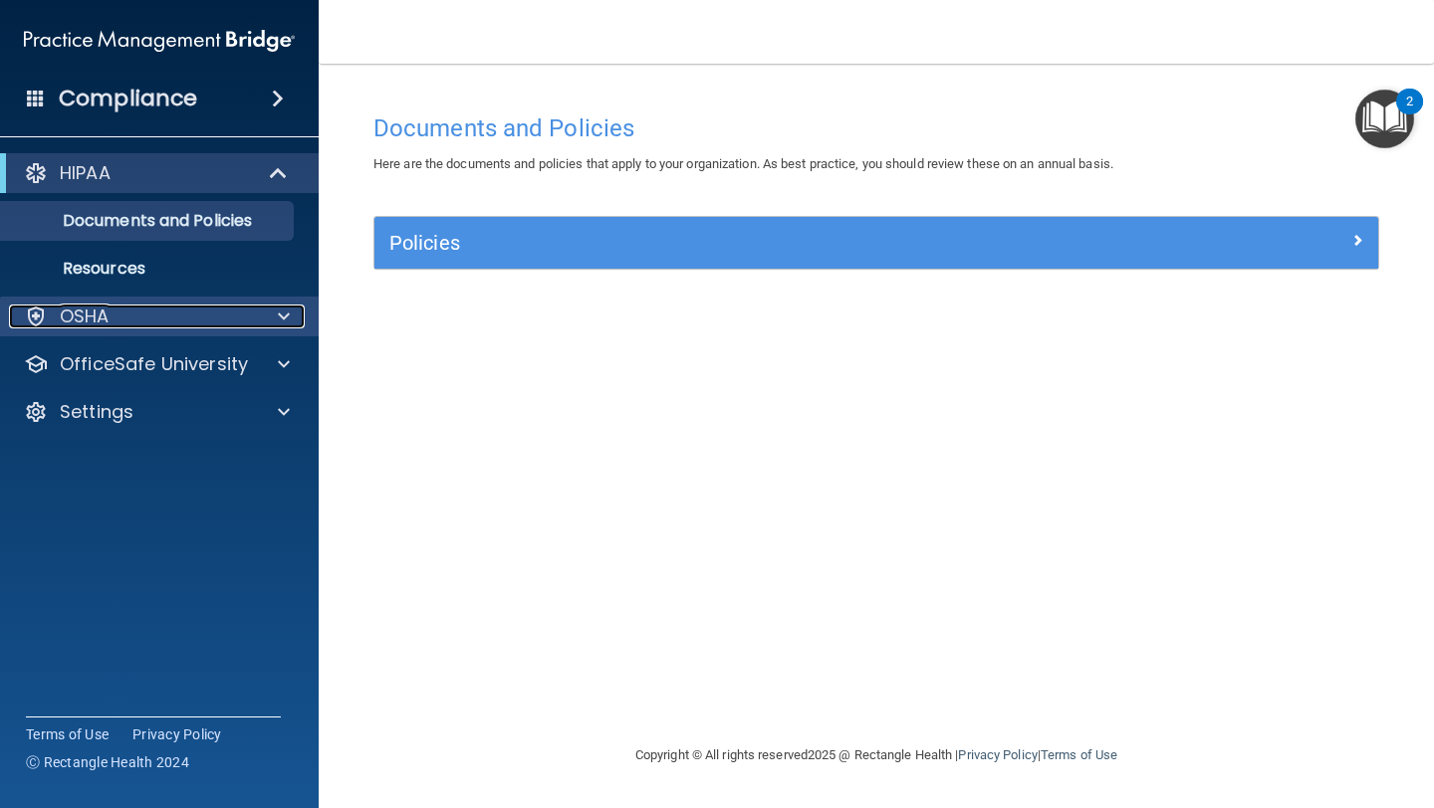
click at [284, 317] on span at bounding box center [284, 317] width 12 height 24
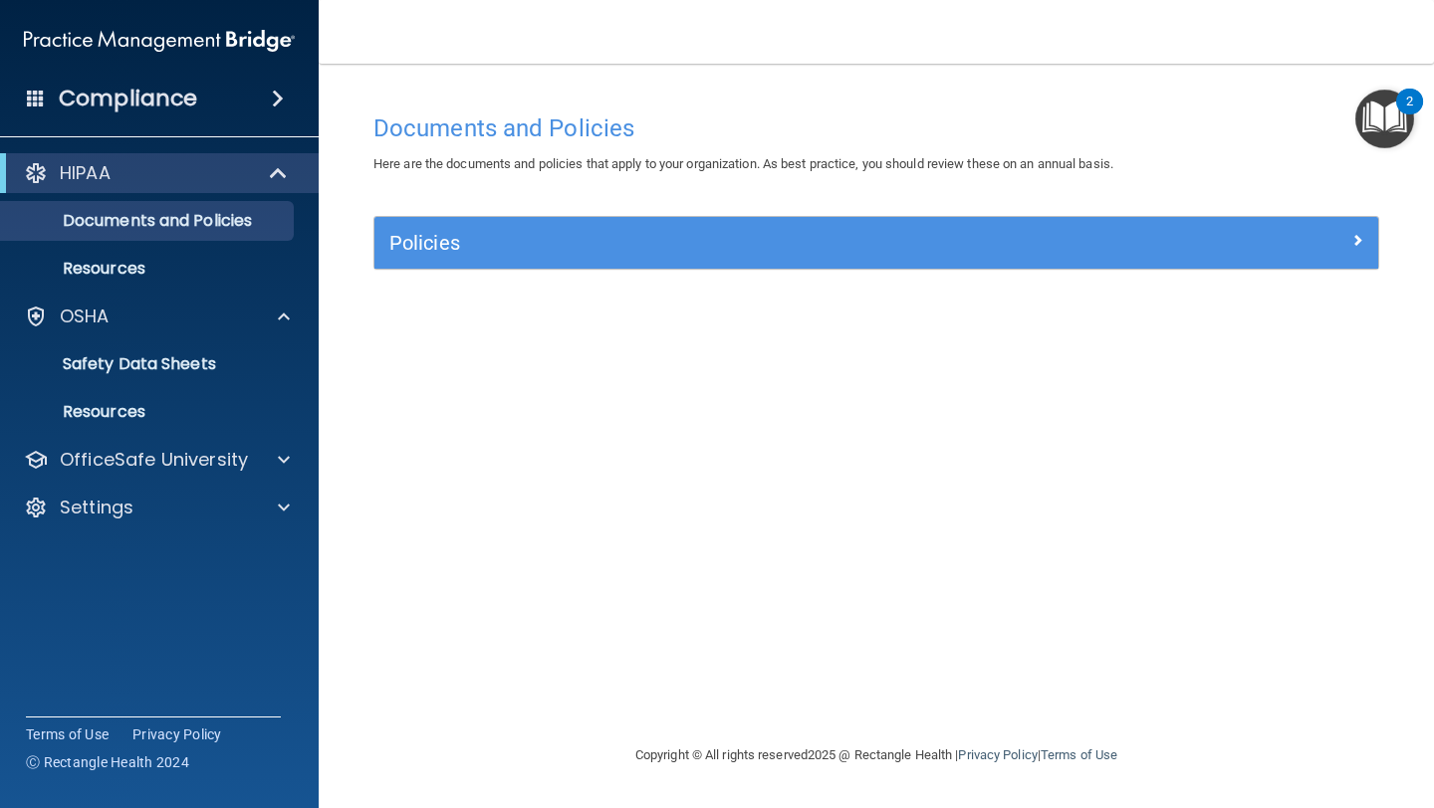
click at [132, 97] on h4 "Compliance" at bounding box center [128, 99] width 138 height 28
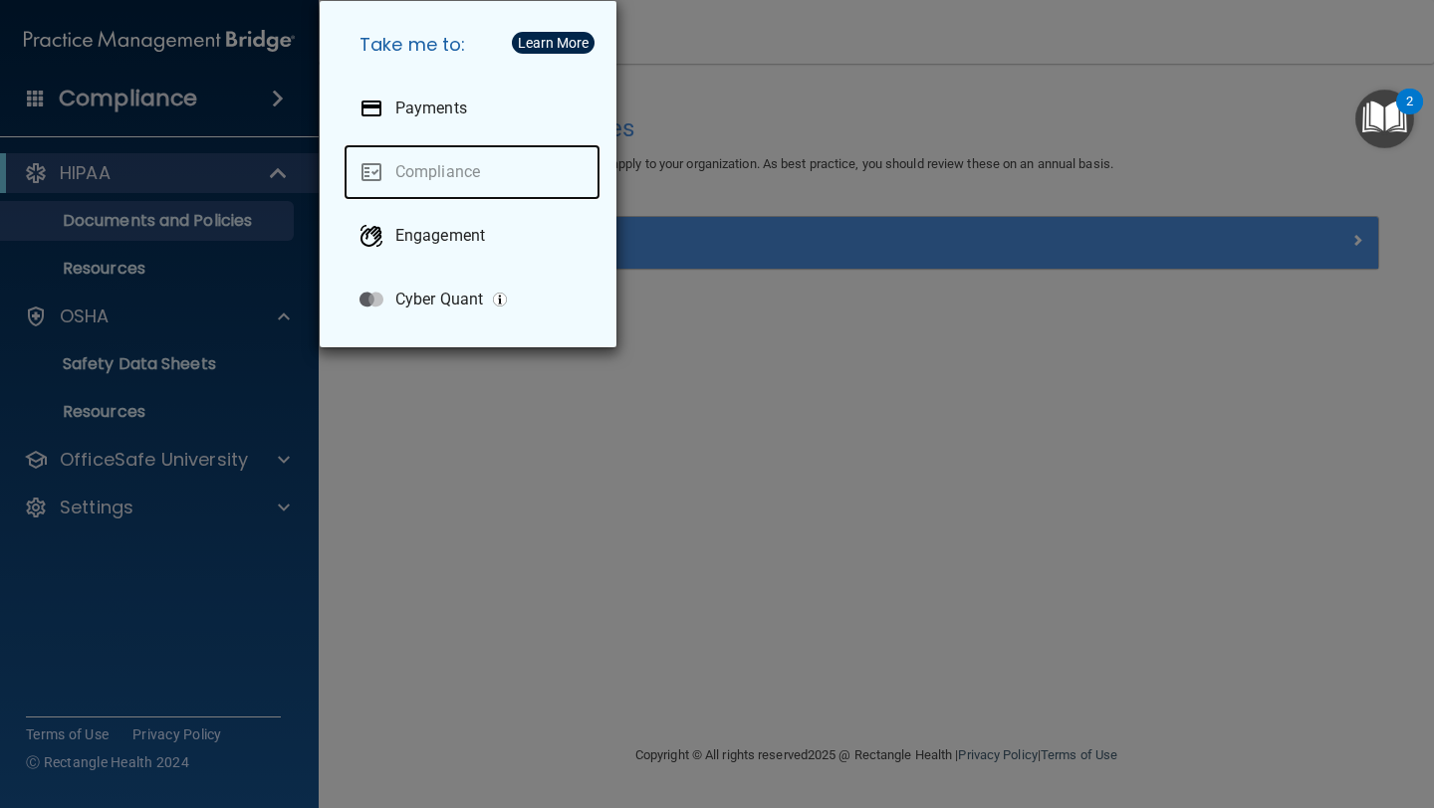
click at [457, 165] on link "Compliance" at bounding box center [471, 172] width 257 height 56
click at [726, 362] on div "Take me to: Payments Compliance Engagement Cyber Quant" at bounding box center [717, 404] width 1434 height 808
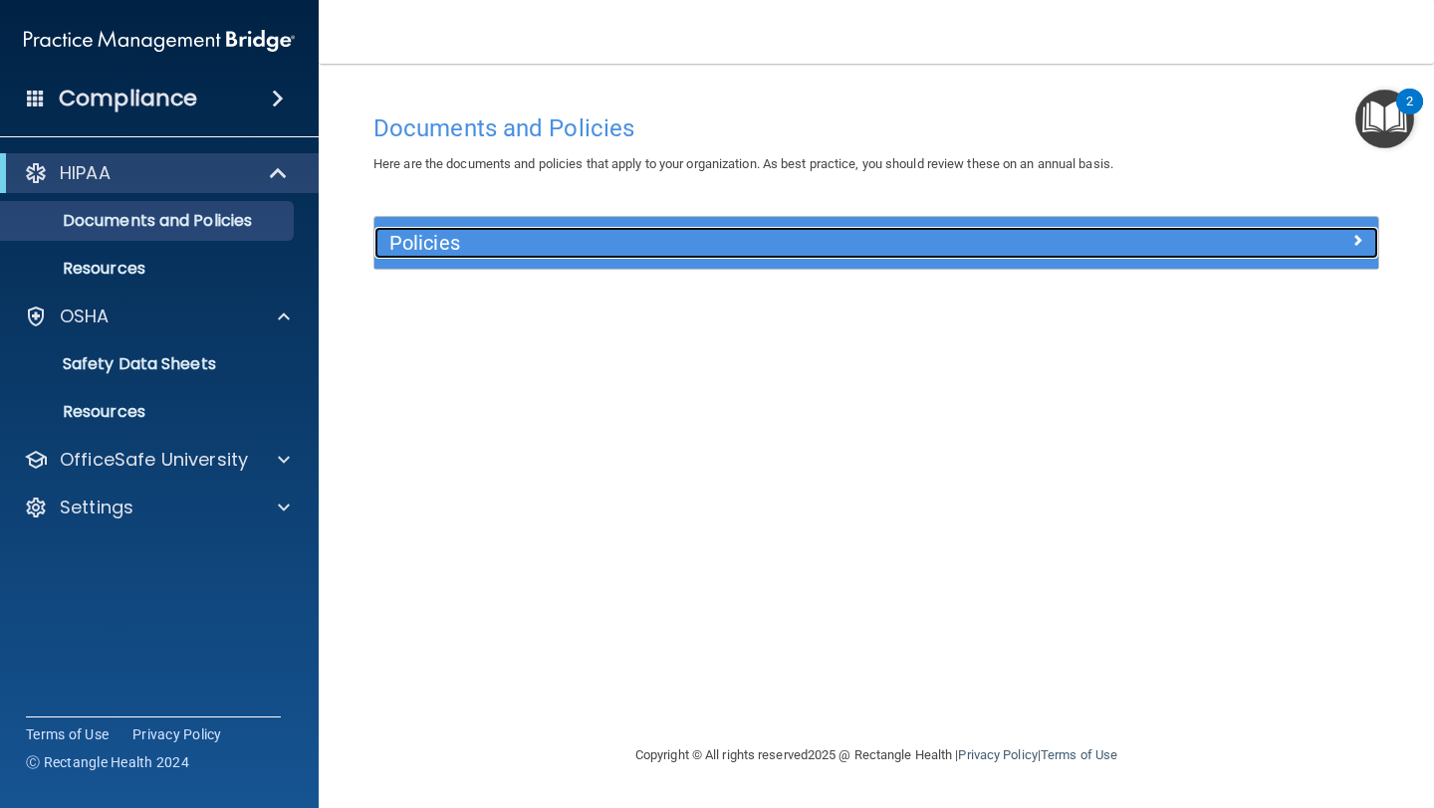
click at [422, 248] on h5 "Policies" at bounding box center [750, 243] width 723 height 22
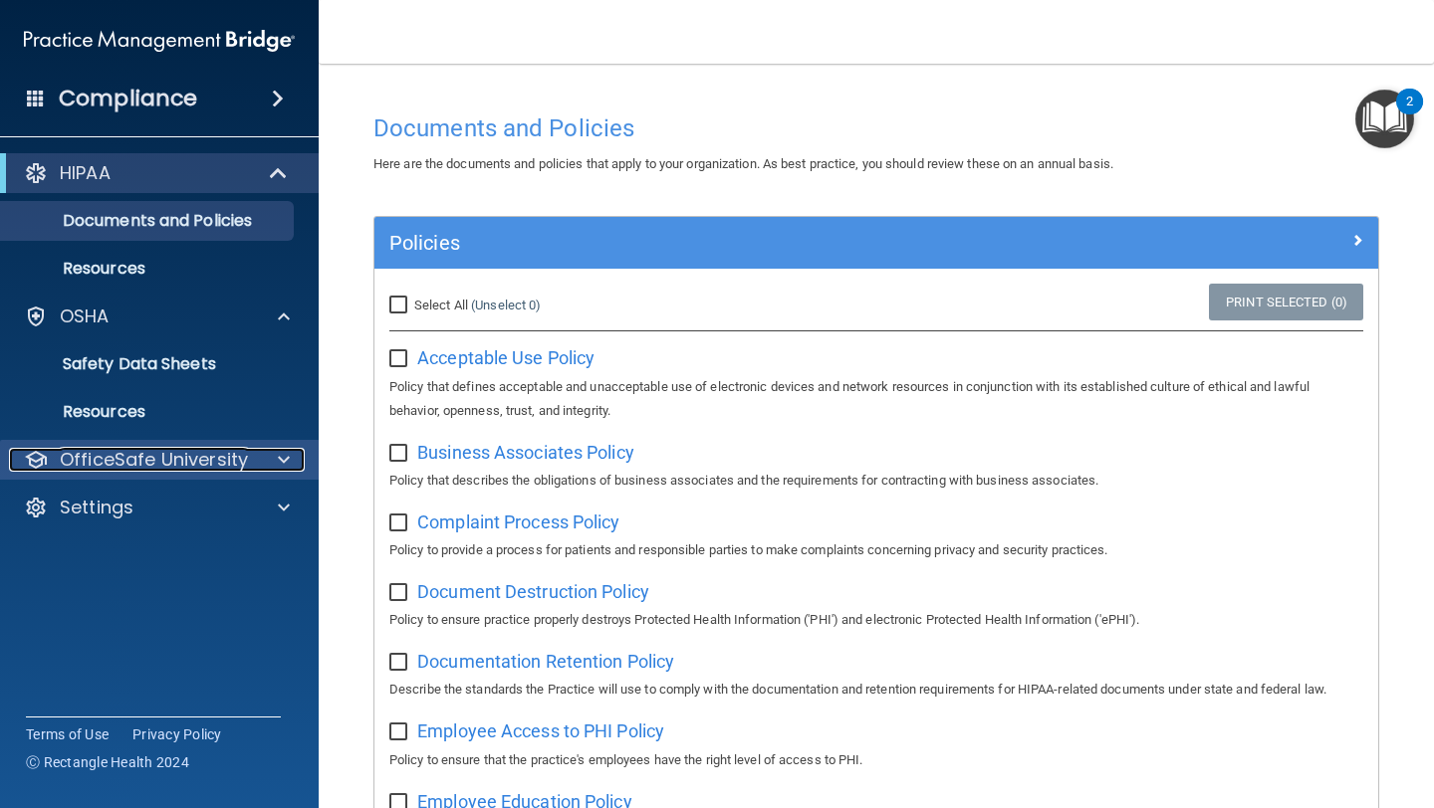
click at [272, 450] on div at bounding box center [281, 460] width 50 height 24
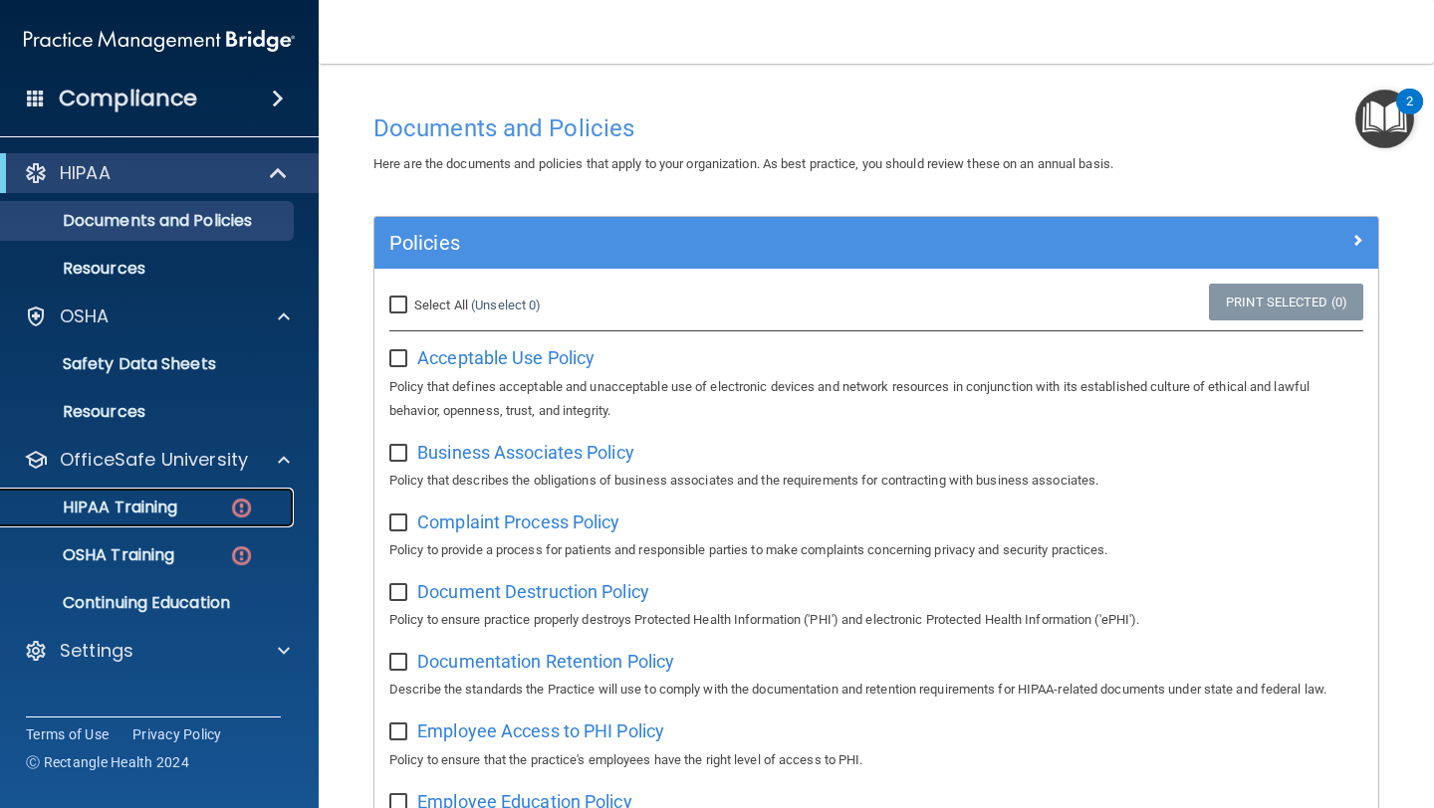
click at [172, 501] on p "HIPAA Training" at bounding box center [95, 508] width 164 height 20
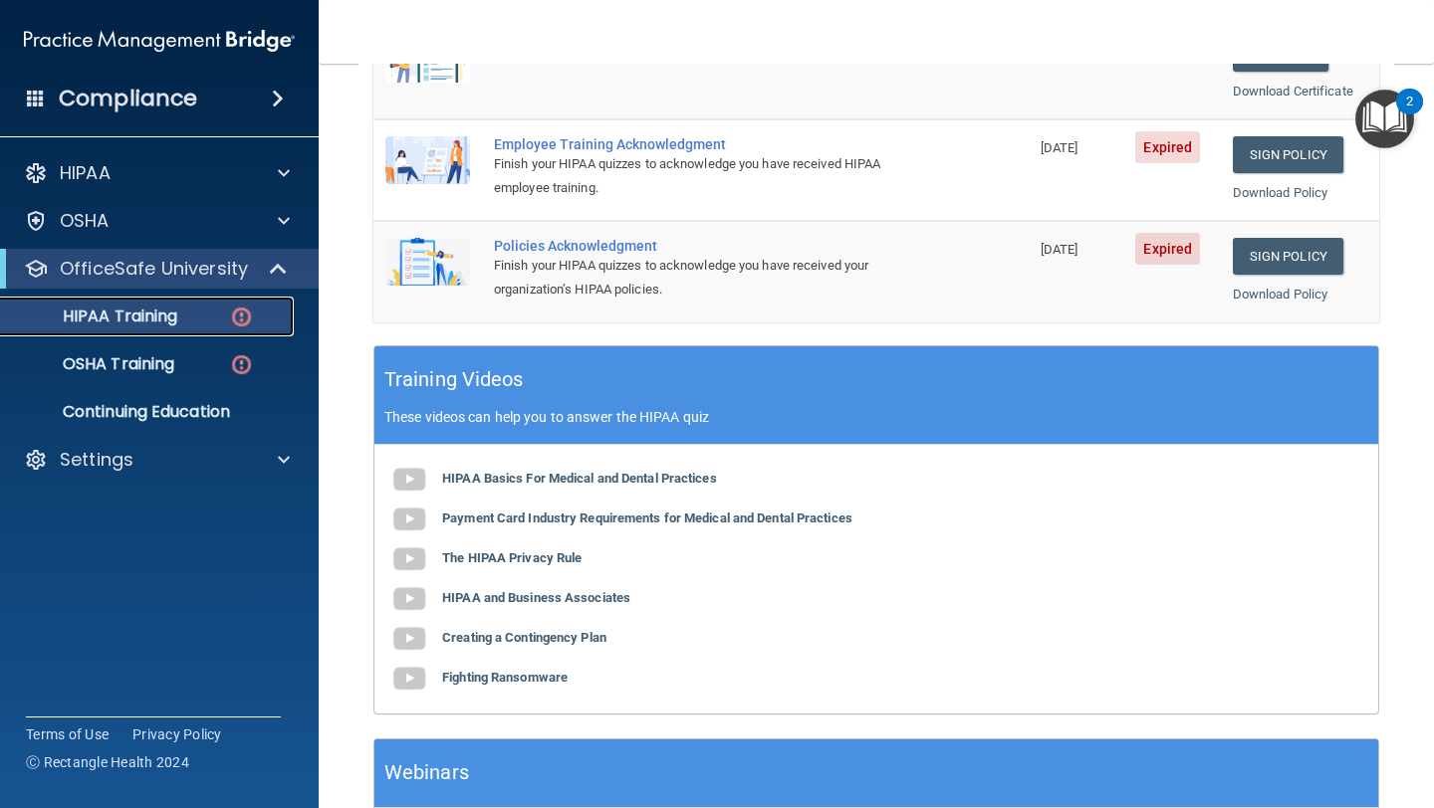
scroll to position [690, 0]
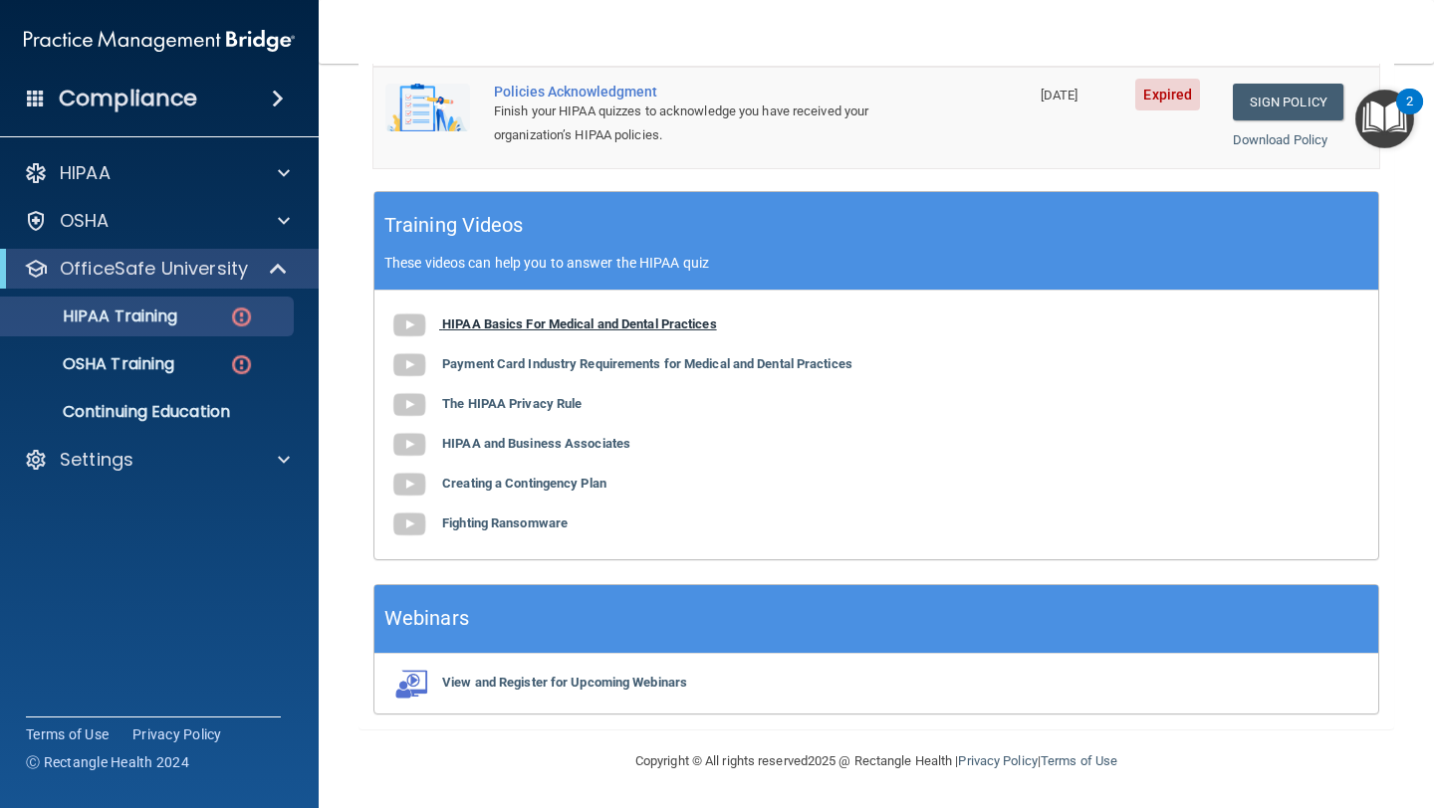
click at [413, 325] on img at bounding box center [409, 326] width 40 height 40
click at [516, 363] on b "Payment Card Industry Requirements for Medical and Dental Practices" at bounding box center [647, 363] width 410 height 15
click at [523, 398] on b "The HIPAA Privacy Rule" at bounding box center [511, 403] width 139 height 15
click at [510, 439] on b "HIPAA and Business Associates" at bounding box center [536, 443] width 188 height 15
click at [589, 487] on b "Creating a Contingency Plan" at bounding box center [524, 483] width 164 height 15
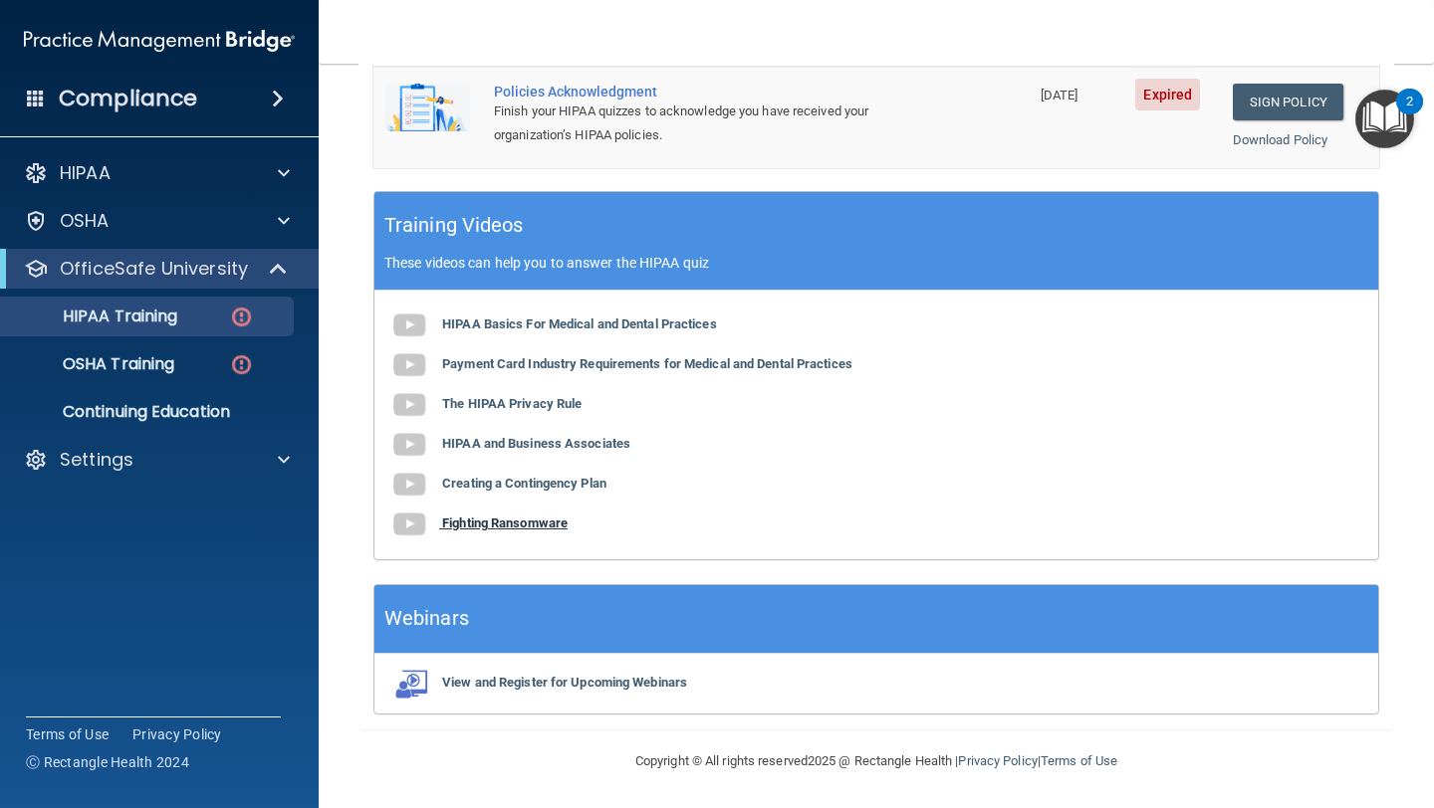
click at [504, 516] on b "Fighting Ransomware" at bounding box center [504, 523] width 125 height 15
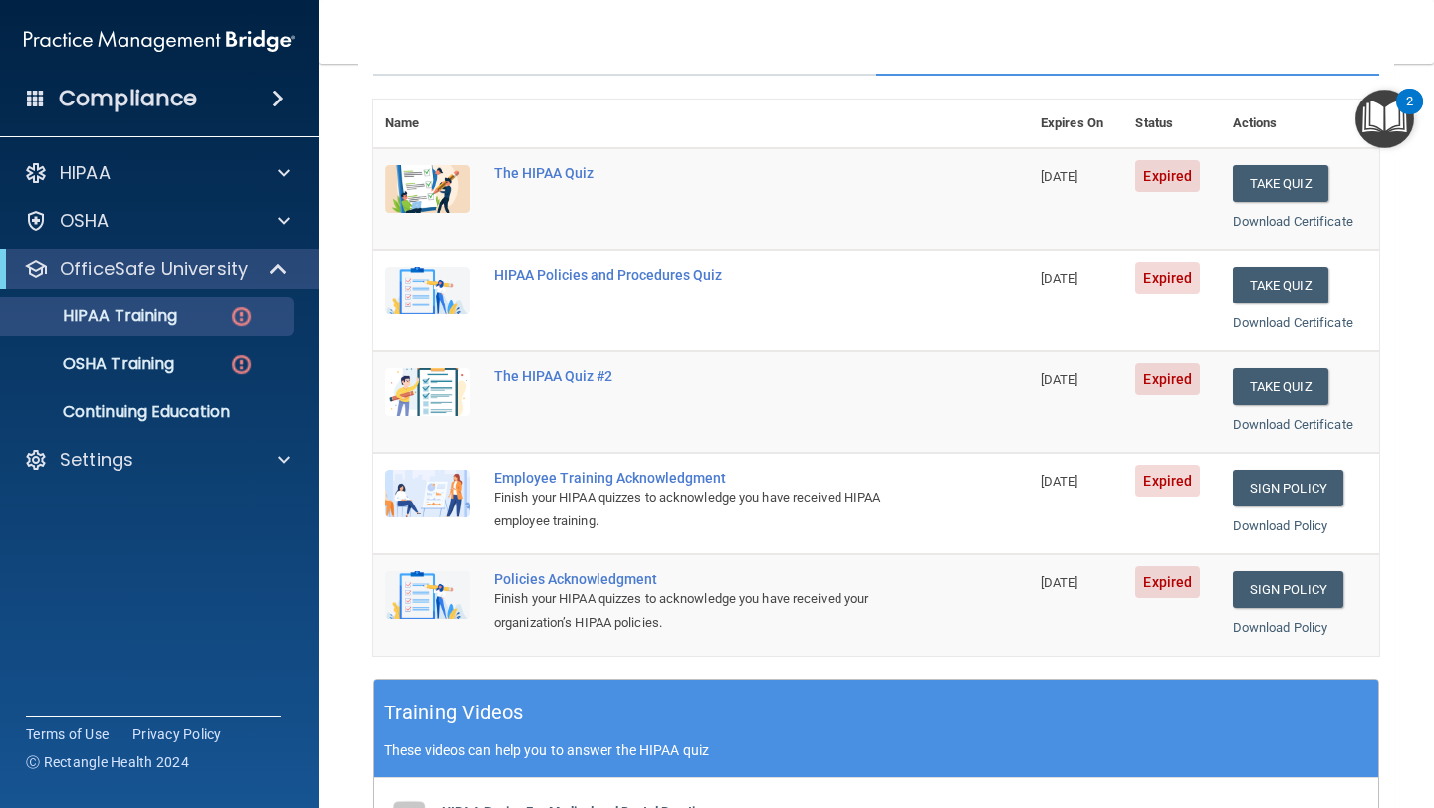
scroll to position [0, 0]
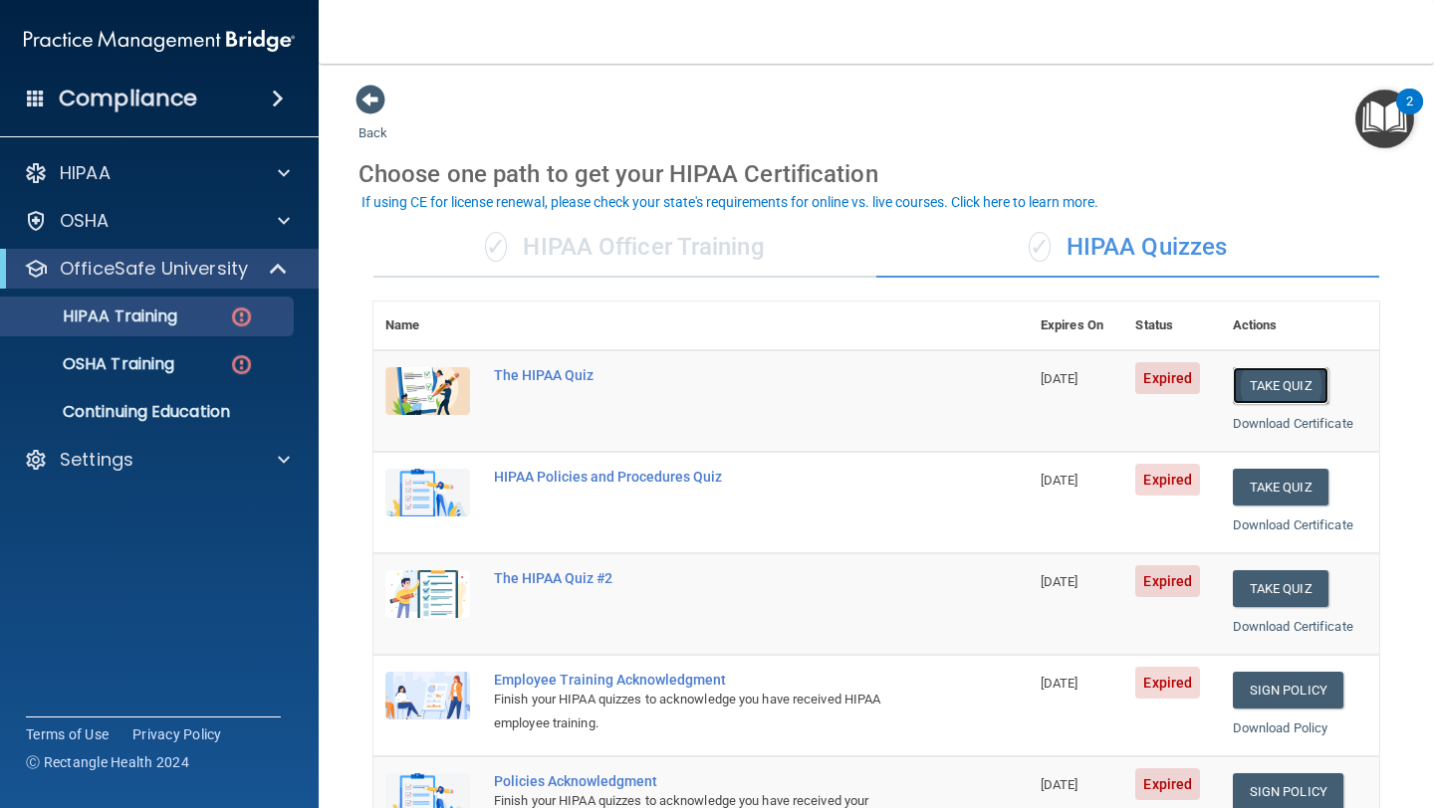
click at [1272, 390] on button "Take Quiz" at bounding box center [1281, 385] width 96 height 37
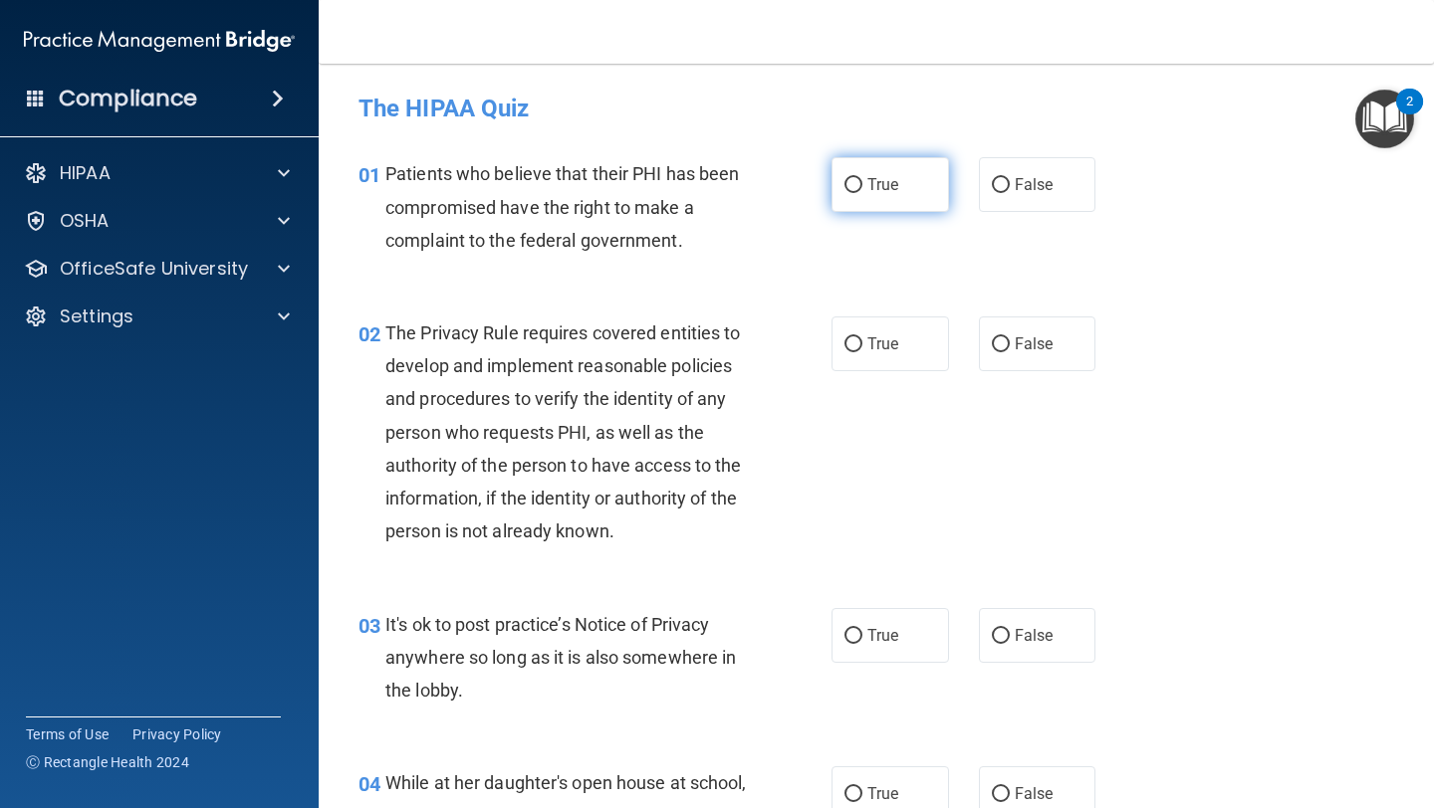
click at [868, 197] on label "True" at bounding box center [889, 184] width 117 height 55
click at [862, 193] on input "True" at bounding box center [853, 185] width 18 height 15
radio input "true"
click at [878, 366] on label "True" at bounding box center [889, 344] width 117 height 55
click at [862, 352] on input "True" at bounding box center [853, 345] width 18 height 15
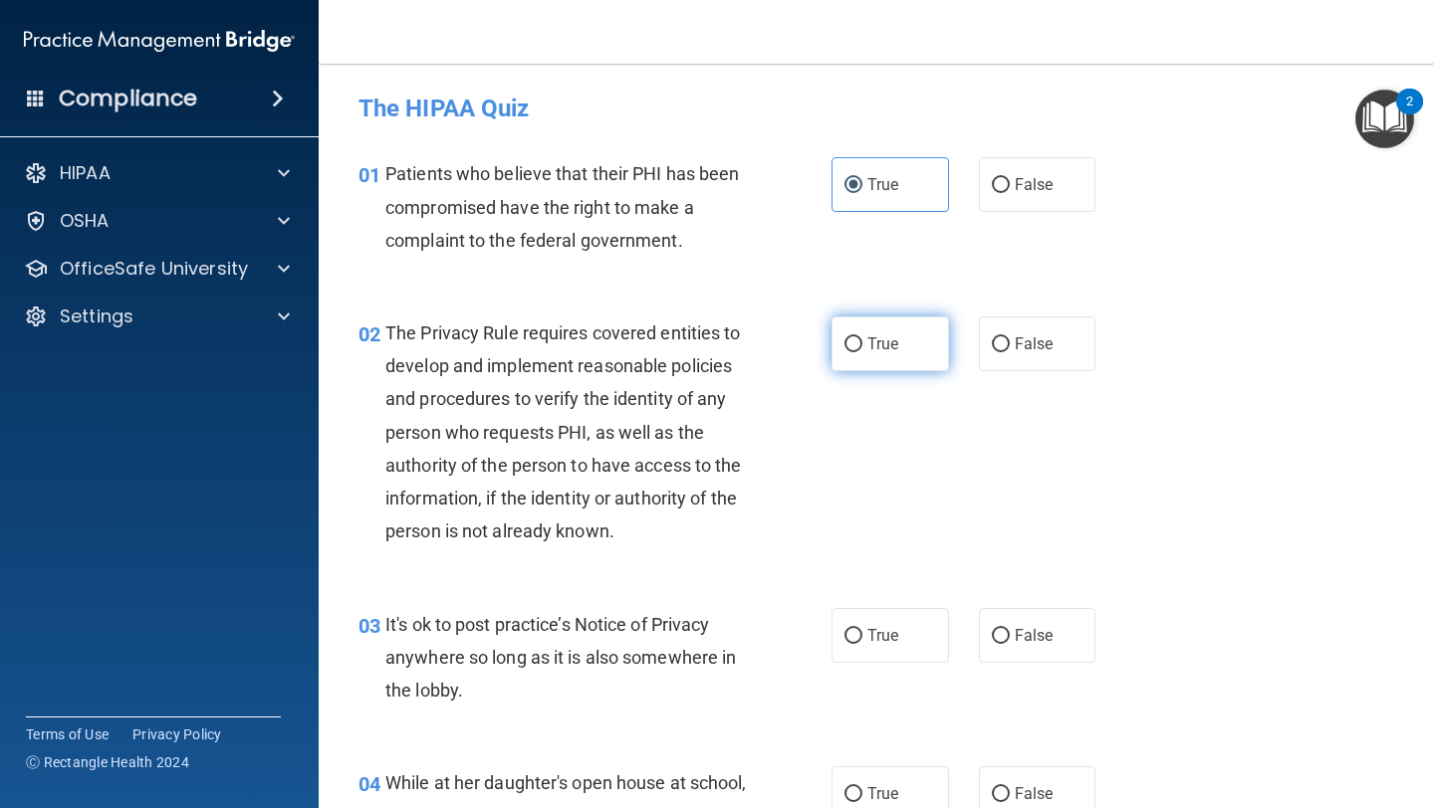
radio input "true"
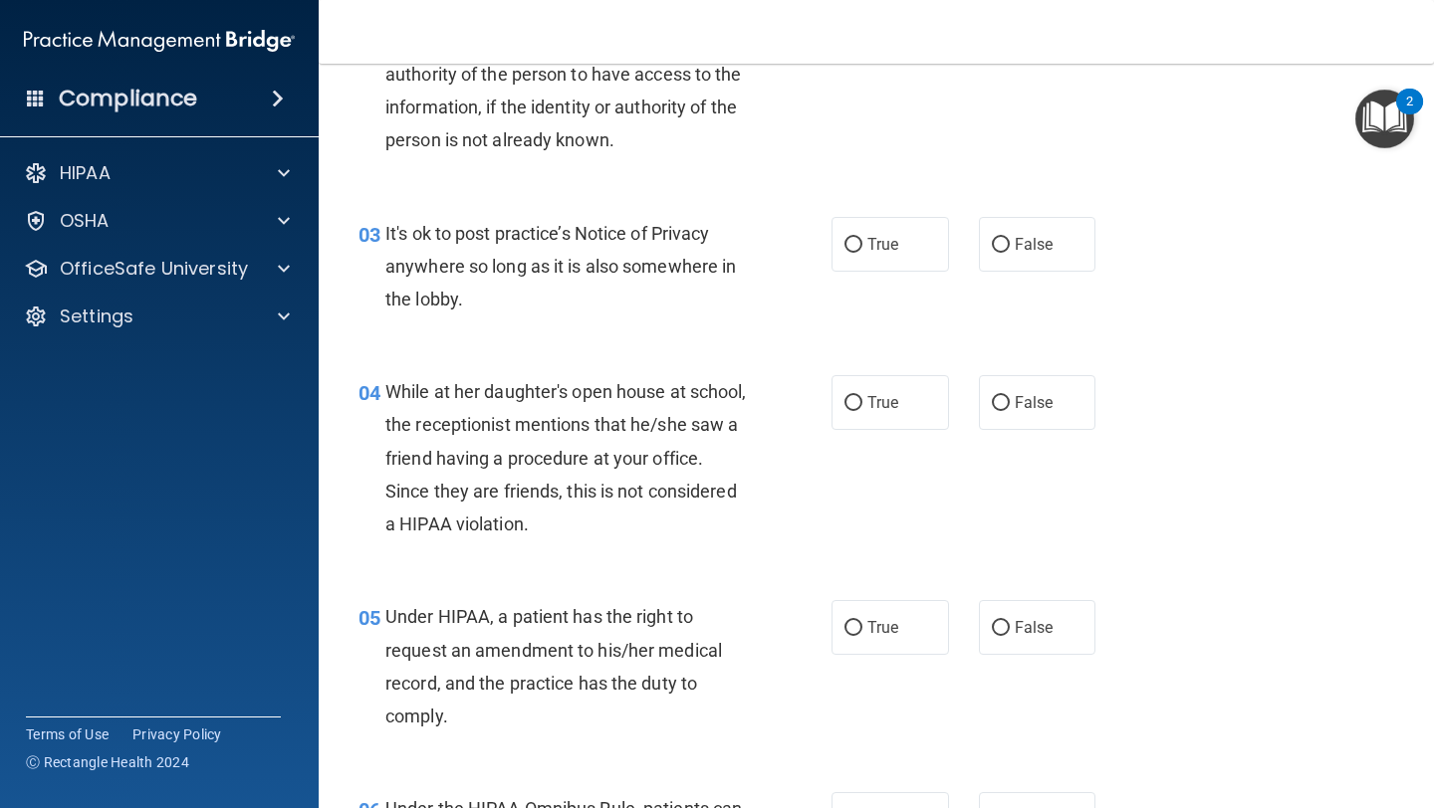
scroll to position [403, 0]
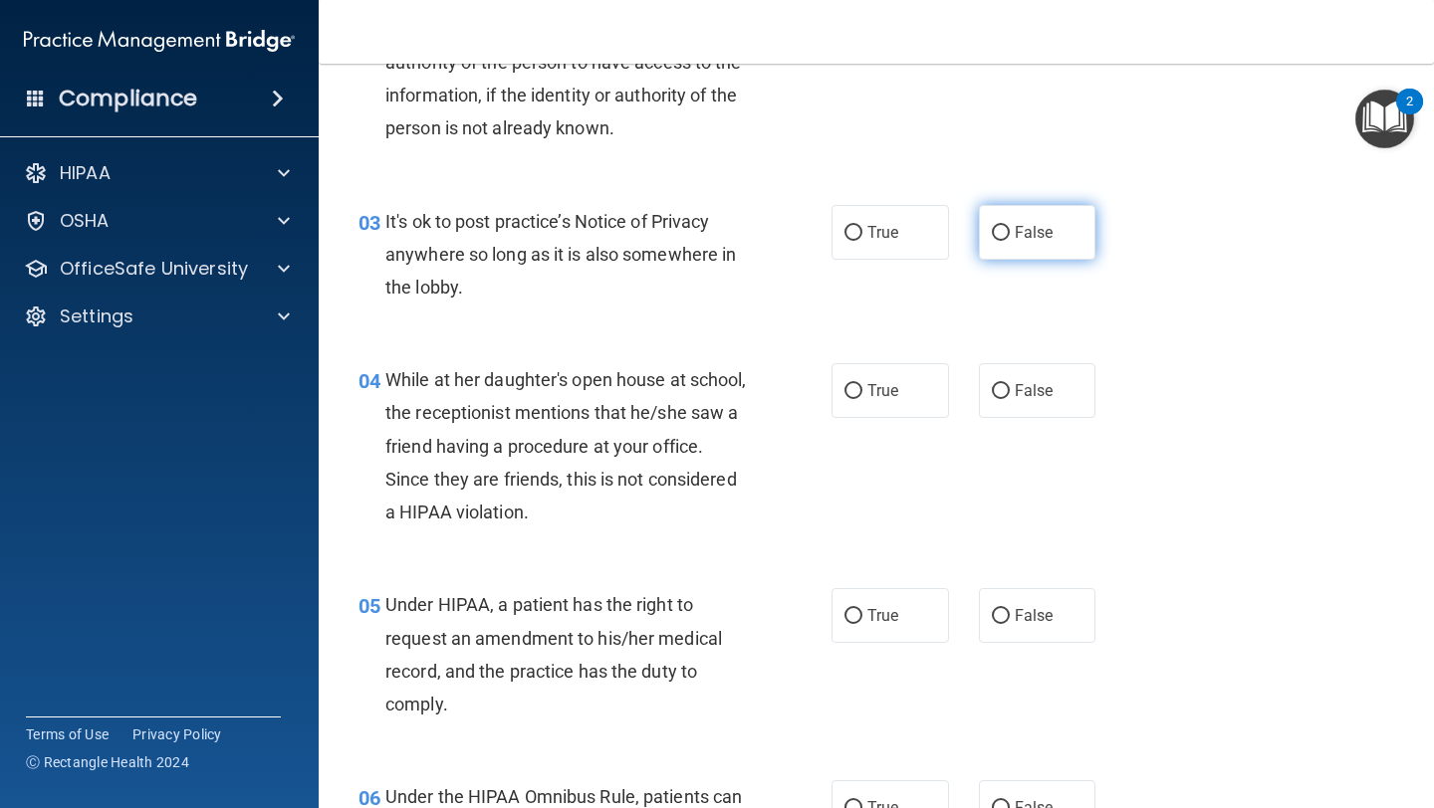
click at [1075, 225] on label "False" at bounding box center [1037, 232] width 117 height 55
click at [1010, 226] on input "False" at bounding box center [1001, 233] width 18 height 15
radio input "true"
click at [1059, 395] on label "False" at bounding box center [1037, 390] width 117 height 55
click at [1010, 395] on input "False" at bounding box center [1001, 391] width 18 height 15
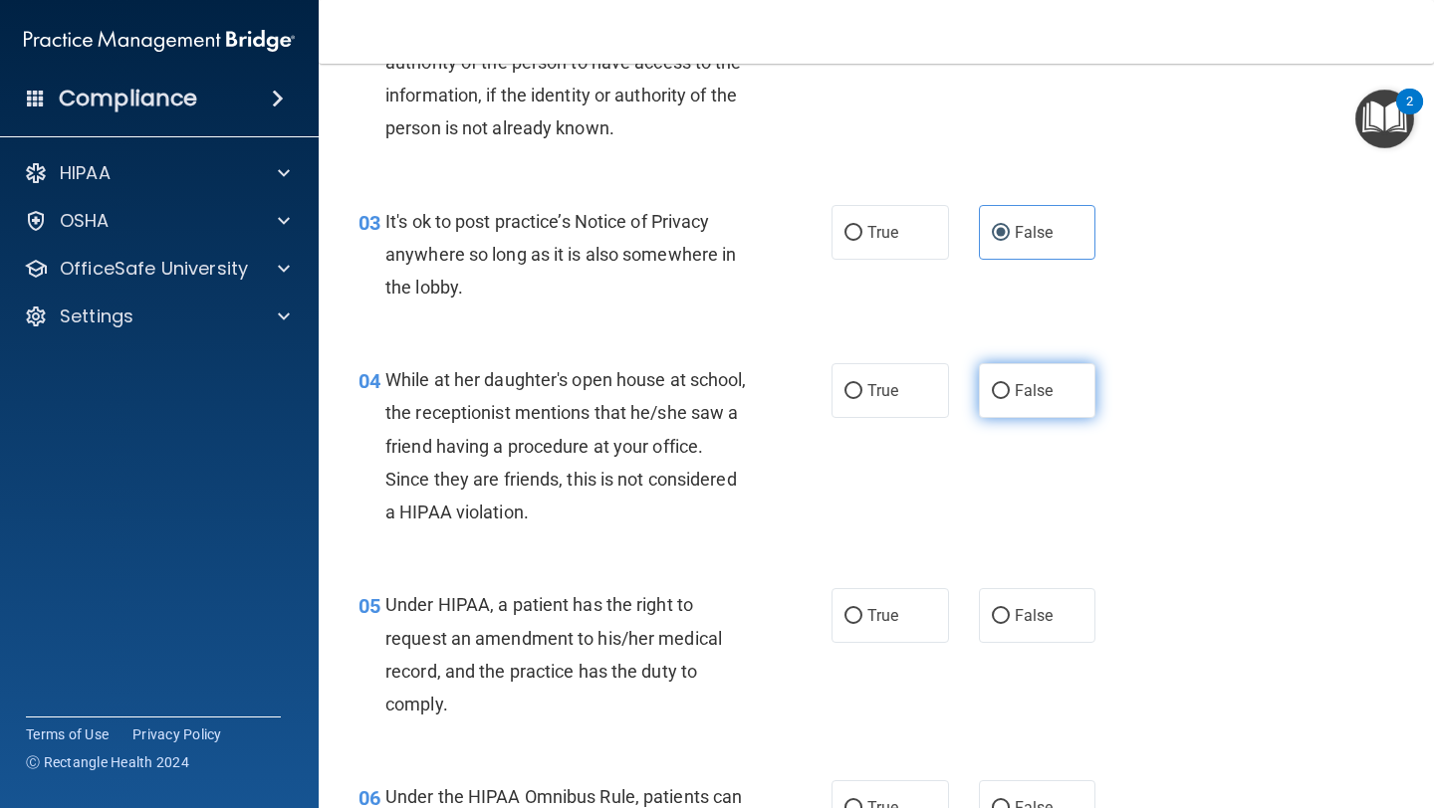
radio input "true"
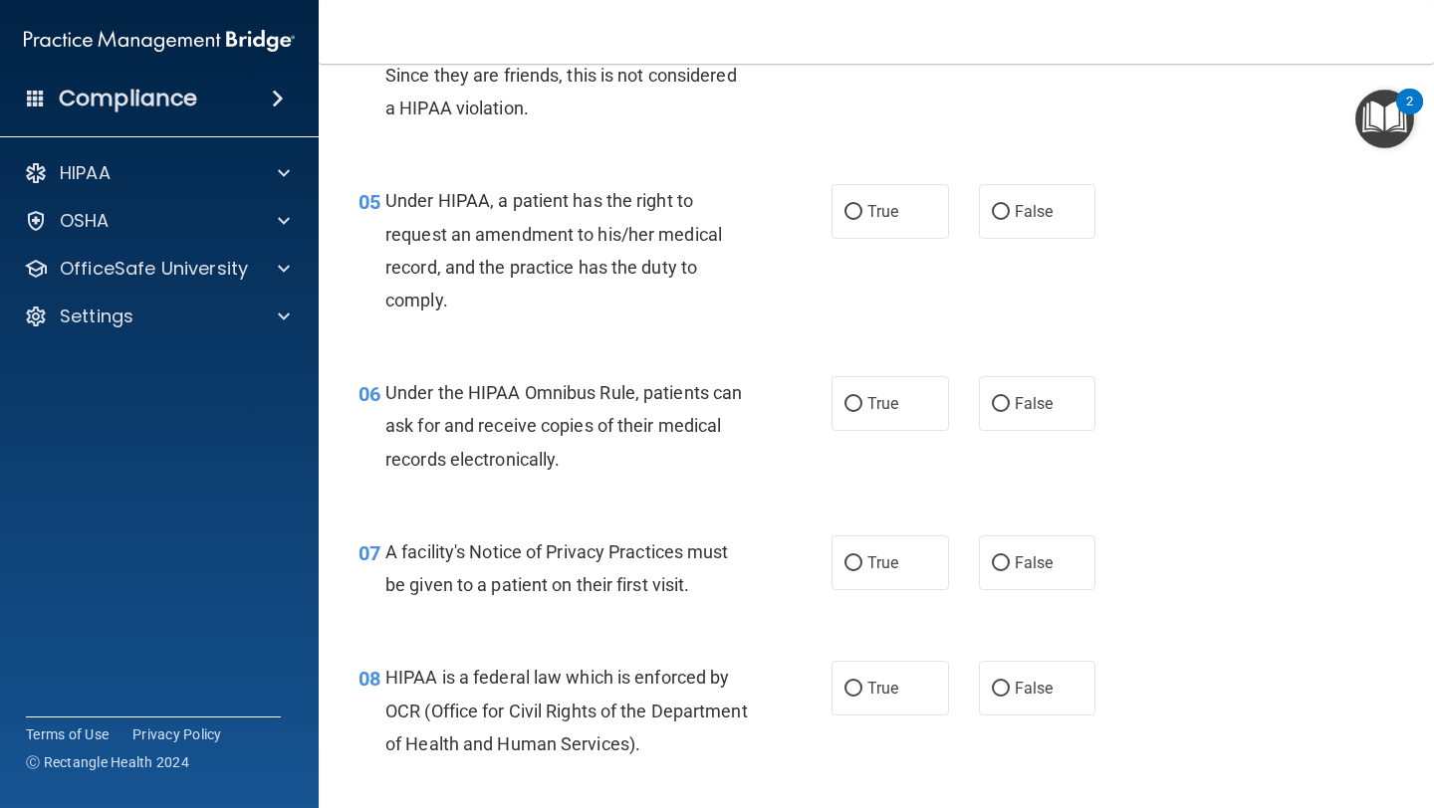
scroll to position [808, 0]
click at [881, 236] on label "True" at bounding box center [889, 210] width 117 height 55
click at [862, 219] on input "True" at bounding box center [853, 211] width 18 height 15
radio input "true"
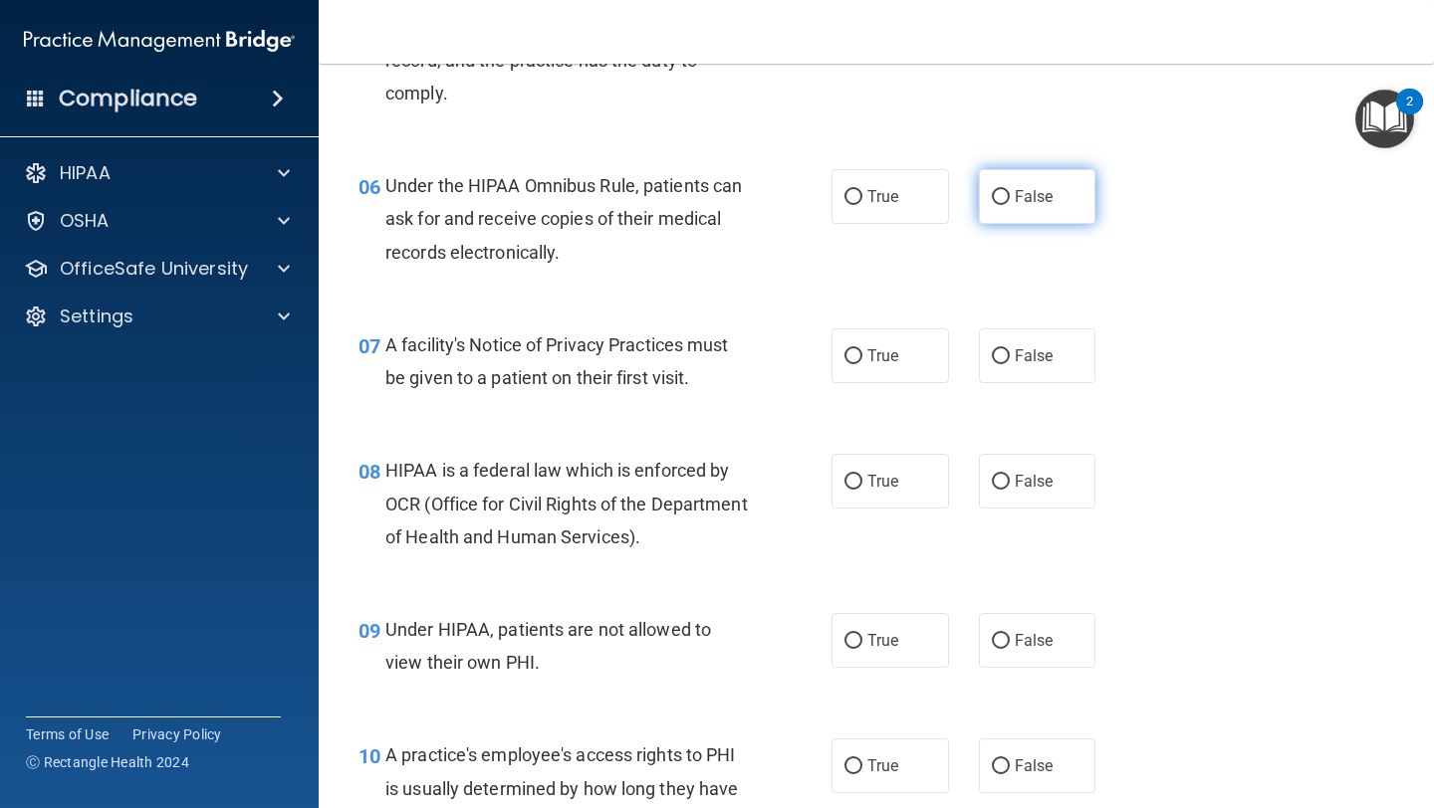
scroll to position [1030, 0]
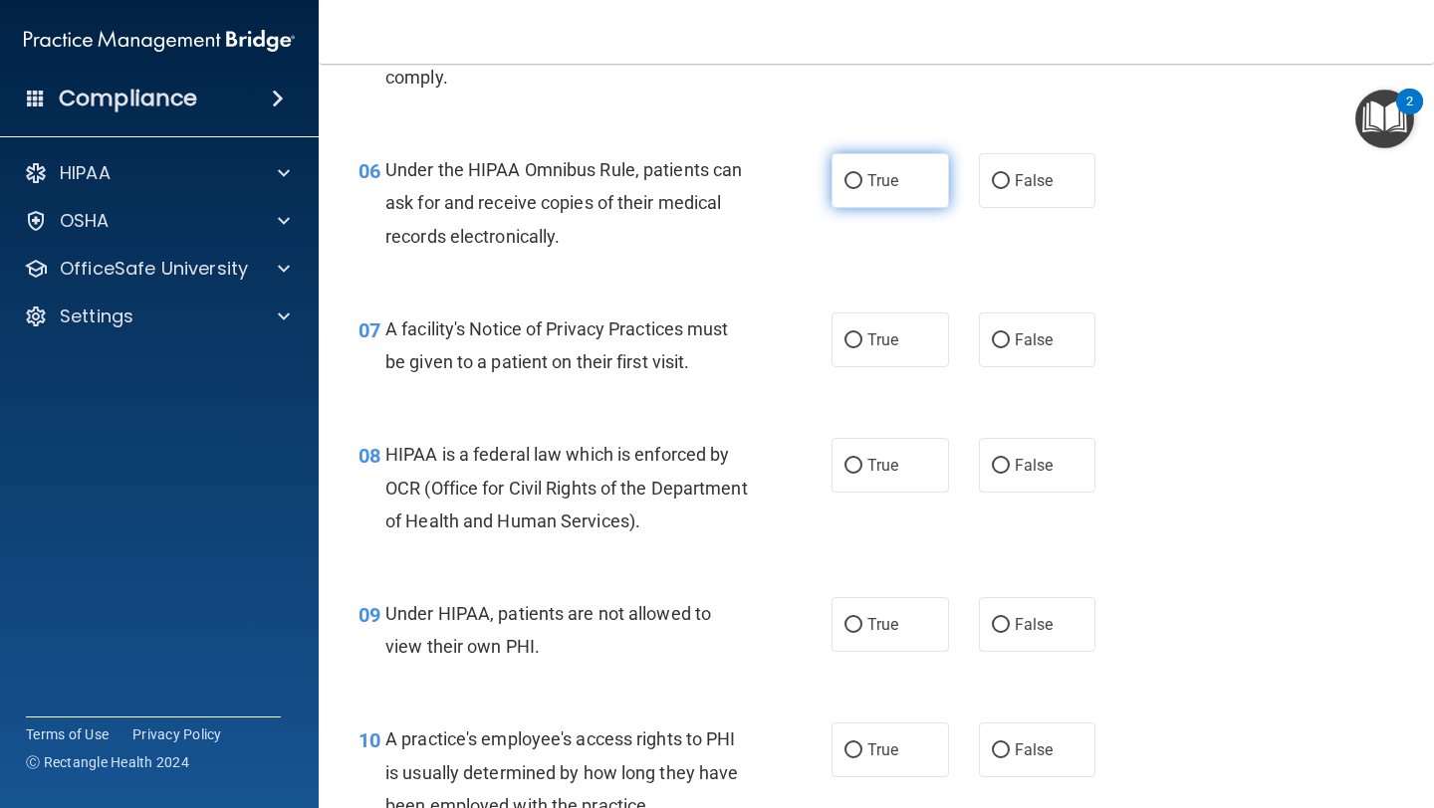
click at [902, 194] on label "True" at bounding box center [889, 180] width 117 height 55
click at [862, 189] on input "True" at bounding box center [853, 181] width 18 height 15
radio input "true"
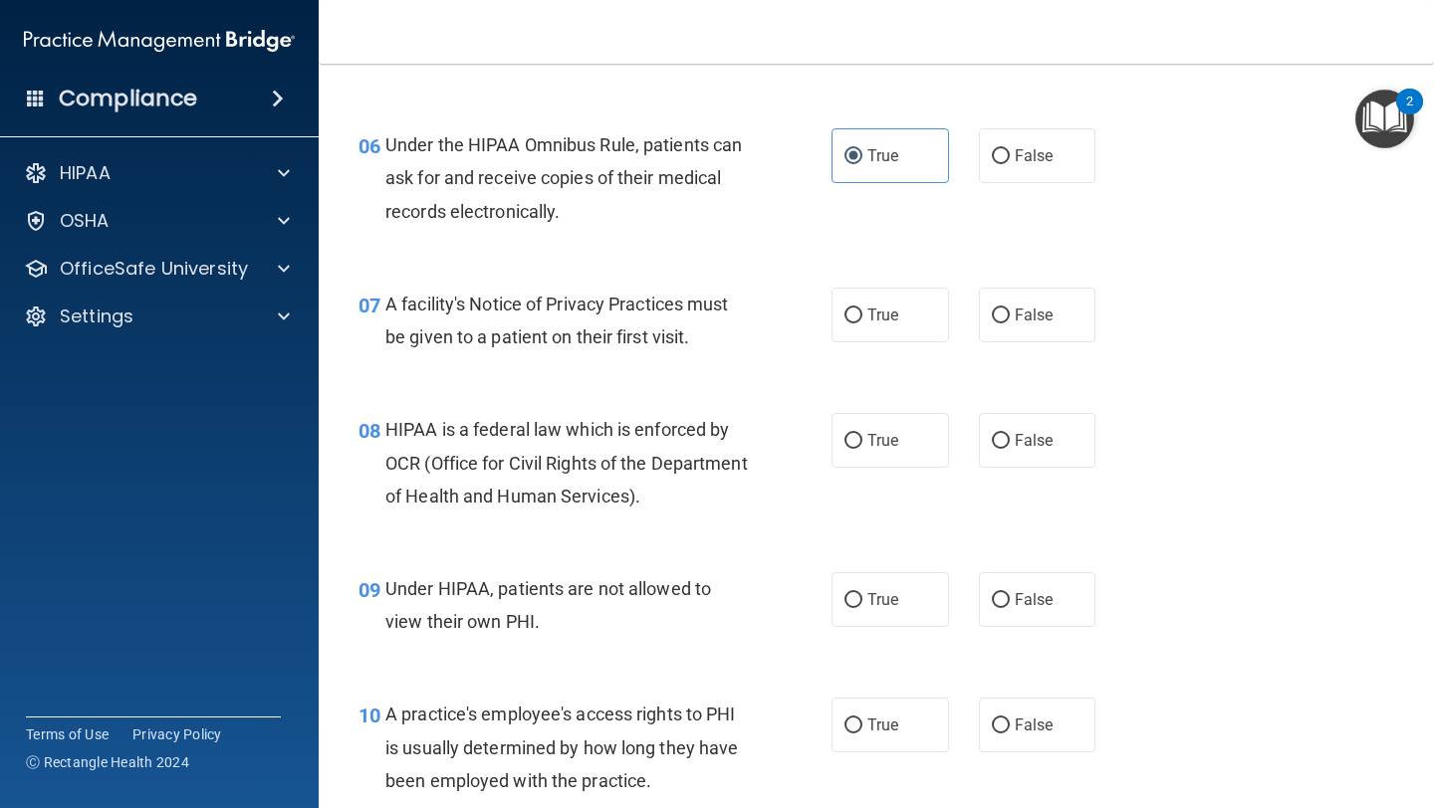
scroll to position [1074, 0]
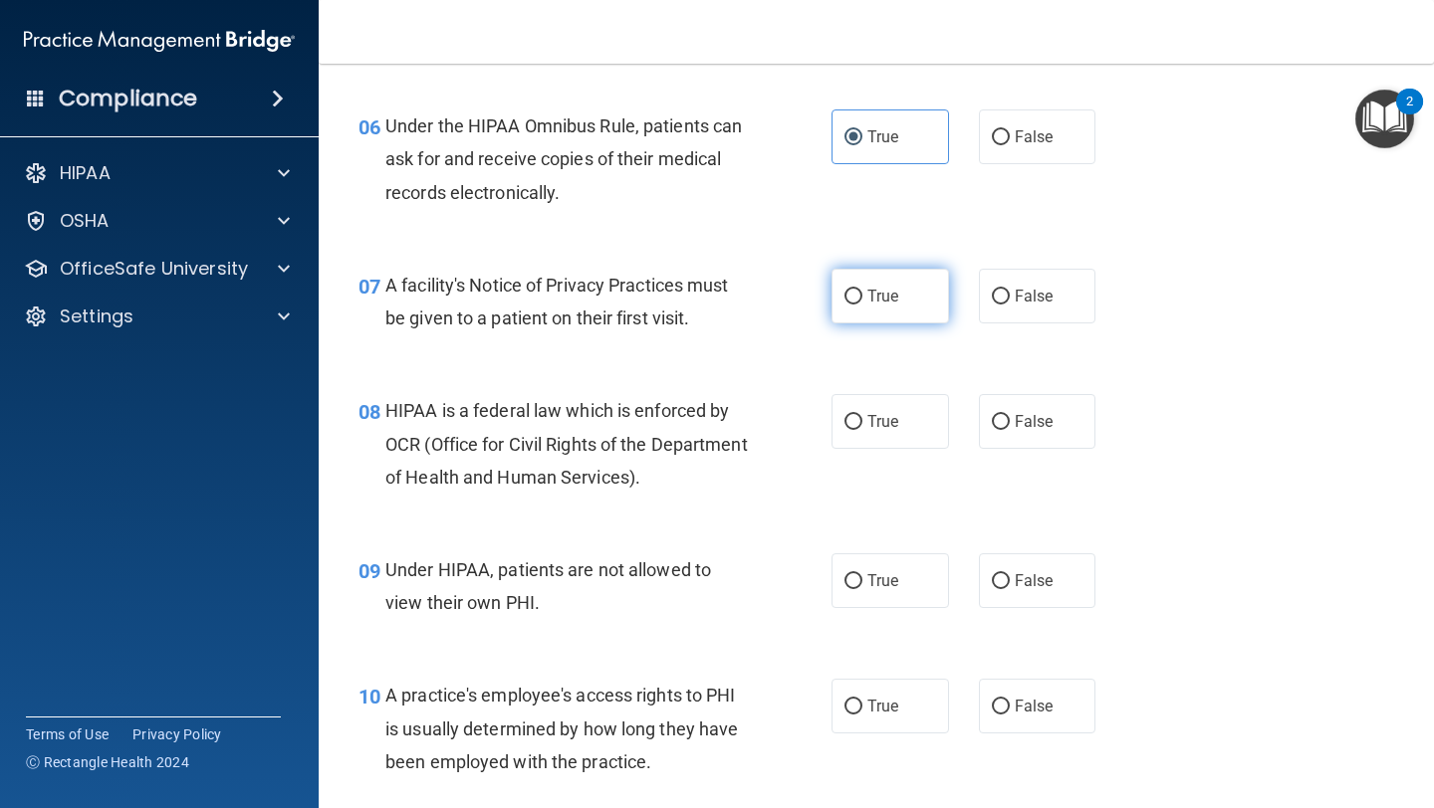
click at [892, 305] on span "True" at bounding box center [882, 296] width 31 height 19
click at [862, 305] on input "True" at bounding box center [853, 297] width 18 height 15
radio input "true"
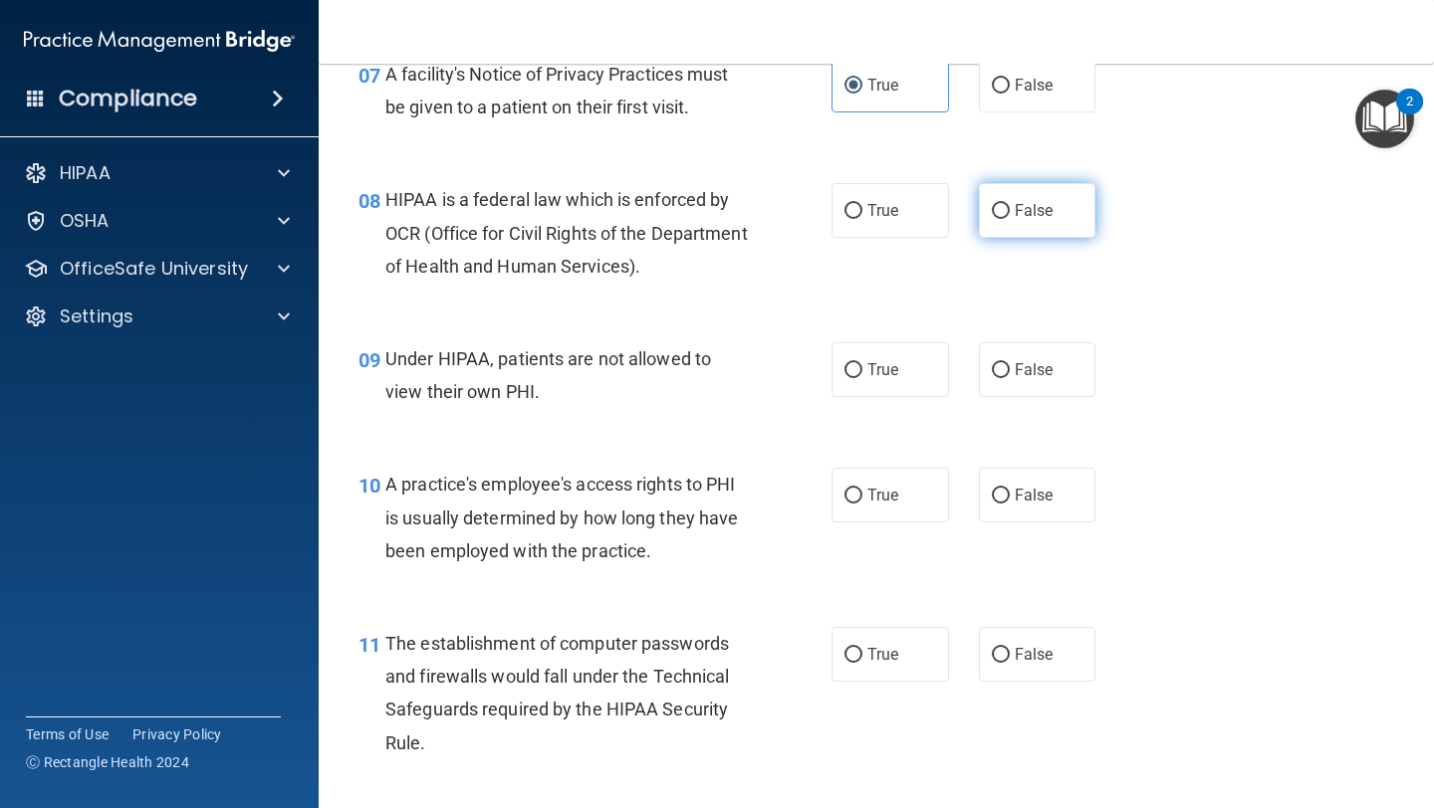
scroll to position [1303, 0]
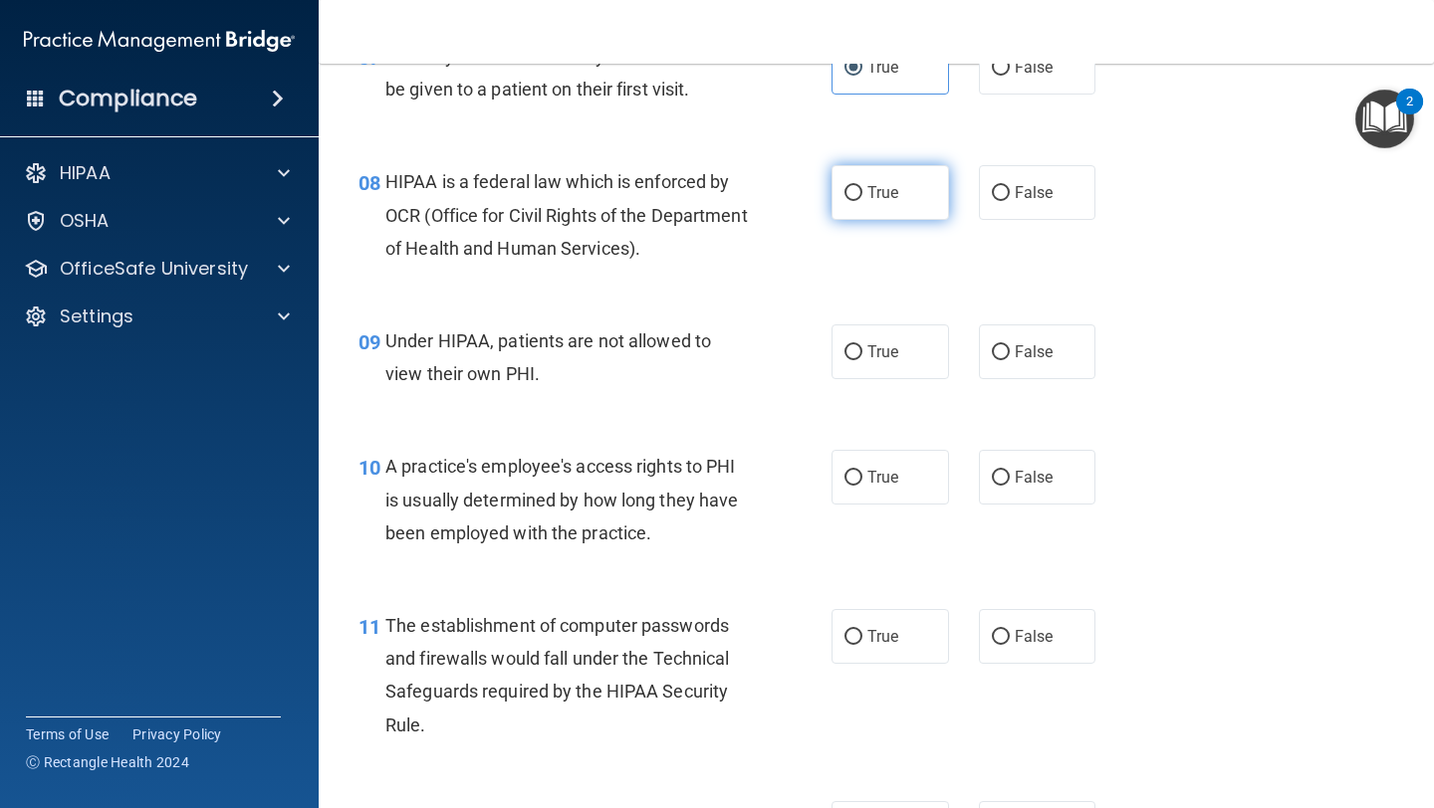
click at [886, 203] on label "True" at bounding box center [889, 192] width 117 height 55
click at [862, 201] on input "True" at bounding box center [853, 193] width 18 height 15
radio input "true"
click at [1053, 357] on label "False" at bounding box center [1037, 352] width 117 height 55
click at [1010, 357] on input "False" at bounding box center [1001, 352] width 18 height 15
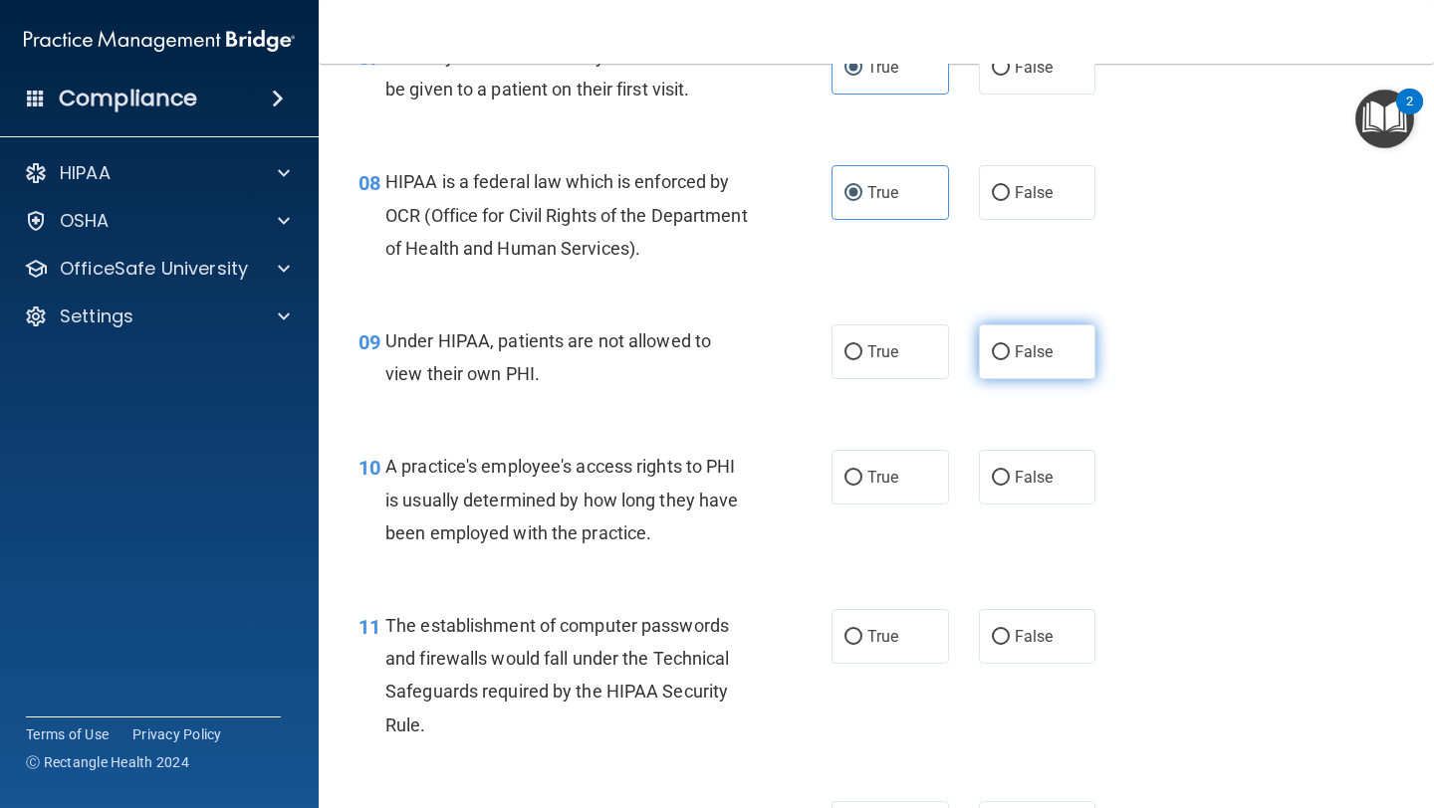
radio input "true"
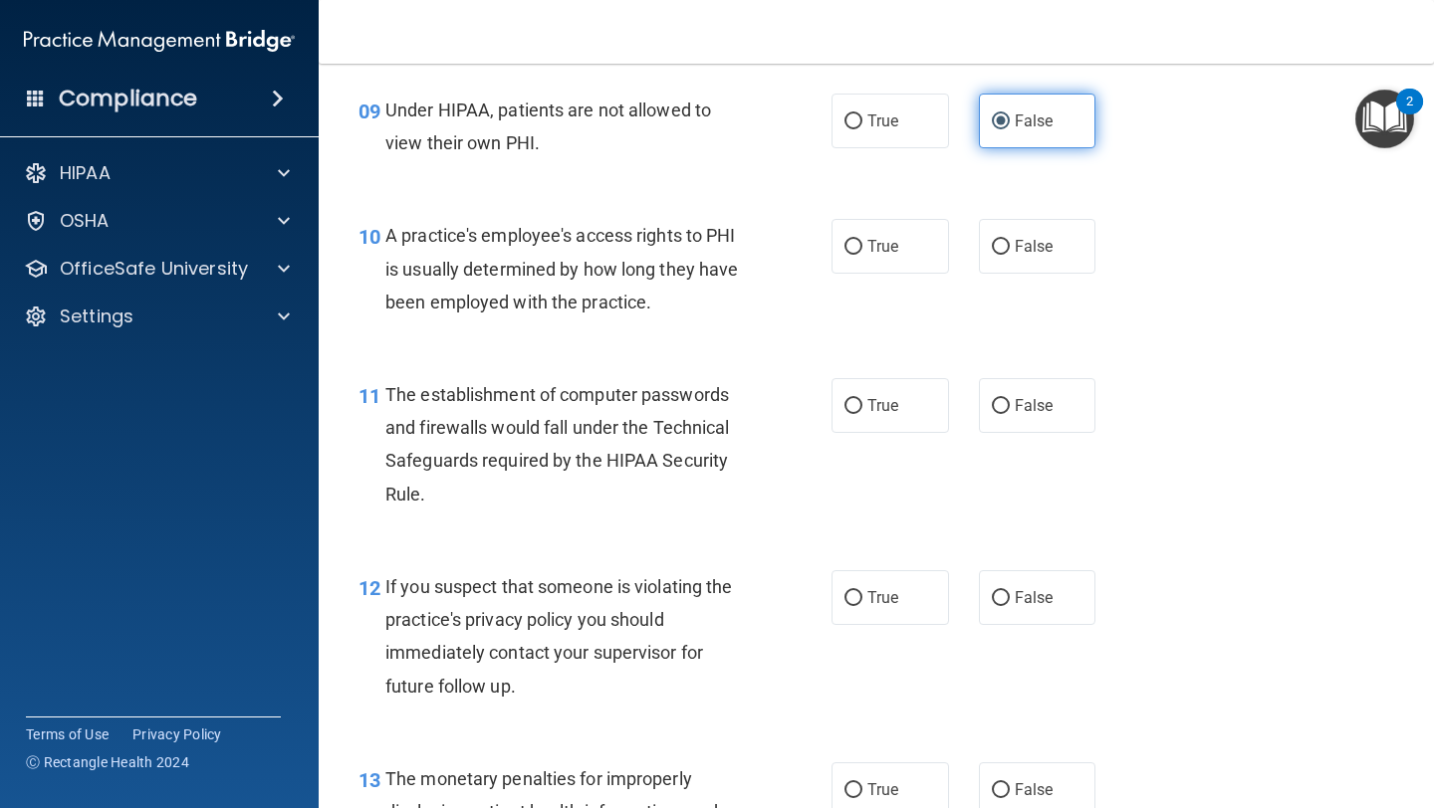
scroll to position [1681, 0]
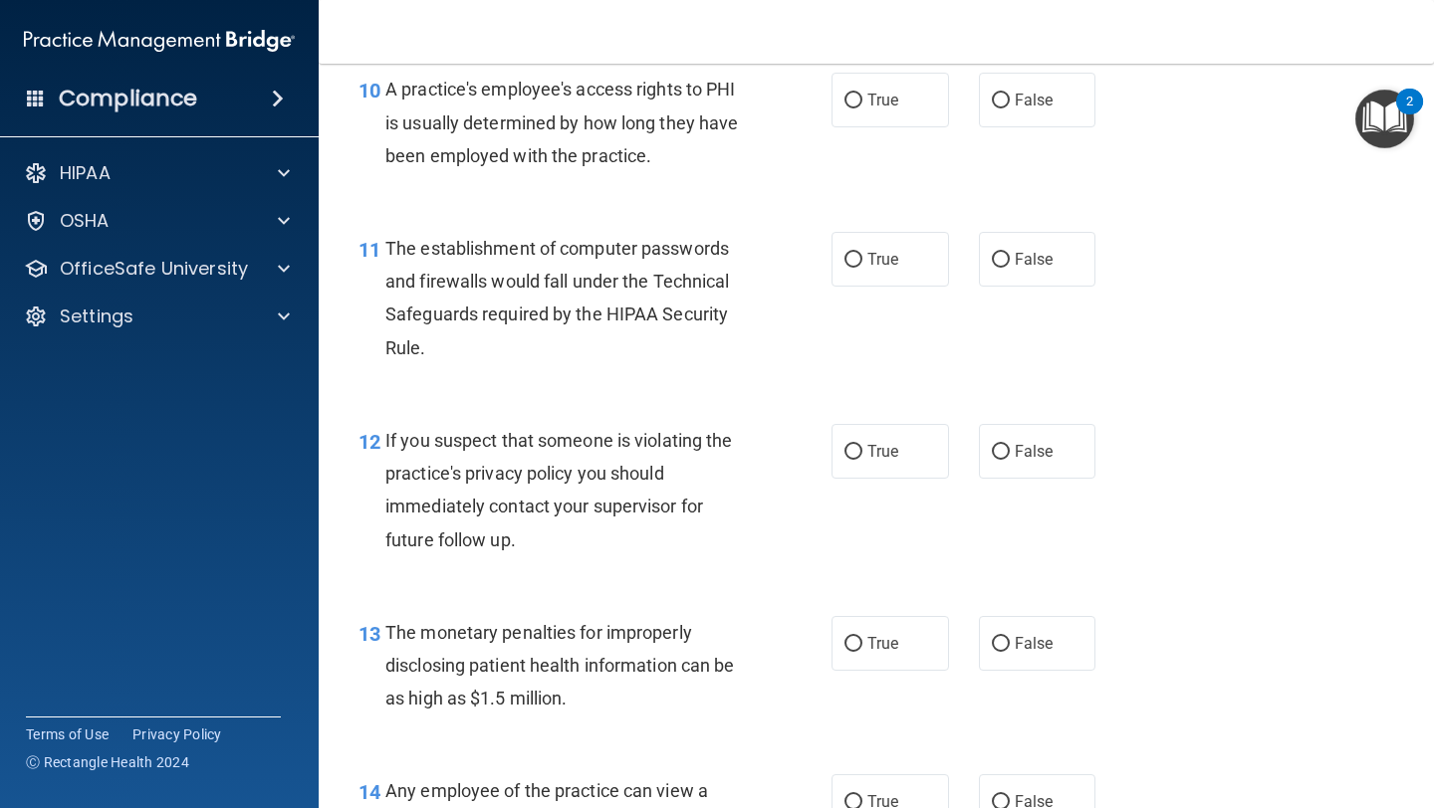
click at [1031, 131] on div "10 A practice's employee's access rights to PHI is usually determined by how lo…" at bounding box center [875, 127] width 1065 height 159
click at [1031, 108] on span "False" at bounding box center [1034, 100] width 39 height 19
click at [1010, 108] on input "False" at bounding box center [1001, 101] width 18 height 15
radio input "true"
click at [883, 204] on div "10 A practice's employee's access rights to PHI is usually determined by how lo…" at bounding box center [875, 127] width 1065 height 159
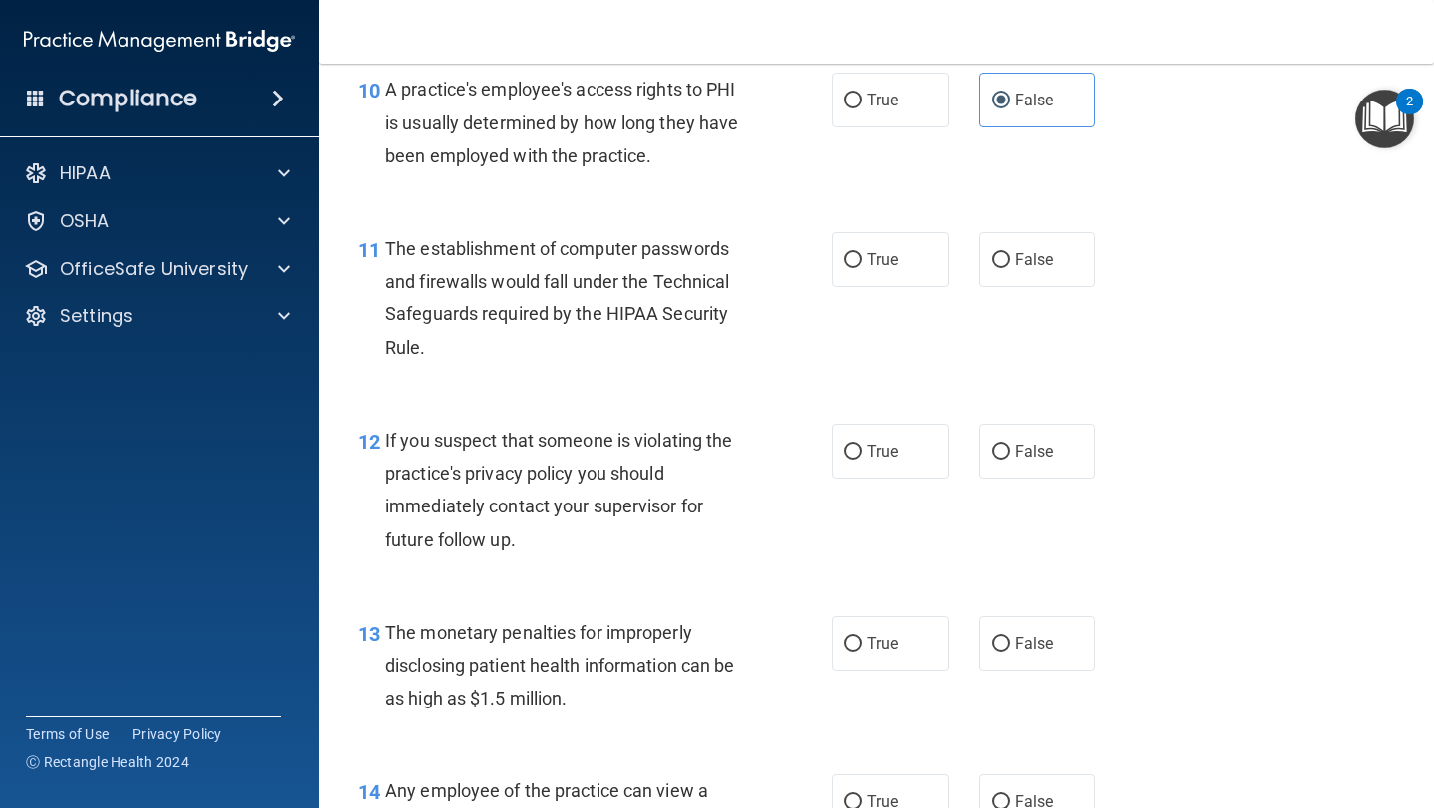
click at [864, 334] on div "11 The establishment of computer passwords and firewalls would fall under the T…" at bounding box center [875, 303] width 1065 height 192
click at [885, 240] on label "True" at bounding box center [889, 259] width 117 height 55
click at [862, 253] on input "True" at bounding box center [853, 260] width 18 height 15
radio input "true"
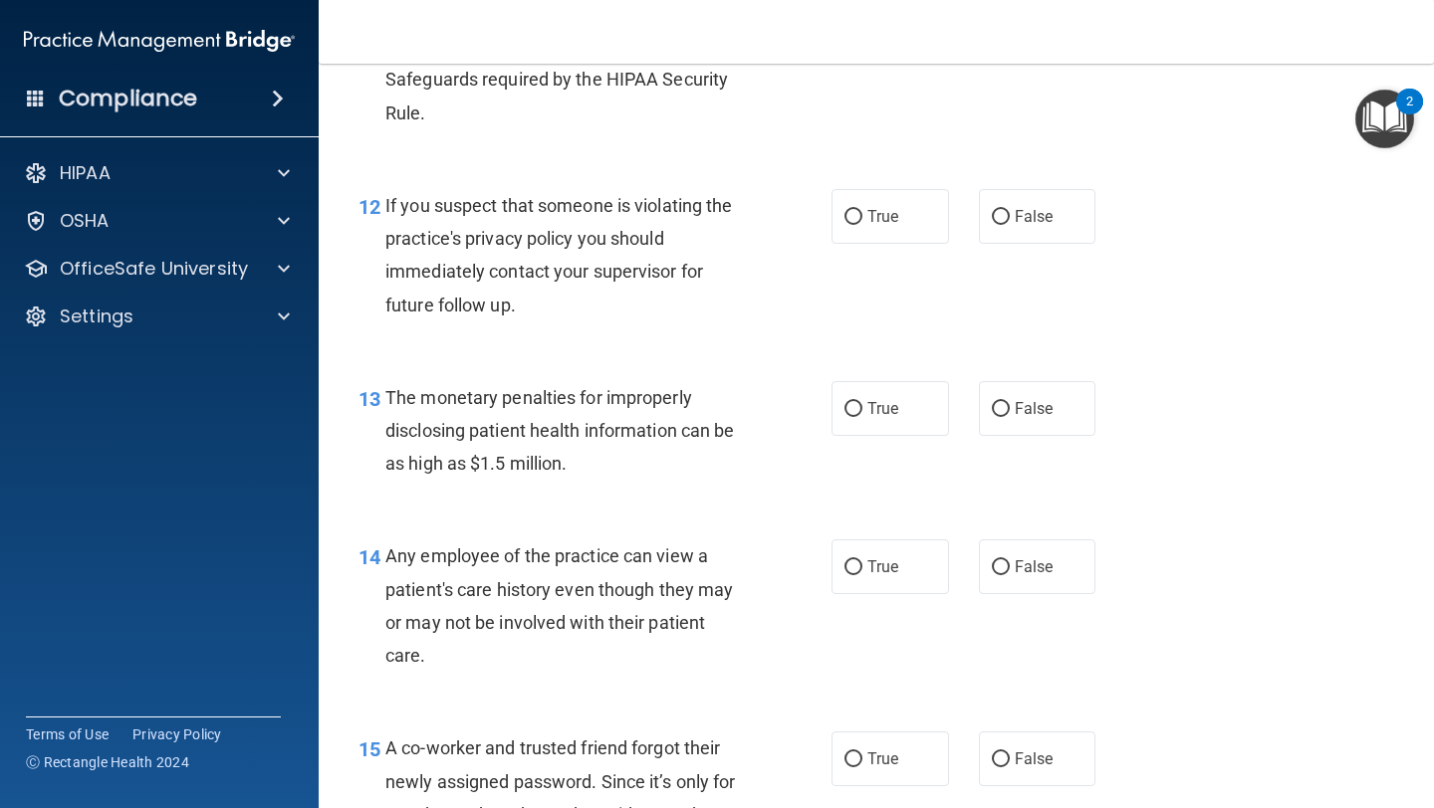
scroll to position [1944, 0]
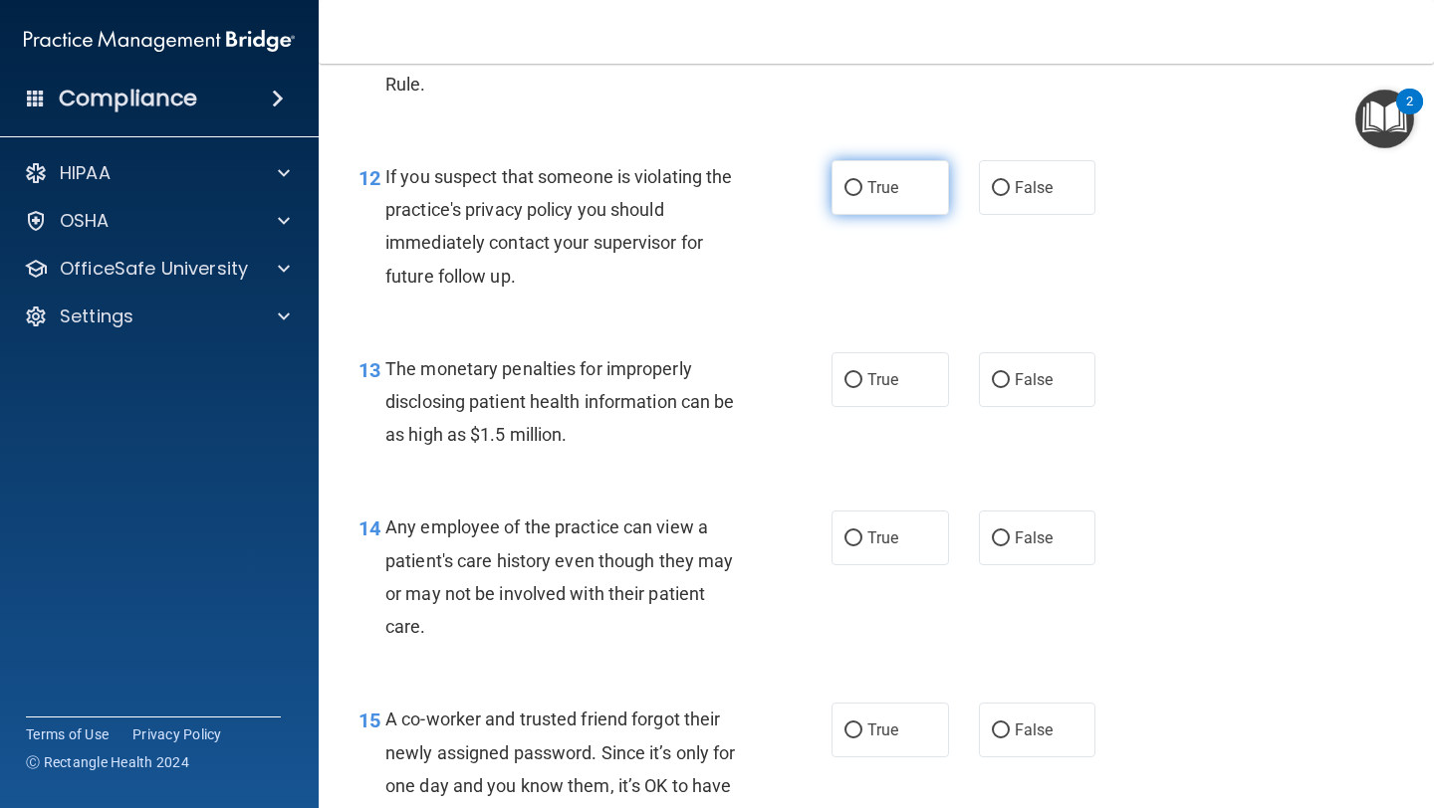
click at [889, 162] on label "True" at bounding box center [889, 187] width 117 height 55
click at [862, 181] on input "True" at bounding box center [853, 188] width 18 height 15
radio input "true"
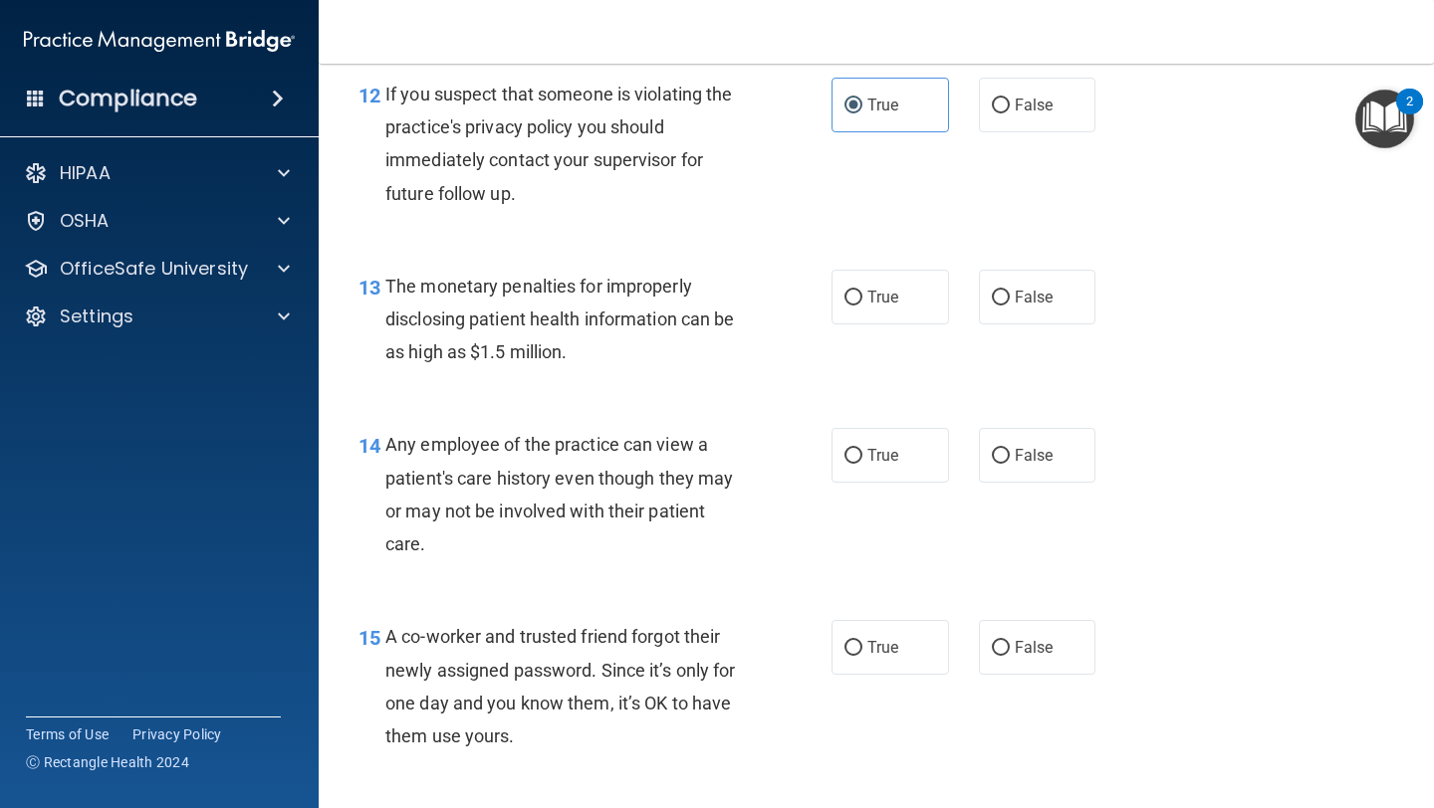
scroll to position [2038, 0]
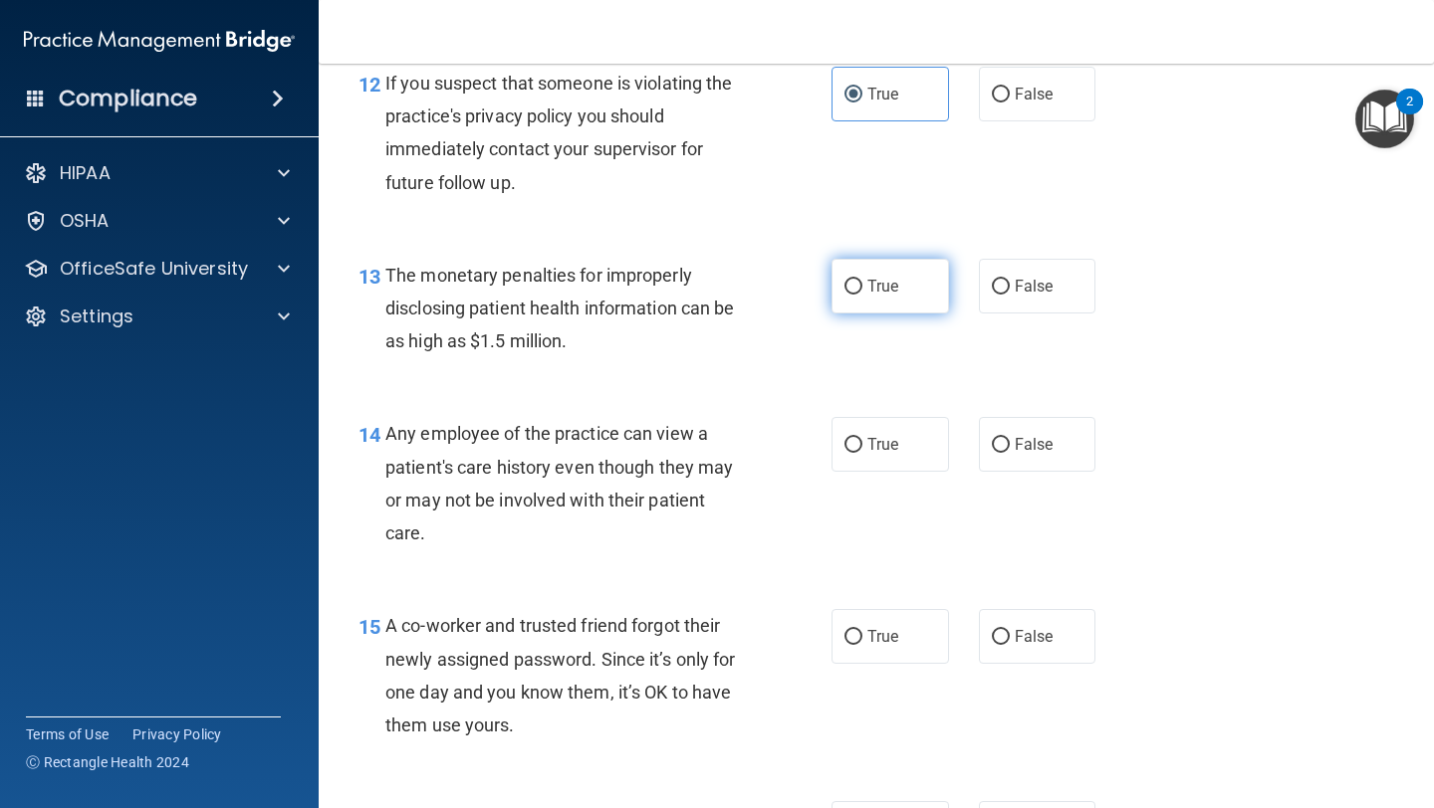
click at [928, 300] on label "True" at bounding box center [889, 286] width 117 height 55
click at [862, 295] on input "True" at bounding box center [853, 287] width 18 height 15
radio input "true"
click at [1046, 435] on label "False" at bounding box center [1037, 444] width 117 height 55
click at [1010, 438] on input "False" at bounding box center [1001, 445] width 18 height 15
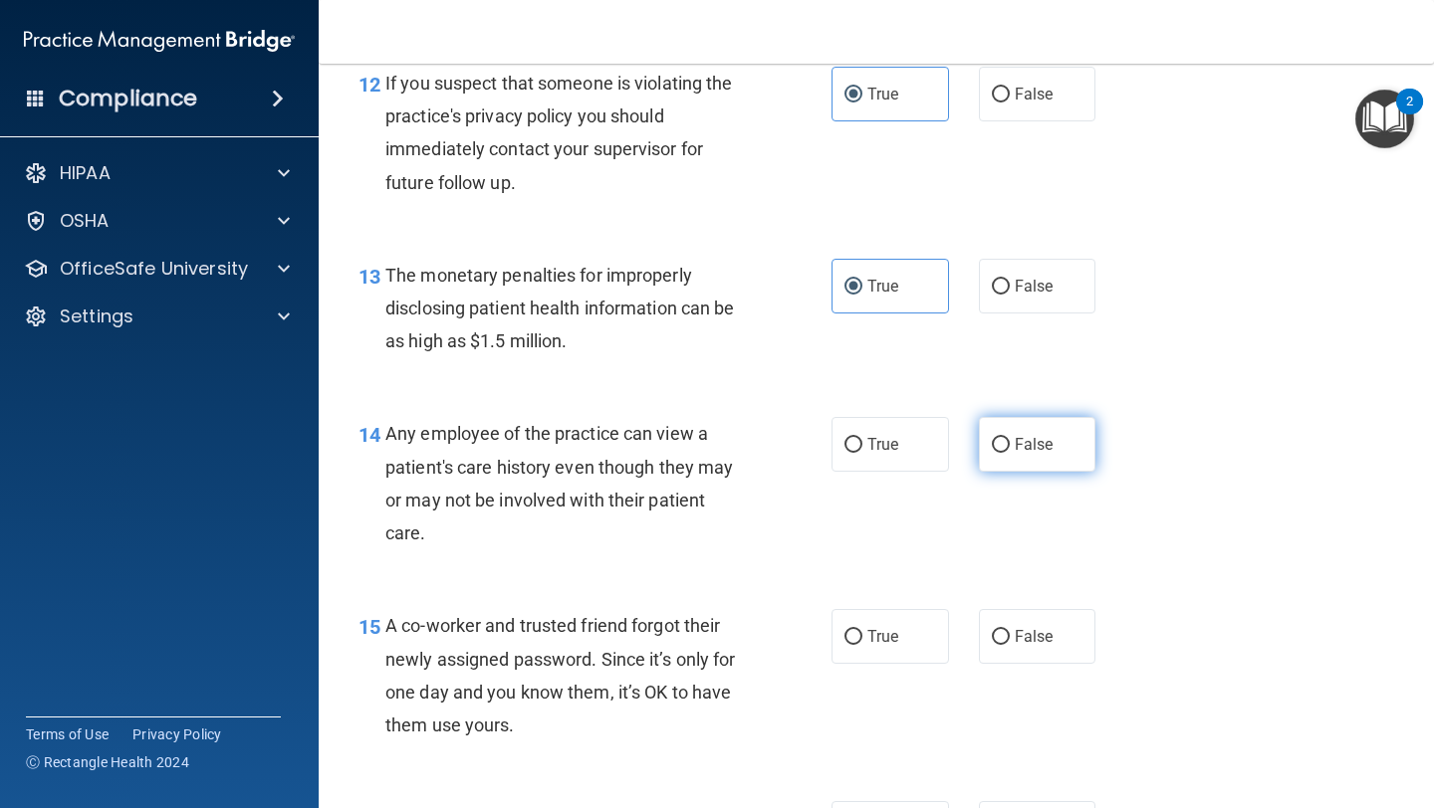
radio input "true"
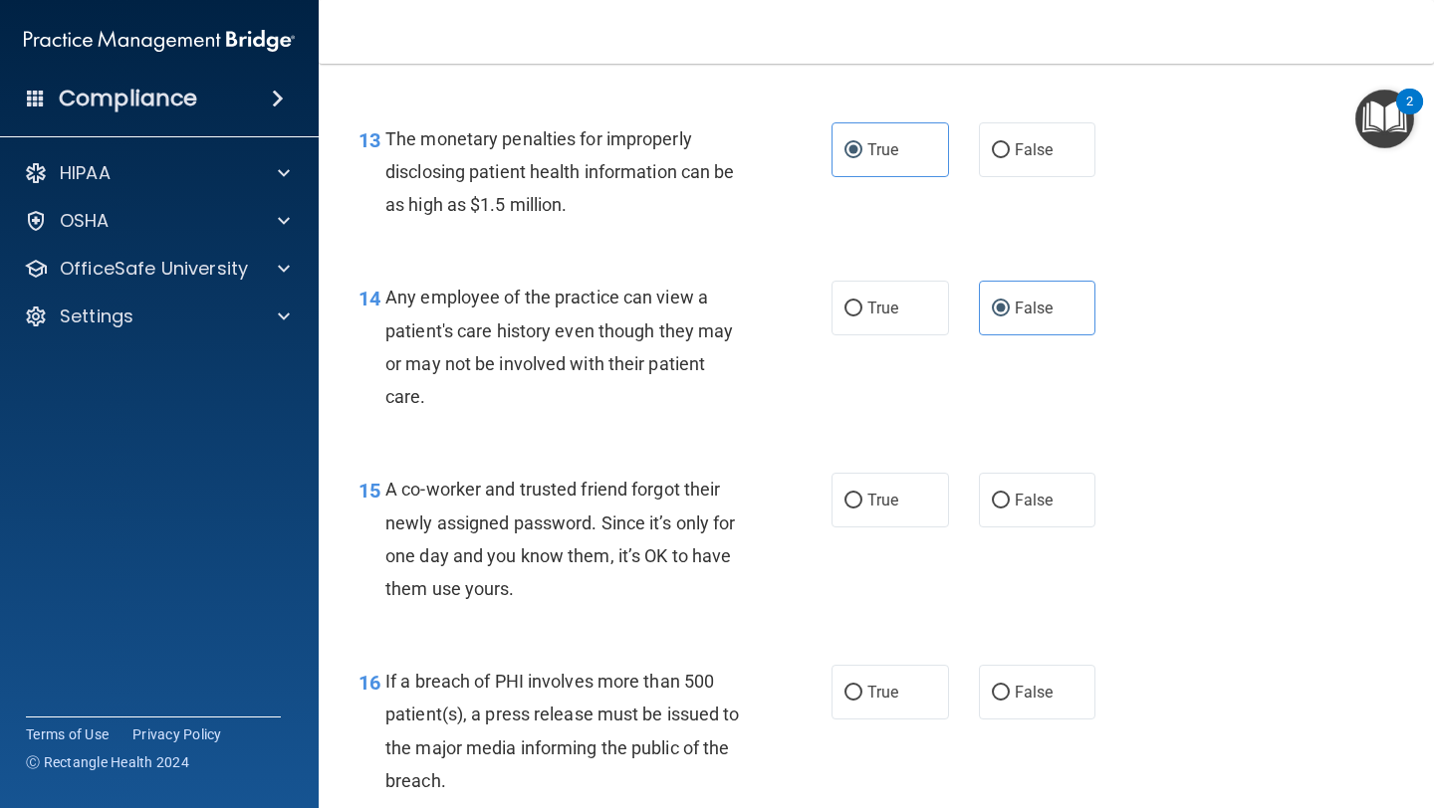
scroll to position [2209, 0]
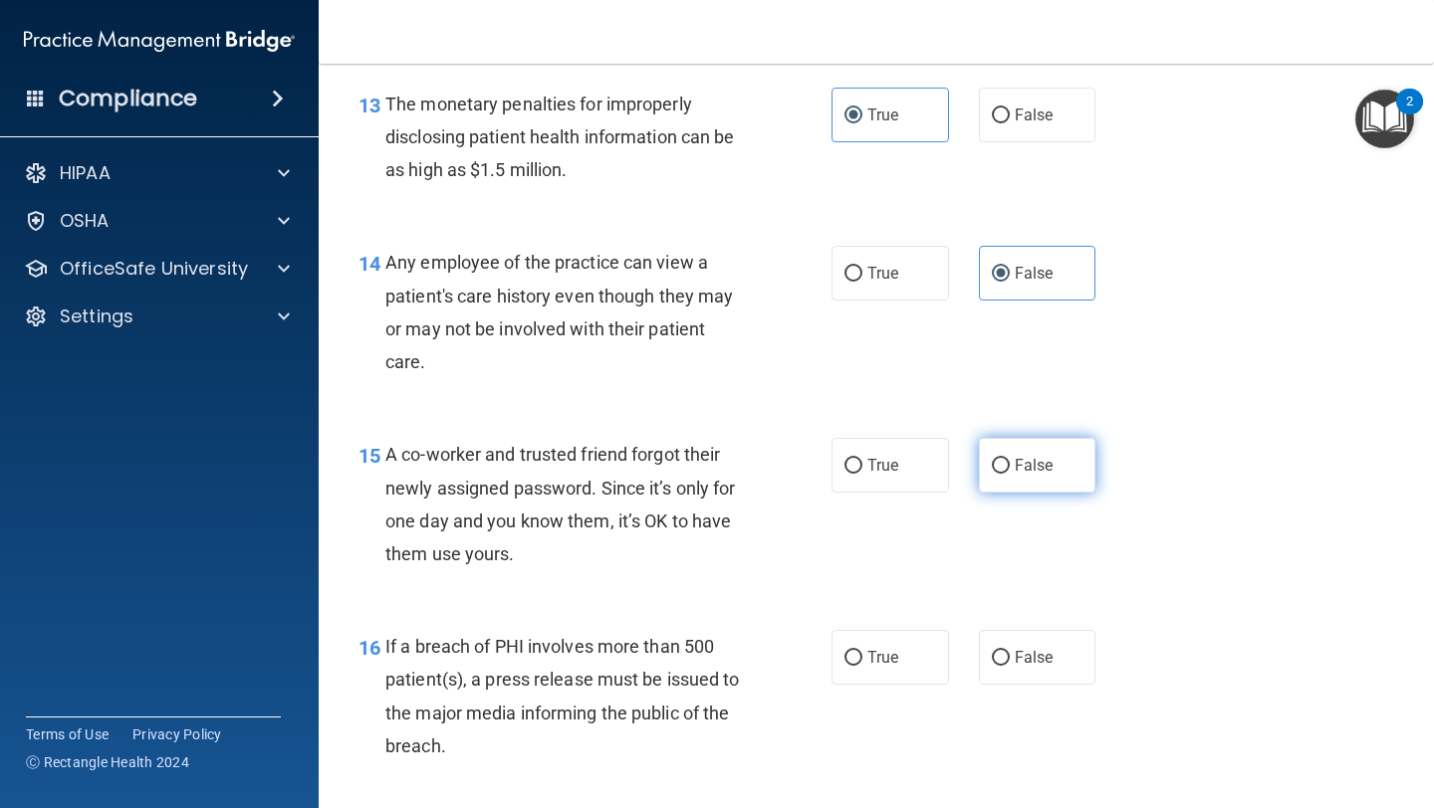
click at [1076, 483] on label "False" at bounding box center [1037, 465] width 117 height 55
click at [1010, 474] on input "False" at bounding box center [1001, 466] width 18 height 15
radio input "true"
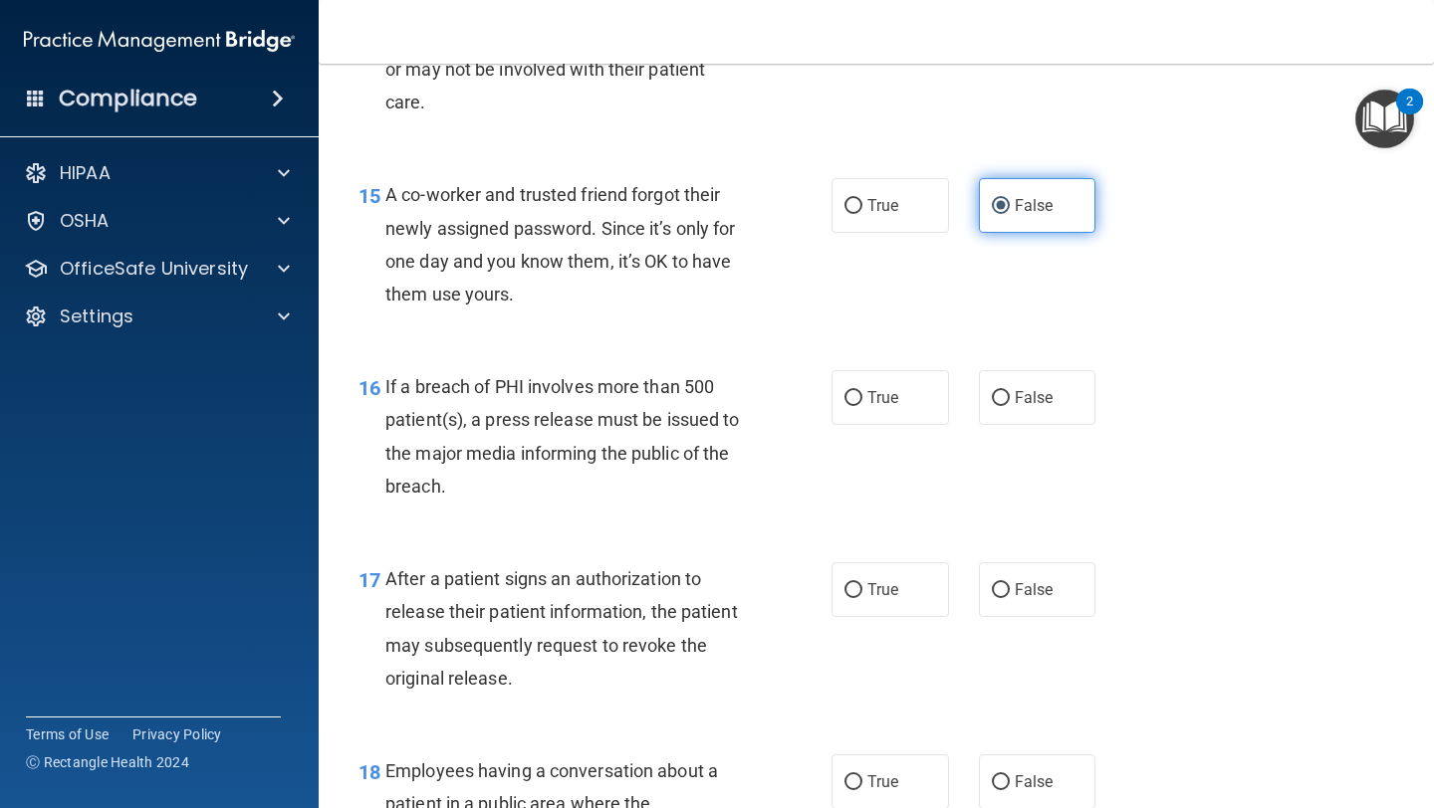
scroll to position [2475, 0]
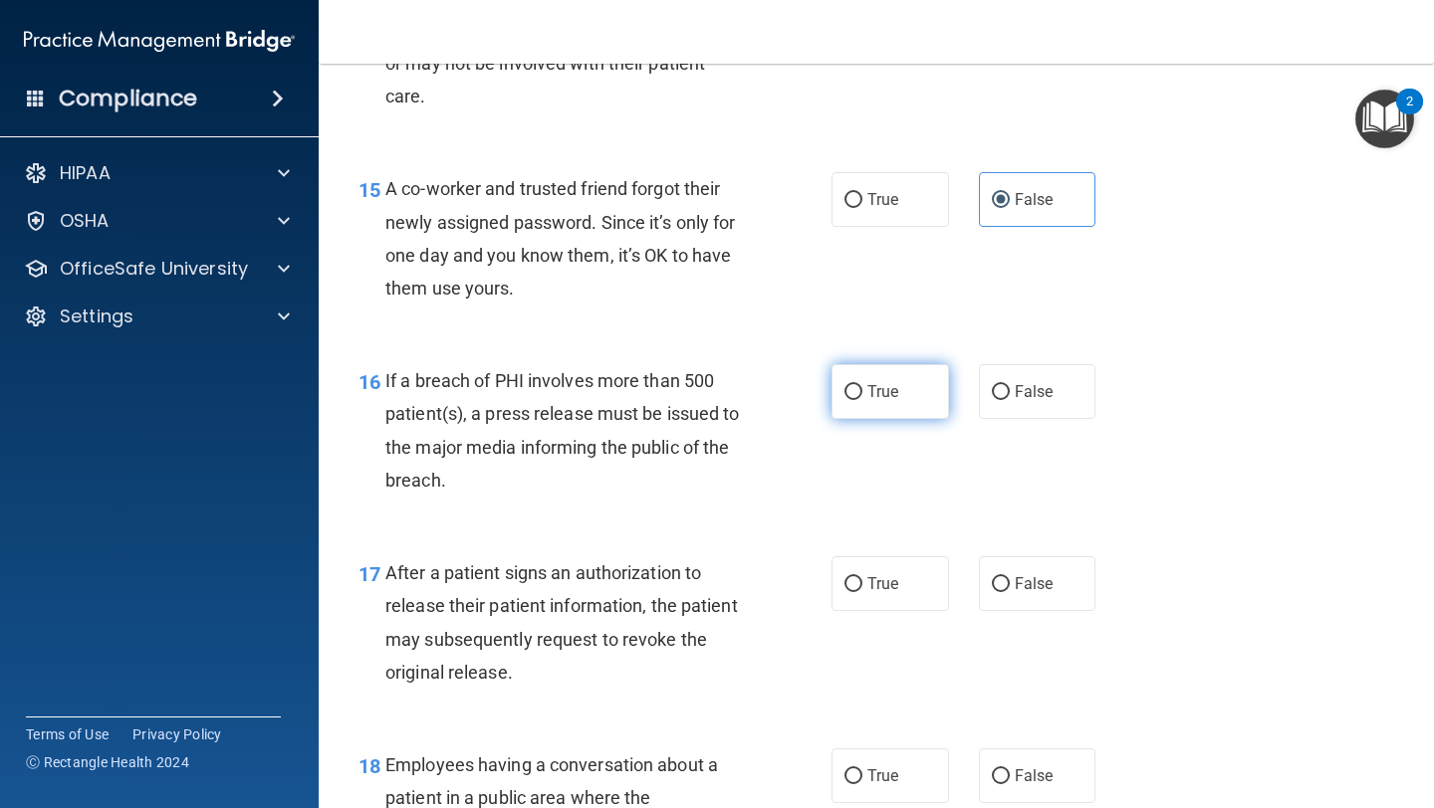
click at [914, 393] on label "True" at bounding box center [889, 391] width 117 height 55
click at [862, 393] on input "True" at bounding box center [853, 392] width 18 height 15
radio input "true"
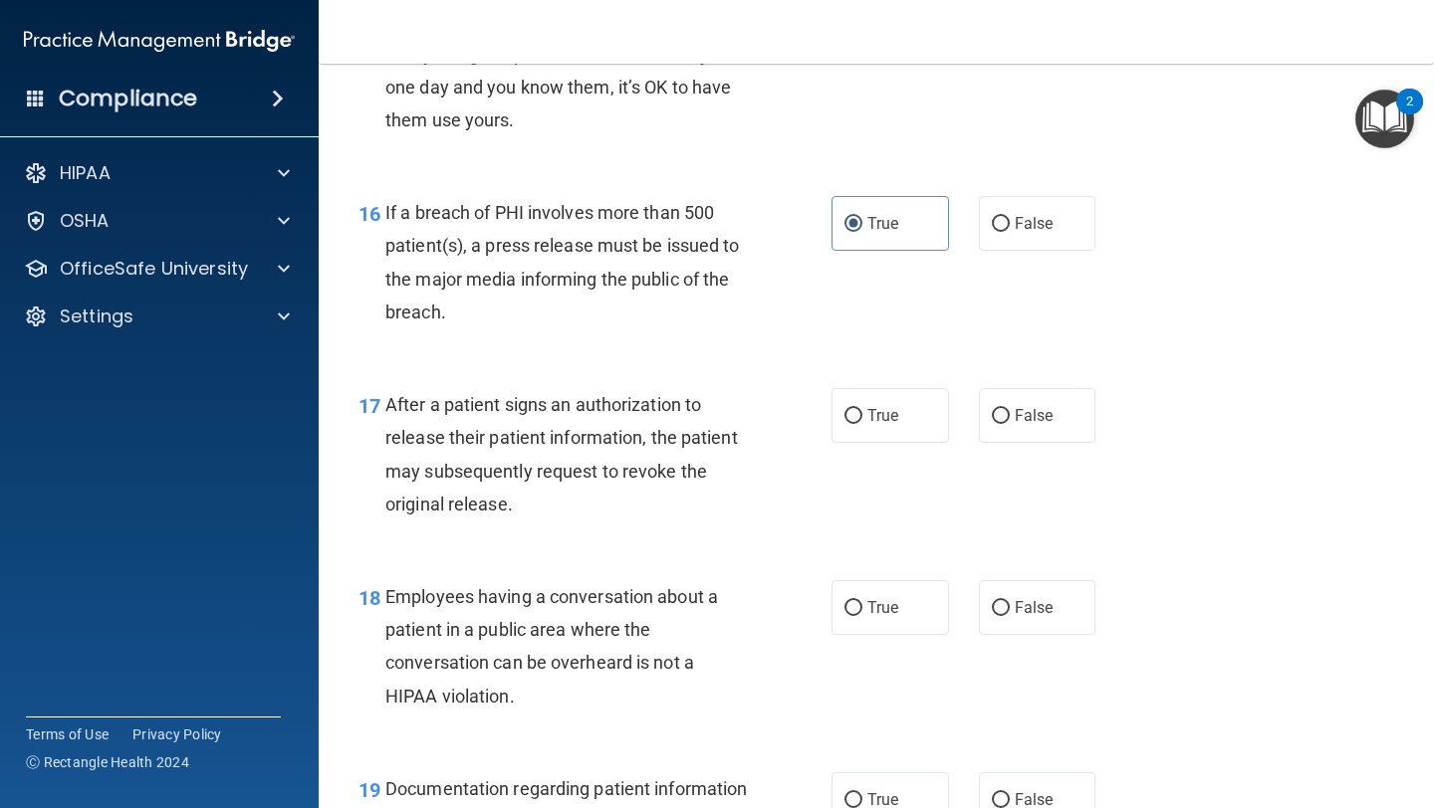
scroll to position [2701, 0]
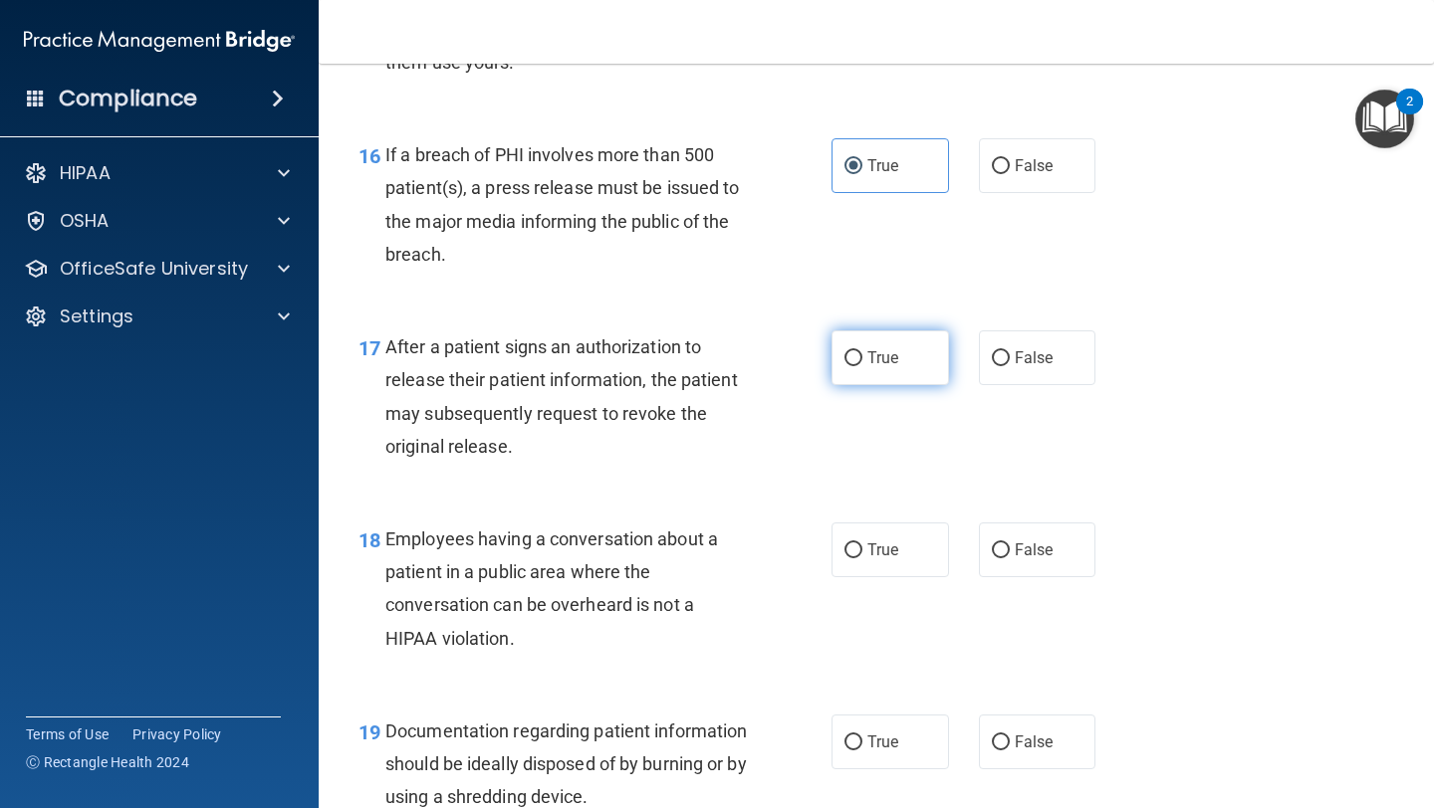
click at [928, 363] on label "True" at bounding box center [889, 358] width 117 height 55
click at [862, 363] on input "True" at bounding box center [853, 358] width 18 height 15
radio input "true"
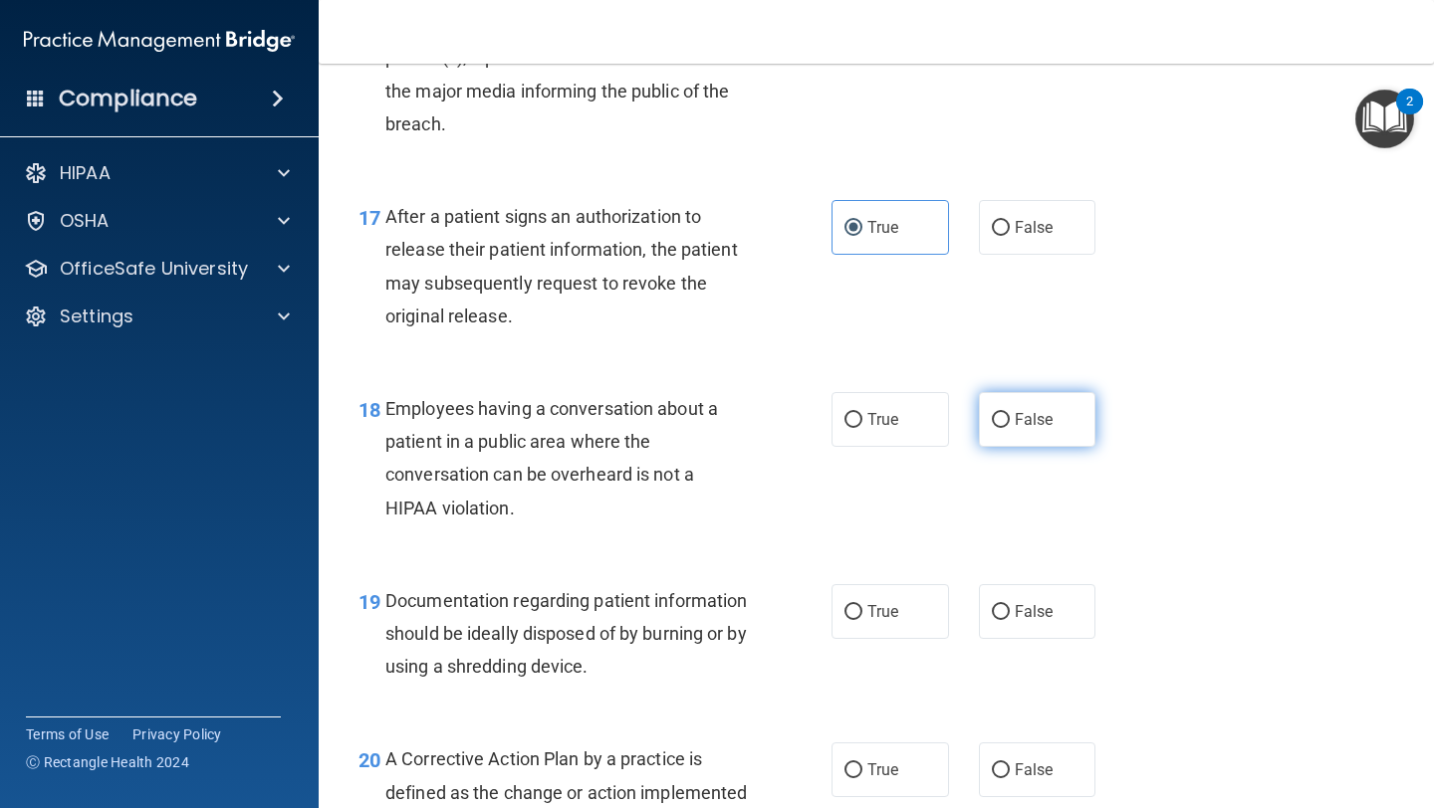
click at [1052, 424] on label "False" at bounding box center [1037, 419] width 117 height 55
click at [1010, 424] on input "False" at bounding box center [1001, 420] width 18 height 15
radio input "true"
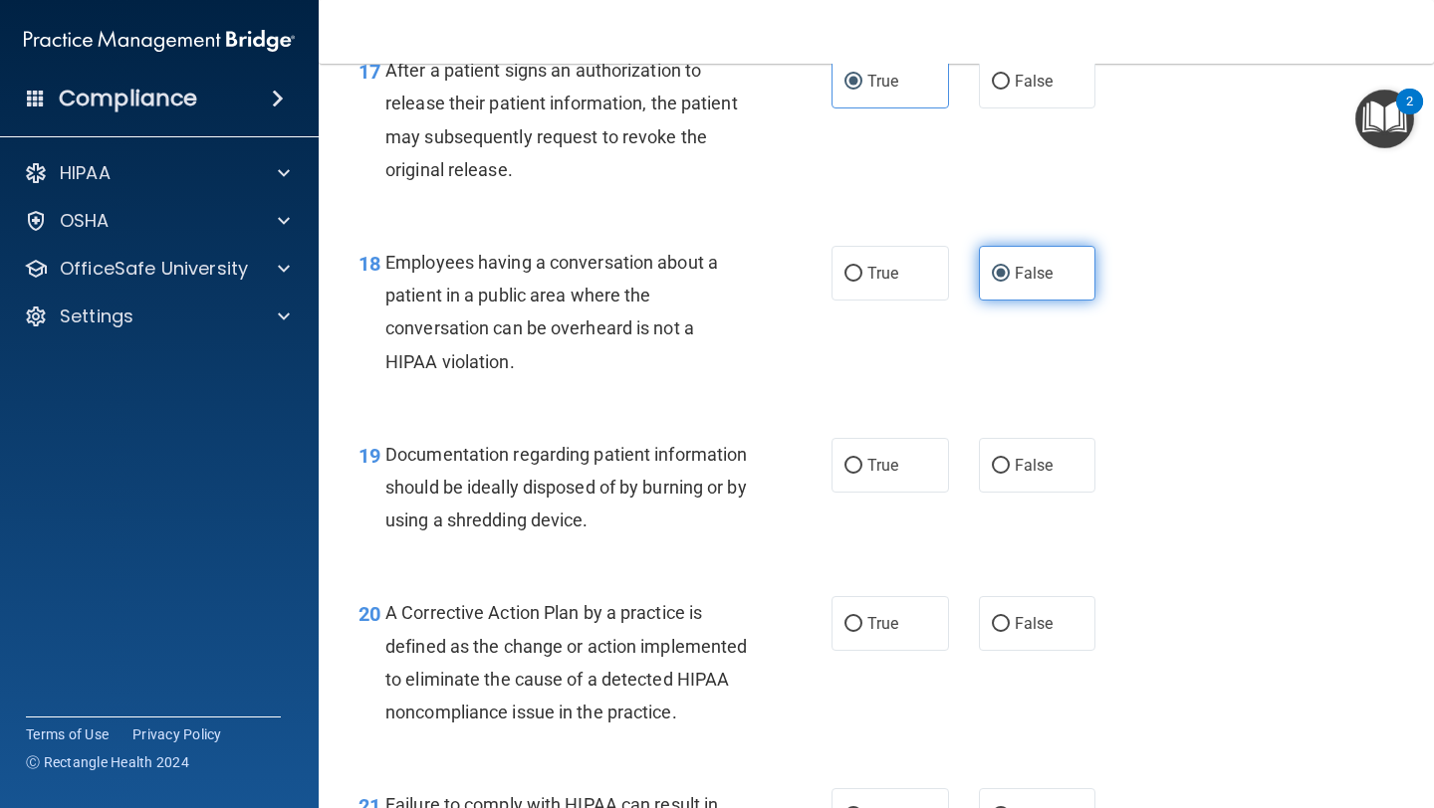
scroll to position [3030, 0]
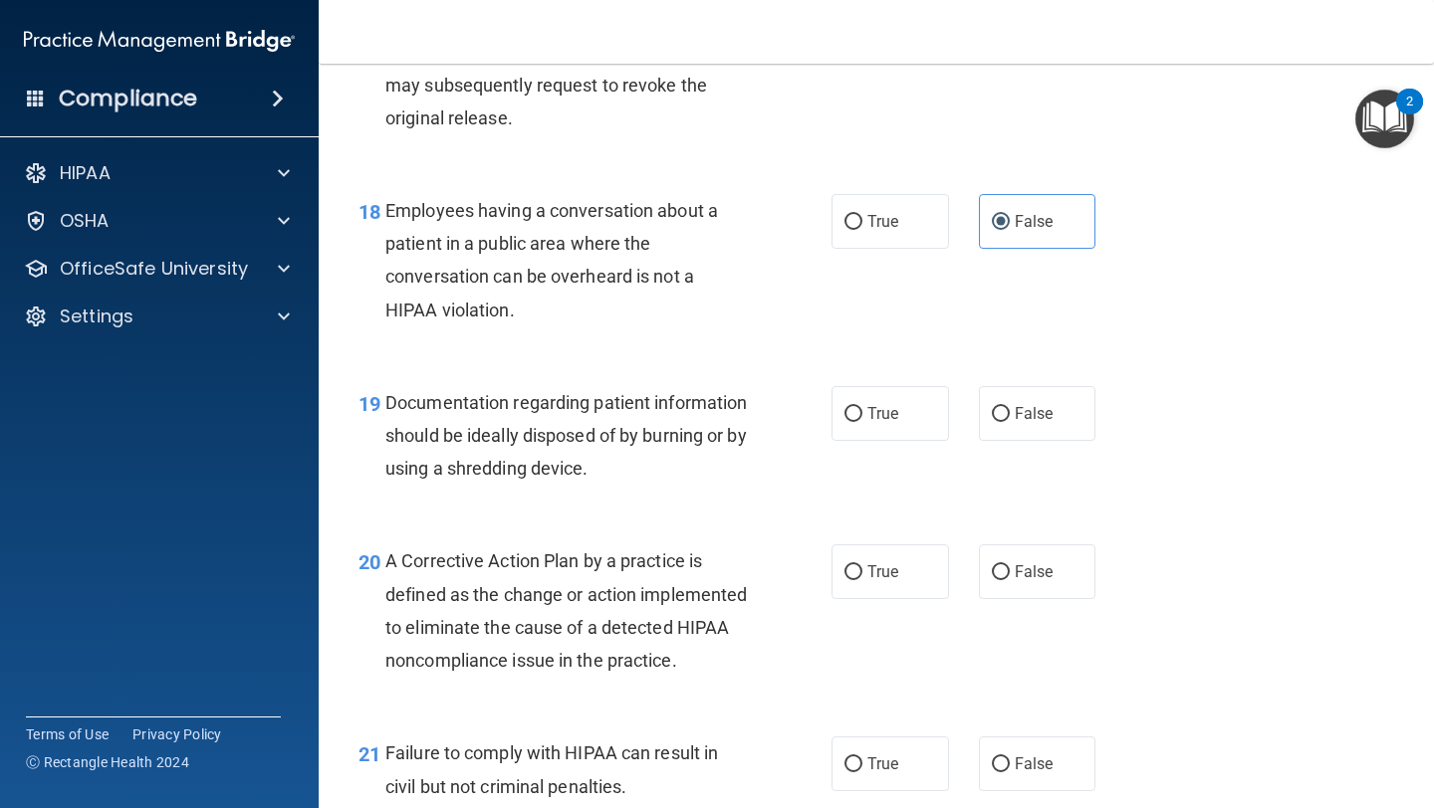
click at [956, 408] on div "True False" at bounding box center [972, 413] width 282 height 55
click at [904, 409] on label "True" at bounding box center [889, 413] width 117 height 55
click at [862, 409] on input "True" at bounding box center [853, 414] width 18 height 15
radio input "true"
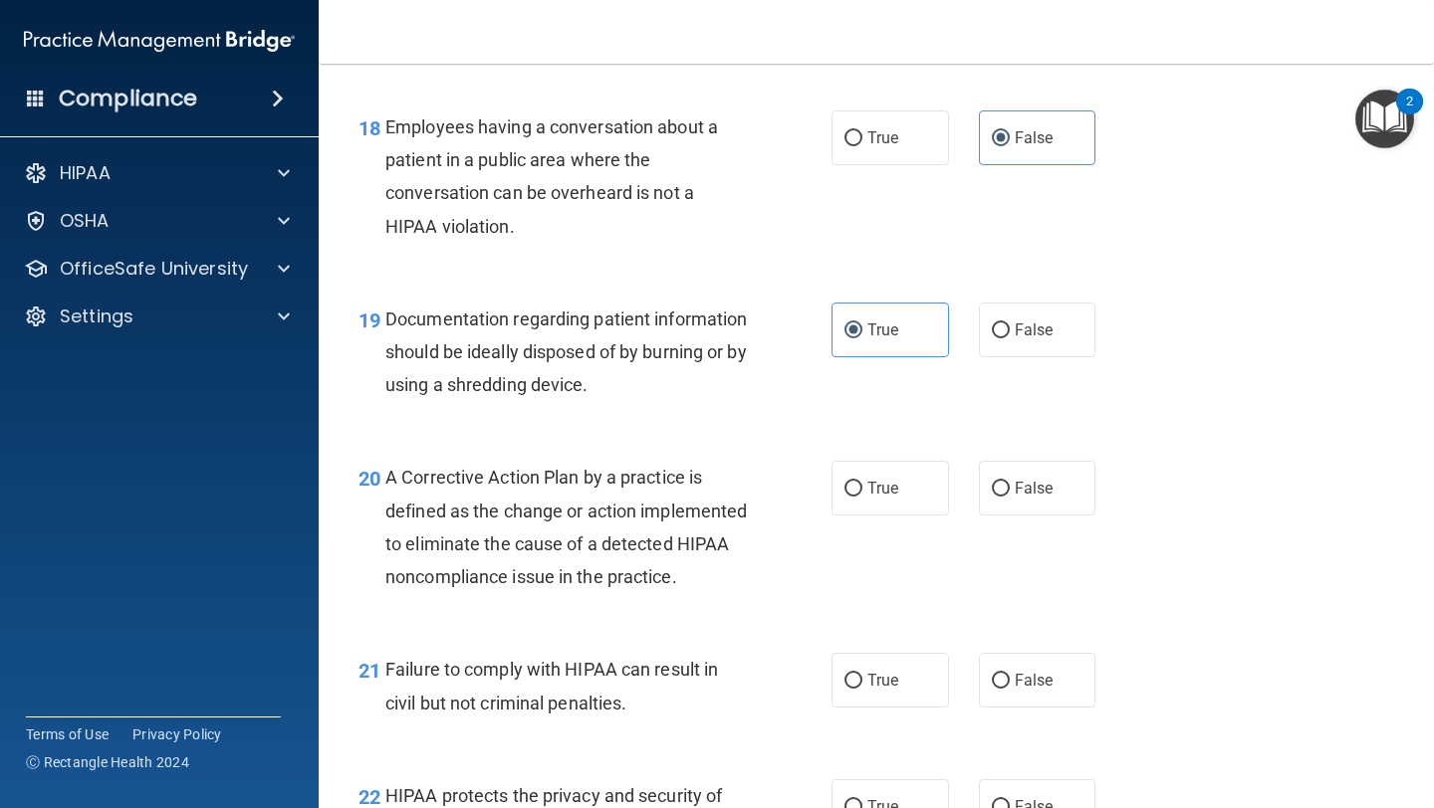
scroll to position [3114, 0]
click at [937, 478] on label "True" at bounding box center [889, 487] width 117 height 55
click at [862, 481] on input "True" at bounding box center [853, 488] width 18 height 15
radio input "true"
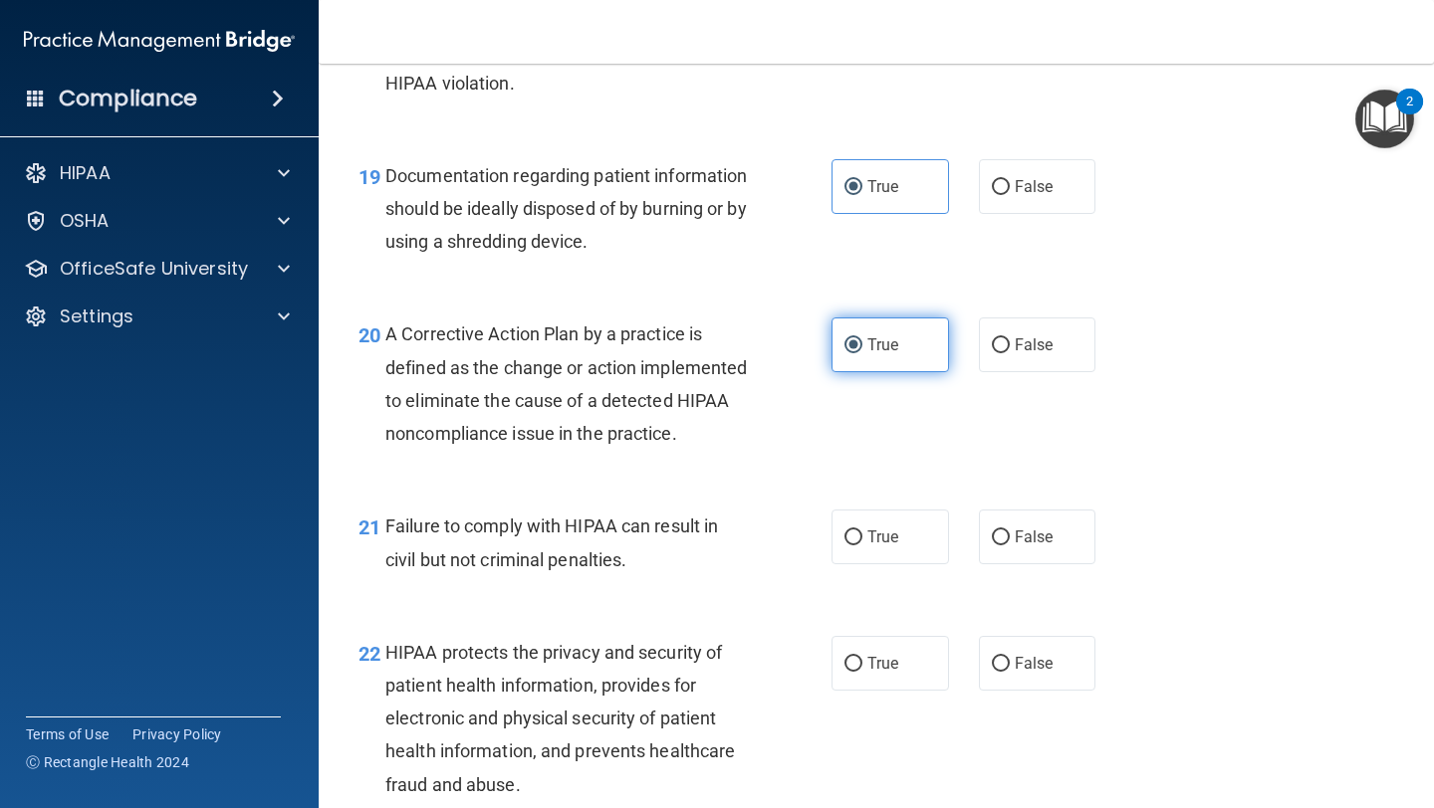
scroll to position [3261, 0]
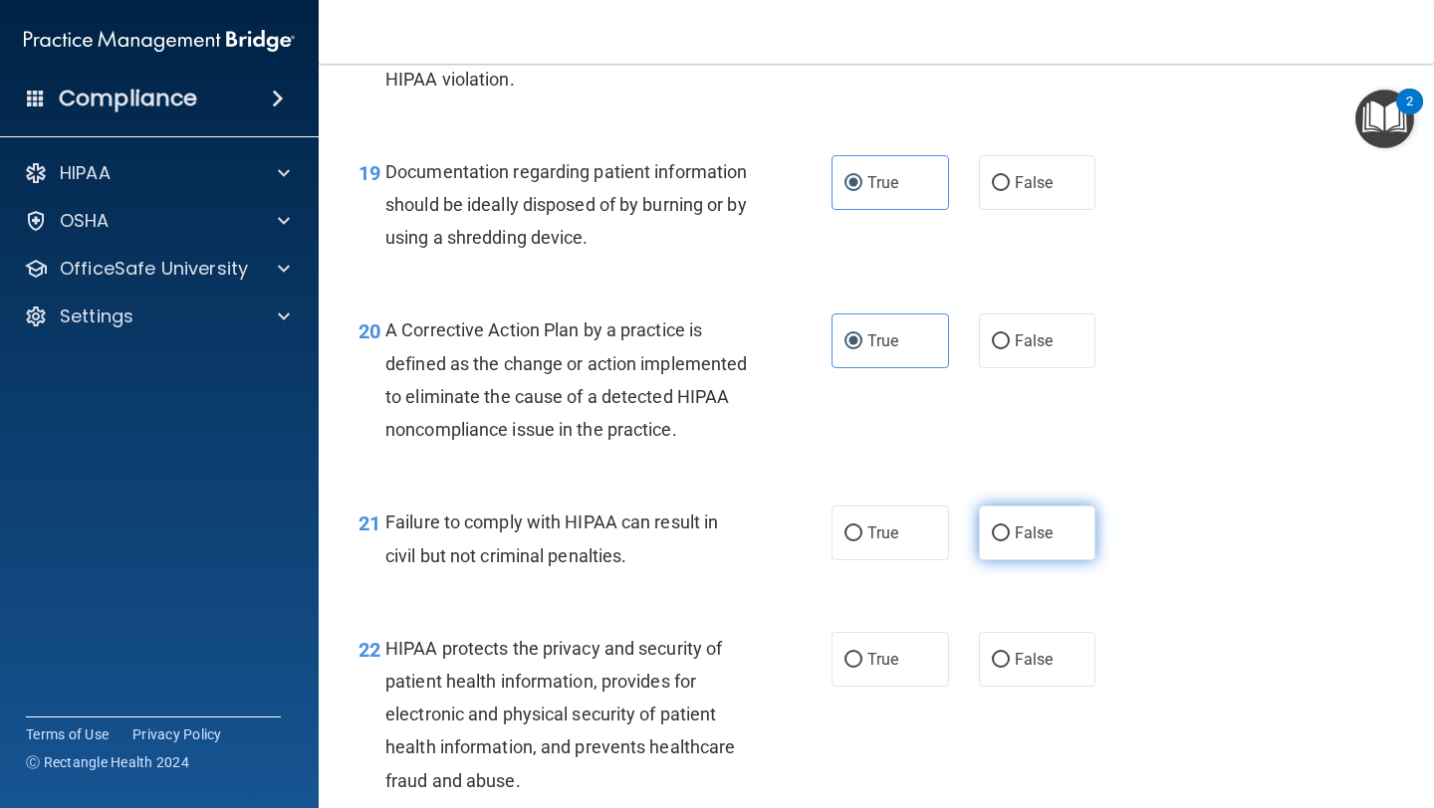
click at [1024, 543] on span "False" at bounding box center [1034, 533] width 39 height 19
click at [1010, 542] on input "False" at bounding box center [1001, 534] width 18 height 15
radio input "true"
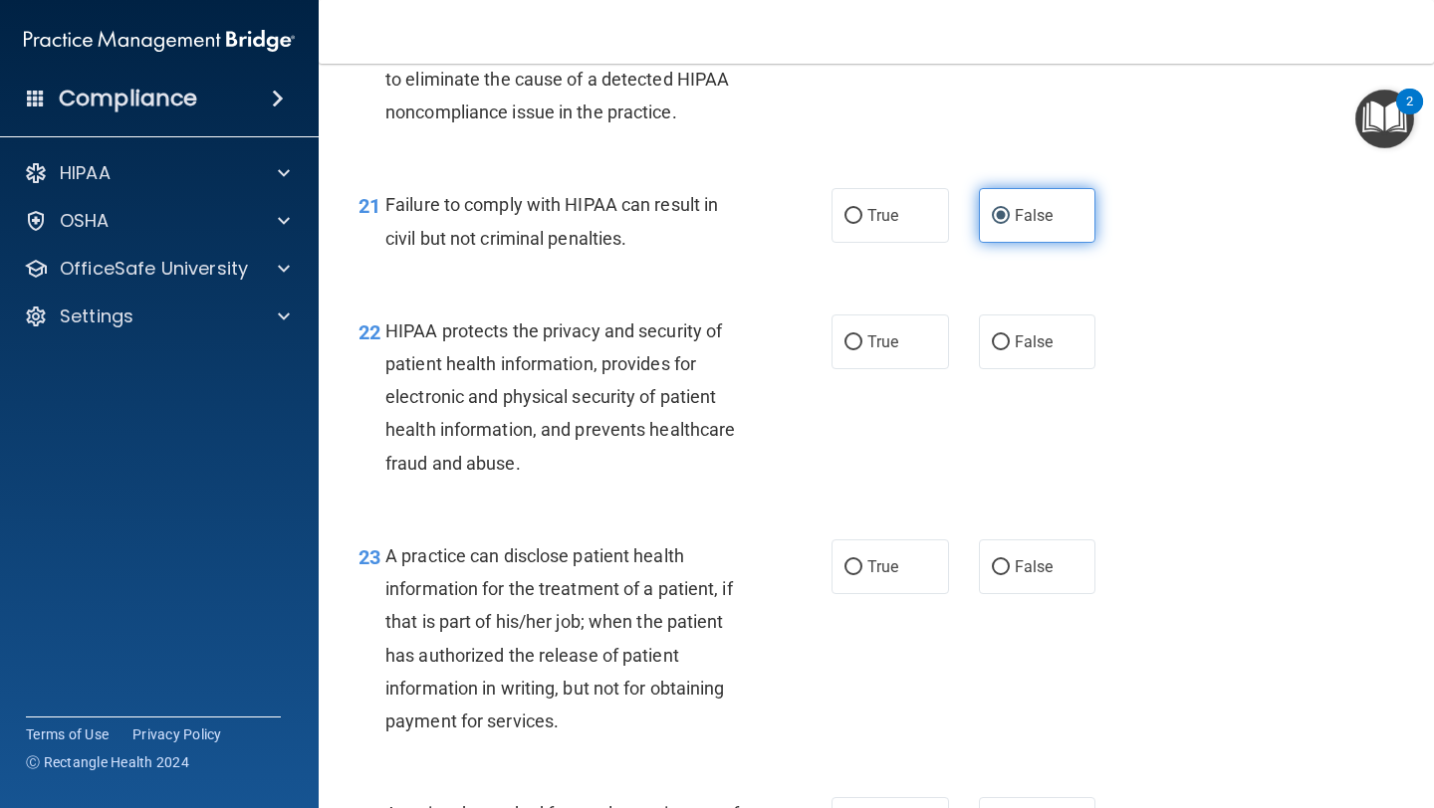
scroll to position [3584, 0]
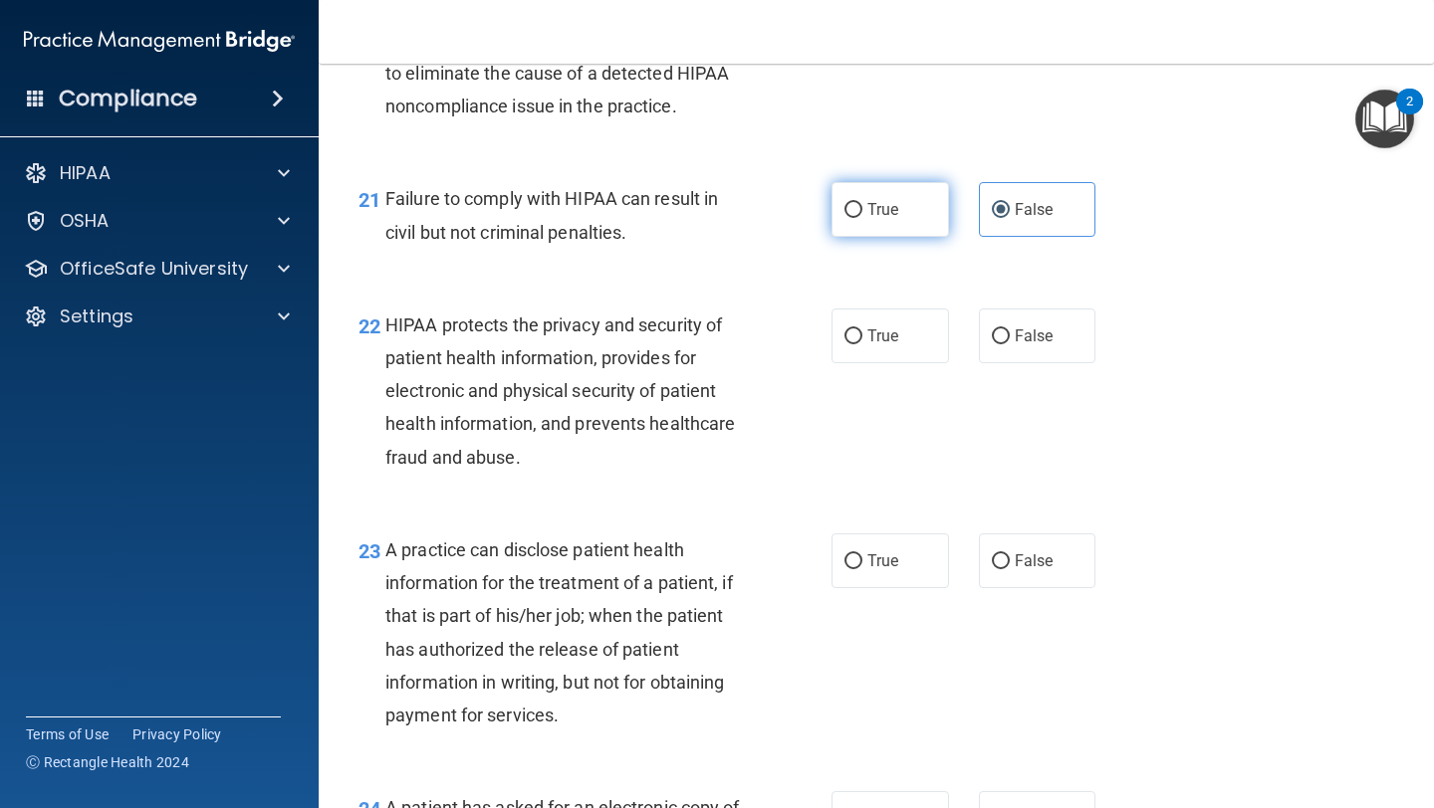
click at [881, 219] on span "True" at bounding box center [882, 209] width 31 height 19
click at [862, 218] on input "True" at bounding box center [853, 210] width 18 height 15
radio input "true"
radio input "false"
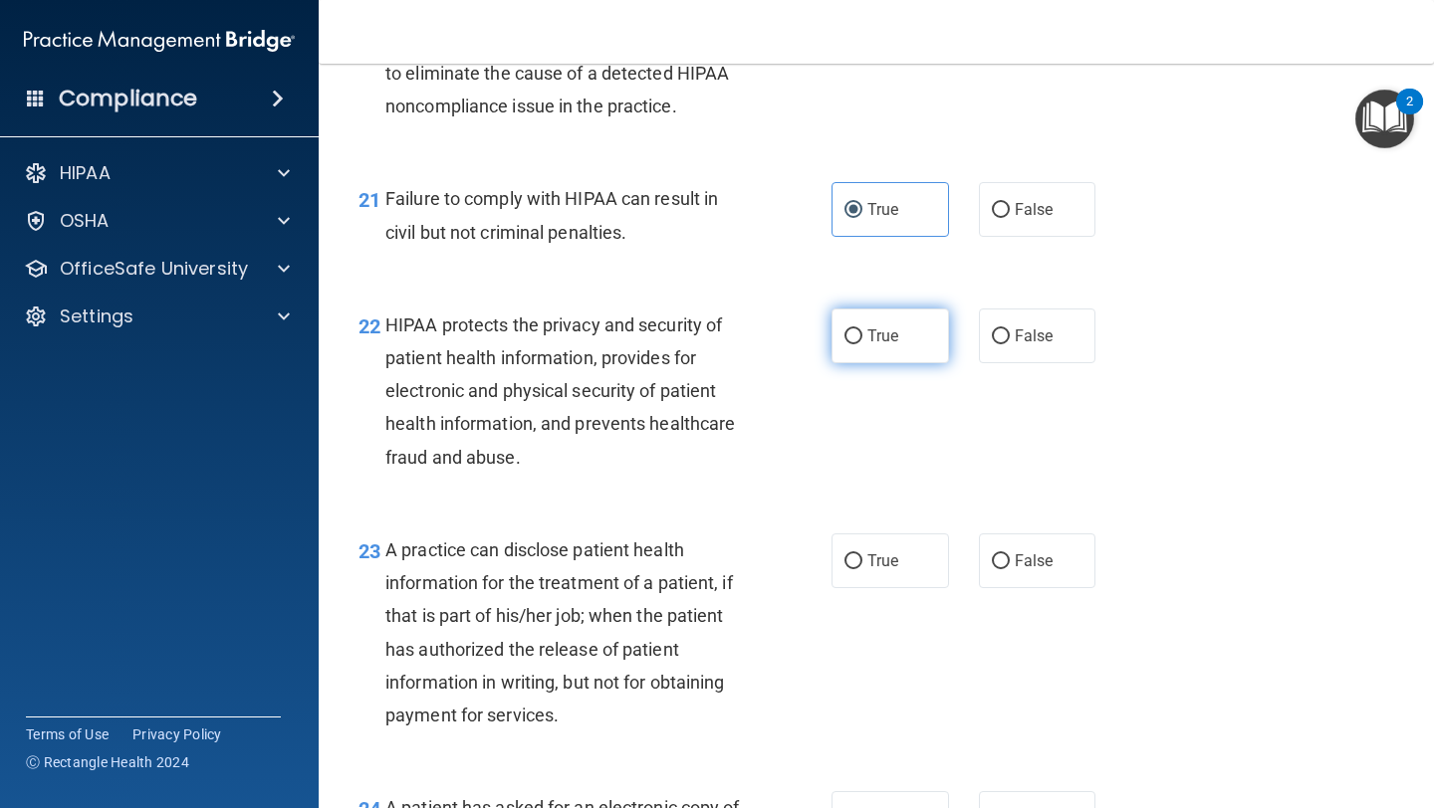
click at [878, 345] on span "True" at bounding box center [882, 336] width 31 height 19
click at [862, 344] on input "True" at bounding box center [853, 337] width 18 height 15
radio input "true"
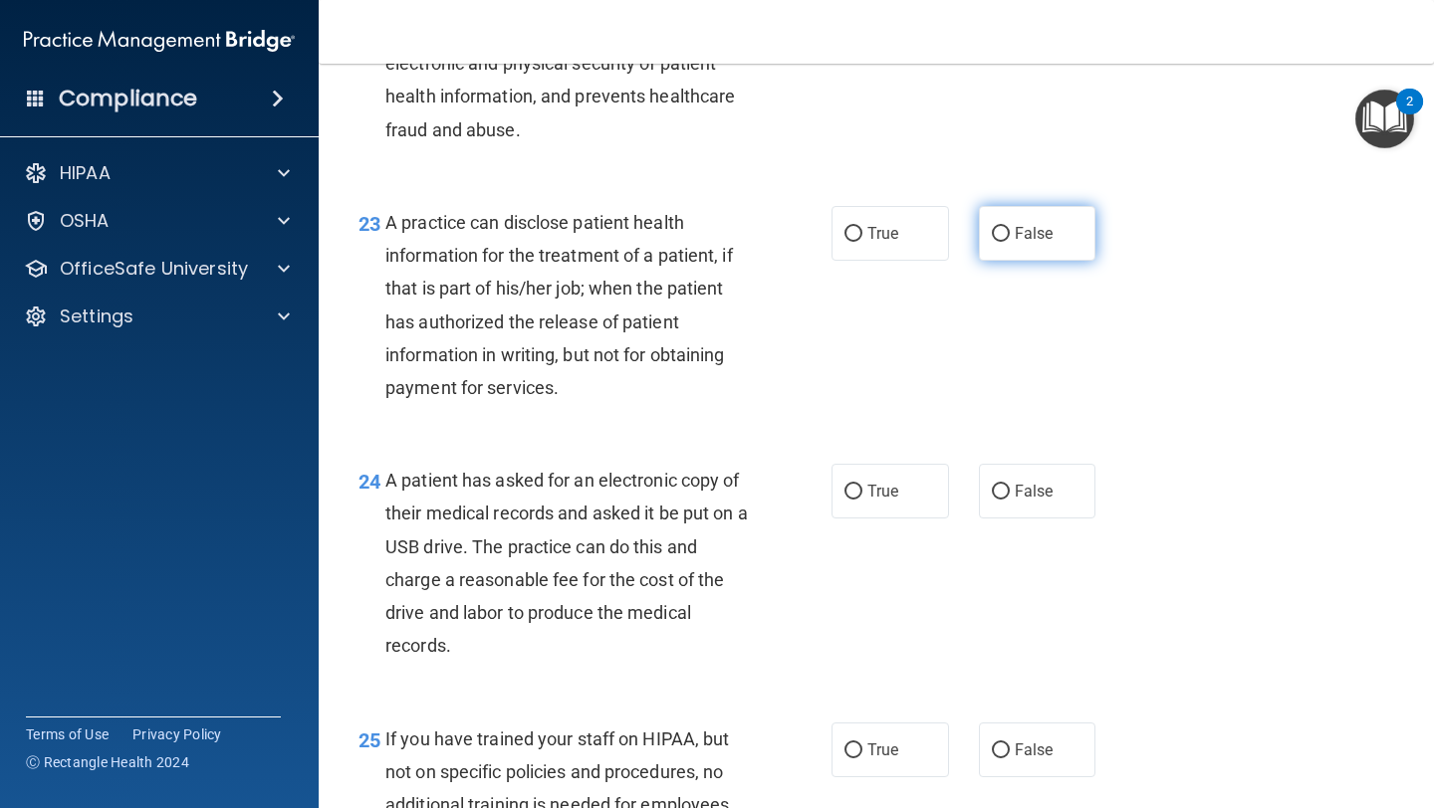
click at [1004, 242] on input "False" at bounding box center [1001, 234] width 18 height 15
radio input "true"
click at [901, 261] on label "True" at bounding box center [889, 233] width 117 height 55
click at [862, 242] on input "True" at bounding box center [853, 234] width 18 height 15
radio input "true"
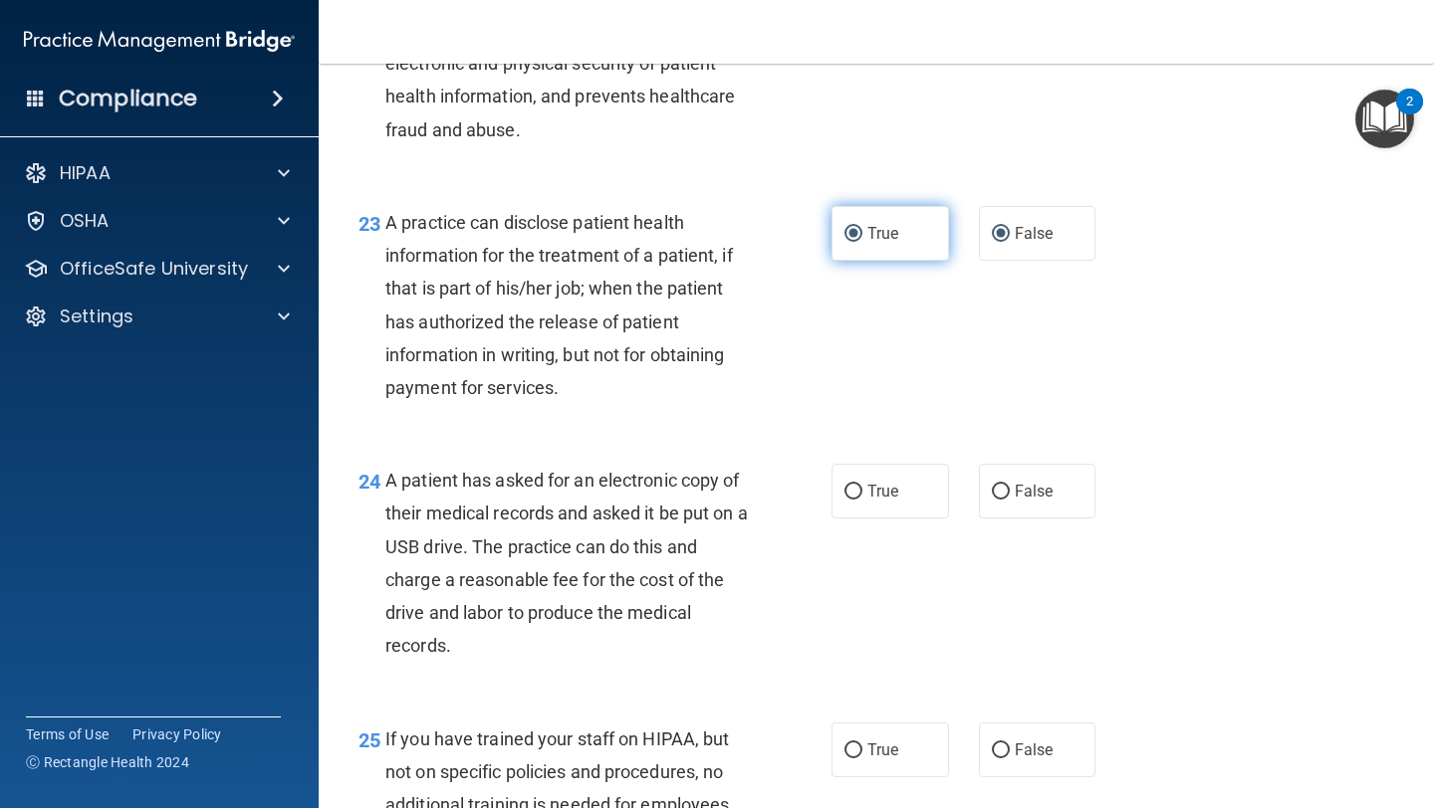
radio input "false"
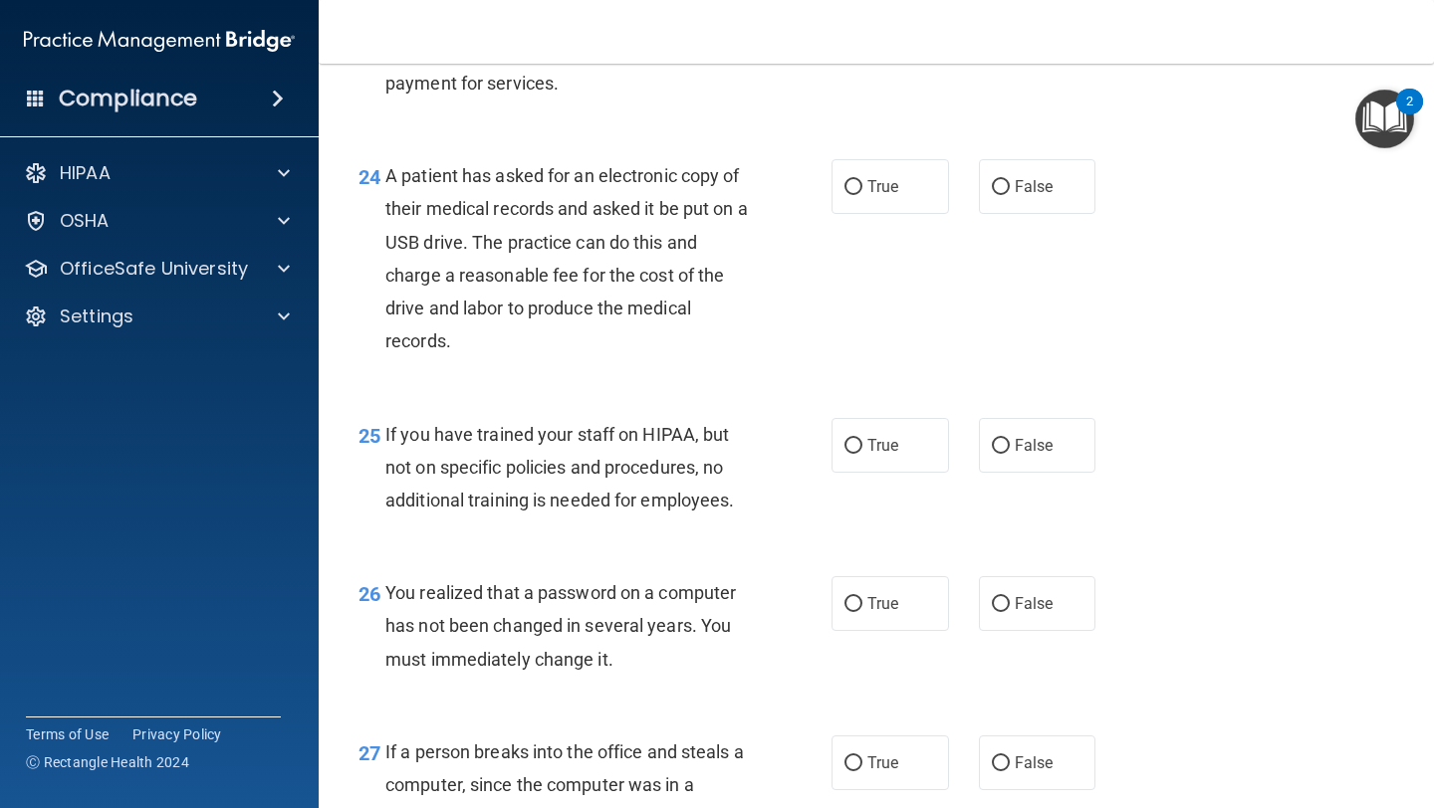
scroll to position [4217, 0]
click at [1027, 195] on span "False" at bounding box center [1034, 185] width 39 height 19
click at [1010, 194] on input "False" at bounding box center [1001, 186] width 18 height 15
radio input "true"
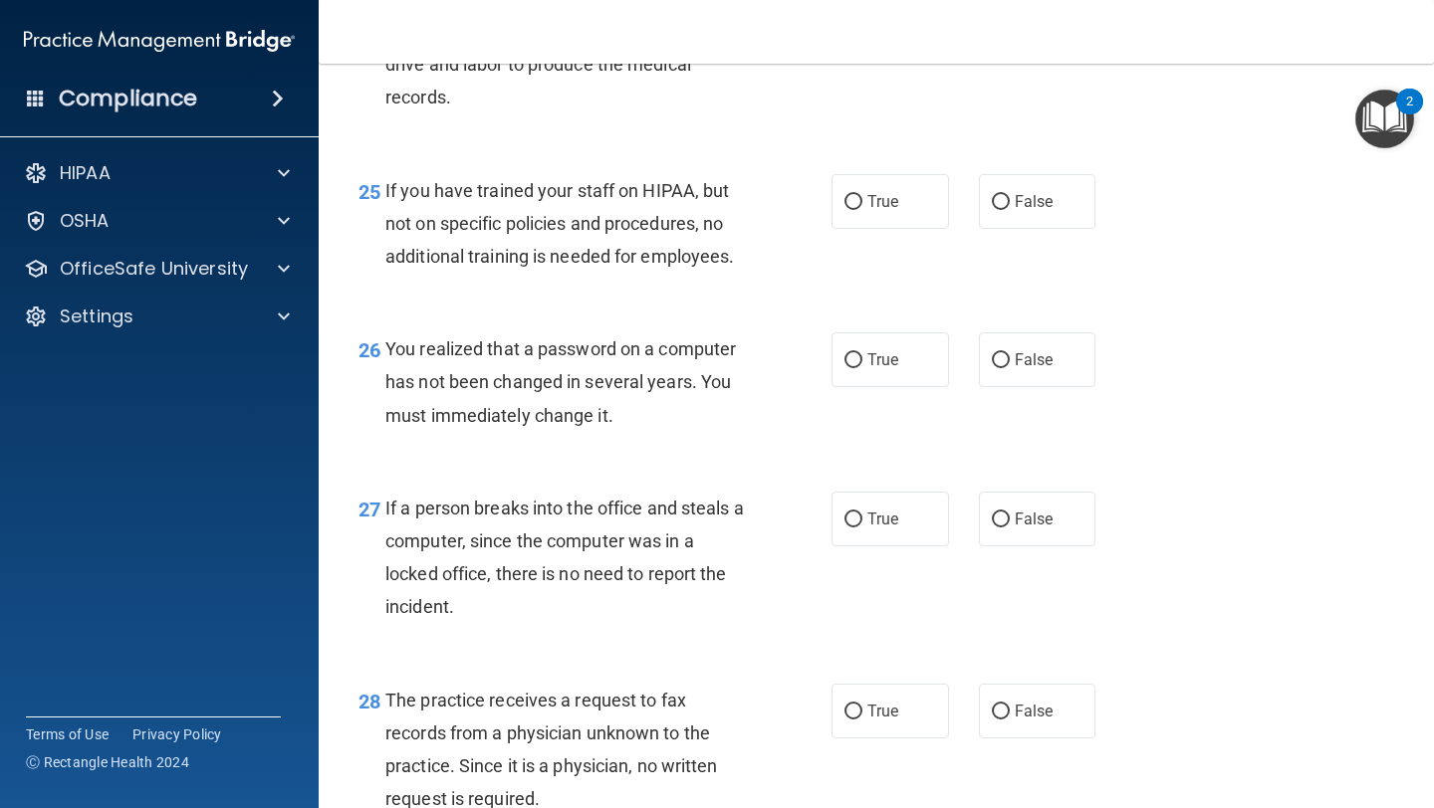
scroll to position [4462, 0]
click at [1040, 209] on span "False" at bounding box center [1034, 199] width 39 height 19
click at [1010, 208] on input "False" at bounding box center [1001, 200] width 18 height 15
radio input "true"
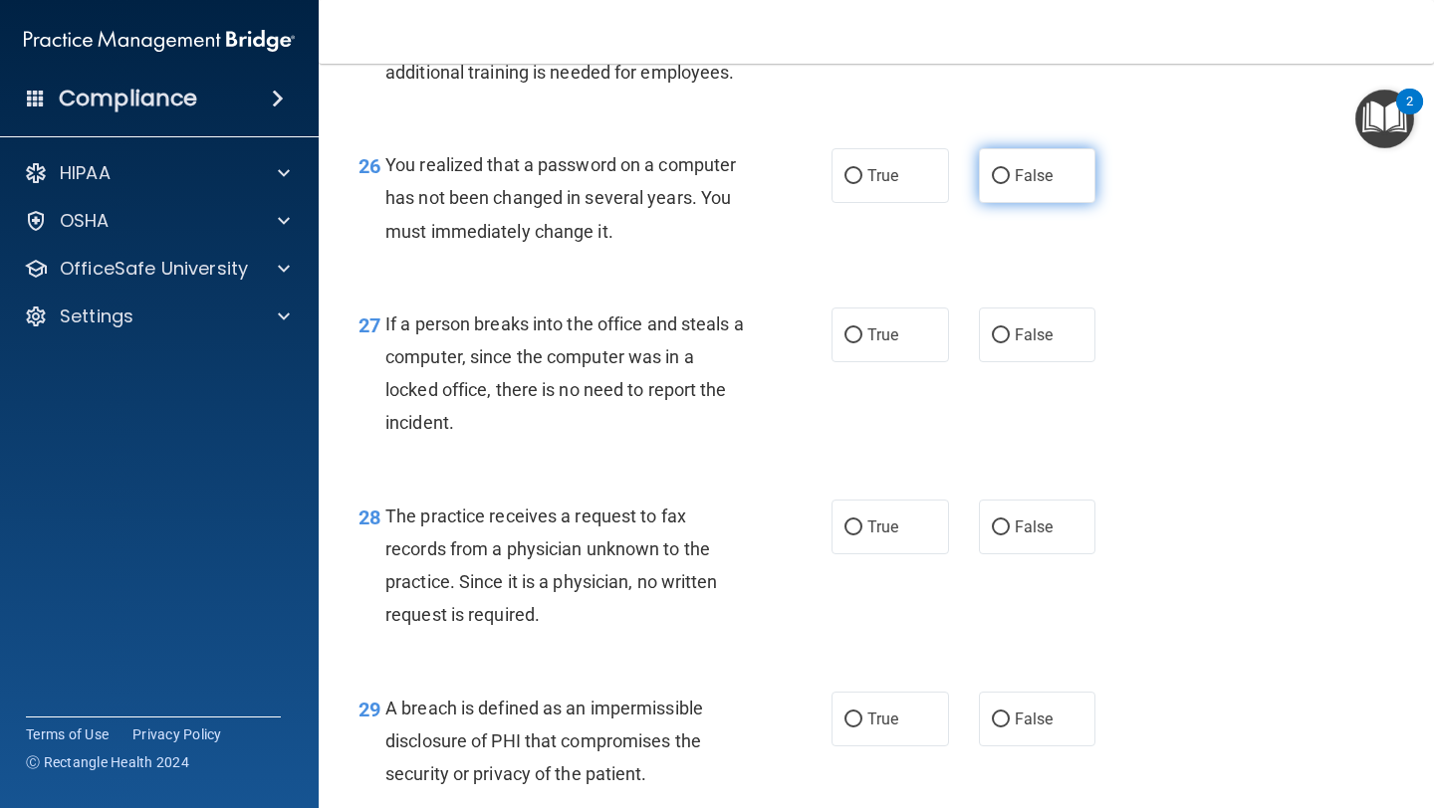
scroll to position [4716, 0]
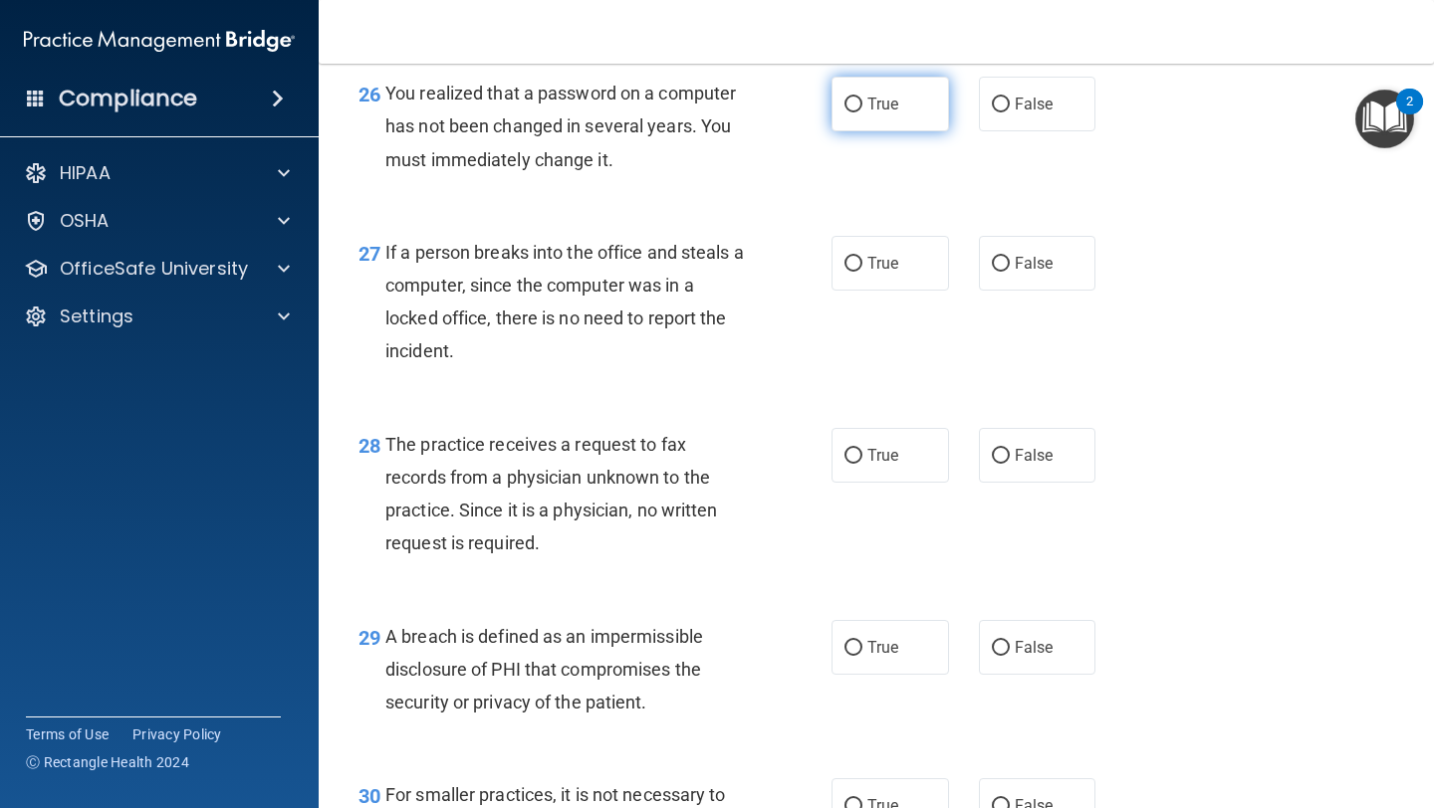
click at [896, 114] on span "True" at bounding box center [882, 104] width 31 height 19
click at [862, 113] on input "True" at bounding box center [853, 105] width 18 height 15
radio input "true"
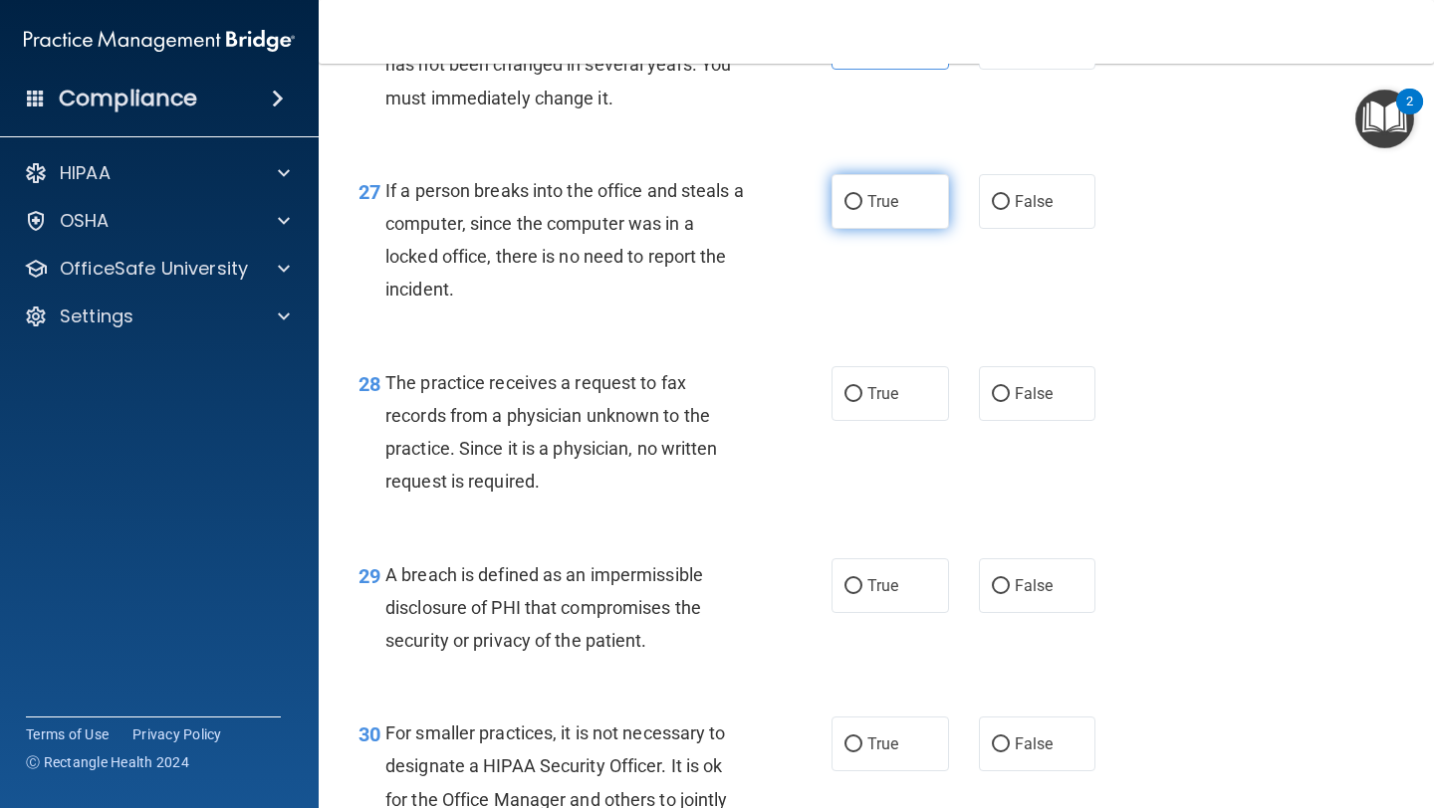
scroll to position [4849, 0]
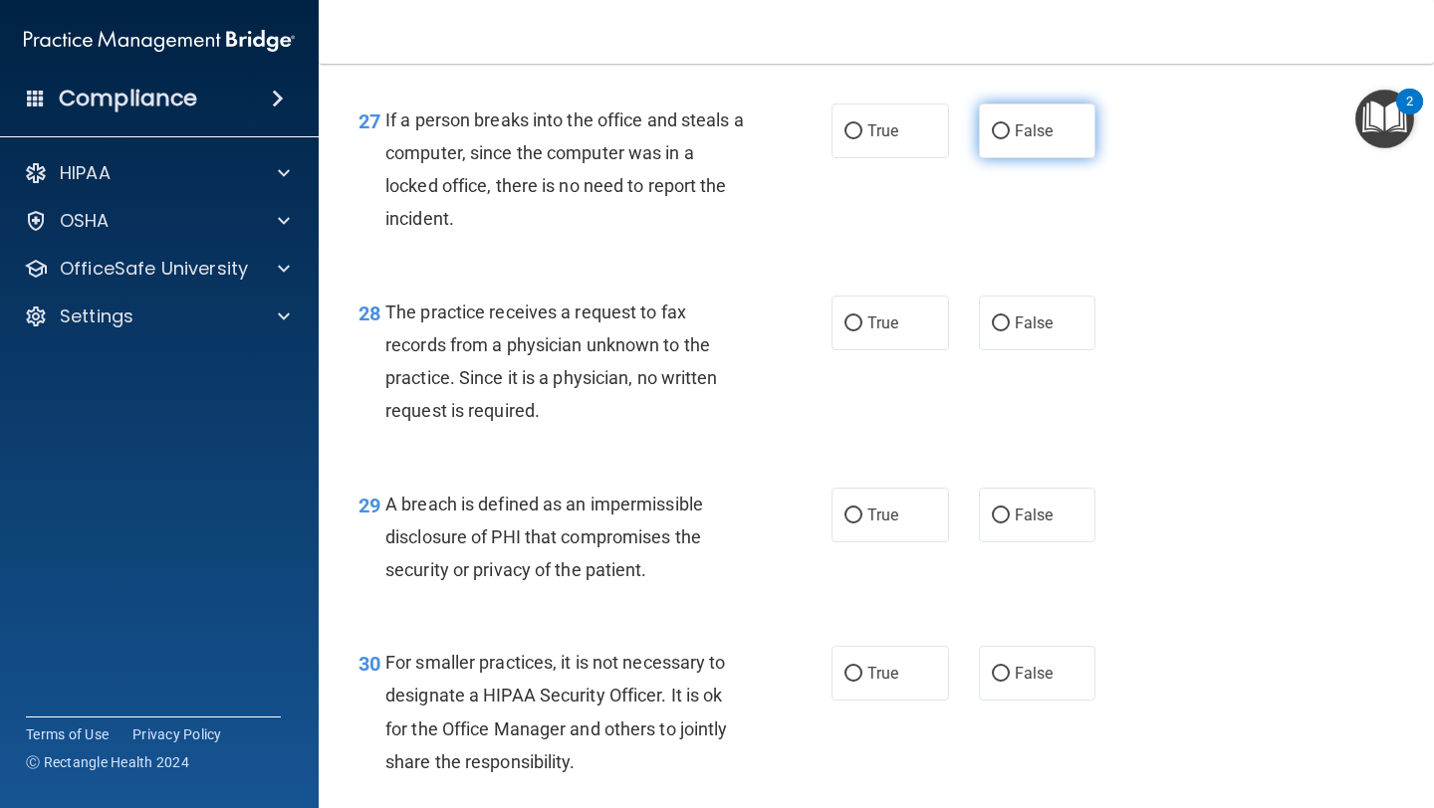
click at [1015, 140] on span "False" at bounding box center [1034, 130] width 39 height 19
click at [1010, 139] on input "False" at bounding box center [1001, 131] width 18 height 15
radio input "true"
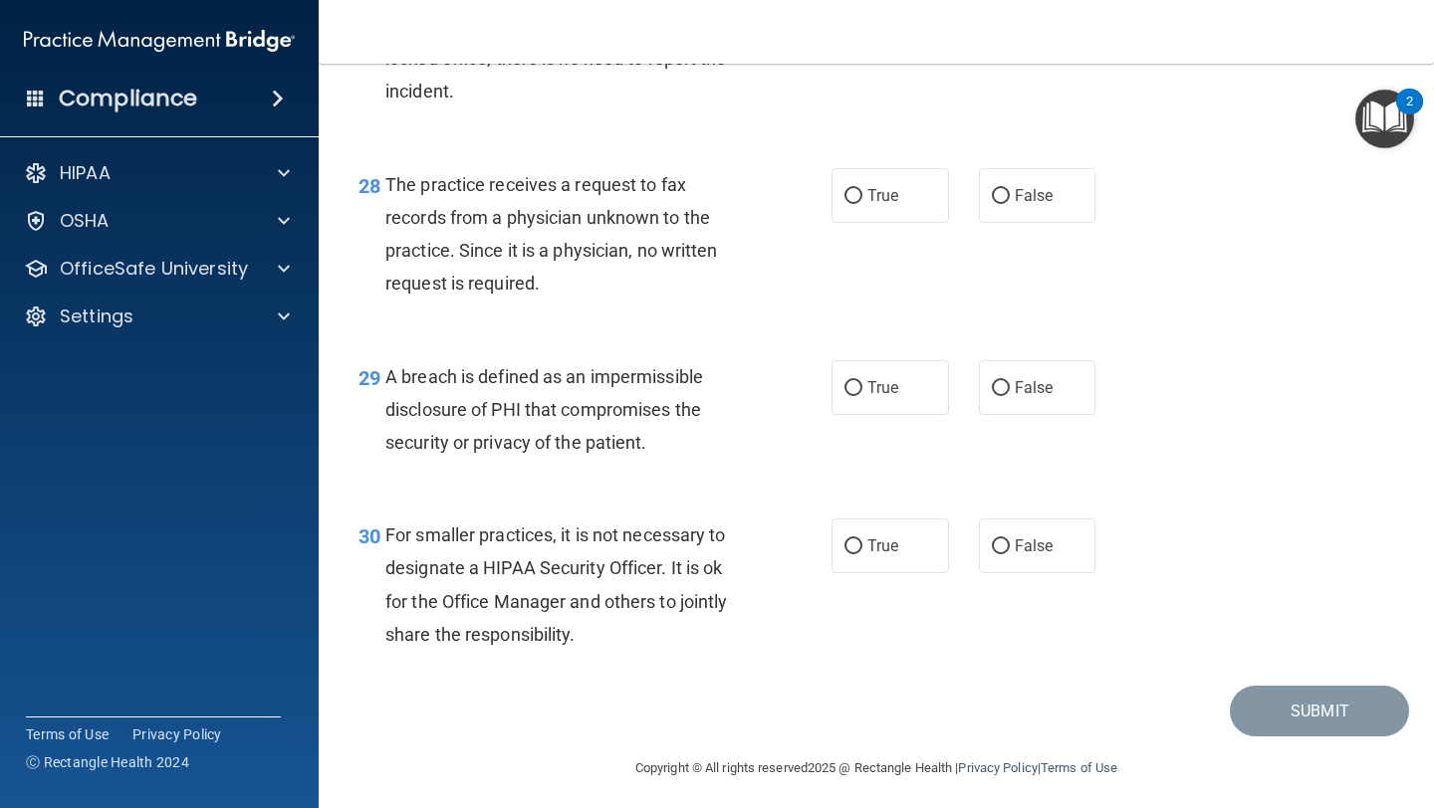
scroll to position [5018, 0]
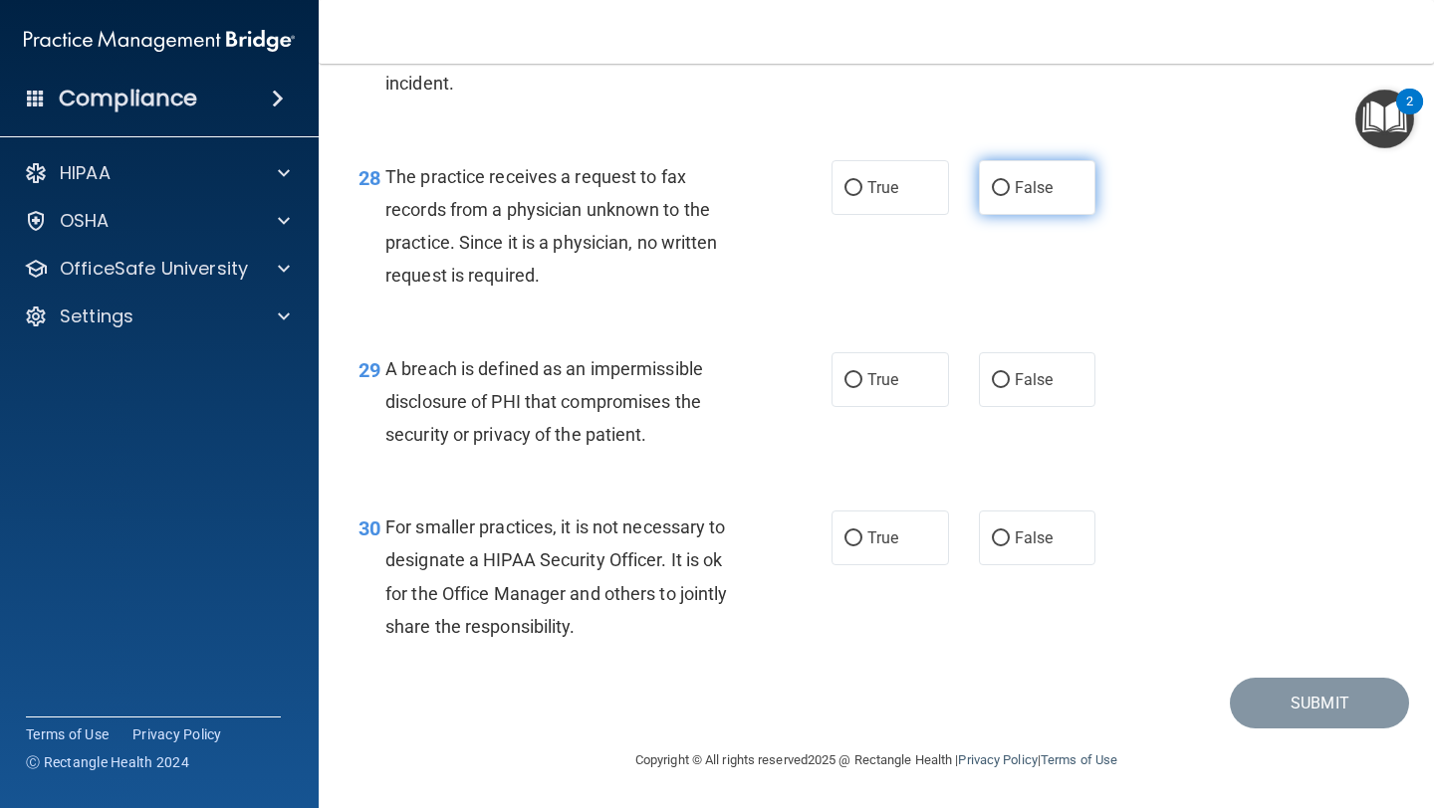
click at [1027, 187] on span "False" at bounding box center [1034, 187] width 39 height 19
click at [1010, 187] on input "False" at bounding box center [1001, 188] width 18 height 15
radio input "true"
click at [910, 376] on label "True" at bounding box center [889, 379] width 117 height 55
click at [862, 376] on input "True" at bounding box center [853, 380] width 18 height 15
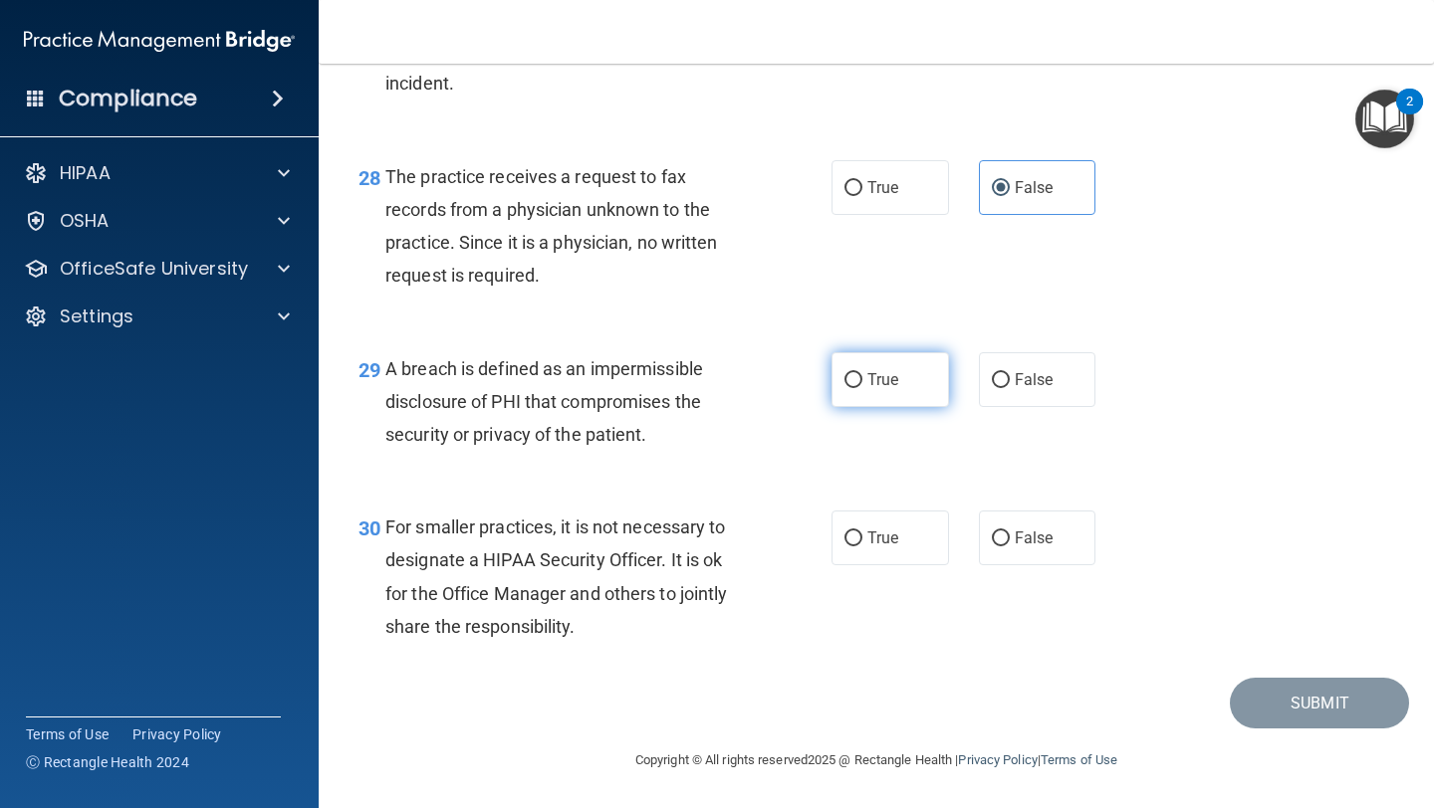
radio input "true"
click at [1049, 510] on div "30 For smaller practices, it is not necessary to designate a HIPAA Security Off…" at bounding box center [875, 582] width 1065 height 192
click at [1049, 532] on span "False" at bounding box center [1034, 538] width 39 height 19
click at [1010, 532] on input "False" at bounding box center [1001, 539] width 18 height 15
radio input "true"
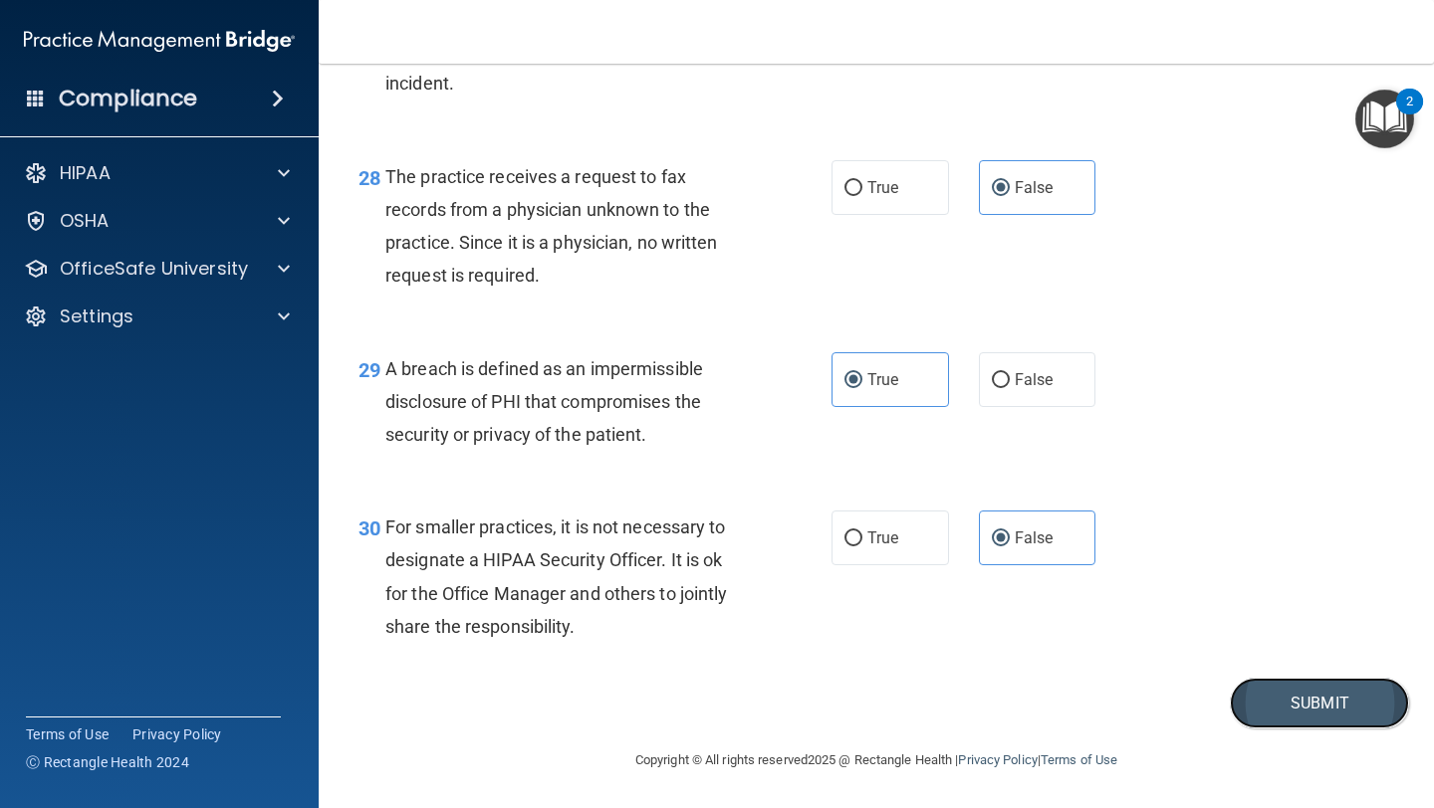
click at [1259, 701] on button "Submit" at bounding box center [1319, 703] width 179 height 51
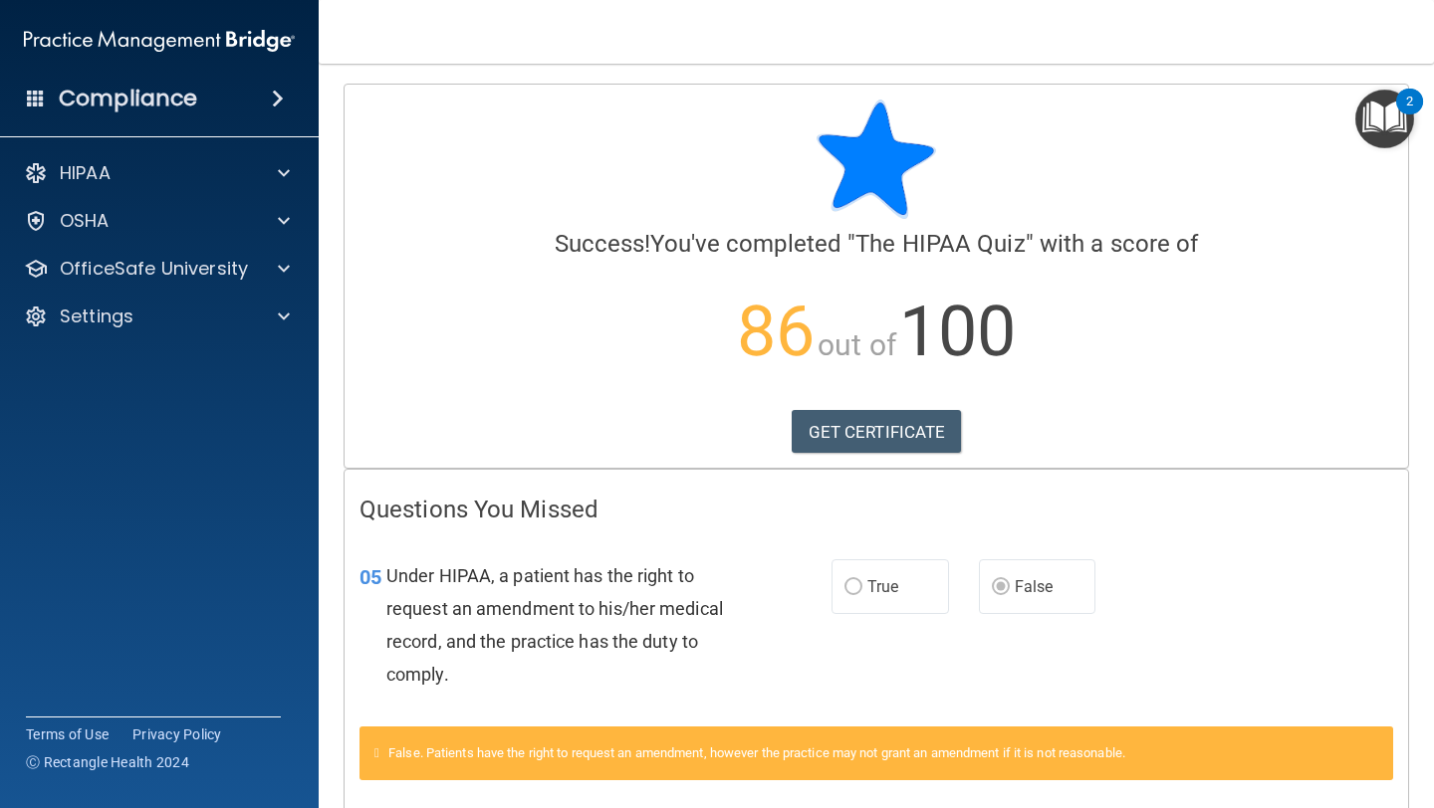
click at [275, 98] on span at bounding box center [278, 99] width 12 height 24
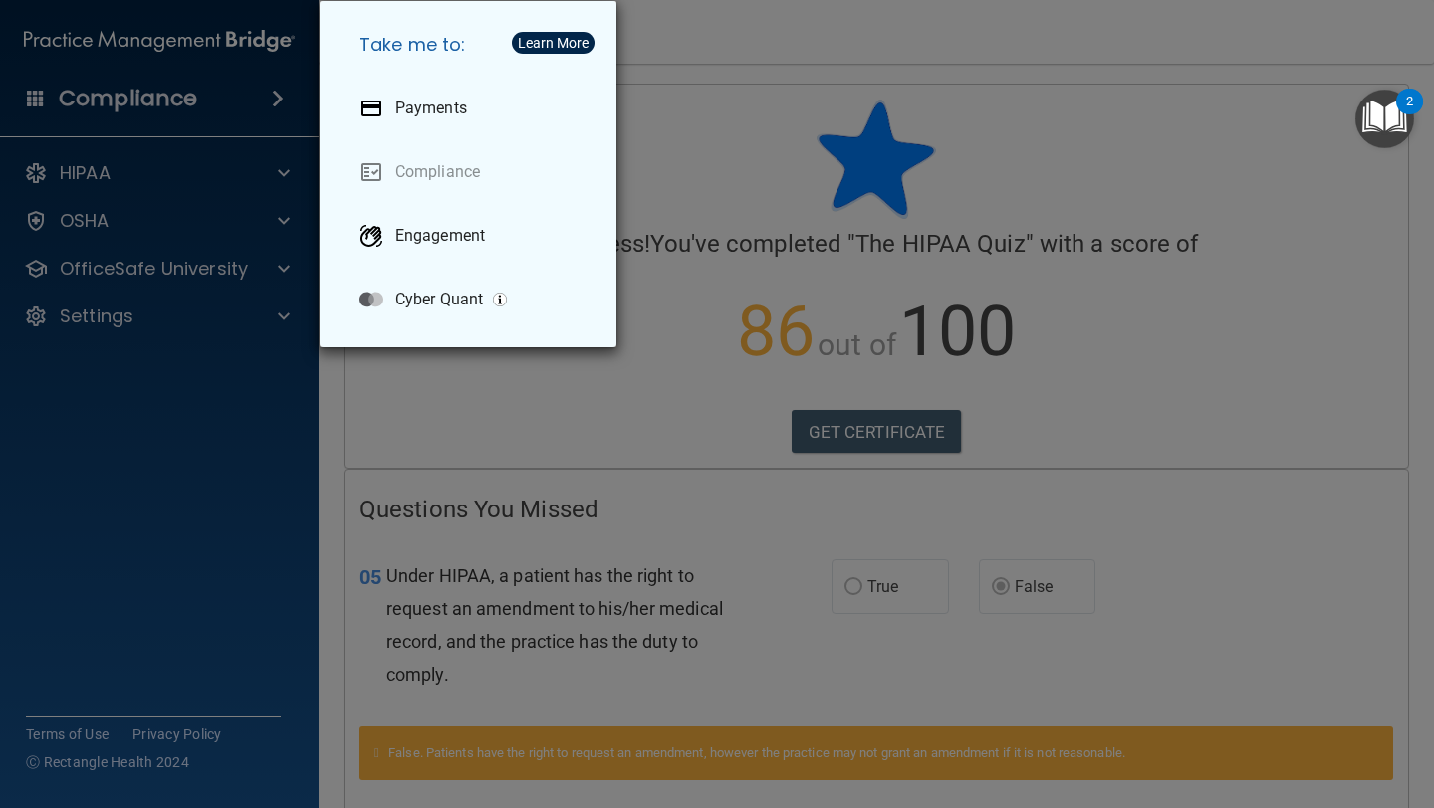
click at [242, 197] on div "Take me to: Payments Compliance Engagement Cyber Quant" at bounding box center [717, 404] width 1434 height 808
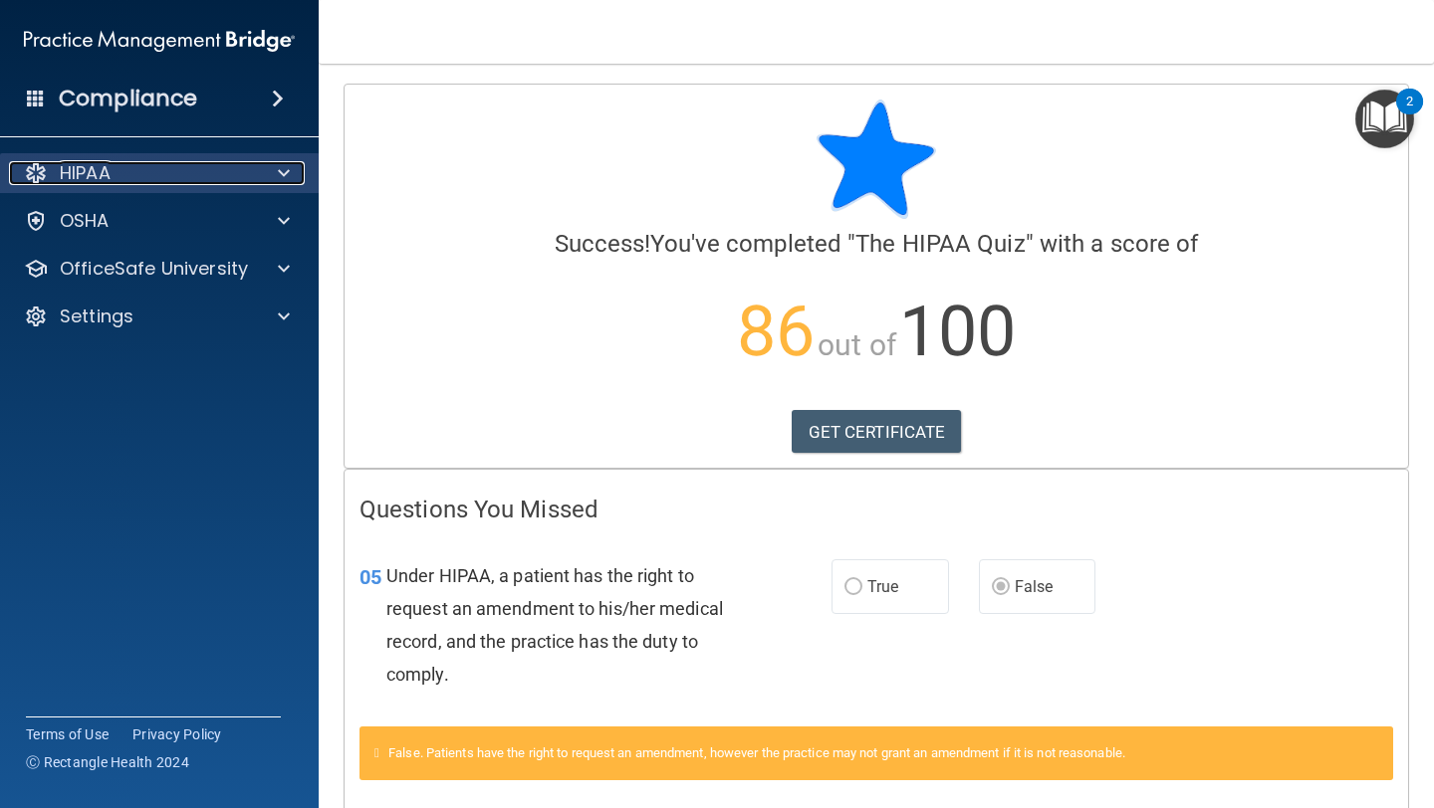
click at [289, 170] on span at bounding box center [284, 173] width 12 height 24
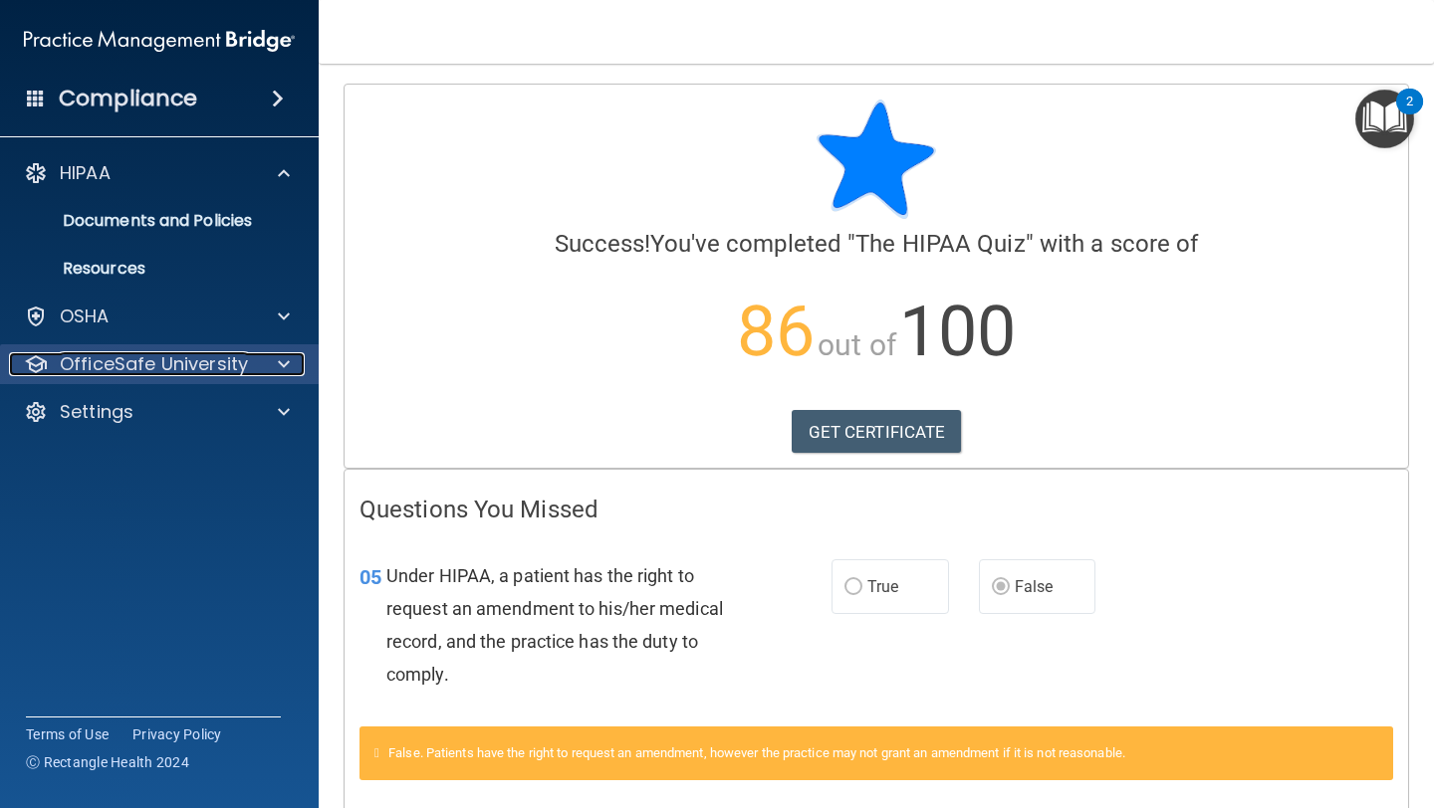
click at [273, 366] on div at bounding box center [281, 364] width 50 height 24
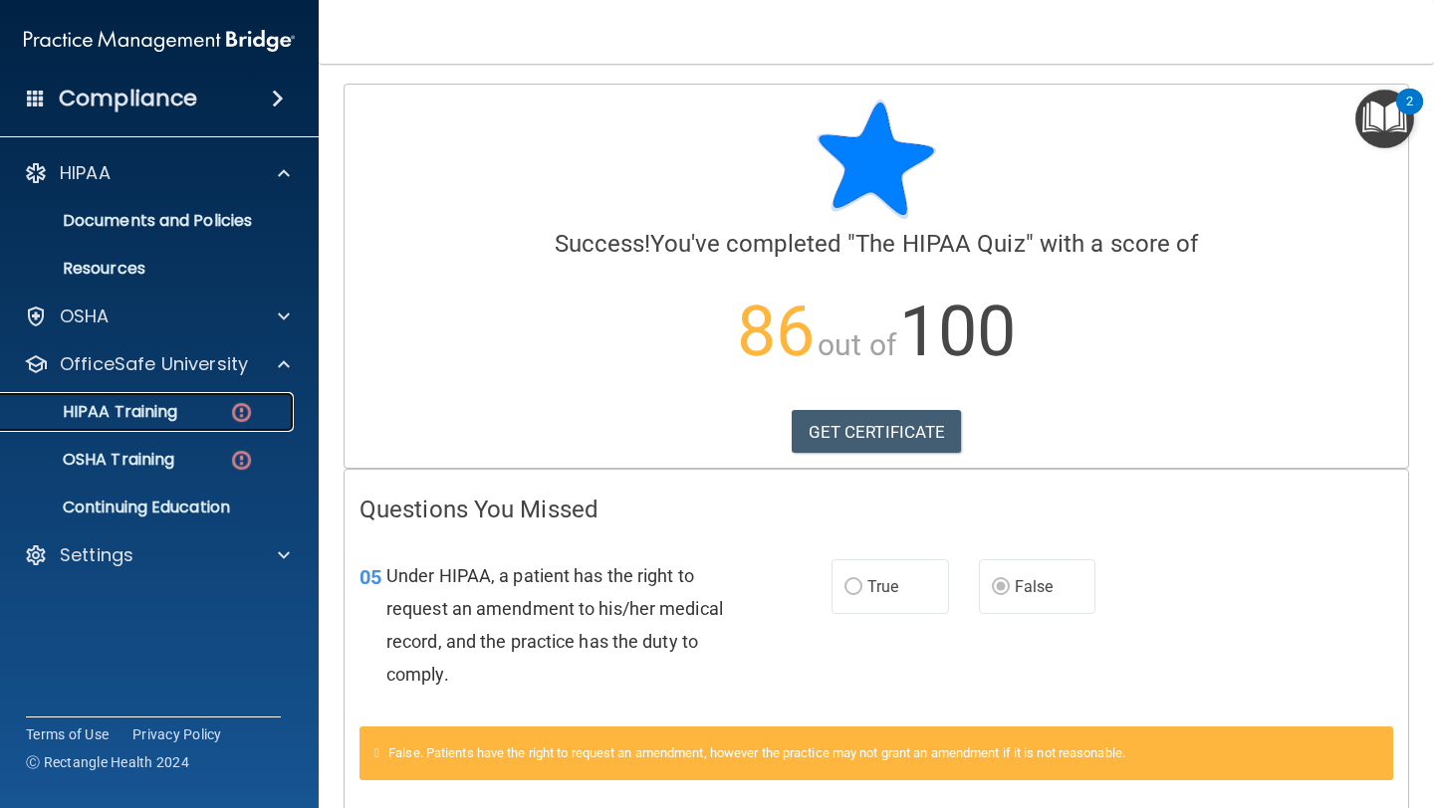
click at [146, 407] on p "HIPAA Training" at bounding box center [95, 412] width 164 height 20
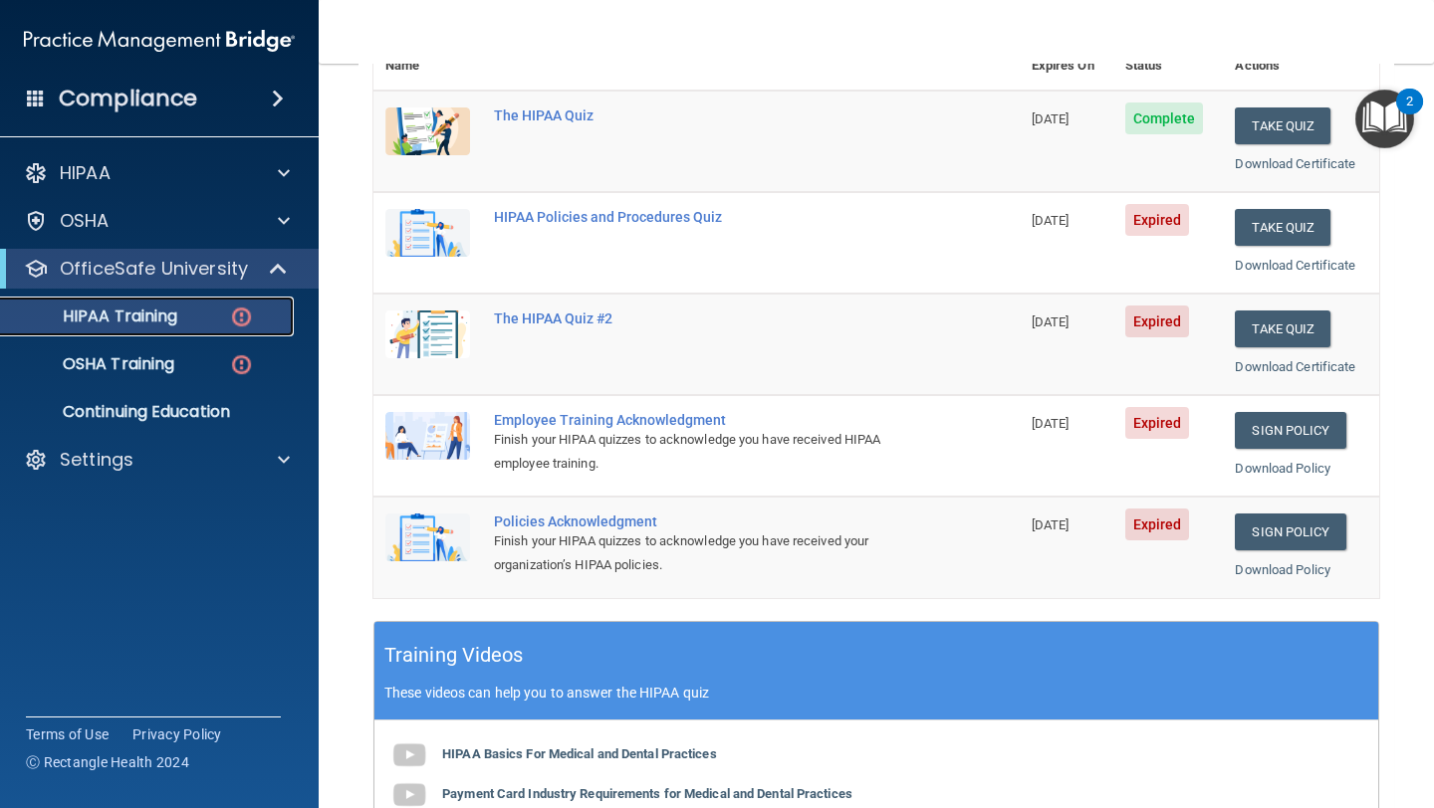
scroll to position [266, 0]
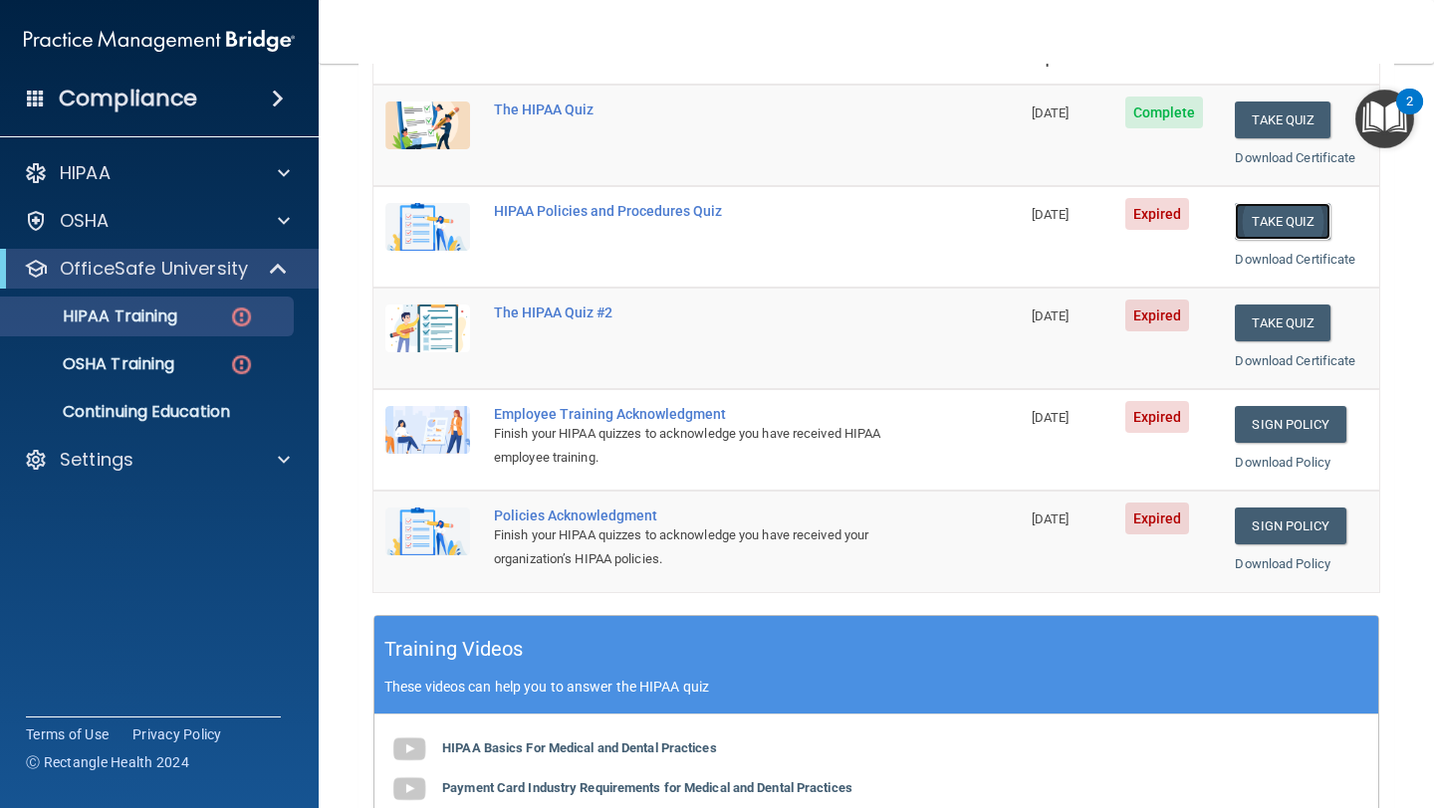
click at [1271, 214] on button "Take Quiz" at bounding box center [1283, 221] width 96 height 37
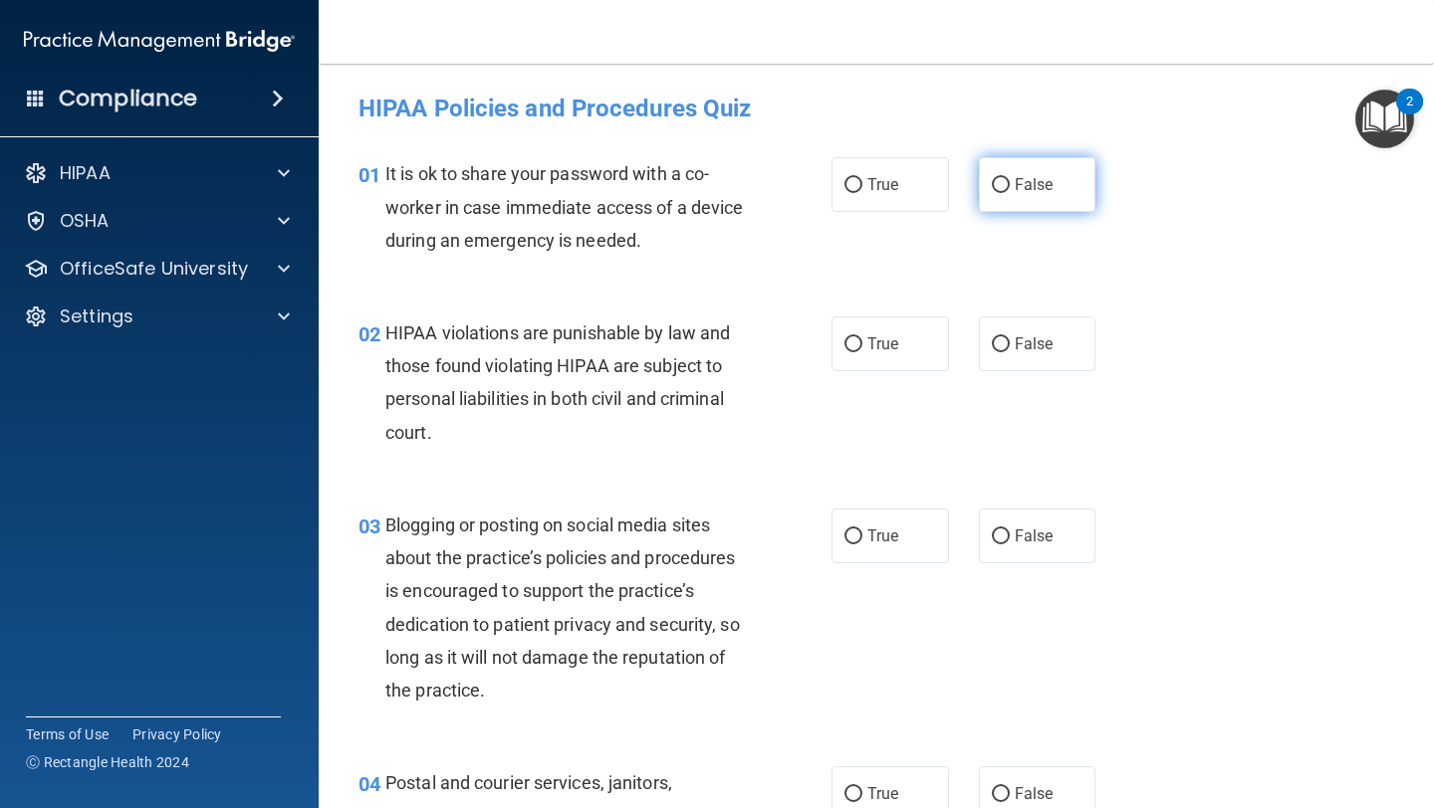
click at [1059, 196] on label "False" at bounding box center [1037, 184] width 117 height 55
click at [1010, 193] on input "False" at bounding box center [1001, 185] width 18 height 15
radio input "true"
click at [910, 331] on label "True" at bounding box center [889, 344] width 117 height 55
click at [862, 338] on input "True" at bounding box center [853, 345] width 18 height 15
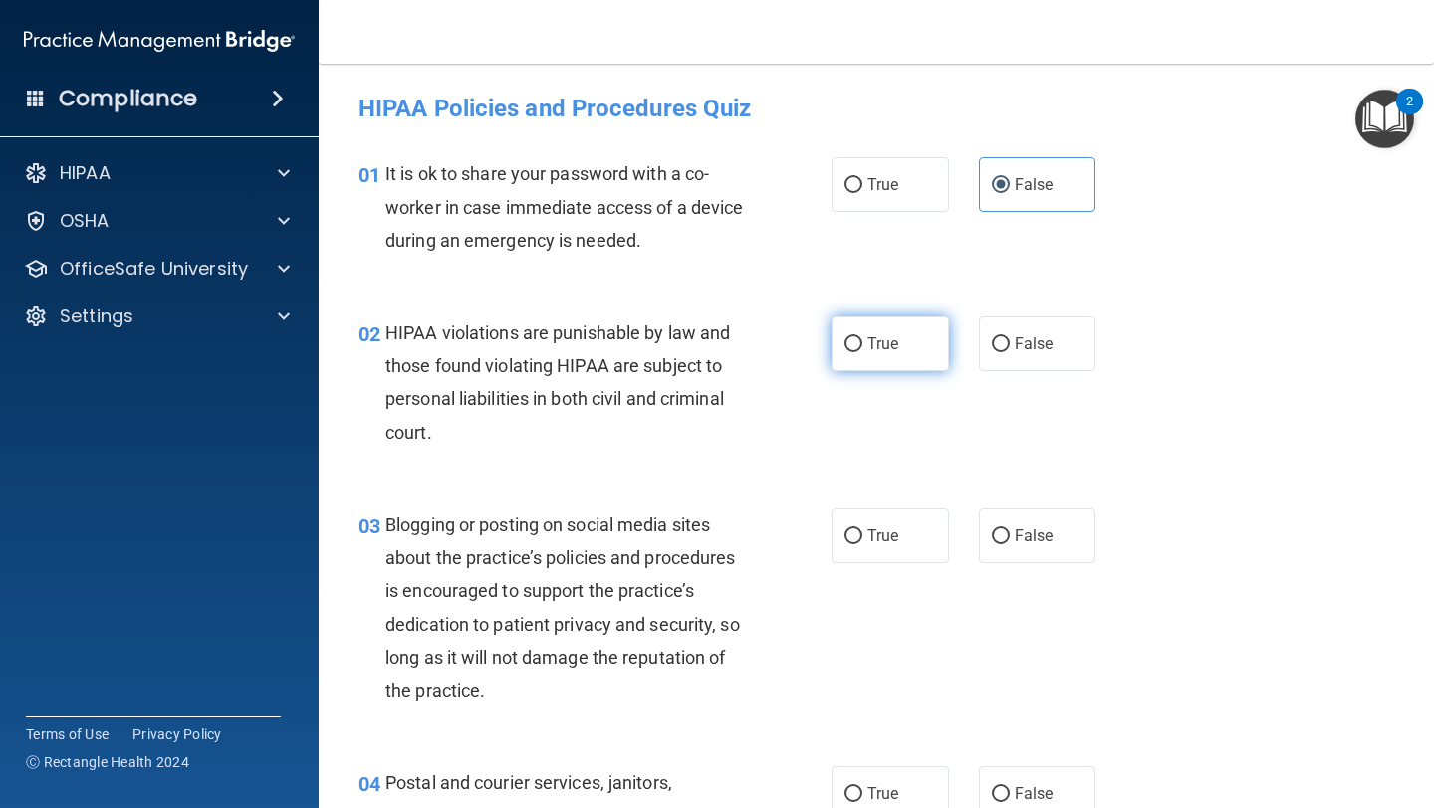
radio input "true"
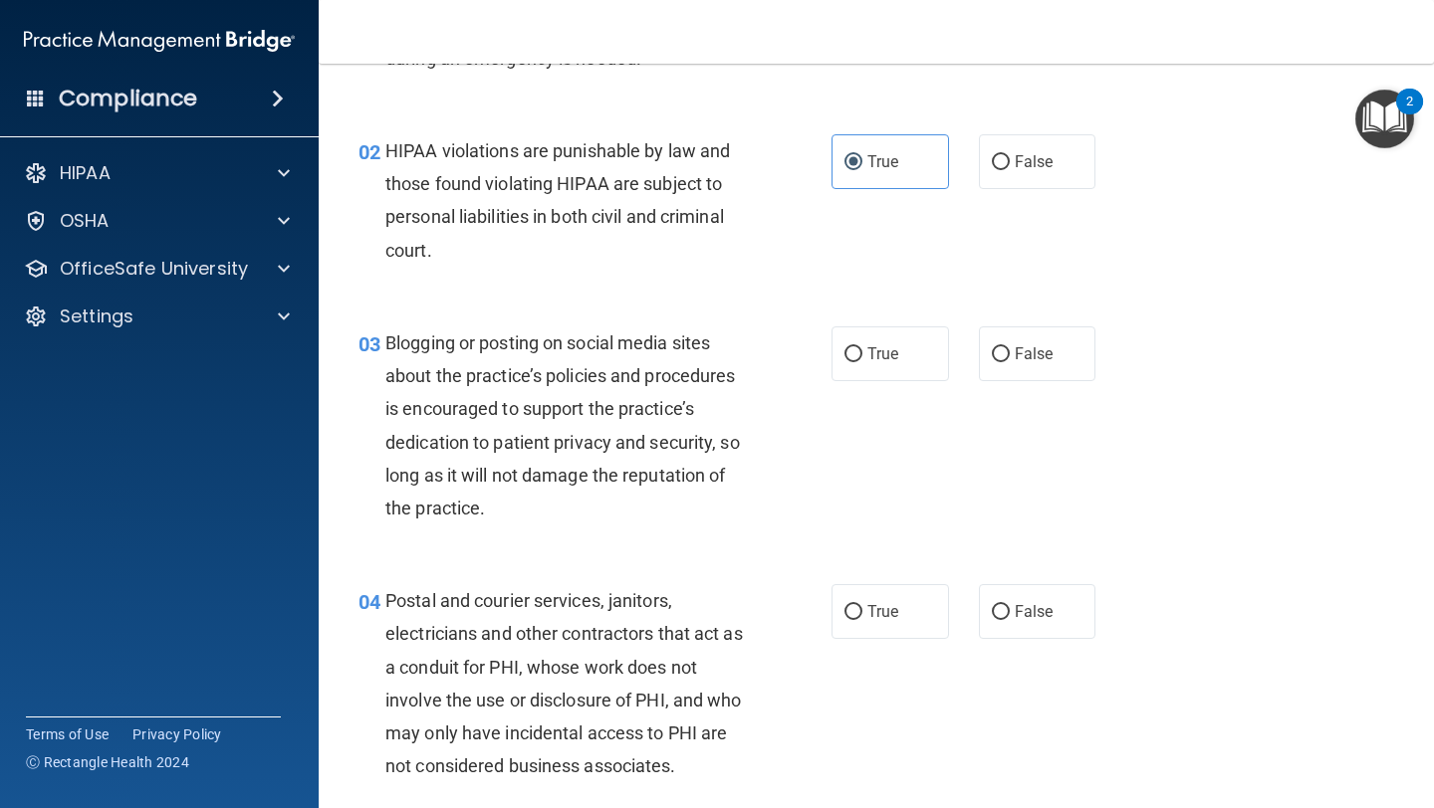
scroll to position [187, 0]
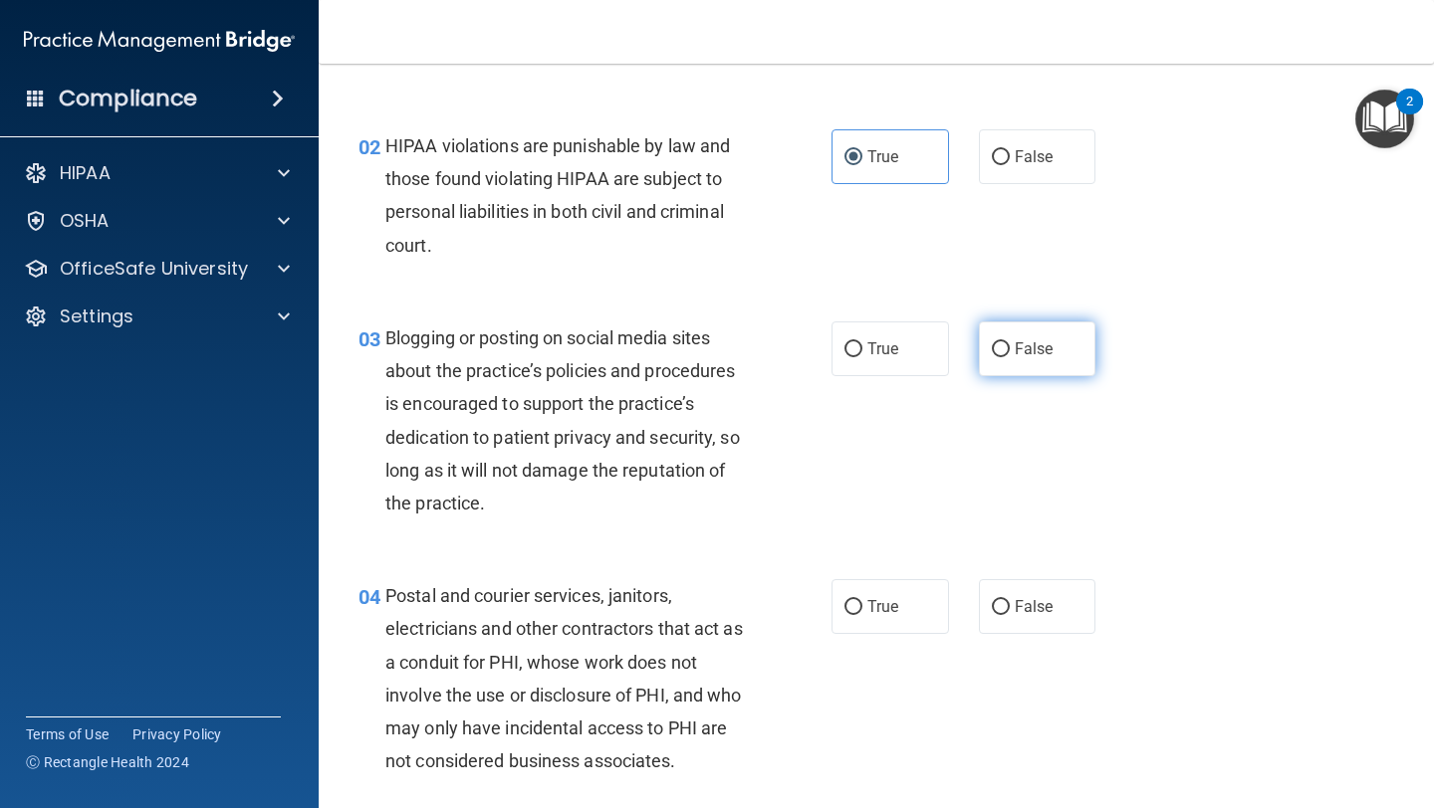
click at [1015, 353] on span "False" at bounding box center [1034, 349] width 39 height 19
click at [1010, 353] on input "False" at bounding box center [1001, 349] width 18 height 15
radio input "true"
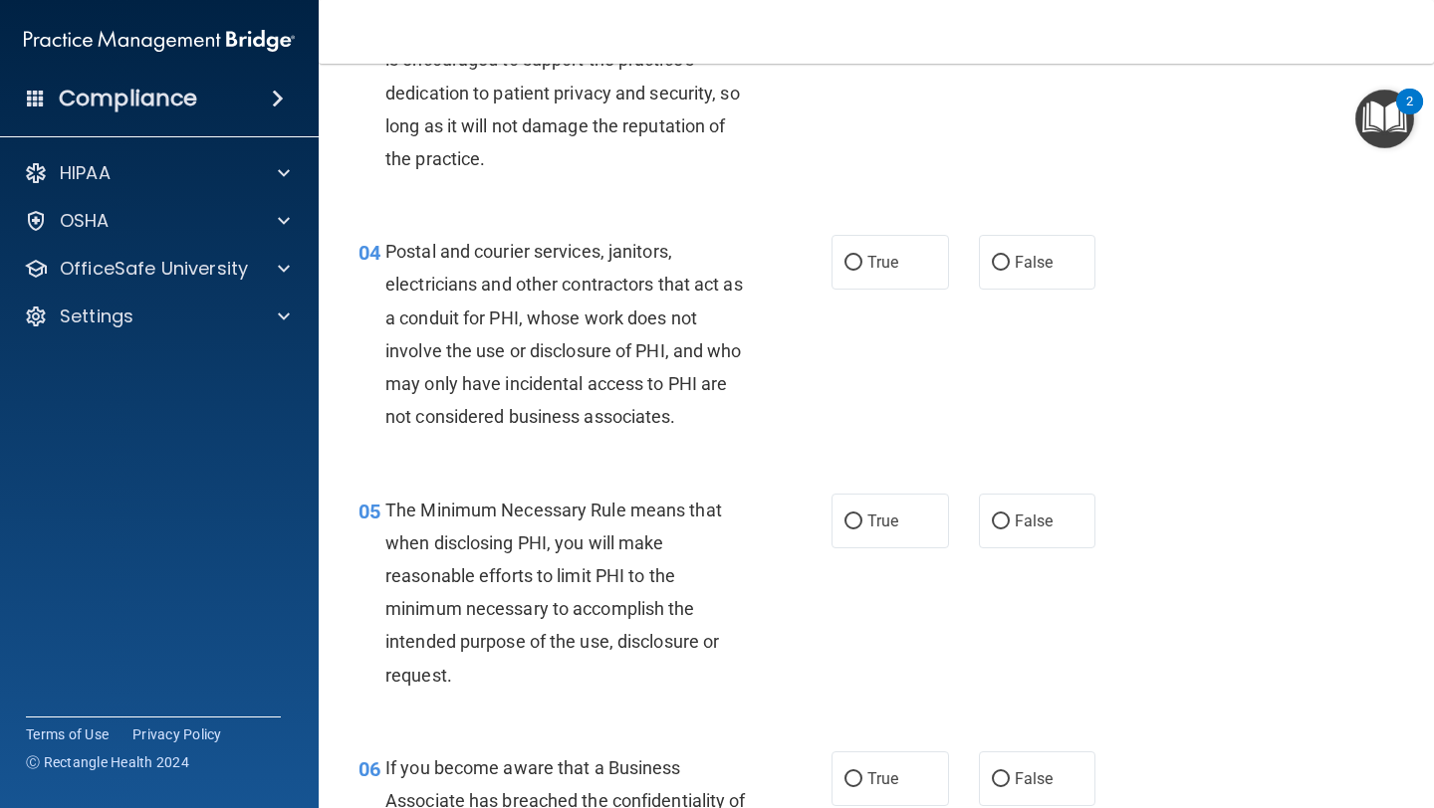
scroll to position [559, 0]
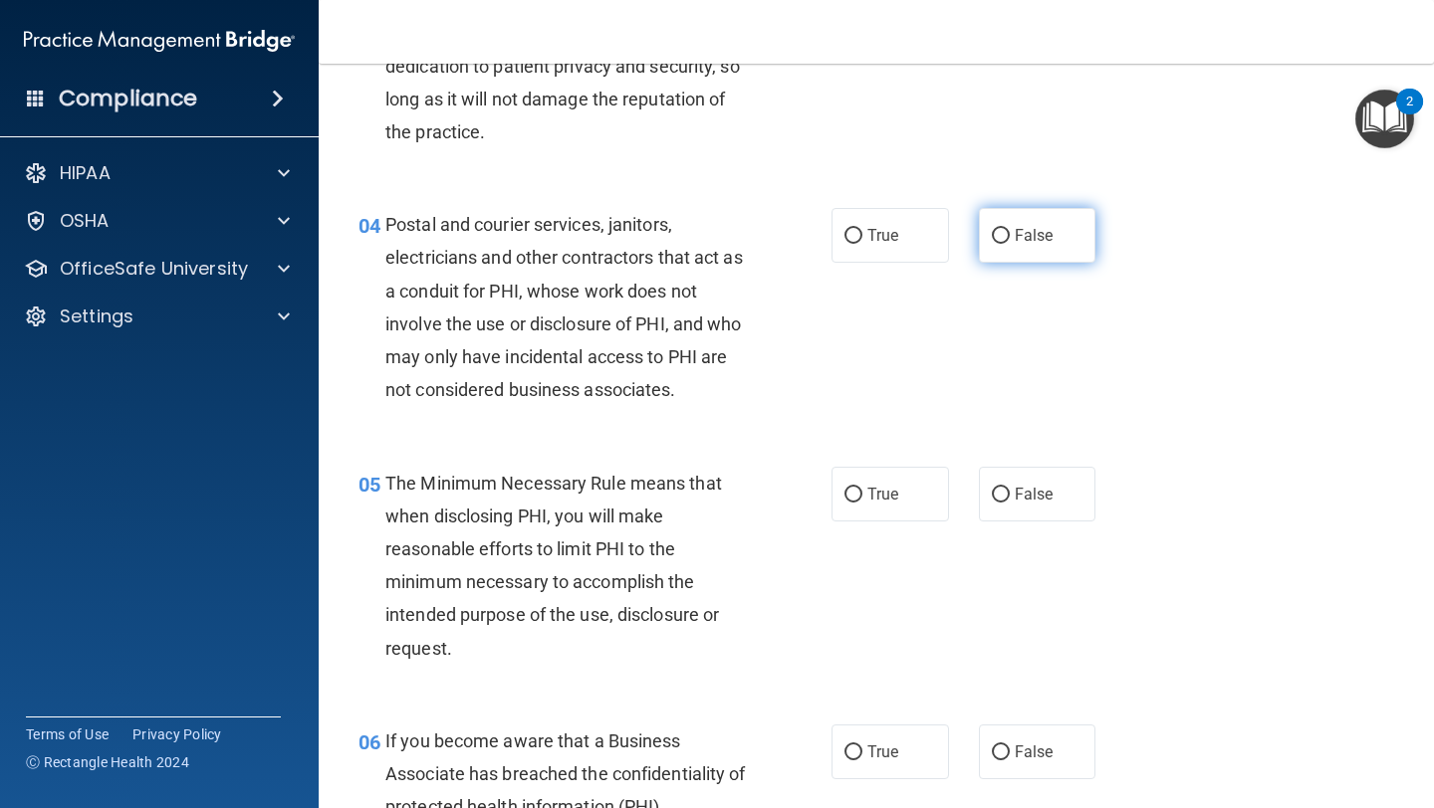
click at [1005, 239] on input "False" at bounding box center [1001, 236] width 18 height 15
radio input "true"
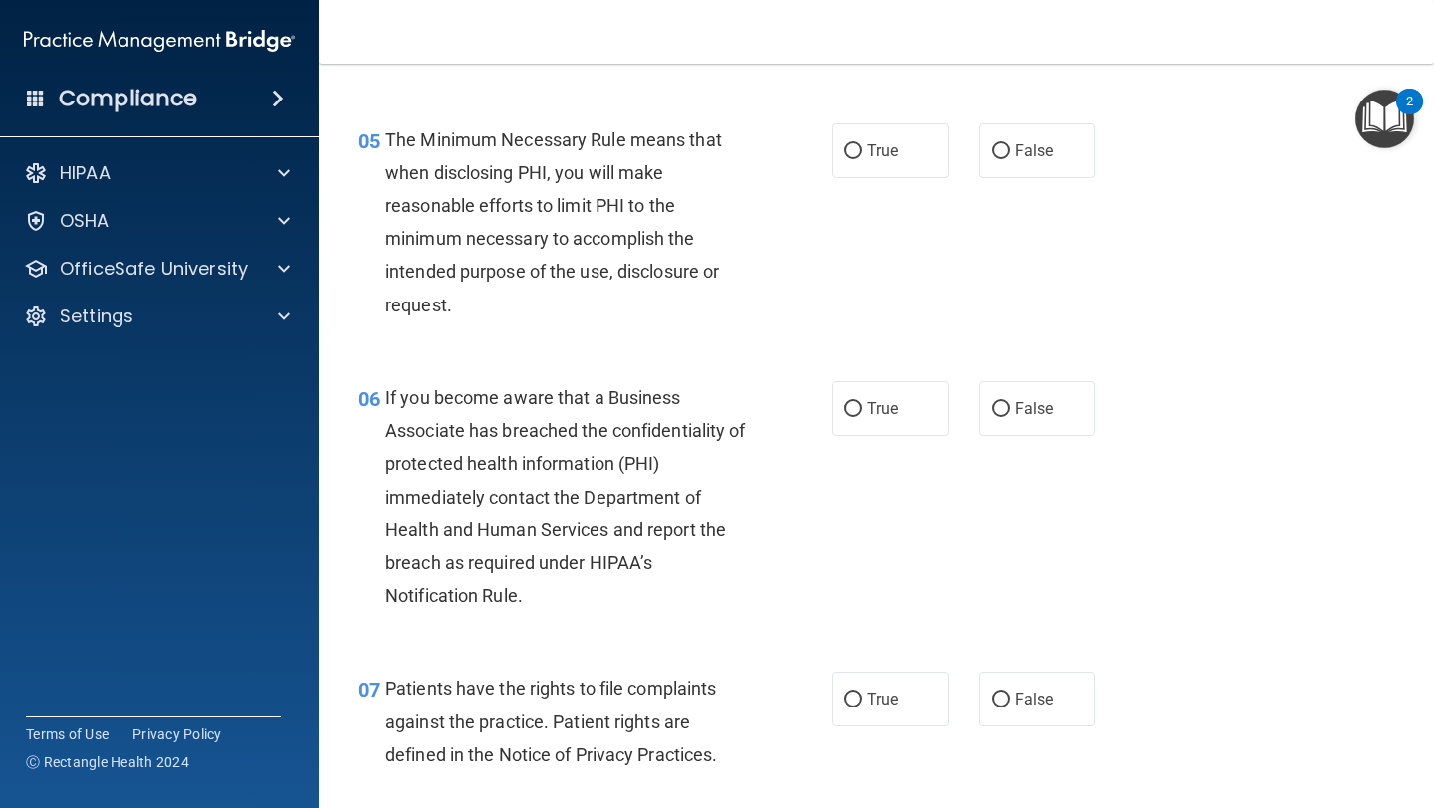
scroll to position [908, 0]
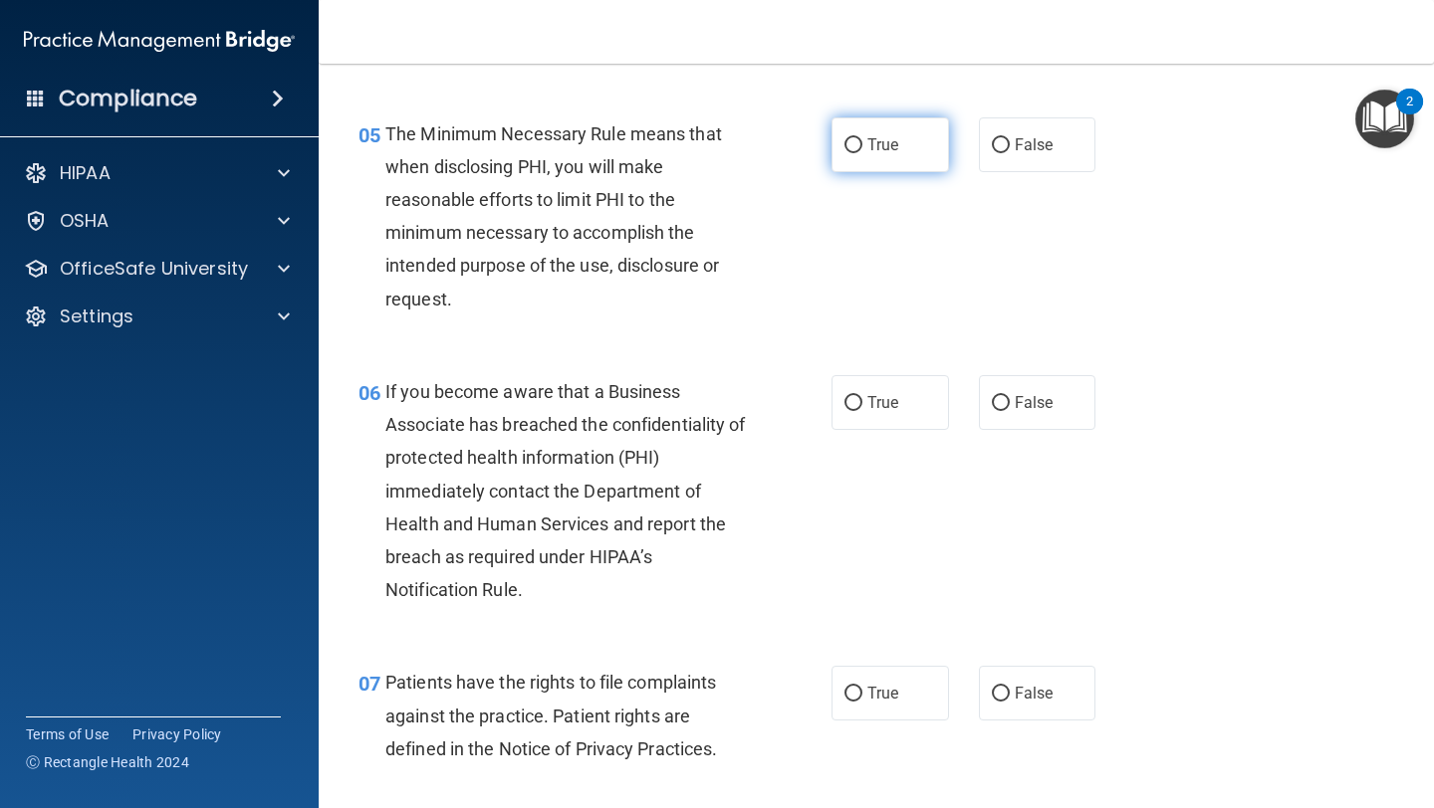
click at [842, 168] on label "True" at bounding box center [889, 144] width 117 height 55
click at [844, 153] on input "True" at bounding box center [853, 145] width 18 height 15
radio input "true"
click at [839, 173] on div "05 The Minimum Necessary Rule means that when disclosing PHI, you will make rea…" at bounding box center [595, 221] width 533 height 208
click at [862, 418] on label "True" at bounding box center [889, 402] width 117 height 55
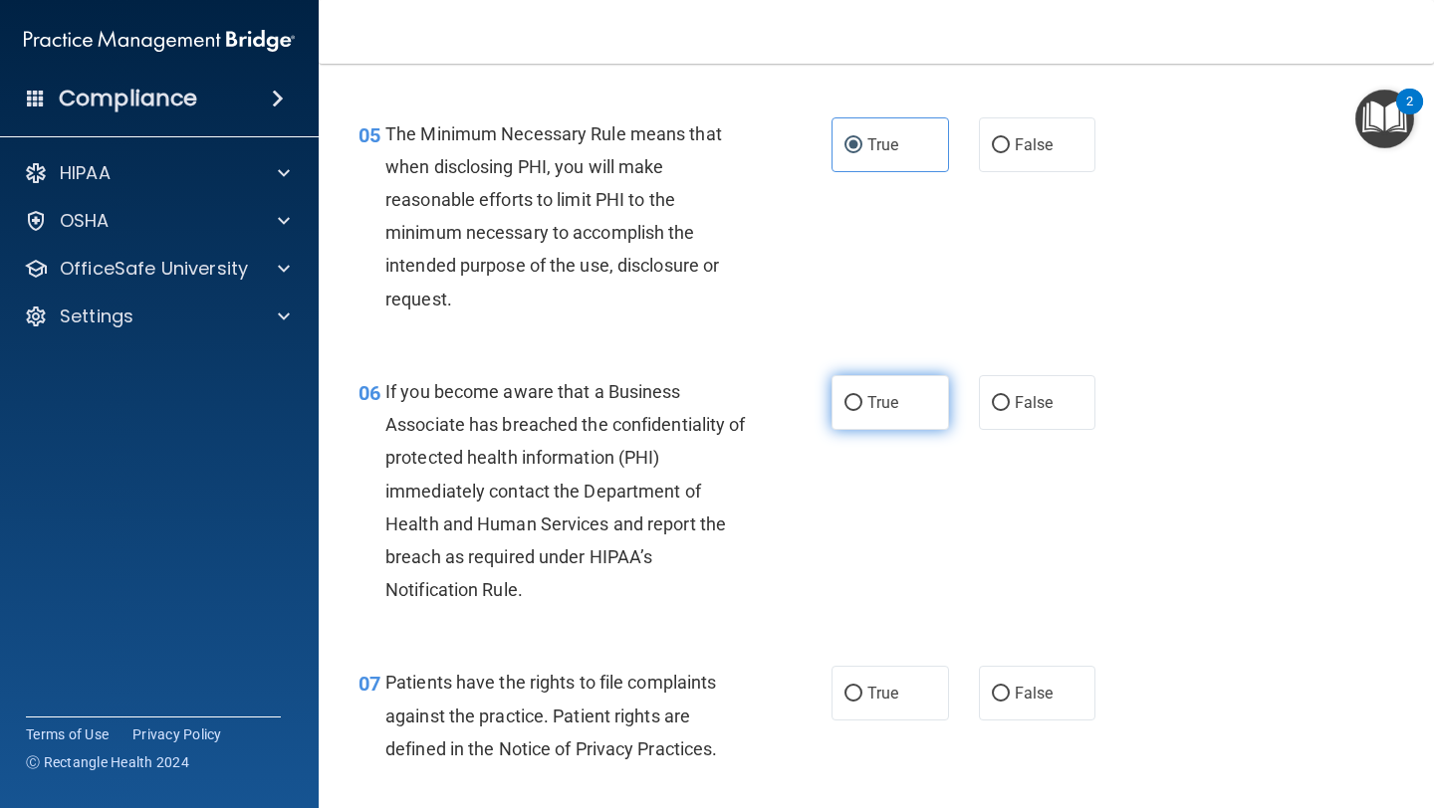
click at [862, 411] on input "True" at bounding box center [853, 403] width 18 height 15
radio input "true"
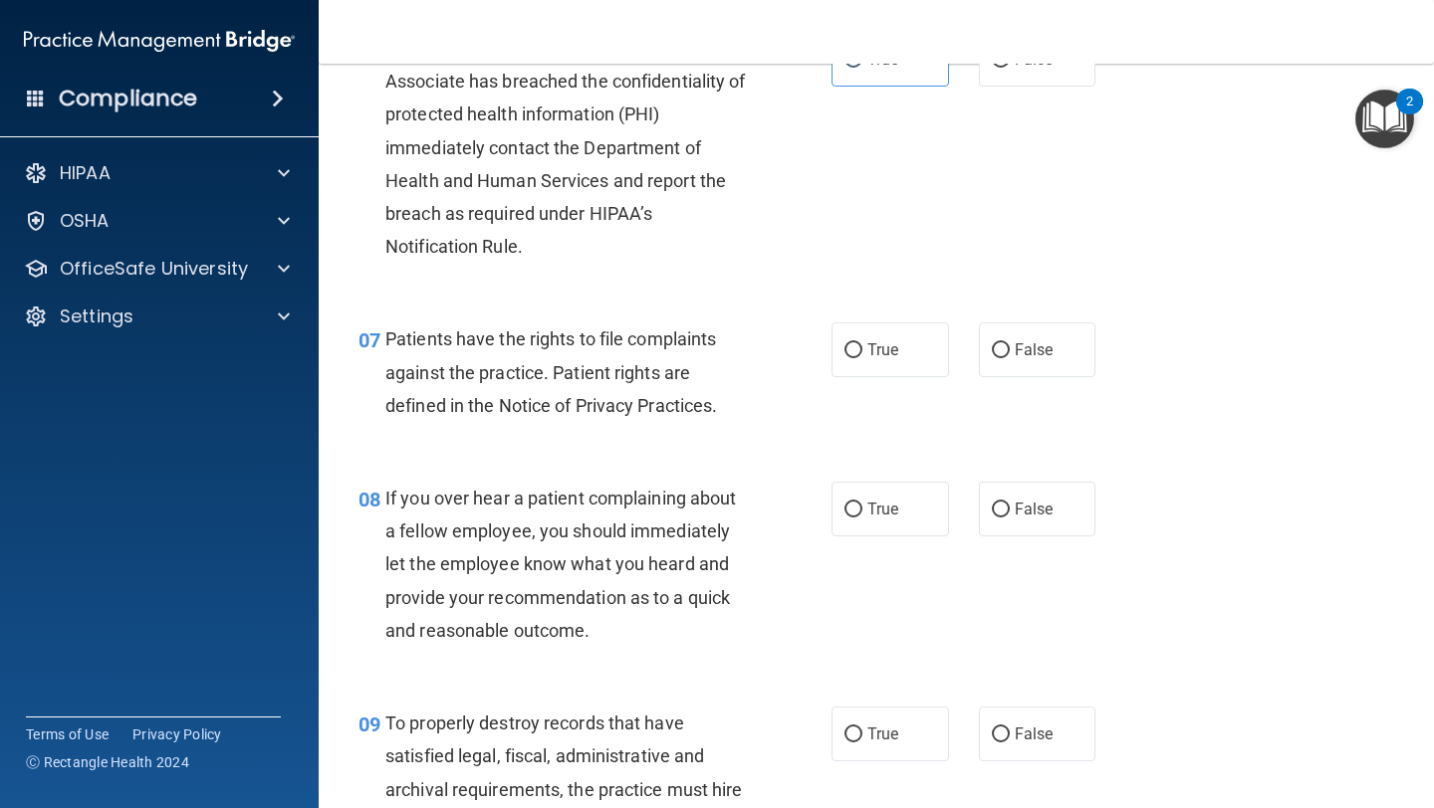
scroll to position [1261, 0]
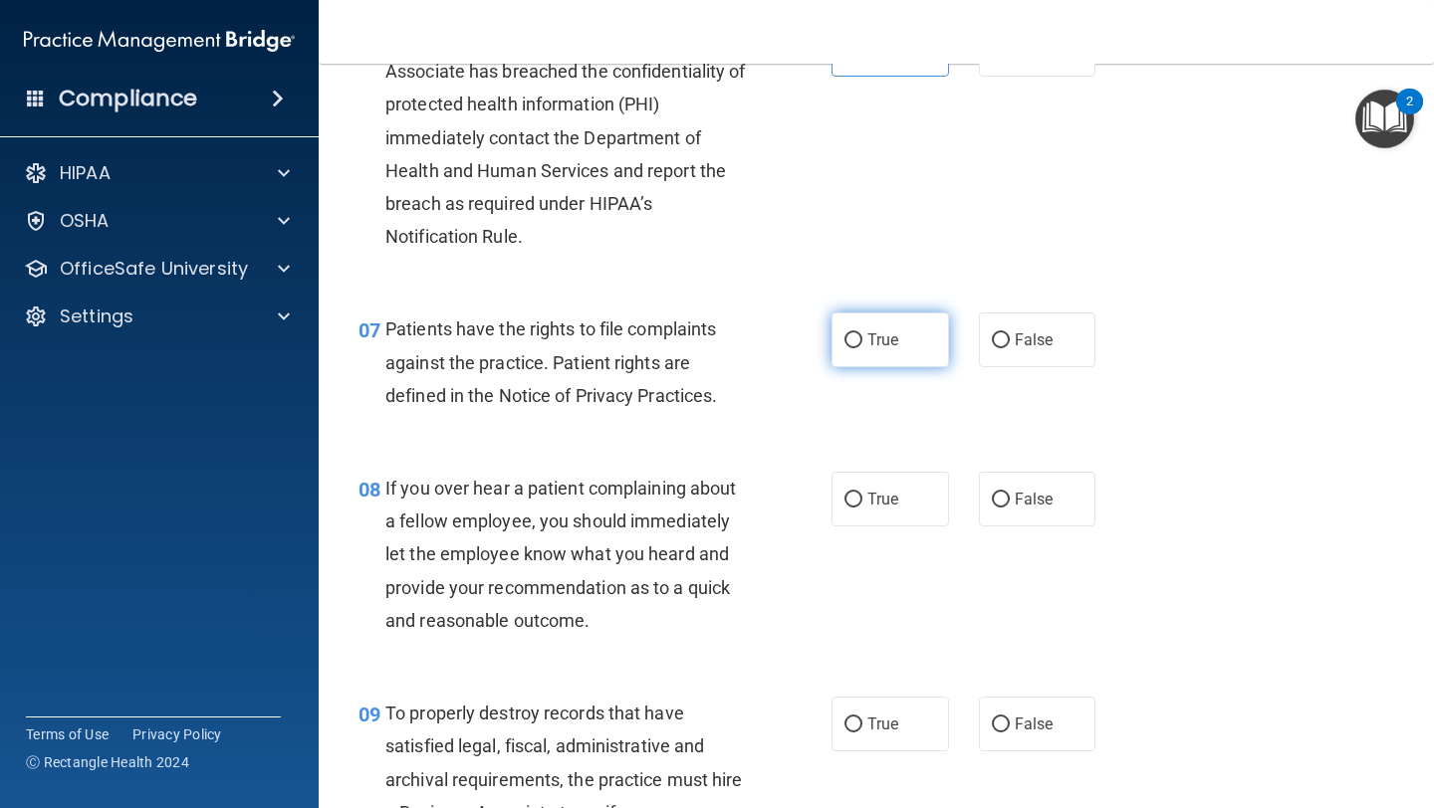
click at [910, 362] on label "True" at bounding box center [889, 340] width 117 height 55
click at [862, 348] on input "True" at bounding box center [853, 341] width 18 height 15
radio input "true"
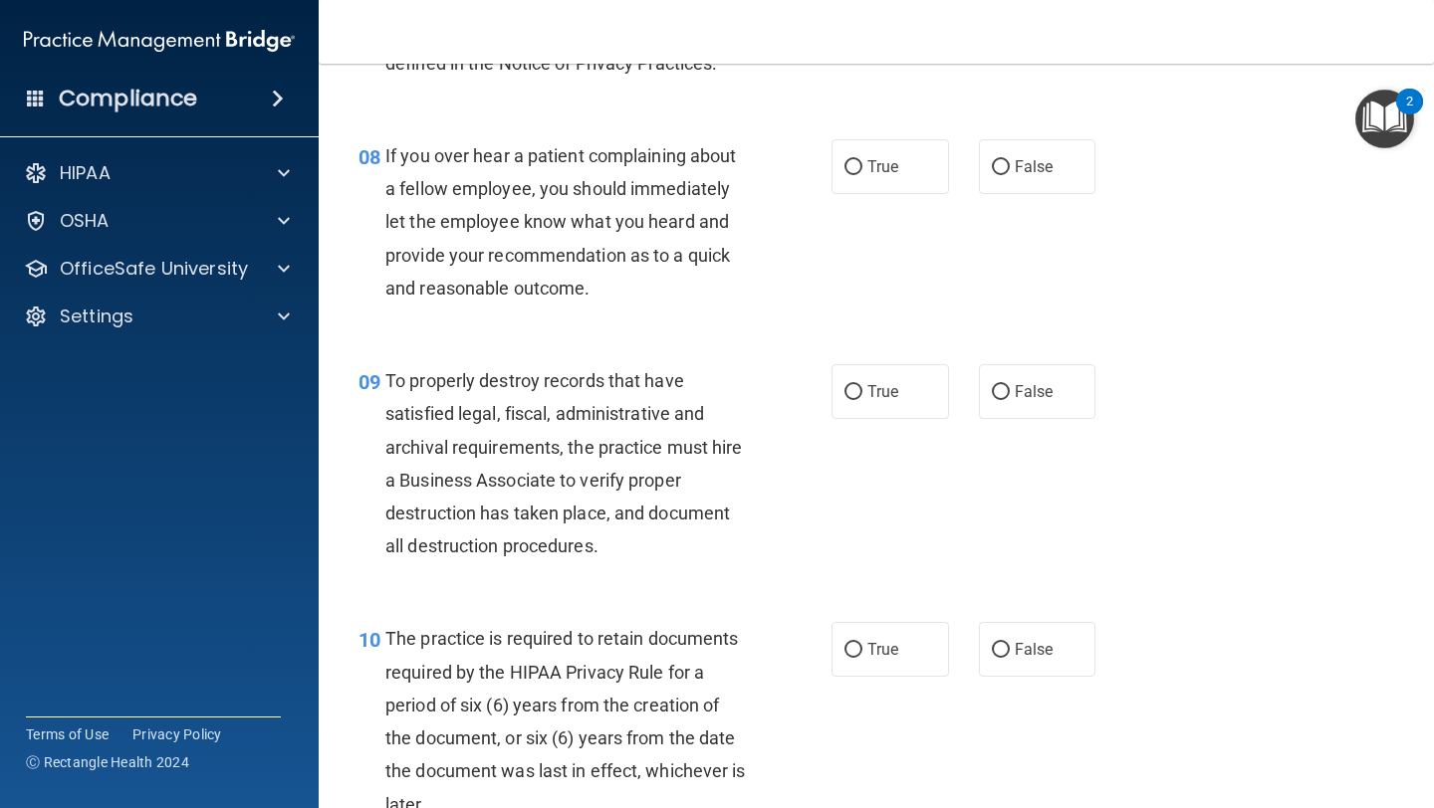
scroll to position [1613, 0]
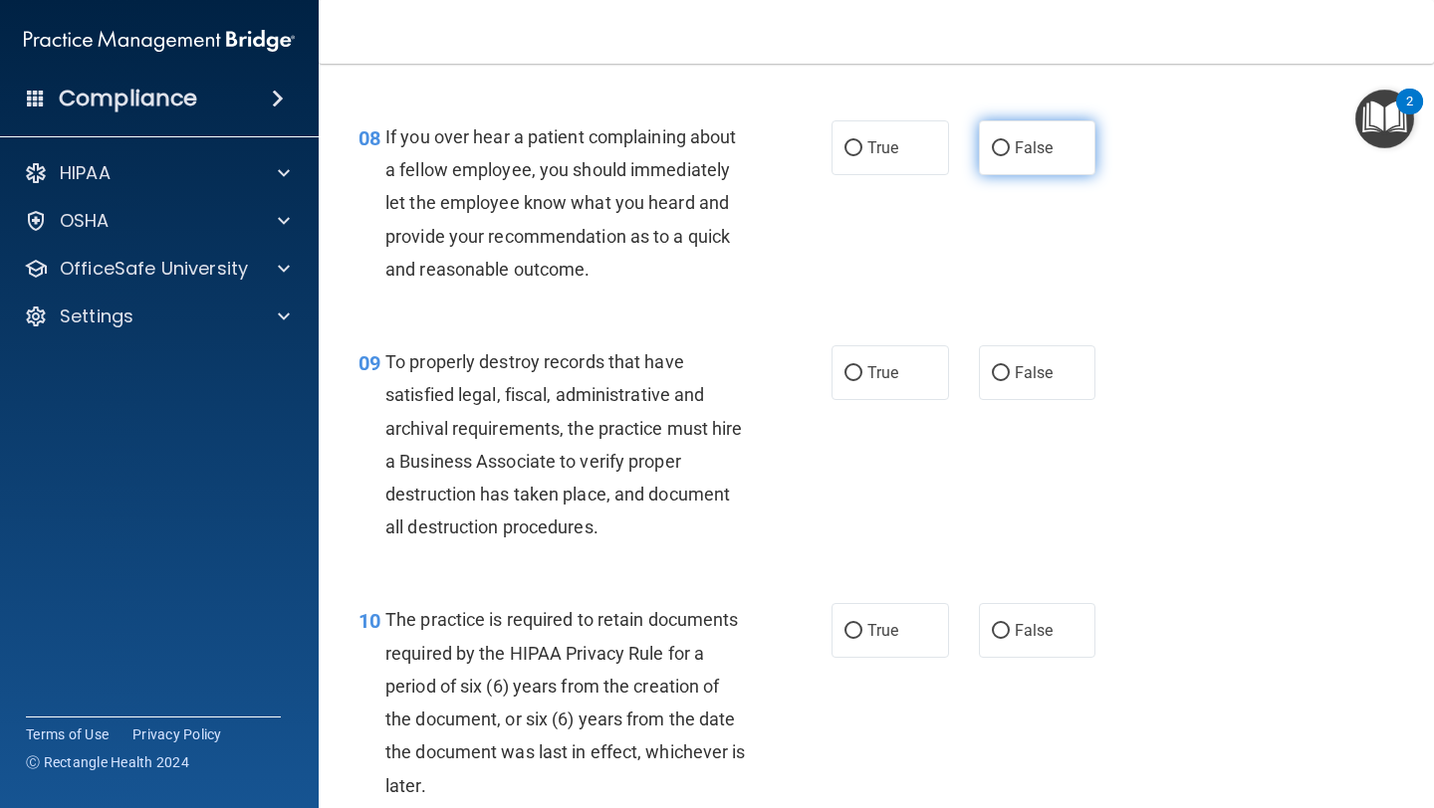
click at [1030, 149] on span "False" at bounding box center [1034, 147] width 39 height 19
click at [1010, 149] on input "False" at bounding box center [1001, 148] width 18 height 15
radio input "true"
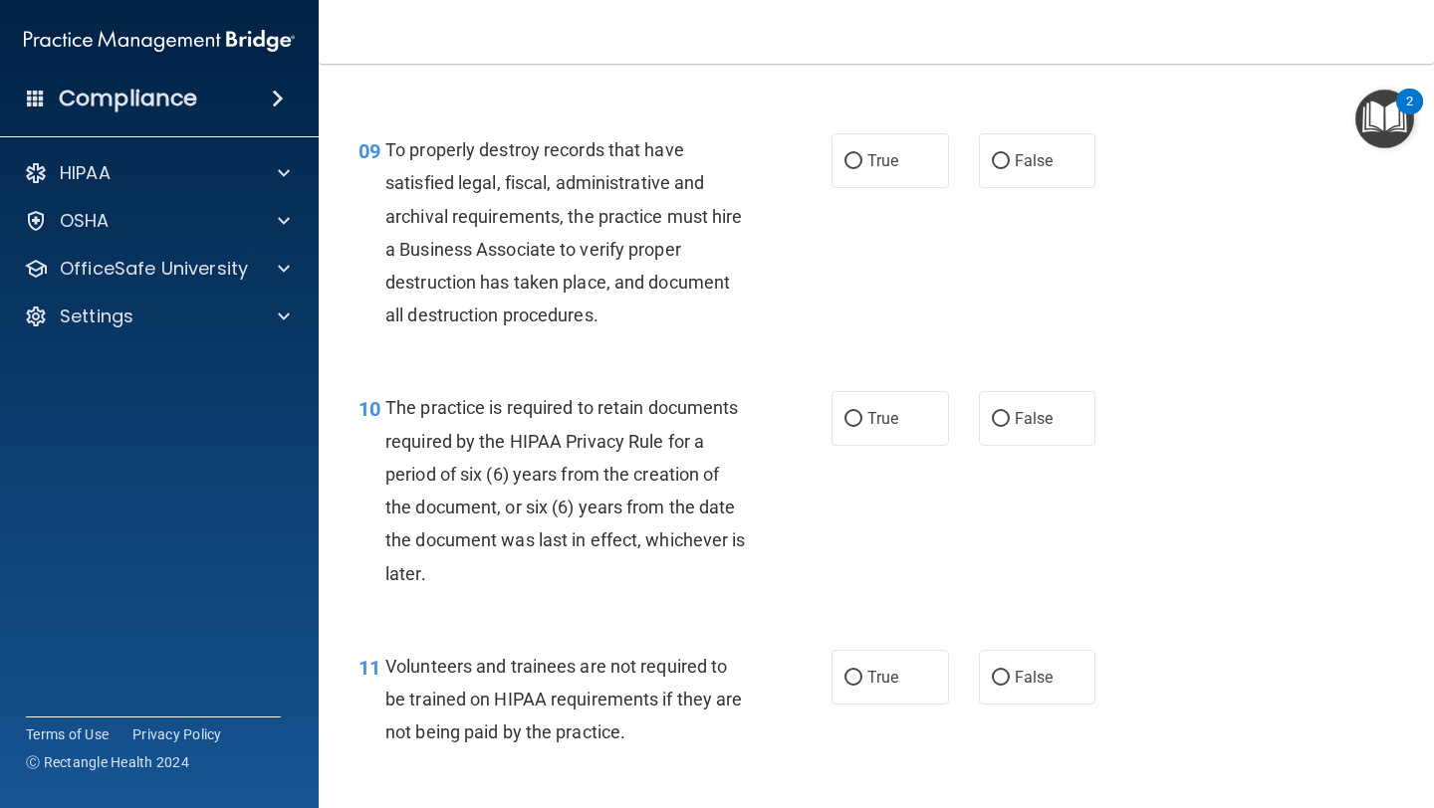
scroll to position [1871, 0]
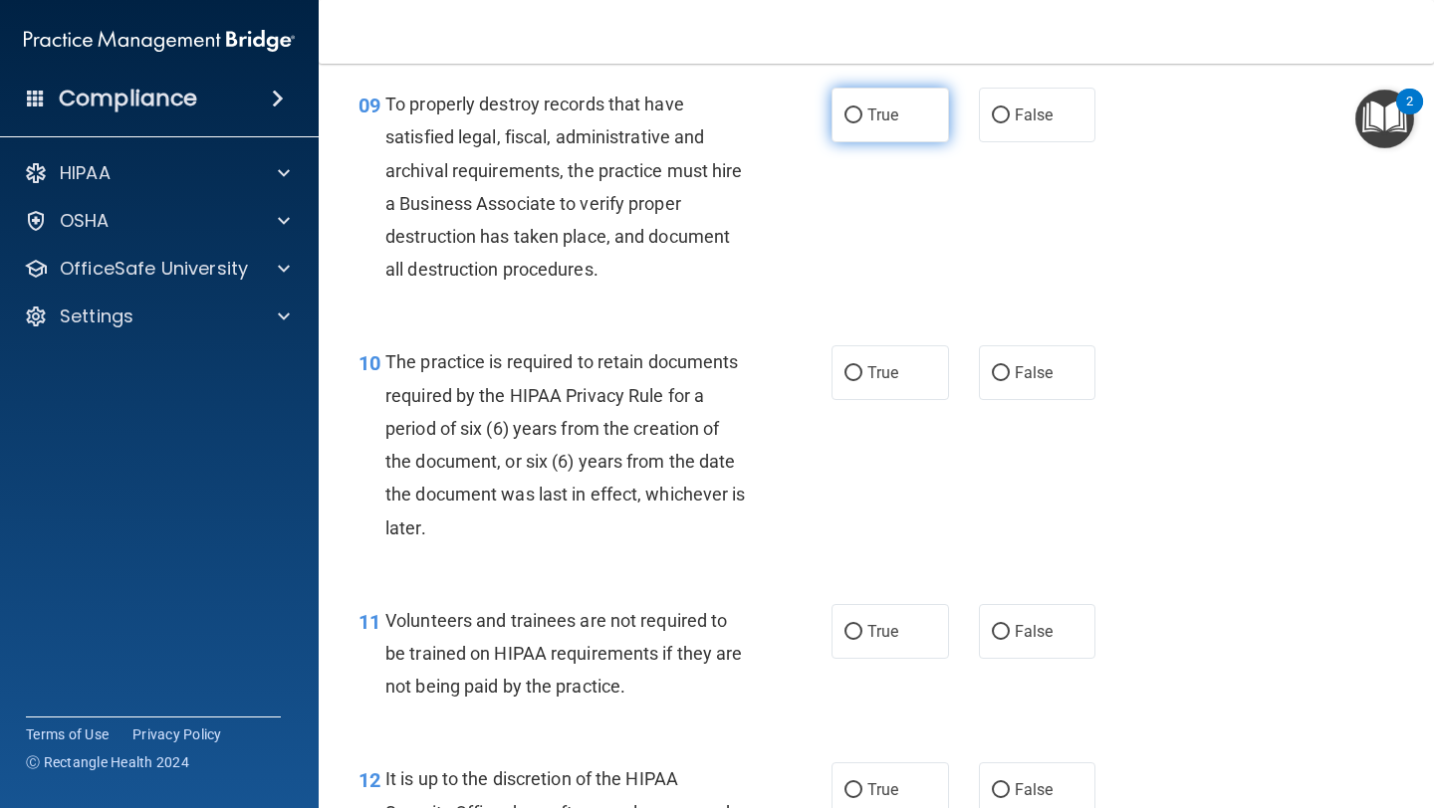
click at [896, 114] on span "True" at bounding box center [882, 115] width 31 height 19
click at [862, 114] on input "True" at bounding box center [853, 116] width 18 height 15
radio input "true"
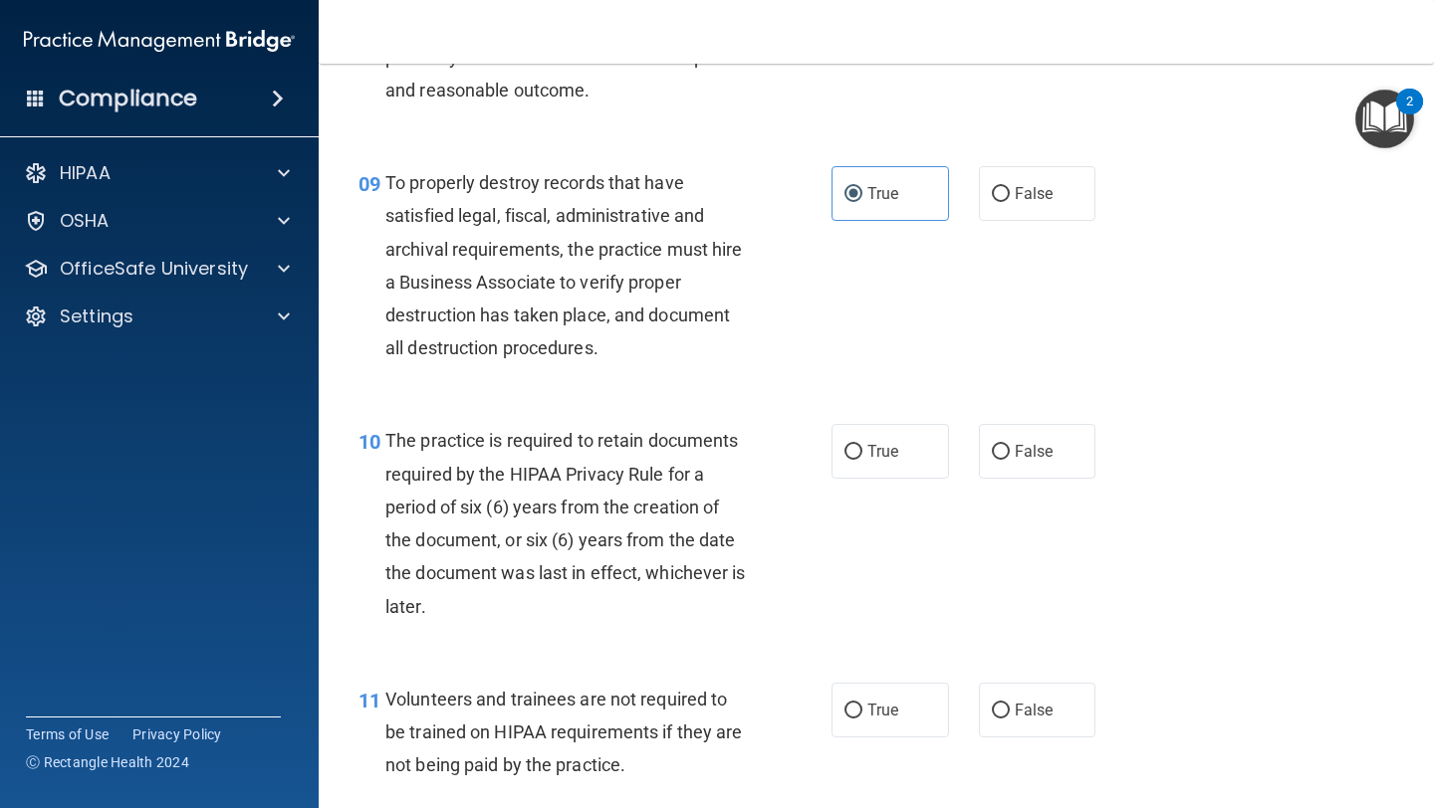
scroll to position [1749, 0]
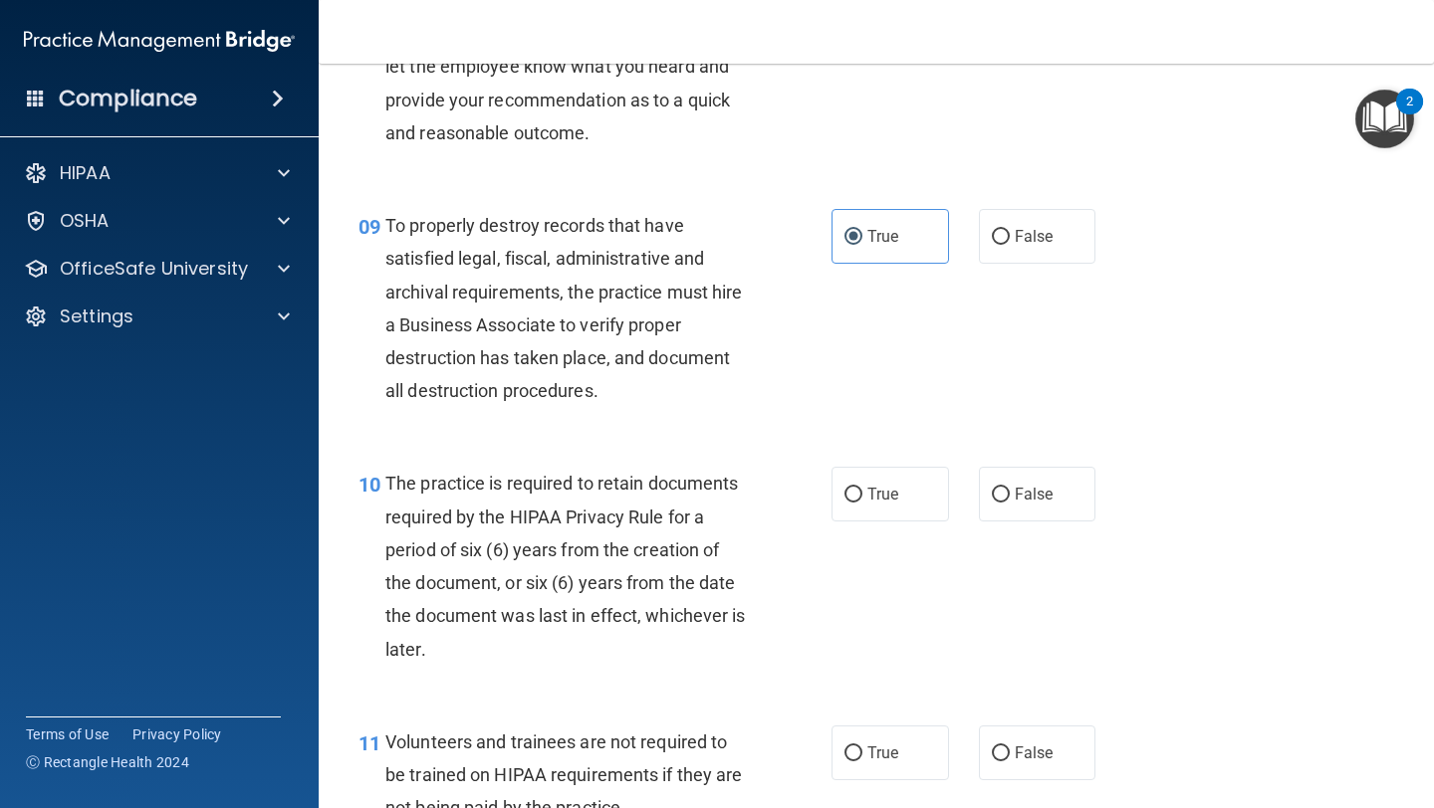
click at [1011, 266] on div "09 To properly destroy records that have satisfied legal, fiscal, administrativ…" at bounding box center [875, 313] width 1065 height 258
click at [1011, 243] on label "False" at bounding box center [1037, 236] width 117 height 55
click at [1010, 243] on input "False" at bounding box center [1001, 237] width 18 height 15
radio input "true"
radio input "false"
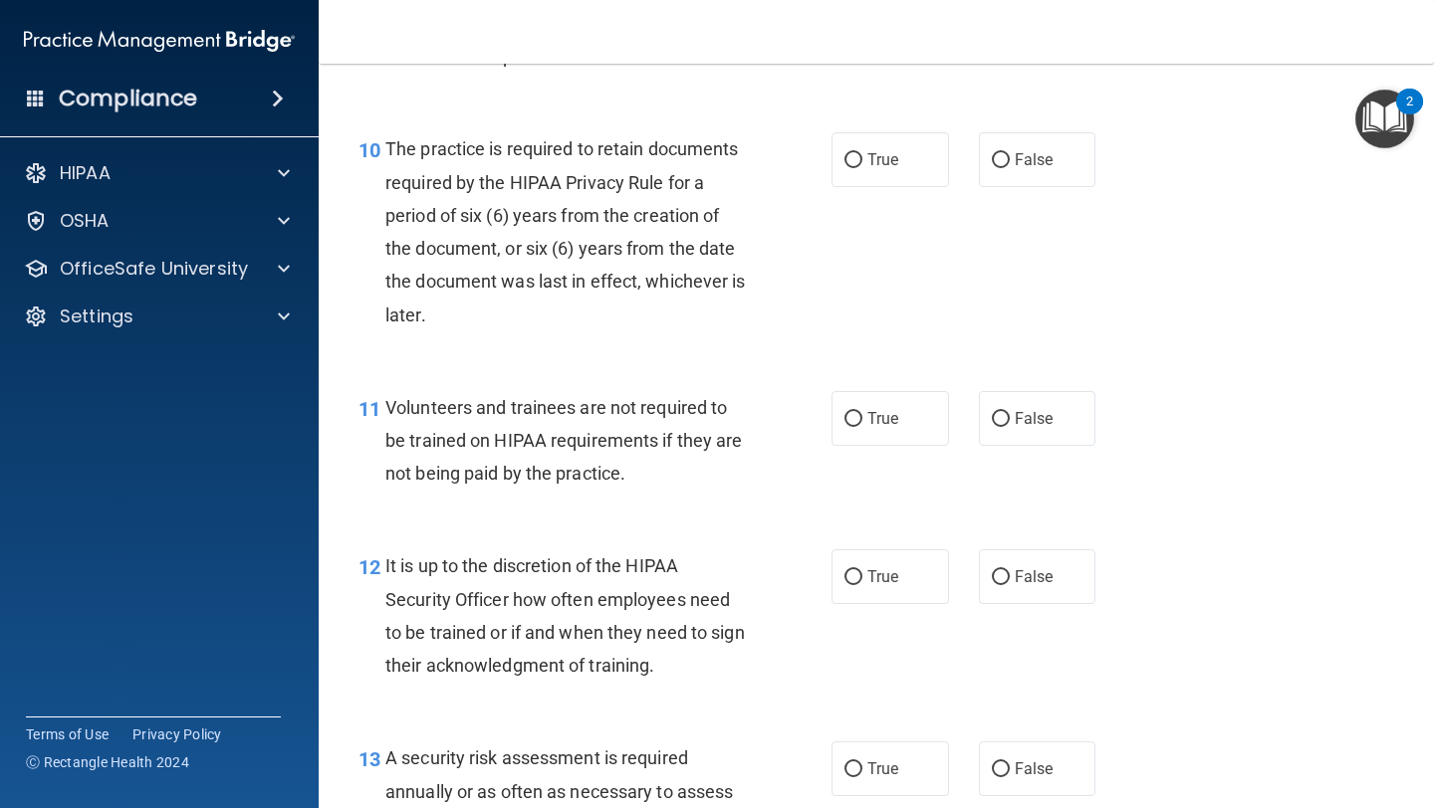
scroll to position [2088, 0]
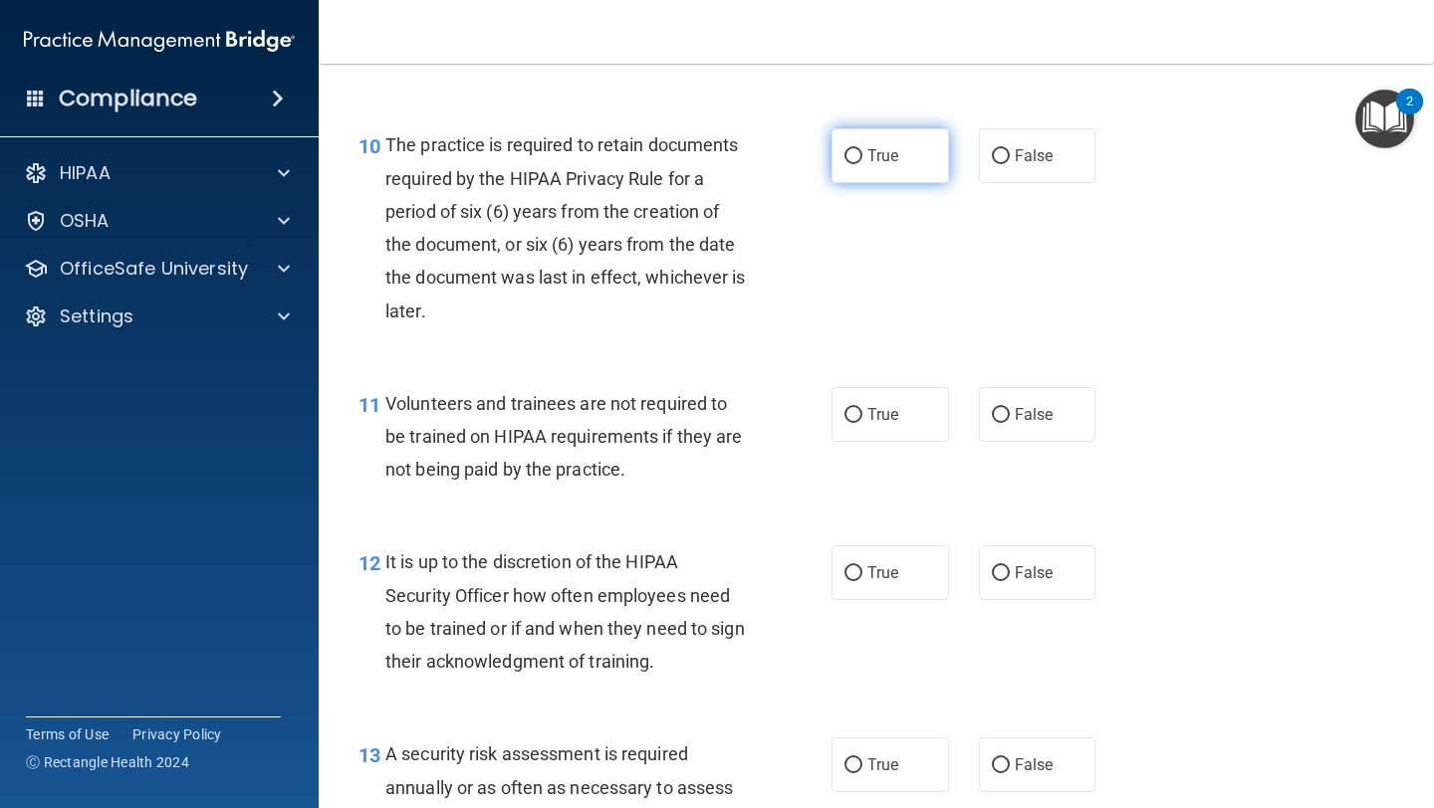
click at [894, 175] on label "True" at bounding box center [889, 155] width 117 height 55
click at [862, 164] on input "True" at bounding box center [853, 156] width 18 height 15
radio input "true"
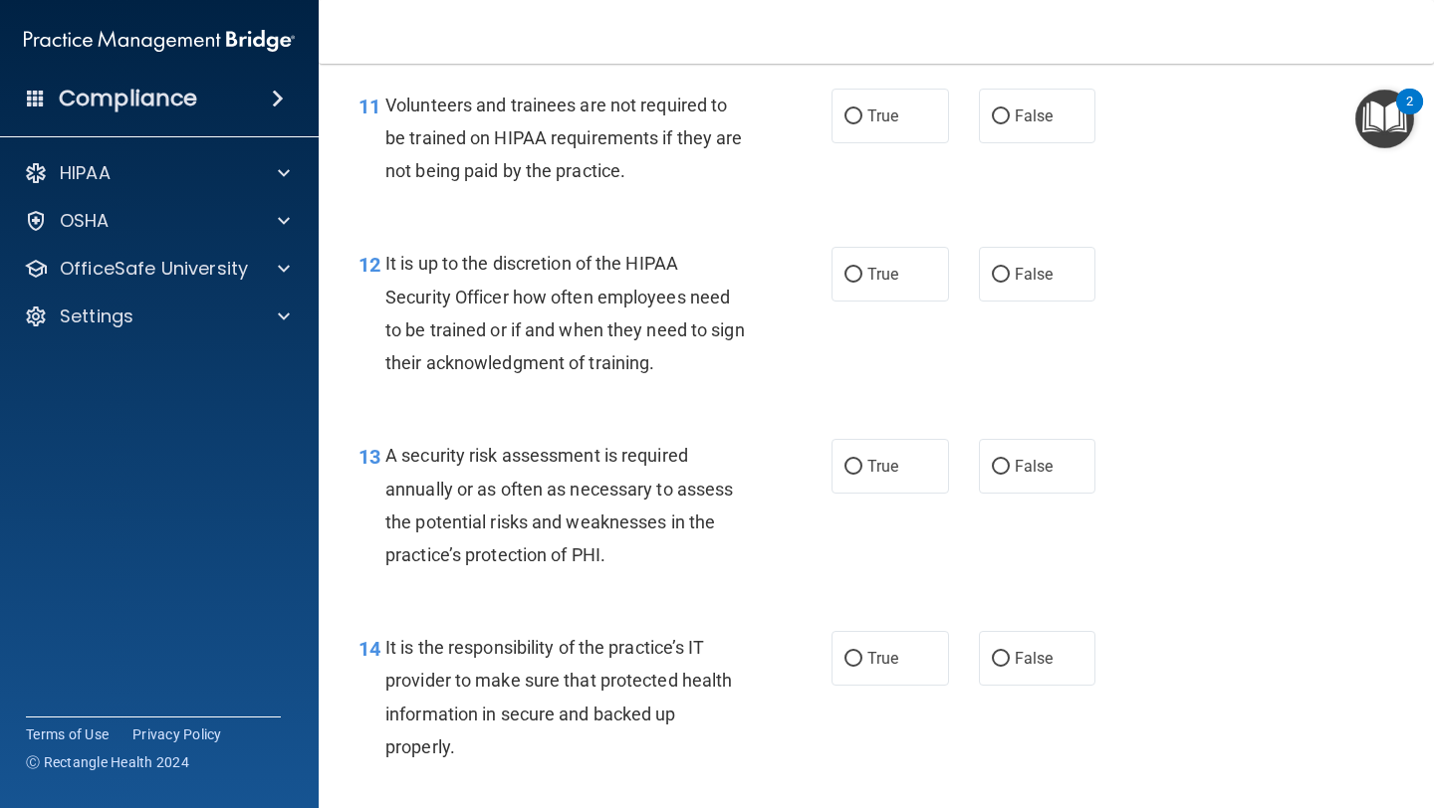
scroll to position [2387, 0]
click at [1066, 115] on label "False" at bounding box center [1037, 115] width 117 height 55
click at [1010, 115] on input "False" at bounding box center [1001, 116] width 18 height 15
radio input "true"
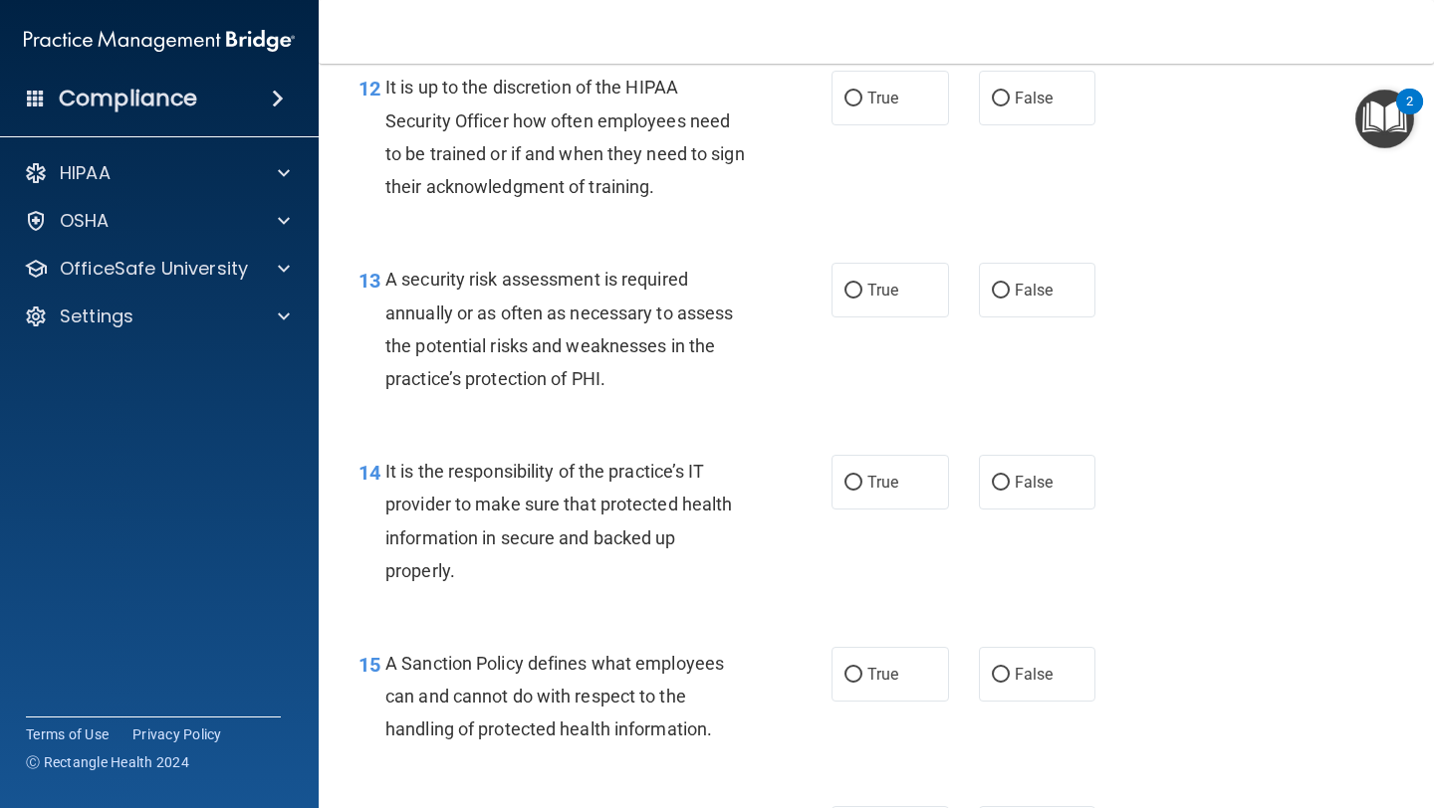
scroll to position [2551, 0]
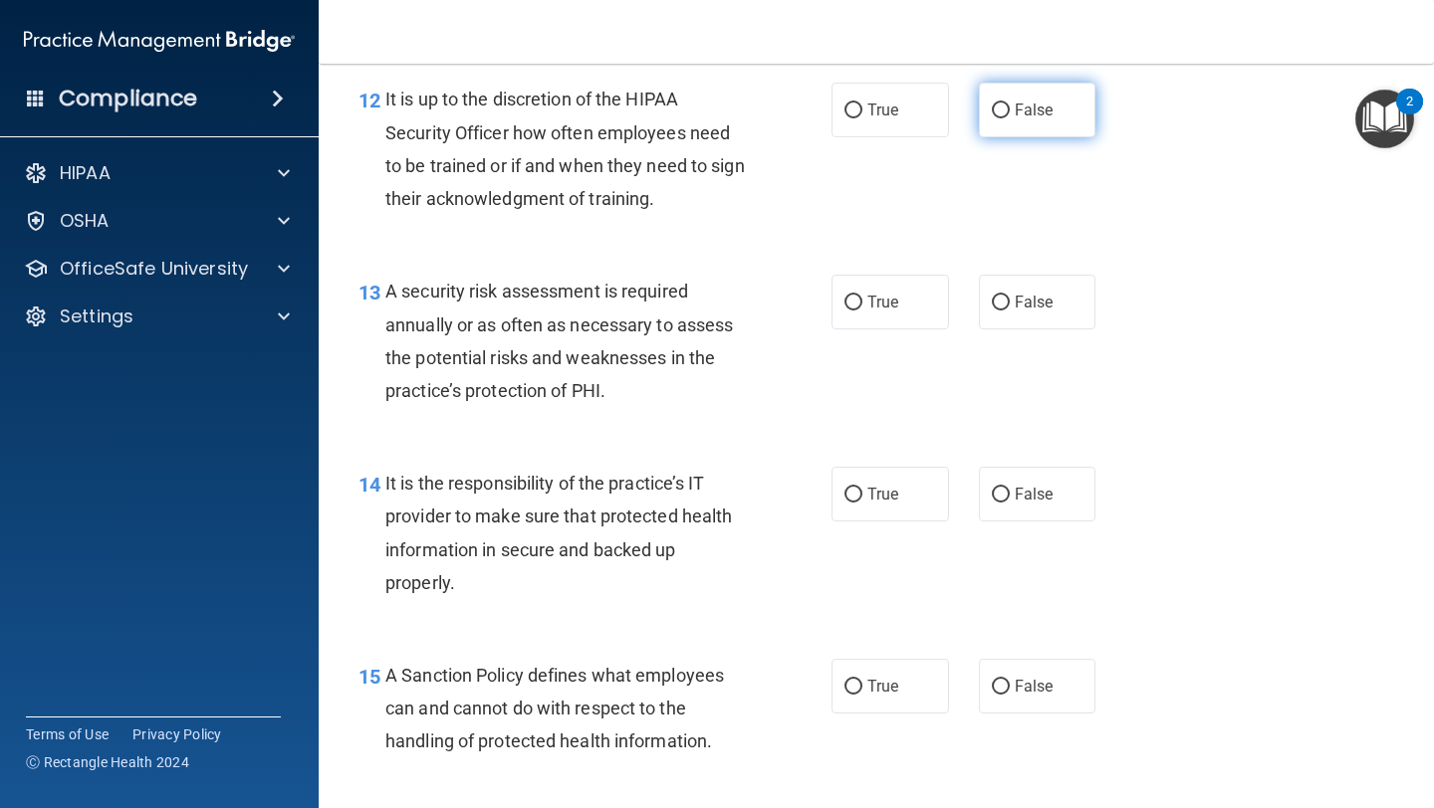
click at [1013, 107] on label "False" at bounding box center [1037, 110] width 117 height 55
click at [1010, 107] on input "False" at bounding box center [1001, 111] width 18 height 15
radio input "true"
click at [902, 118] on label "True" at bounding box center [889, 110] width 117 height 55
click at [862, 118] on input "True" at bounding box center [853, 111] width 18 height 15
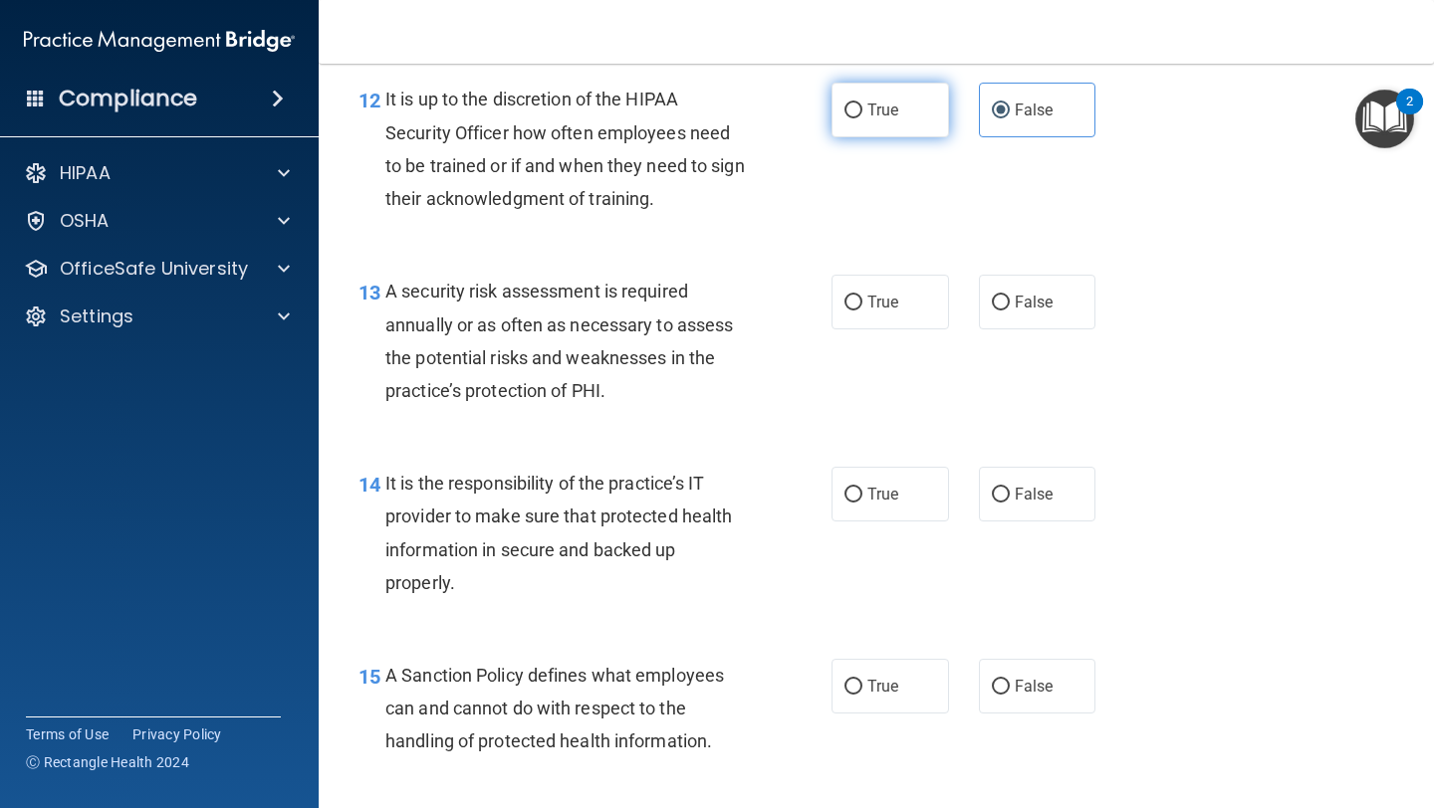
radio input "true"
radio input "false"
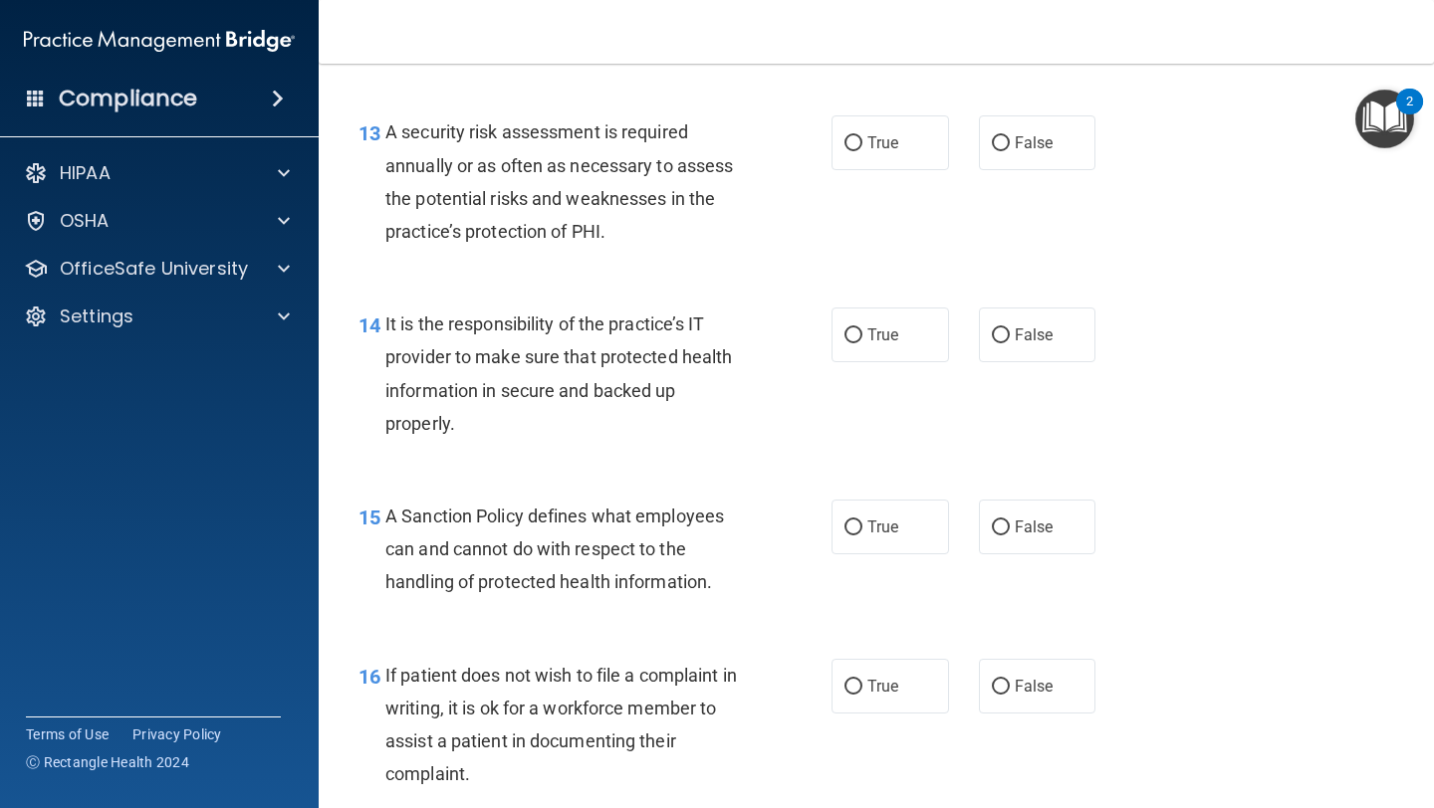
scroll to position [2750, 0]
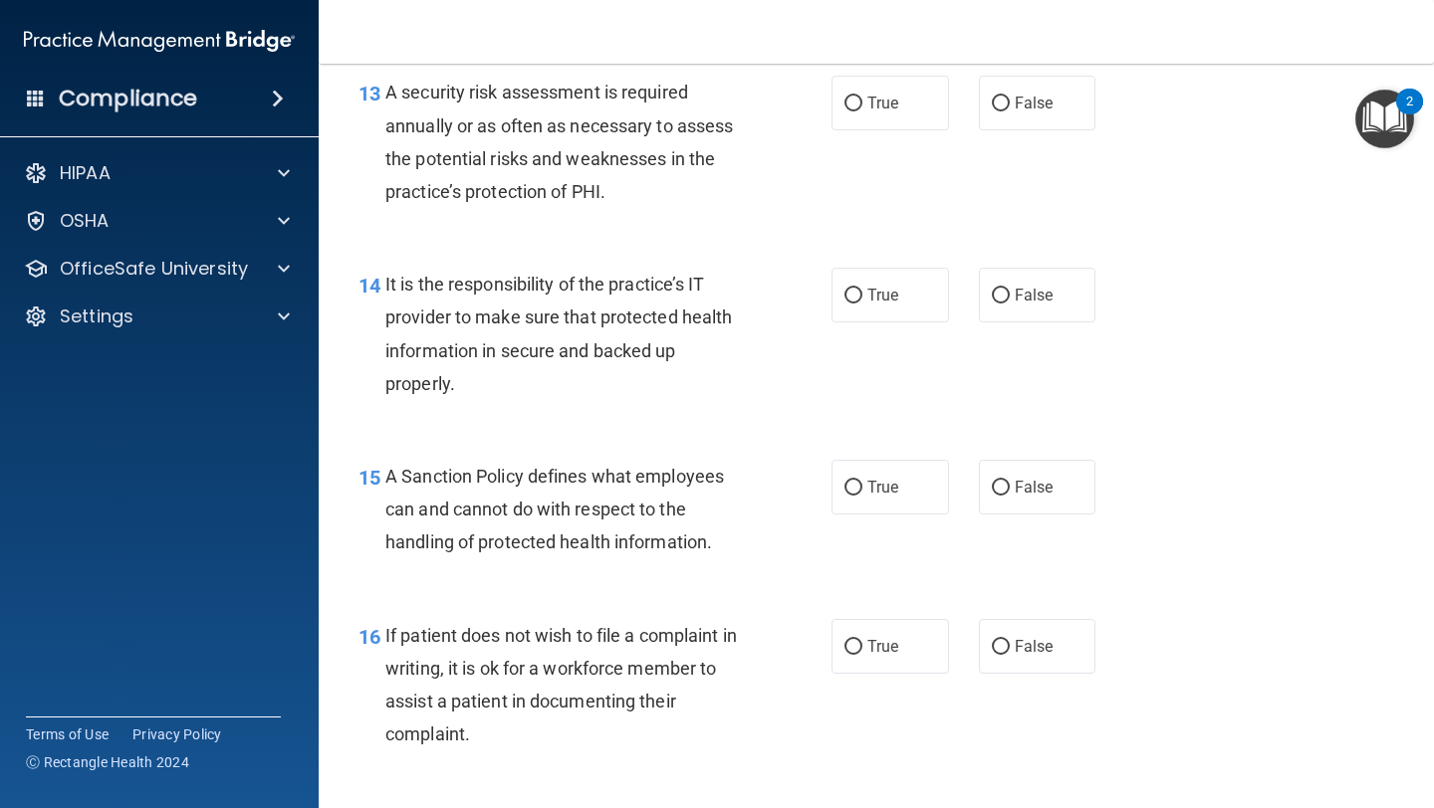
click at [887, 145] on div "13 A security risk assessment is required annually or as often as necessary to …" at bounding box center [875, 147] width 1065 height 192
click at [886, 117] on label "True" at bounding box center [889, 103] width 117 height 55
click at [862, 112] on input "True" at bounding box center [853, 104] width 18 height 15
radio input "true"
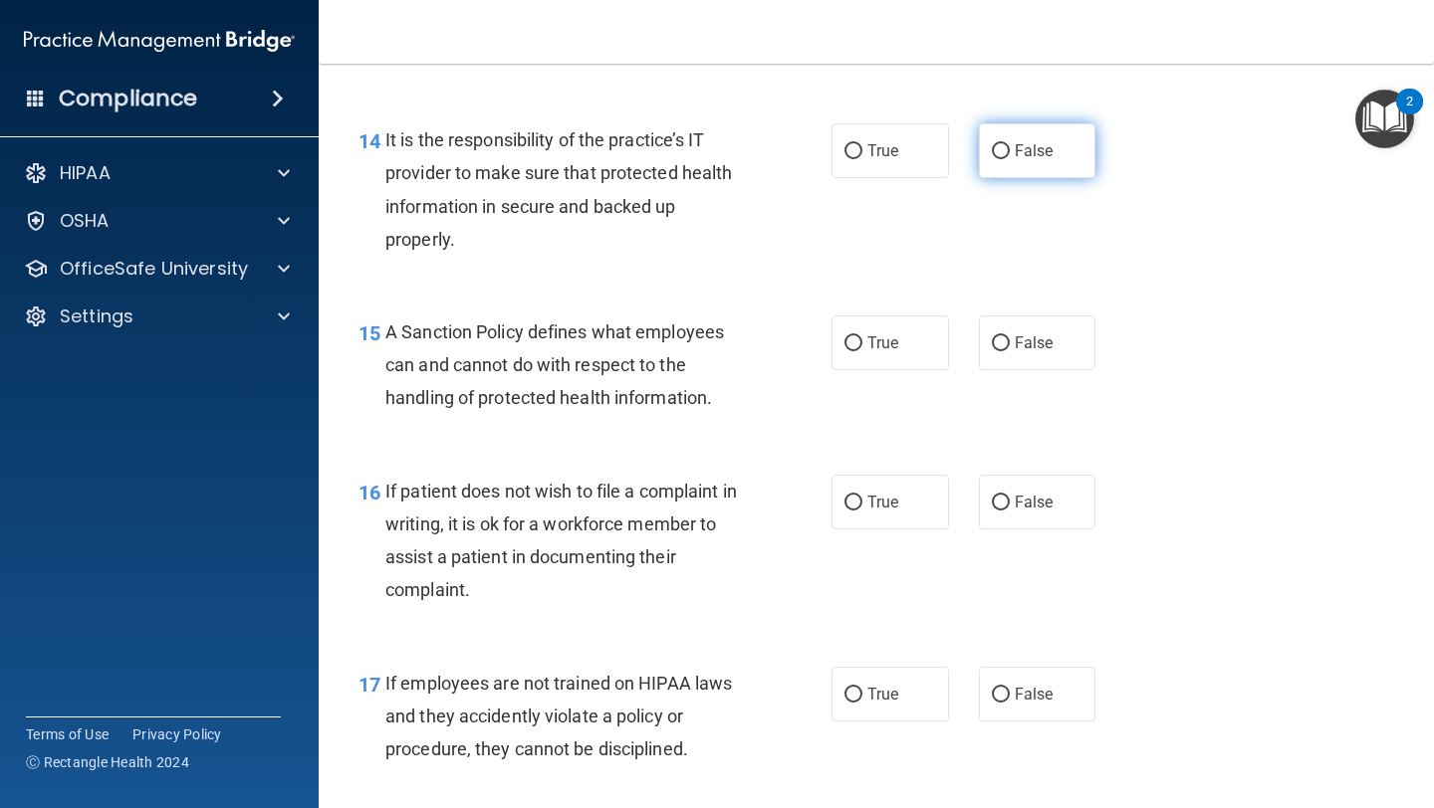
click at [1060, 134] on label "False" at bounding box center [1037, 150] width 117 height 55
click at [1010, 144] on input "False" at bounding box center [1001, 151] width 18 height 15
radio input "true"
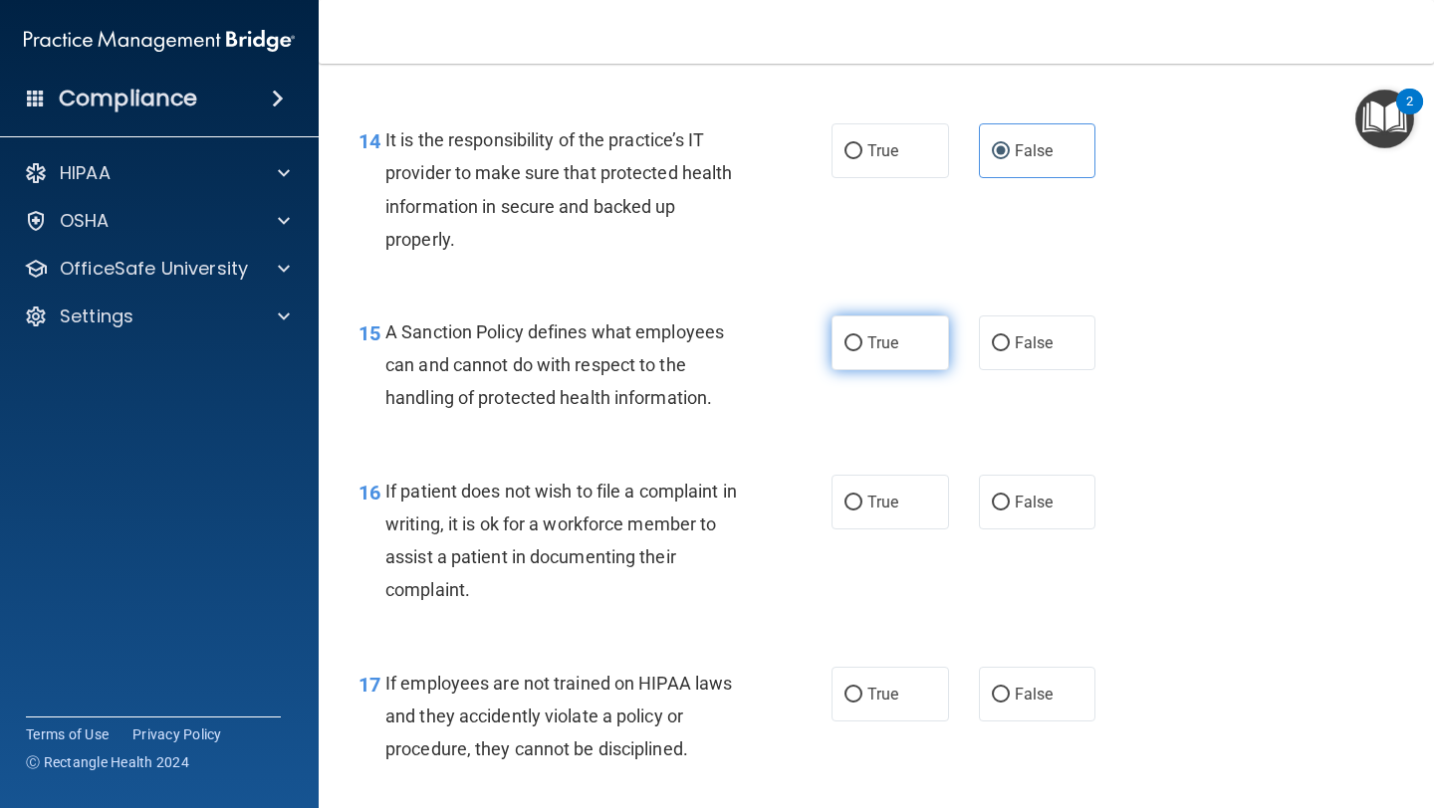
click at [844, 326] on label "True" at bounding box center [889, 343] width 117 height 55
click at [844, 337] on input "True" at bounding box center [853, 344] width 18 height 15
radio input "true"
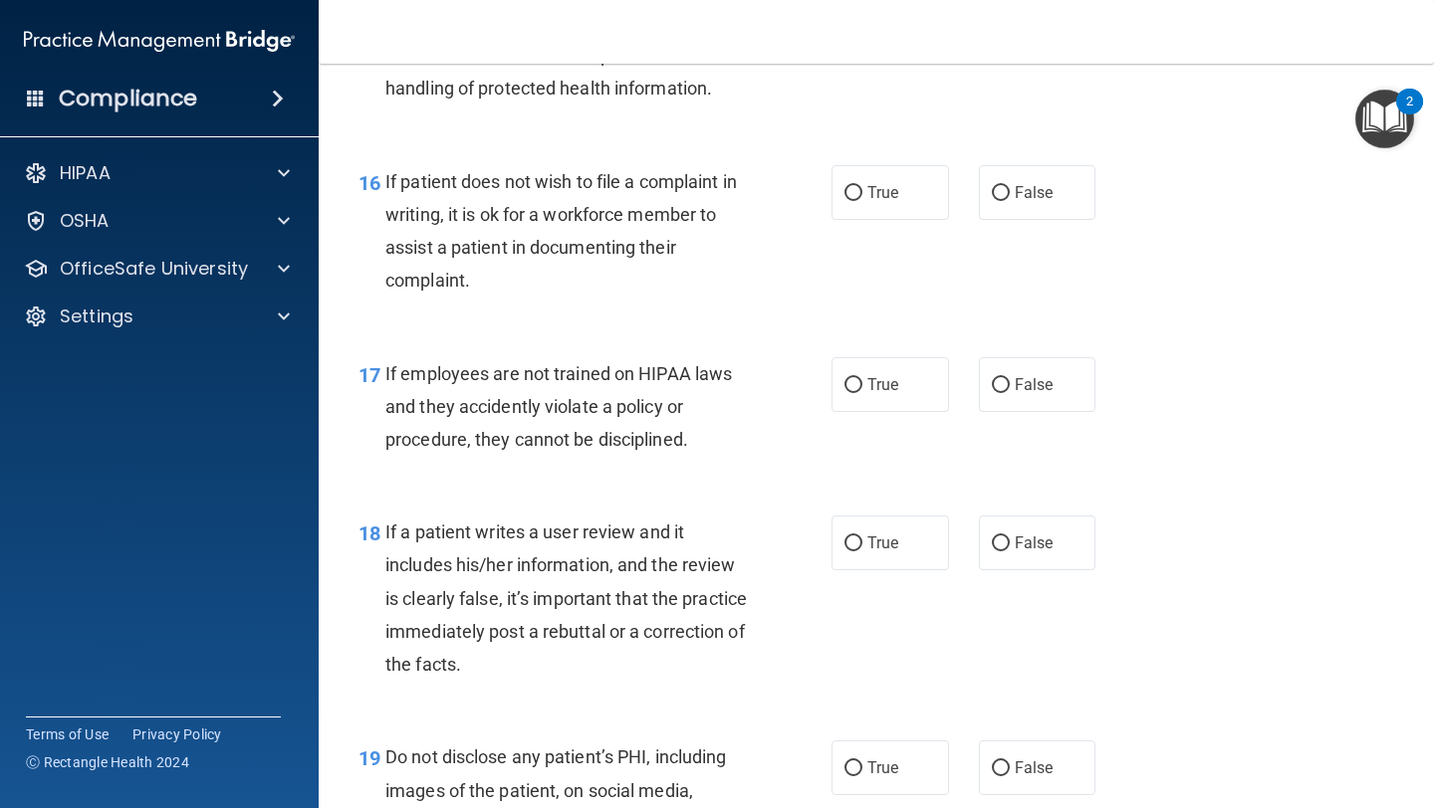
scroll to position [3205, 0]
click at [858, 218] on label "True" at bounding box center [889, 191] width 117 height 55
click at [858, 200] on input "True" at bounding box center [853, 192] width 18 height 15
radio input "true"
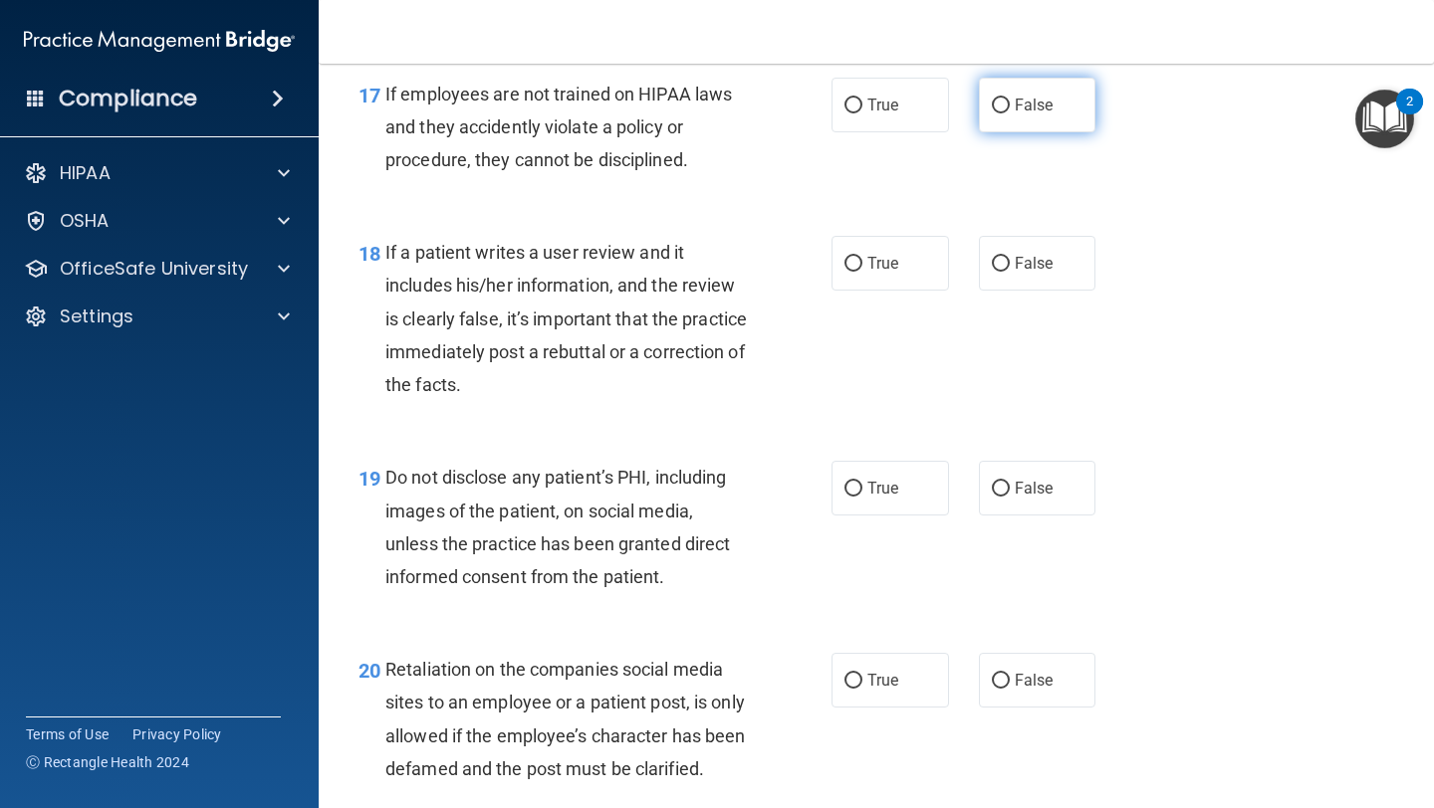
scroll to position [3482, 0]
click at [1048, 114] on span "False" at bounding box center [1034, 107] width 39 height 19
click at [1010, 114] on input "False" at bounding box center [1001, 108] width 18 height 15
radio input "true"
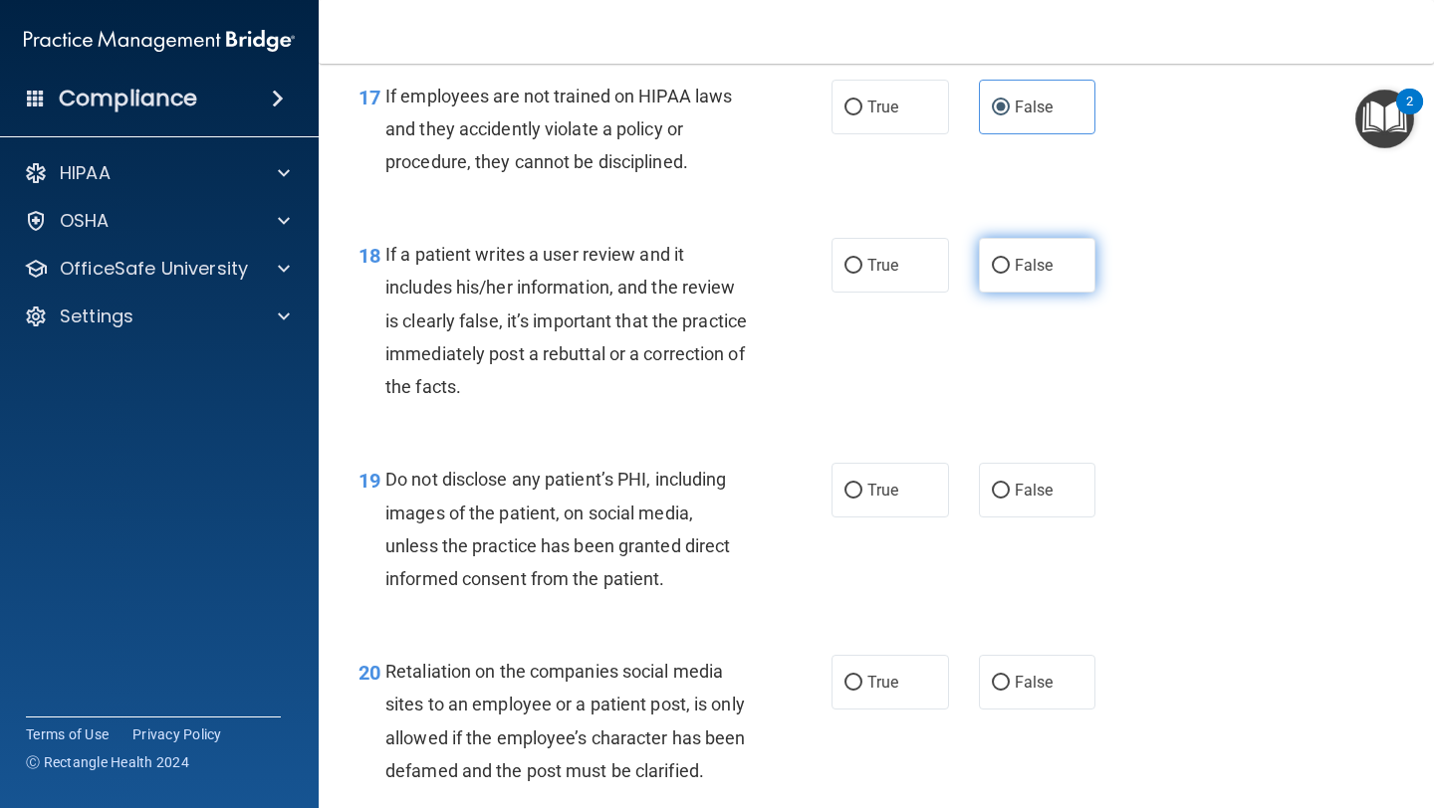
click at [1028, 277] on label "False" at bounding box center [1037, 265] width 117 height 55
click at [1010, 274] on input "False" at bounding box center [1001, 266] width 18 height 15
radio input "true"
click at [893, 482] on span "True" at bounding box center [882, 490] width 31 height 19
click at [862, 484] on input "True" at bounding box center [853, 491] width 18 height 15
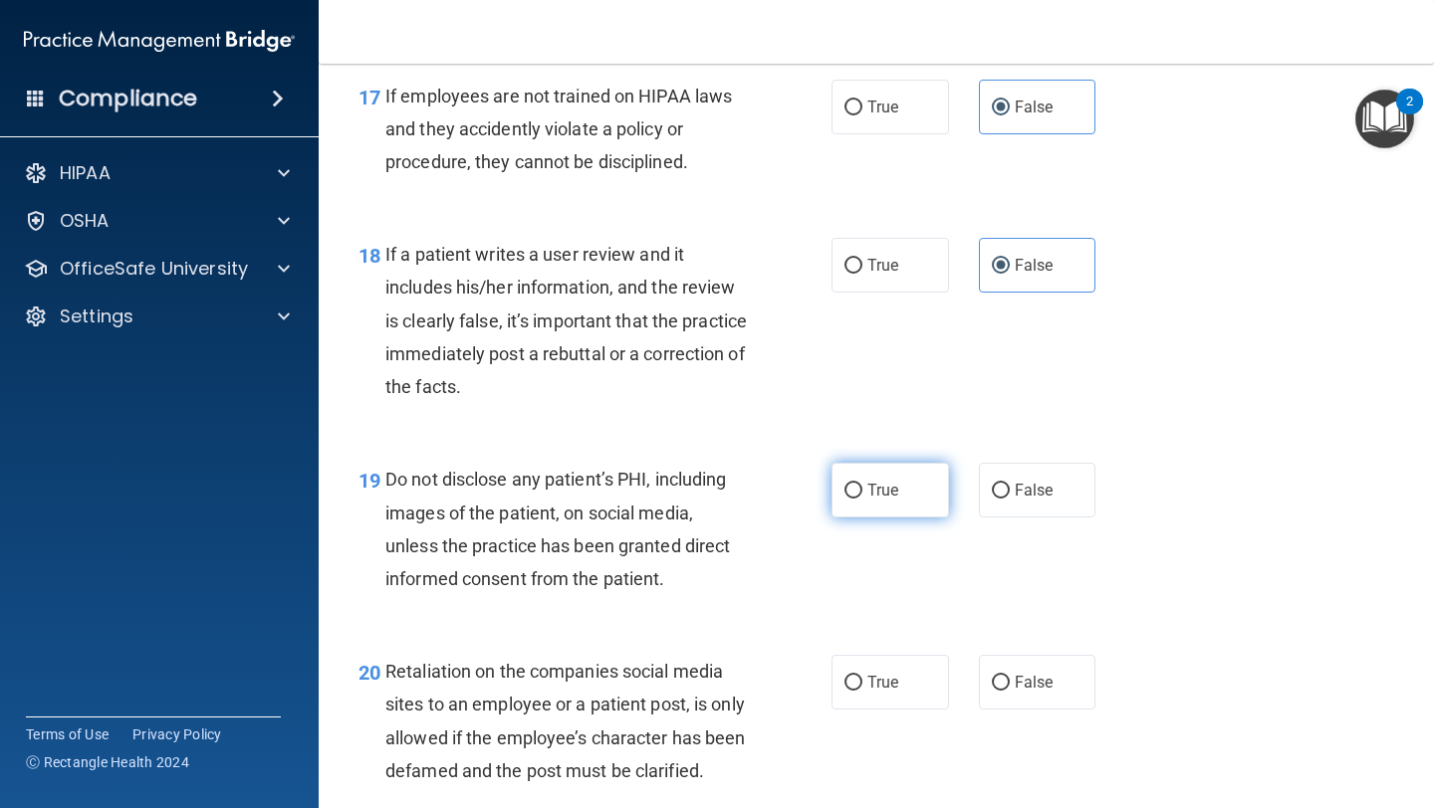
radio input "true"
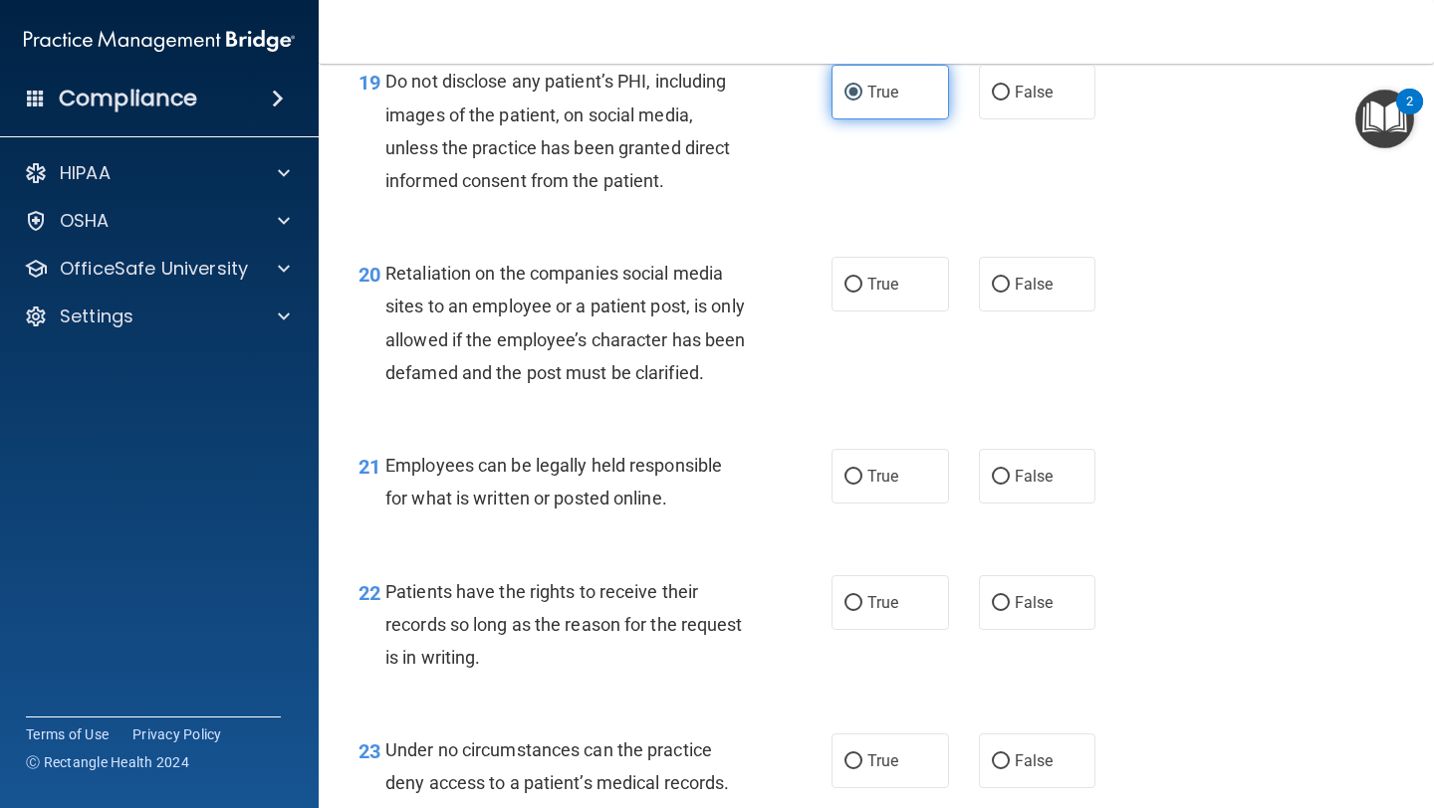
scroll to position [3881, 0]
click at [895, 290] on span "True" at bounding box center [882, 283] width 31 height 19
click at [862, 290] on input "True" at bounding box center [853, 284] width 18 height 15
radio input "true"
click at [1026, 300] on label "False" at bounding box center [1037, 283] width 117 height 55
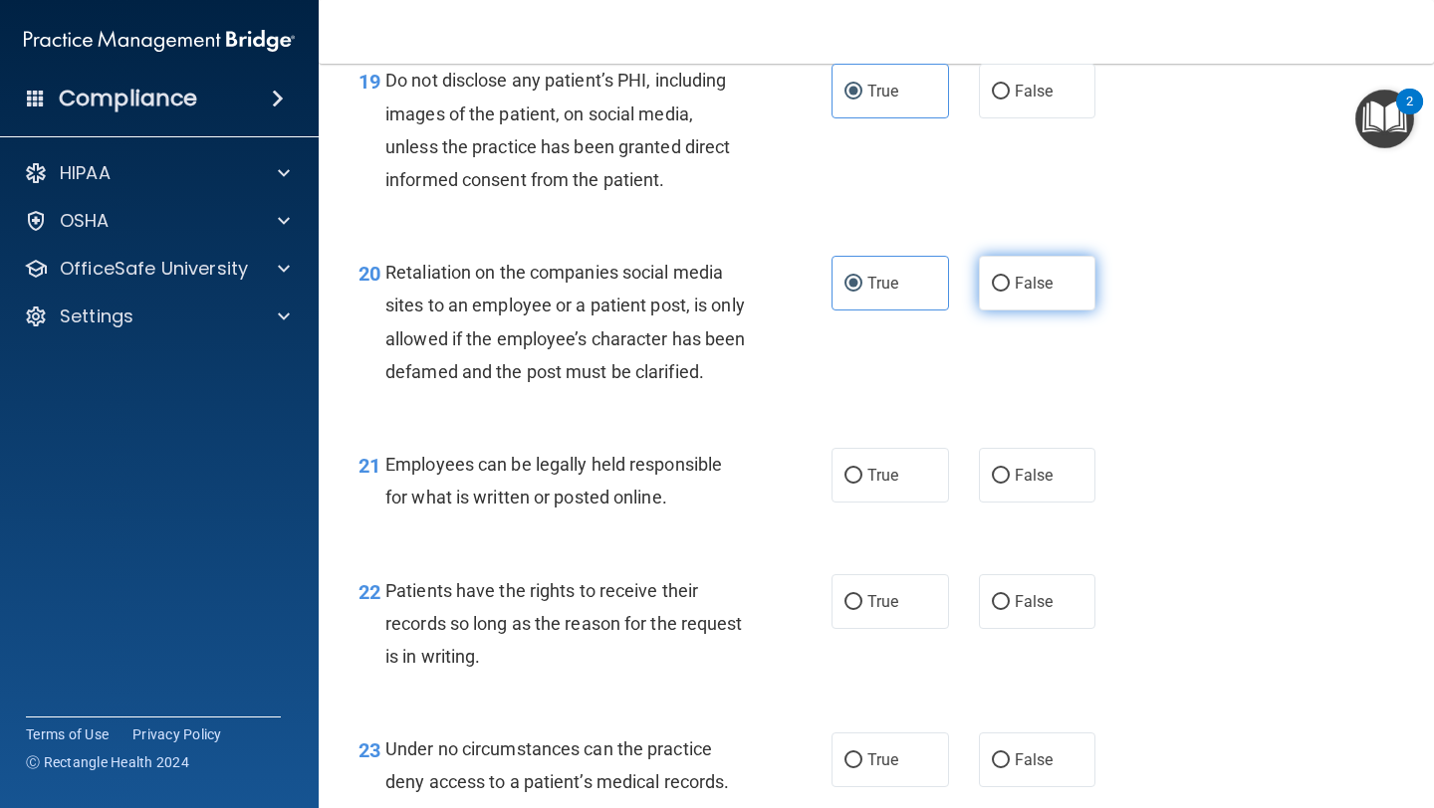
click at [1010, 292] on input "False" at bounding box center [1001, 284] width 18 height 15
radio input "true"
radio input "false"
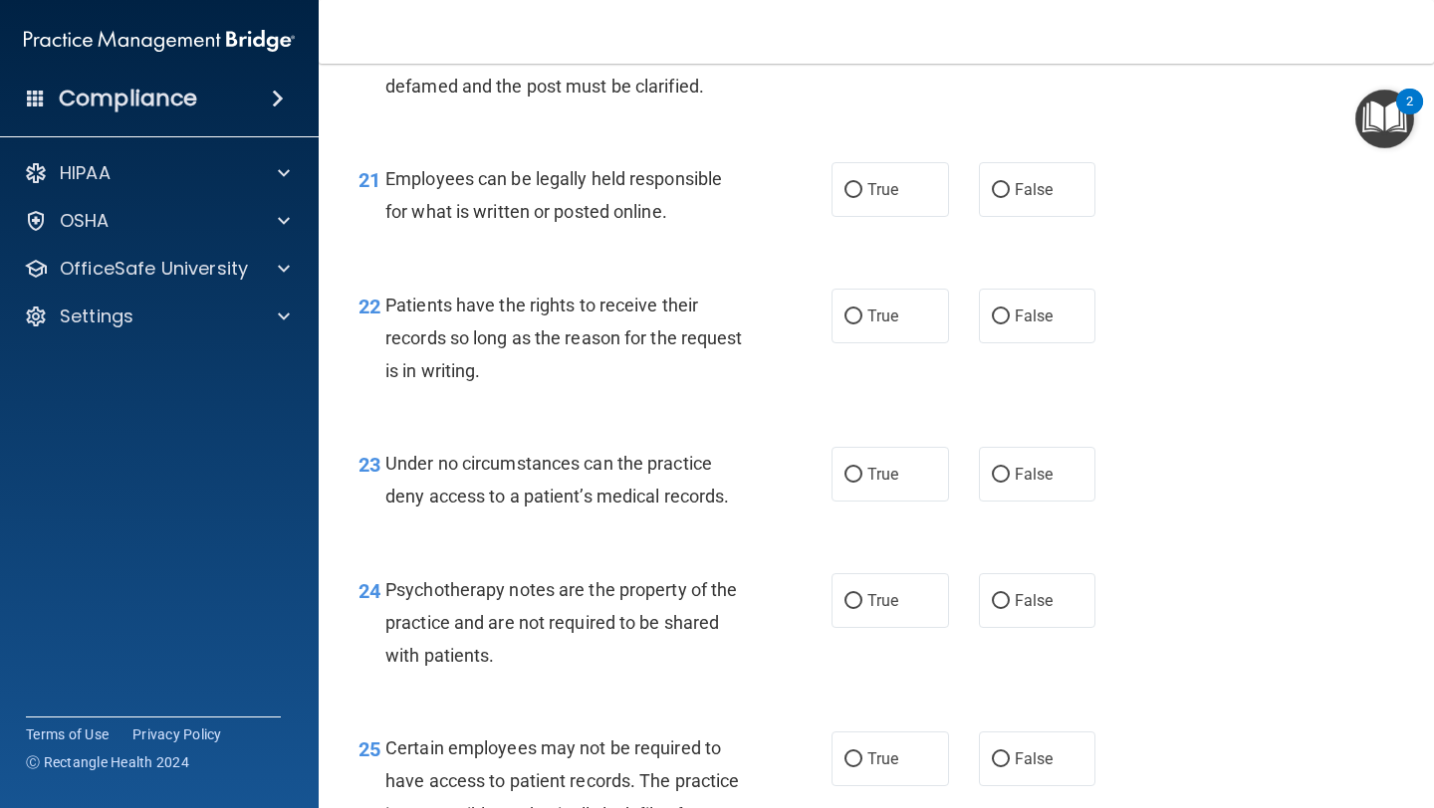
scroll to position [4217, 0]
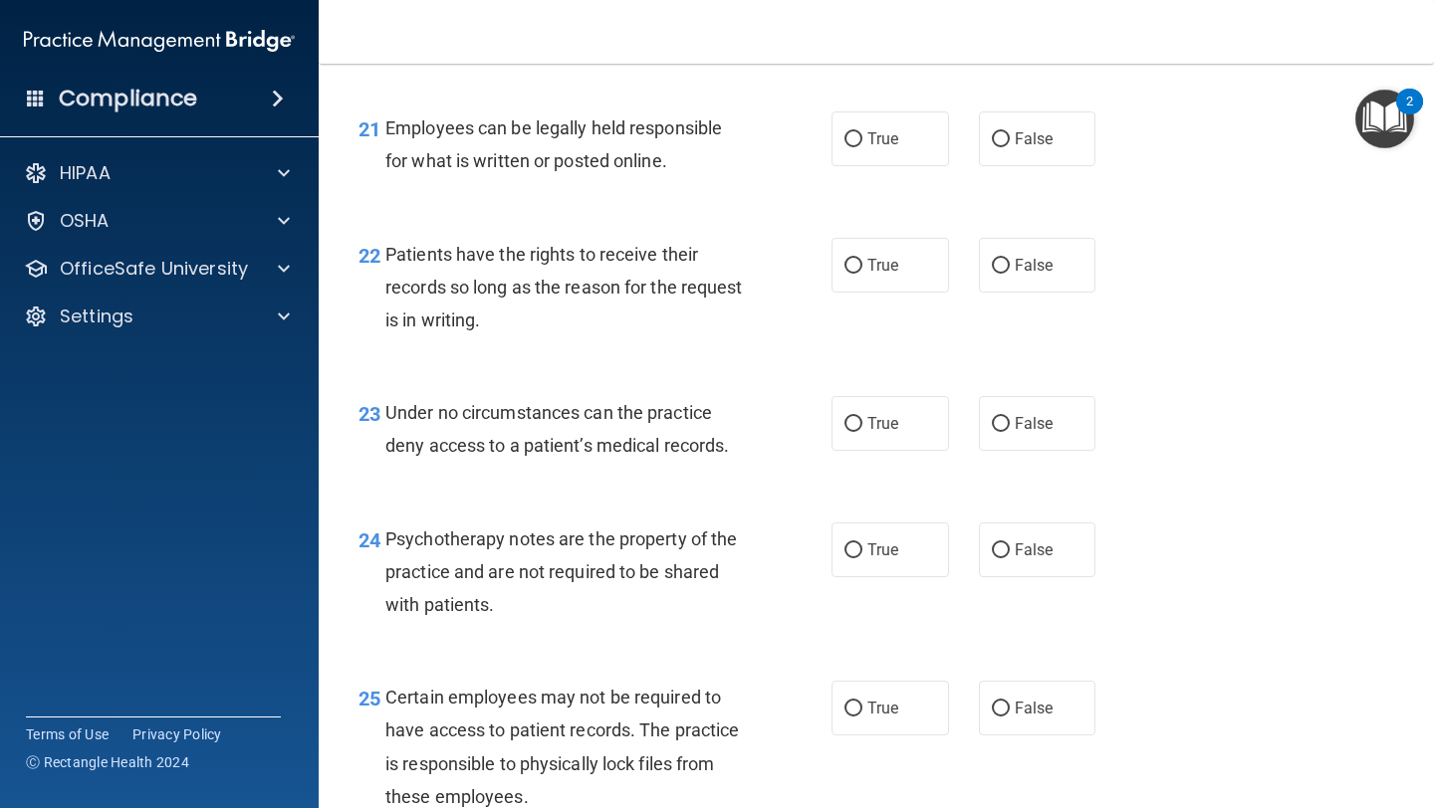
click at [862, 208] on div "21 Employees can be legally held responsible for what is written or posted onli…" at bounding box center [875, 149] width 1065 height 125
click at [862, 166] on label "True" at bounding box center [889, 139] width 117 height 55
click at [862, 147] on input "True" at bounding box center [853, 139] width 18 height 15
radio input "true"
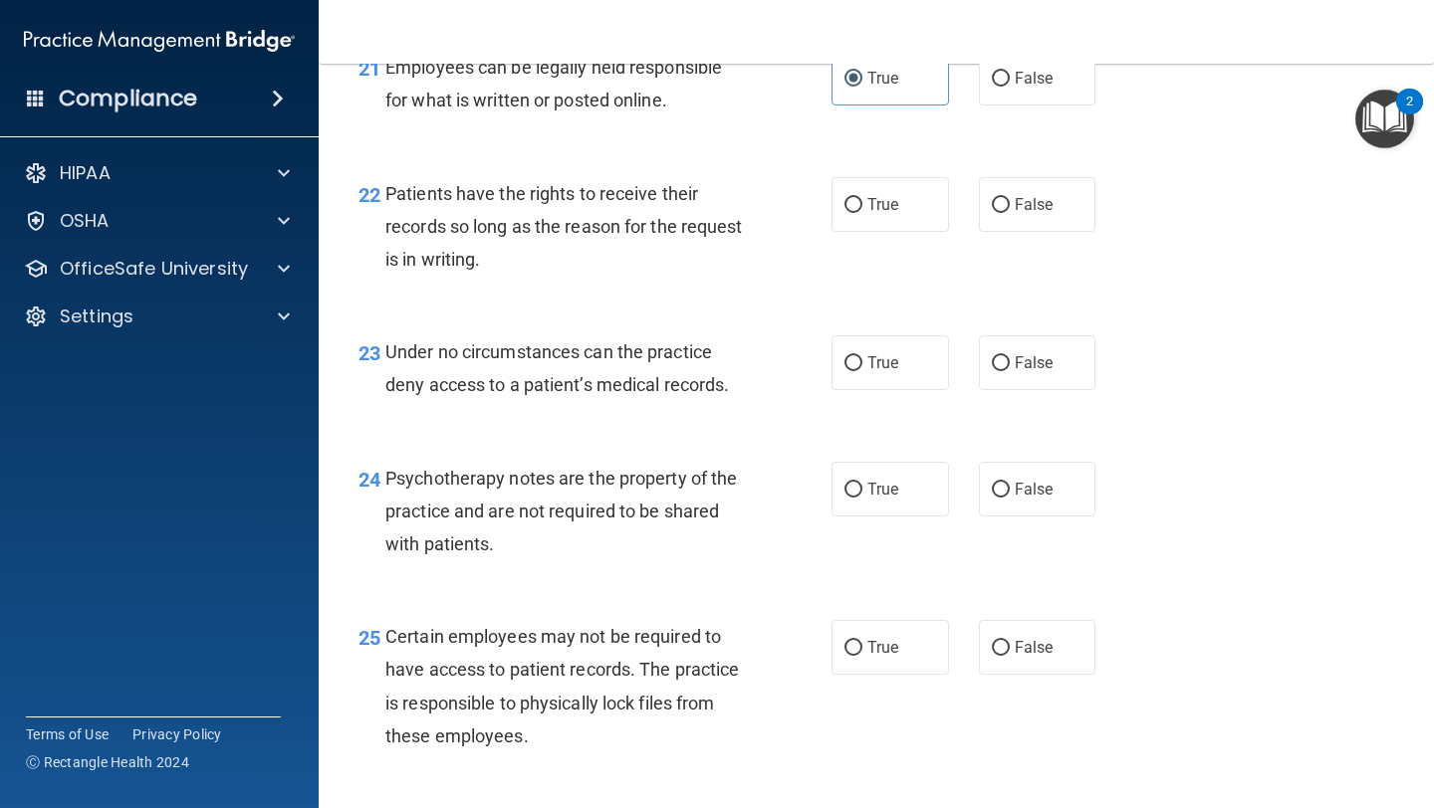
scroll to position [4276, 0]
click at [1030, 216] on span "False" at bounding box center [1034, 206] width 39 height 19
click at [1010, 215] on input "False" at bounding box center [1001, 207] width 18 height 15
radio input "true"
click at [958, 234] on div "True False" at bounding box center [972, 206] width 282 height 55
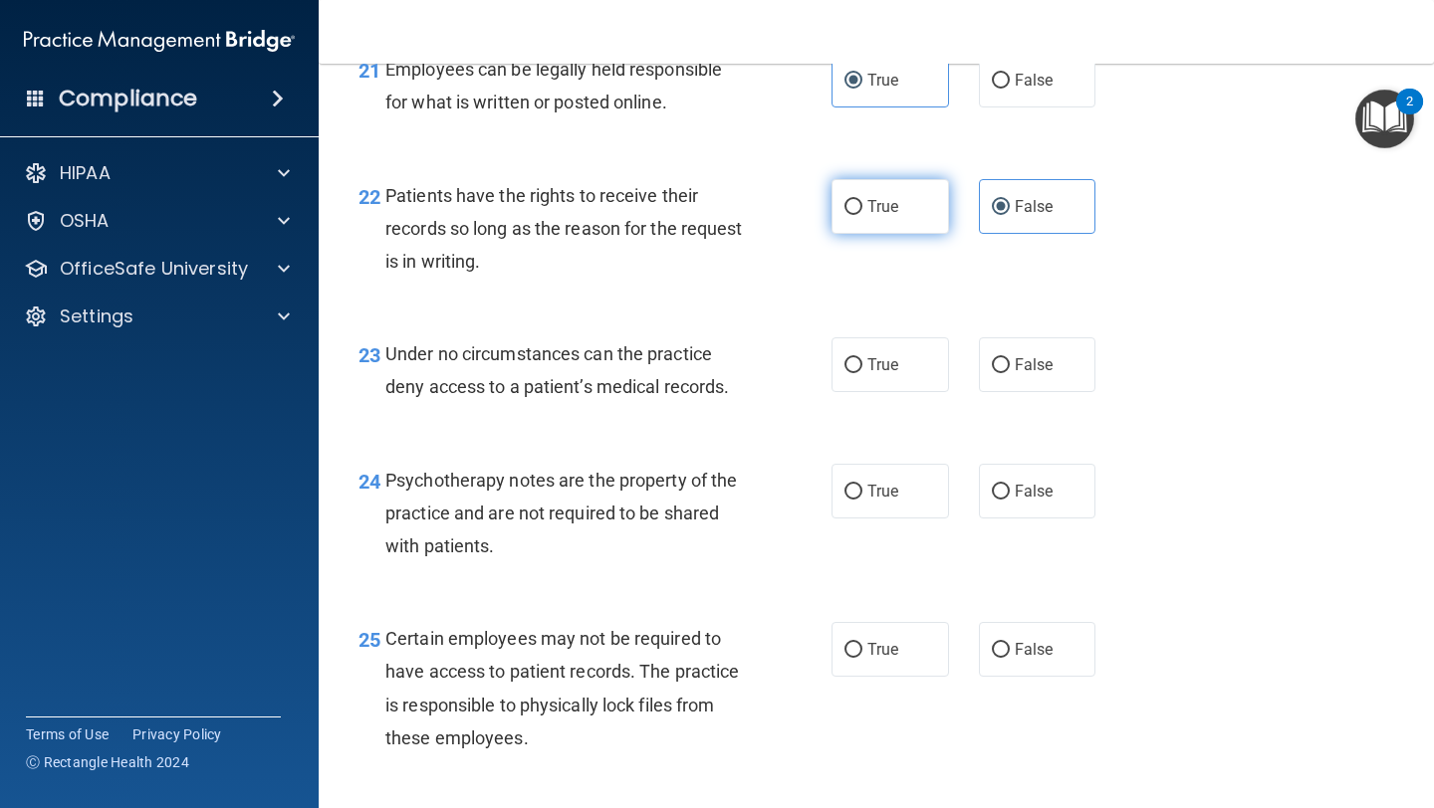
click at [915, 234] on label "True" at bounding box center [889, 206] width 117 height 55
click at [862, 215] on input "True" at bounding box center [853, 207] width 18 height 15
radio input "true"
radio input "false"
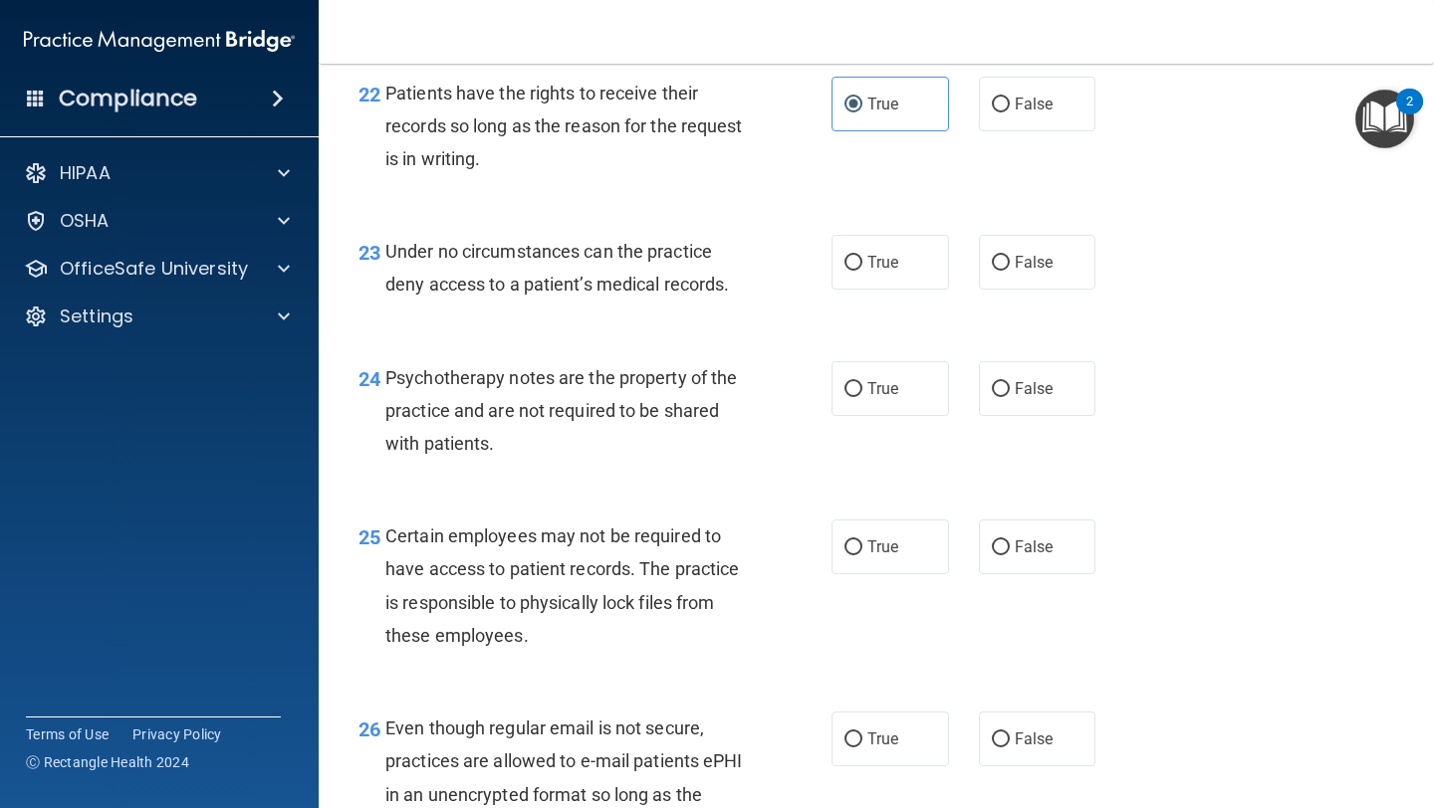
scroll to position [4494, 0]
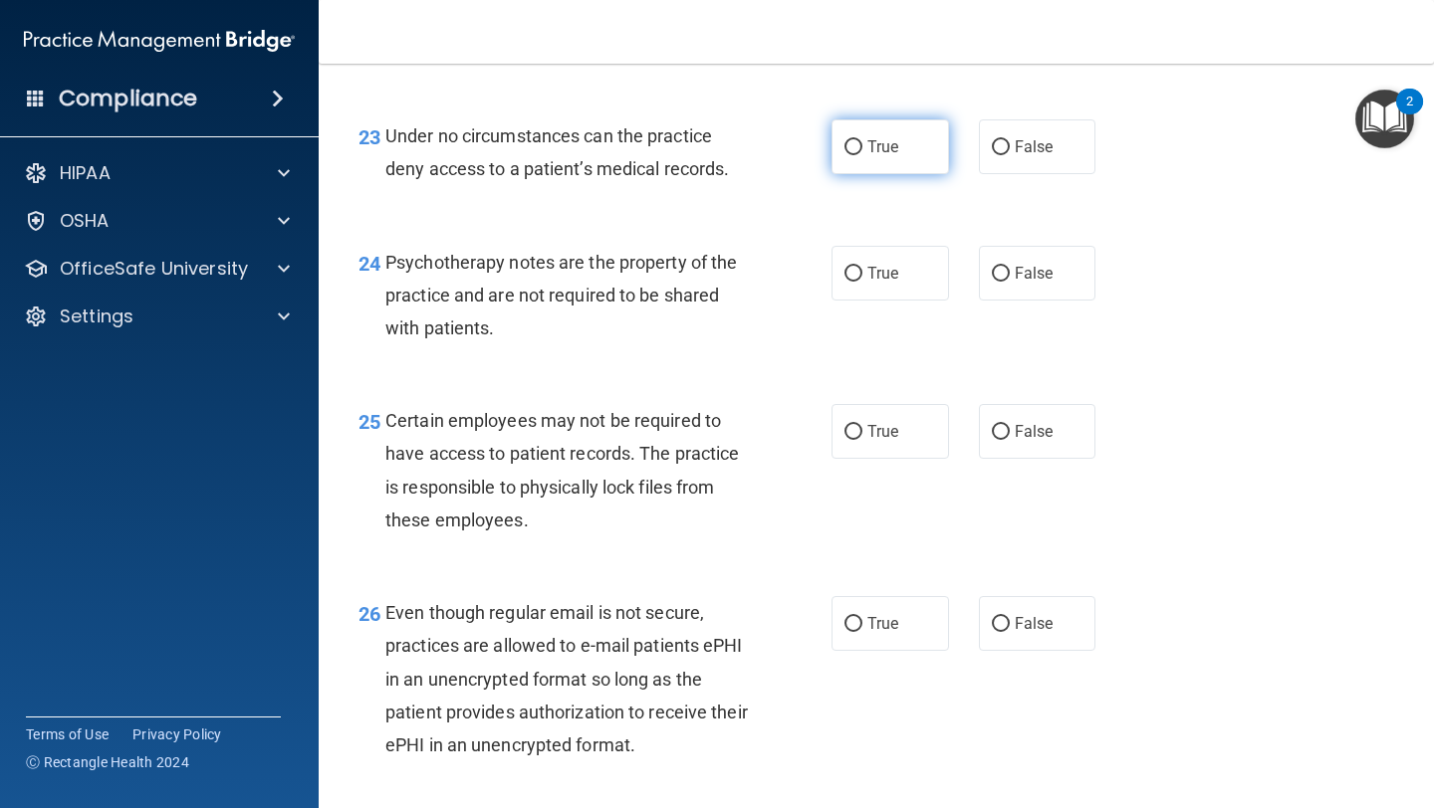
click at [893, 156] on span "True" at bounding box center [882, 146] width 31 height 19
click at [862, 155] on input "True" at bounding box center [853, 147] width 18 height 15
radio input "true"
click at [1047, 156] on span "False" at bounding box center [1034, 146] width 39 height 19
click at [1010, 155] on input "False" at bounding box center [1001, 147] width 18 height 15
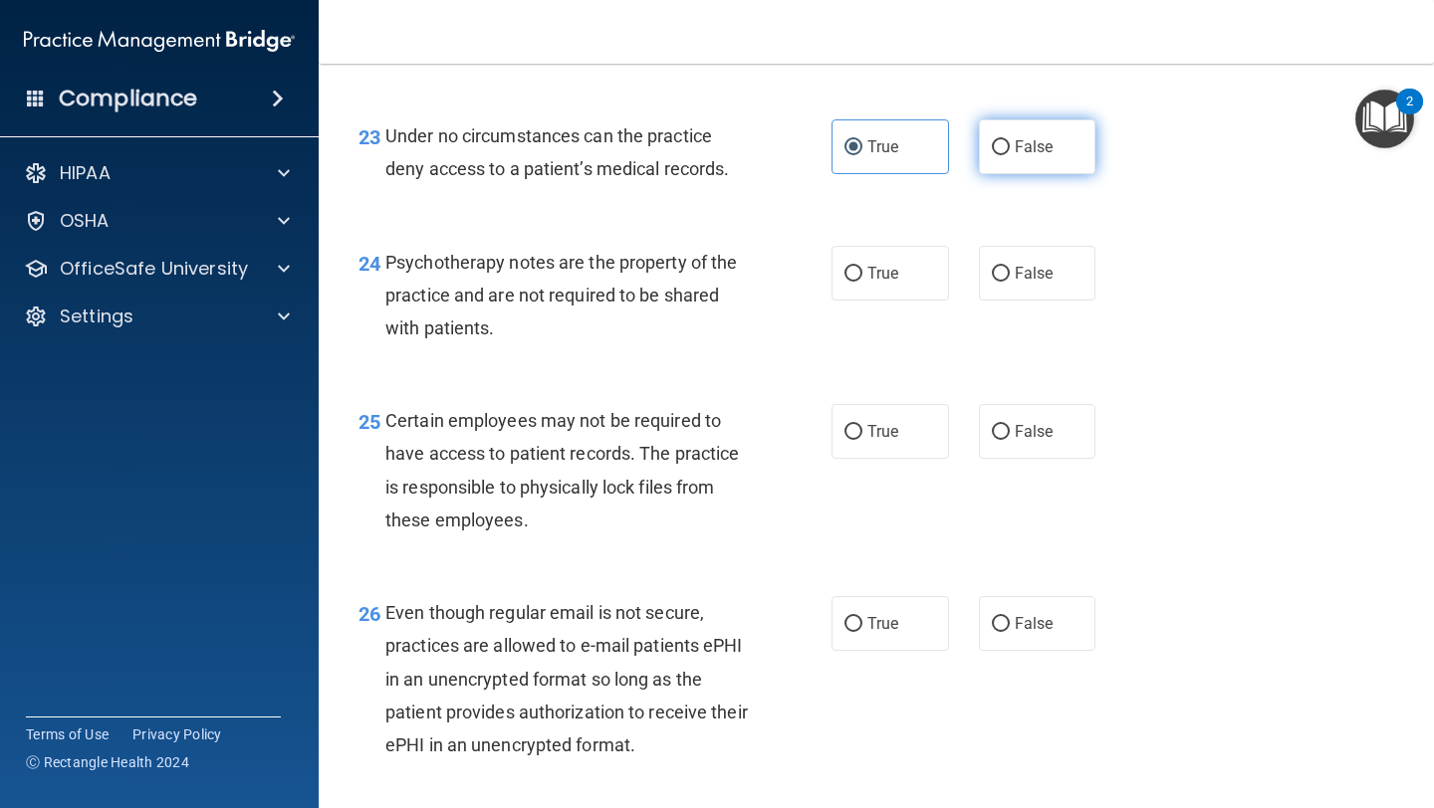
radio input "true"
radio input "false"
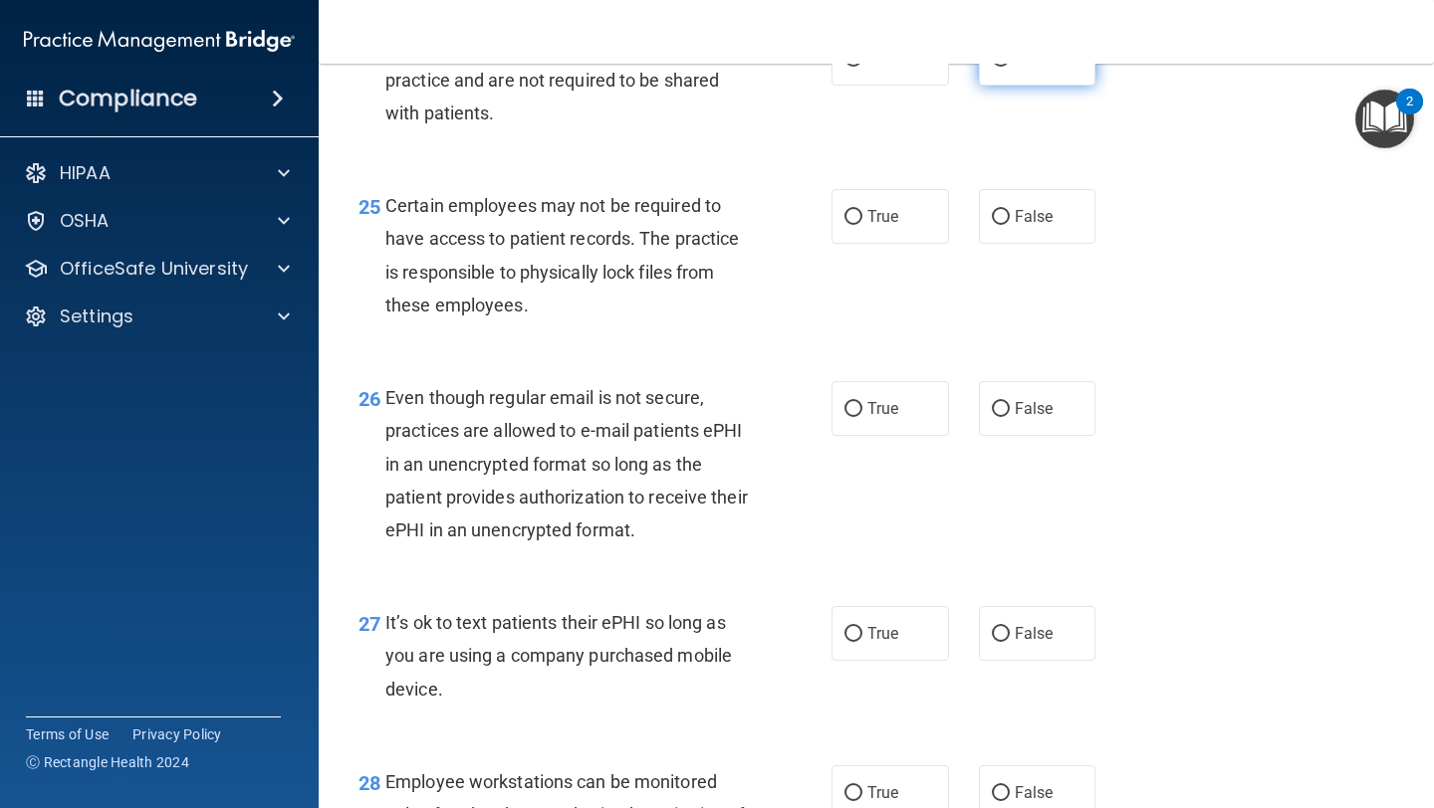
scroll to position [4702, 0]
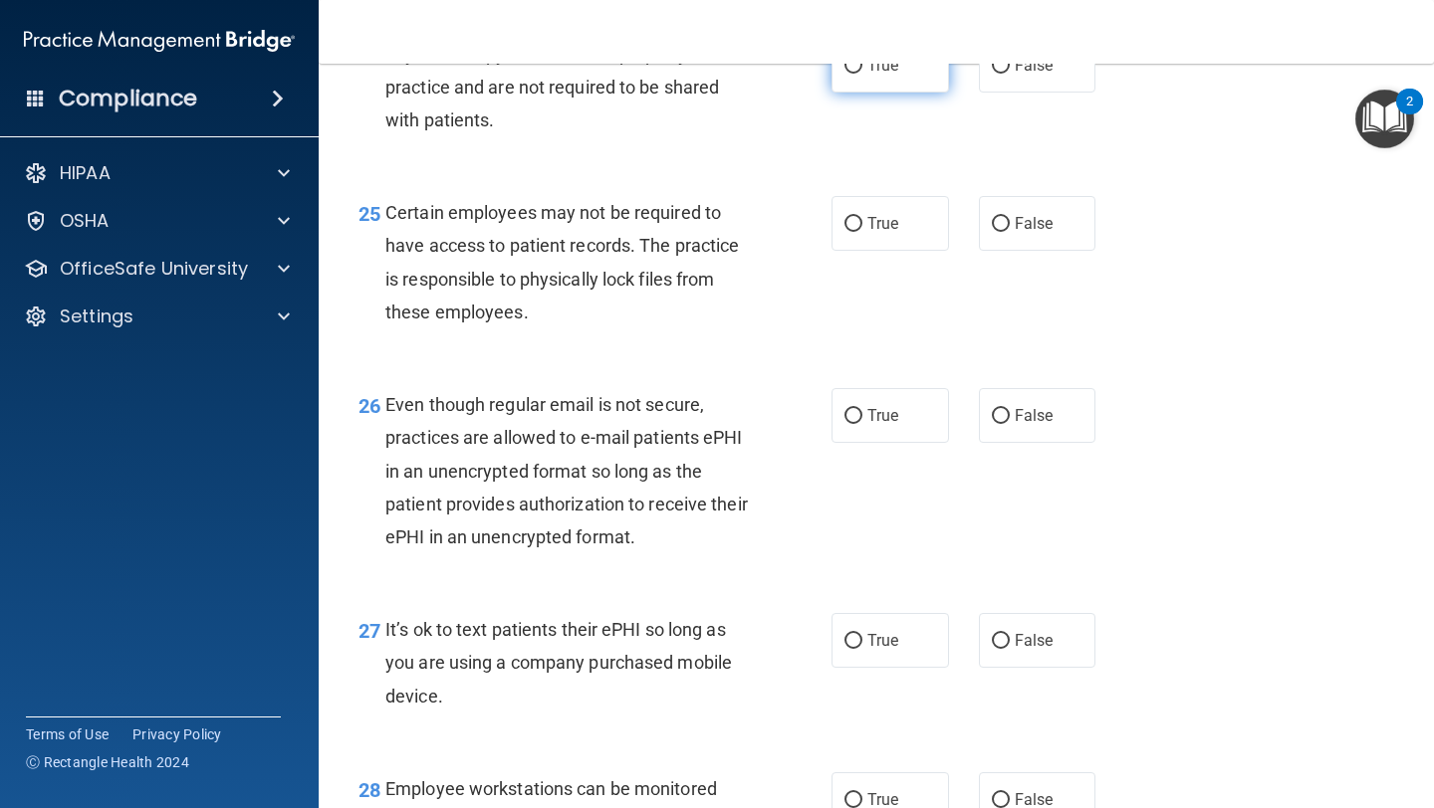
click at [871, 93] on label "True" at bounding box center [889, 65] width 117 height 55
click at [862, 74] on input "True" at bounding box center [853, 66] width 18 height 15
radio input "true"
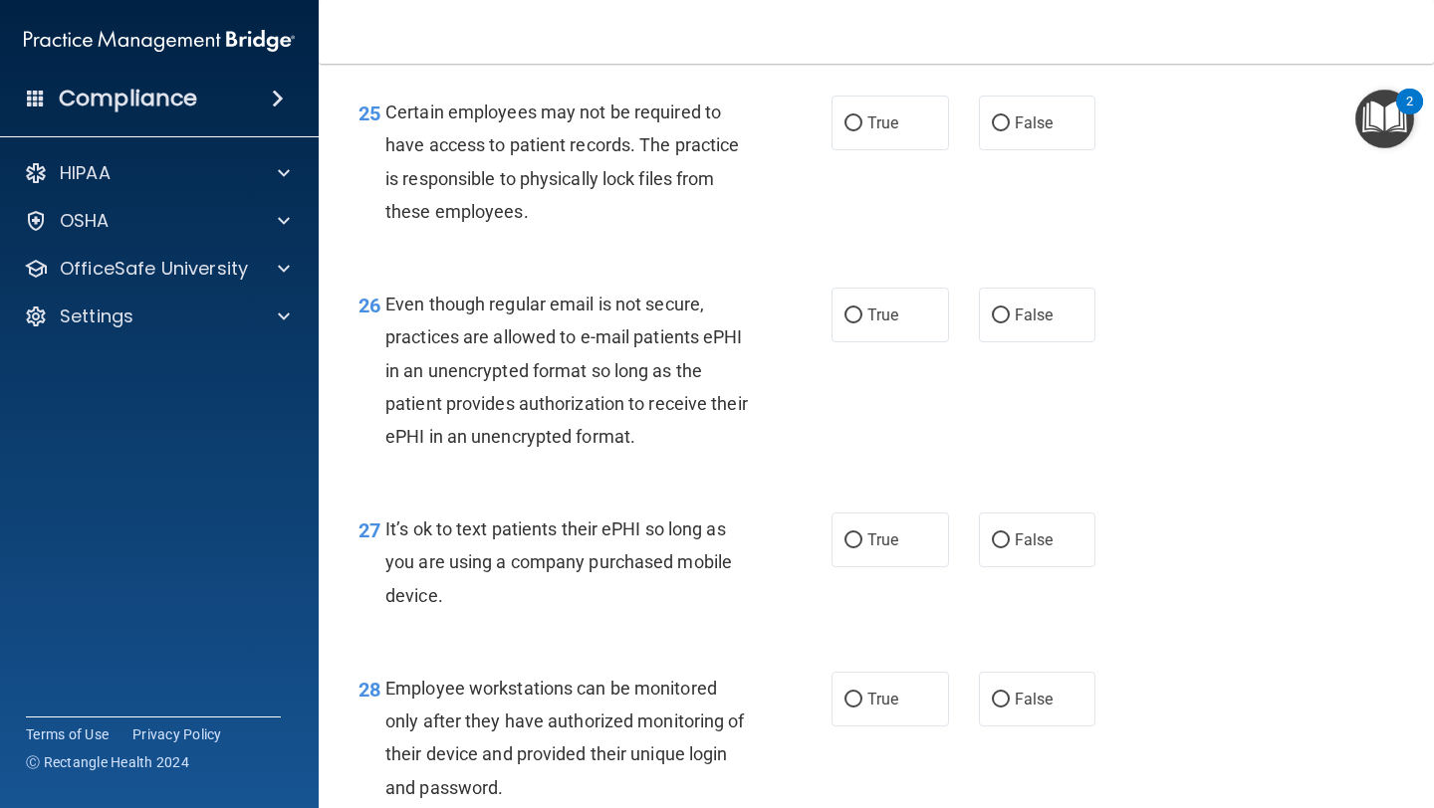
scroll to position [4807, 0]
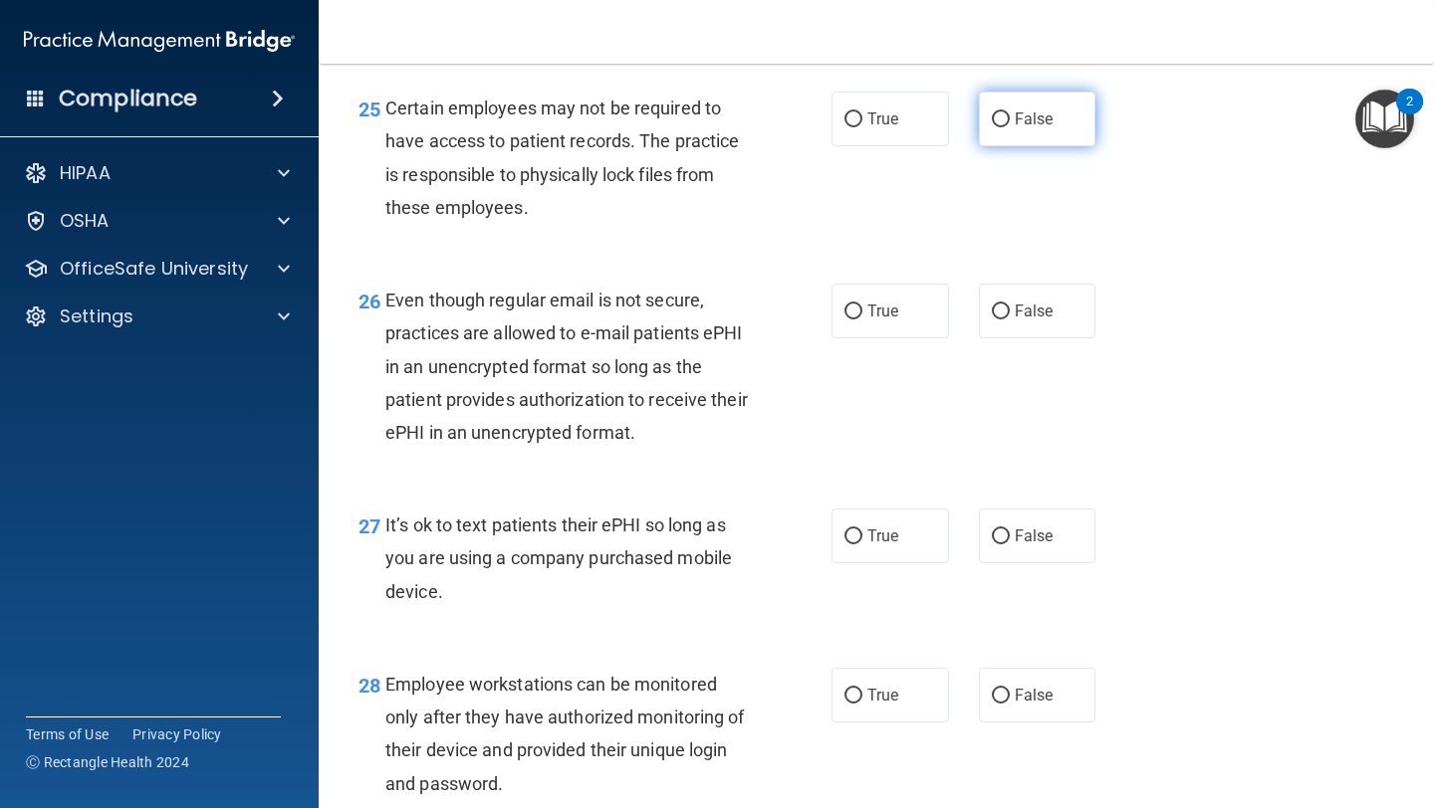
click at [1035, 146] on label "False" at bounding box center [1037, 119] width 117 height 55
click at [1010, 127] on input "False" at bounding box center [1001, 120] width 18 height 15
radio input "true"
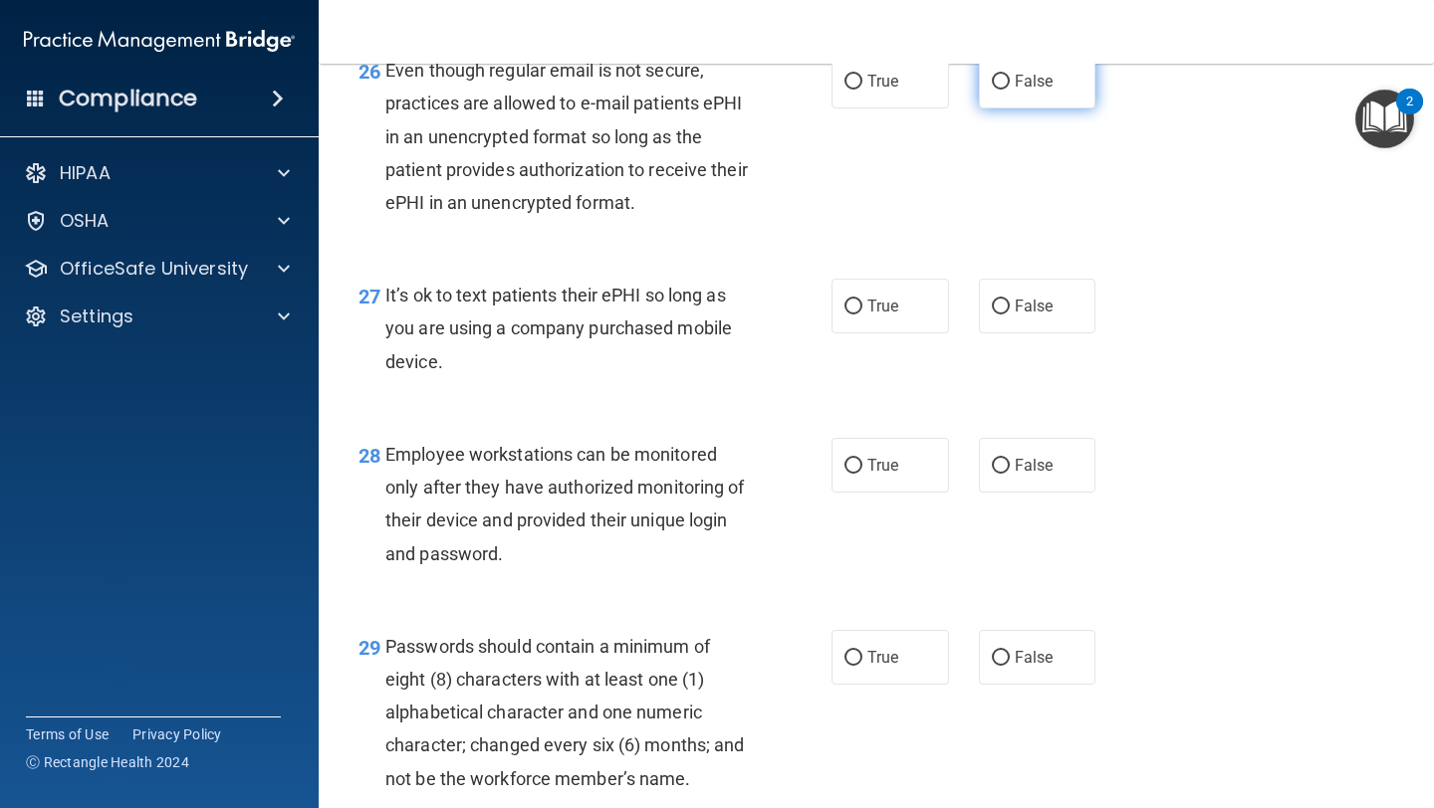
scroll to position [5044, 0]
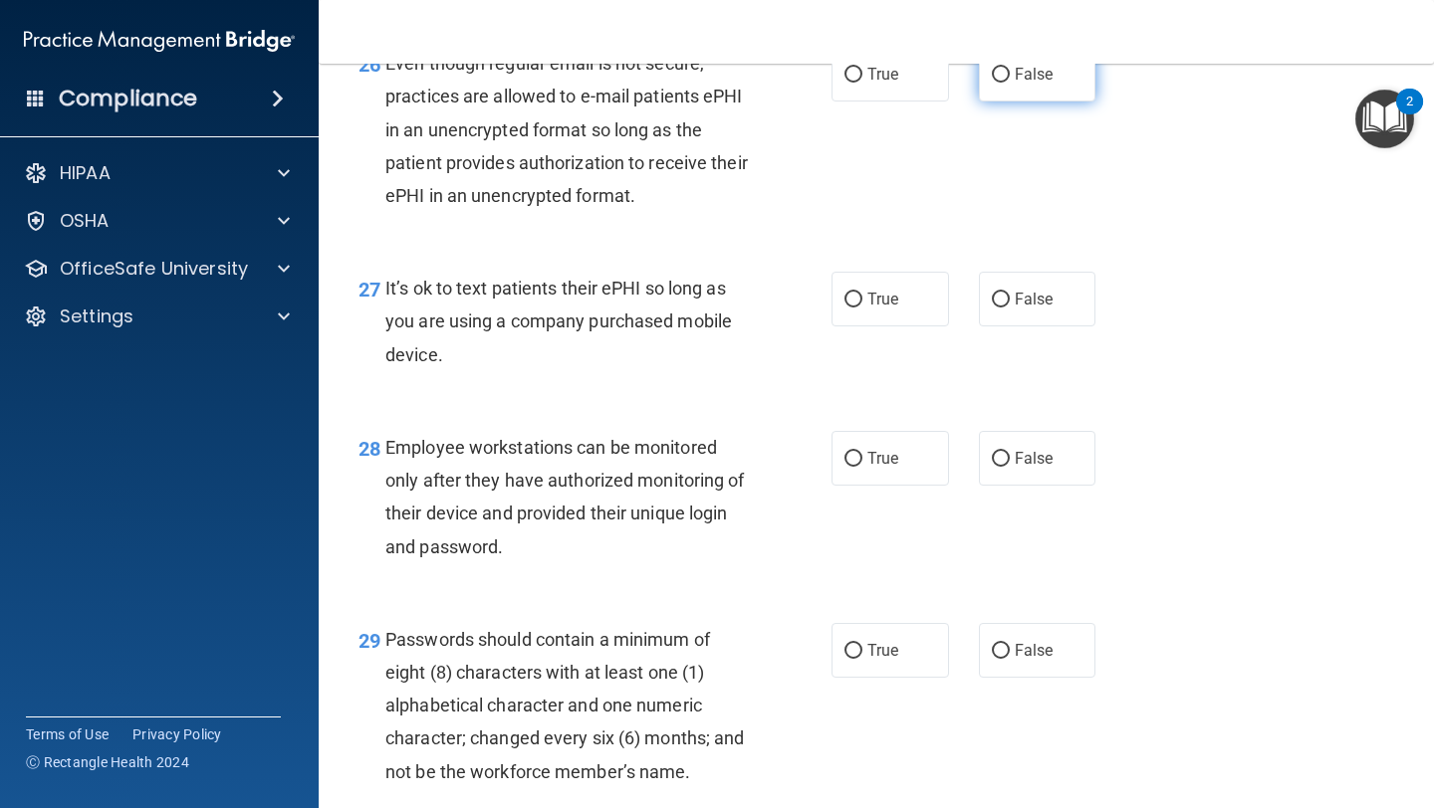
click at [1040, 84] on span "False" at bounding box center [1034, 74] width 39 height 19
click at [1010, 83] on input "False" at bounding box center [1001, 75] width 18 height 15
radio input "true"
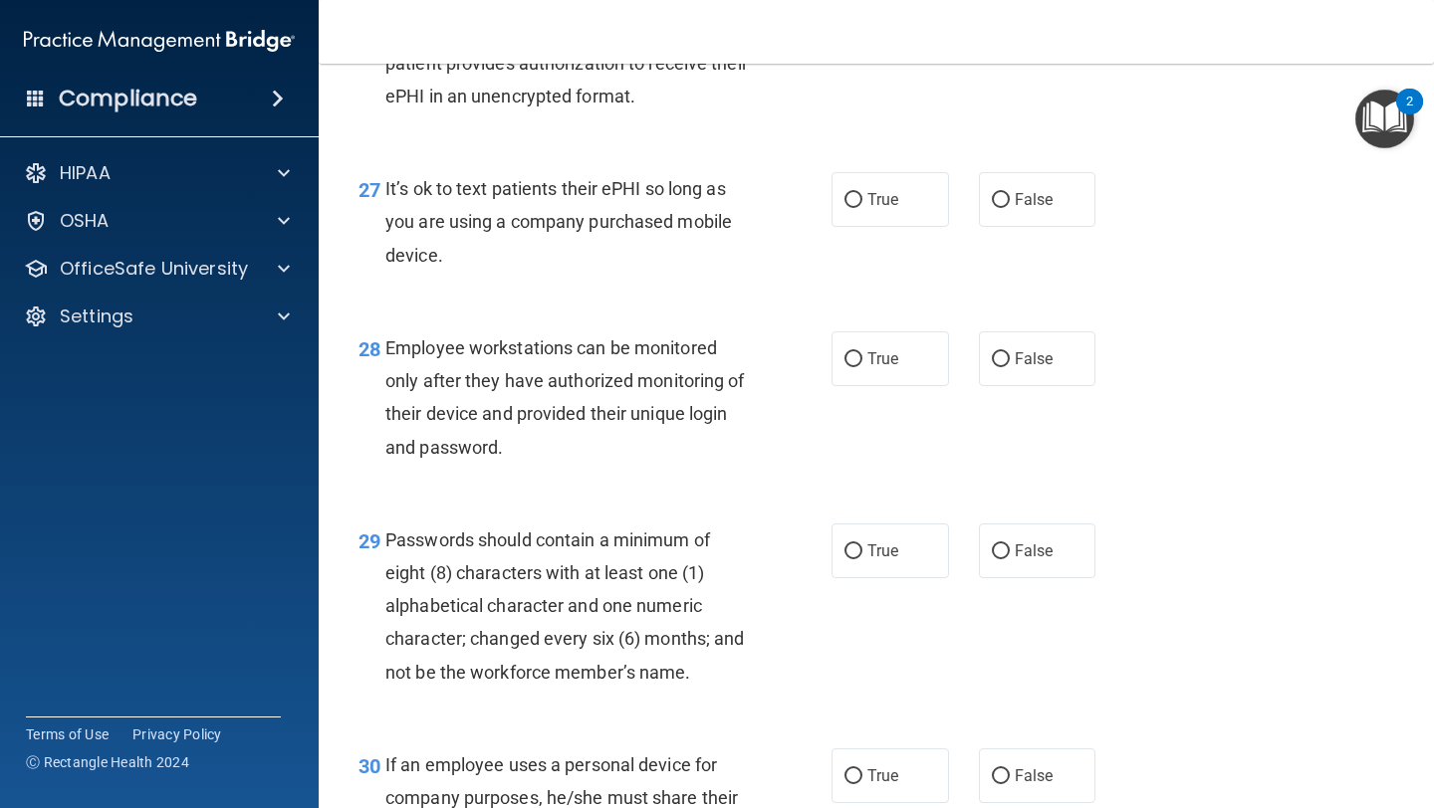
scroll to position [5208, 0]
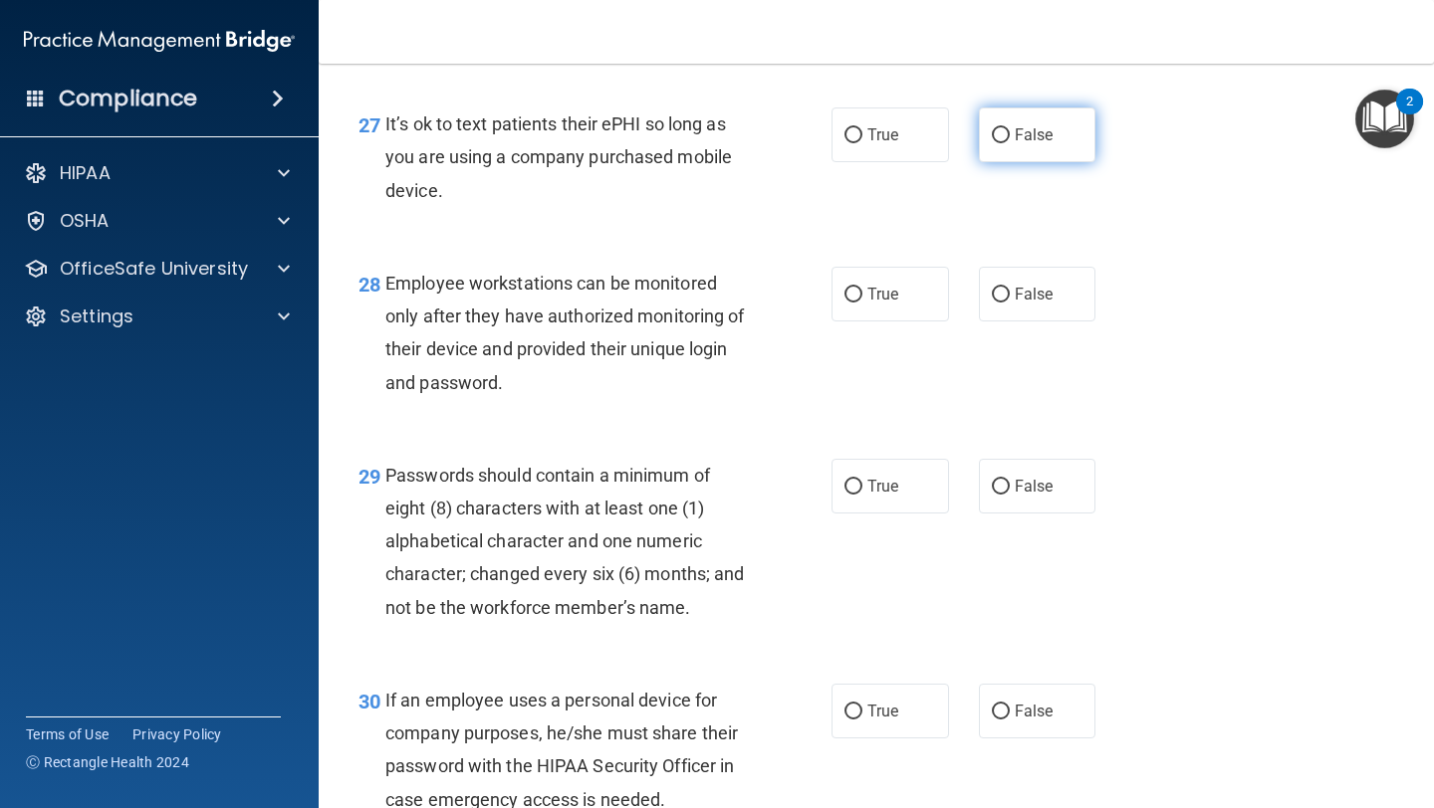
click at [1023, 162] on label "False" at bounding box center [1037, 135] width 117 height 55
click at [1010, 143] on input "False" at bounding box center [1001, 135] width 18 height 15
radio input "true"
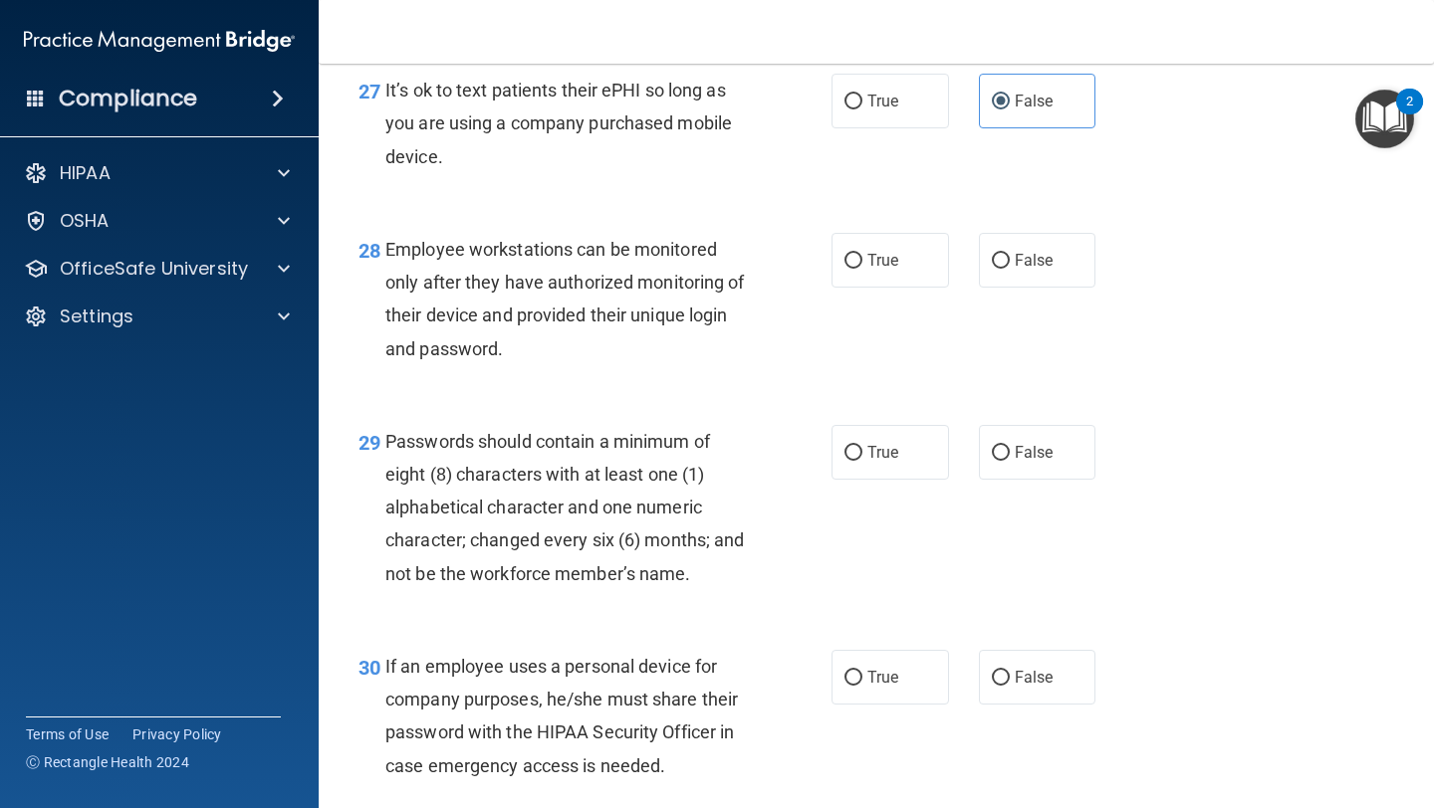
scroll to position [5244, 0]
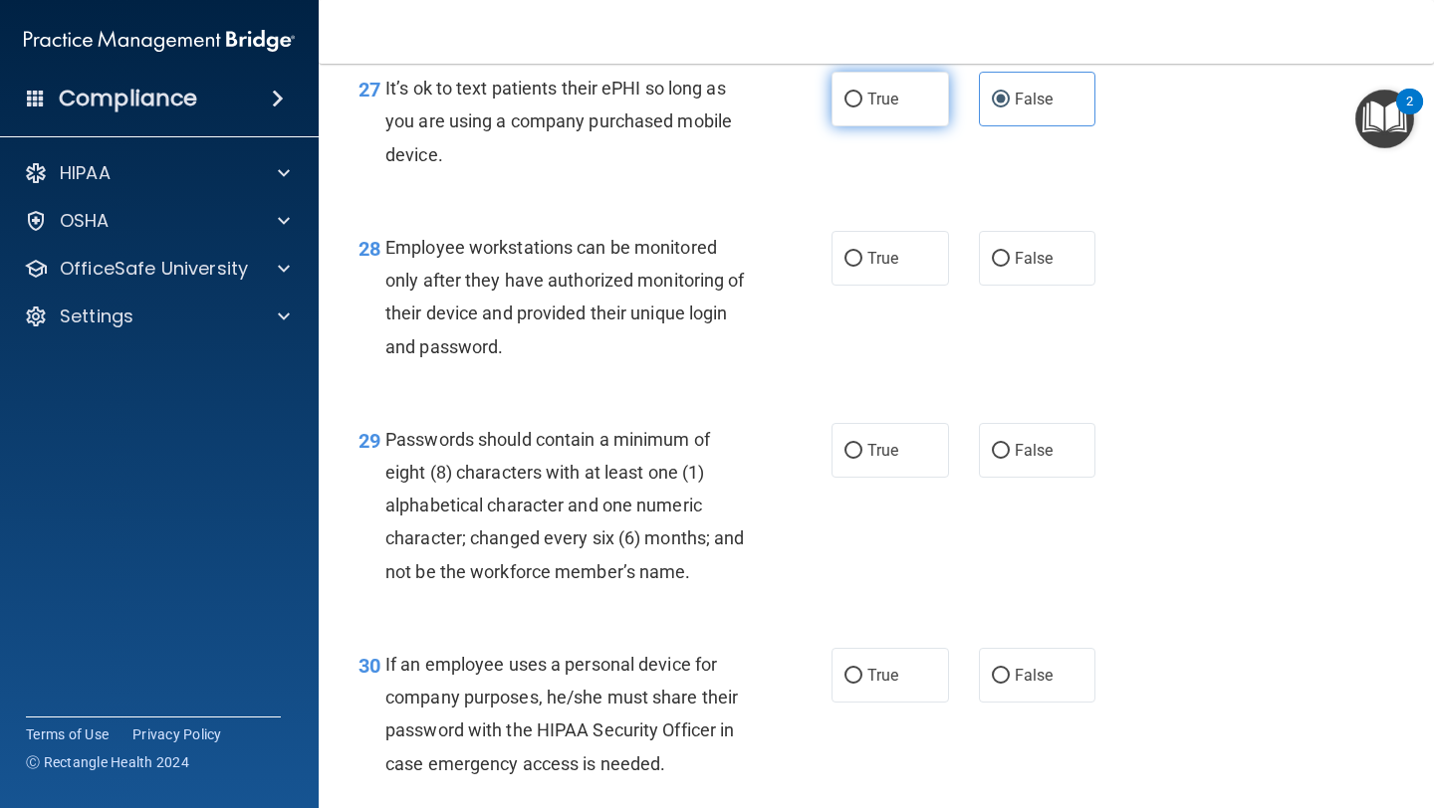
click at [894, 126] on label "True" at bounding box center [889, 99] width 117 height 55
click at [862, 108] on input "True" at bounding box center [853, 100] width 18 height 15
radio input "true"
radio input "false"
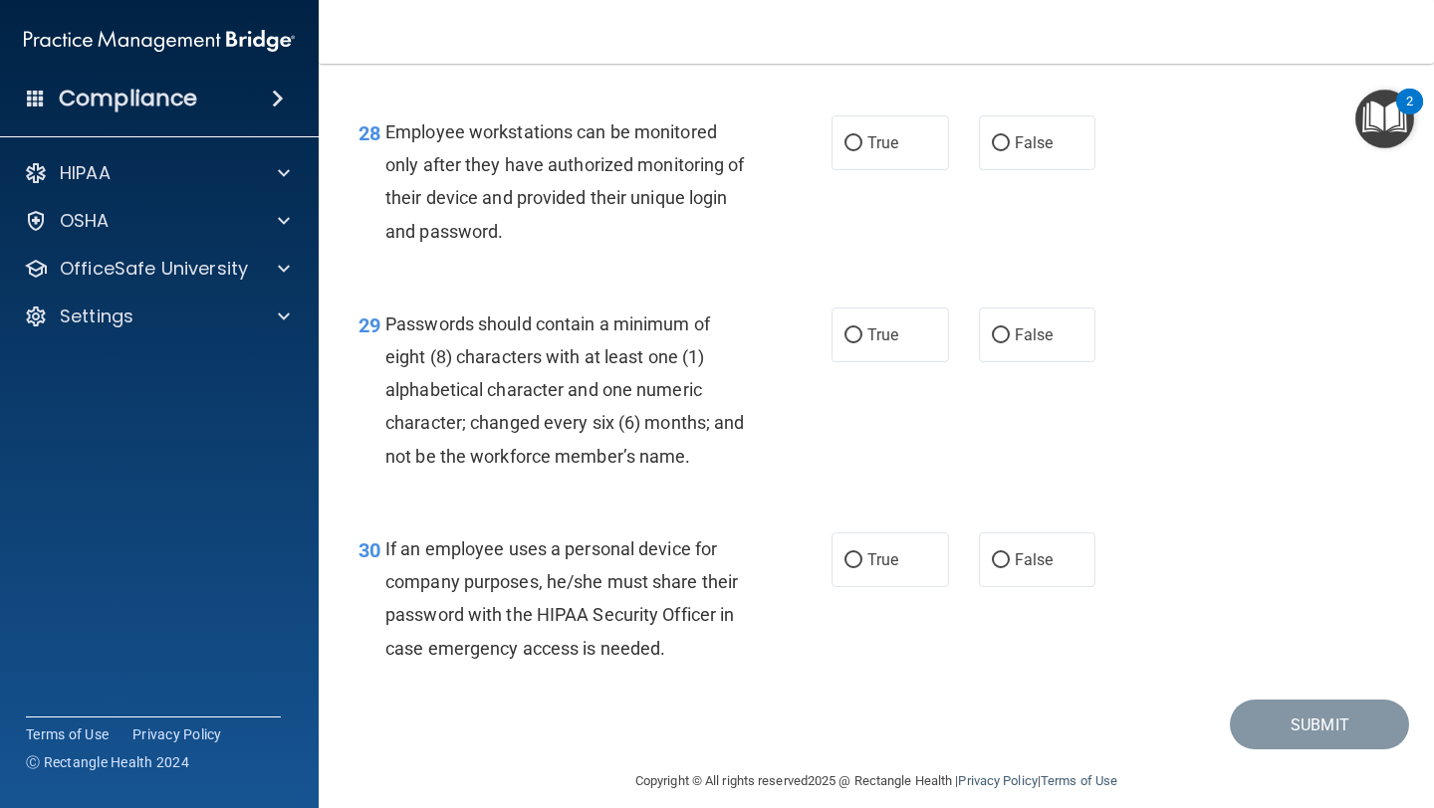
scroll to position [5362, 0]
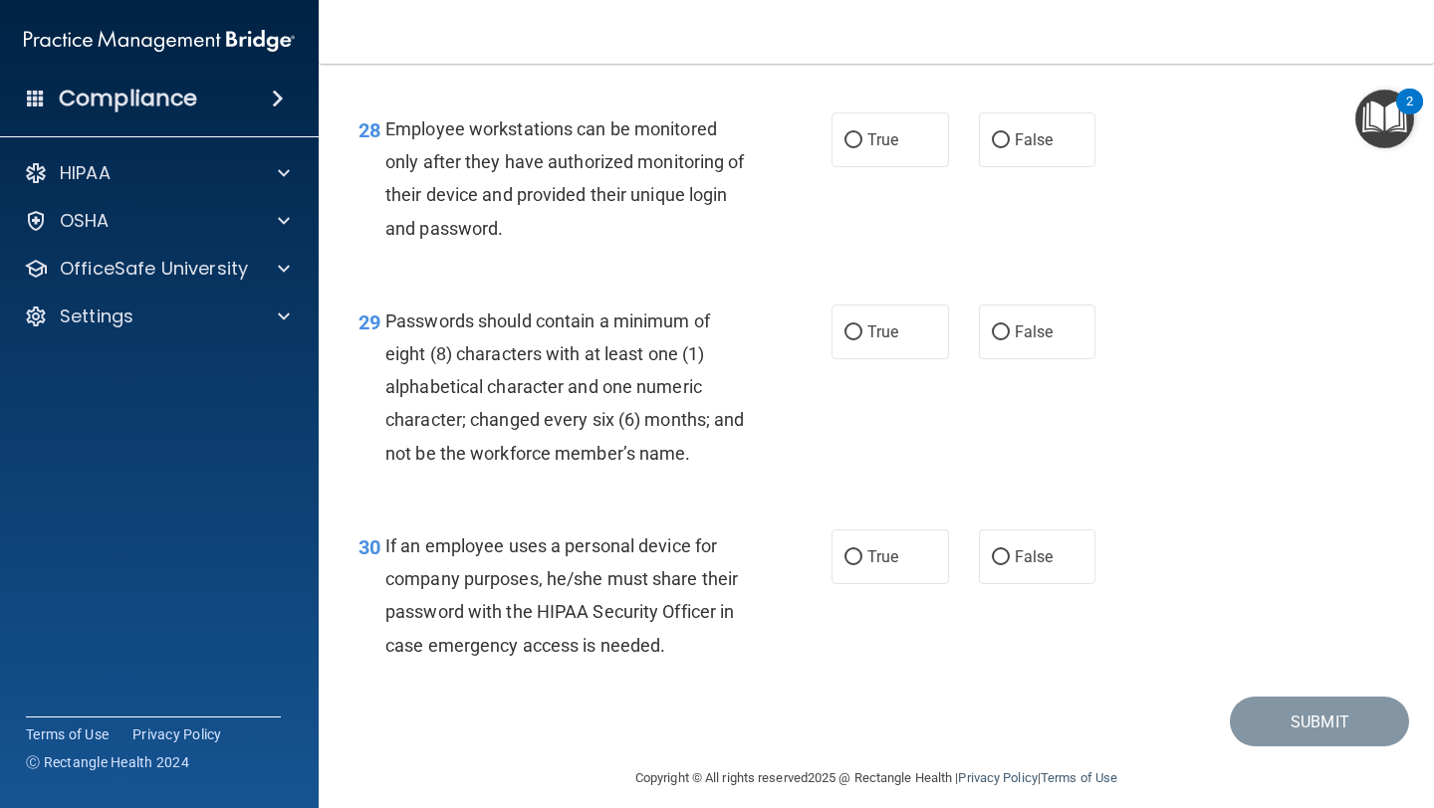
click at [1052, 214] on div "28 Employee workstations can be monitored only after they have authorized monit…" at bounding box center [875, 184] width 1065 height 192
click at [1048, 167] on label "False" at bounding box center [1037, 140] width 117 height 55
click at [1010, 148] on input "False" at bounding box center [1001, 140] width 18 height 15
radio input "true"
click at [928, 349] on label "True" at bounding box center [889, 332] width 117 height 55
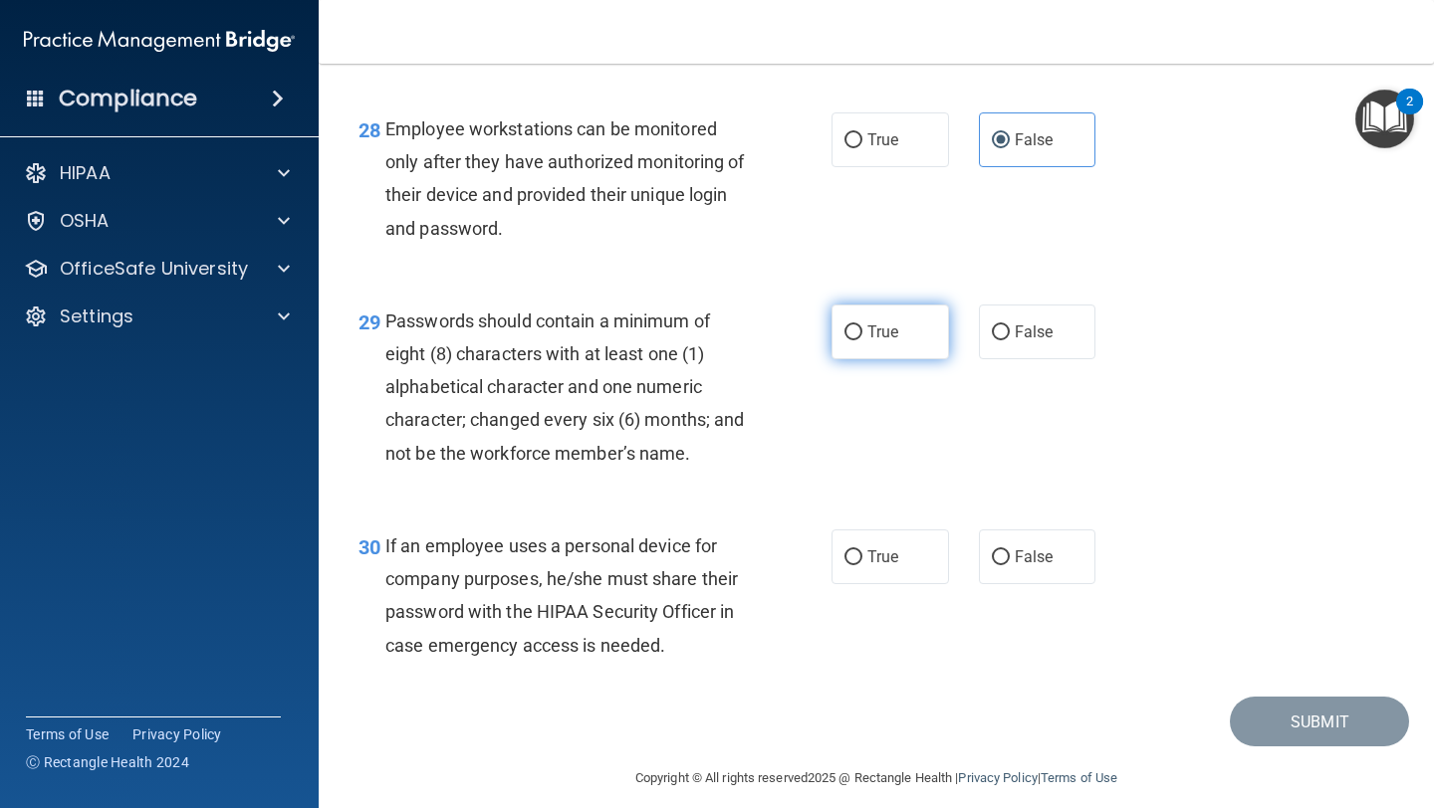
click at [862, 341] on input "True" at bounding box center [853, 333] width 18 height 15
radio input "true"
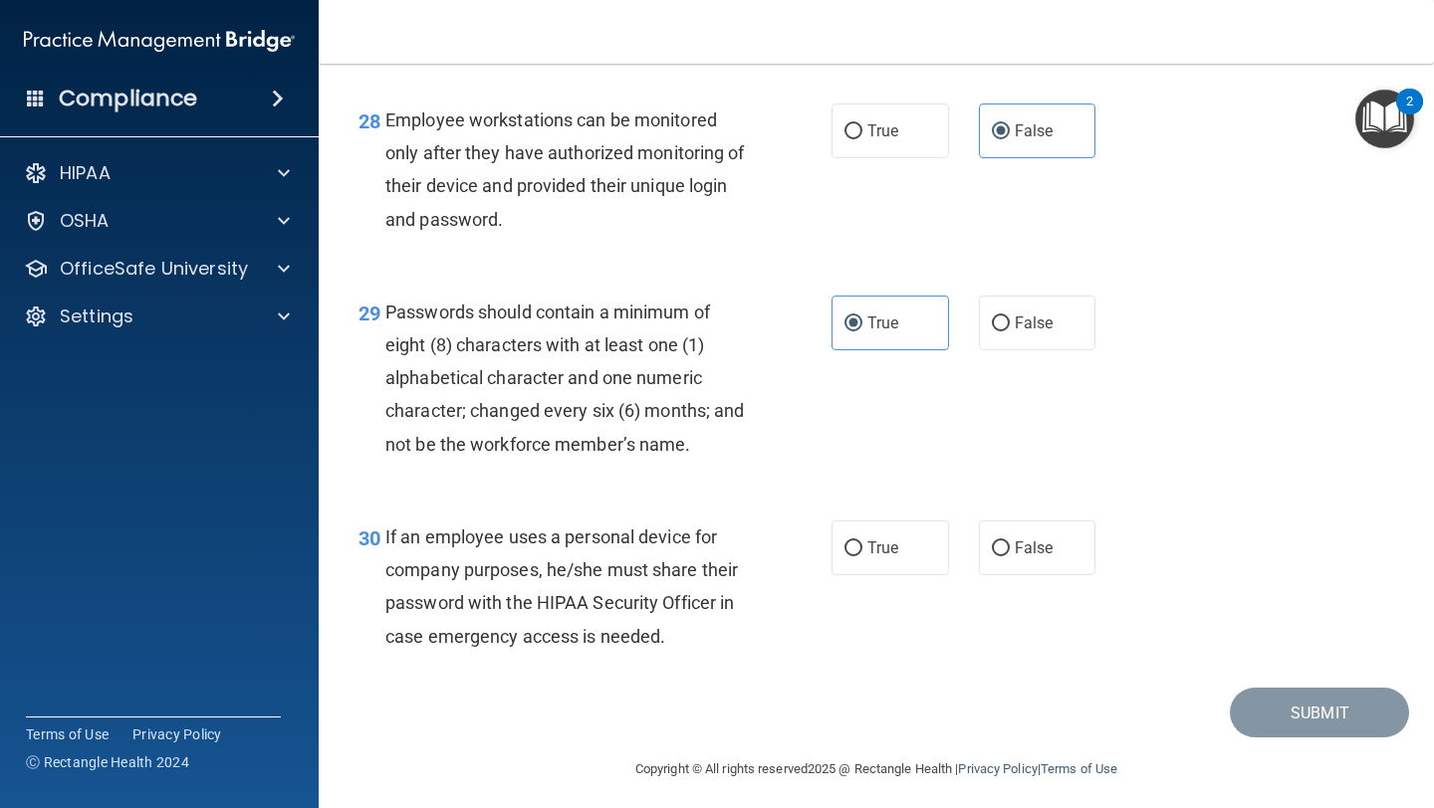
scroll to position [5414, 0]
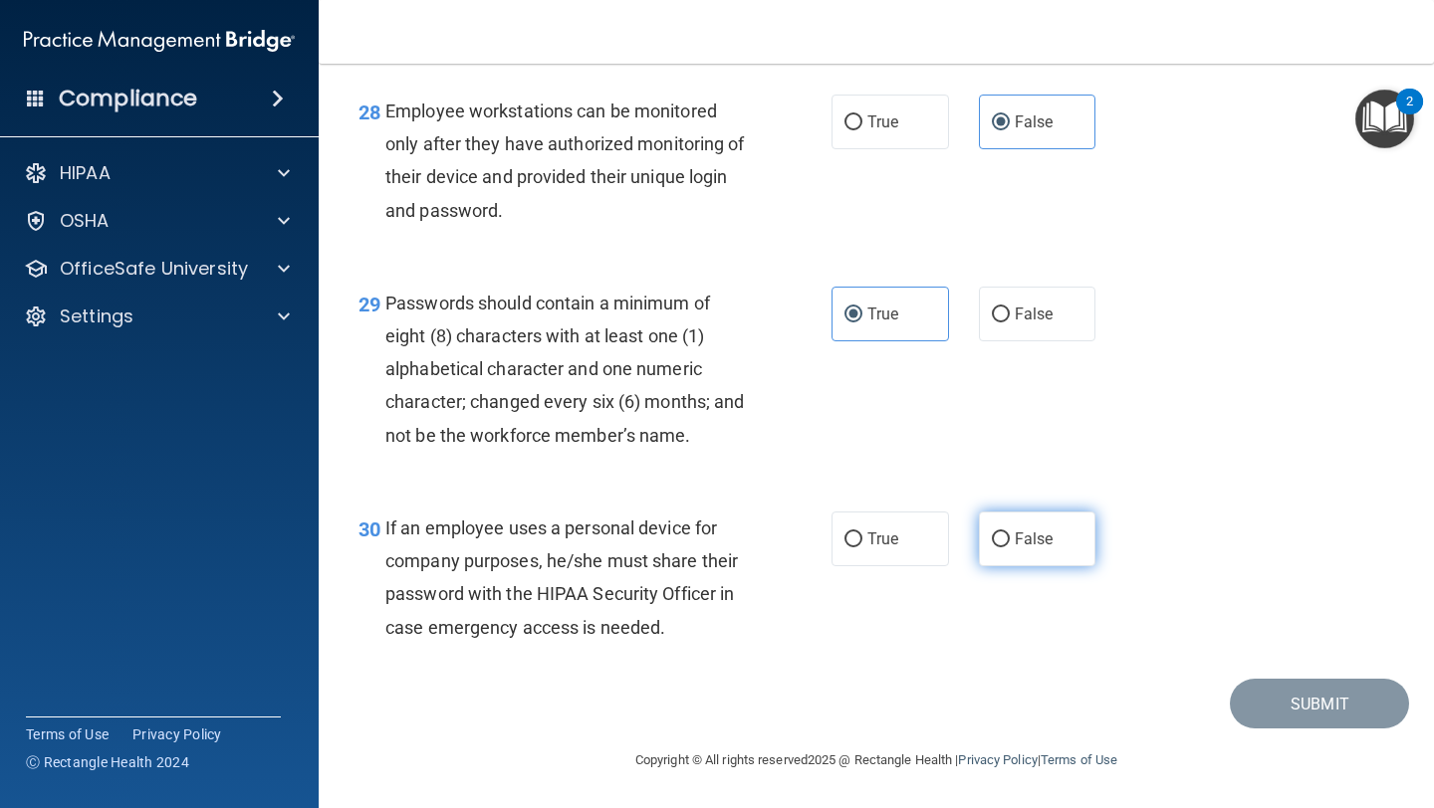
click at [1050, 523] on label "False" at bounding box center [1037, 539] width 117 height 55
click at [1010, 533] on input "False" at bounding box center [1001, 540] width 18 height 15
radio input "true"
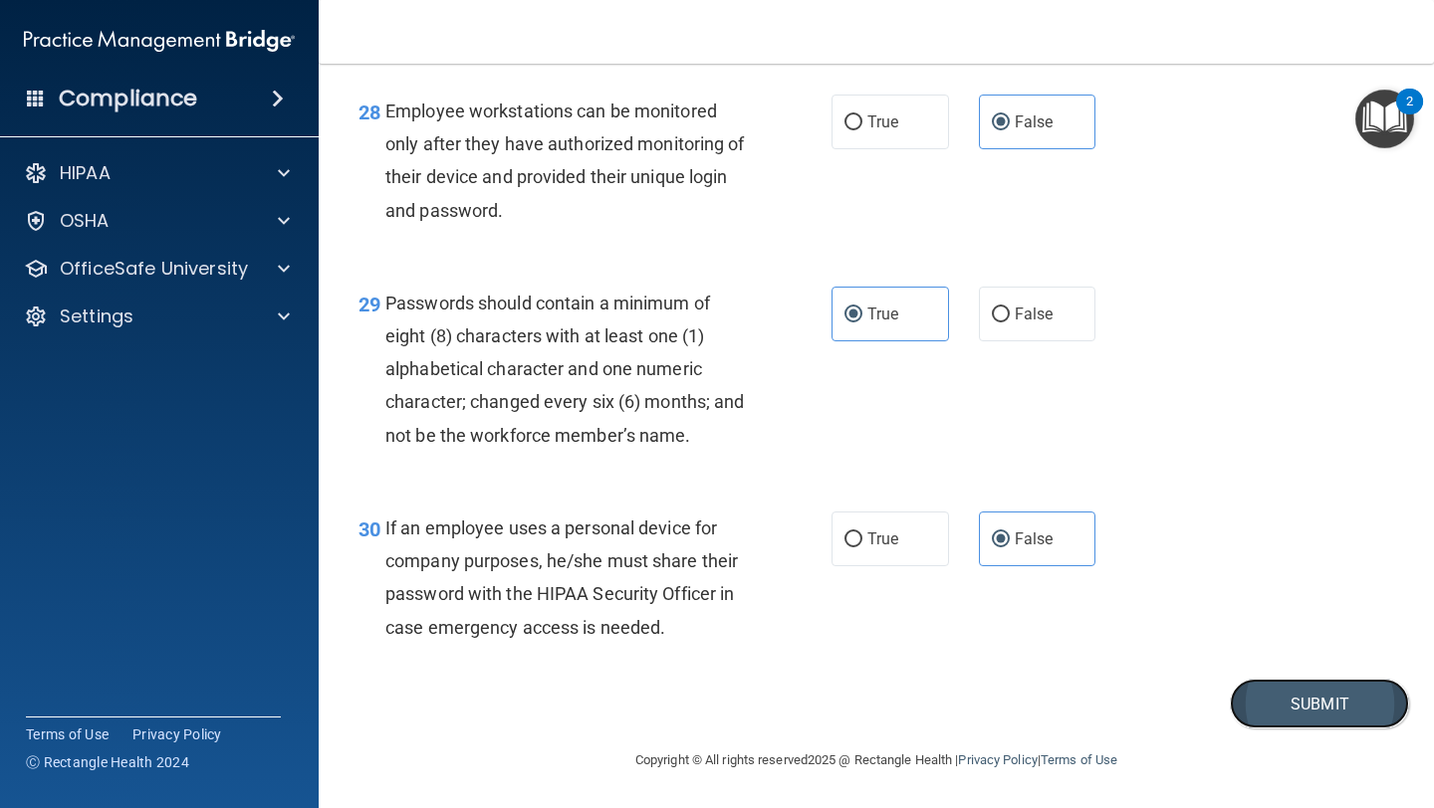
click at [1294, 689] on button "Submit" at bounding box center [1319, 704] width 179 height 51
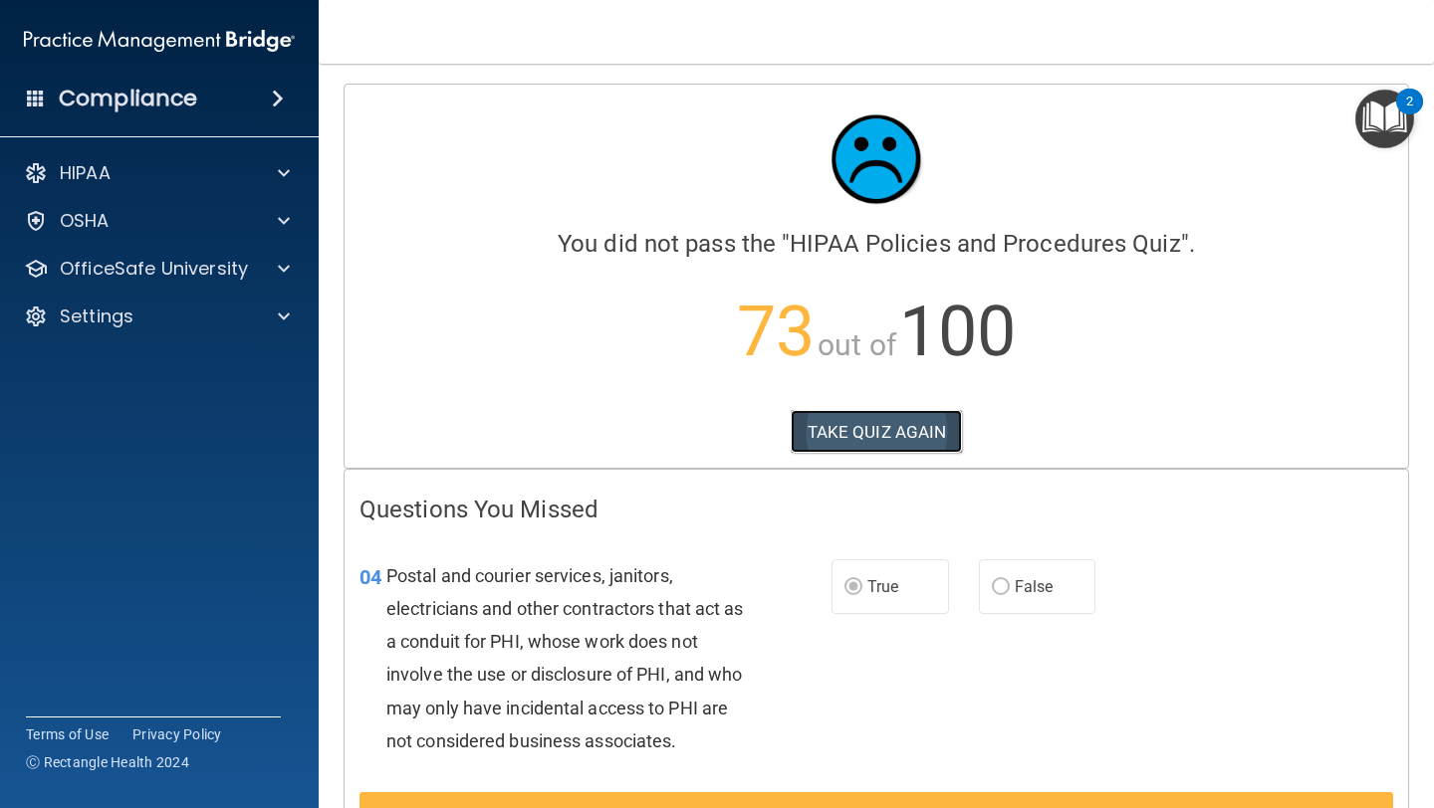
click at [915, 436] on button "TAKE QUIZ AGAIN" at bounding box center [877, 432] width 172 height 44
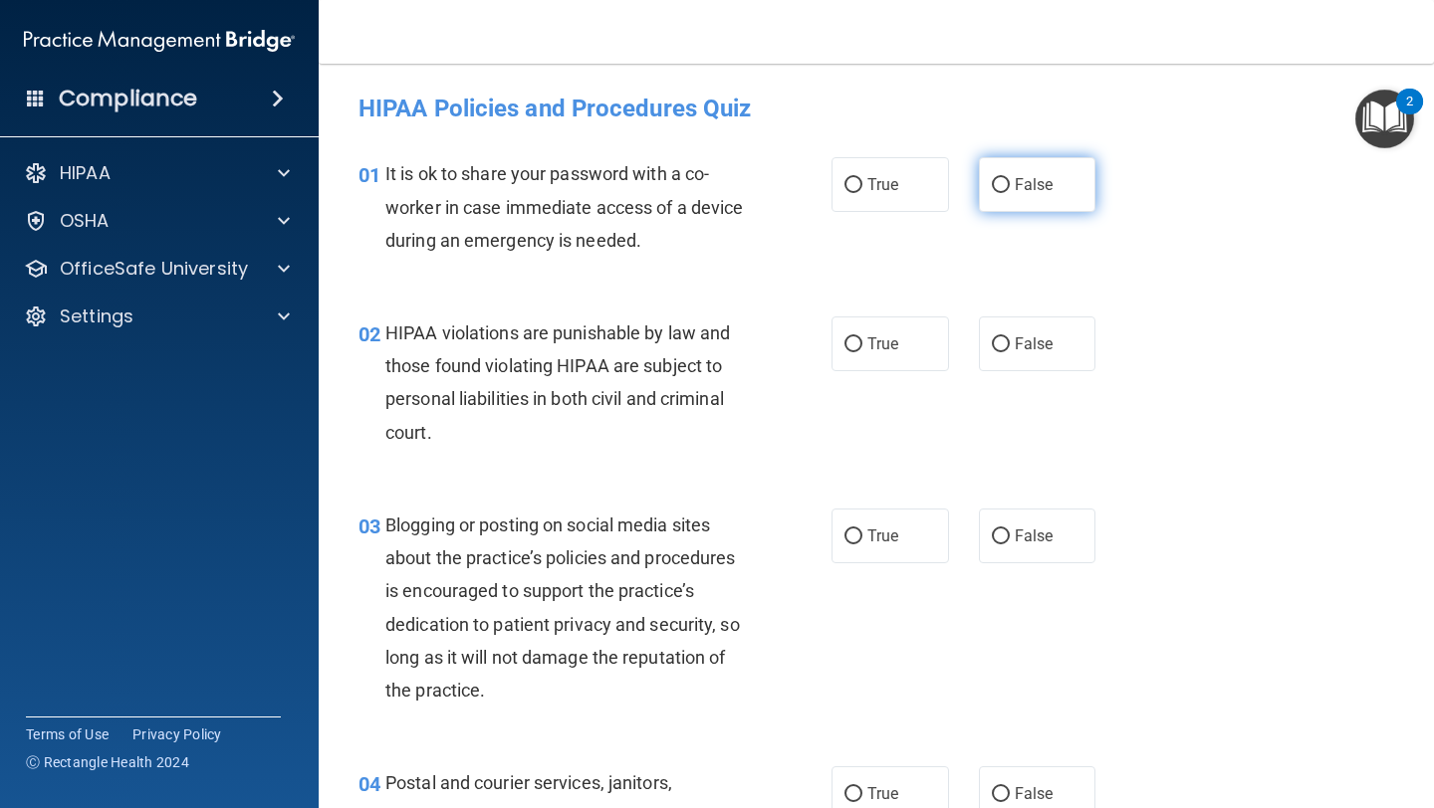
click at [1034, 169] on label "False" at bounding box center [1037, 184] width 117 height 55
click at [1010, 178] on input "False" at bounding box center [1001, 185] width 18 height 15
radio input "true"
click at [843, 353] on label "True" at bounding box center [889, 344] width 117 height 55
click at [844, 352] on input "True" at bounding box center [853, 345] width 18 height 15
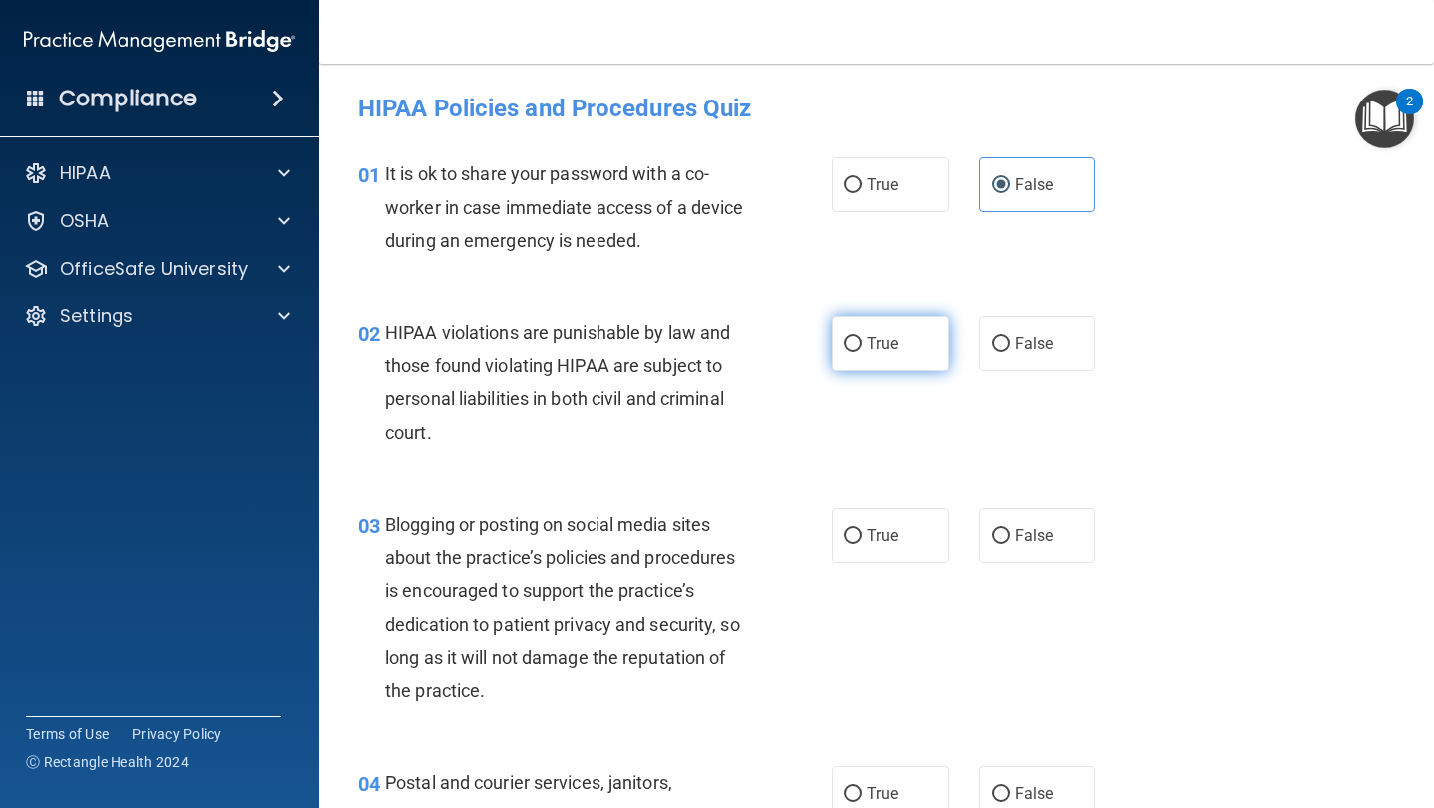
radio input "true"
click at [1010, 548] on label "False" at bounding box center [1037, 536] width 117 height 55
click at [1010, 545] on input "False" at bounding box center [1001, 537] width 18 height 15
radio input "true"
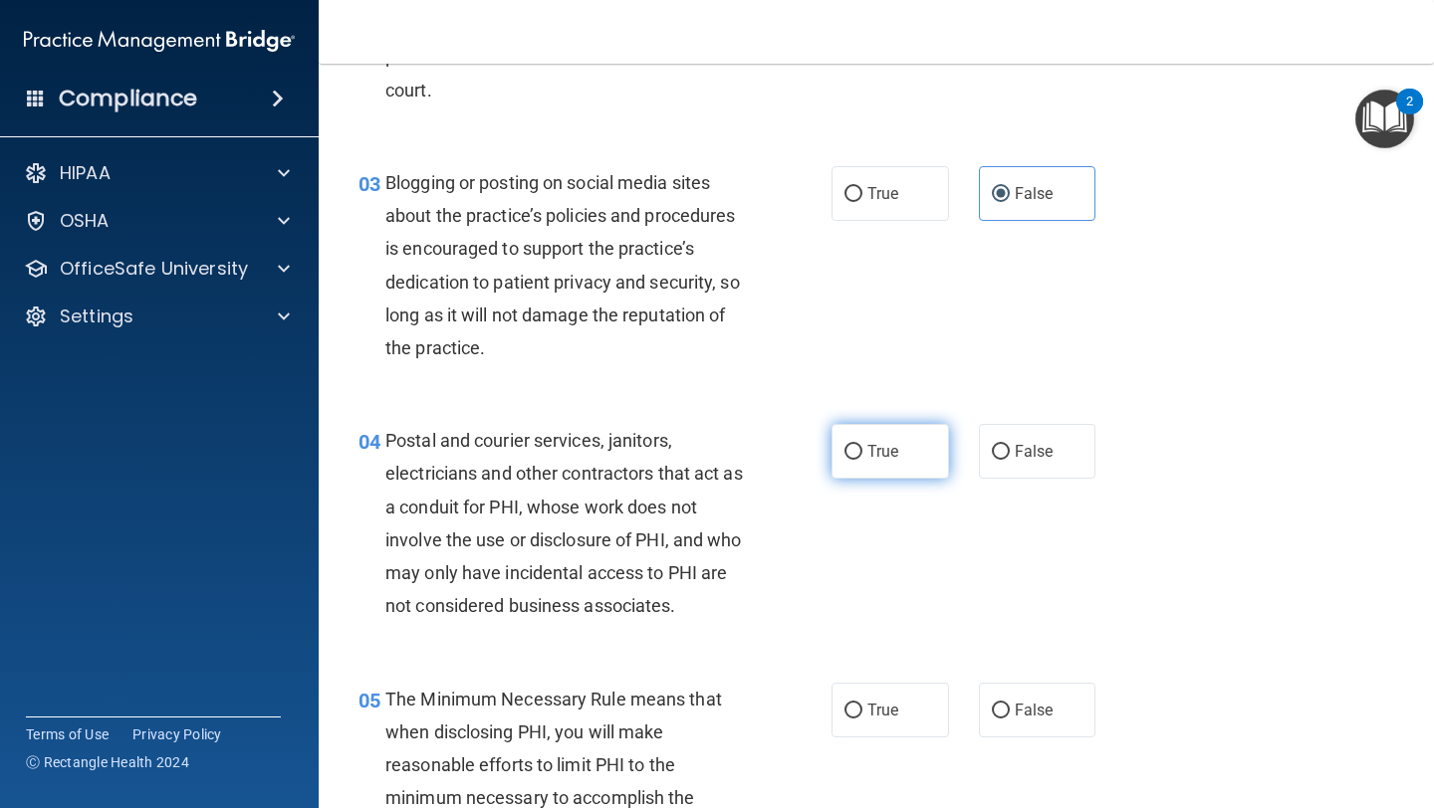
click at [858, 459] on input "True" at bounding box center [853, 452] width 18 height 15
radio input "true"
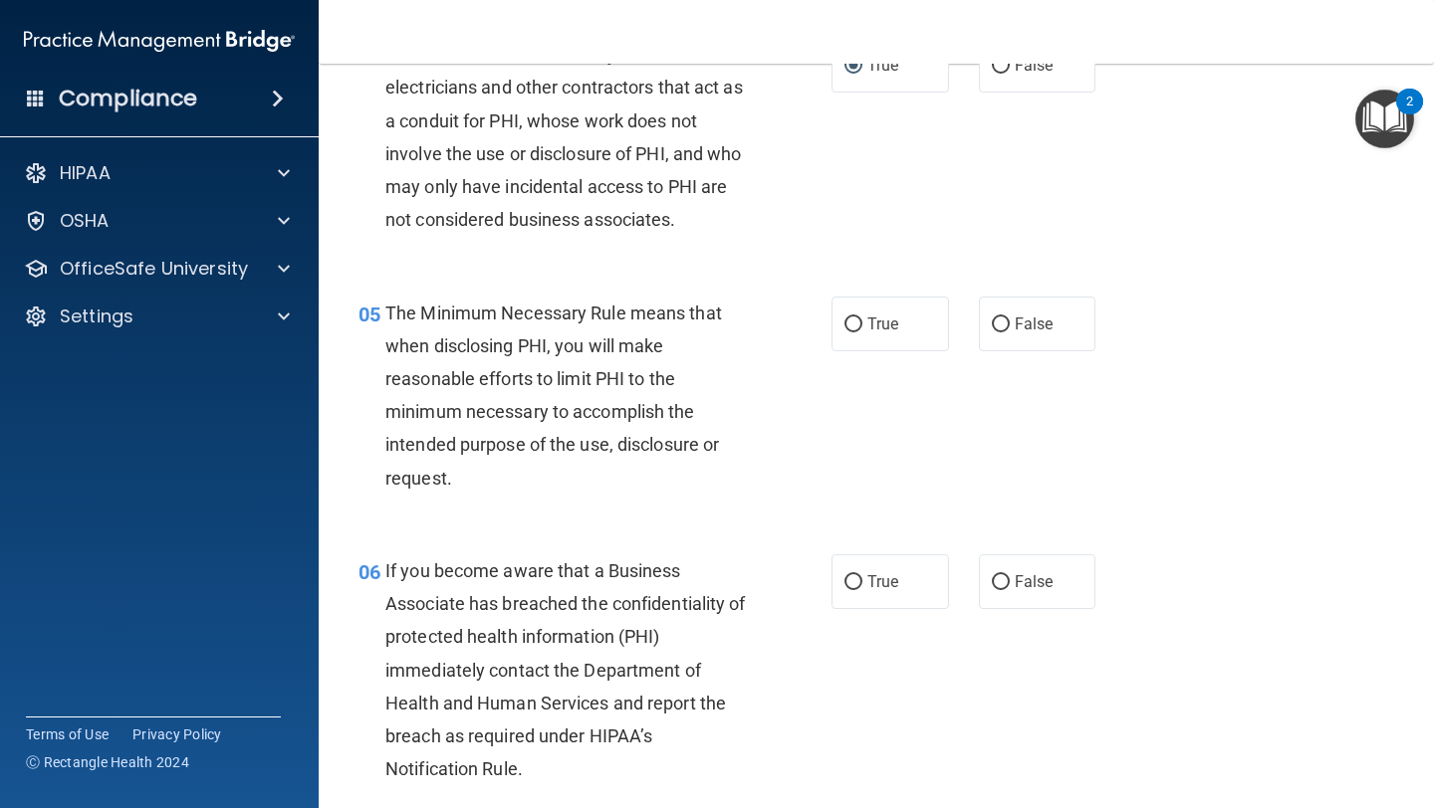
scroll to position [764, 0]
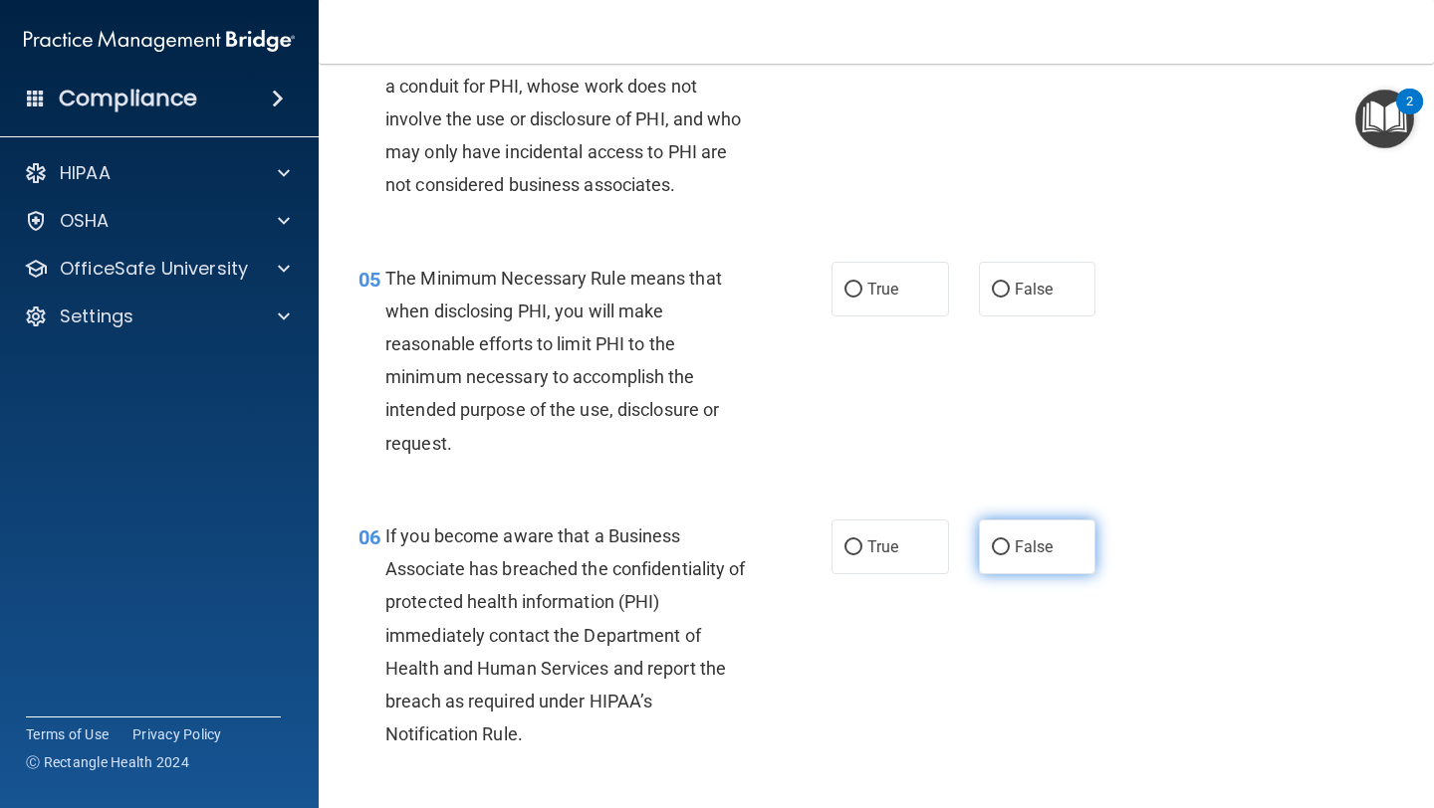
click at [1016, 554] on span "False" at bounding box center [1034, 547] width 39 height 19
click at [1010, 554] on input "False" at bounding box center [1001, 548] width 18 height 15
radio input "true"
click at [858, 296] on input "True" at bounding box center [853, 290] width 18 height 15
radio input "true"
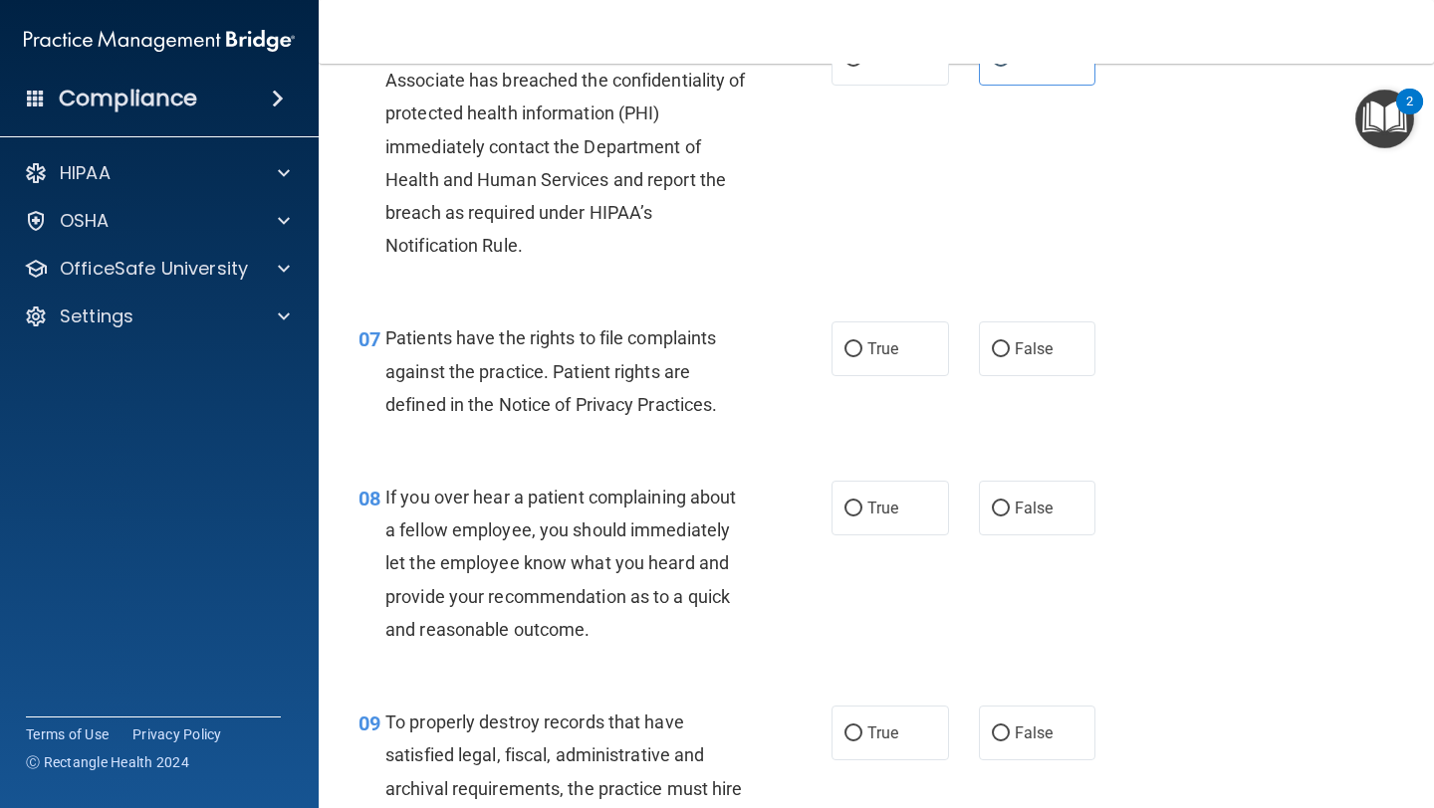
scroll to position [1246, 0]
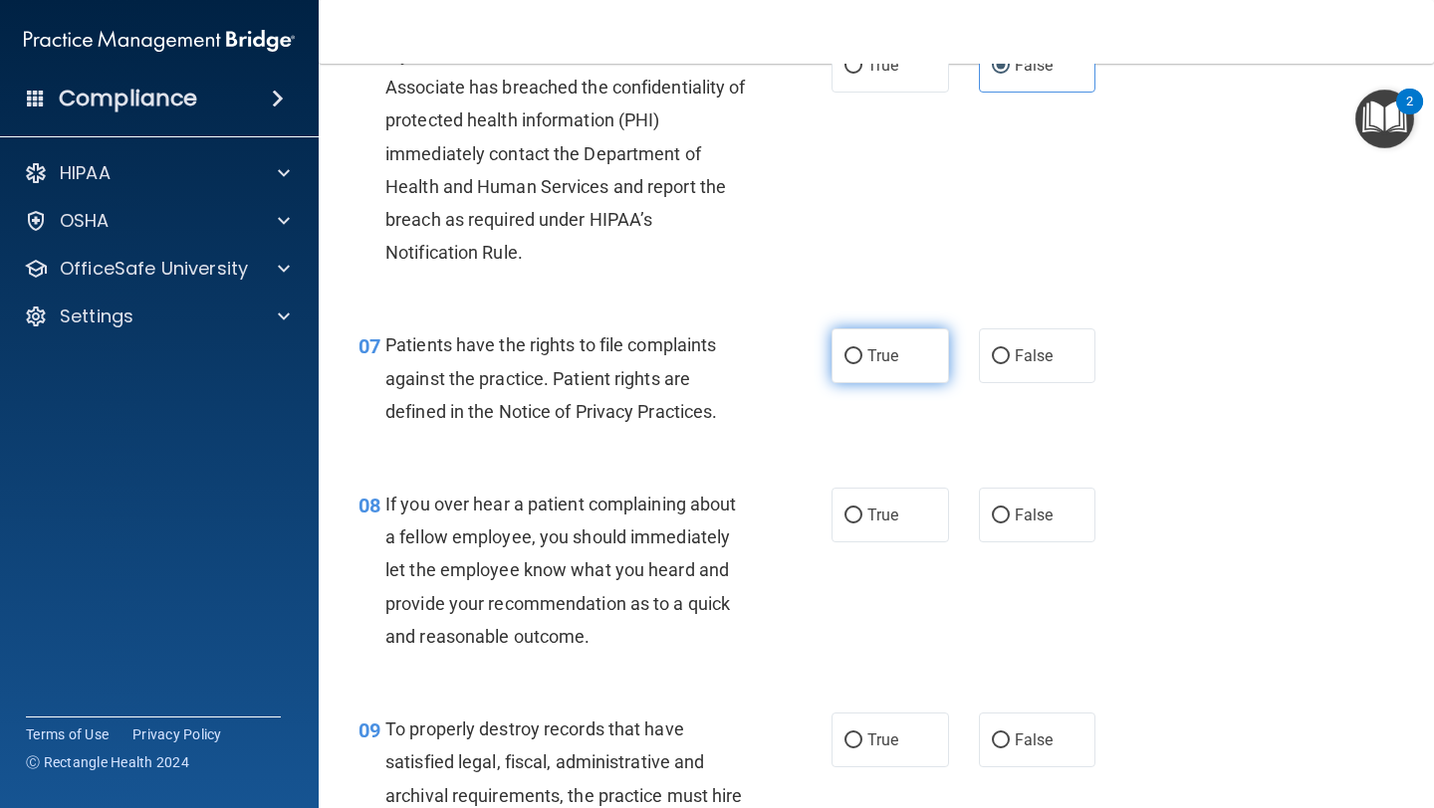
click at [880, 348] on span "True" at bounding box center [882, 355] width 31 height 19
click at [862, 349] on input "True" at bounding box center [853, 356] width 18 height 15
radio input "true"
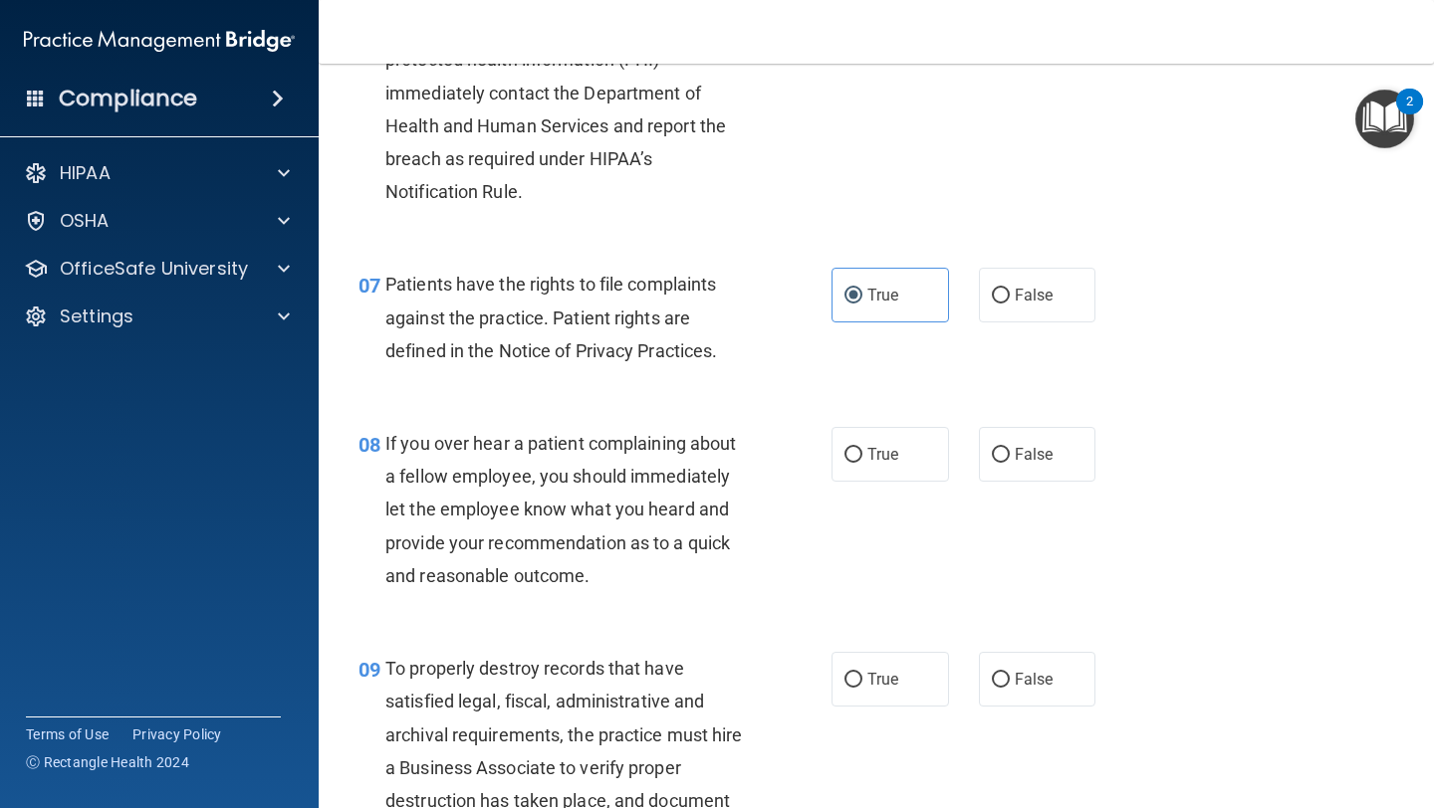
scroll to position [1313, 0]
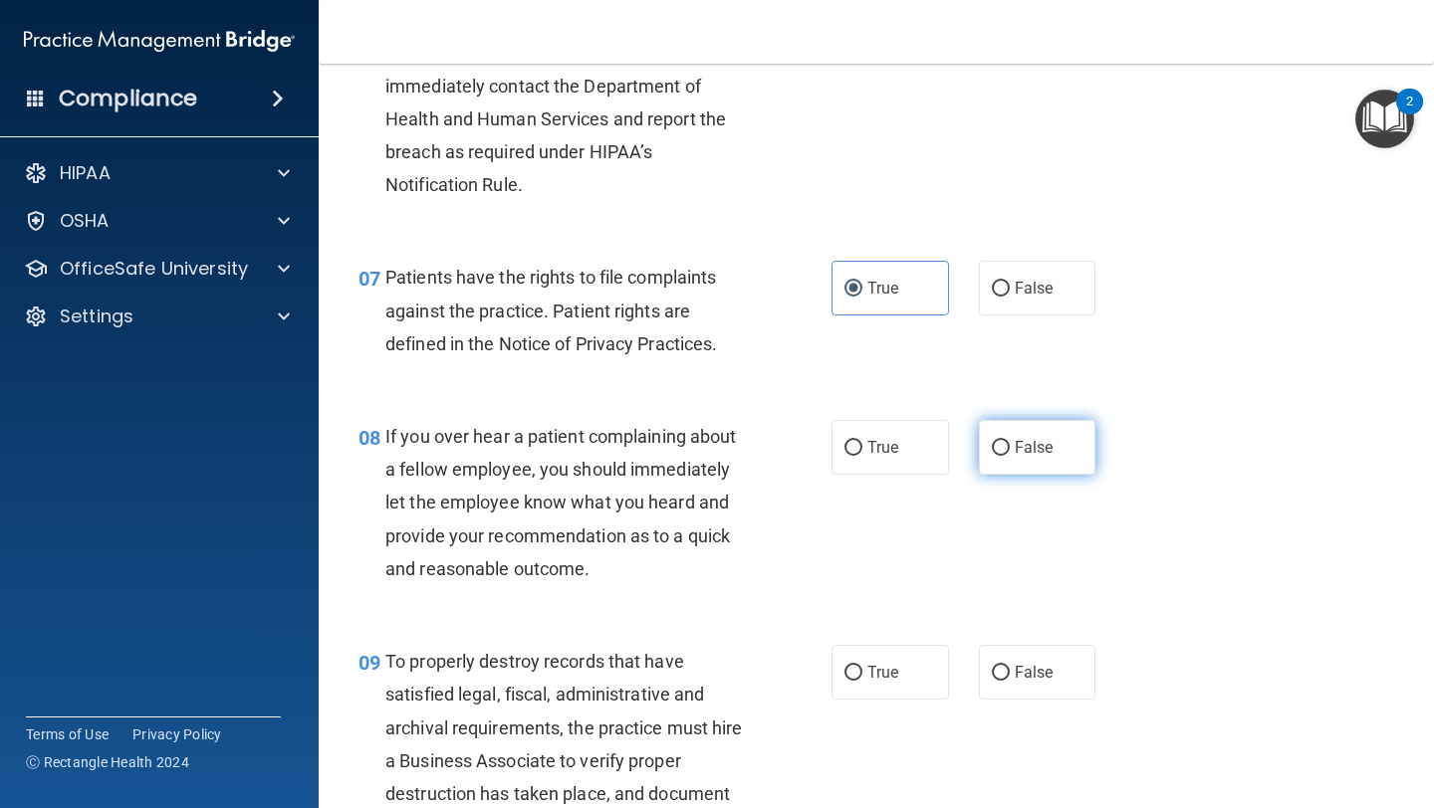
click at [1051, 454] on span "False" at bounding box center [1034, 447] width 39 height 19
click at [1010, 454] on input "False" at bounding box center [1001, 448] width 18 height 15
radio input "true"
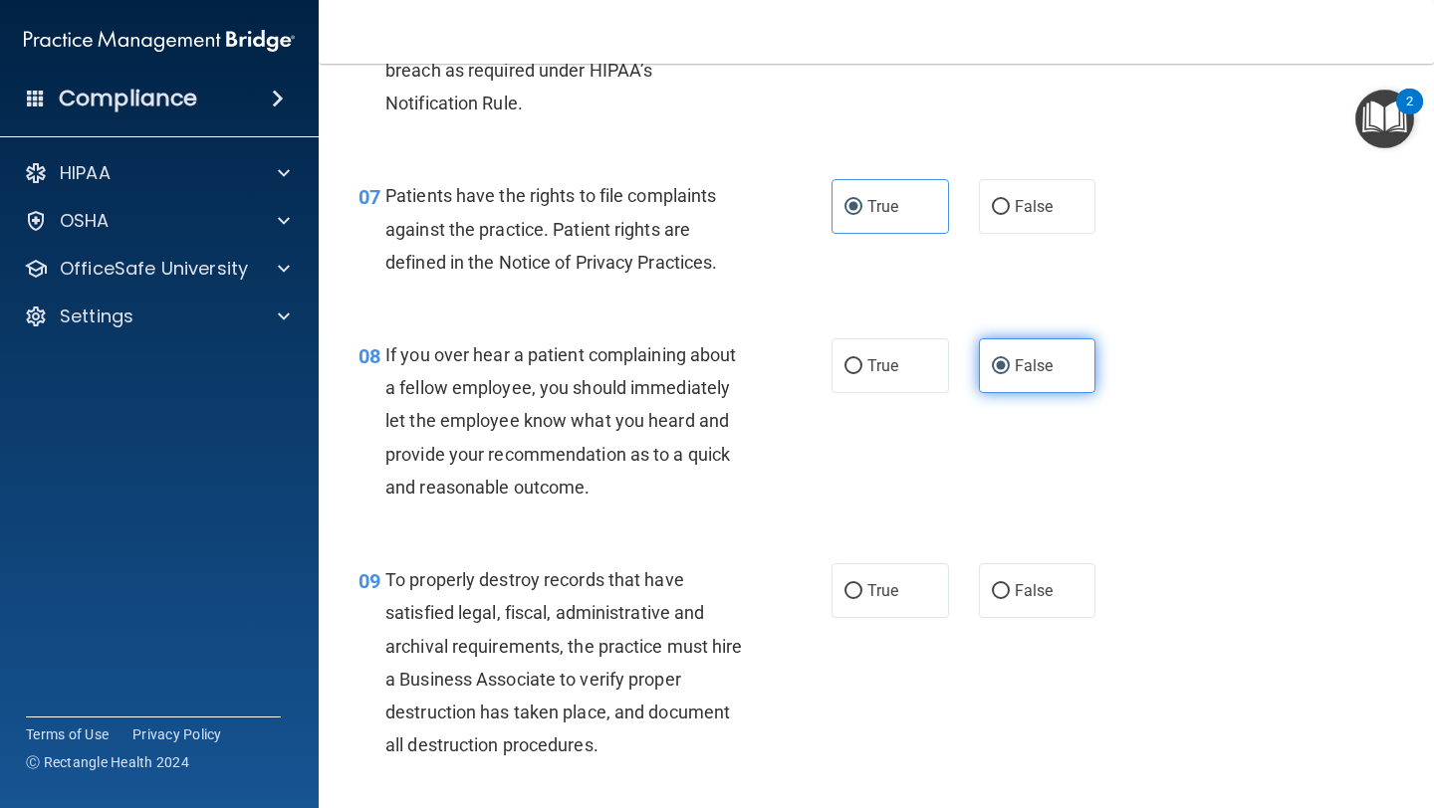
scroll to position [1534, 0]
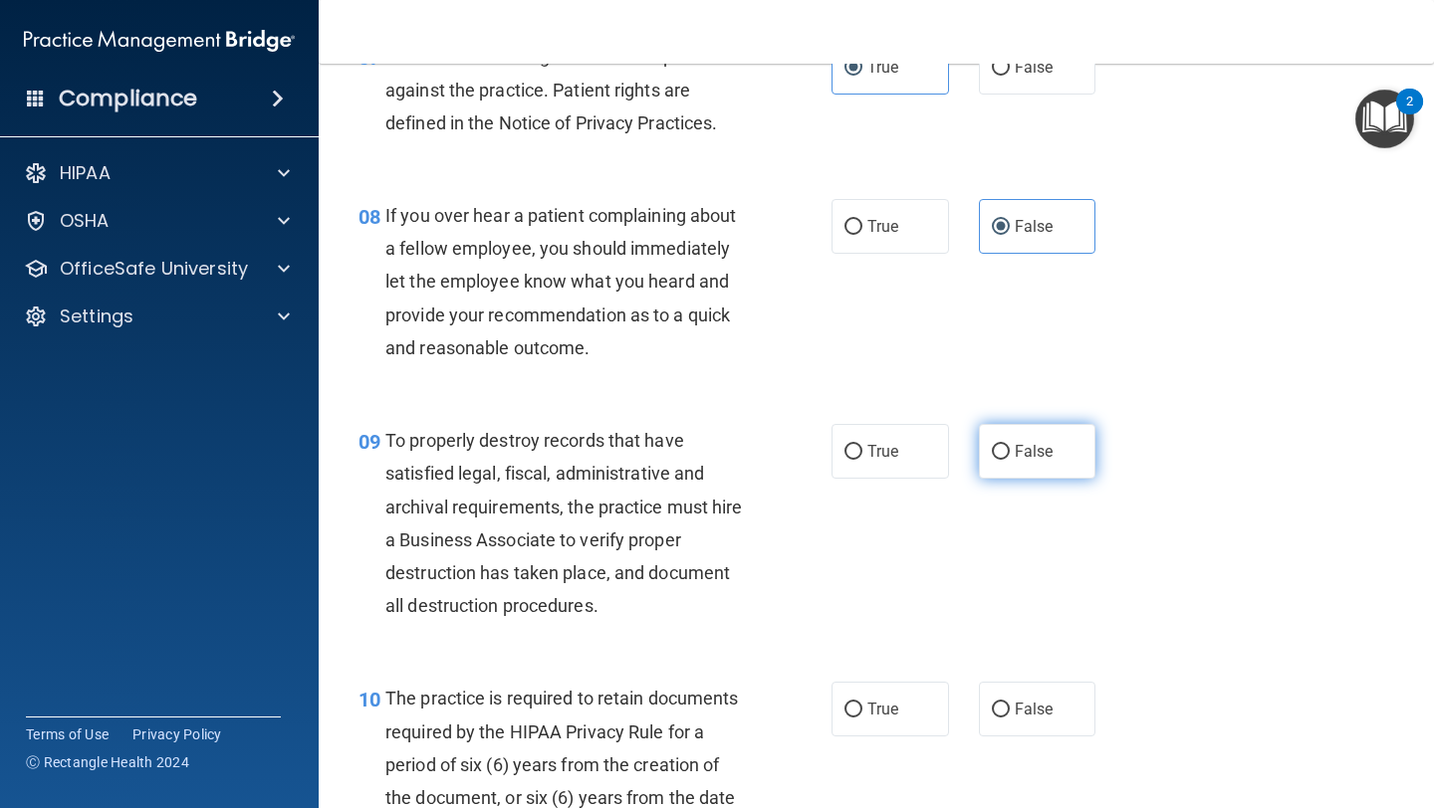
click at [1027, 456] on span "False" at bounding box center [1034, 451] width 39 height 19
click at [1010, 456] on input "False" at bounding box center [1001, 452] width 18 height 15
radio input "true"
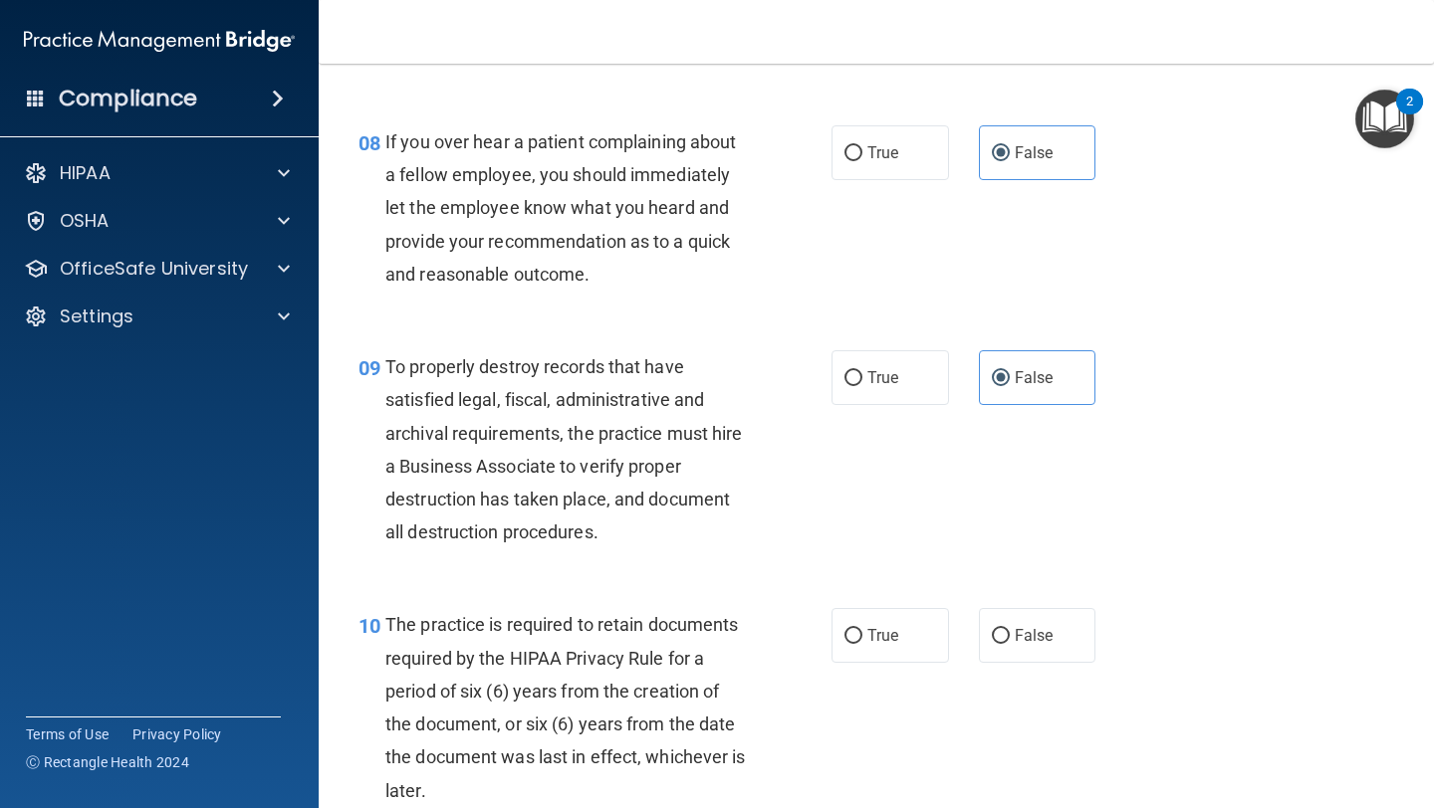
scroll to position [1683, 0]
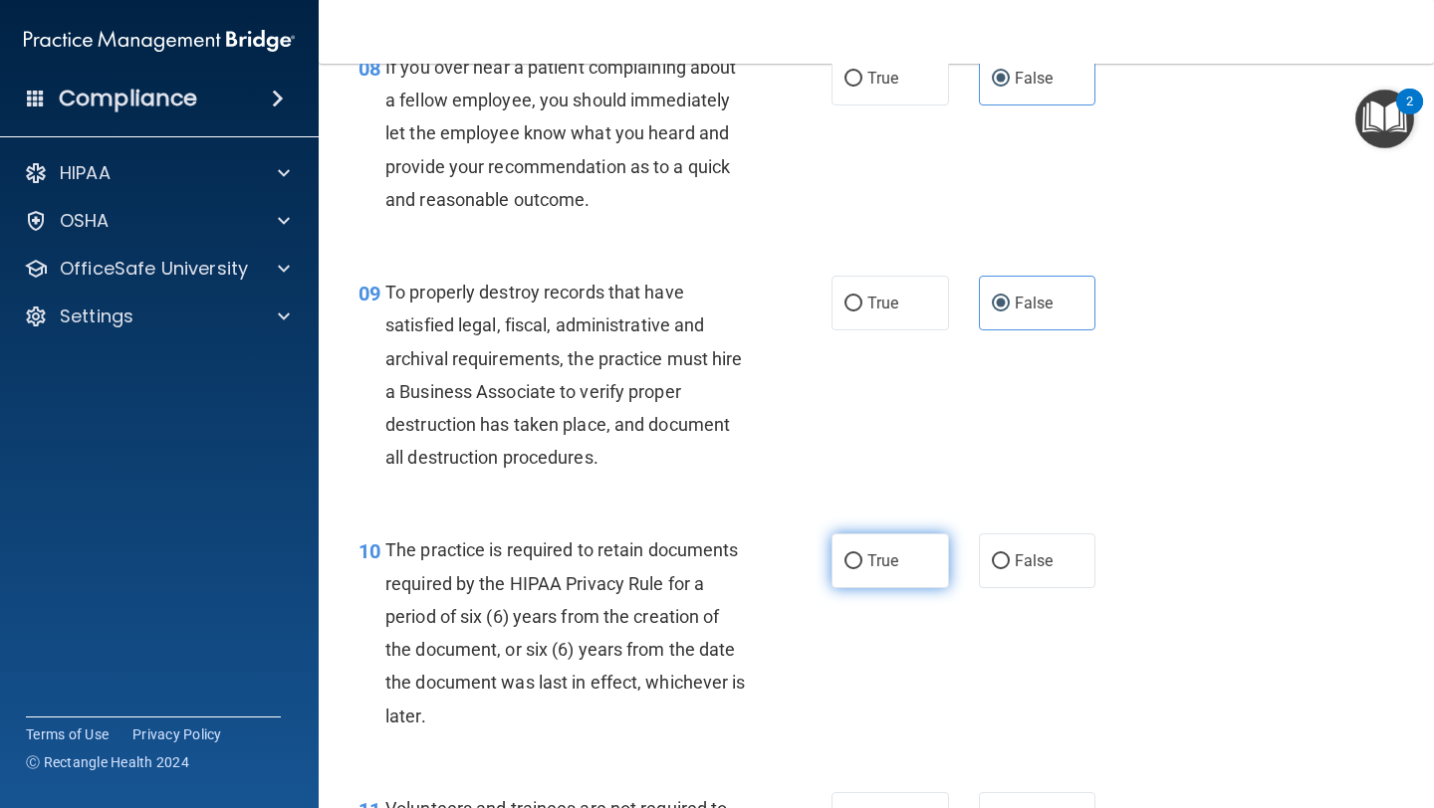
click at [915, 561] on label "True" at bounding box center [889, 561] width 117 height 55
click at [862, 561] on input "True" at bounding box center [853, 562] width 18 height 15
radio input "true"
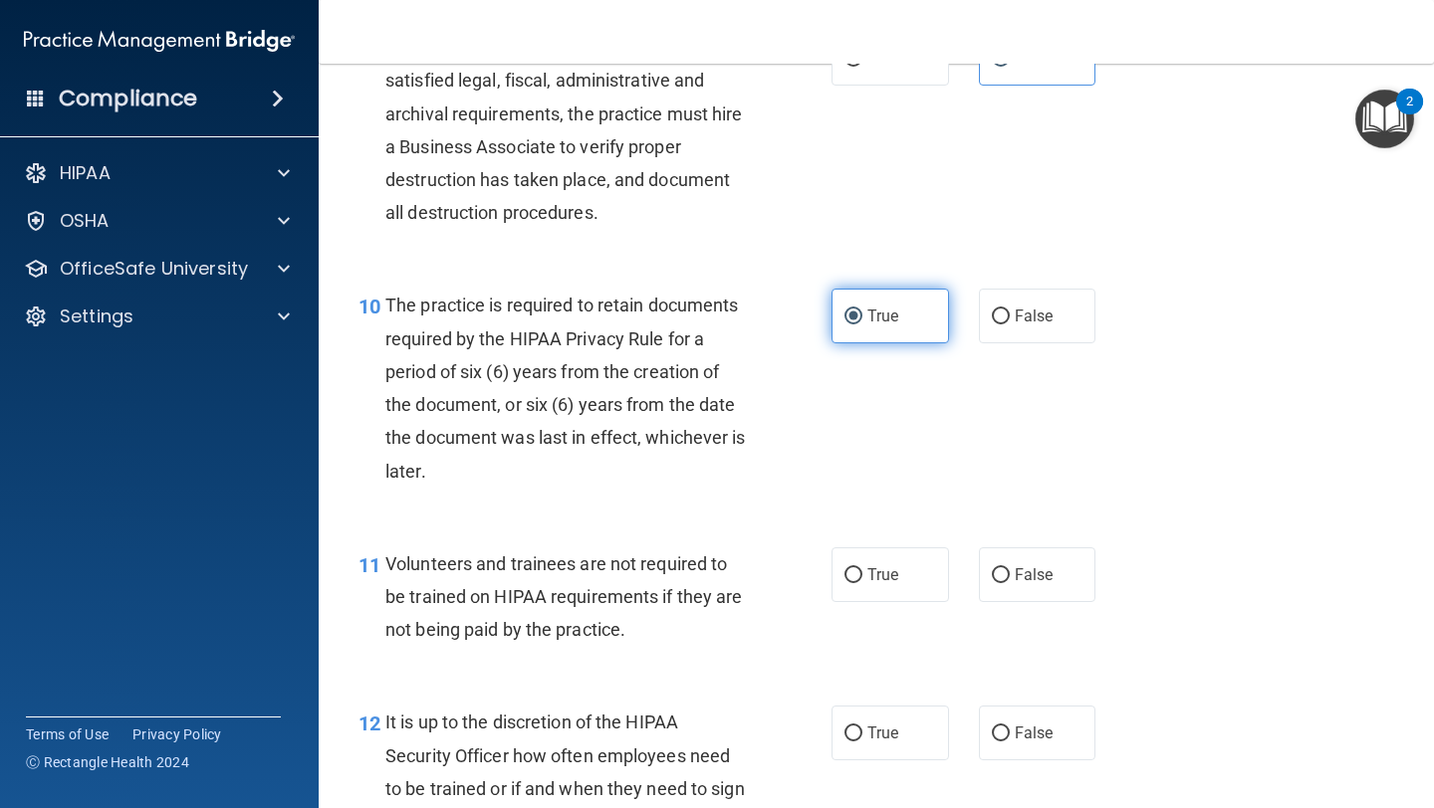
scroll to position [1955, 0]
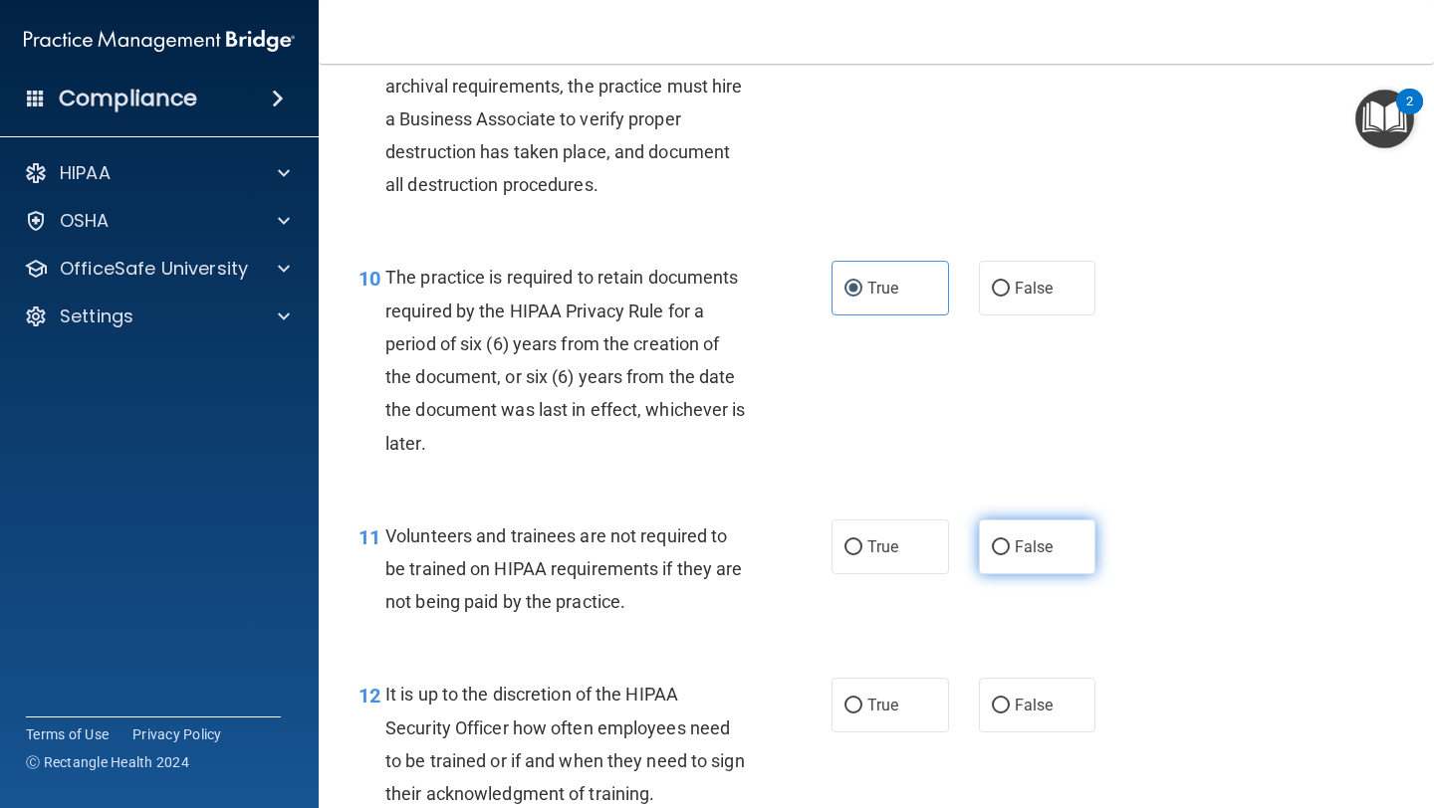
click at [1047, 561] on label "False" at bounding box center [1037, 547] width 117 height 55
click at [1010, 556] on input "False" at bounding box center [1001, 548] width 18 height 15
radio input "true"
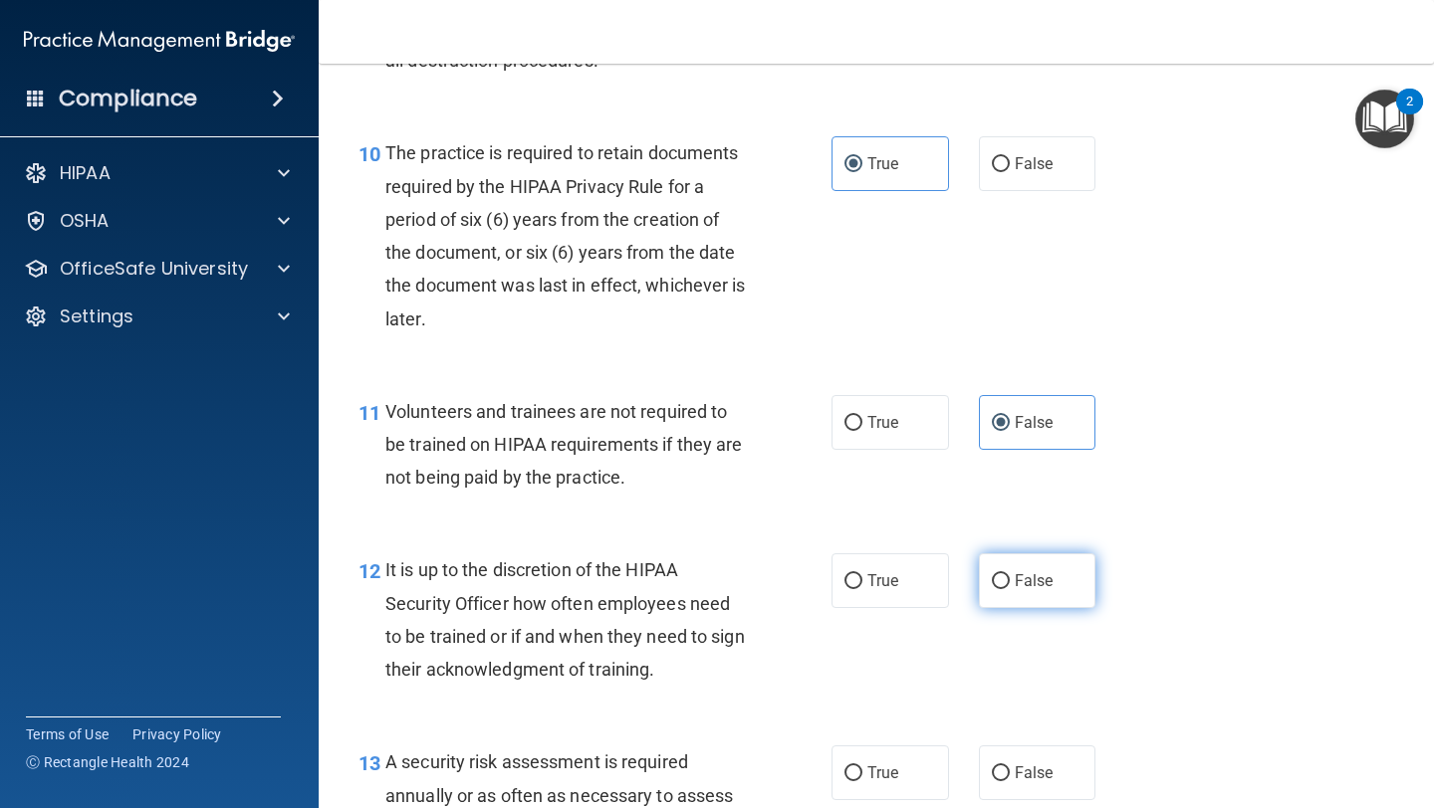
click at [1047, 562] on label "False" at bounding box center [1037, 581] width 117 height 55
click at [1010, 574] on input "False" at bounding box center [1001, 581] width 18 height 15
radio input "true"
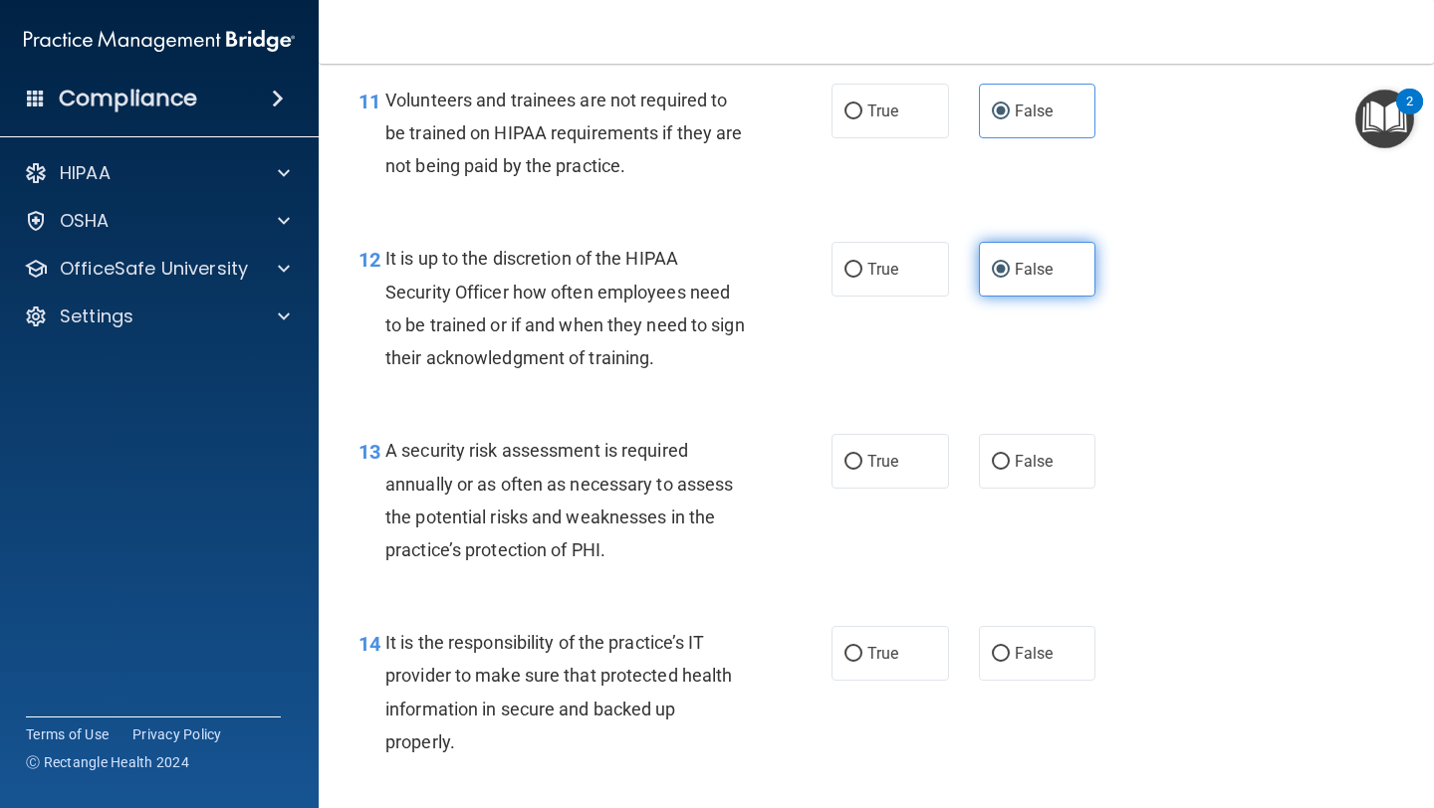
scroll to position [2395, 0]
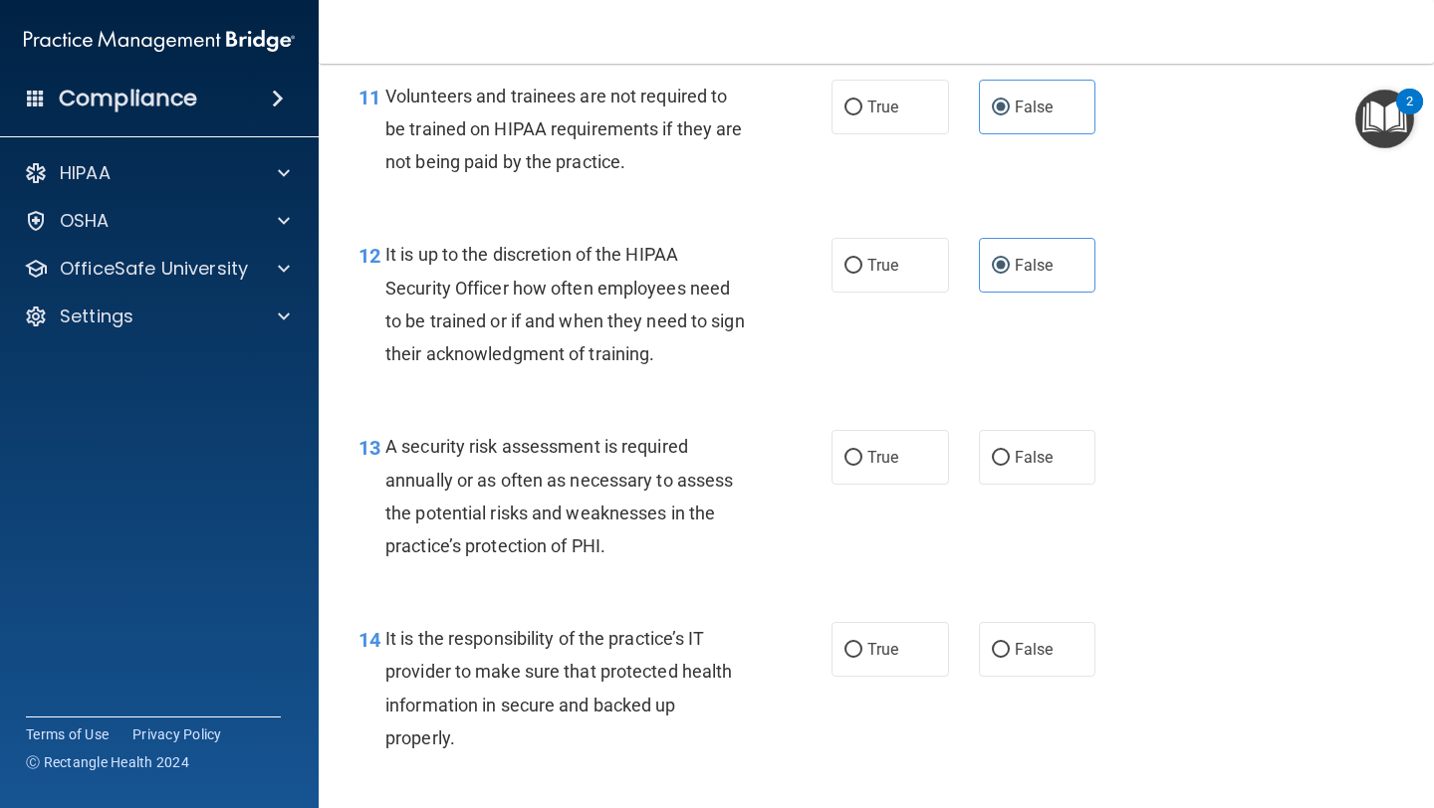
click at [1195, 568] on div "13 A security risk assessment is required annually or as often as necessary to …" at bounding box center [875, 501] width 1065 height 192
click at [886, 474] on label "True" at bounding box center [889, 457] width 117 height 55
click at [862, 466] on input "True" at bounding box center [853, 458] width 18 height 15
radio input "true"
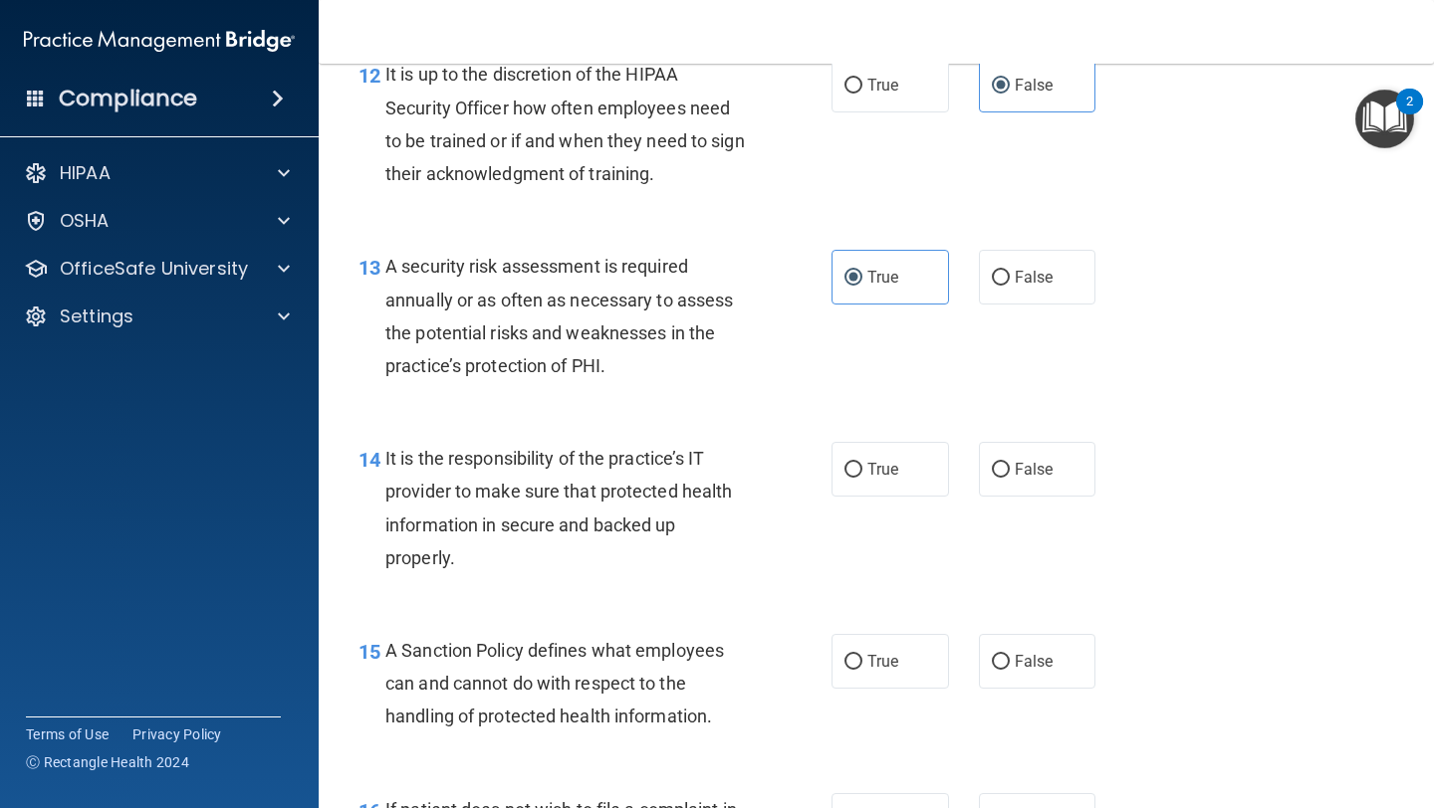
scroll to position [2576, 0]
click at [1002, 667] on input "False" at bounding box center [1001, 662] width 18 height 15
radio input "true"
click at [1013, 482] on label "False" at bounding box center [1037, 469] width 117 height 55
click at [1010, 478] on input "False" at bounding box center [1001, 470] width 18 height 15
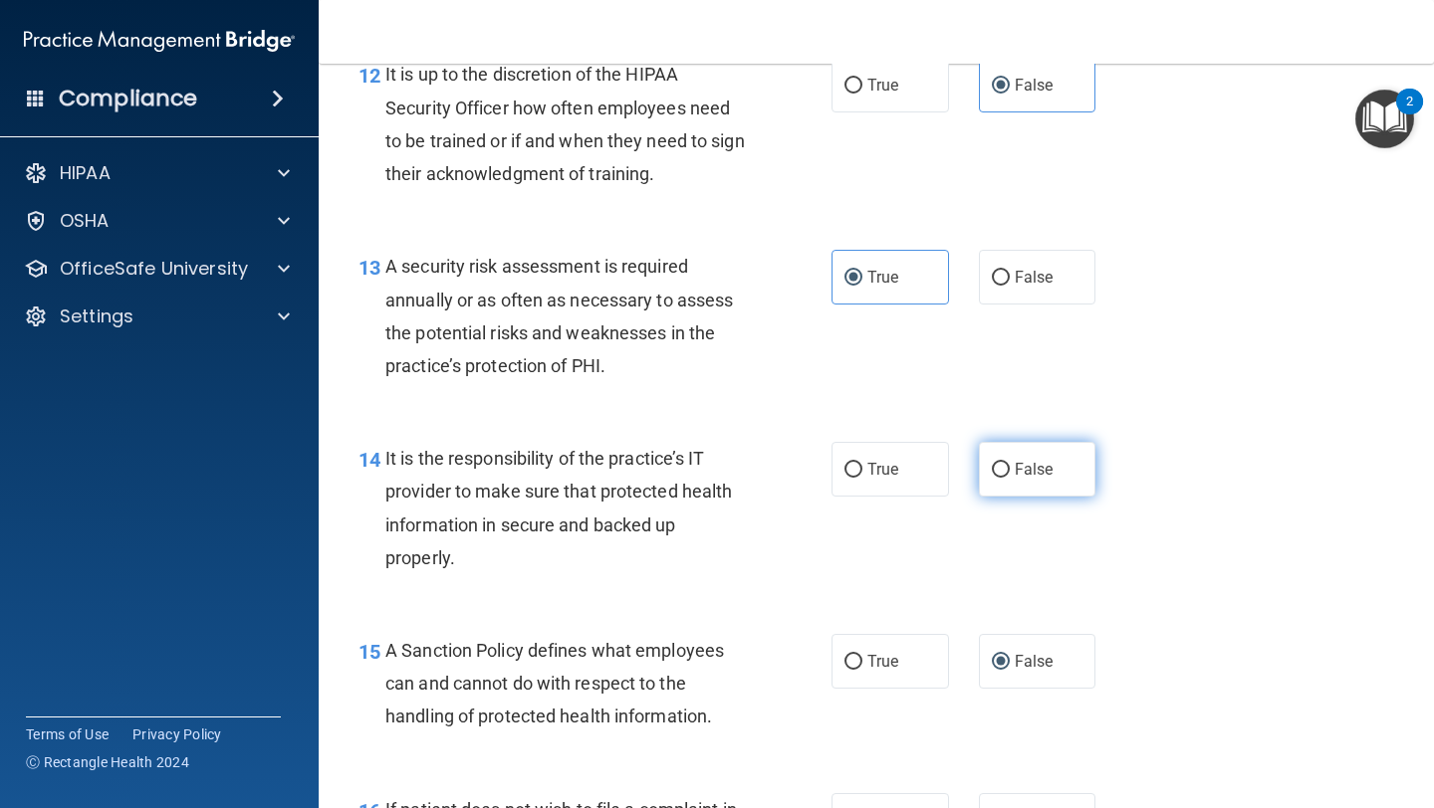
radio input "true"
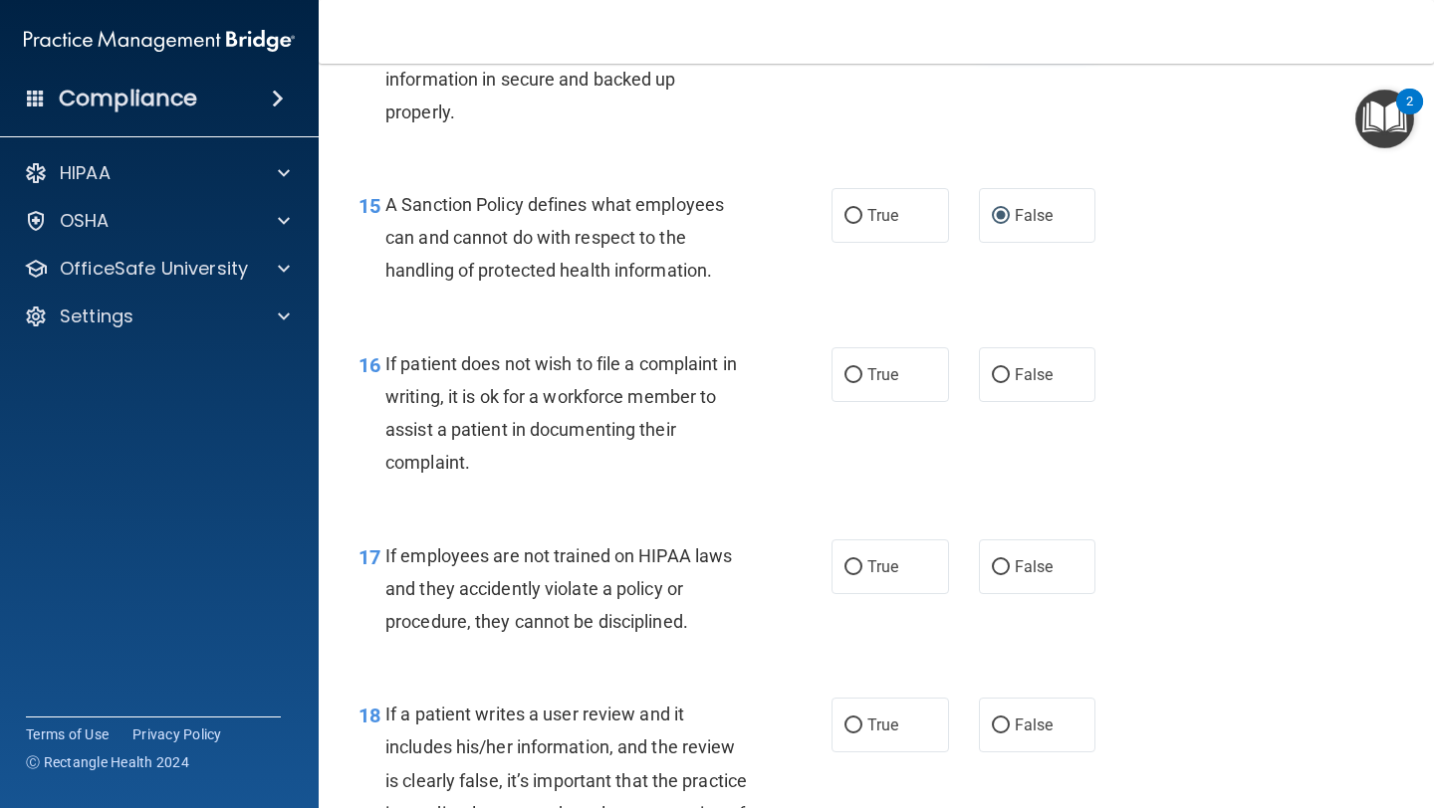
scroll to position [3026, 0]
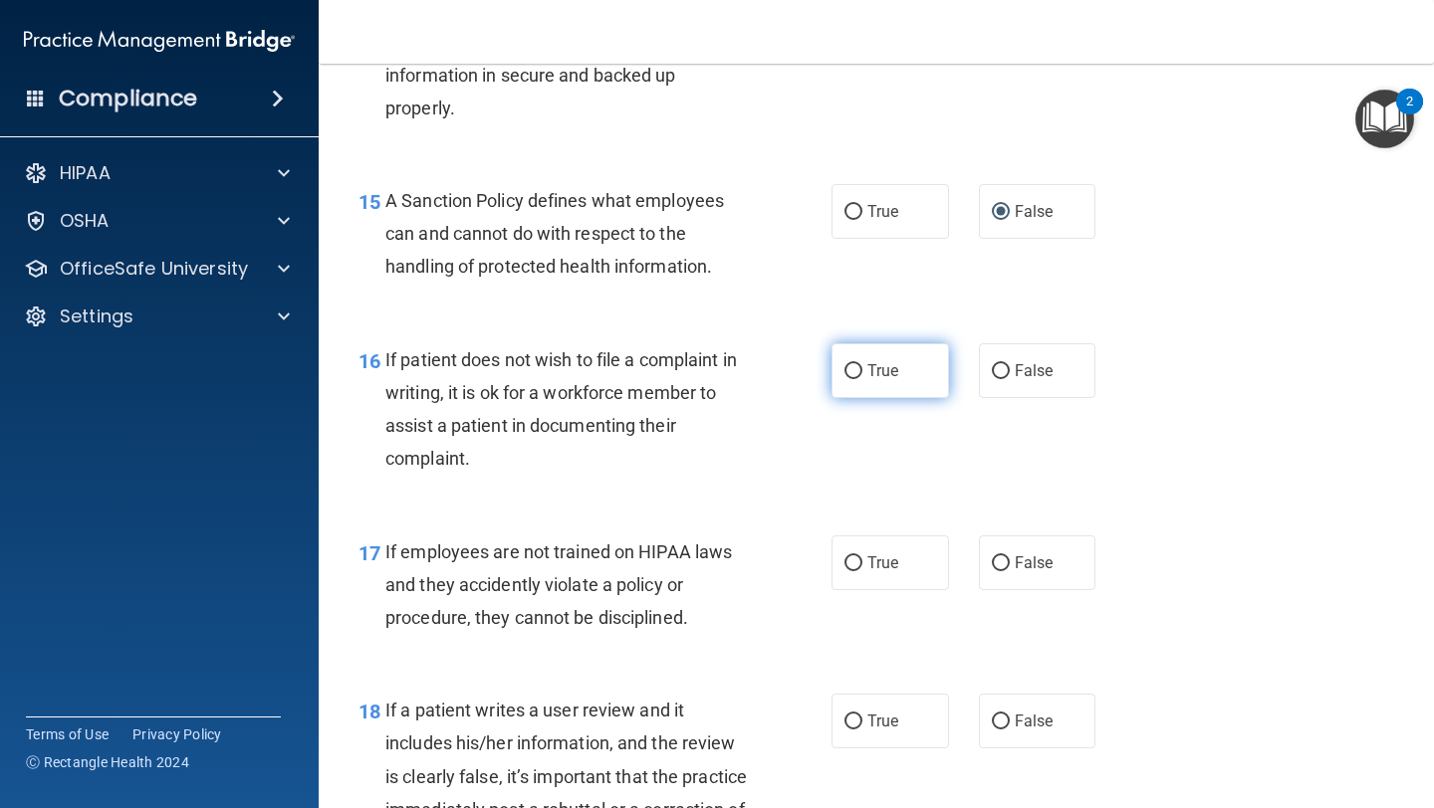
click at [861, 362] on label "True" at bounding box center [889, 370] width 117 height 55
click at [861, 364] on input "True" at bounding box center [853, 371] width 18 height 15
radio input "true"
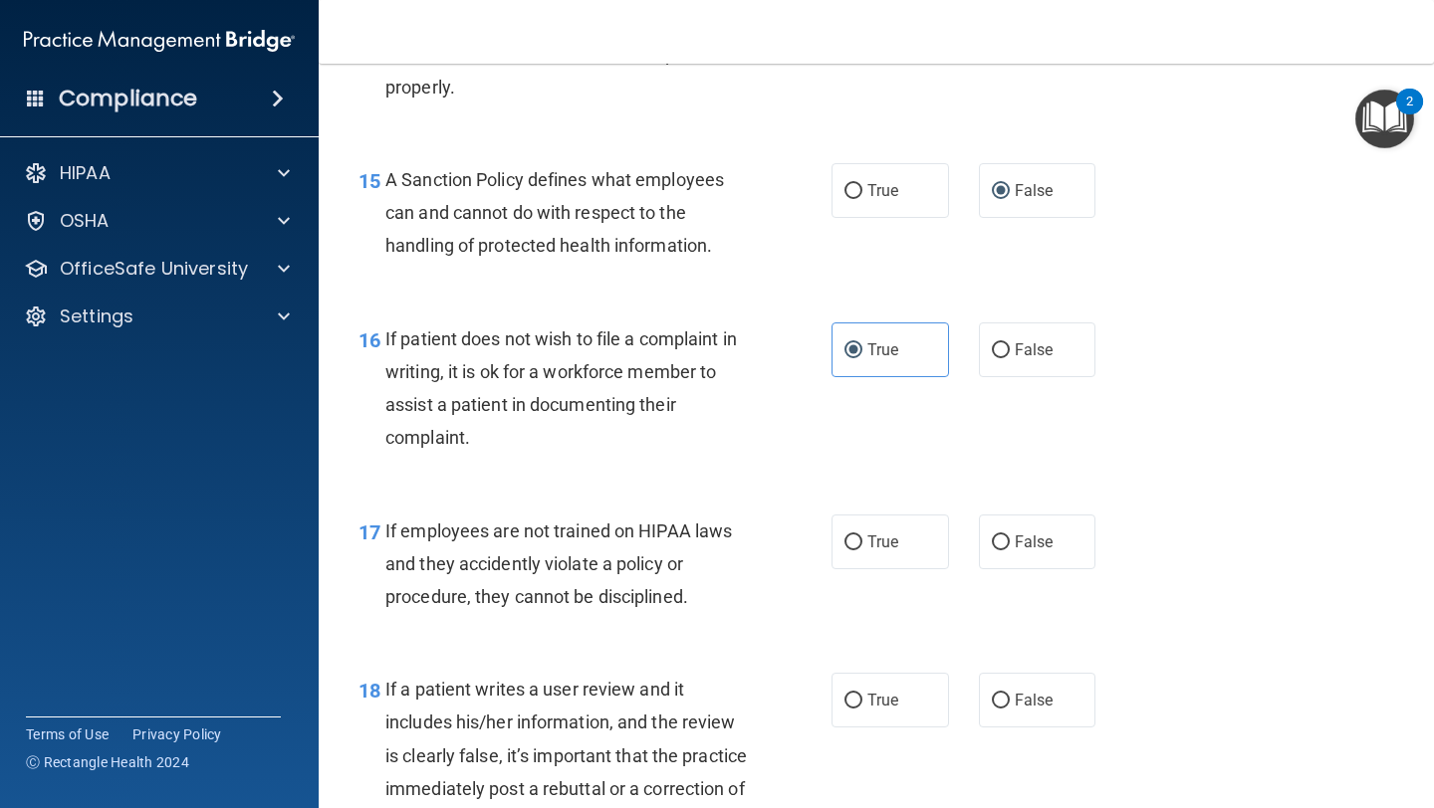
scroll to position [3064, 0]
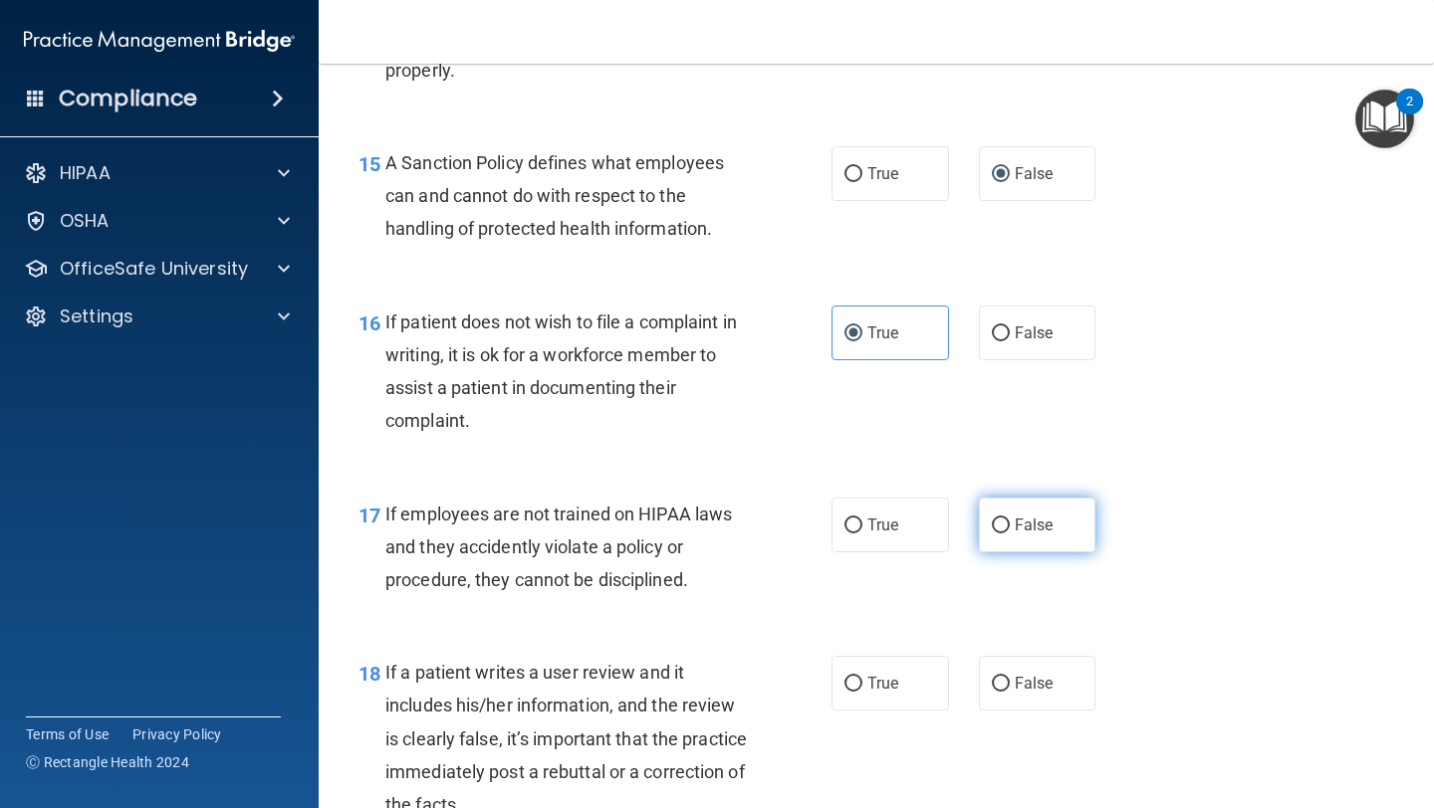
click at [1050, 511] on label "False" at bounding box center [1037, 525] width 117 height 55
click at [1010, 519] on input "False" at bounding box center [1001, 526] width 18 height 15
radio input "true"
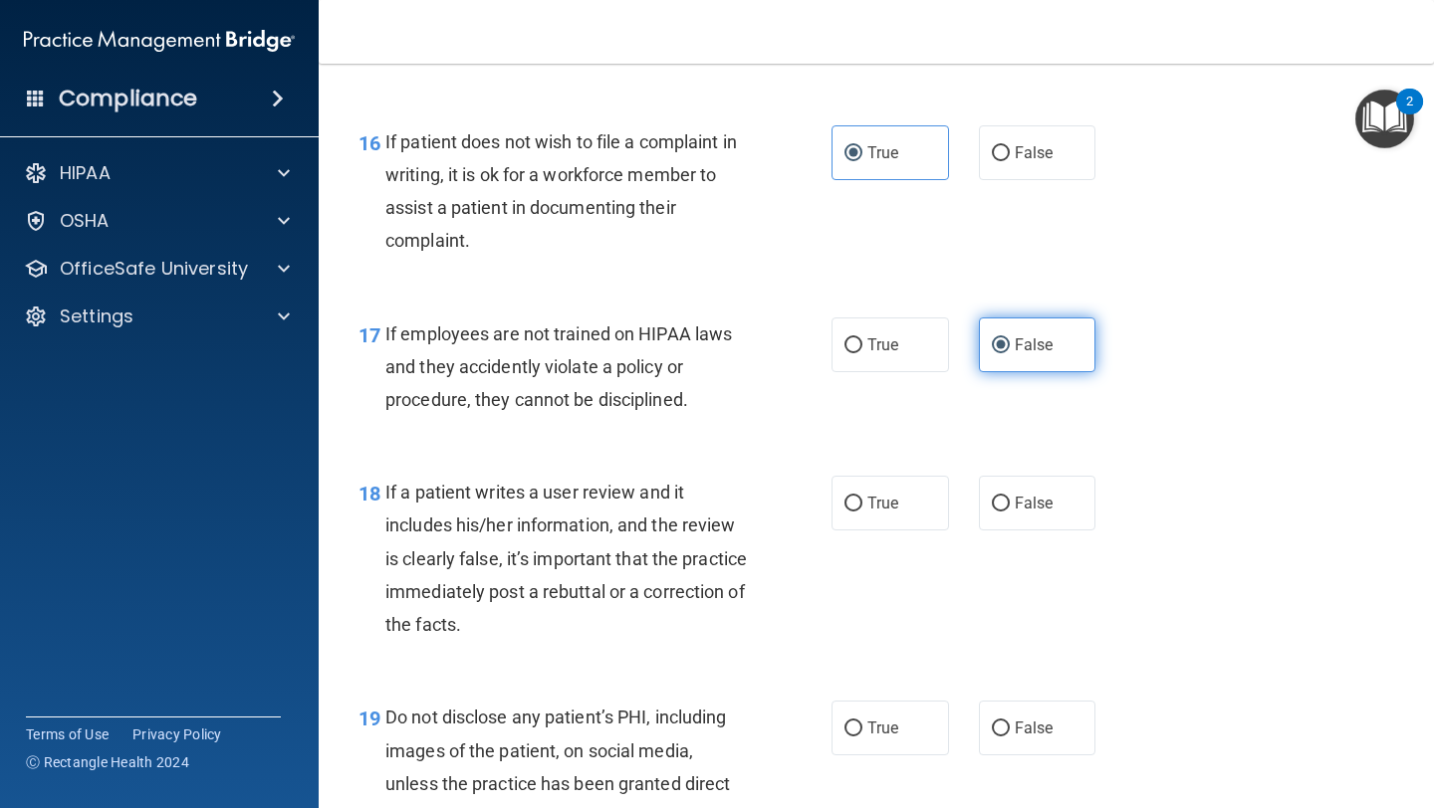
scroll to position [3298, 0]
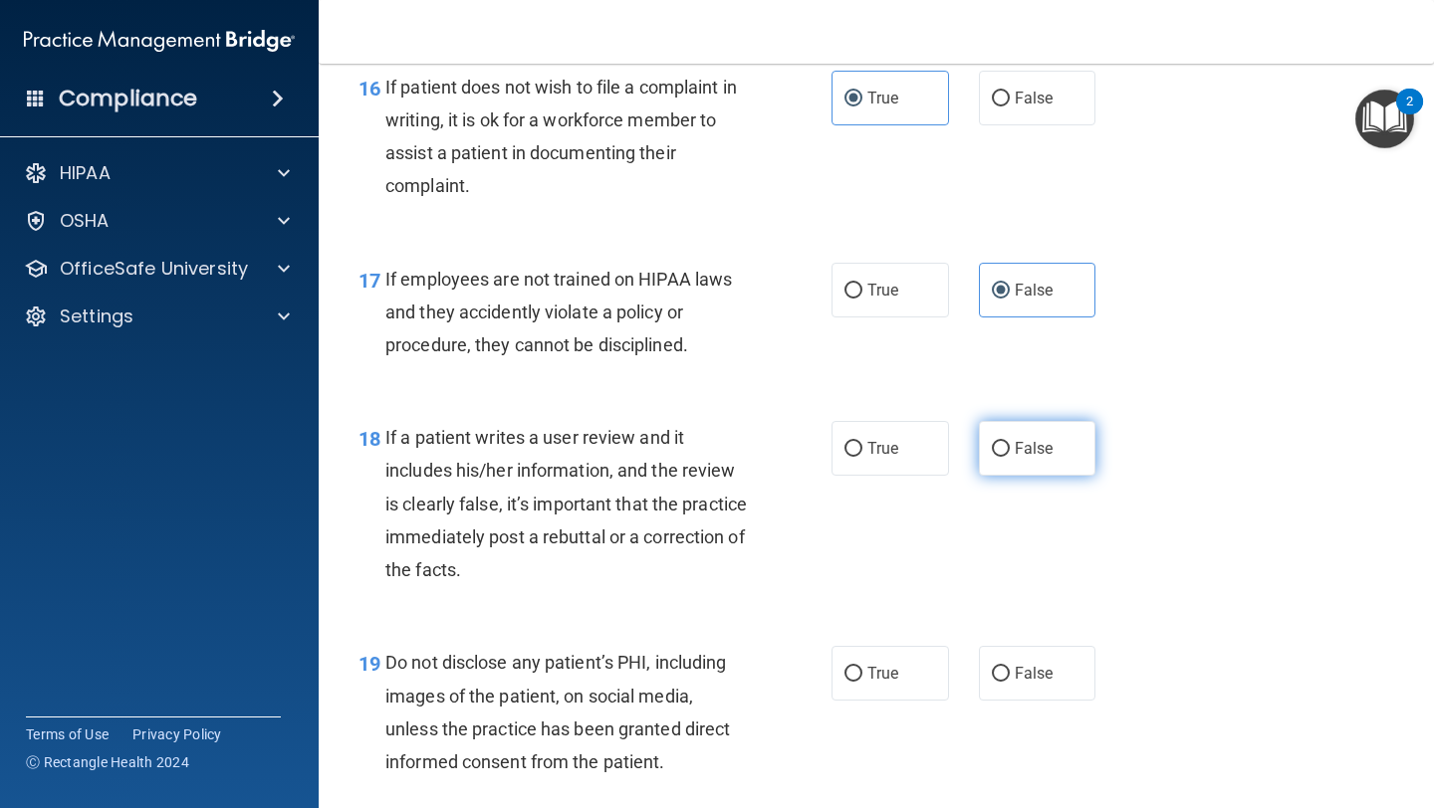
click at [1050, 454] on span "False" at bounding box center [1034, 448] width 39 height 19
click at [1010, 454] on input "False" at bounding box center [1001, 449] width 18 height 15
radio input "true"
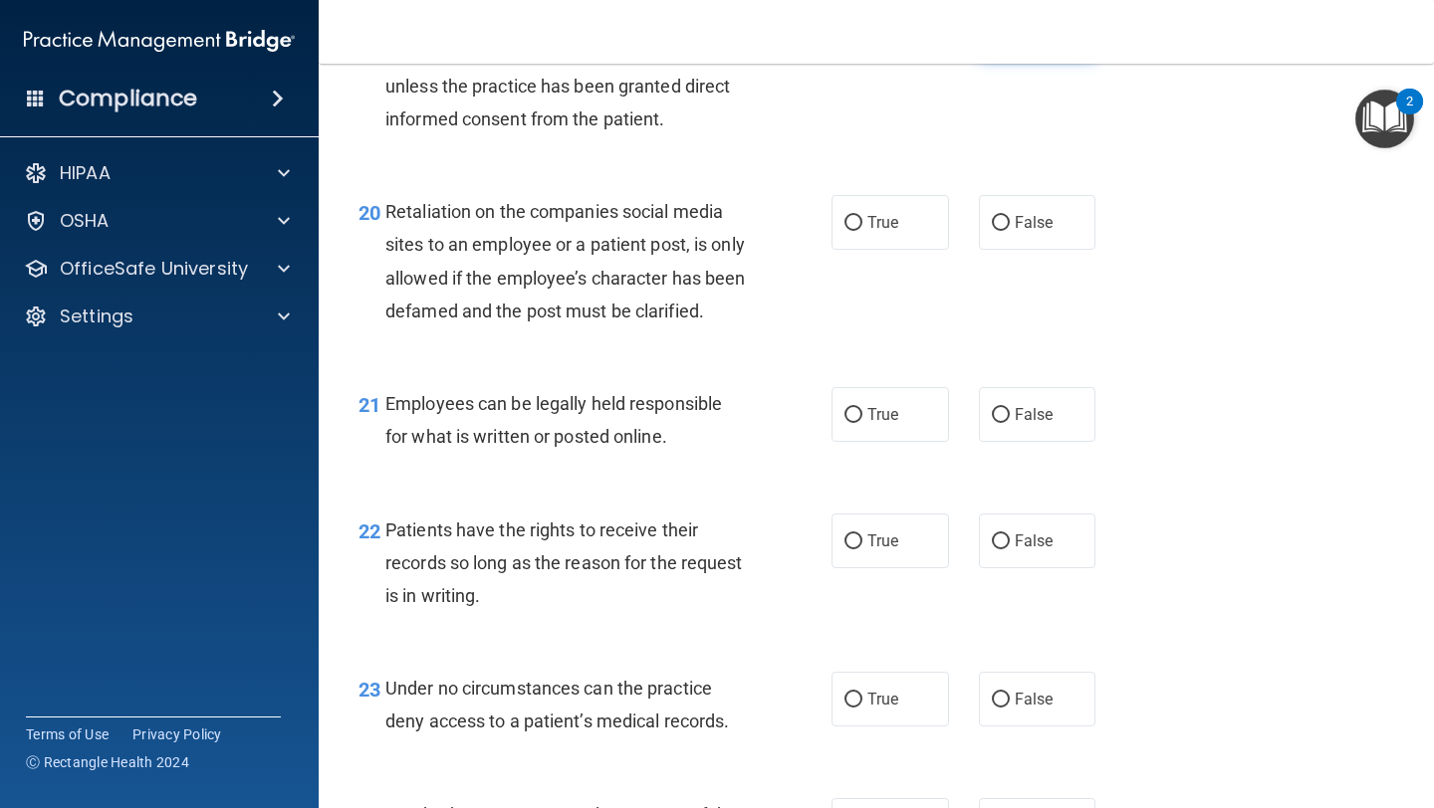
scroll to position [3949, 0]
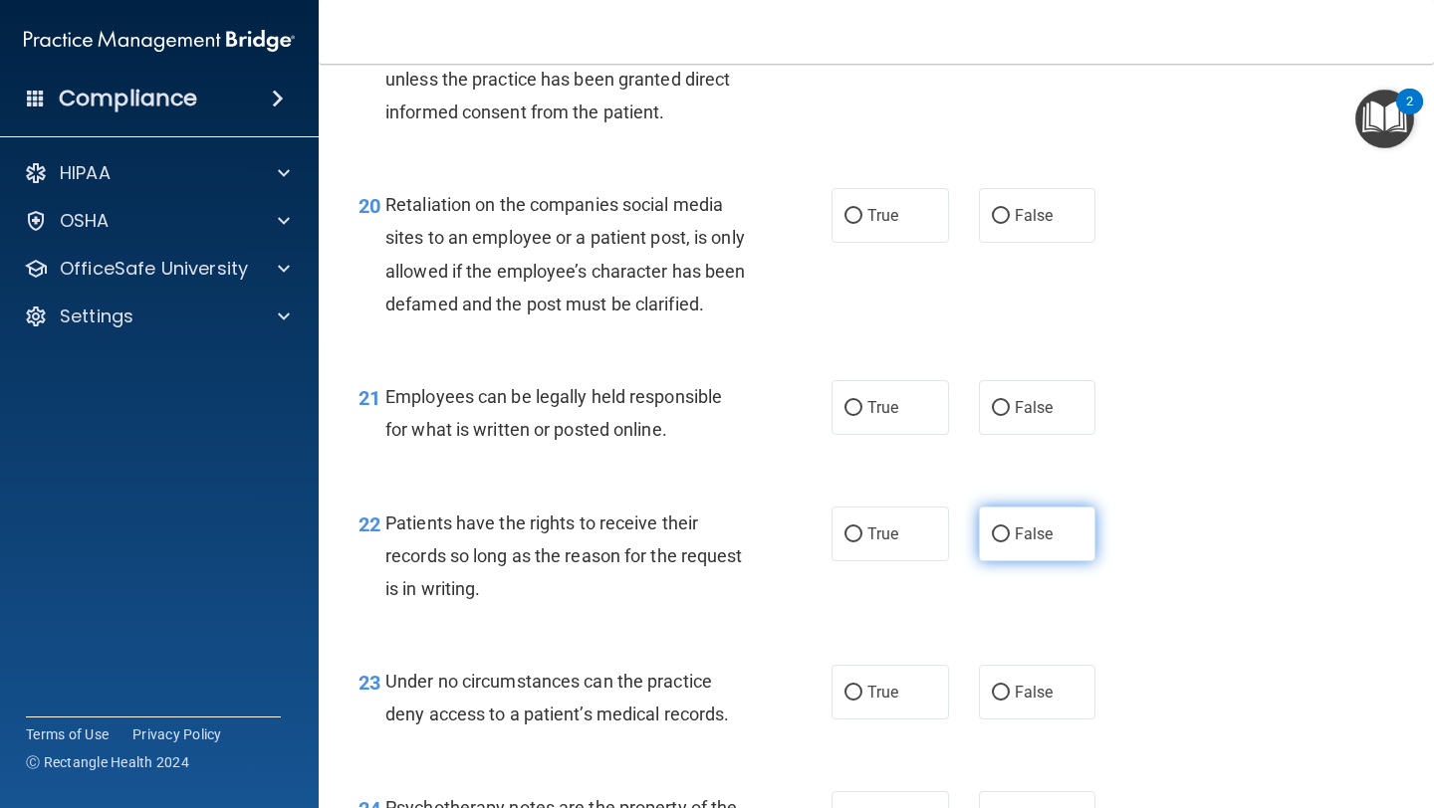
click at [1007, 562] on label "False" at bounding box center [1037, 534] width 117 height 55
click at [1007, 543] on input "False" at bounding box center [1001, 535] width 18 height 15
radio input "true"
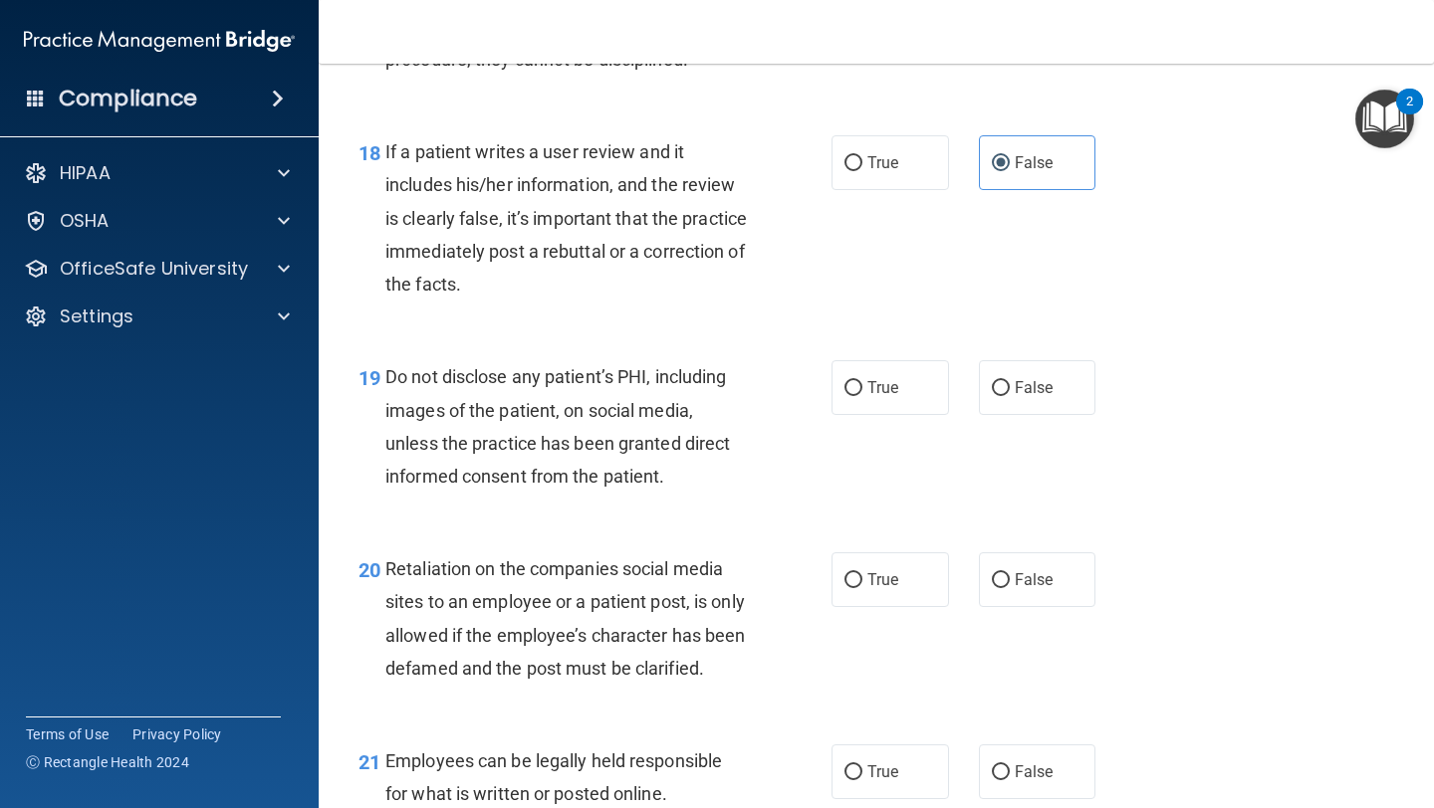
scroll to position [3574, 0]
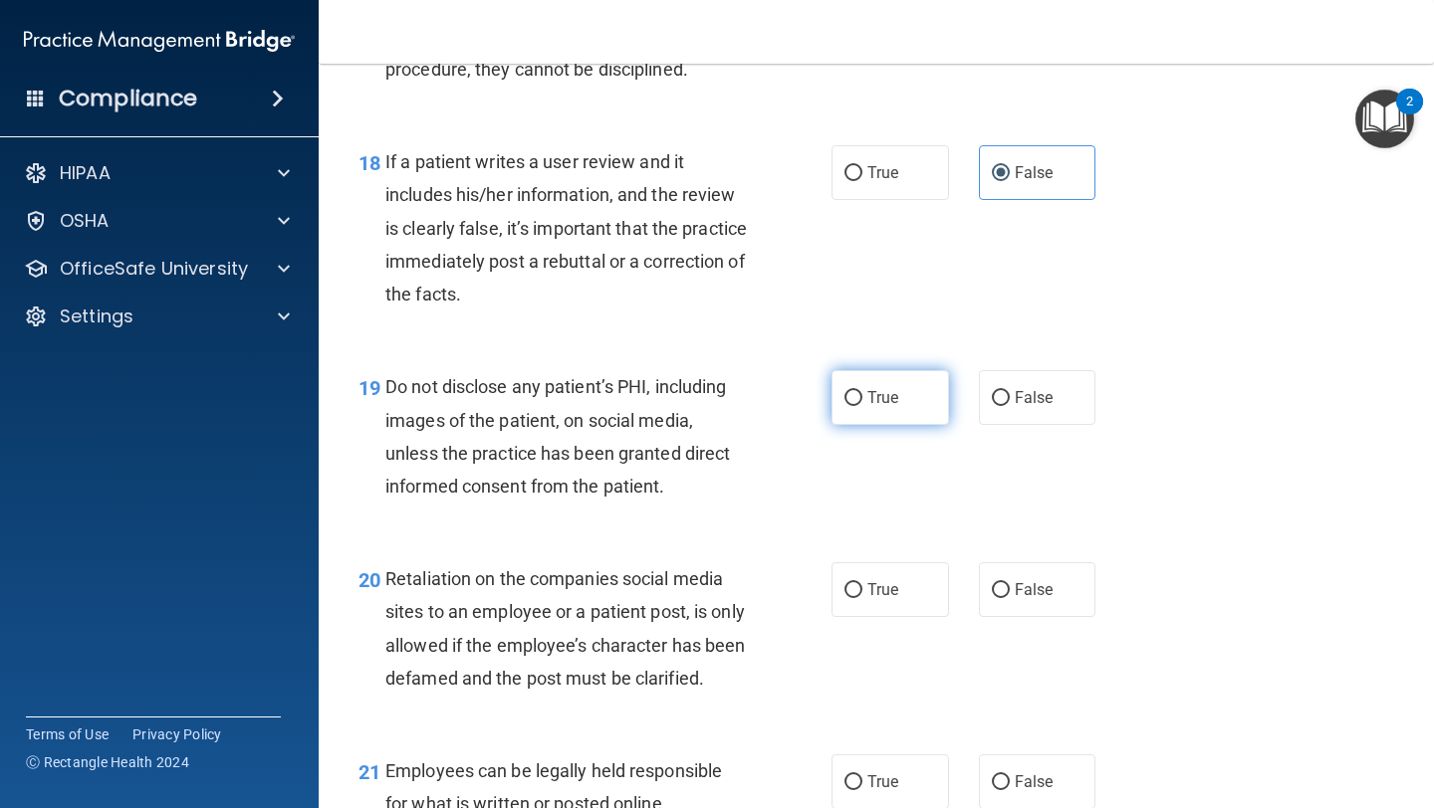
click at [844, 417] on label "True" at bounding box center [889, 397] width 117 height 55
click at [844, 406] on input "True" at bounding box center [853, 398] width 18 height 15
radio input "true"
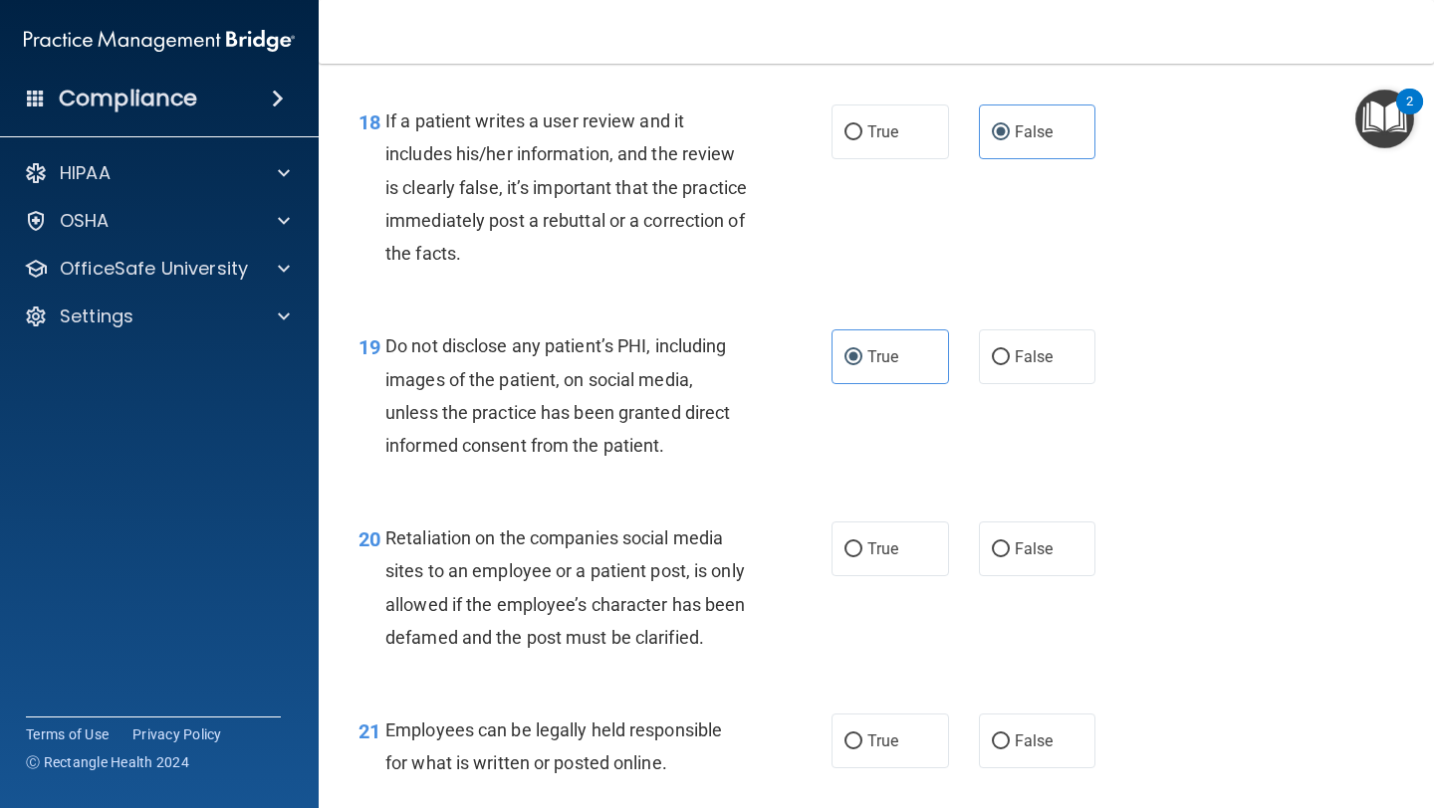
scroll to position [3614, 0]
click at [1026, 559] on span "False" at bounding box center [1034, 550] width 39 height 19
click at [1010, 559] on input "False" at bounding box center [1001, 551] width 18 height 15
radio input "true"
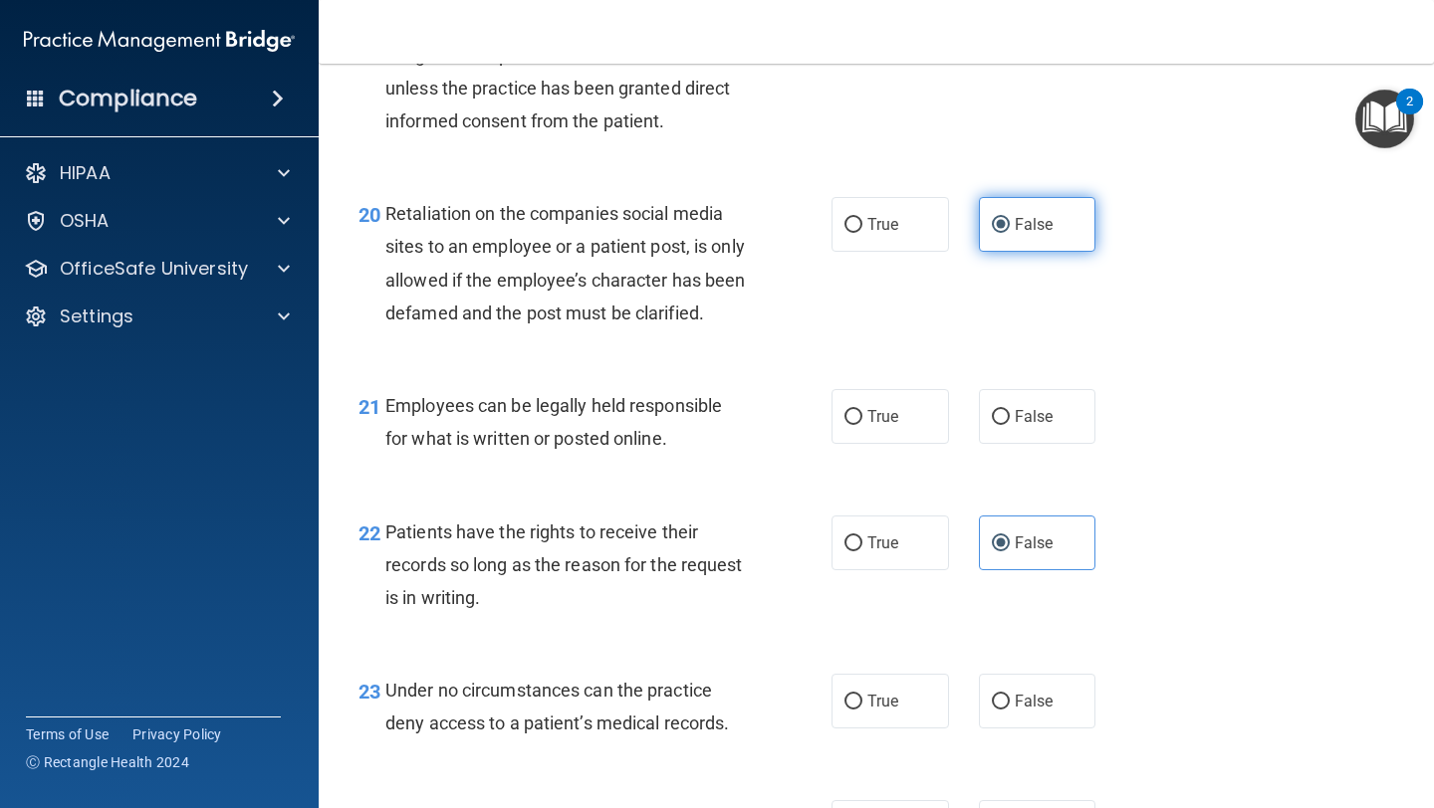
scroll to position [4041, 0]
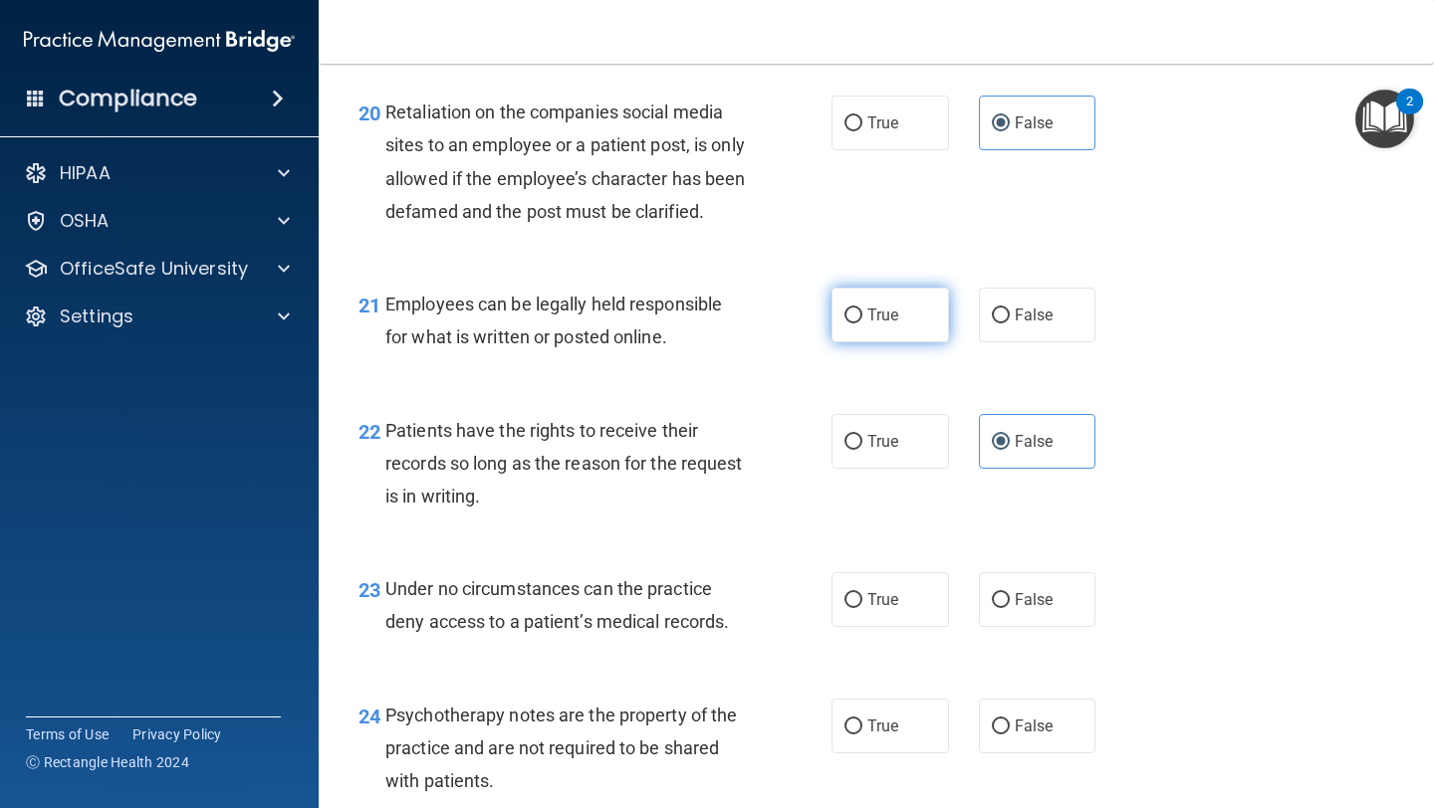
click at [910, 342] on label "True" at bounding box center [889, 315] width 117 height 55
click at [862, 324] on input "True" at bounding box center [853, 316] width 18 height 15
radio input "true"
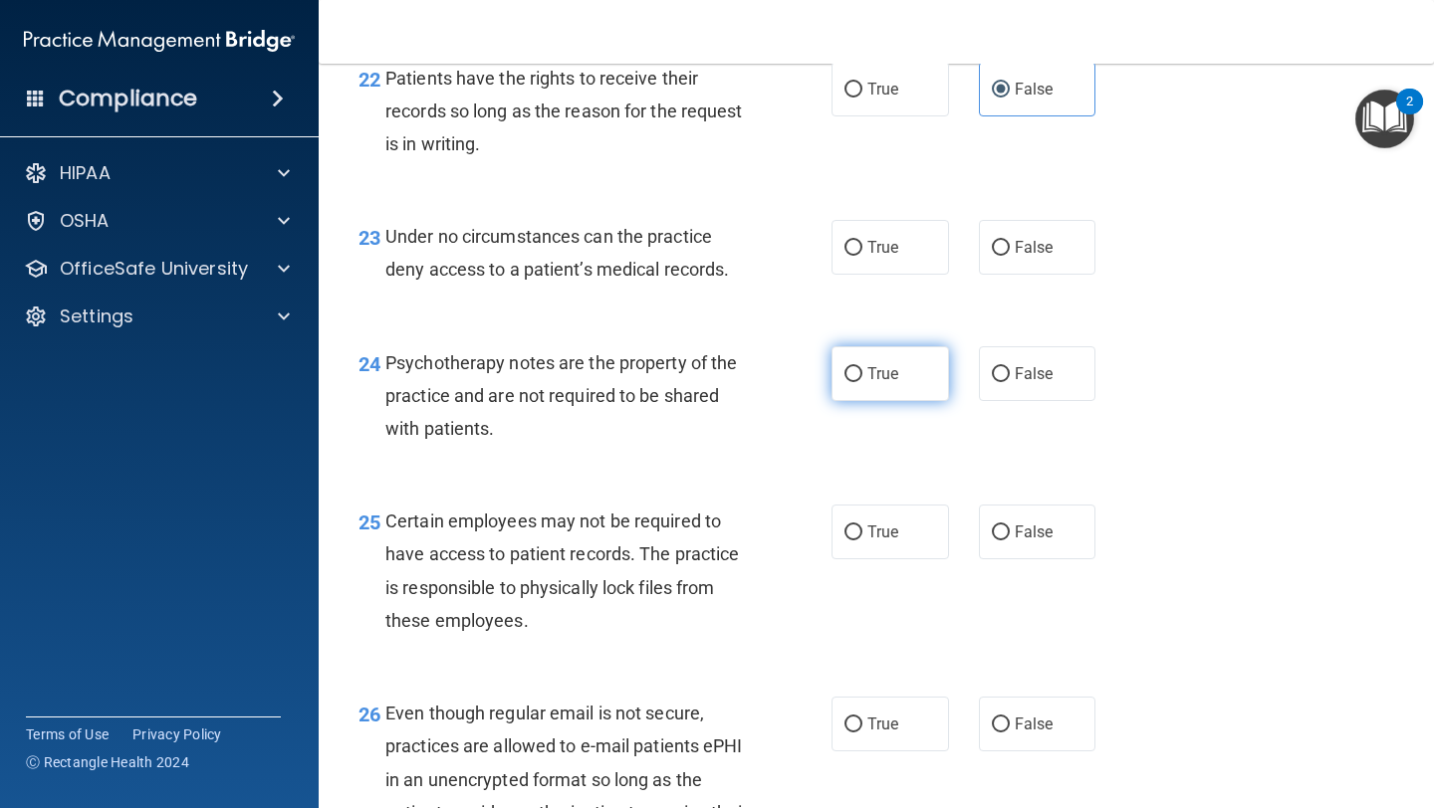
scroll to position [4414, 0]
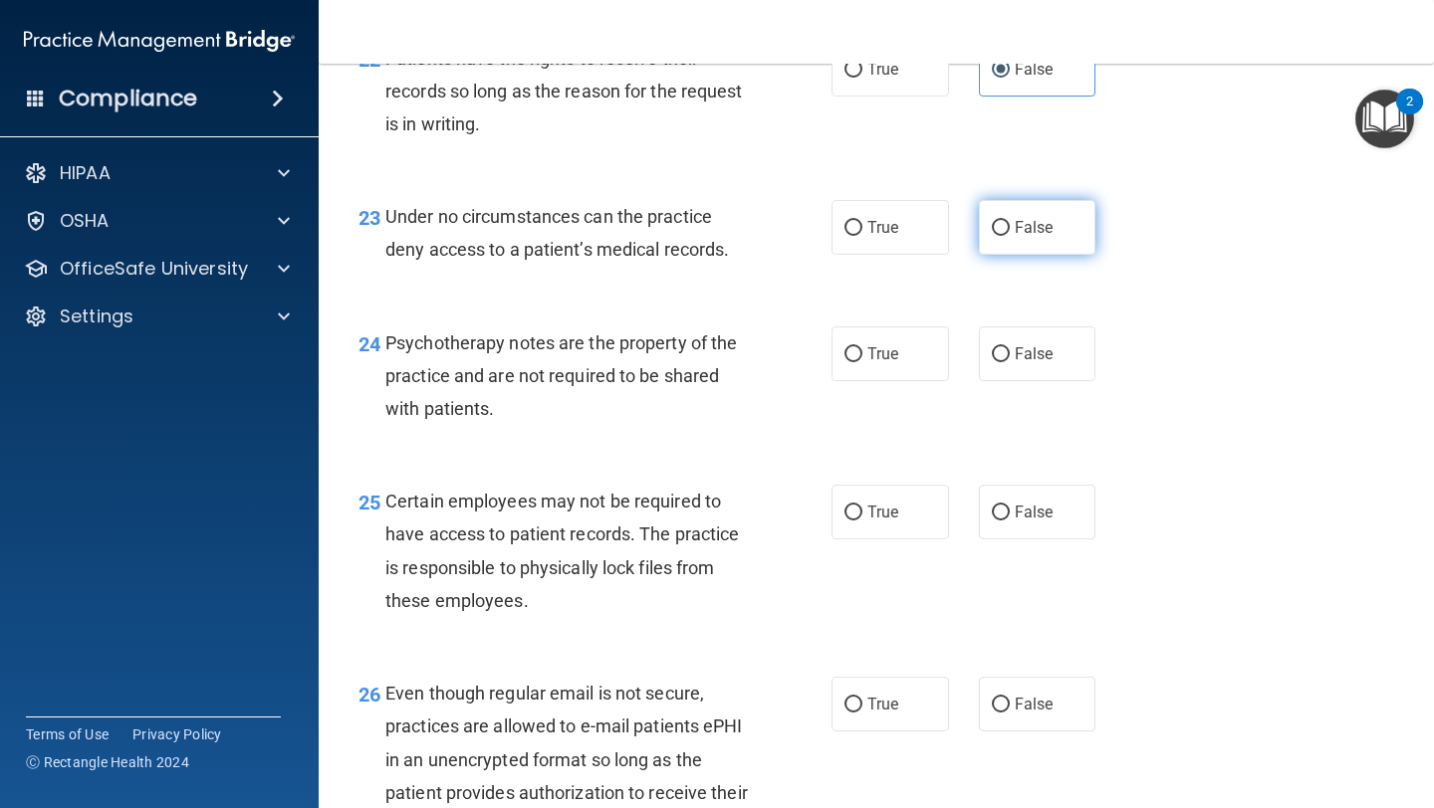
click at [1046, 250] on label "False" at bounding box center [1037, 227] width 117 height 55
click at [1010, 236] on input "False" at bounding box center [1001, 228] width 18 height 15
radio input "true"
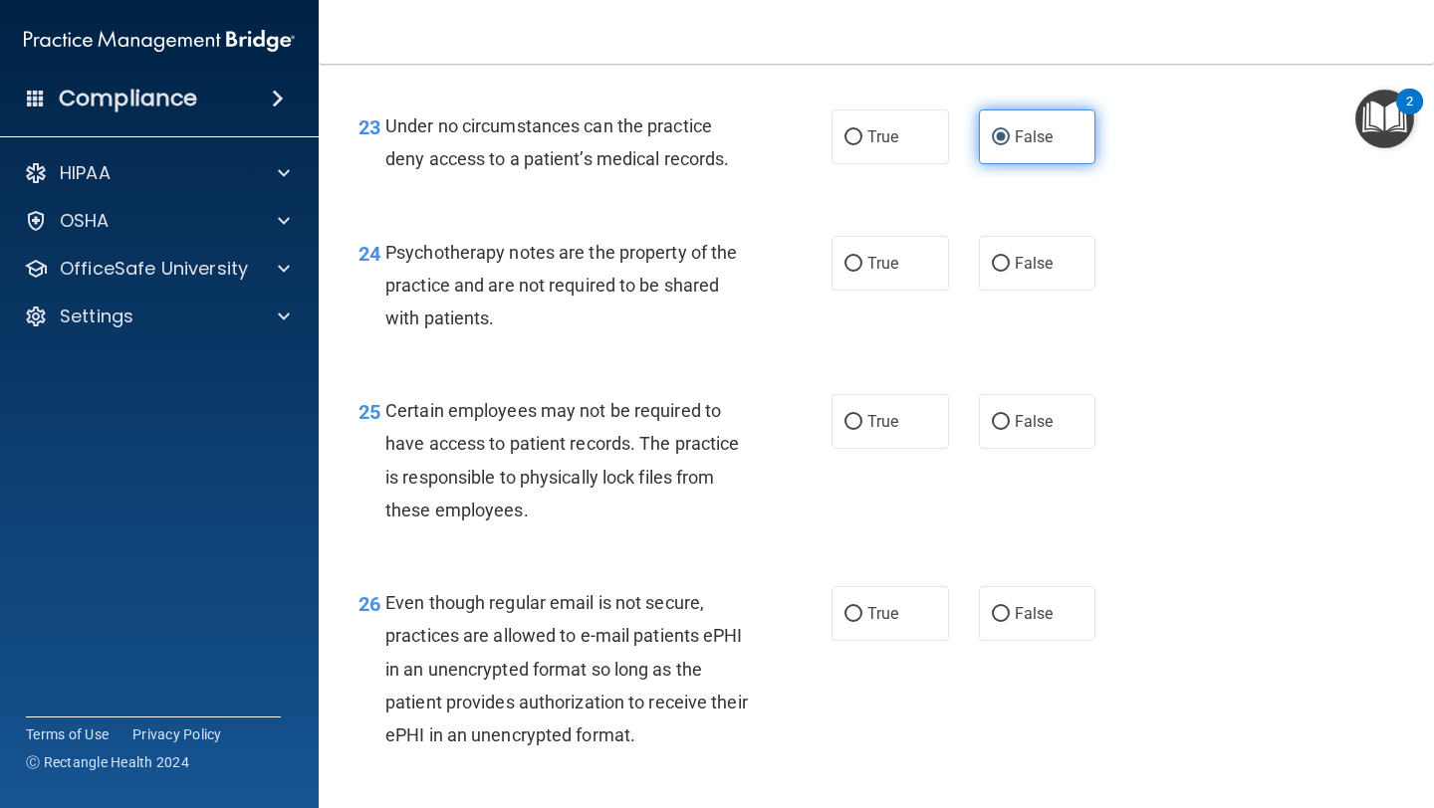
scroll to position [4506, 0]
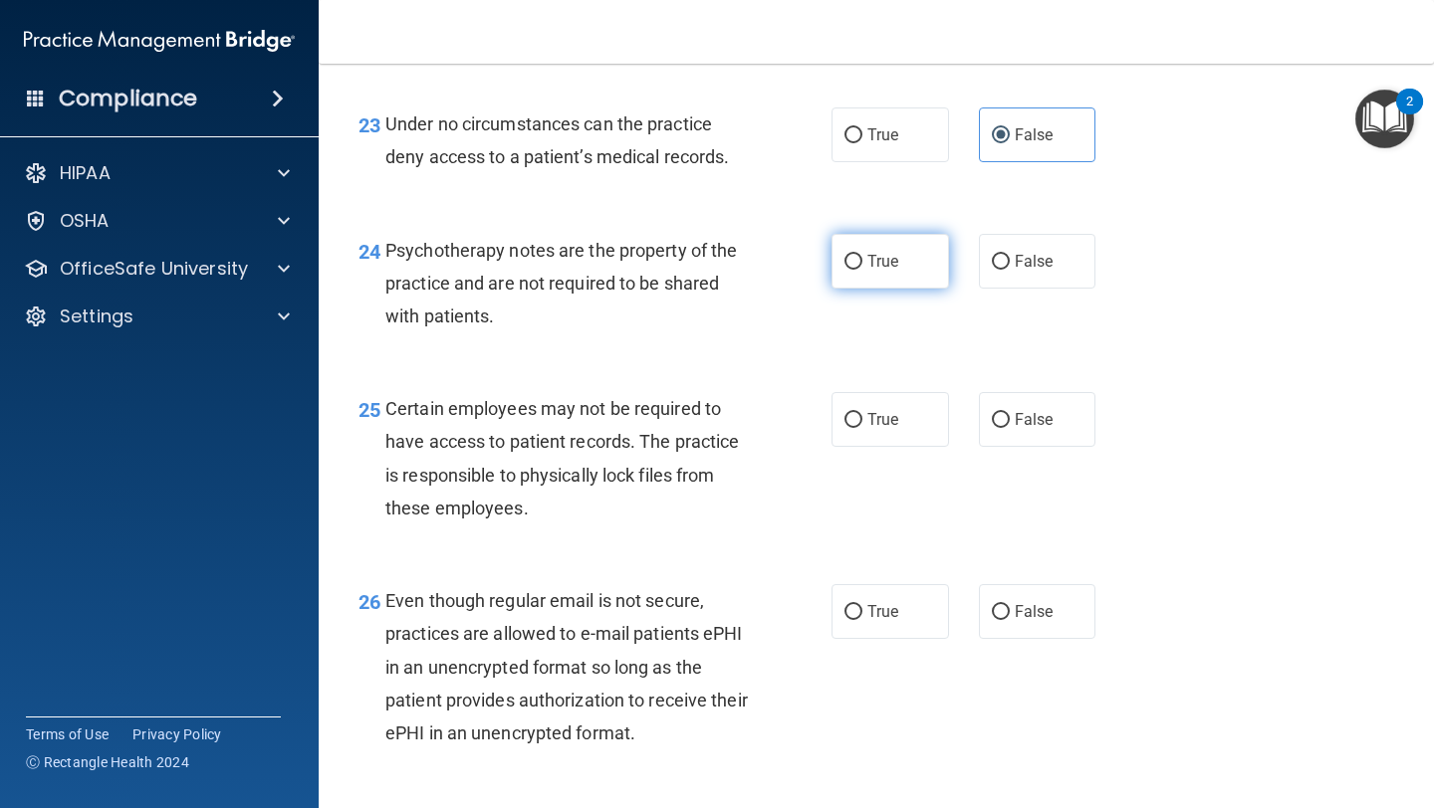
click at [876, 271] on span "True" at bounding box center [882, 261] width 31 height 19
click at [862, 270] on input "True" at bounding box center [853, 262] width 18 height 15
radio input "true"
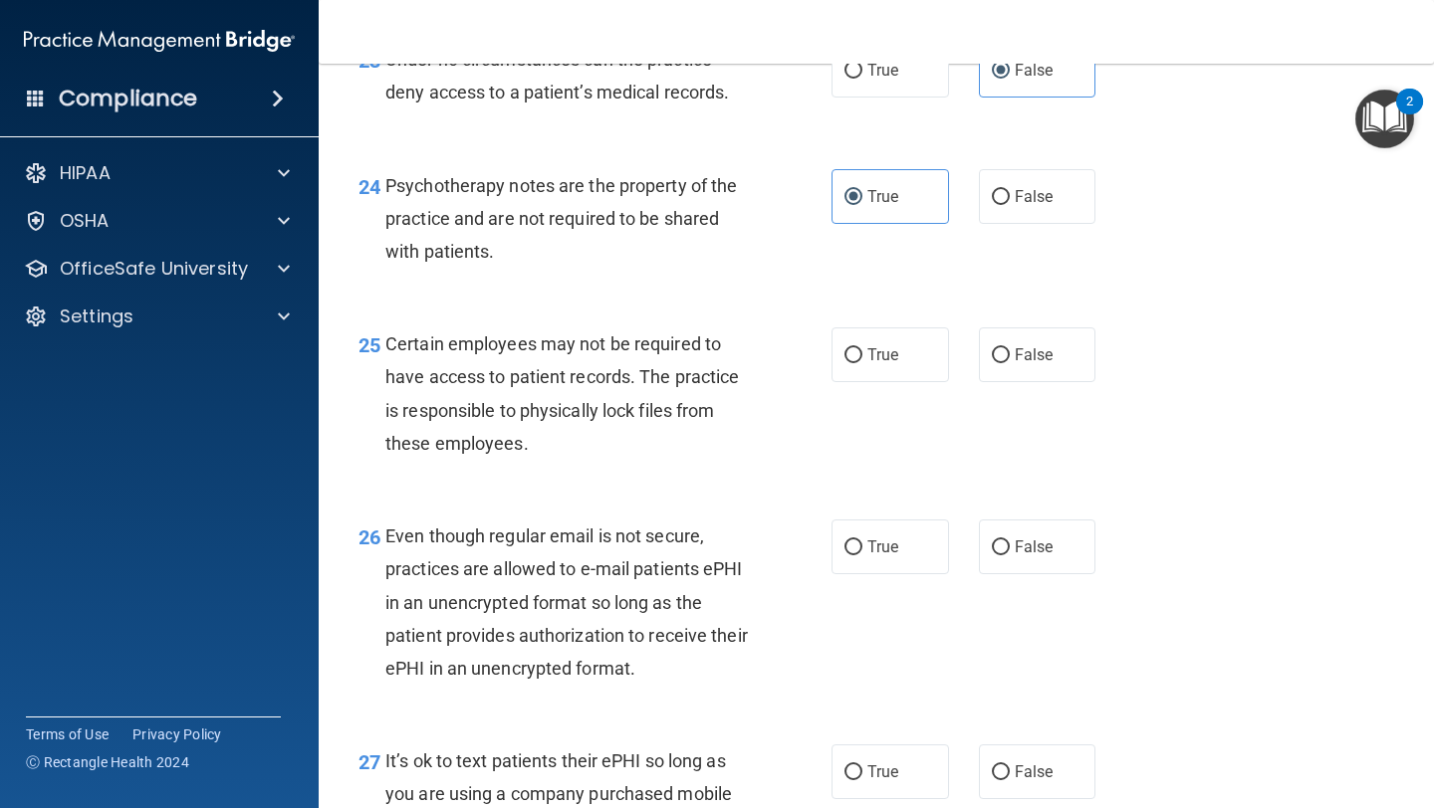
scroll to position [4574, 0]
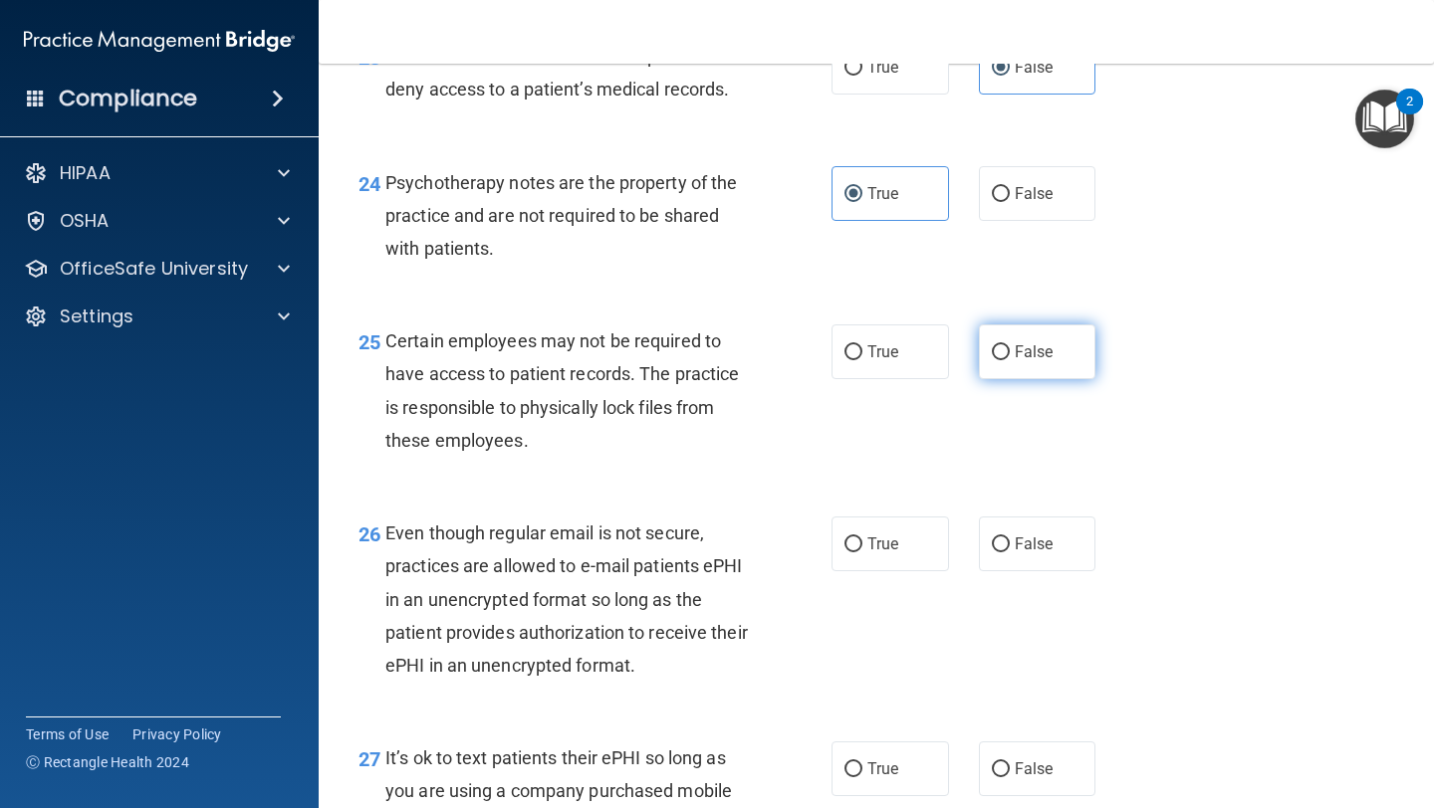
click at [1011, 369] on label "False" at bounding box center [1037, 352] width 117 height 55
click at [1010, 360] on input "False" at bounding box center [1001, 352] width 18 height 15
radio input "true"
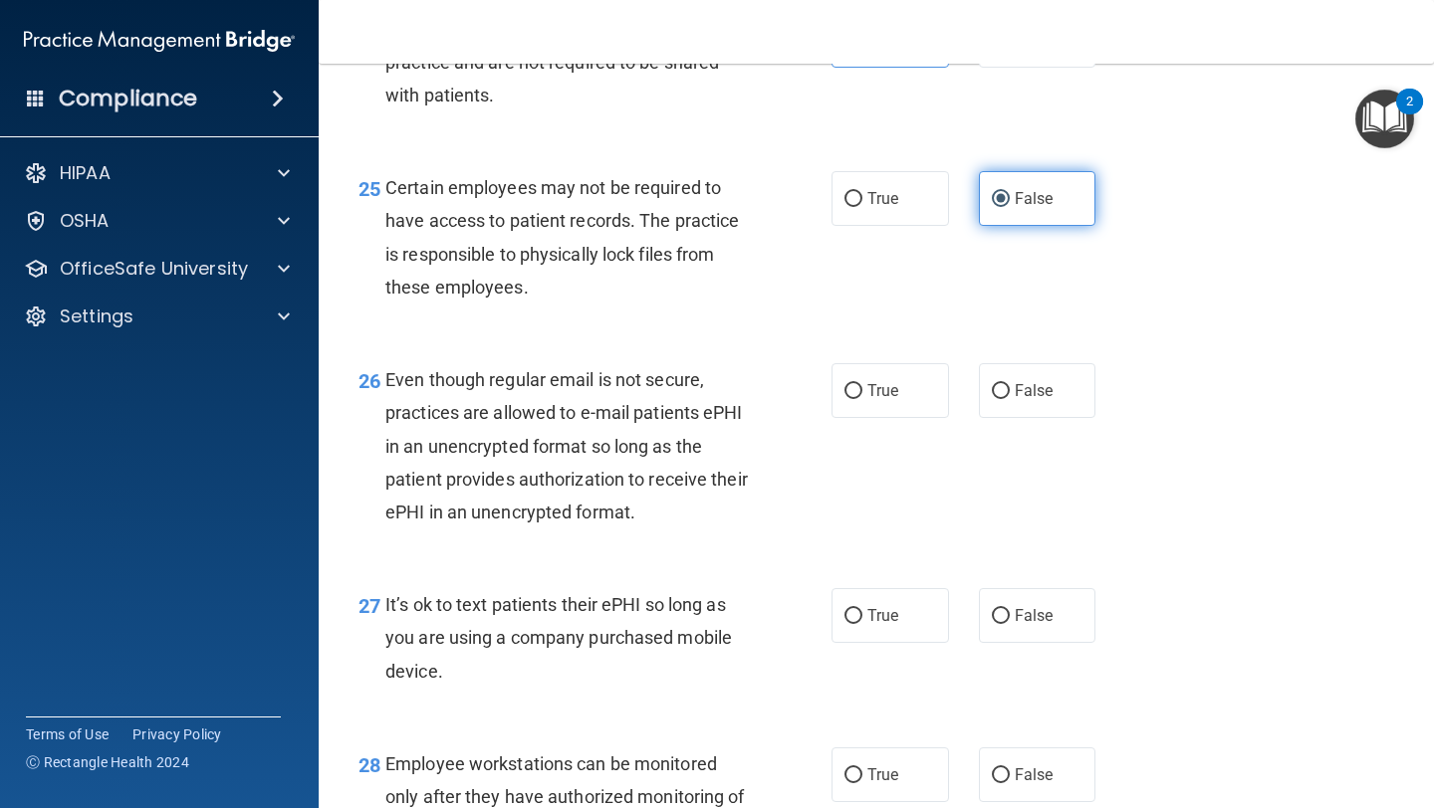
scroll to position [4757, 0]
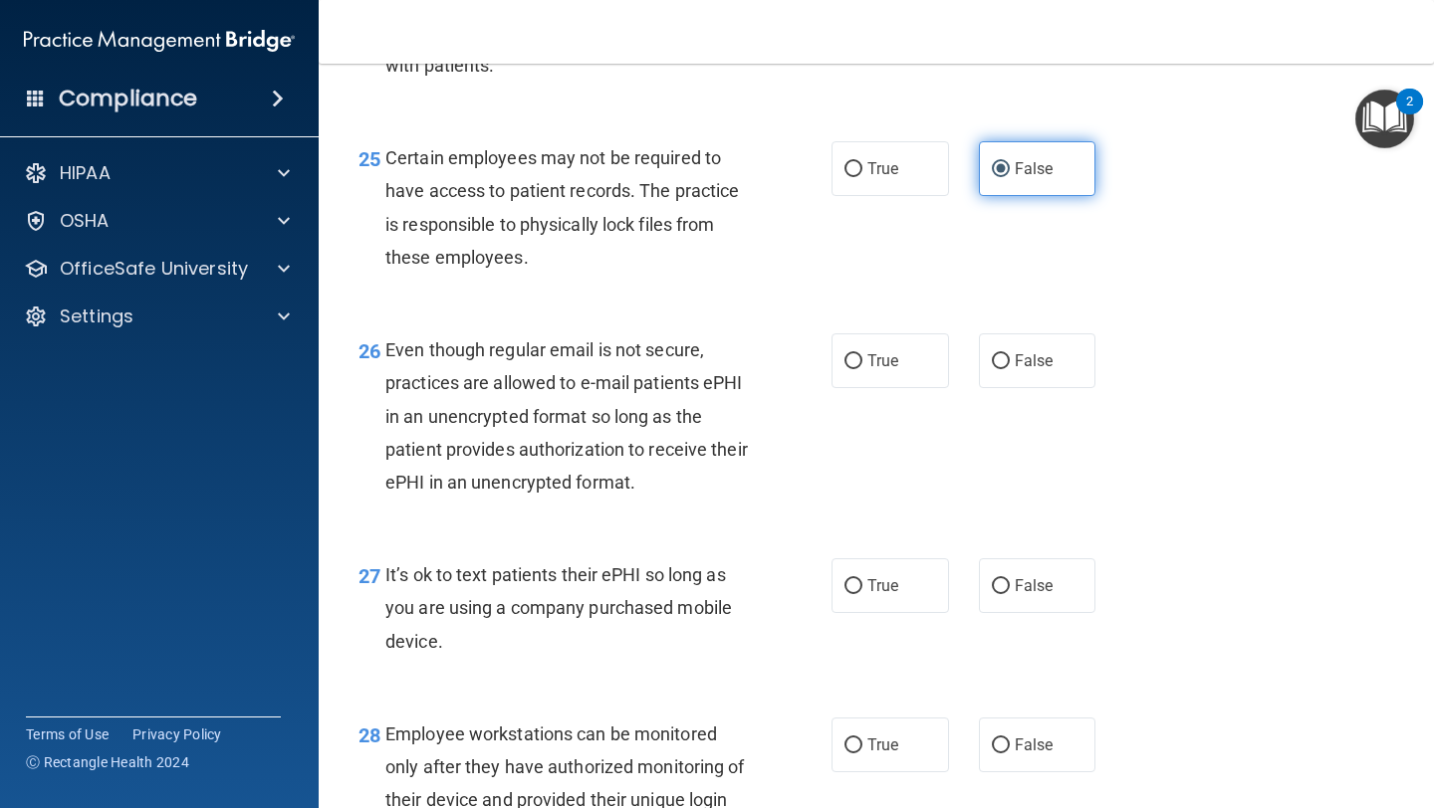
click at [1013, 369] on label "False" at bounding box center [1037, 361] width 117 height 55
click at [1010, 369] on input "False" at bounding box center [1001, 361] width 18 height 15
radio input "true"
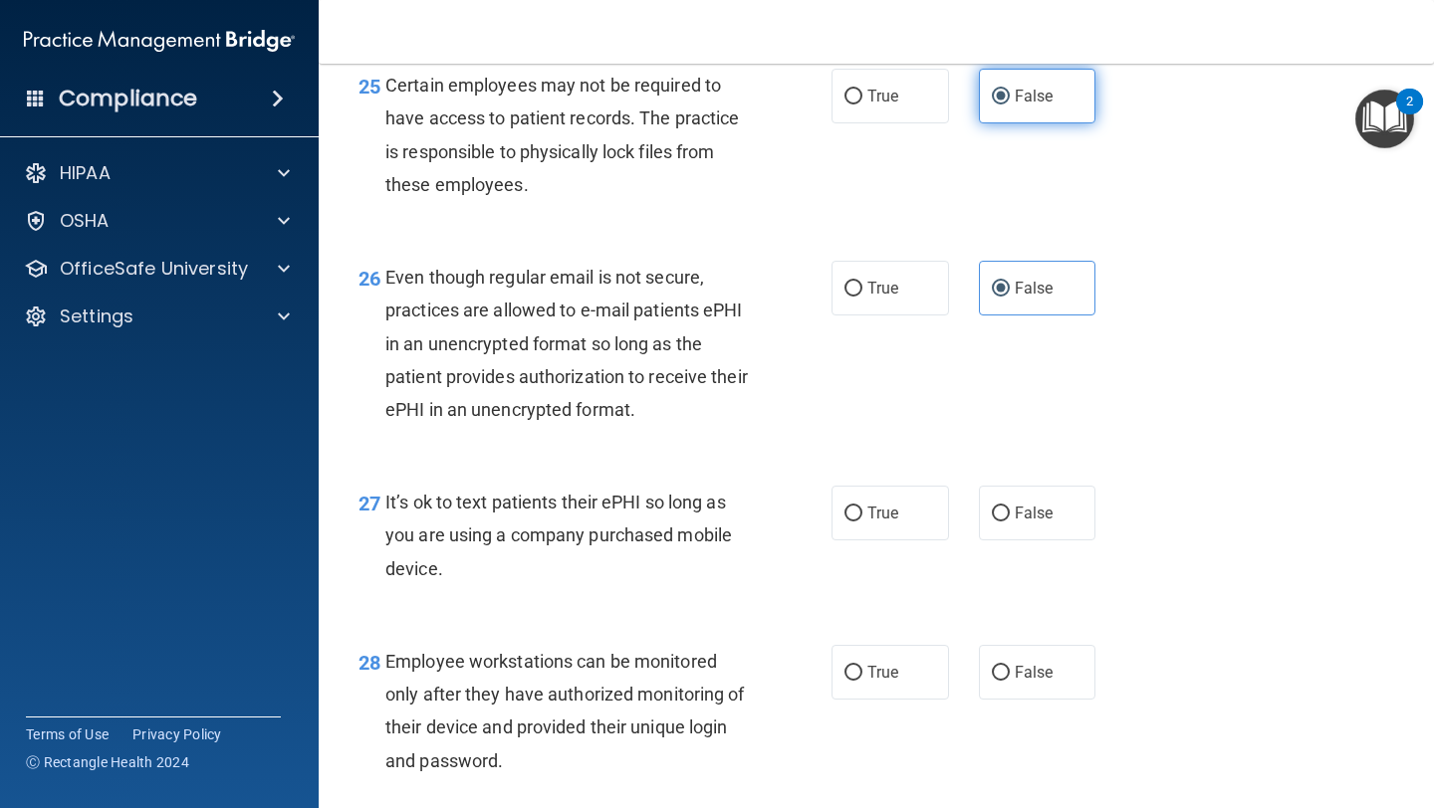
scroll to position [4795, 0]
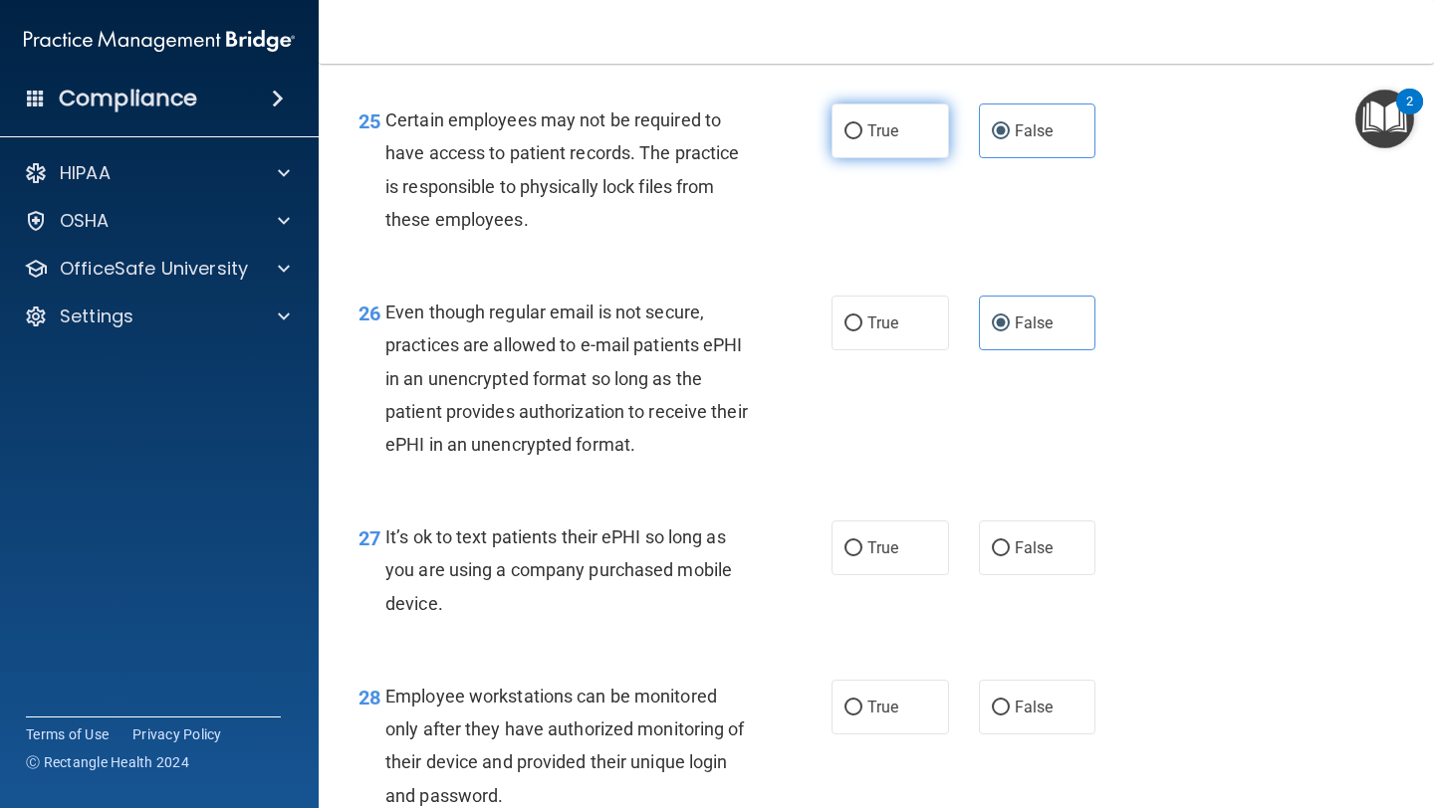
click at [880, 158] on label "True" at bounding box center [889, 131] width 117 height 55
click at [862, 139] on input "True" at bounding box center [853, 131] width 18 height 15
radio input "true"
radio input "false"
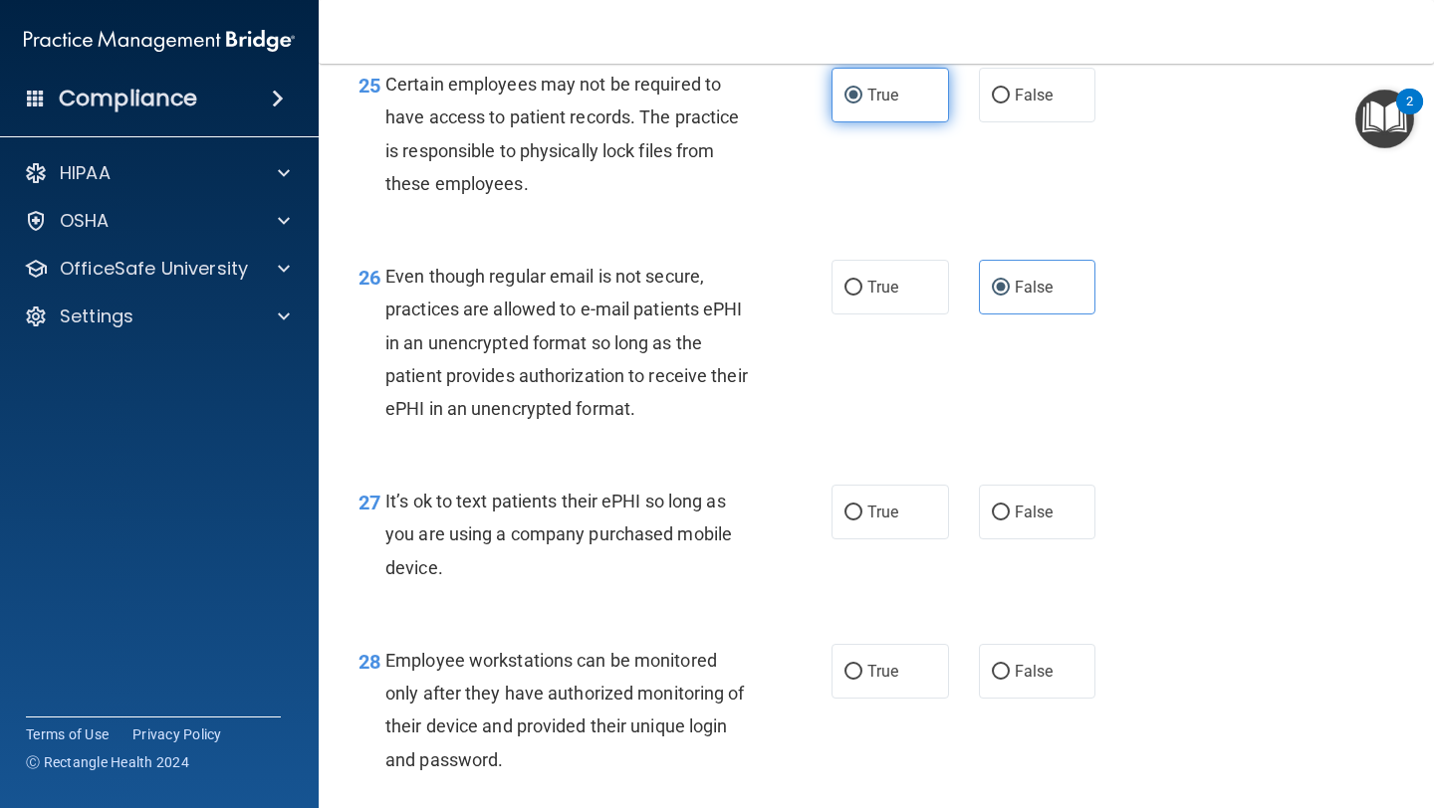
scroll to position [4839, 0]
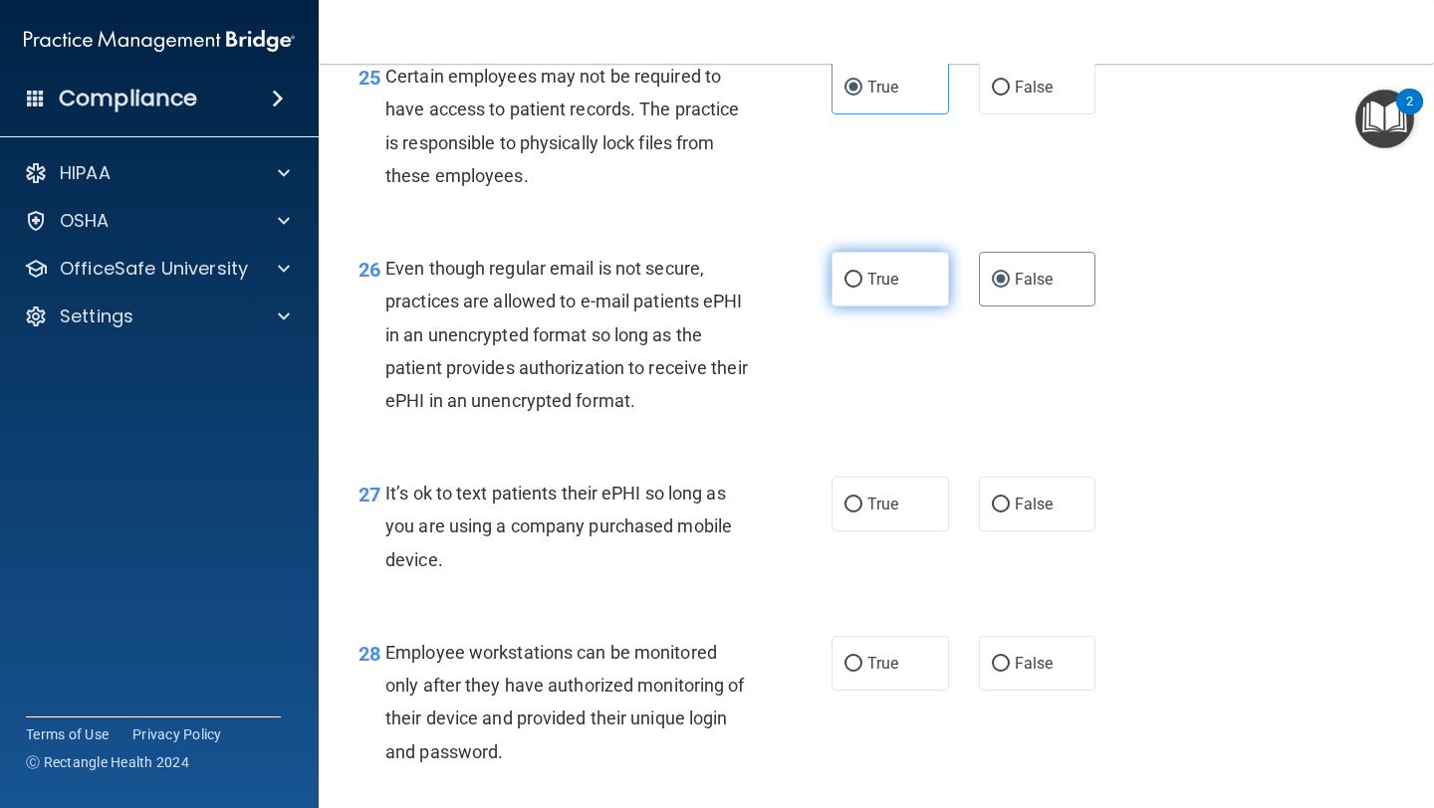
click at [866, 307] on label "True" at bounding box center [889, 279] width 117 height 55
click at [862, 288] on input "True" at bounding box center [853, 280] width 18 height 15
radio input "true"
radio input "false"
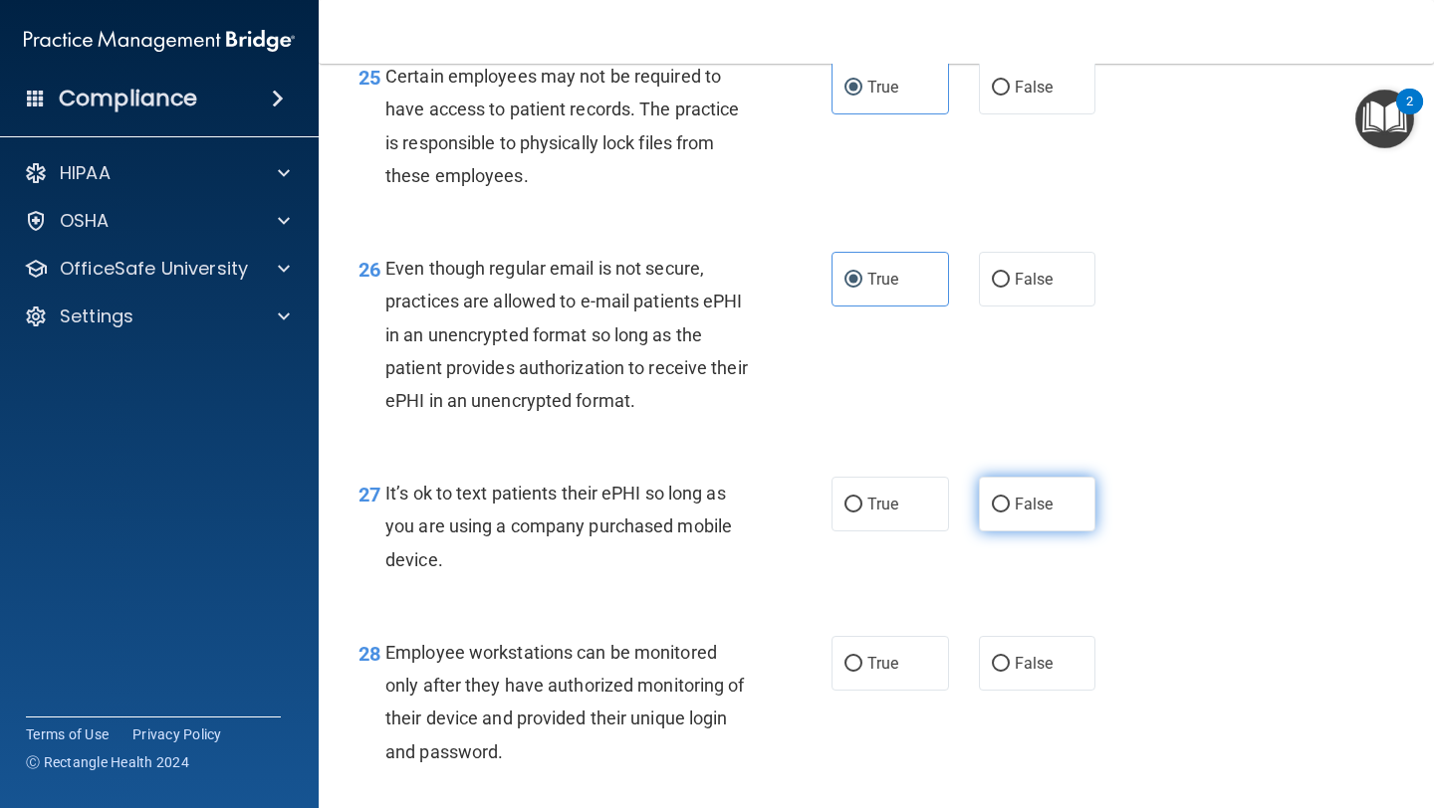
click at [1044, 514] on span "False" at bounding box center [1034, 504] width 39 height 19
click at [1010, 513] on input "False" at bounding box center [1001, 505] width 18 height 15
radio input "true"
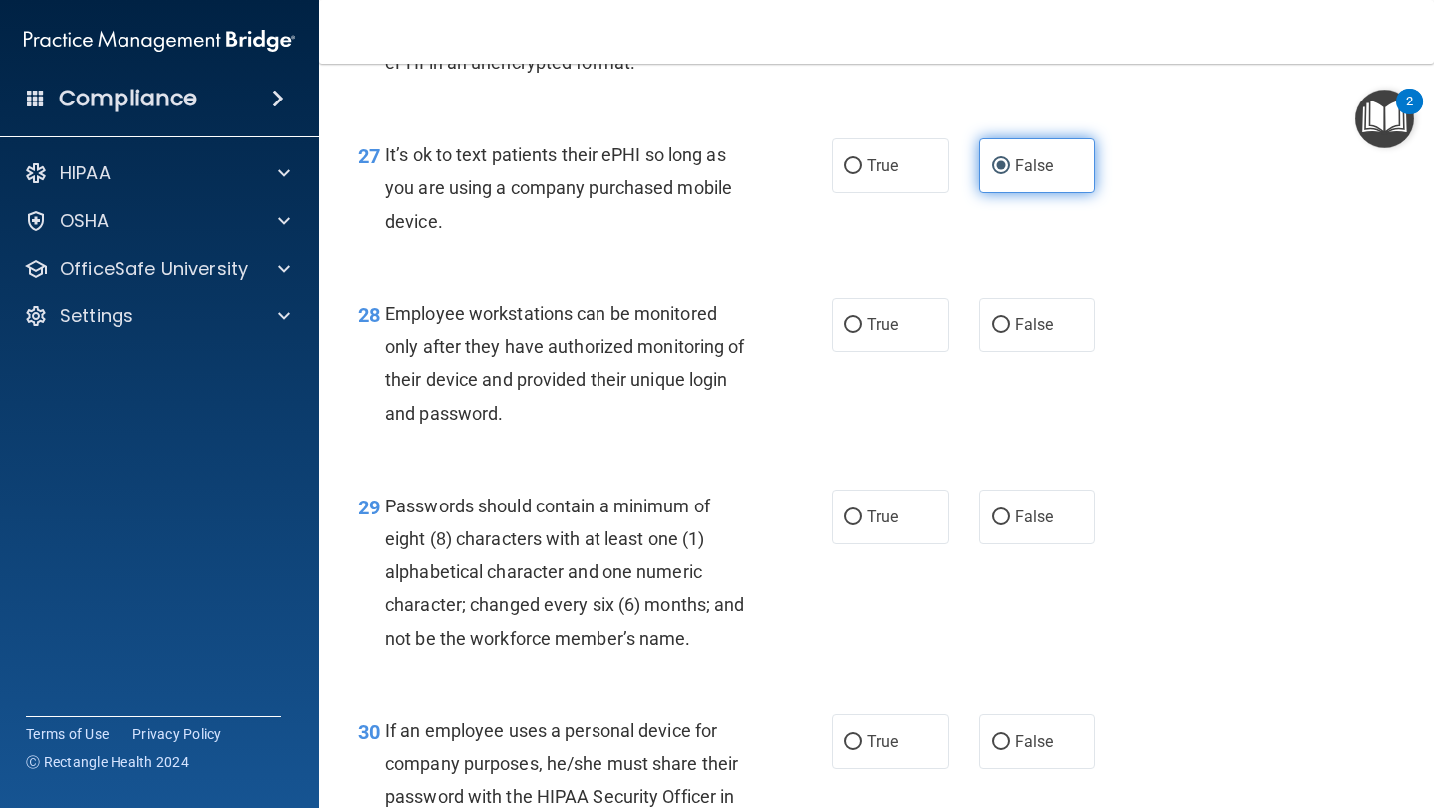
scroll to position [5189, 0]
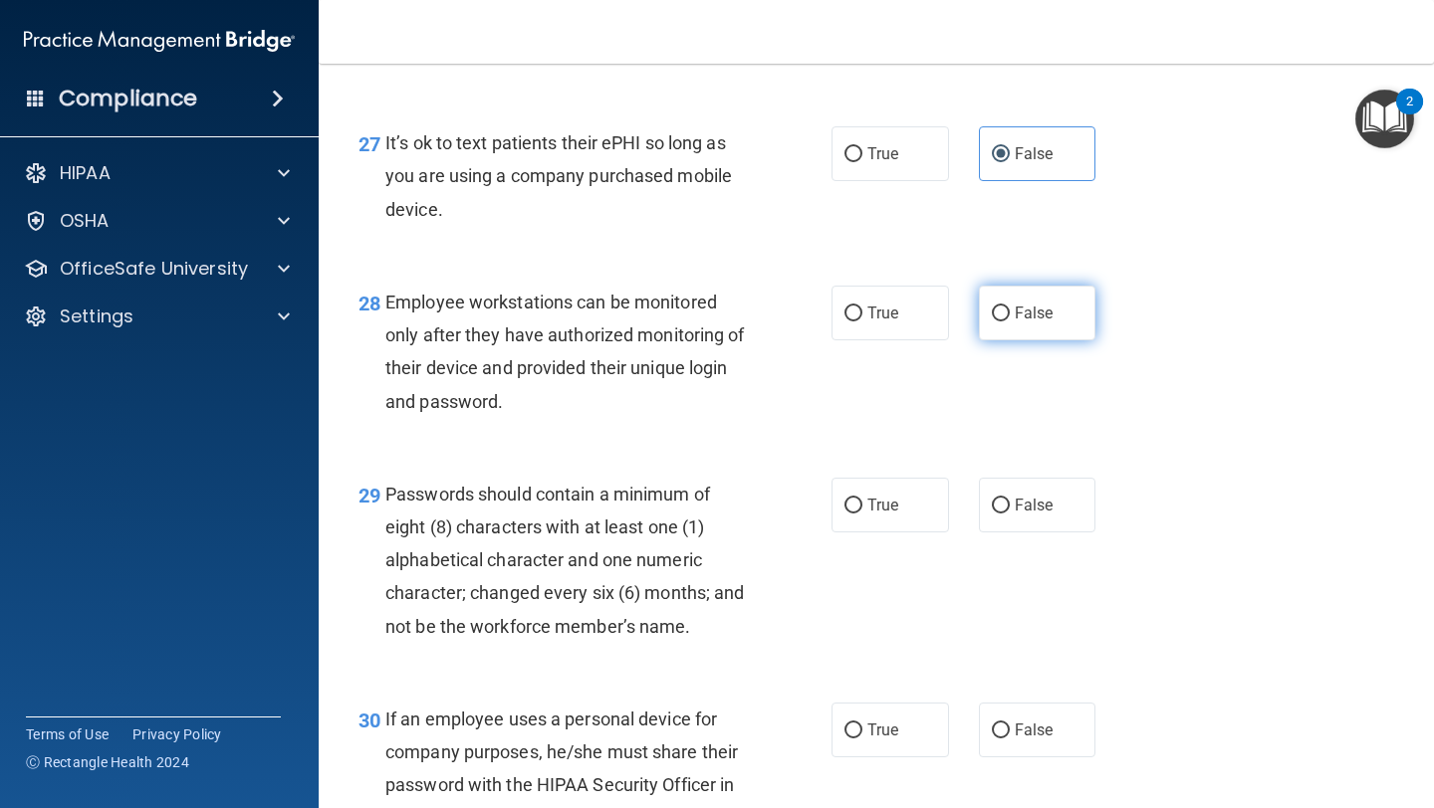
click at [1059, 341] on label "False" at bounding box center [1037, 313] width 117 height 55
click at [1010, 322] on input "False" at bounding box center [1001, 314] width 18 height 15
radio input "true"
click at [834, 533] on label "True" at bounding box center [889, 505] width 117 height 55
click at [844, 514] on input "True" at bounding box center [853, 506] width 18 height 15
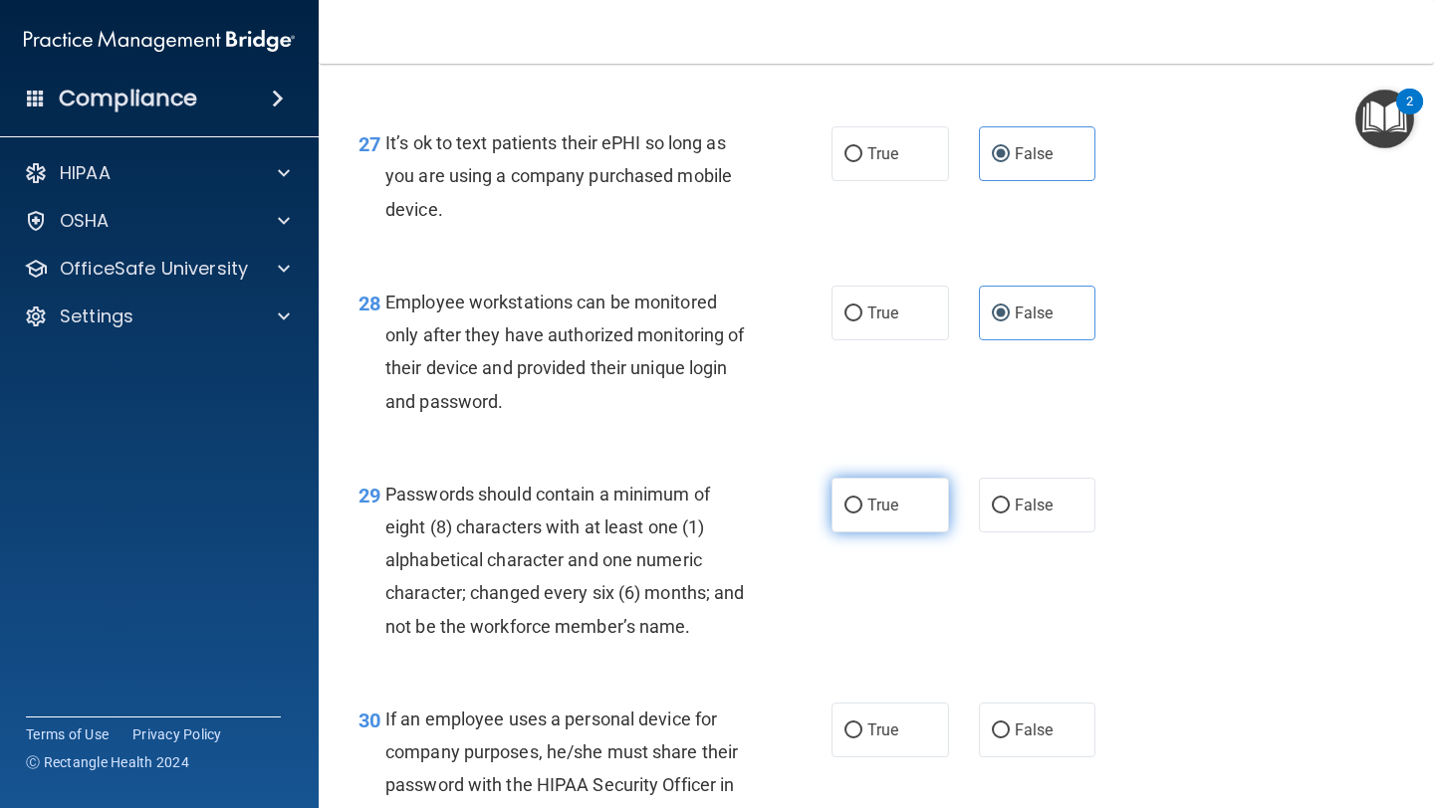
radio input "true"
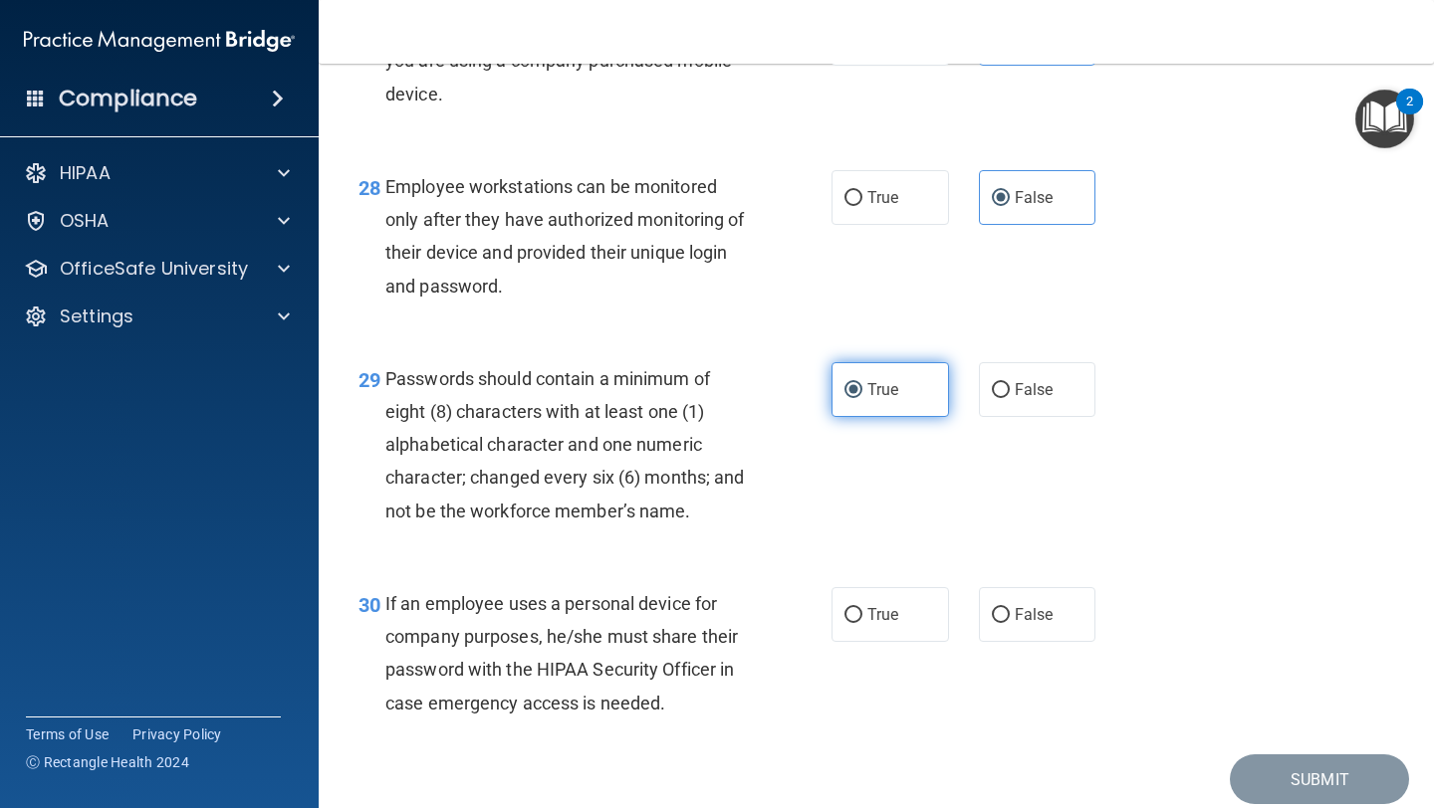
scroll to position [5309, 0]
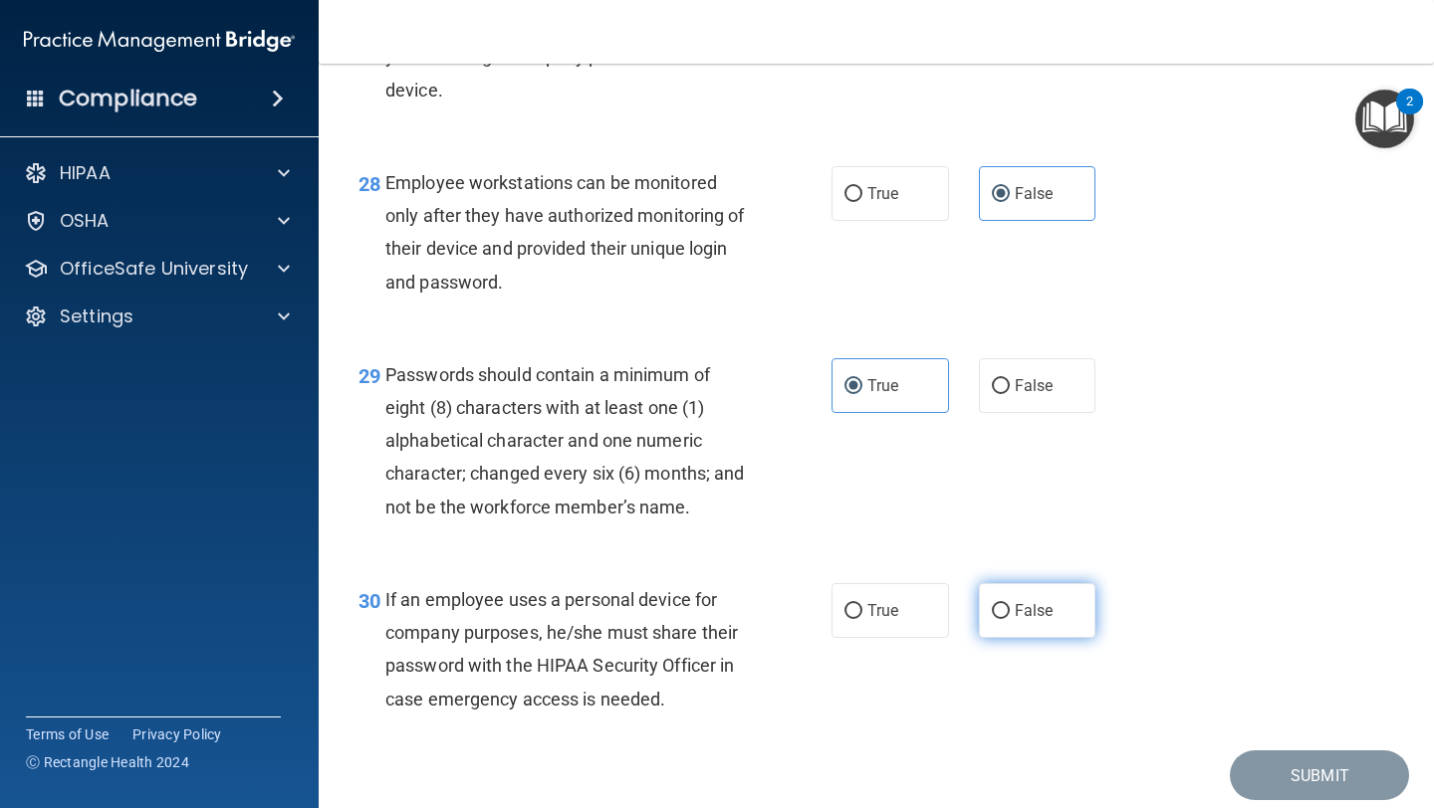
click at [1006, 619] on input "False" at bounding box center [1001, 611] width 18 height 15
radio input "true"
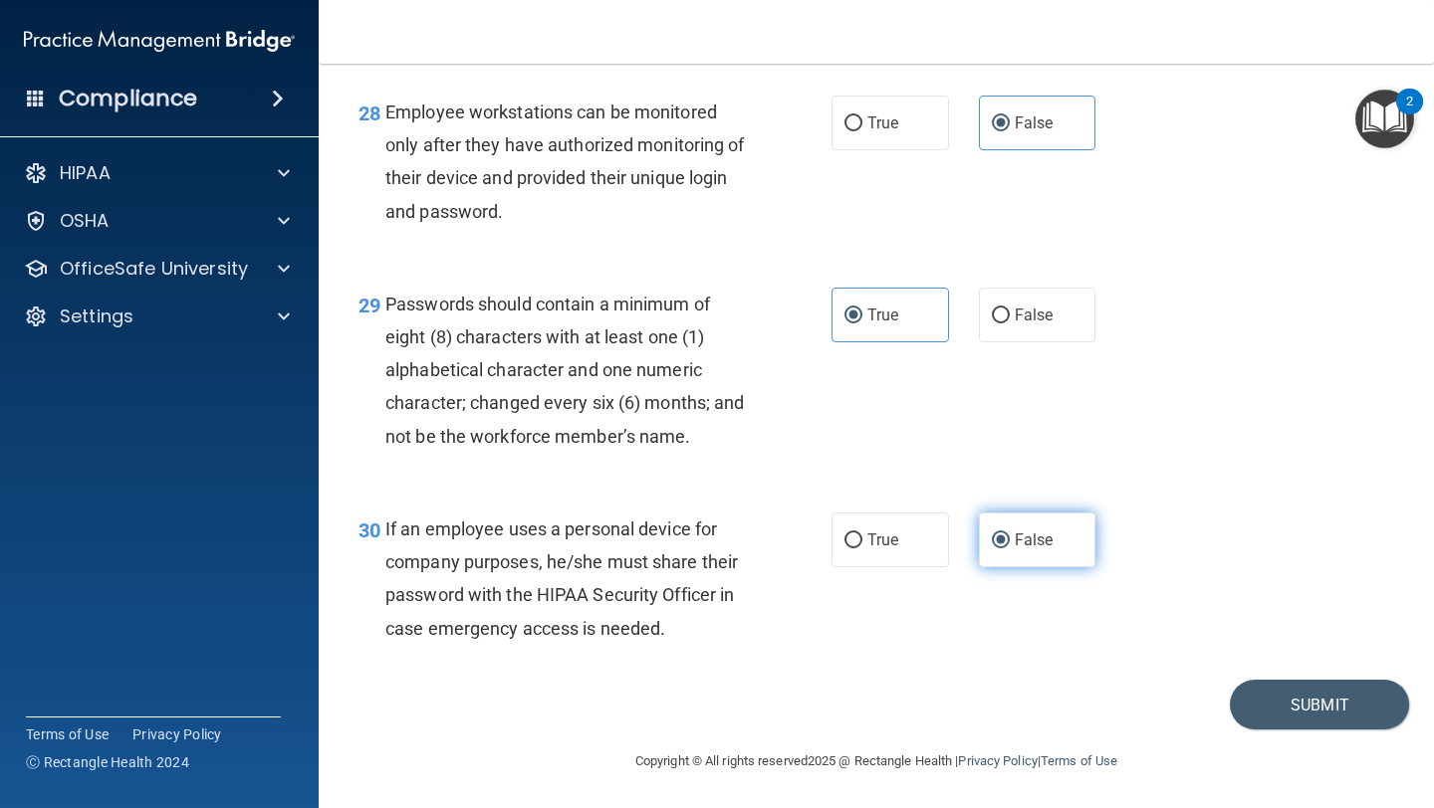
scroll to position [5414, 0]
click at [1275, 721] on button "Submit" at bounding box center [1319, 704] width 179 height 51
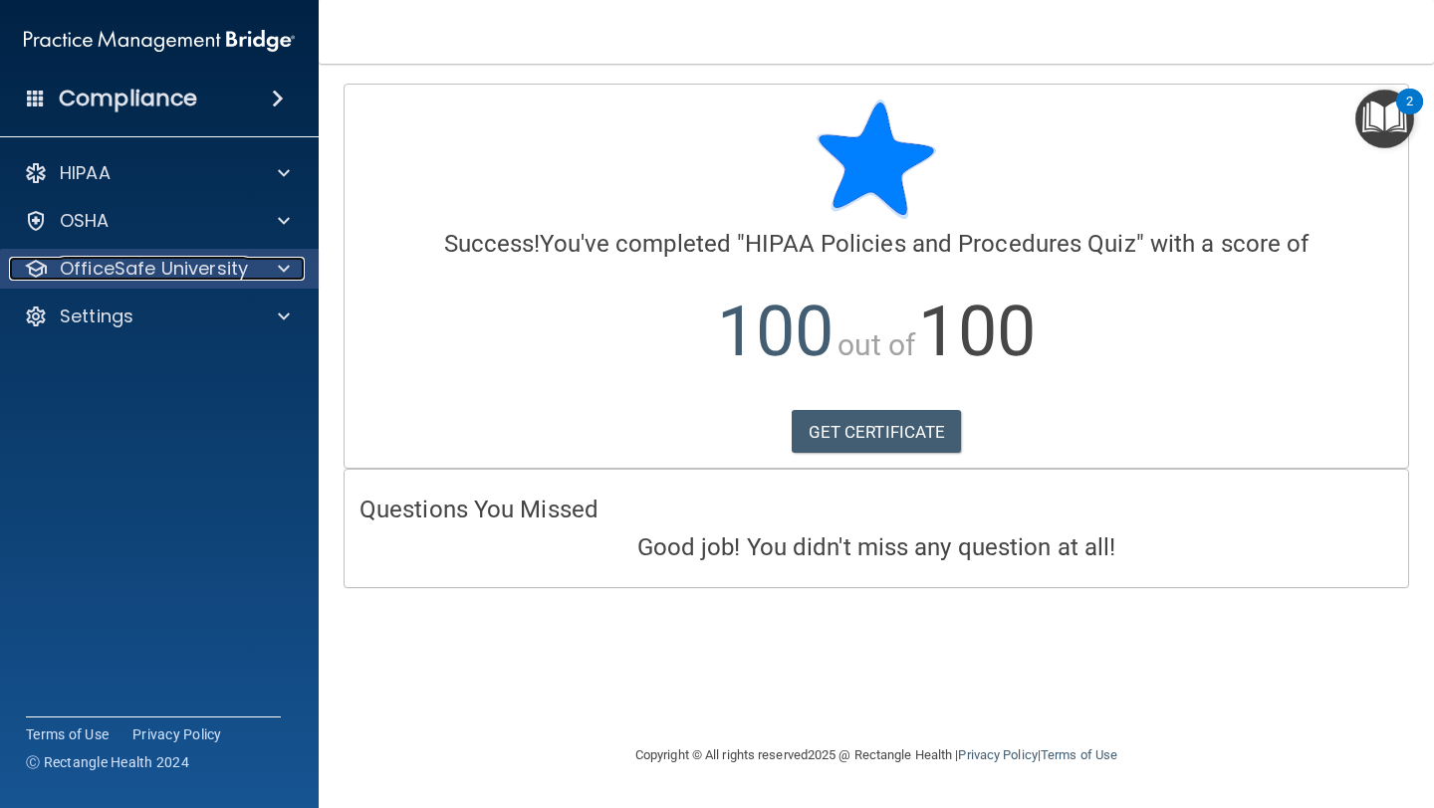
click at [292, 275] on div at bounding box center [281, 269] width 50 height 24
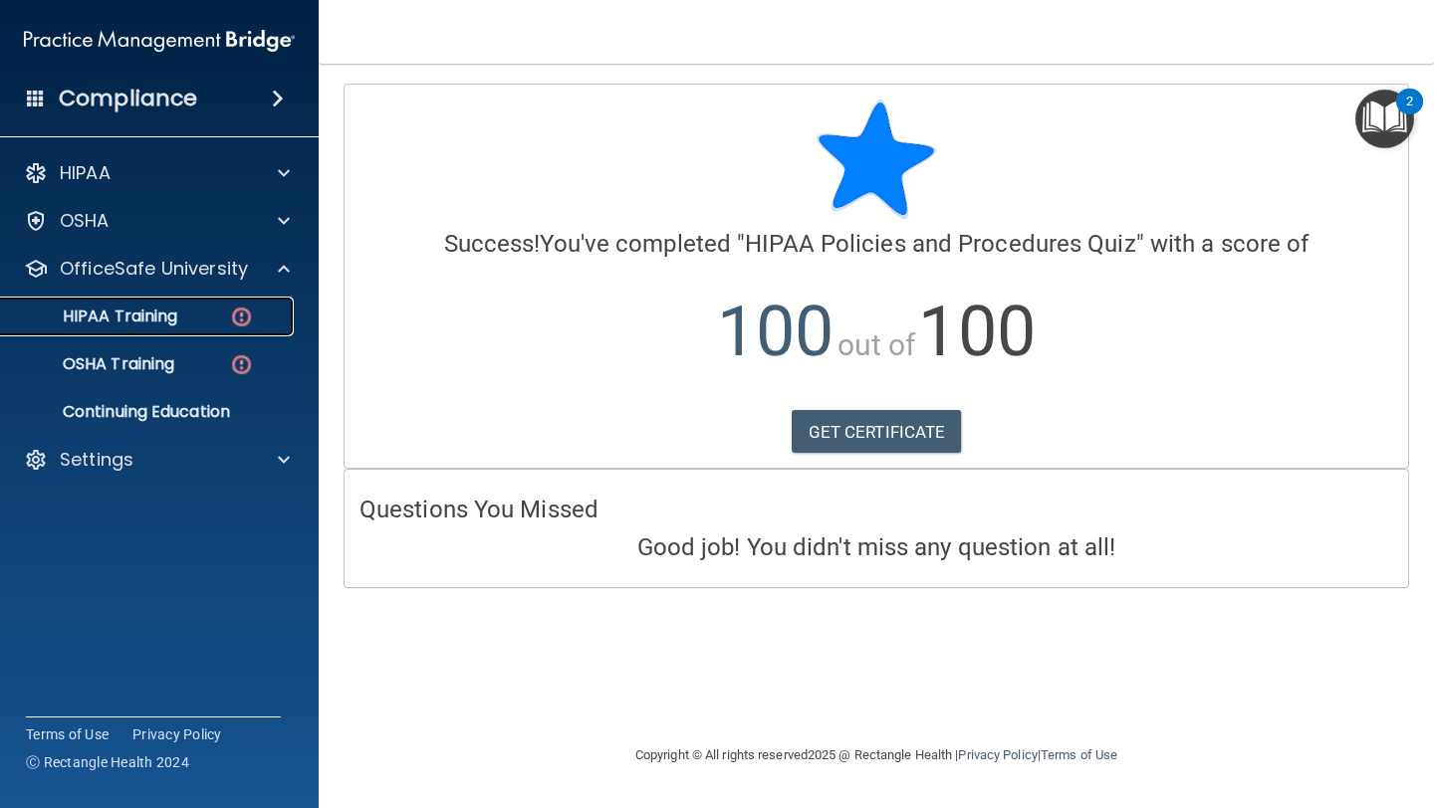
click at [175, 317] on p "HIPAA Training" at bounding box center [95, 317] width 164 height 20
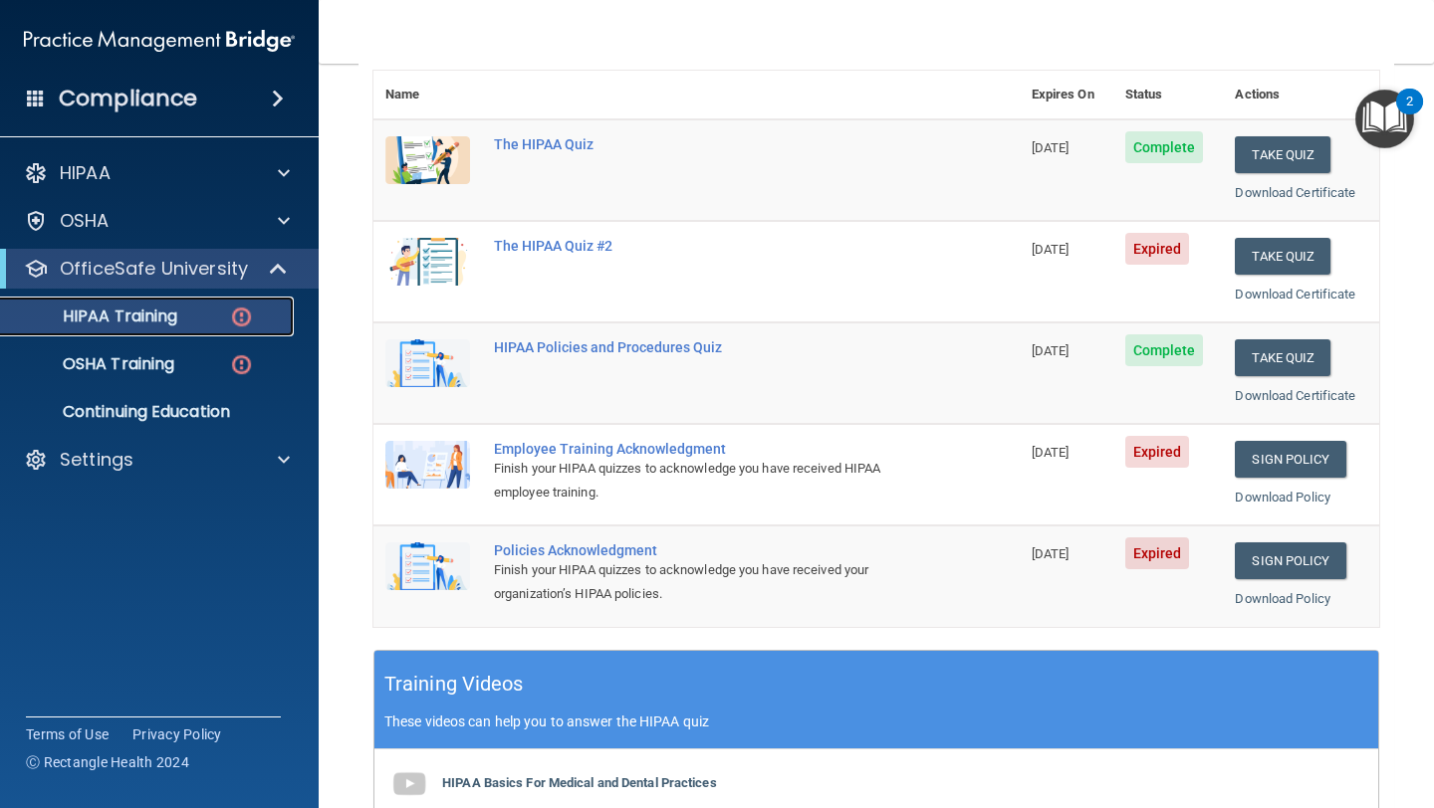
scroll to position [237, 0]
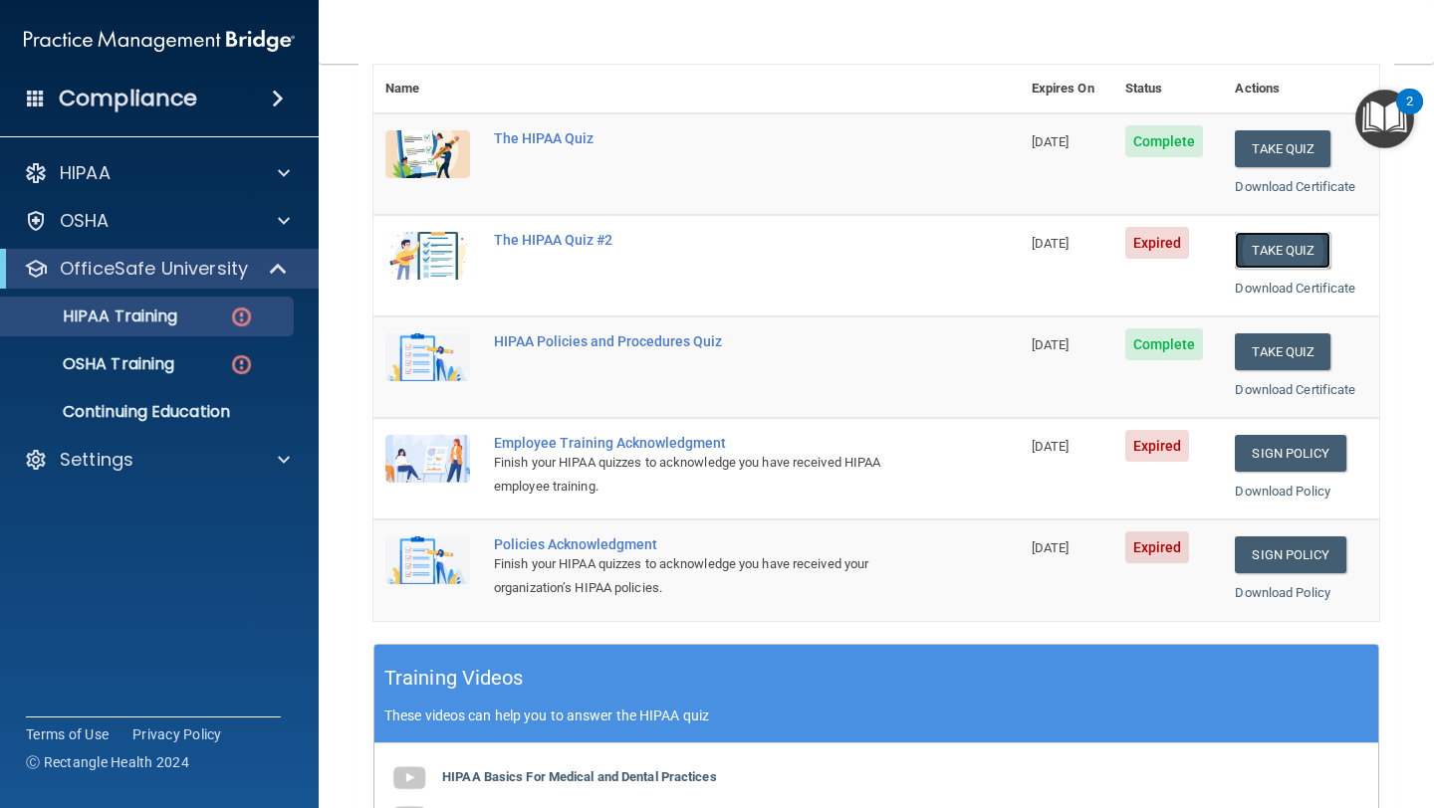
click at [1318, 257] on button "Take Quiz" at bounding box center [1283, 250] width 96 height 37
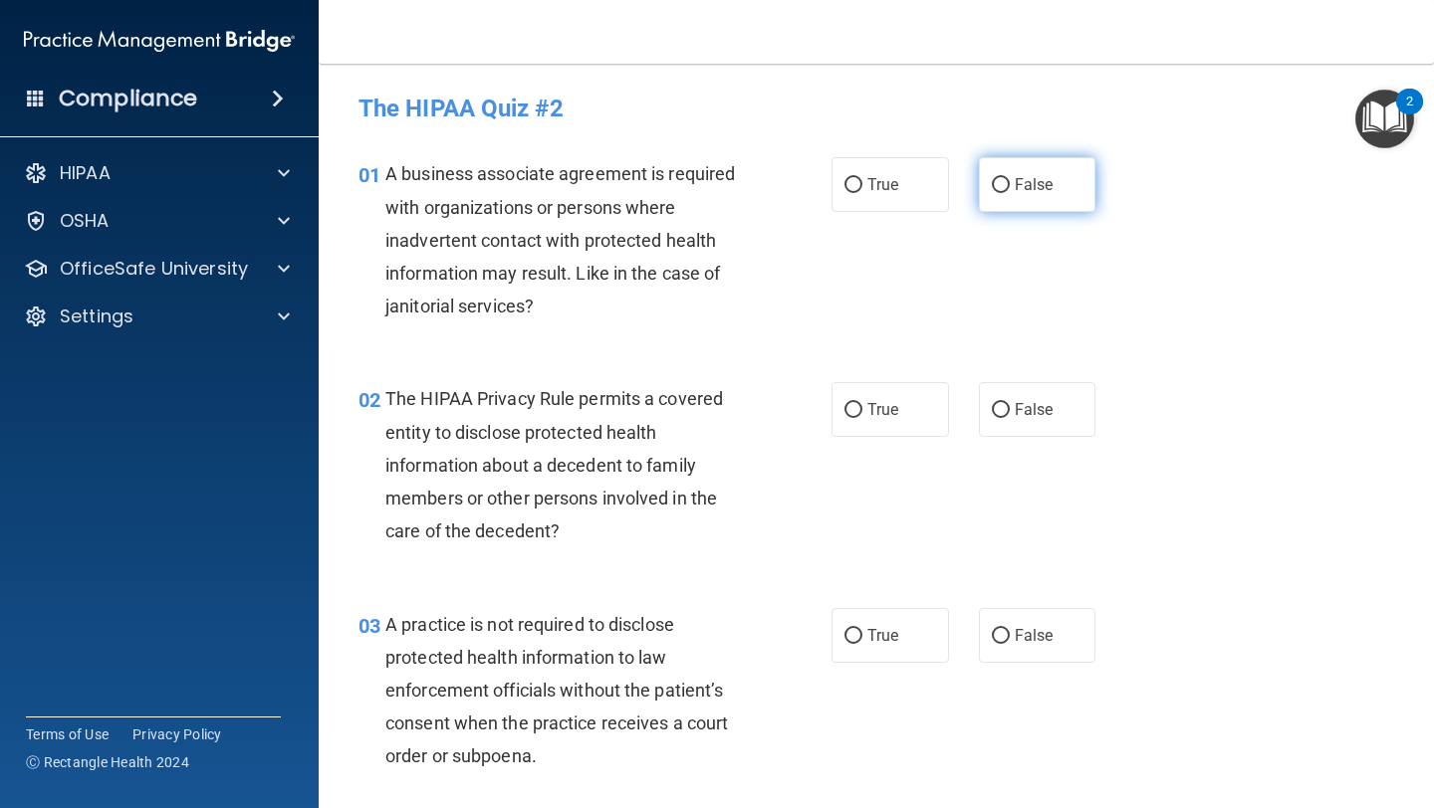
click at [1024, 186] on span "False" at bounding box center [1034, 184] width 39 height 19
click at [1010, 186] on input "False" at bounding box center [1001, 185] width 18 height 15
radio input "true"
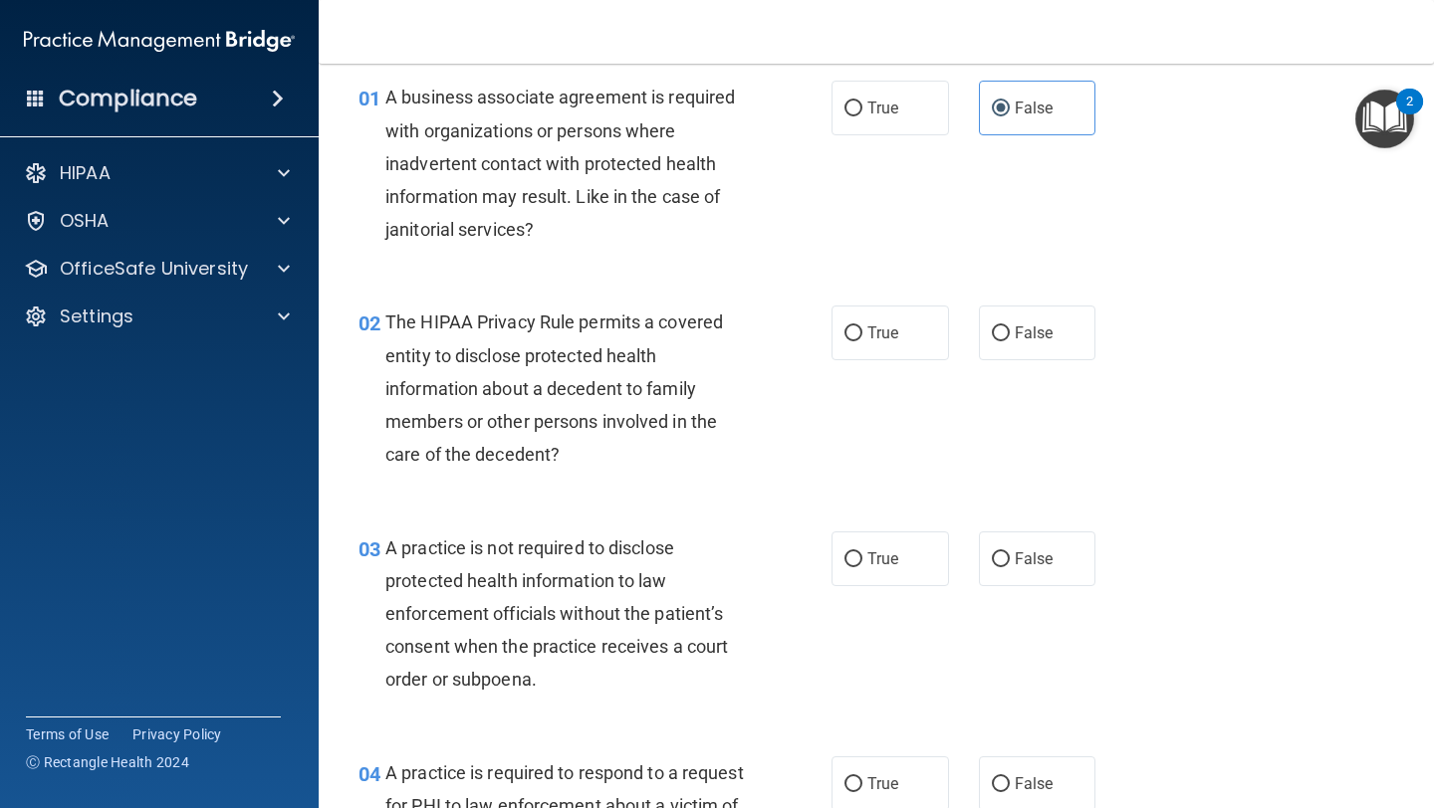
scroll to position [151, 0]
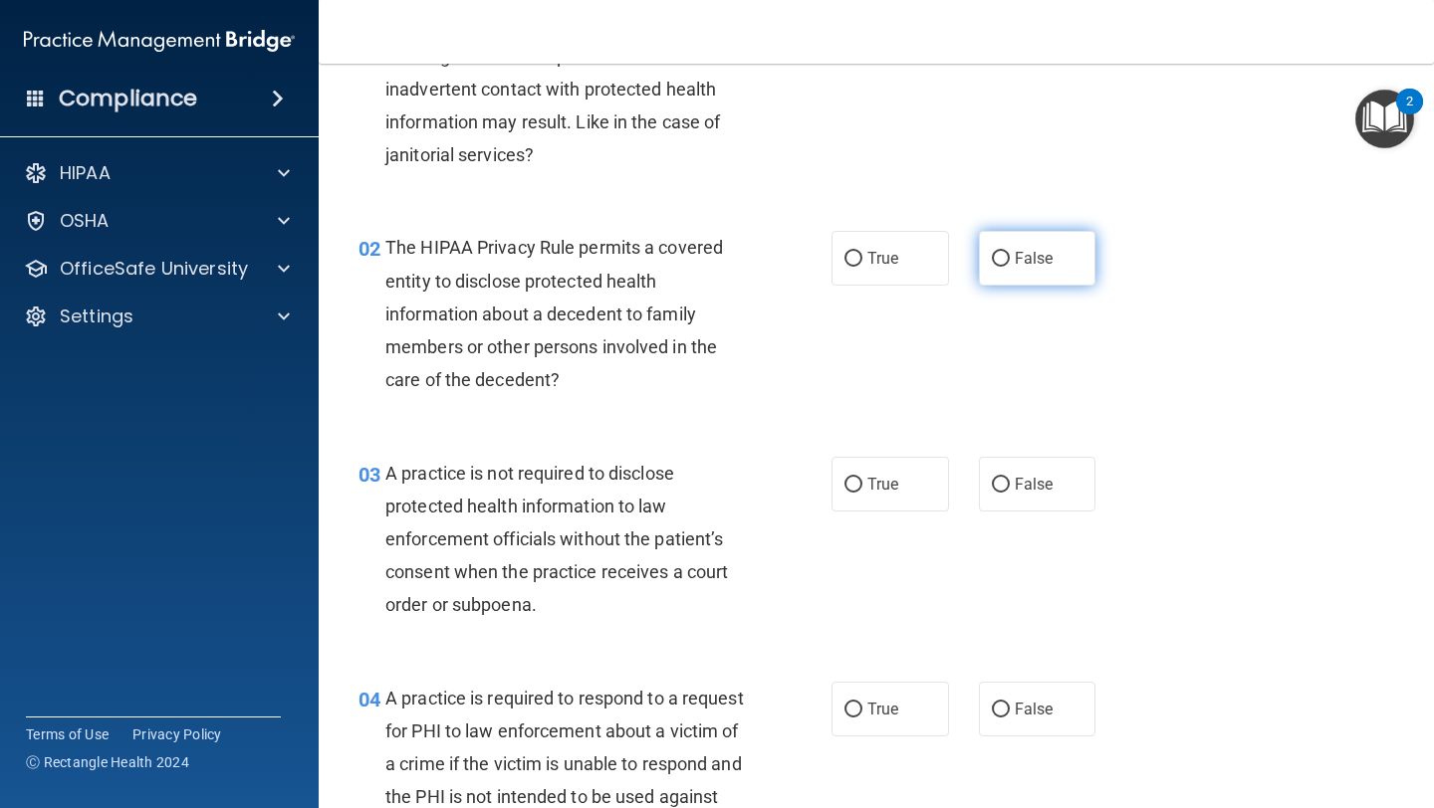
click at [1034, 256] on span "False" at bounding box center [1034, 258] width 39 height 19
click at [1010, 256] on input "False" at bounding box center [1001, 259] width 18 height 15
radio input "true"
click at [887, 261] on span "True" at bounding box center [882, 258] width 31 height 19
click at [862, 261] on input "True" at bounding box center [853, 259] width 18 height 15
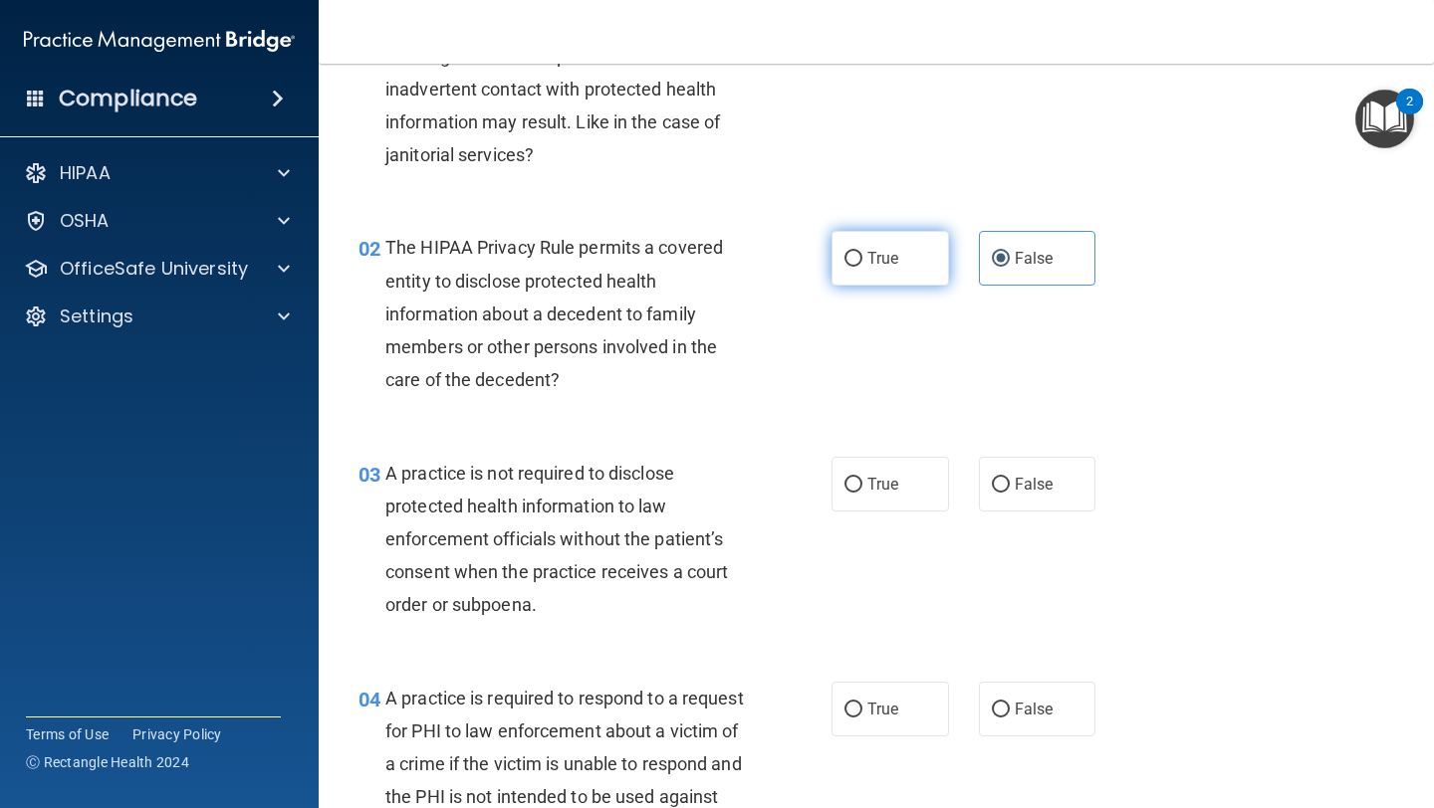
radio input "true"
click at [1049, 238] on label "False" at bounding box center [1037, 258] width 117 height 55
click at [1010, 252] on input "False" at bounding box center [1001, 259] width 18 height 15
radio input "true"
radio input "false"
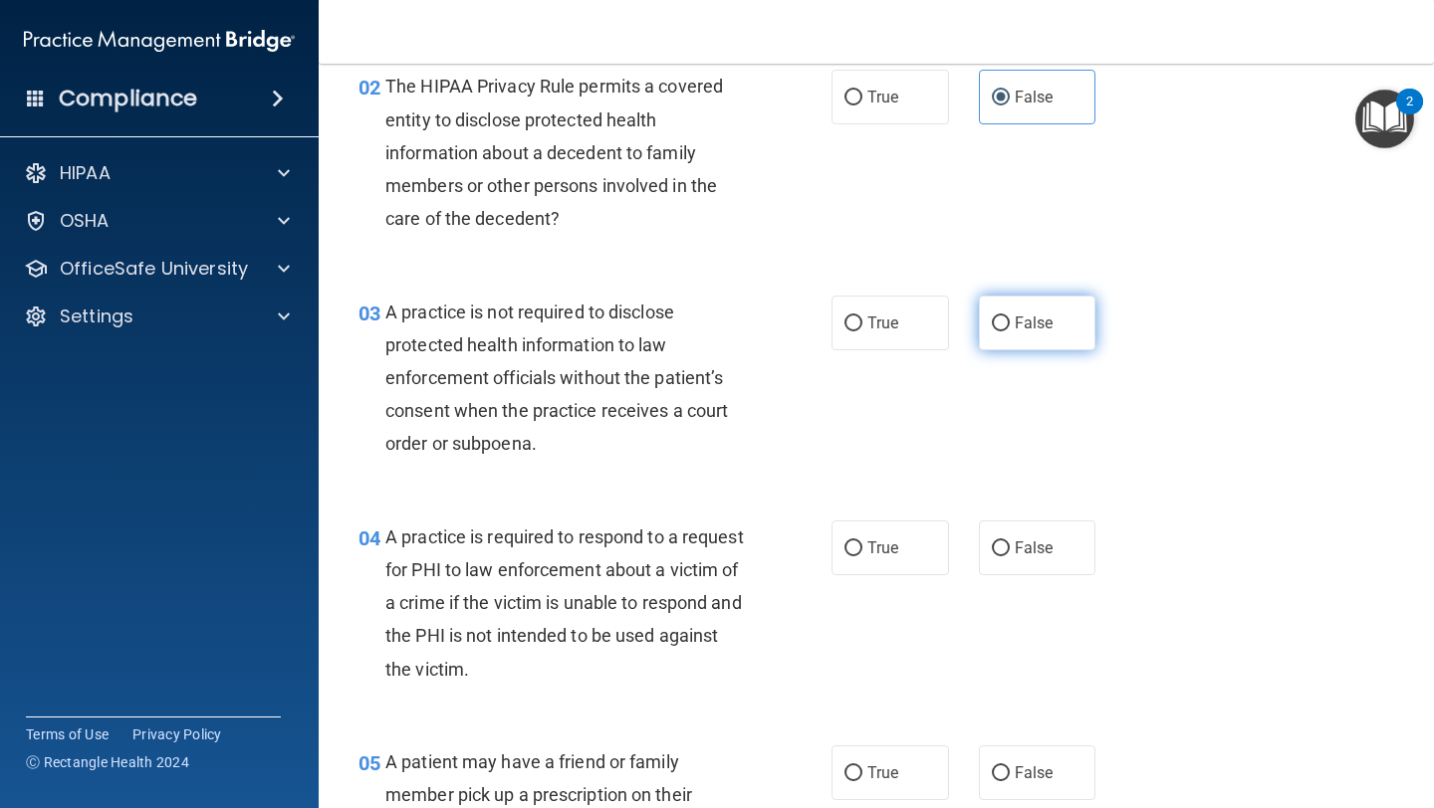
scroll to position [315, 0]
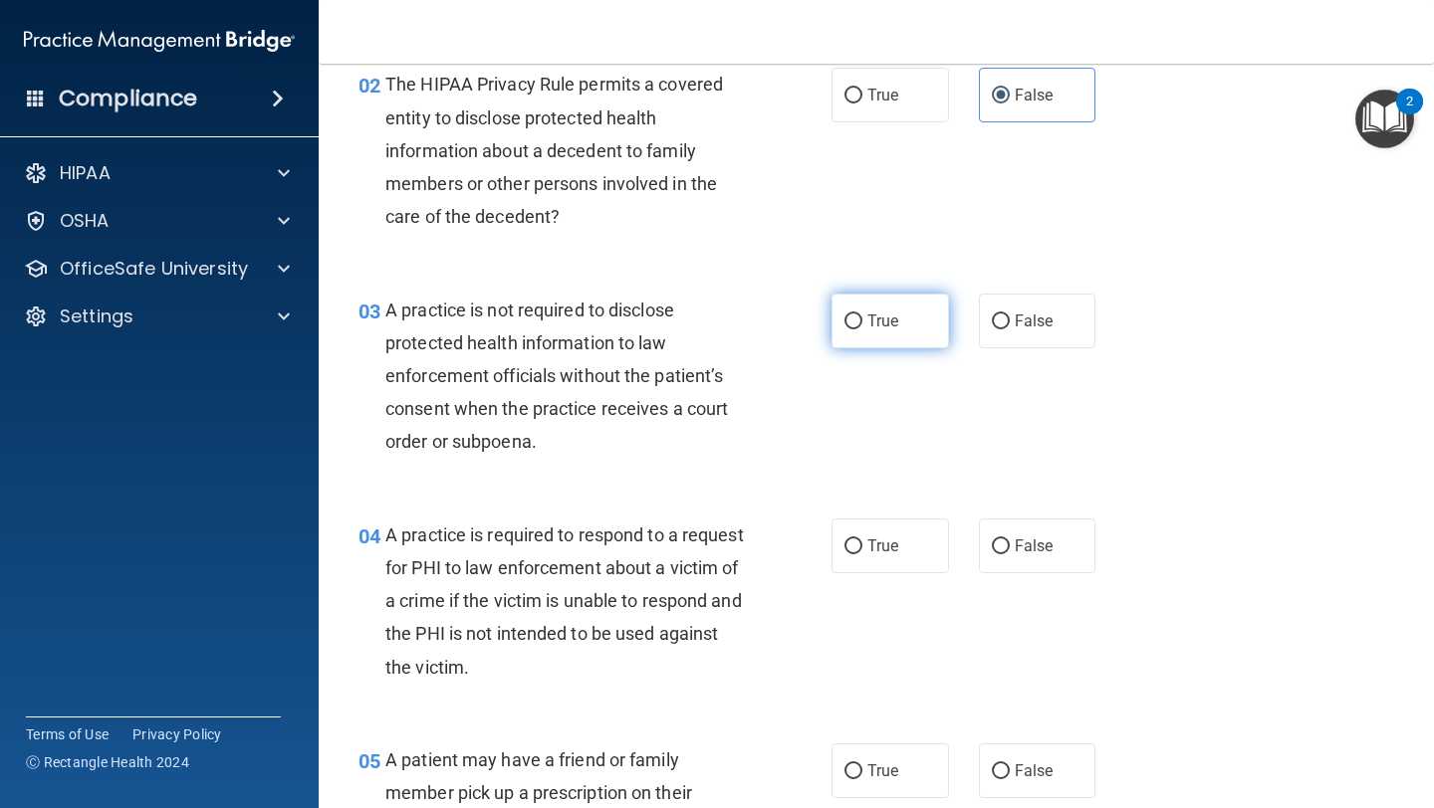
click at [875, 332] on label "True" at bounding box center [889, 321] width 117 height 55
click at [862, 330] on input "True" at bounding box center [853, 322] width 18 height 15
radio input "true"
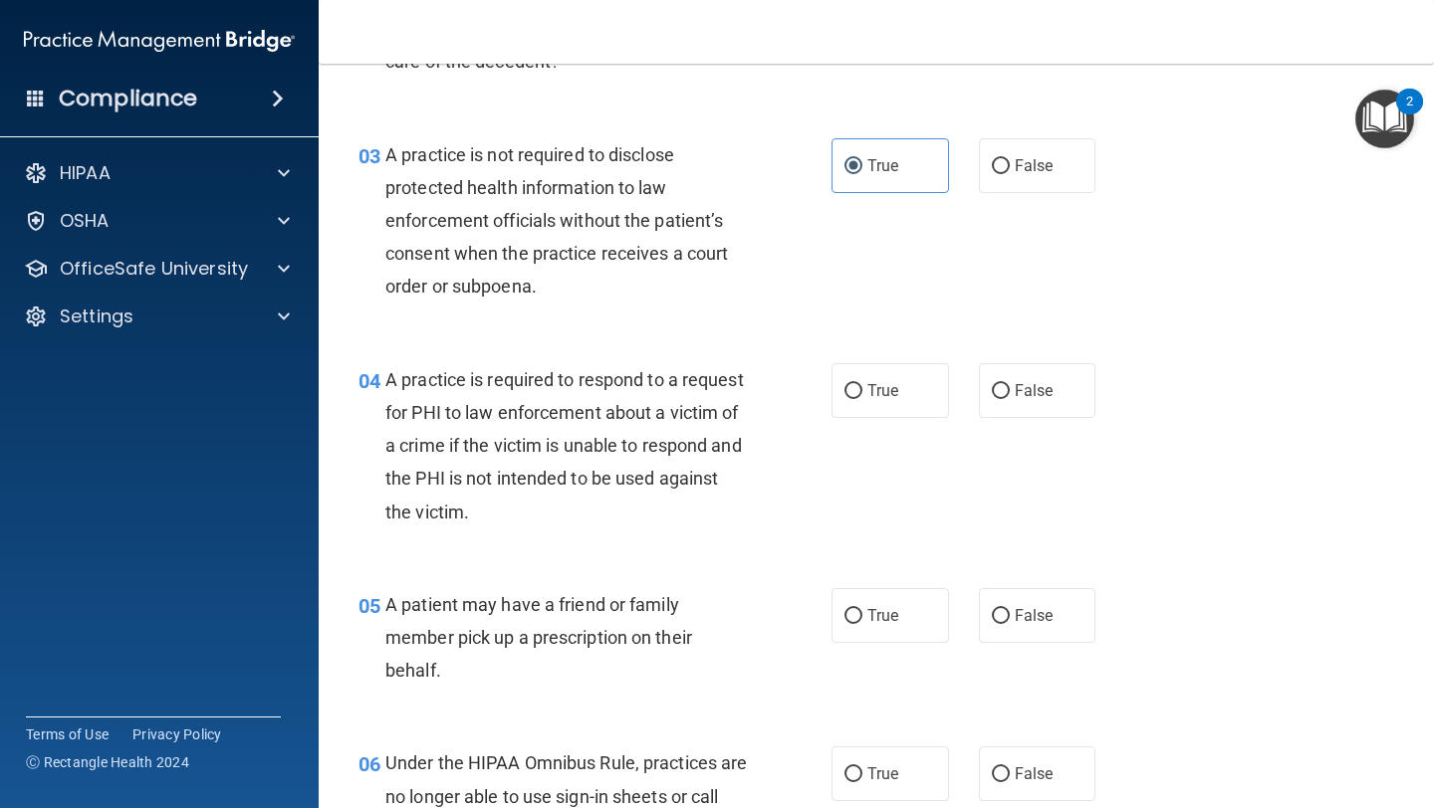
scroll to position [500, 0]
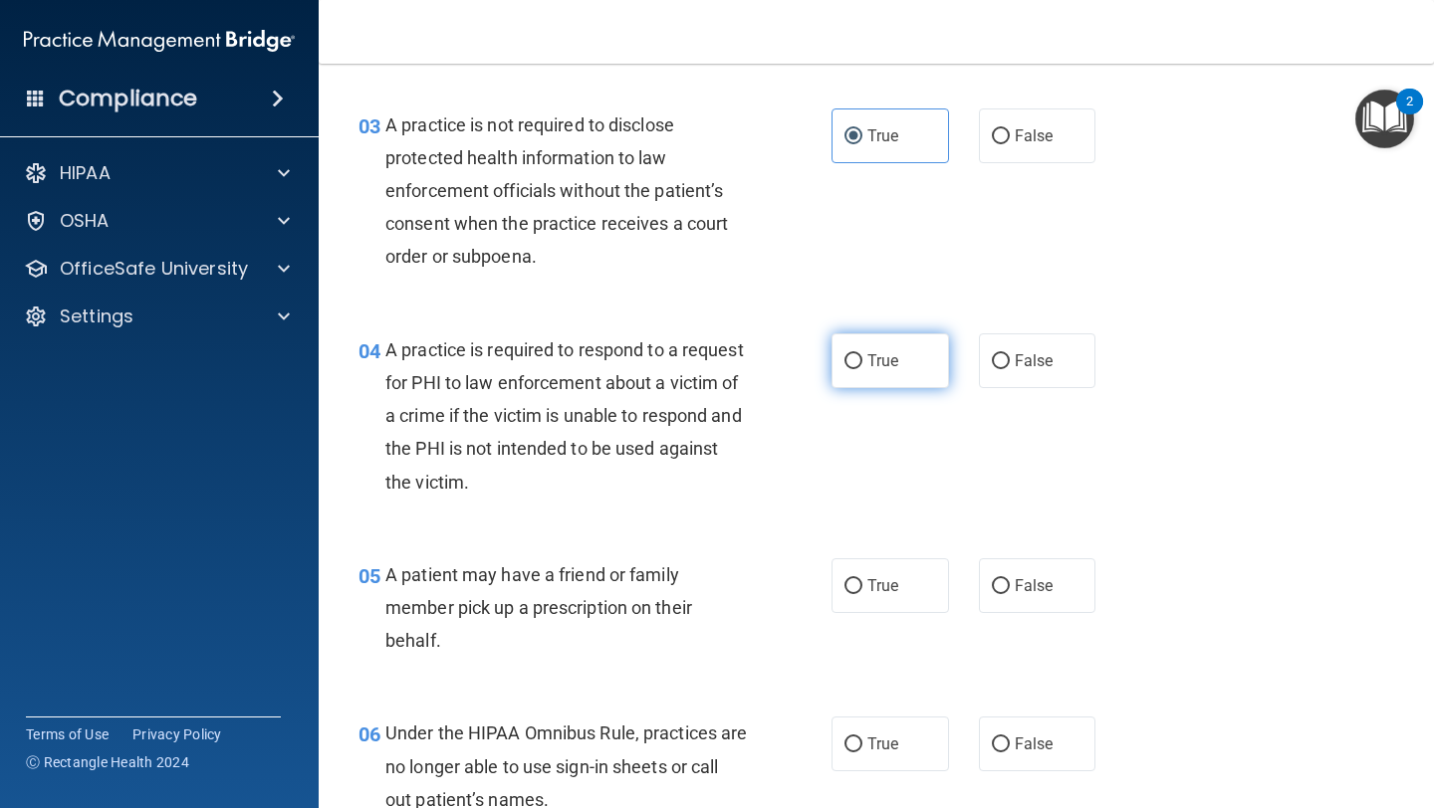
click at [916, 352] on label "True" at bounding box center [889, 361] width 117 height 55
click at [862, 354] on input "True" at bounding box center [853, 361] width 18 height 15
radio input "true"
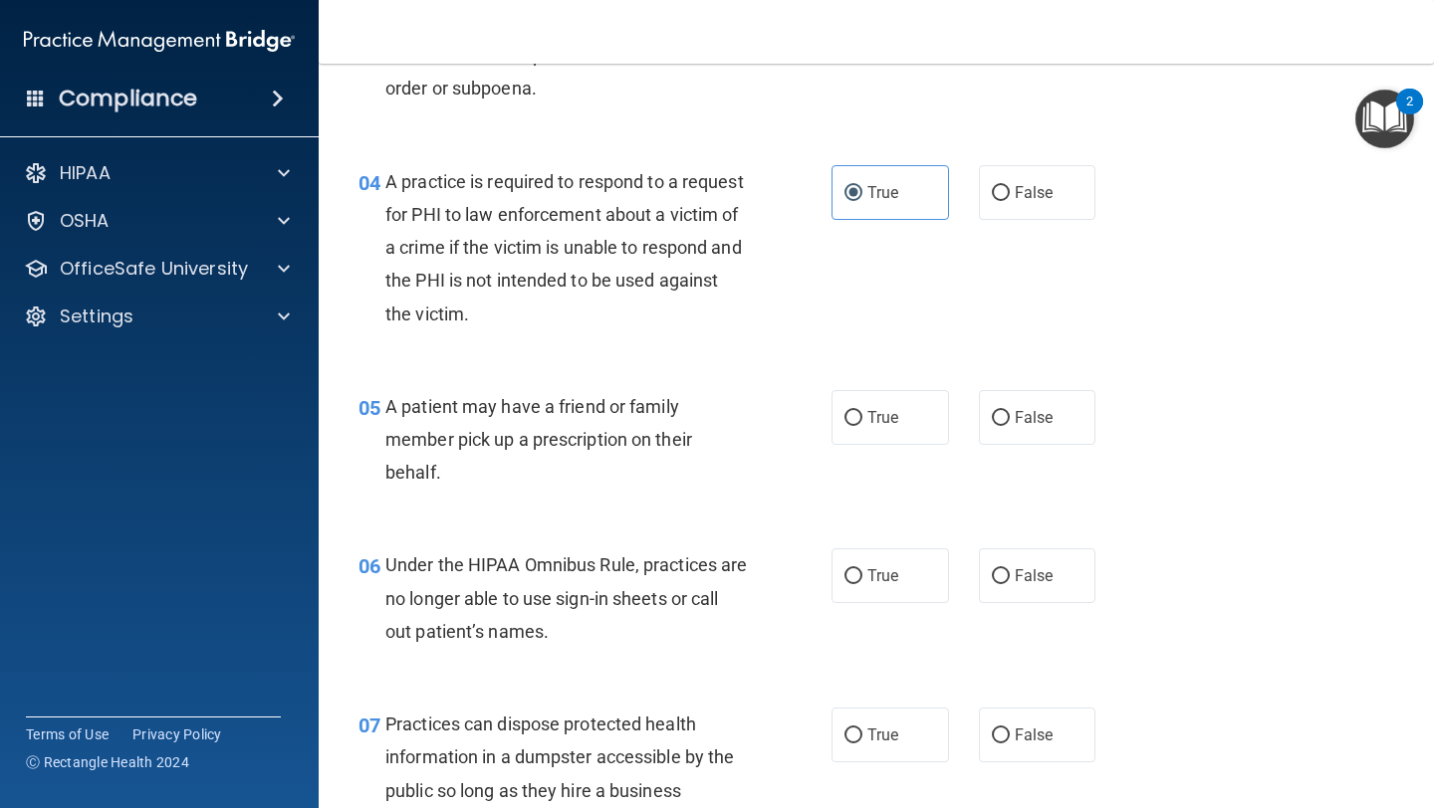
scroll to position [702, 0]
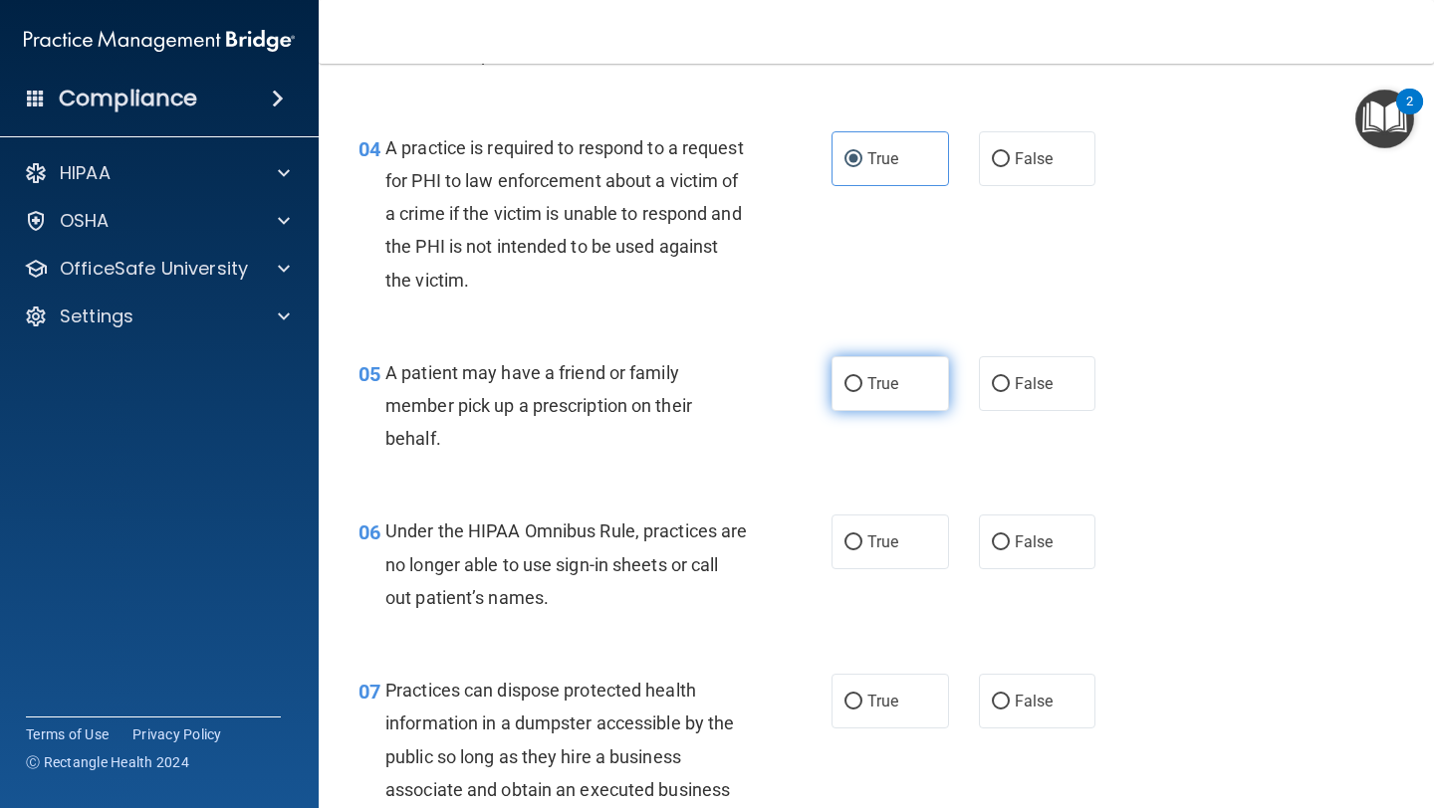
click at [905, 368] on label "True" at bounding box center [889, 383] width 117 height 55
click at [862, 377] on input "True" at bounding box center [853, 384] width 18 height 15
radio input "true"
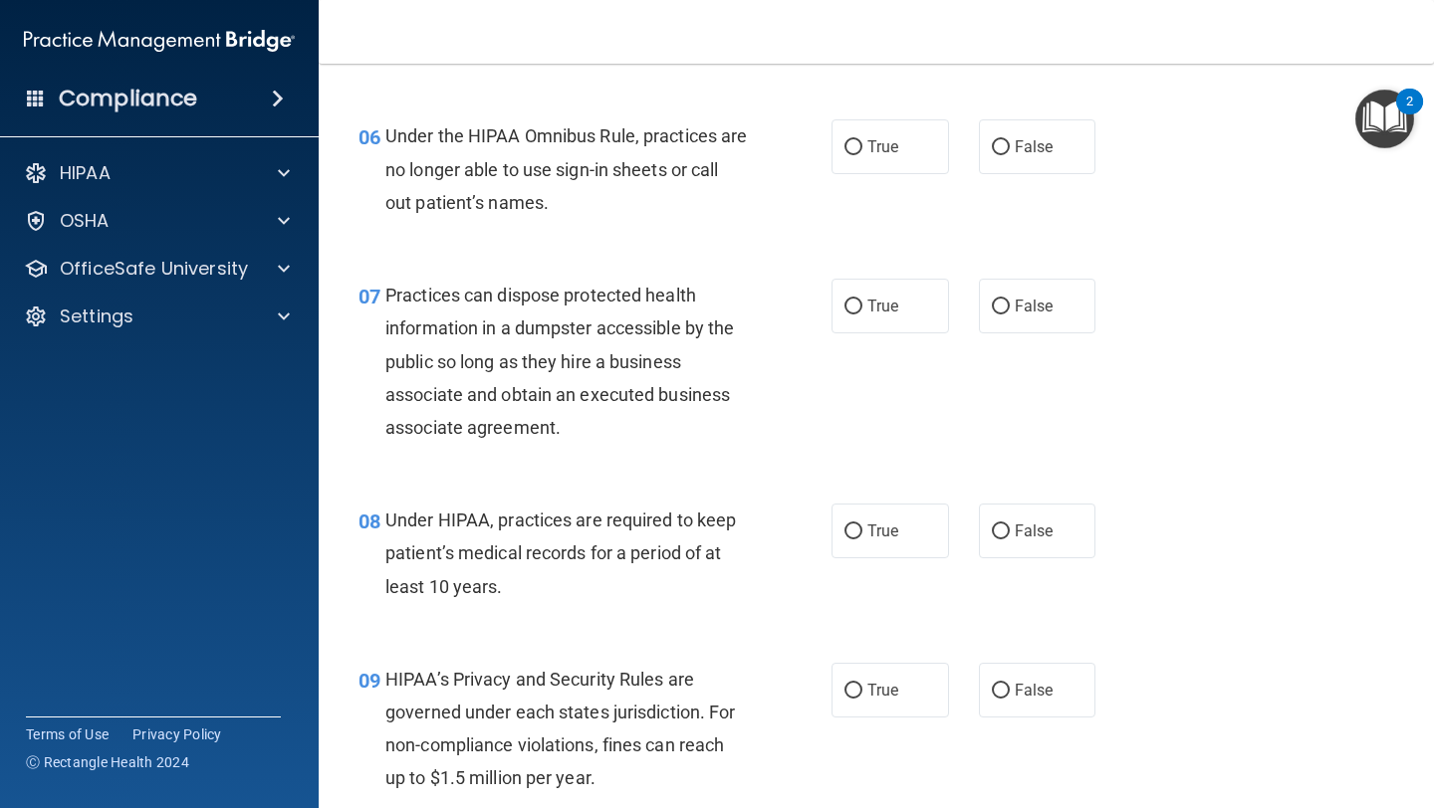
scroll to position [1117, 0]
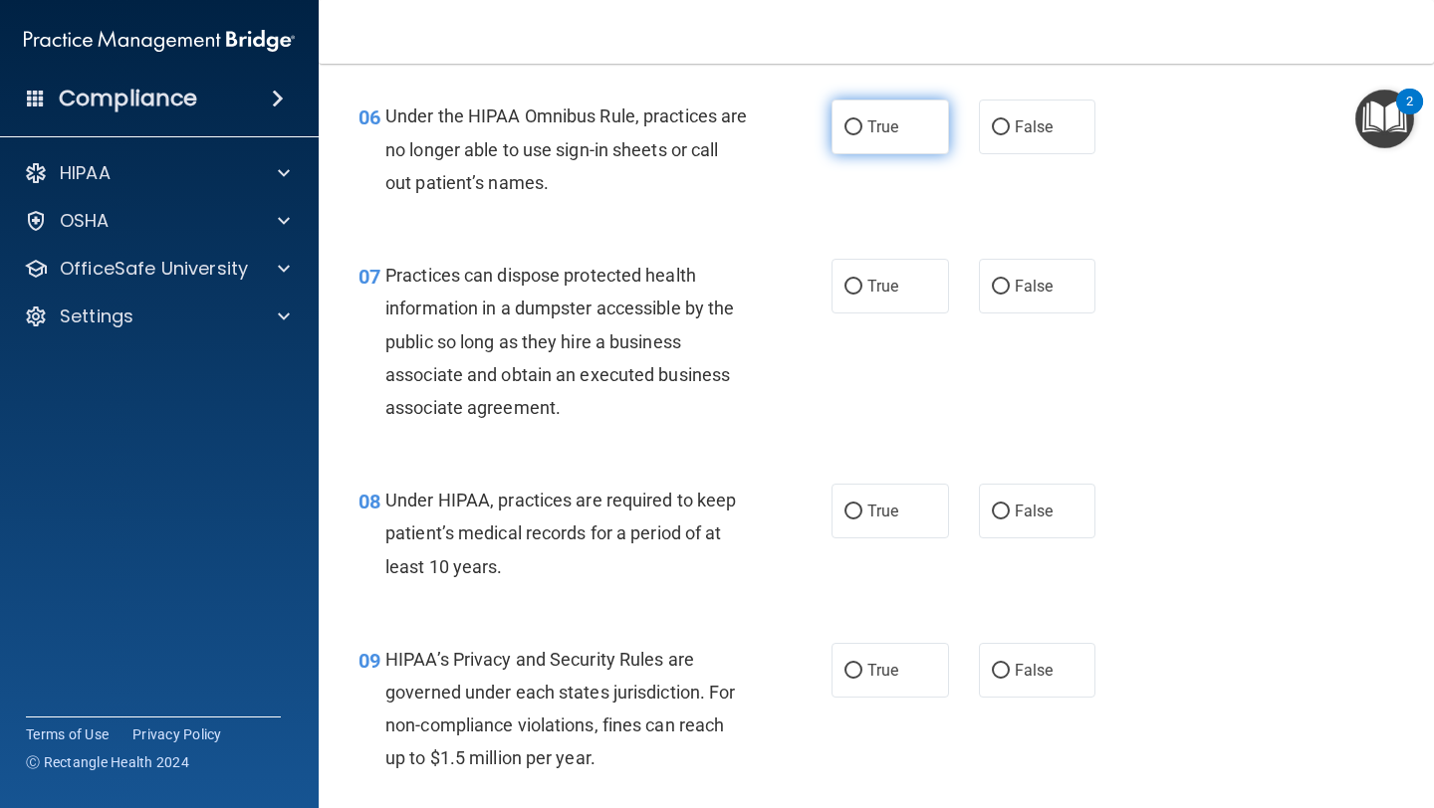
click at [927, 135] on label "True" at bounding box center [889, 127] width 117 height 55
click at [862, 135] on input "True" at bounding box center [853, 127] width 18 height 15
radio input "true"
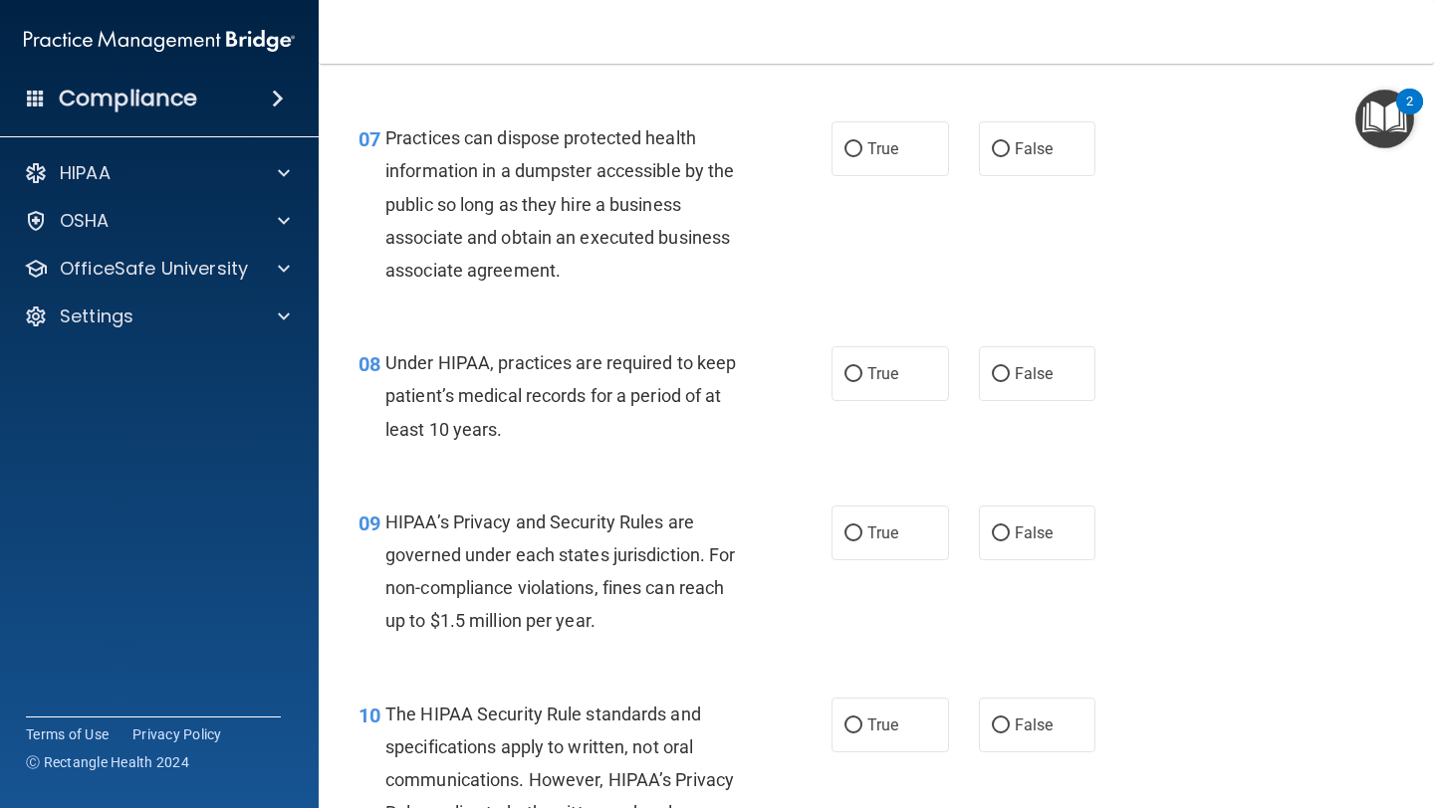
scroll to position [1247, 0]
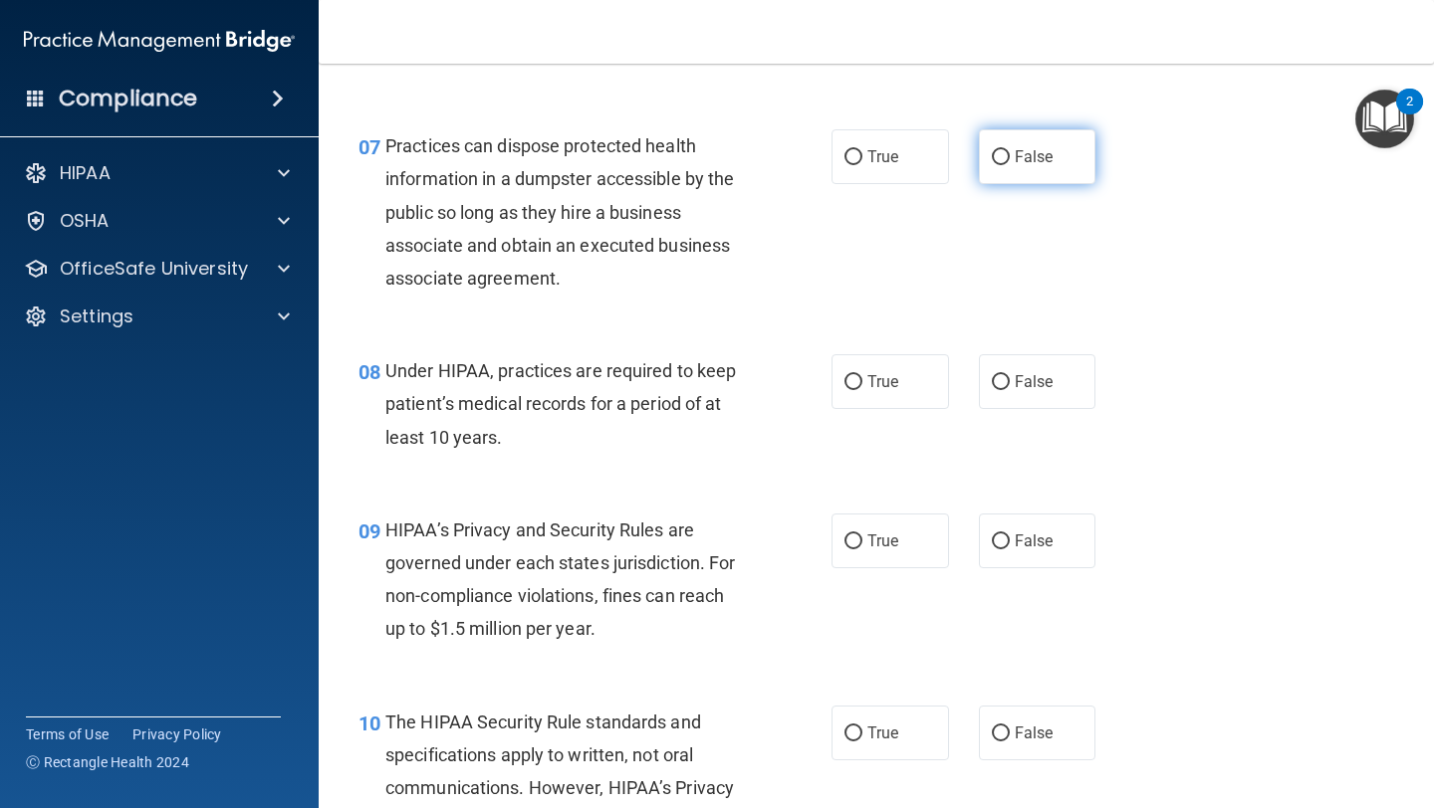
click at [1003, 161] on input "False" at bounding box center [1001, 157] width 18 height 15
radio input "true"
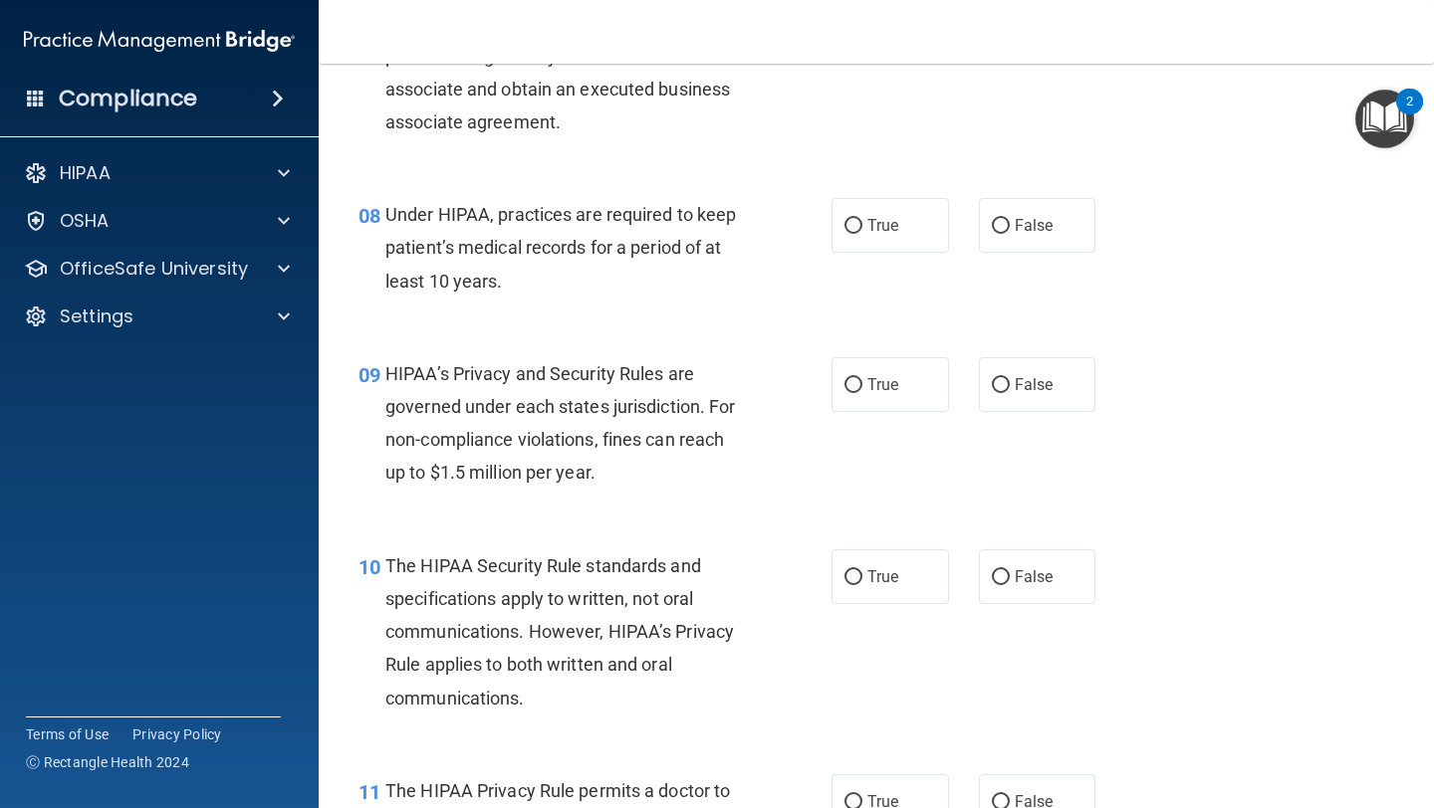
scroll to position [1413, 0]
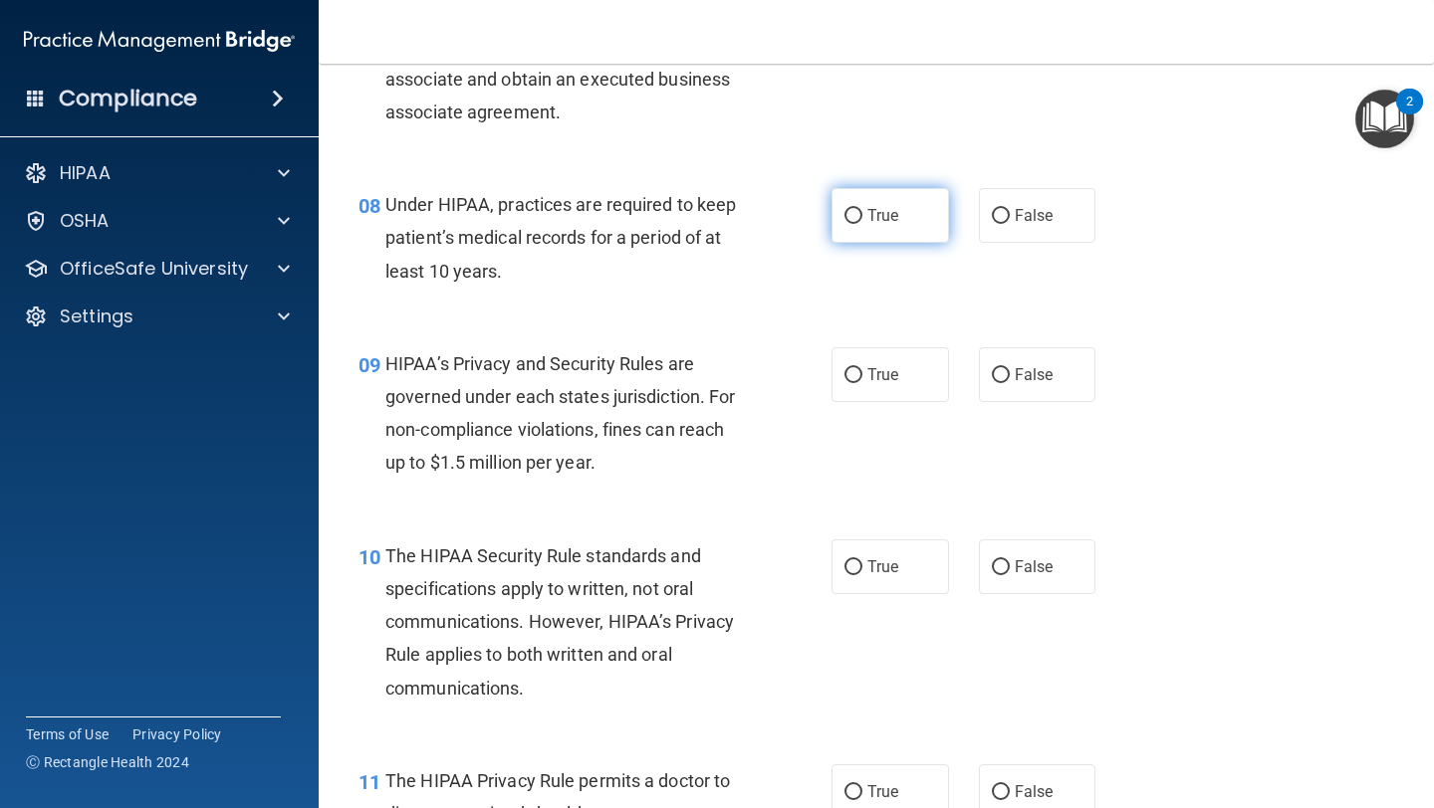
click at [890, 221] on span "True" at bounding box center [882, 215] width 31 height 19
click at [862, 221] on input "True" at bounding box center [853, 216] width 18 height 15
radio input "true"
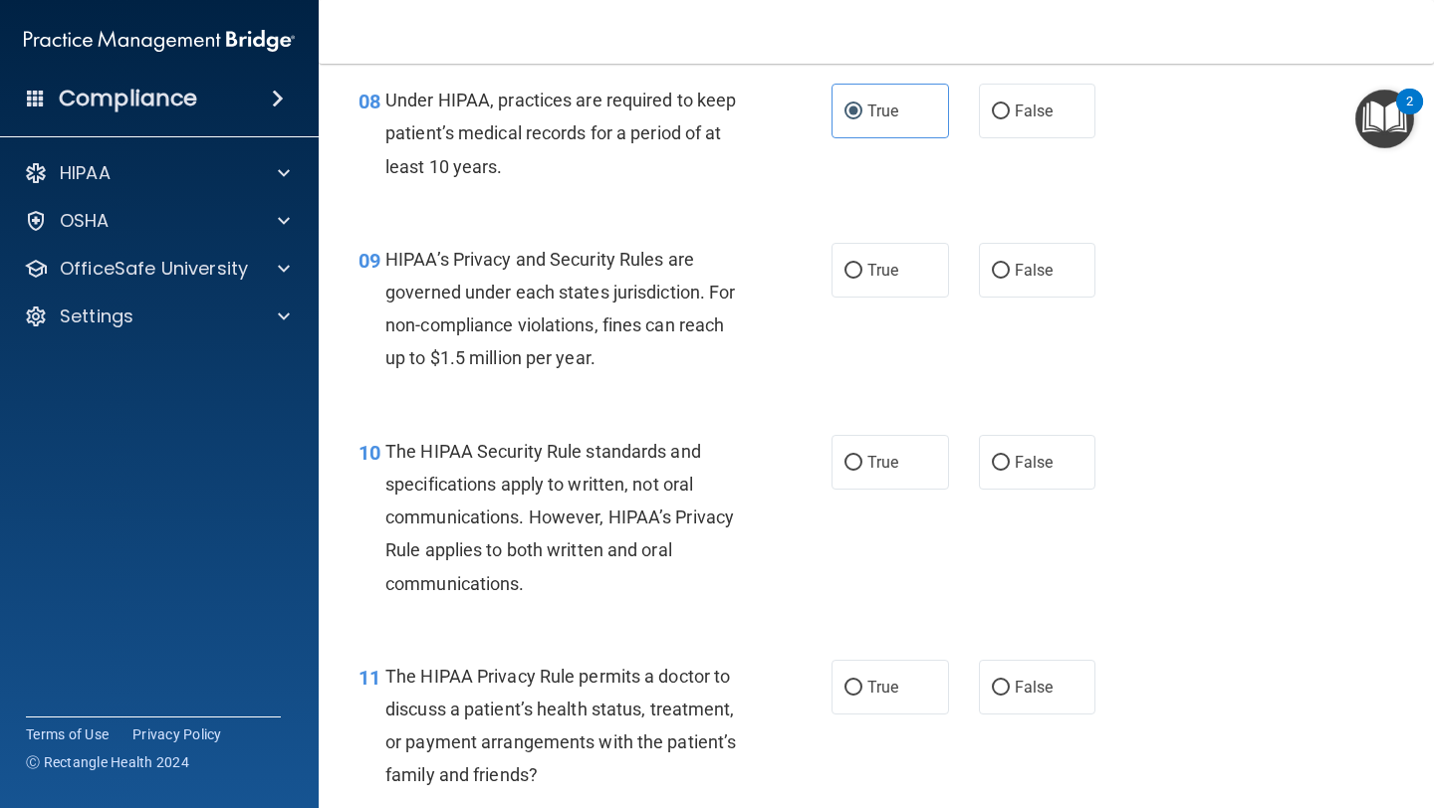
scroll to position [1521, 0]
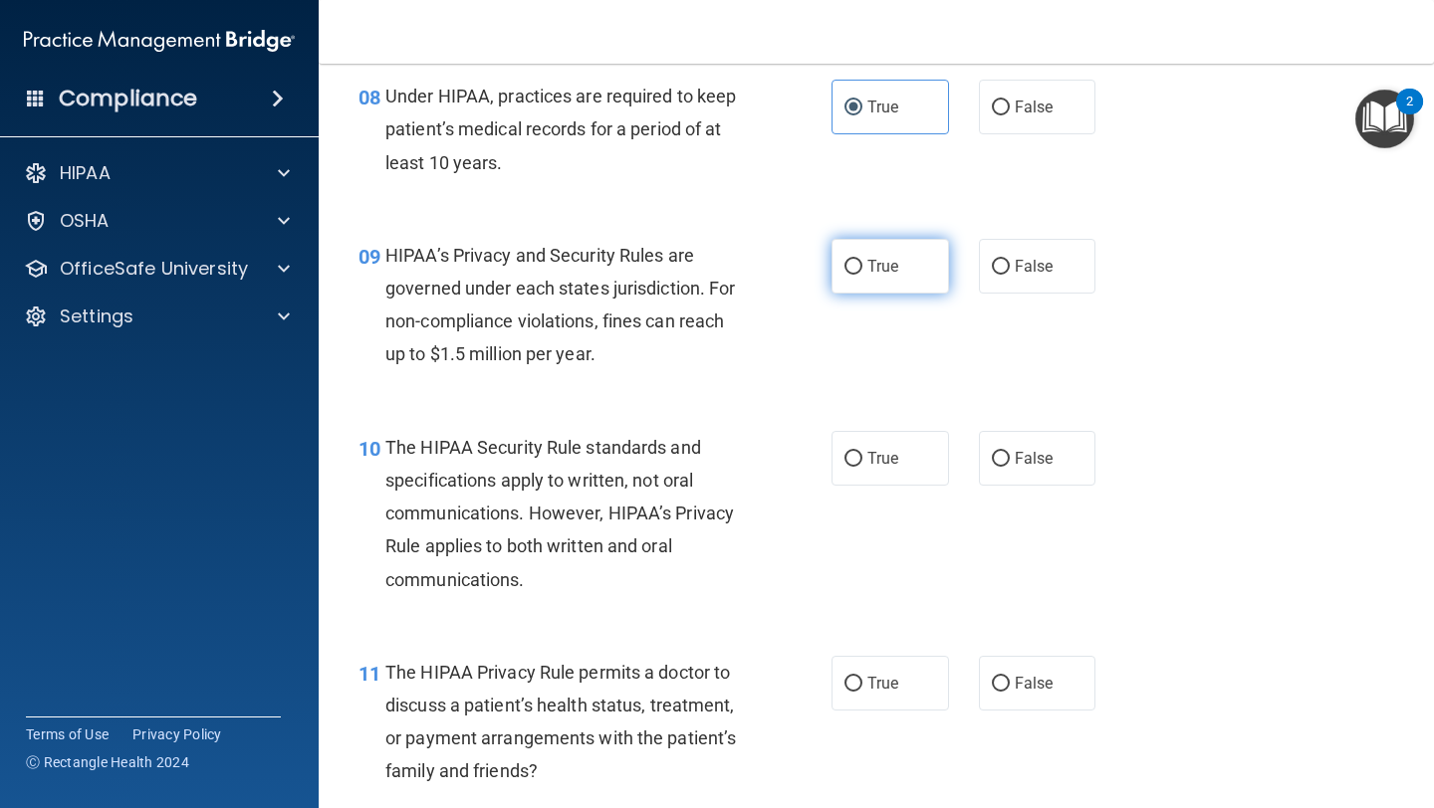
click at [918, 272] on label "True" at bounding box center [889, 266] width 117 height 55
click at [862, 272] on input "True" at bounding box center [853, 267] width 18 height 15
radio input "true"
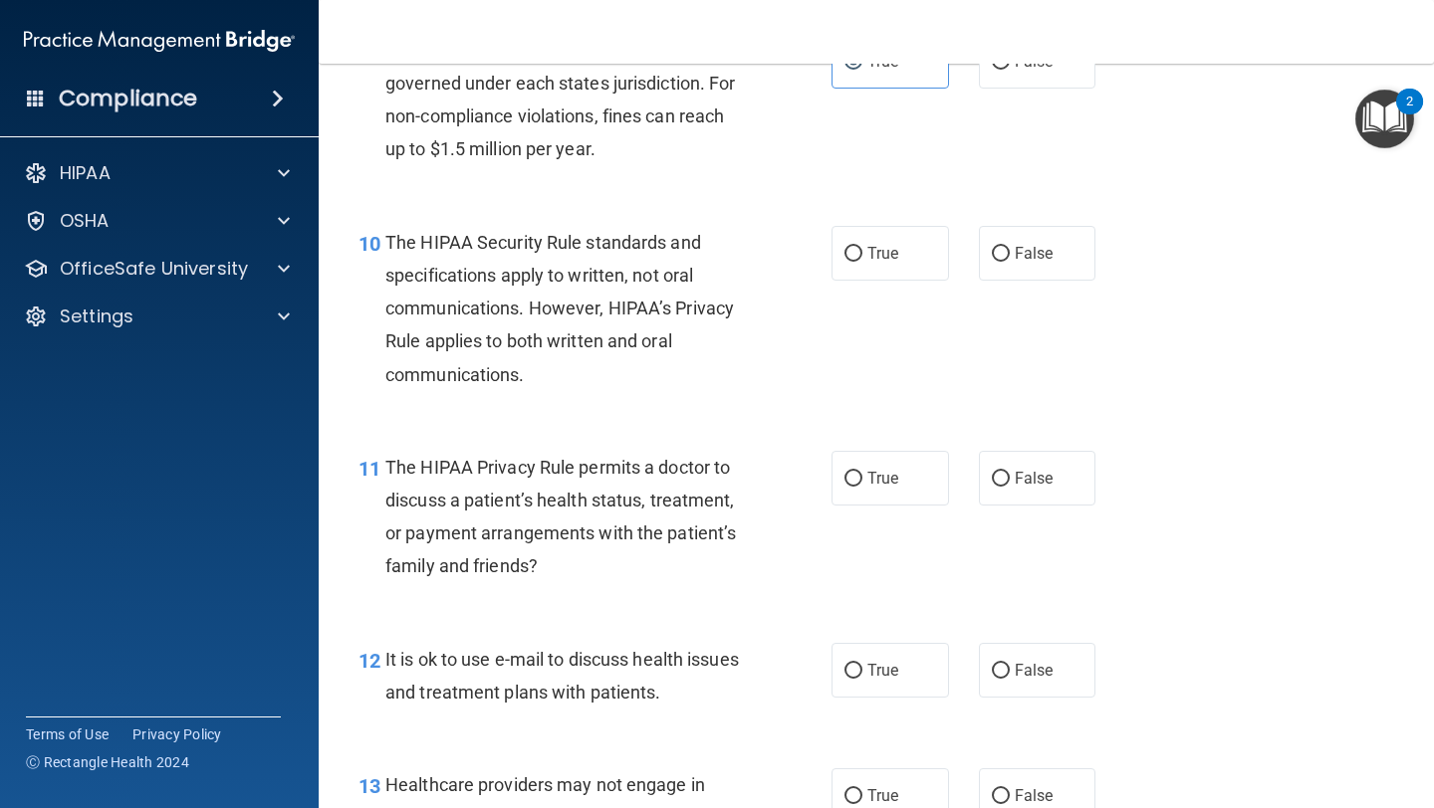
scroll to position [1740, 0]
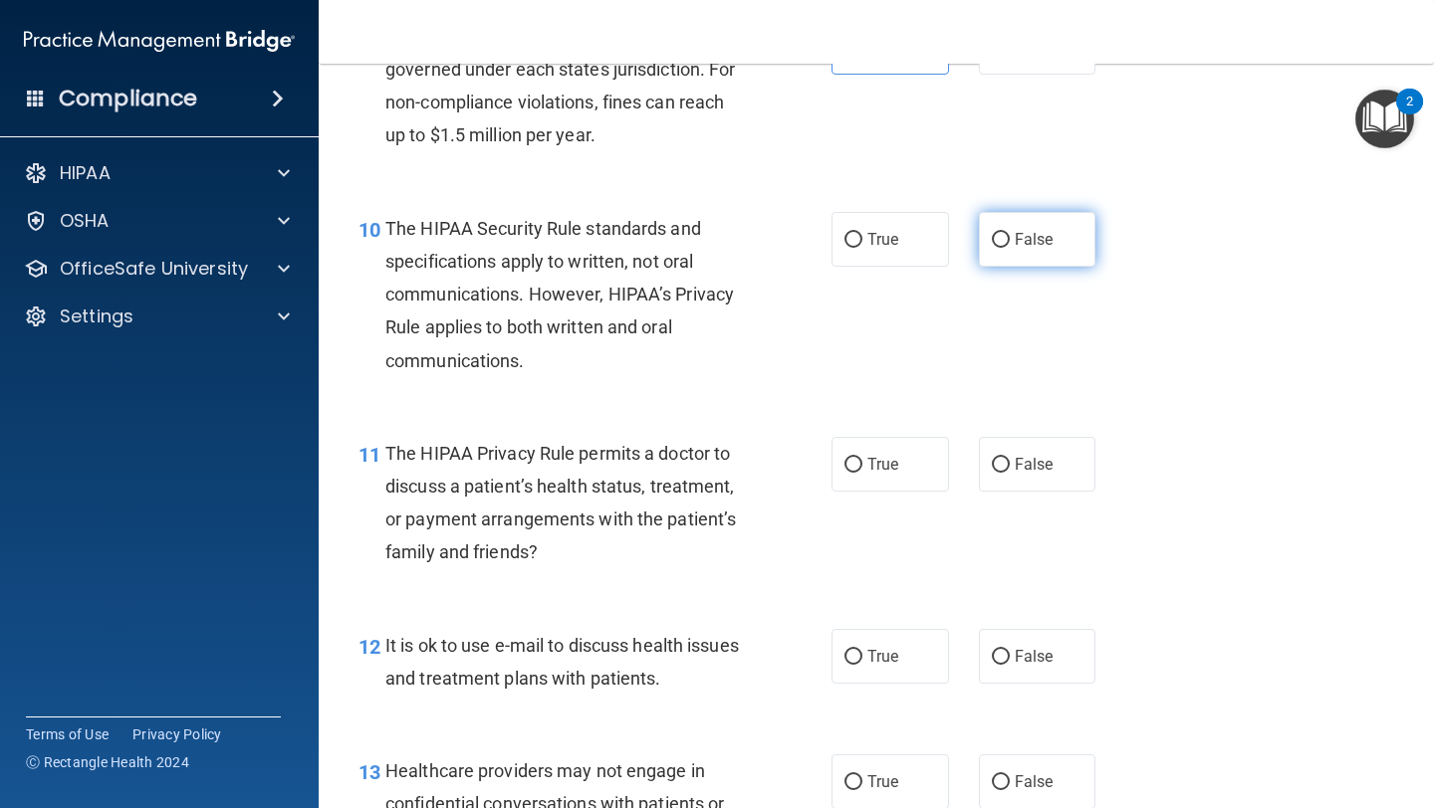
click at [1036, 242] on span "False" at bounding box center [1034, 239] width 39 height 19
click at [1010, 242] on input "False" at bounding box center [1001, 240] width 18 height 15
radio input "true"
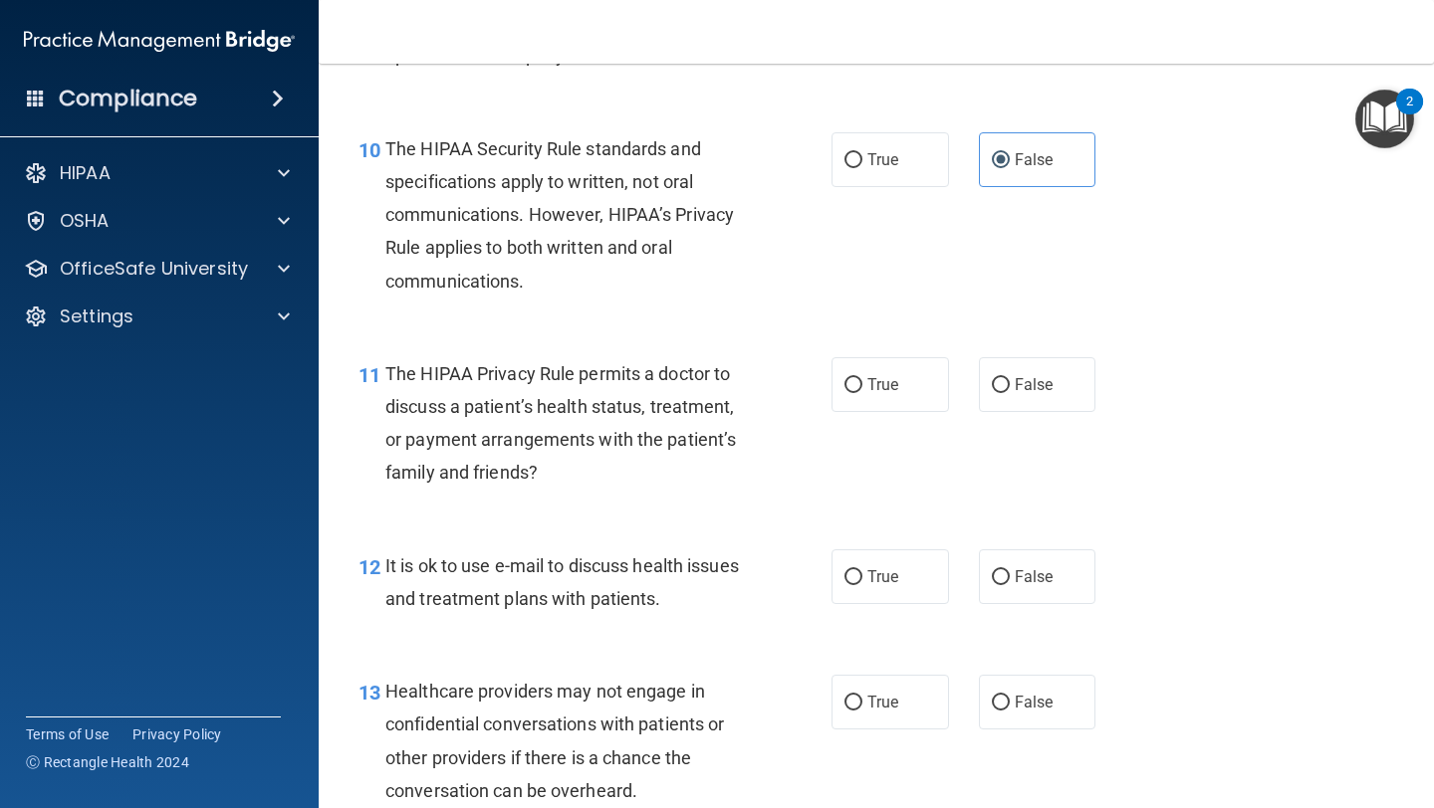
scroll to position [1828, 0]
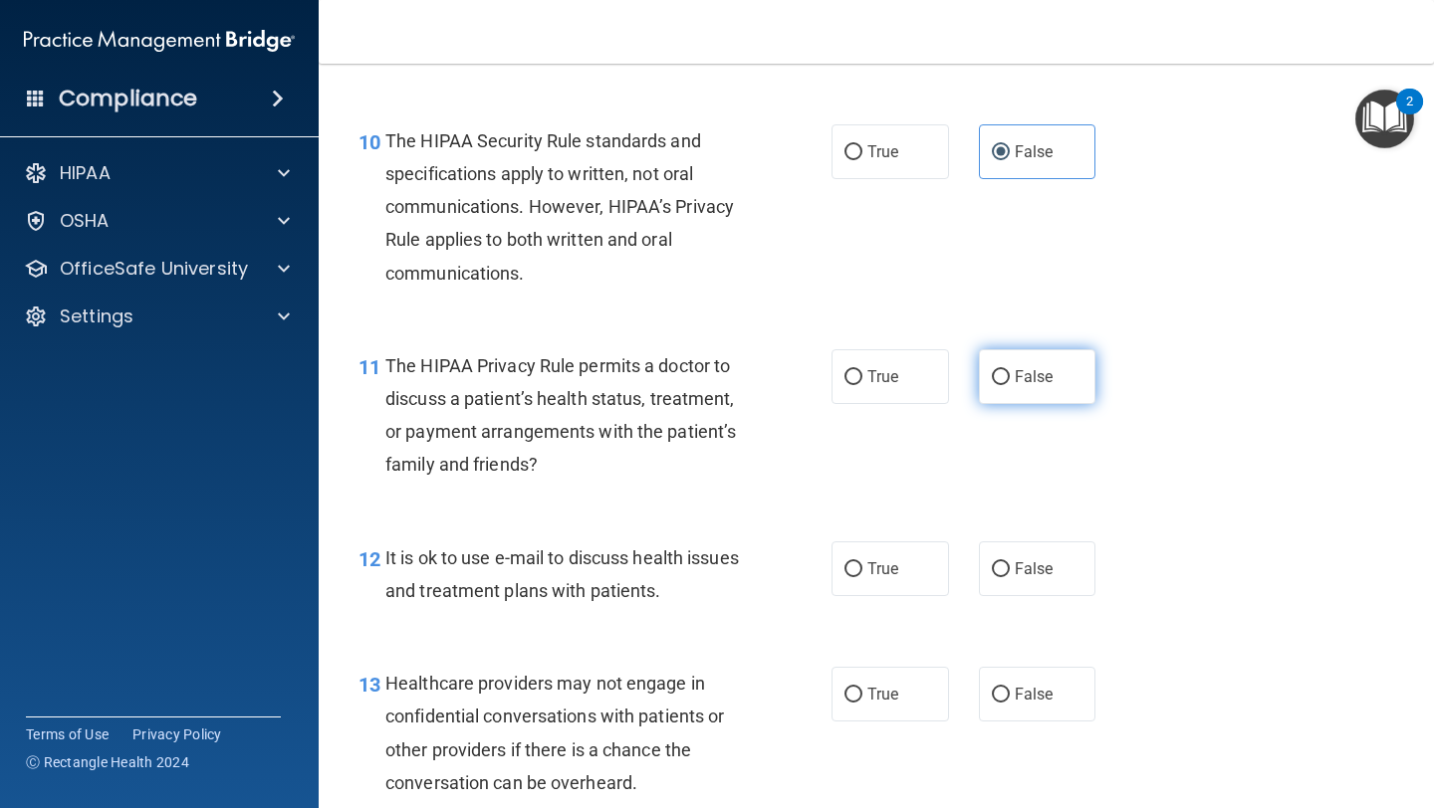
click at [1011, 373] on label "False" at bounding box center [1037, 376] width 117 height 55
click at [1010, 373] on input "False" at bounding box center [1001, 377] width 18 height 15
radio input "true"
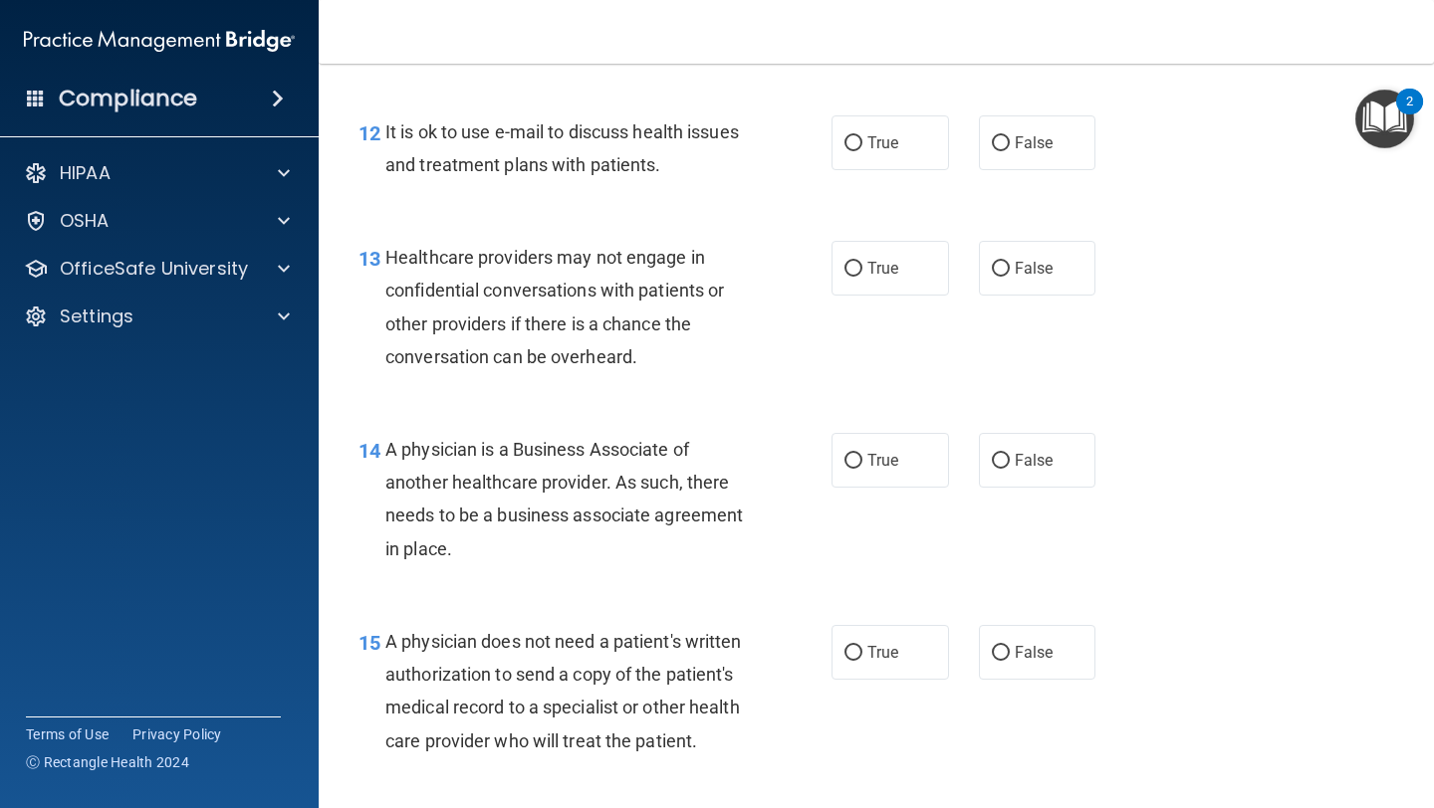
scroll to position [2257, 0]
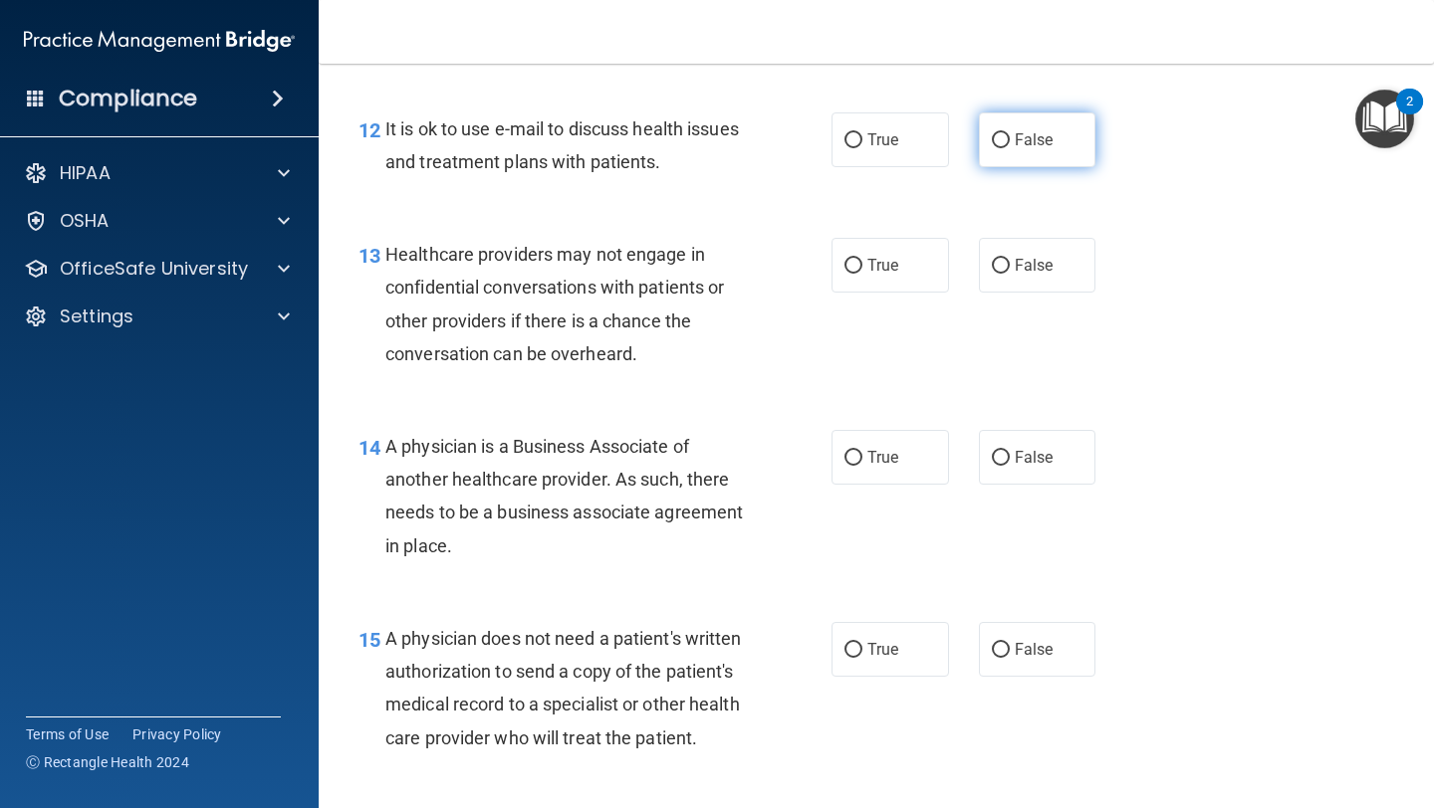
click at [1038, 129] on label "False" at bounding box center [1037, 140] width 117 height 55
click at [1010, 133] on input "False" at bounding box center [1001, 140] width 18 height 15
radio input "true"
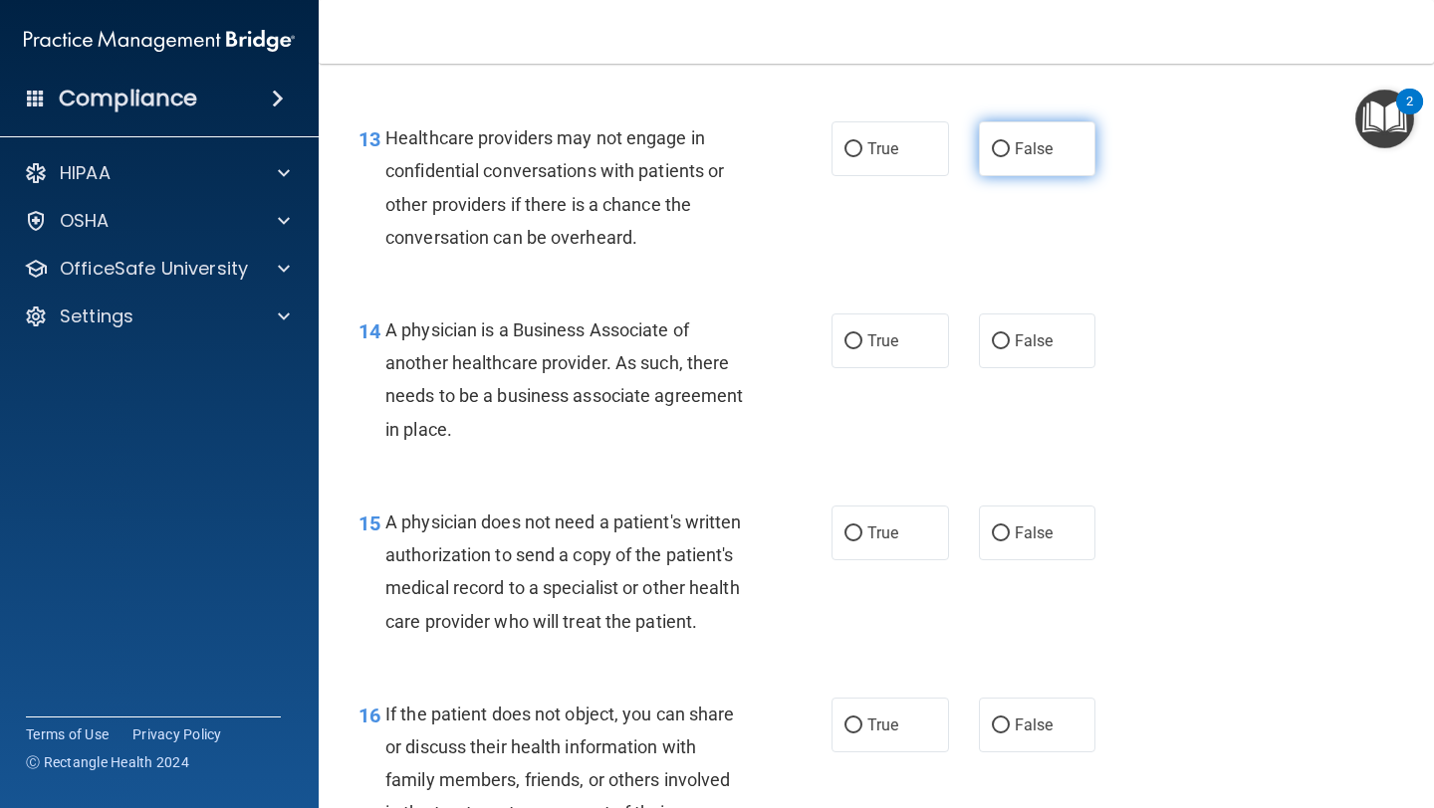
scroll to position [2404, 0]
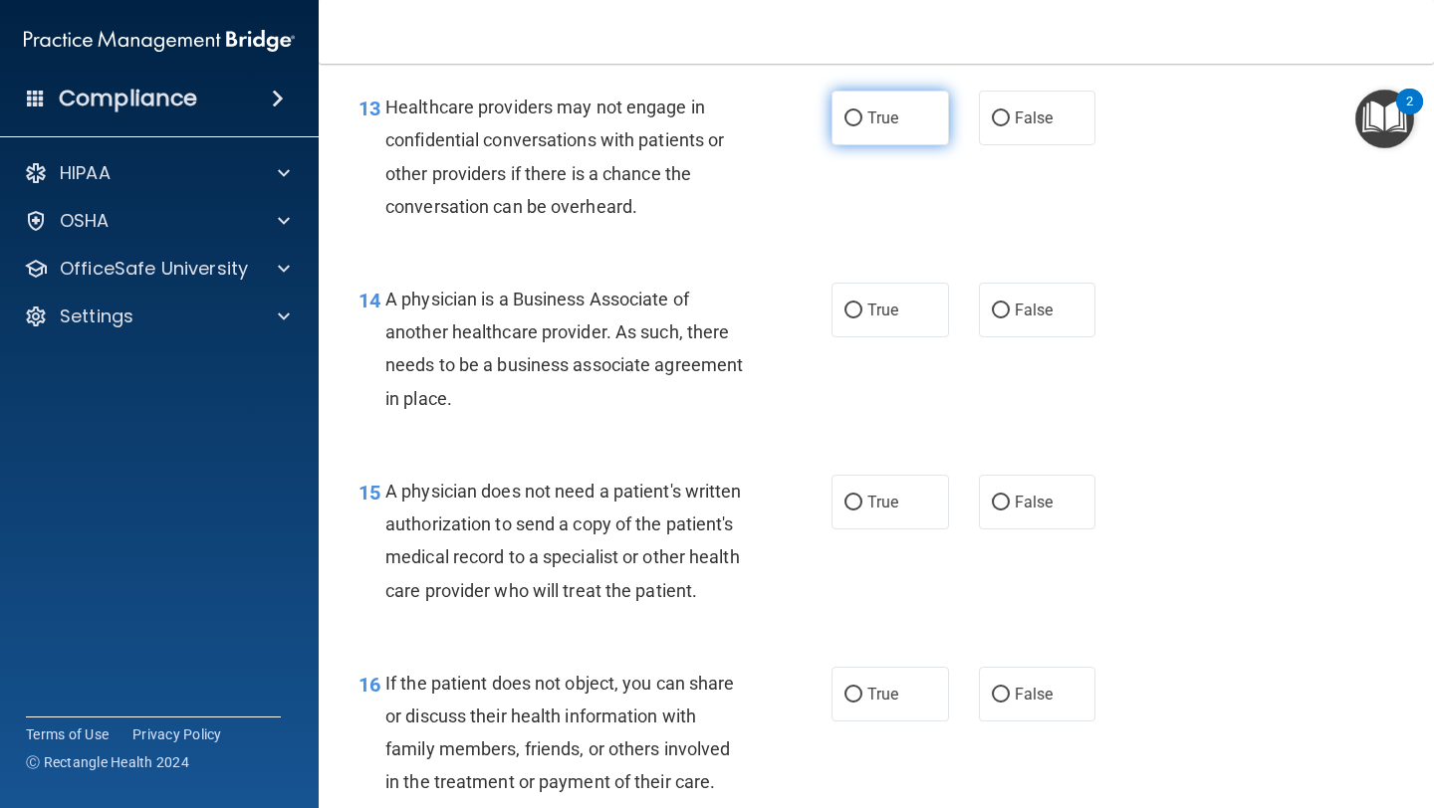
click at [899, 115] on label "True" at bounding box center [889, 118] width 117 height 55
click at [862, 115] on input "True" at bounding box center [853, 119] width 18 height 15
radio input "true"
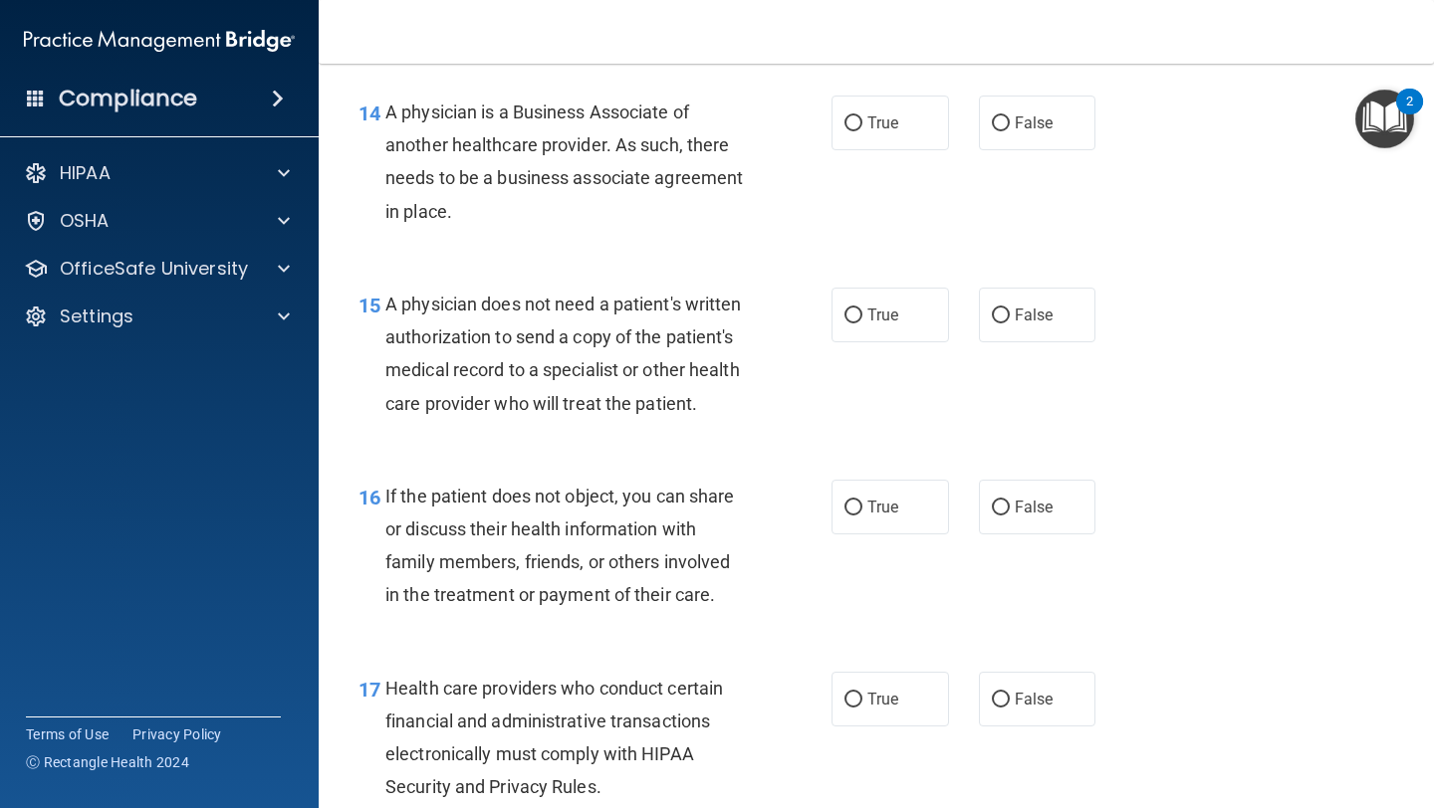
scroll to position [2599, 0]
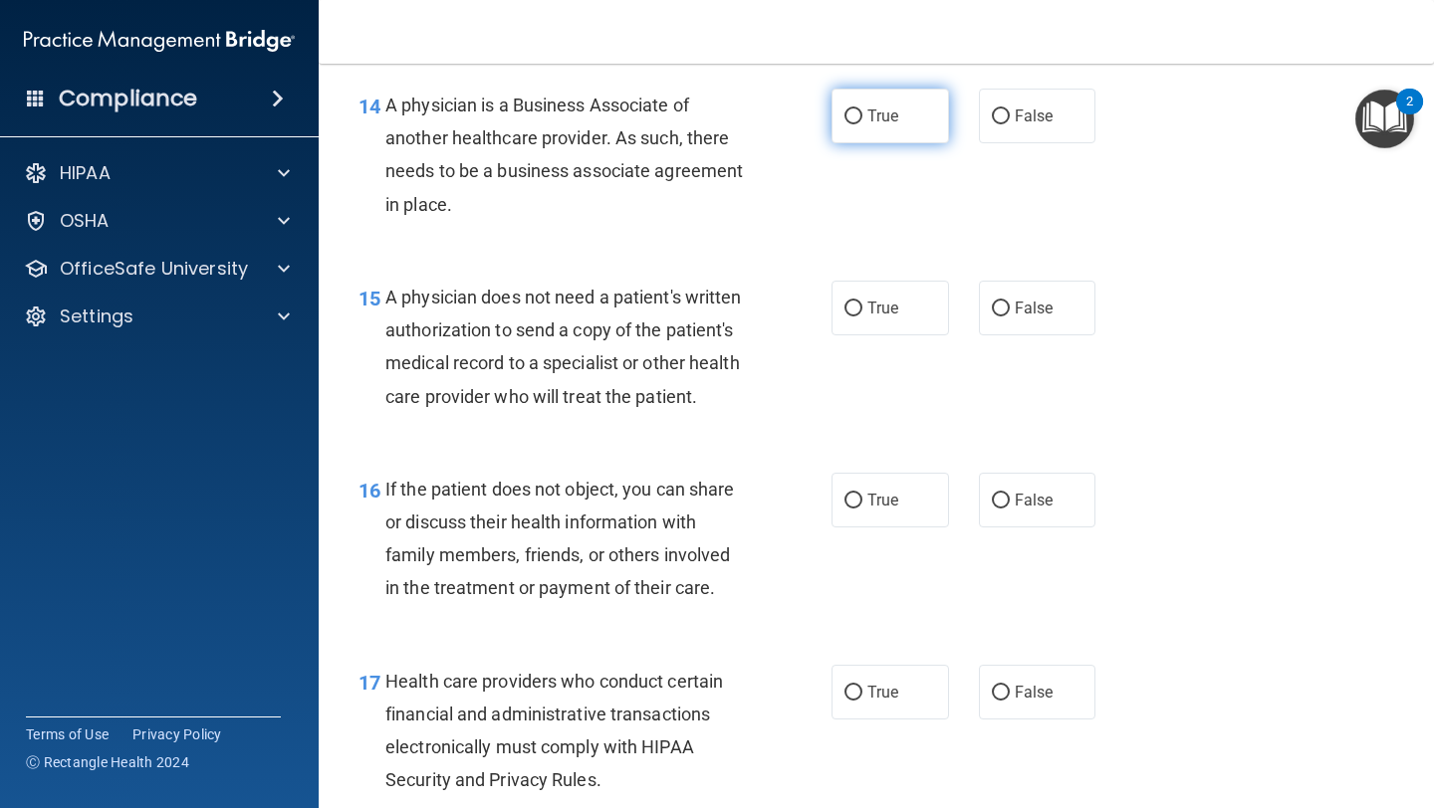
click at [903, 133] on label "True" at bounding box center [889, 116] width 117 height 55
click at [862, 124] on input "True" at bounding box center [853, 117] width 18 height 15
radio input "true"
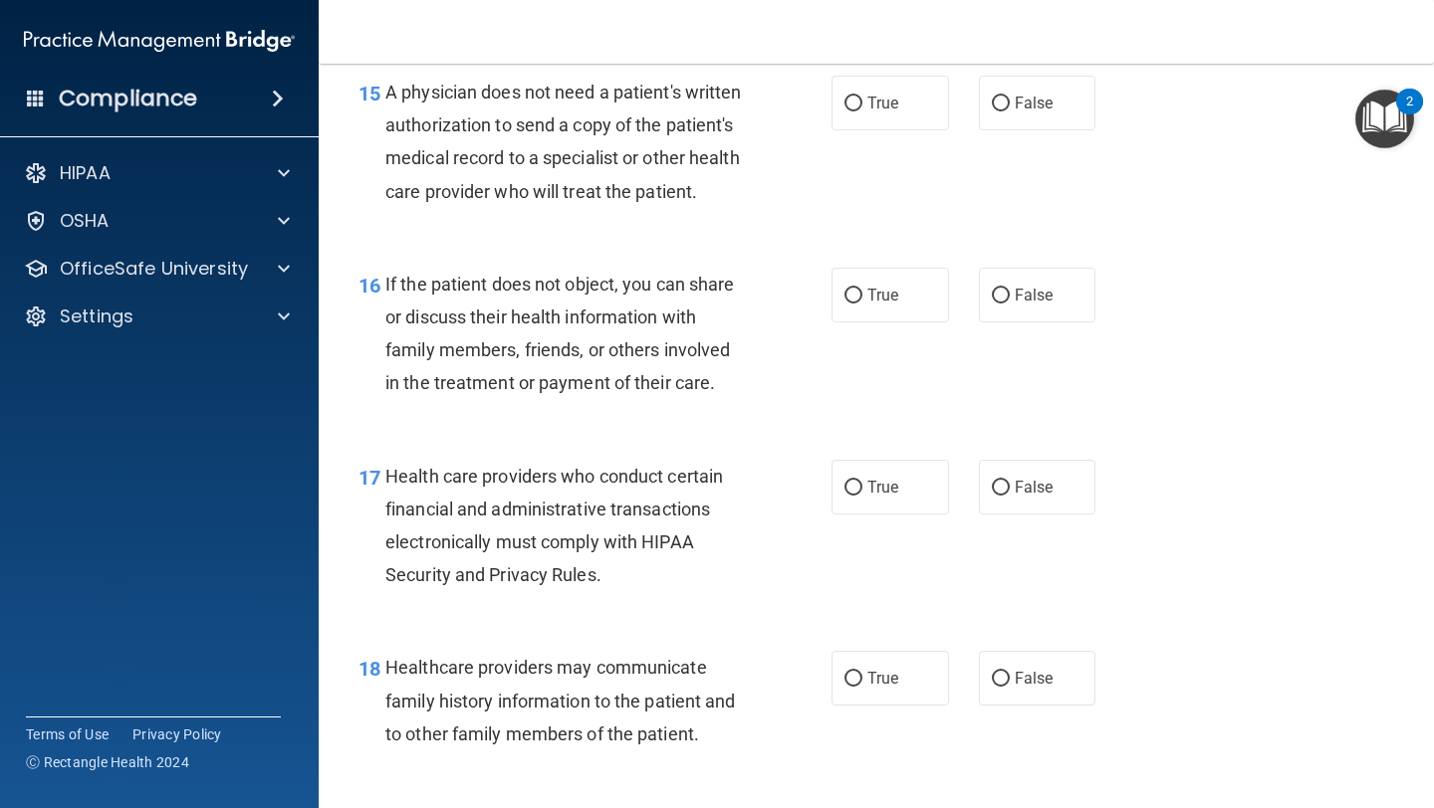
scroll to position [2802, 0]
click at [1009, 114] on label "False" at bounding box center [1037, 105] width 117 height 55
click at [1009, 114] on input "False" at bounding box center [1001, 106] width 18 height 15
radio input "true"
click at [1009, 114] on label "False" at bounding box center [1037, 105] width 117 height 55
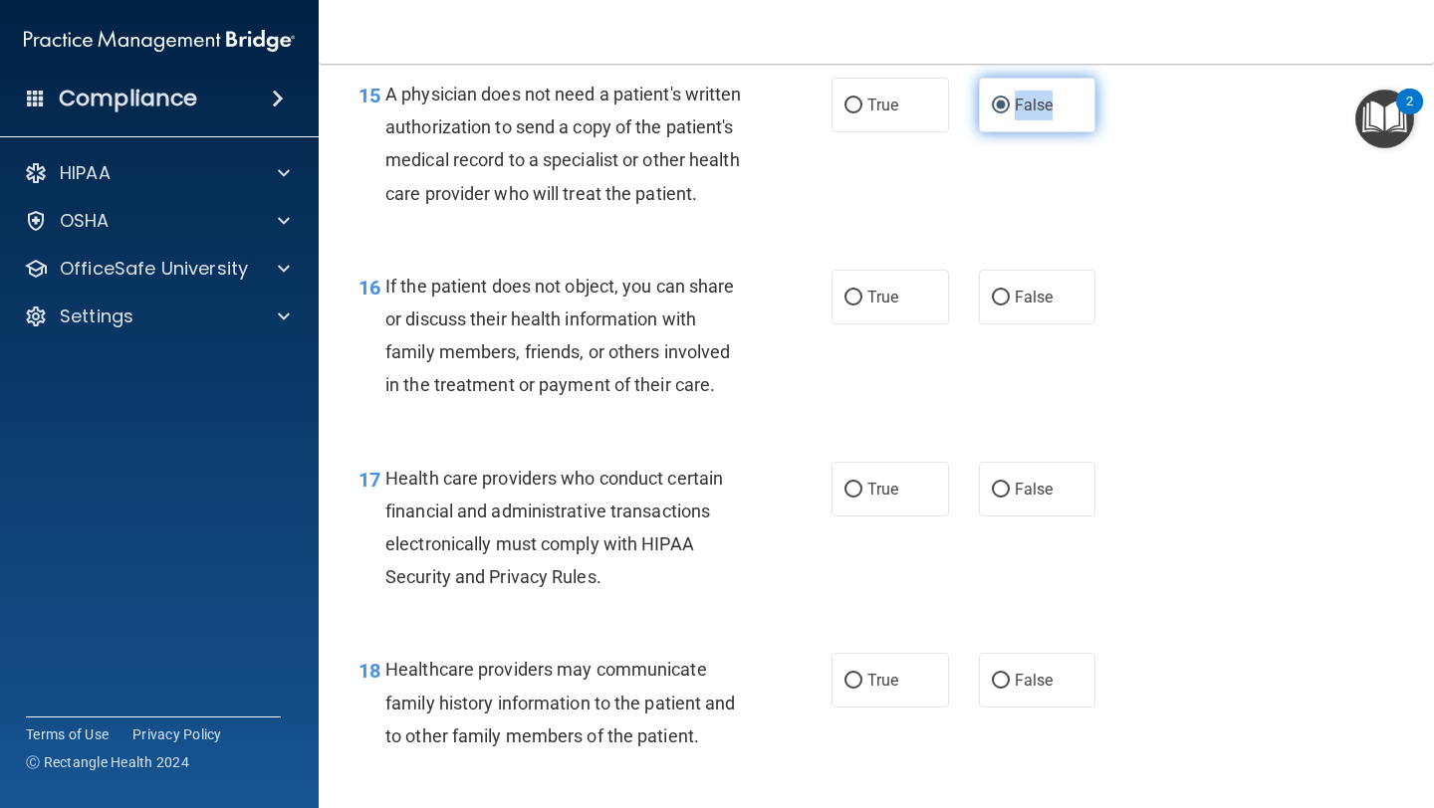
click at [1009, 114] on input "False" at bounding box center [1001, 106] width 18 height 15
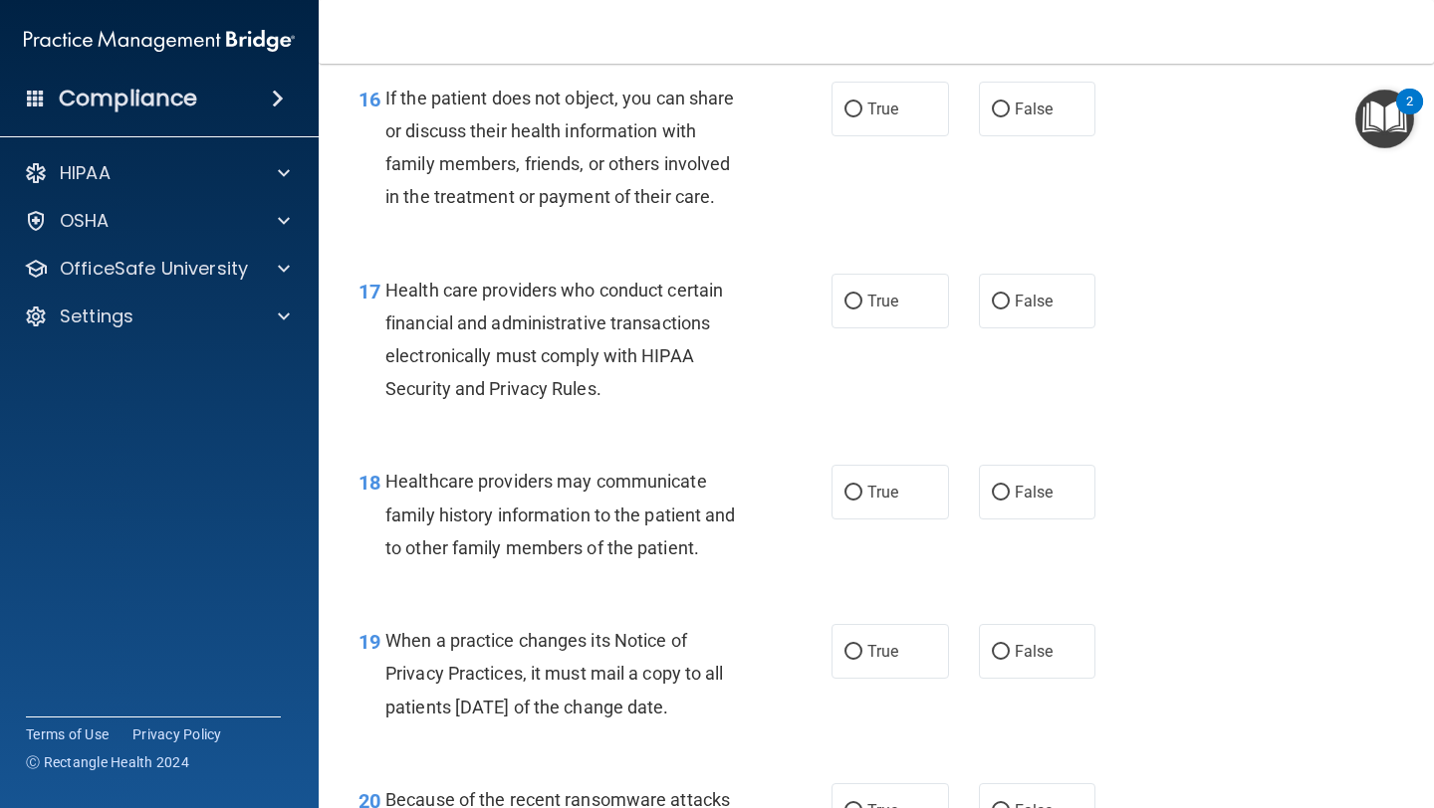
scroll to position [2983, 0]
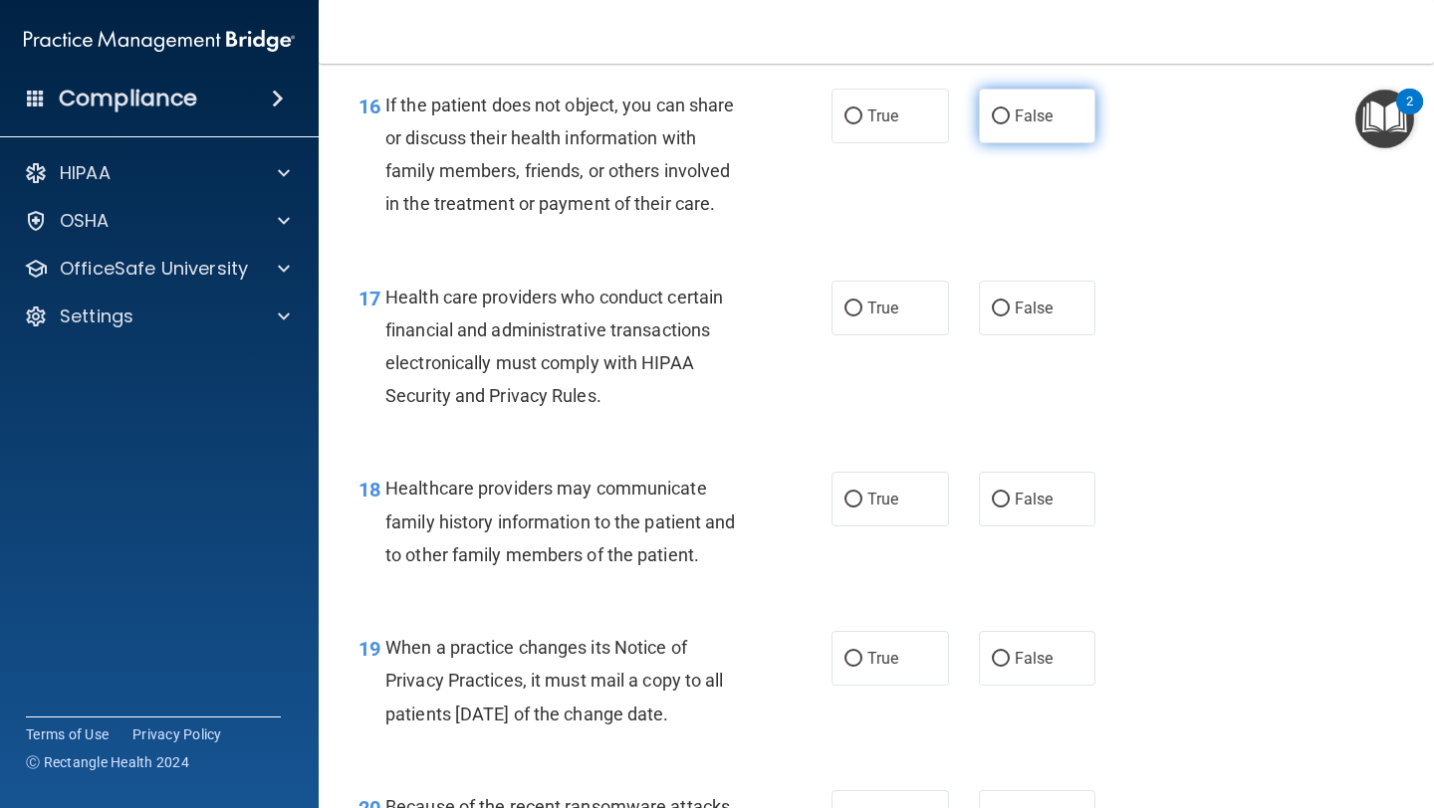
click at [1038, 134] on label "False" at bounding box center [1037, 116] width 117 height 55
click at [1010, 124] on input "False" at bounding box center [1001, 117] width 18 height 15
radio input "true"
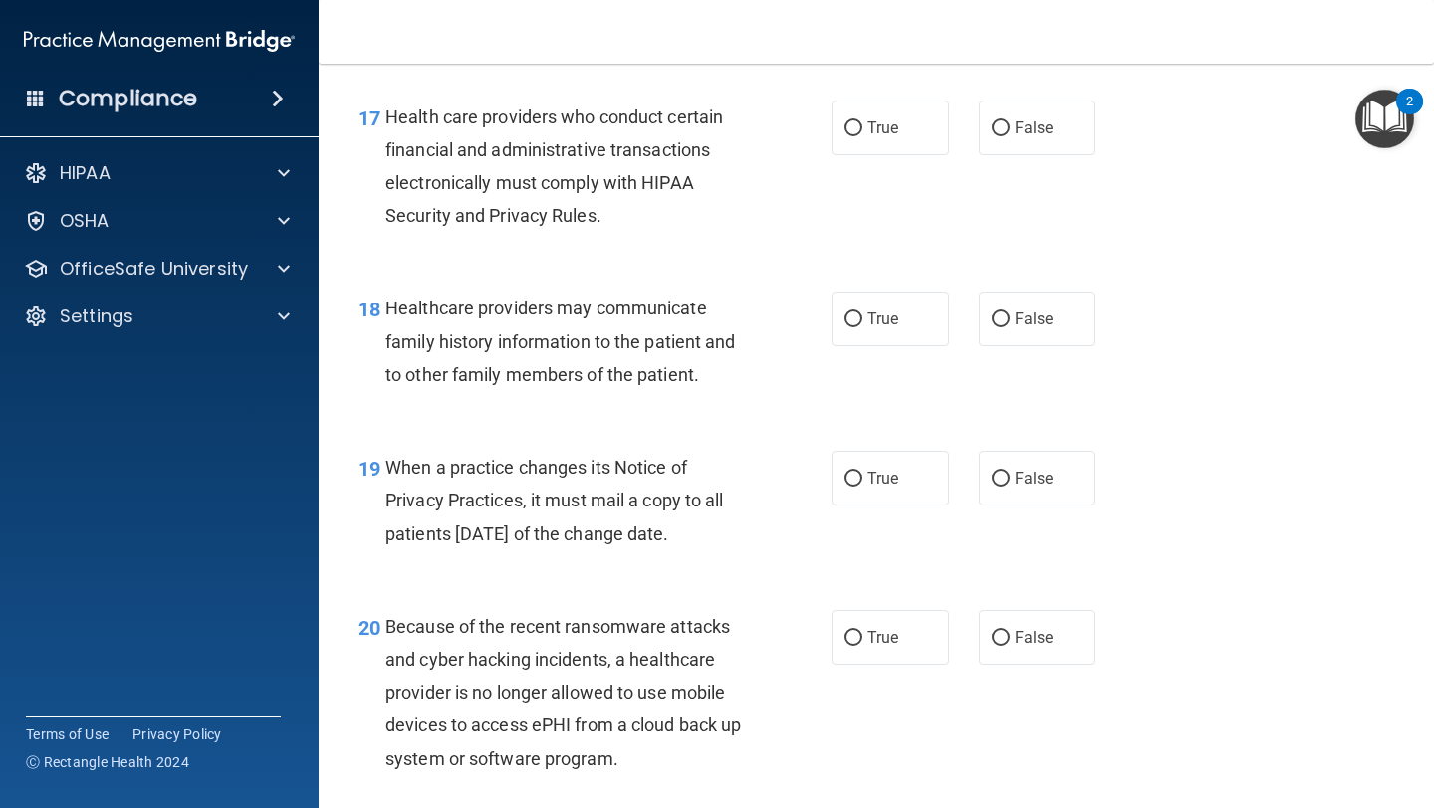
scroll to position [3165, 0]
click at [898, 144] on label "True" at bounding box center [889, 126] width 117 height 55
click at [862, 134] on input "True" at bounding box center [853, 126] width 18 height 15
radio input "true"
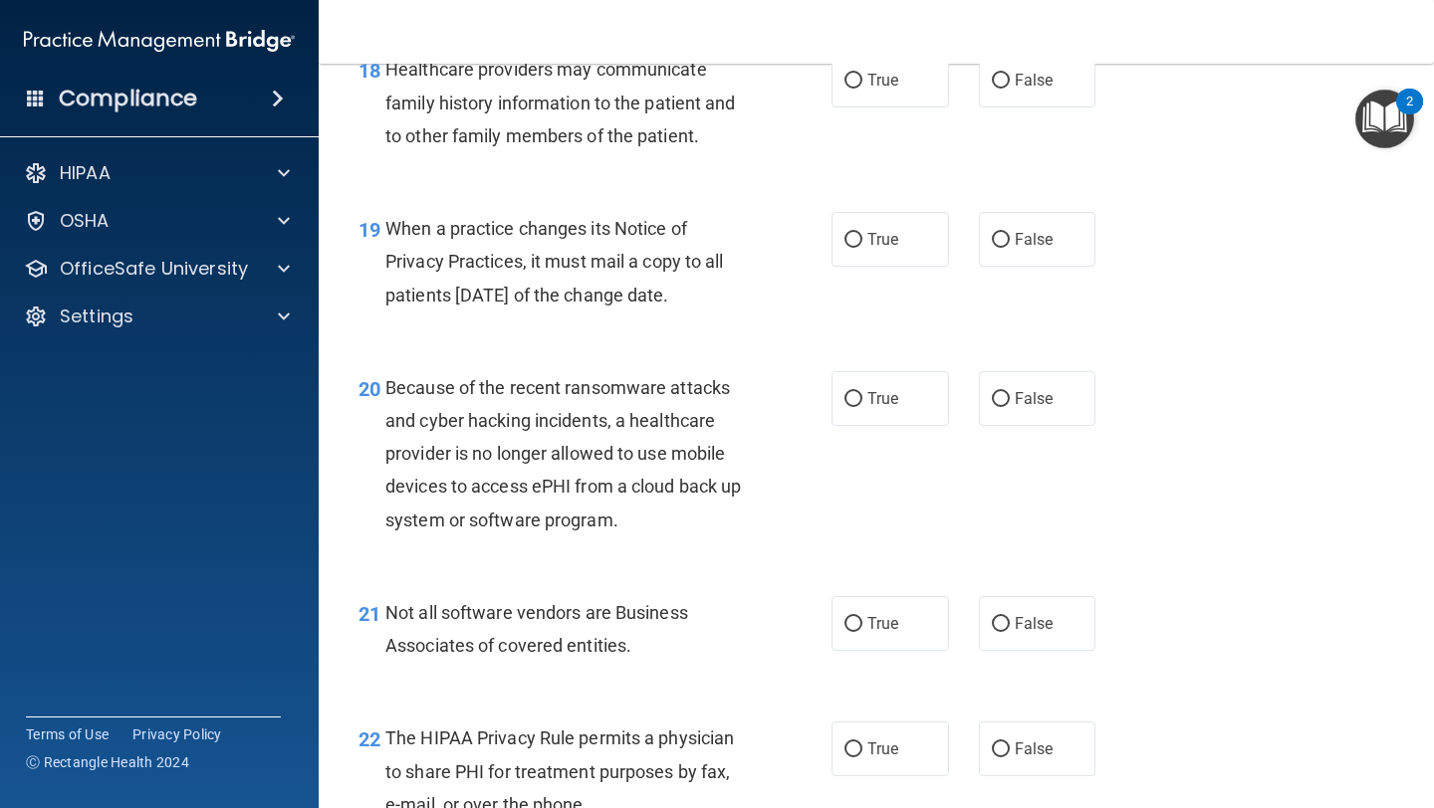
scroll to position [3392, 0]
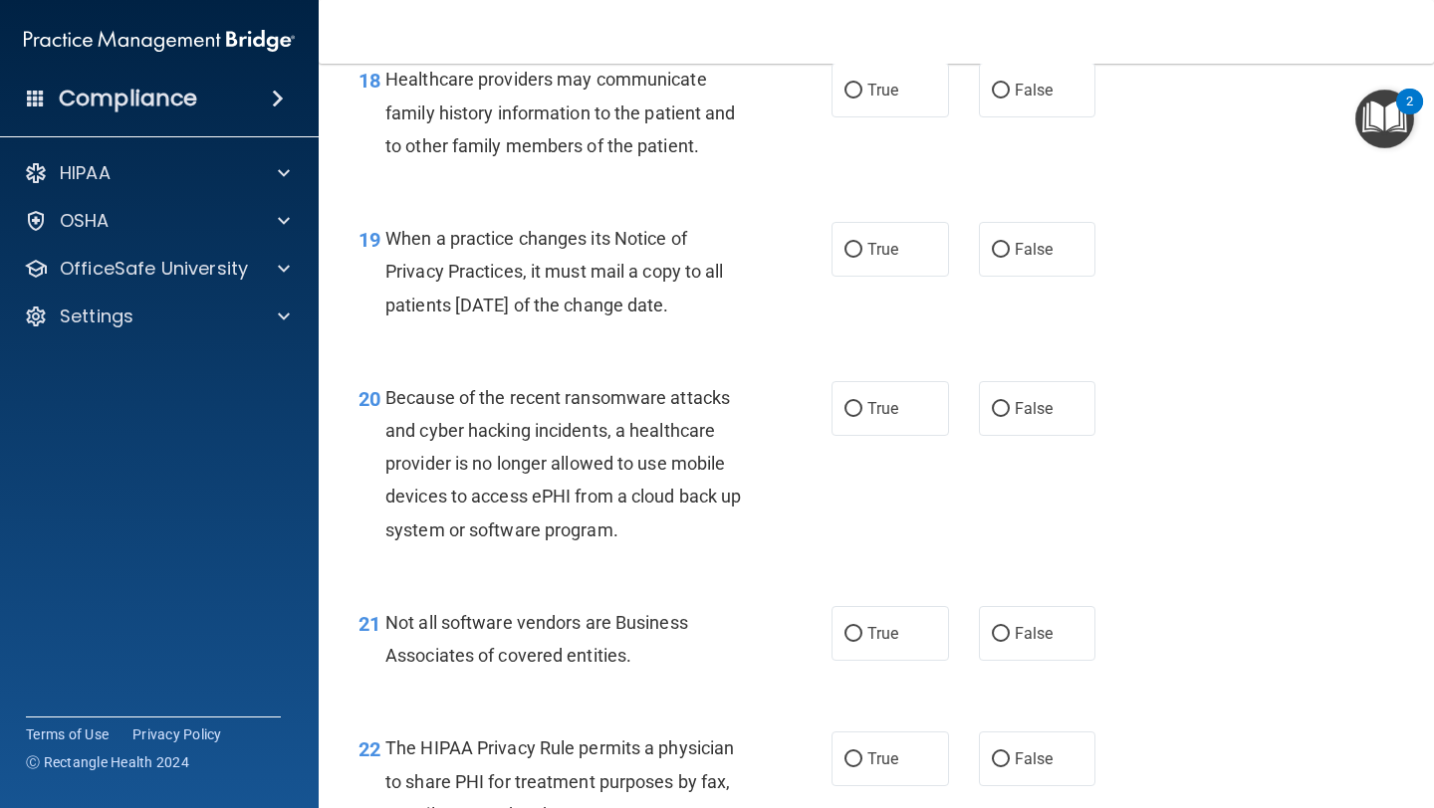
click at [1028, 125] on div "18 Healthcare providers may communicate family history information to the patie…" at bounding box center [875, 117] width 1065 height 159
click at [1033, 99] on span "False" at bounding box center [1034, 90] width 39 height 19
click at [1010, 99] on input "False" at bounding box center [1001, 91] width 18 height 15
radio input "true"
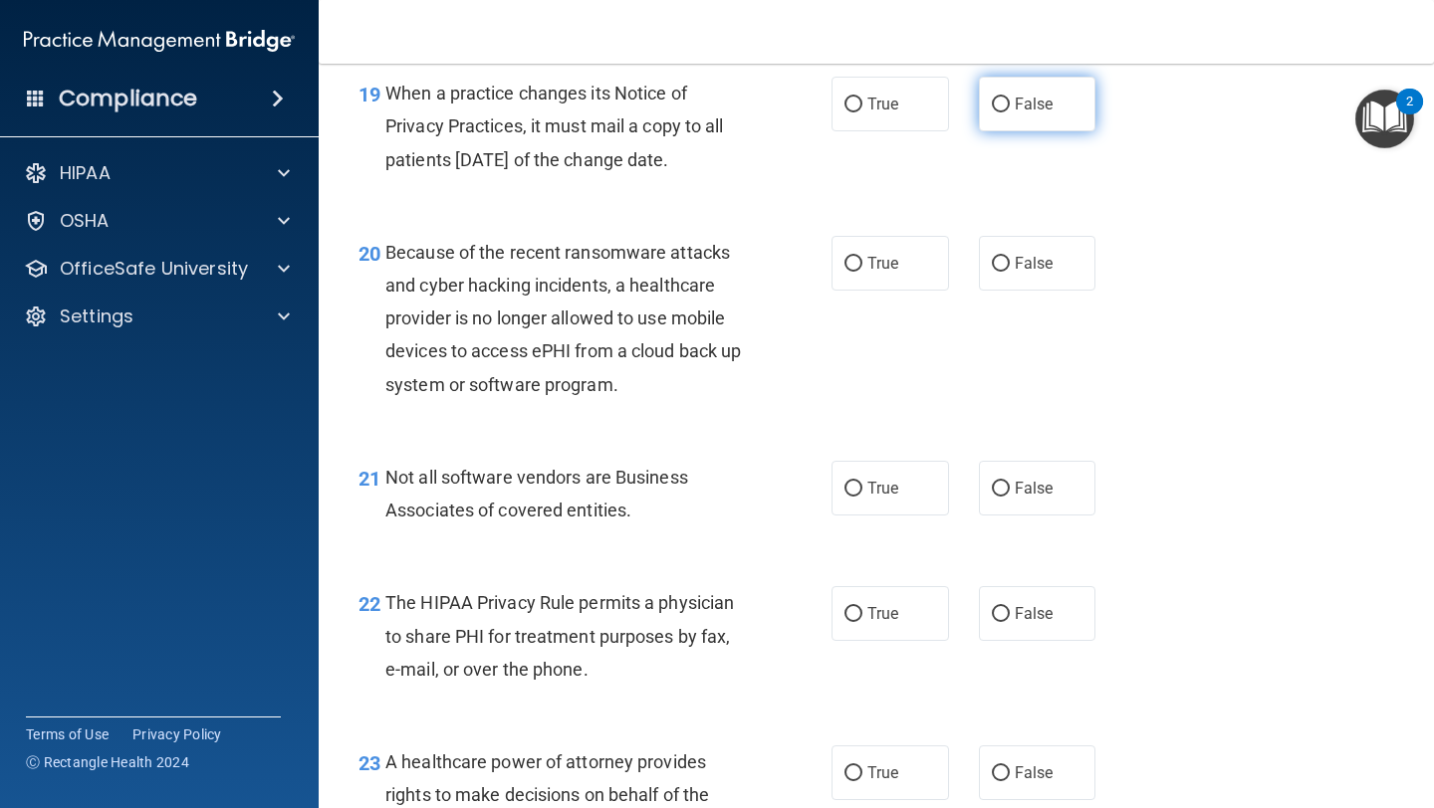
scroll to position [3542, 0]
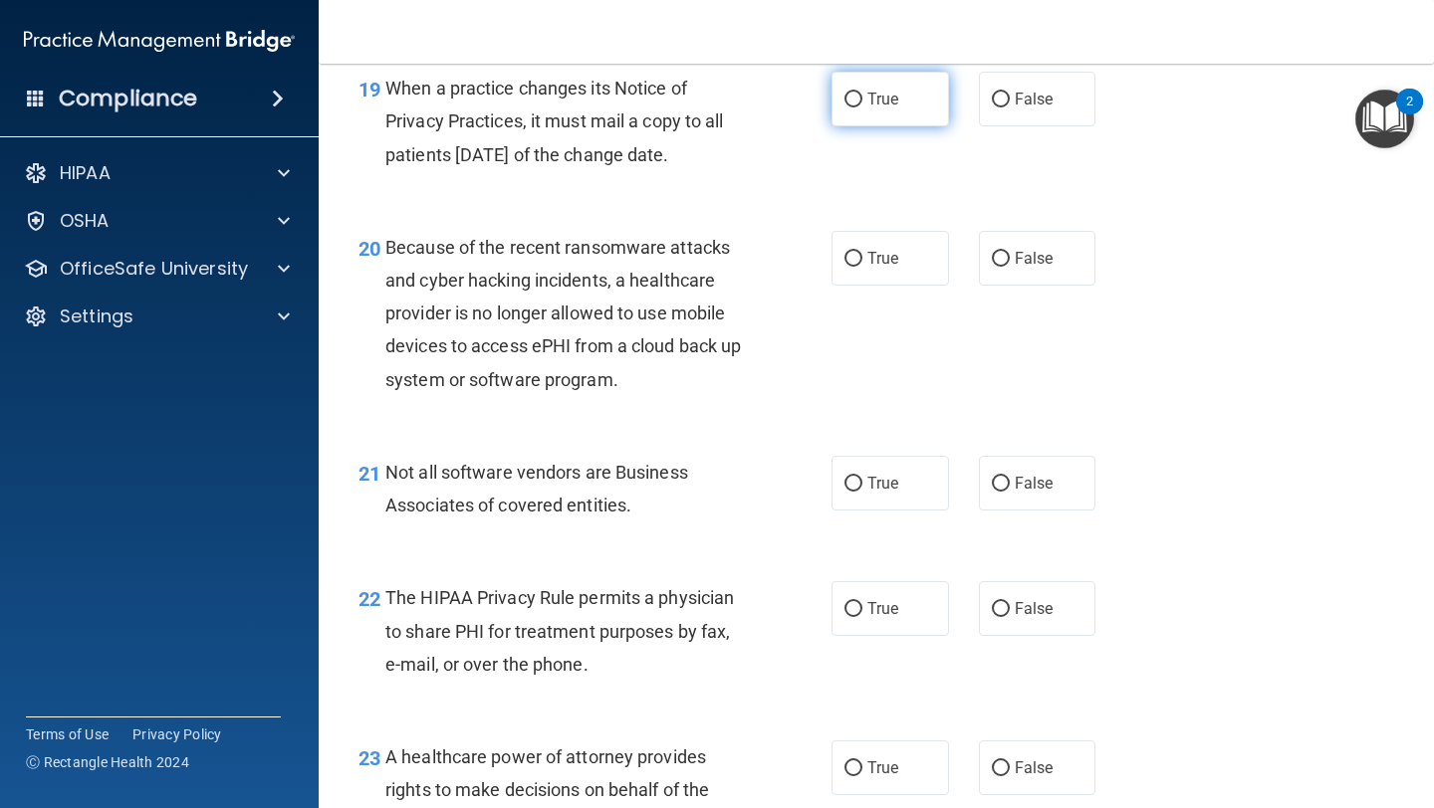
click at [902, 114] on label "True" at bounding box center [889, 99] width 117 height 55
click at [862, 108] on input "True" at bounding box center [853, 100] width 18 height 15
radio input "true"
click at [905, 237] on label "True" at bounding box center [889, 258] width 117 height 55
click at [862, 252] on input "True" at bounding box center [853, 259] width 18 height 15
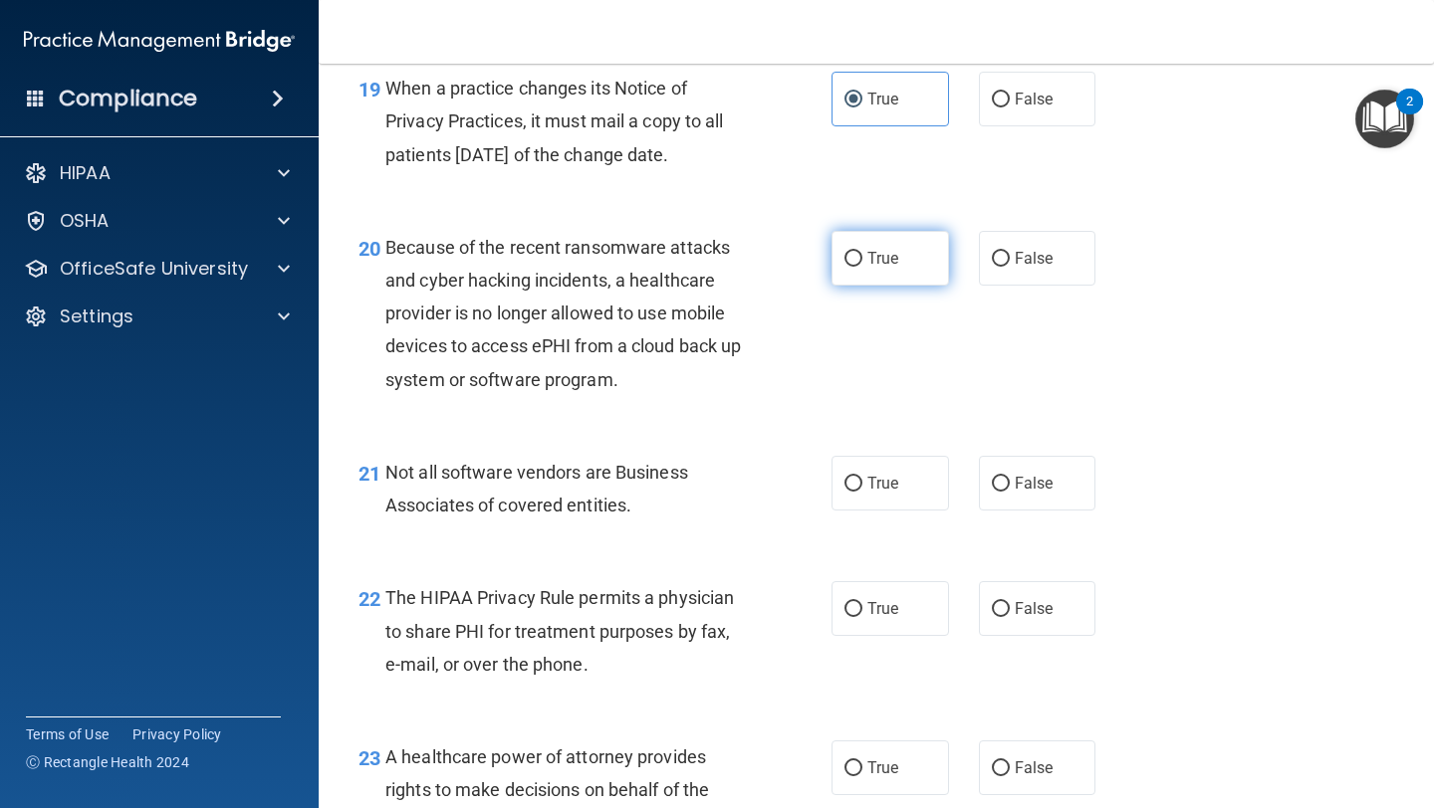
radio input "true"
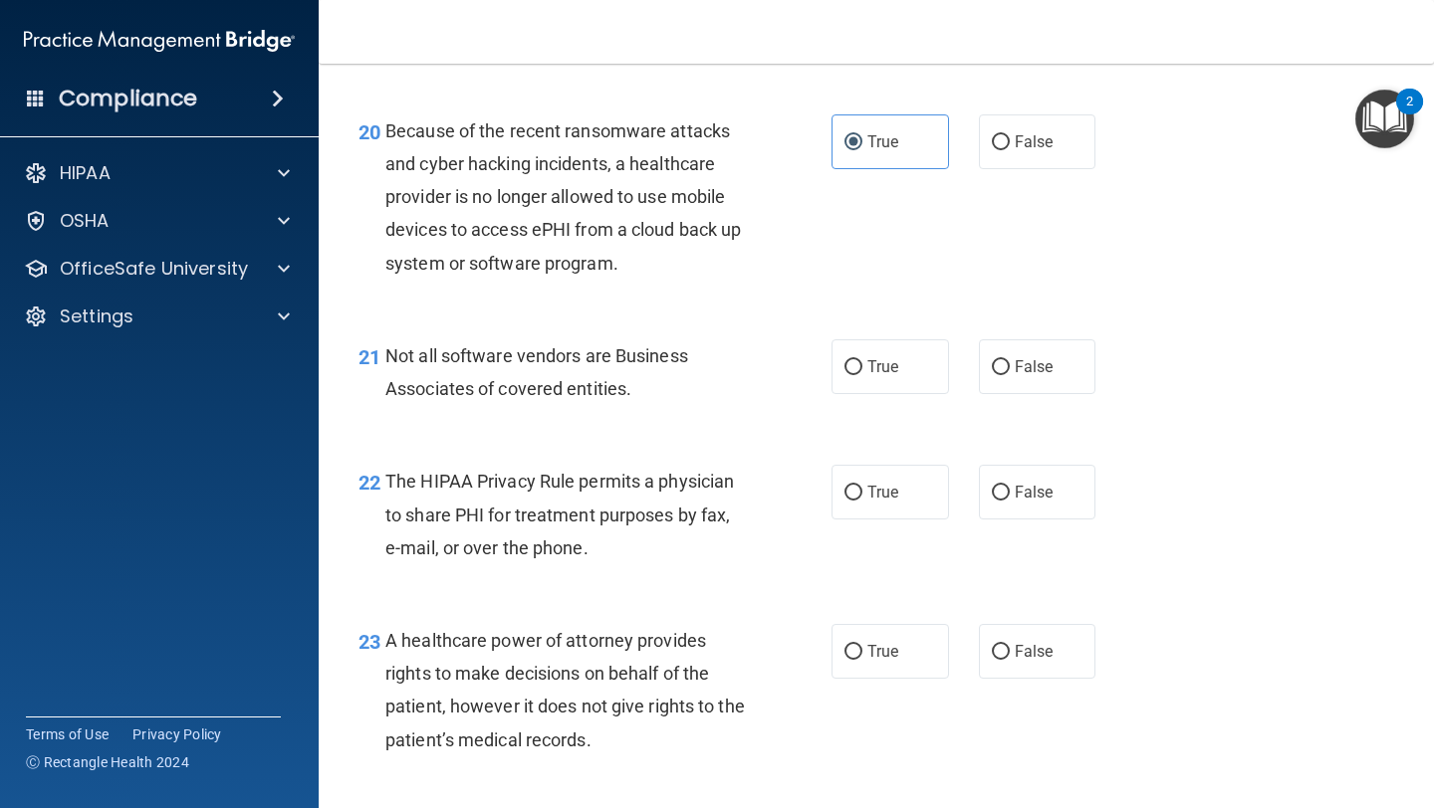
scroll to position [3661, 0]
click at [1036, 358] on span "False" at bounding box center [1034, 364] width 39 height 19
click at [1010, 358] on input "False" at bounding box center [1001, 365] width 18 height 15
radio input "true"
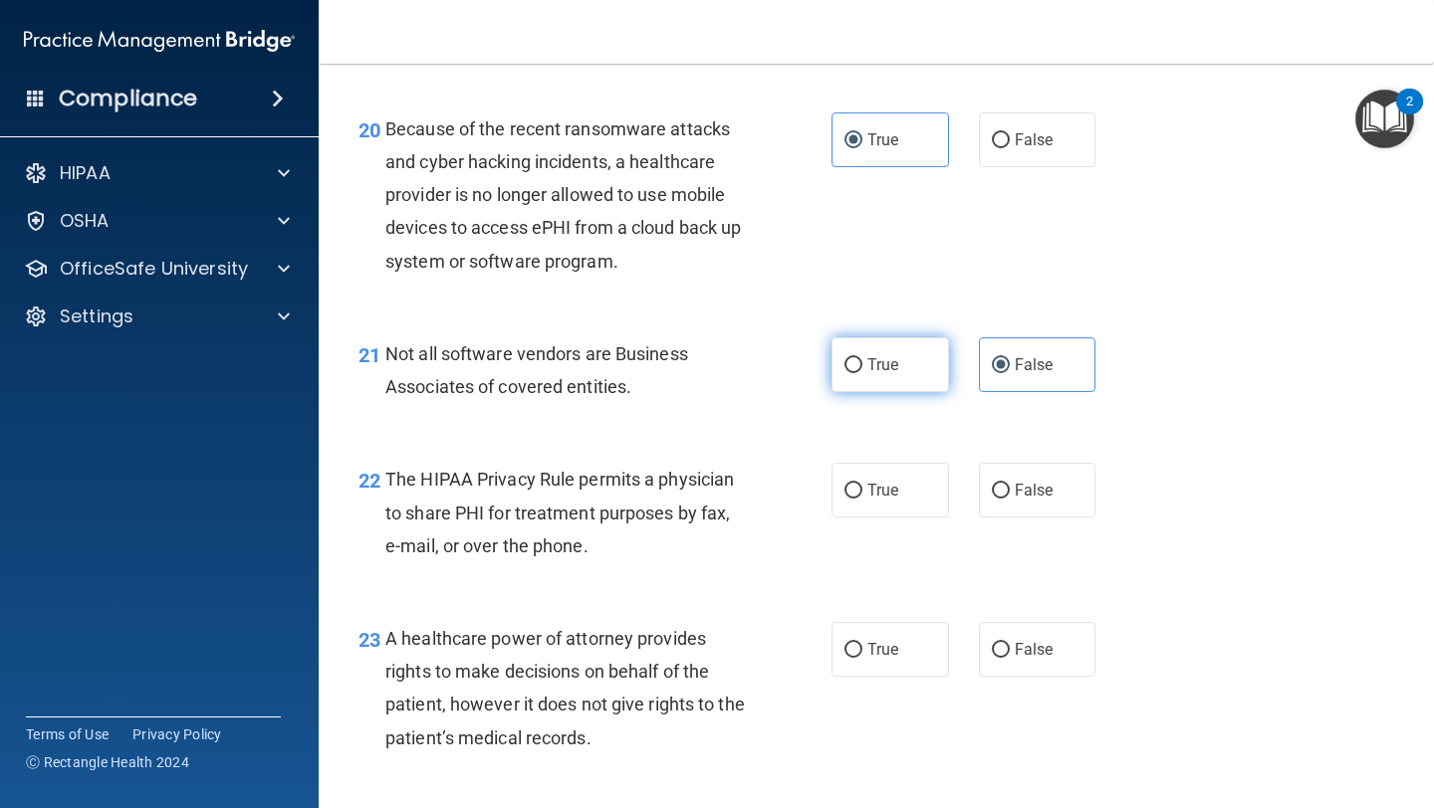
click at [895, 348] on label "True" at bounding box center [889, 365] width 117 height 55
click at [862, 358] on input "True" at bounding box center [853, 365] width 18 height 15
radio input "true"
radio input "false"
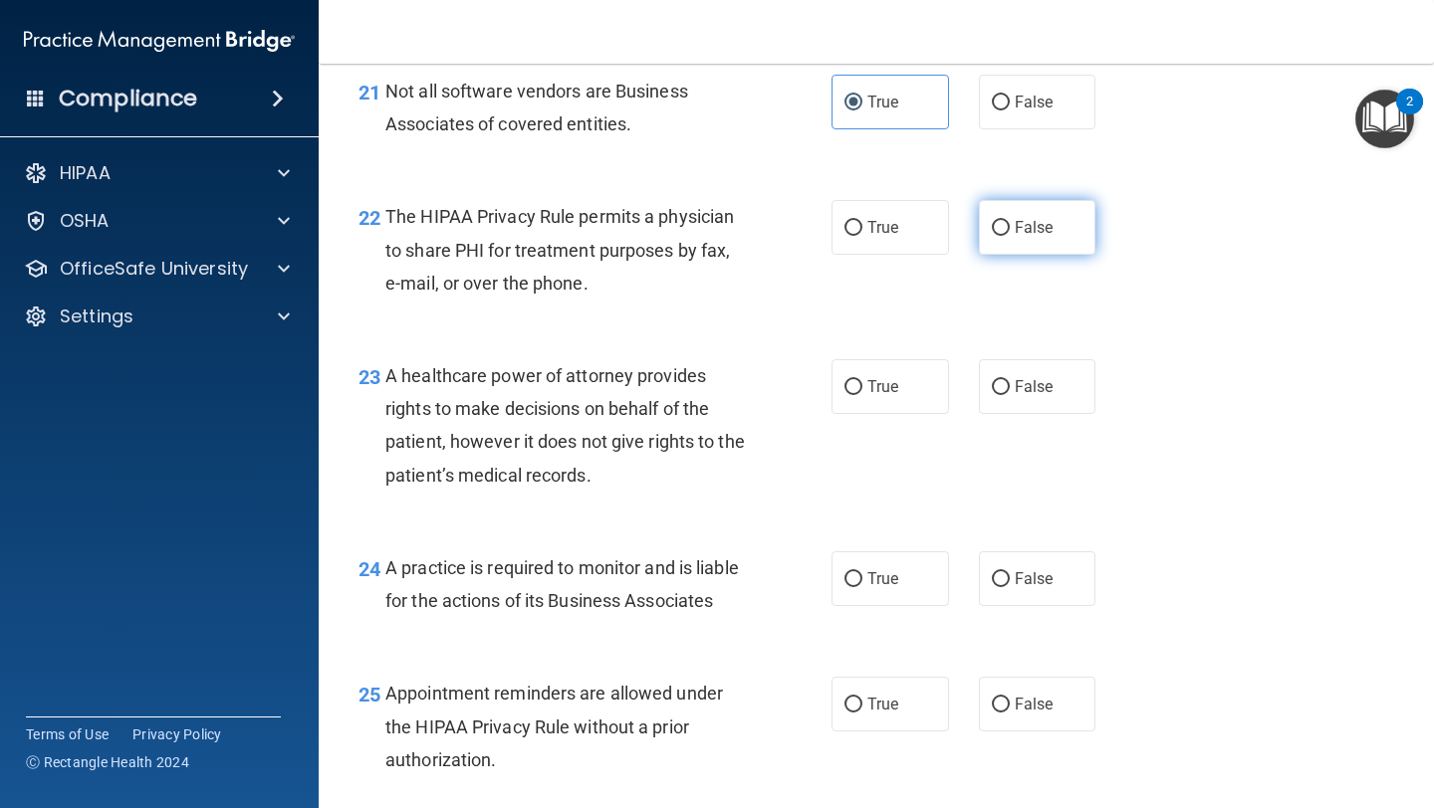
click at [1061, 251] on label "False" at bounding box center [1037, 227] width 117 height 55
click at [1010, 236] on input "False" at bounding box center [1001, 228] width 18 height 15
radio input "true"
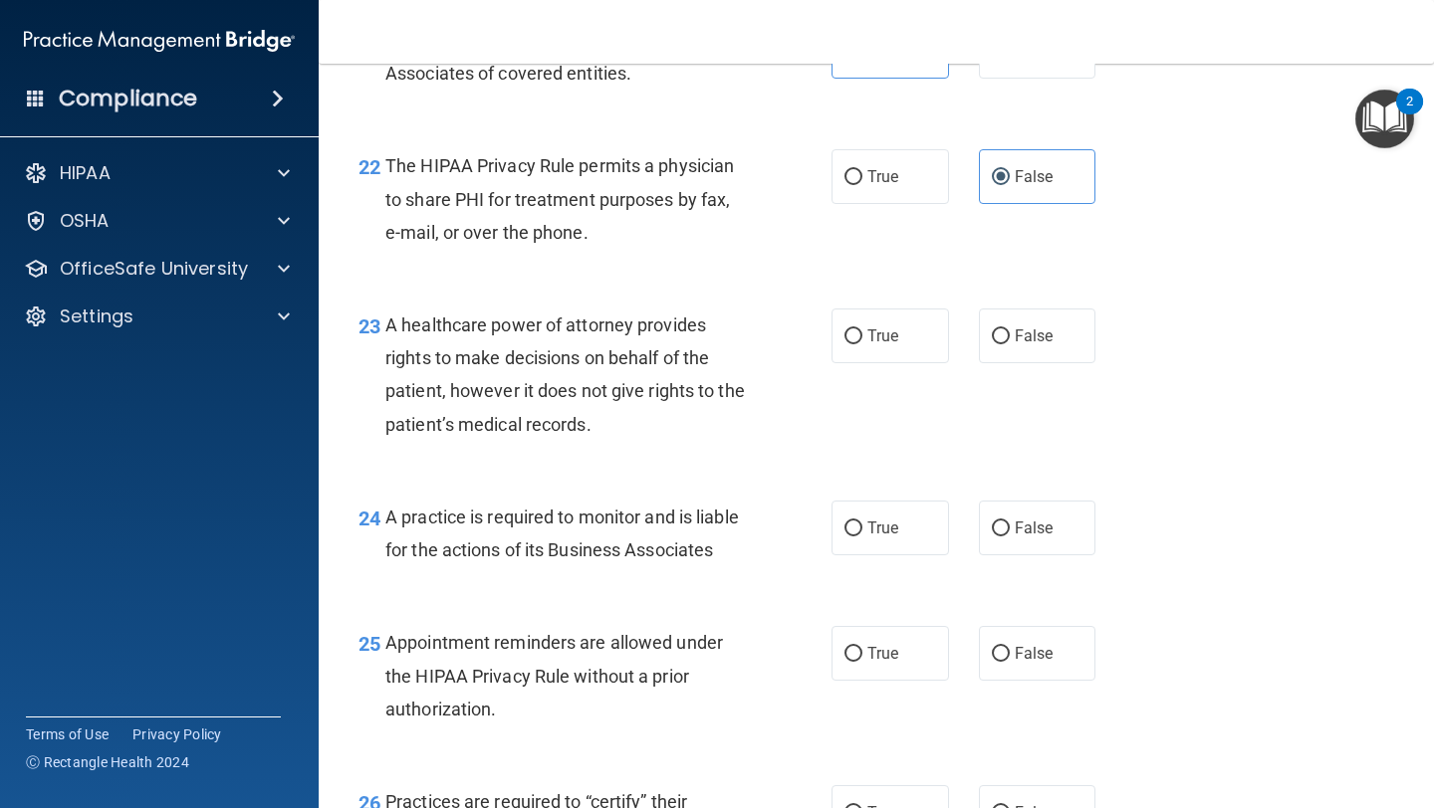
scroll to position [4029, 0]
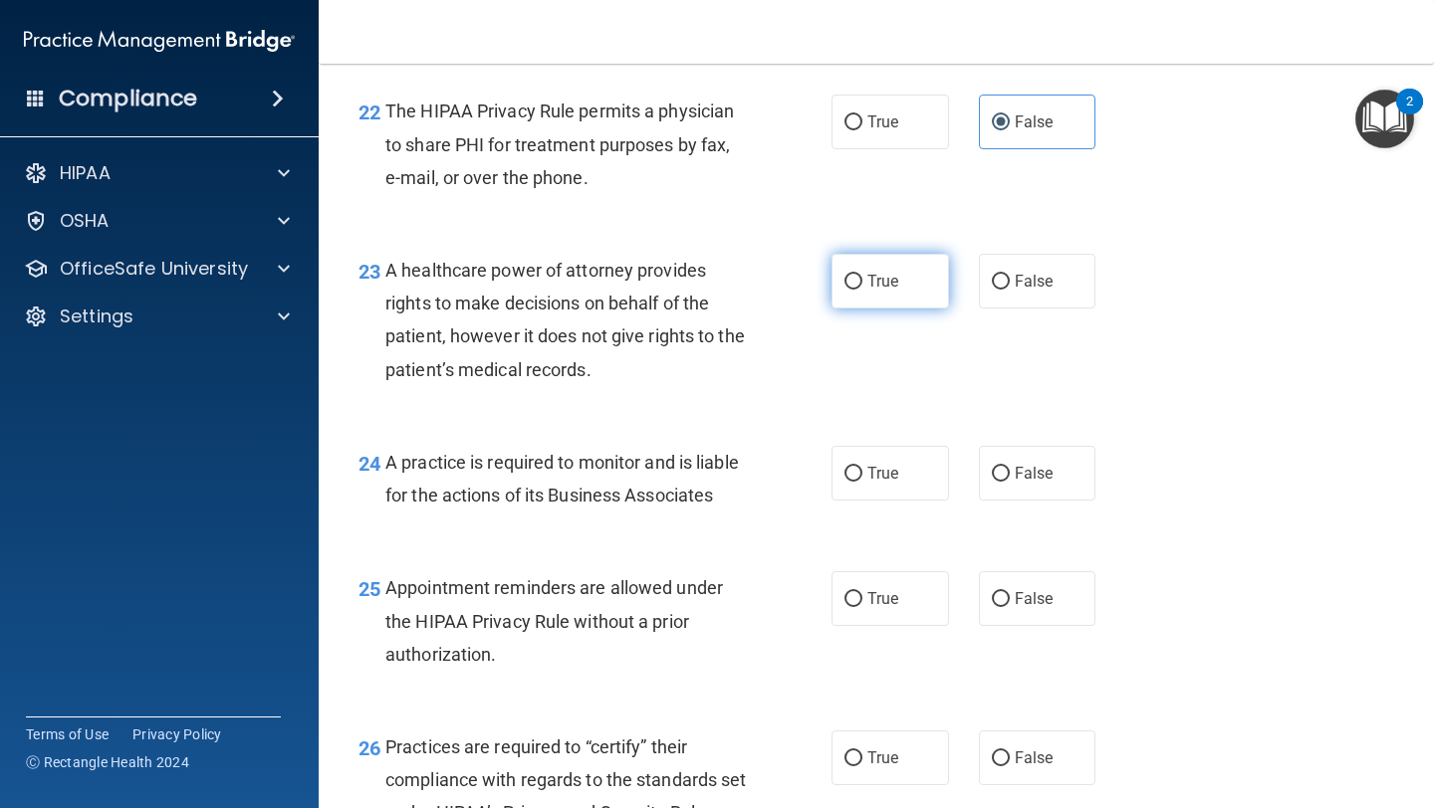
click at [896, 282] on span "True" at bounding box center [882, 281] width 31 height 19
click at [862, 282] on input "True" at bounding box center [853, 282] width 18 height 15
radio input "true"
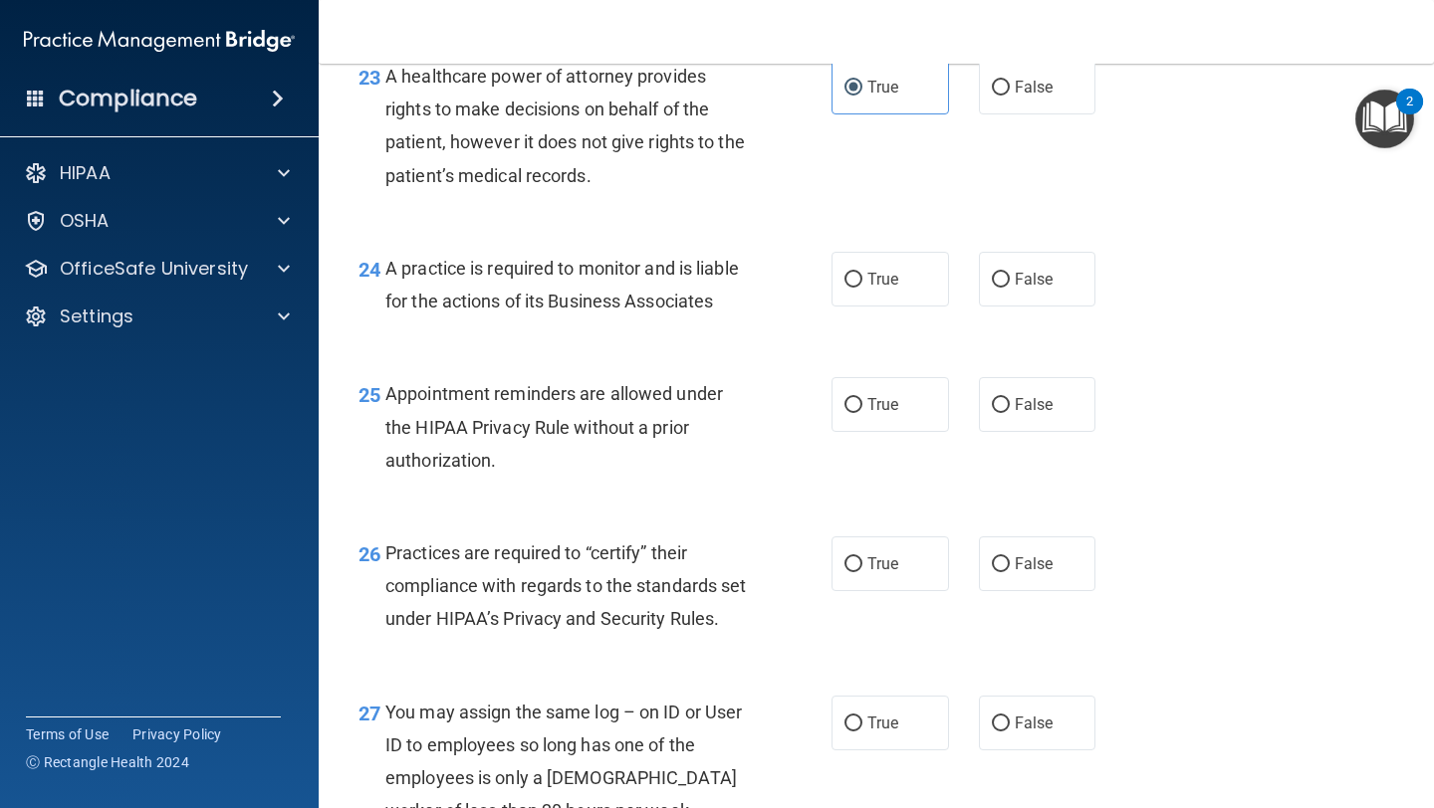
scroll to position [4268, 0]
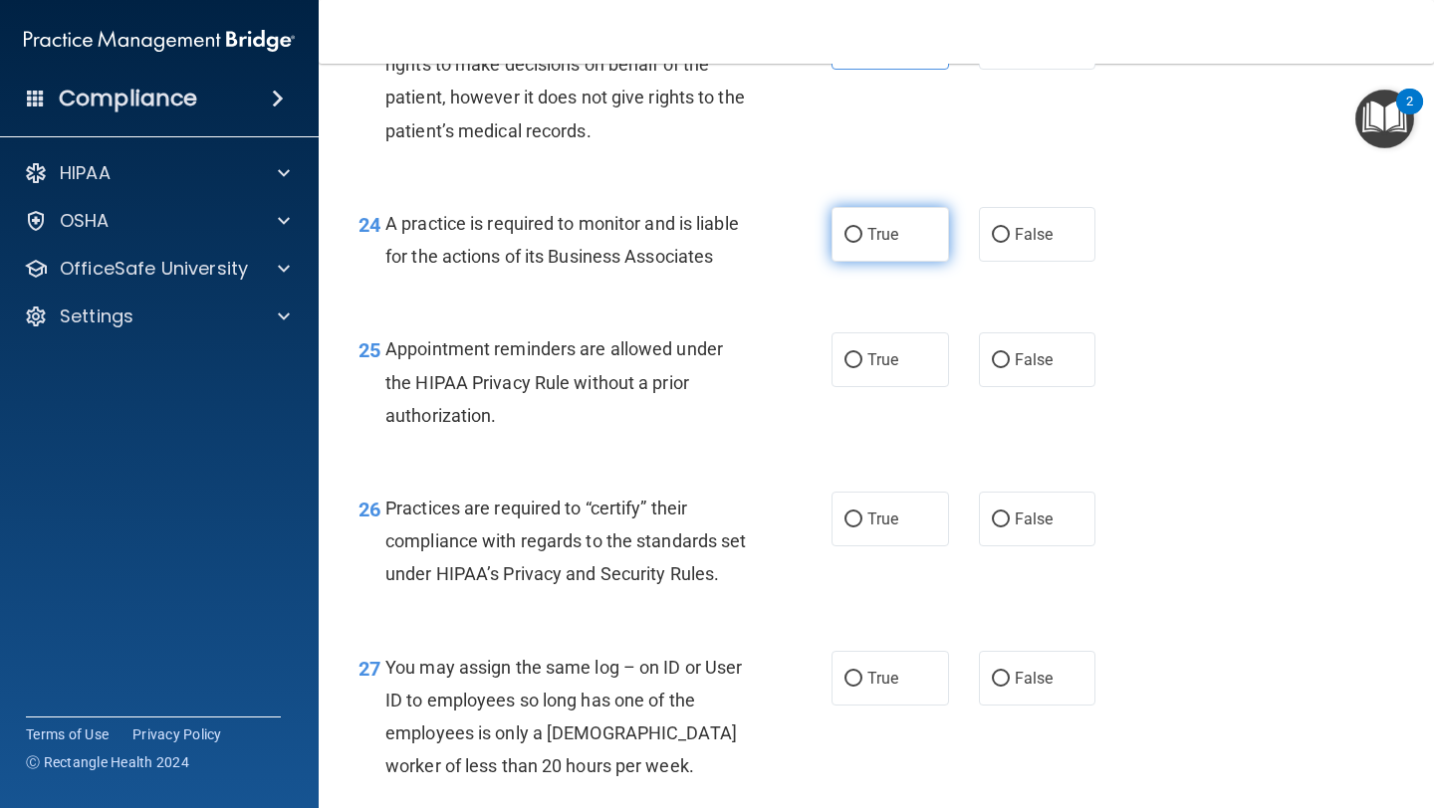
click at [926, 257] on label "True" at bounding box center [889, 234] width 117 height 55
click at [862, 243] on input "True" at bounding box center [853, 235] width 18 height 15
radio input "true"
click at [1003, 246] on label "False" at bounding box center [1037, 234] width 117 height 55
click at [1003, 243] on input "False" at bounding box center [1001, 235] width 18 height 15
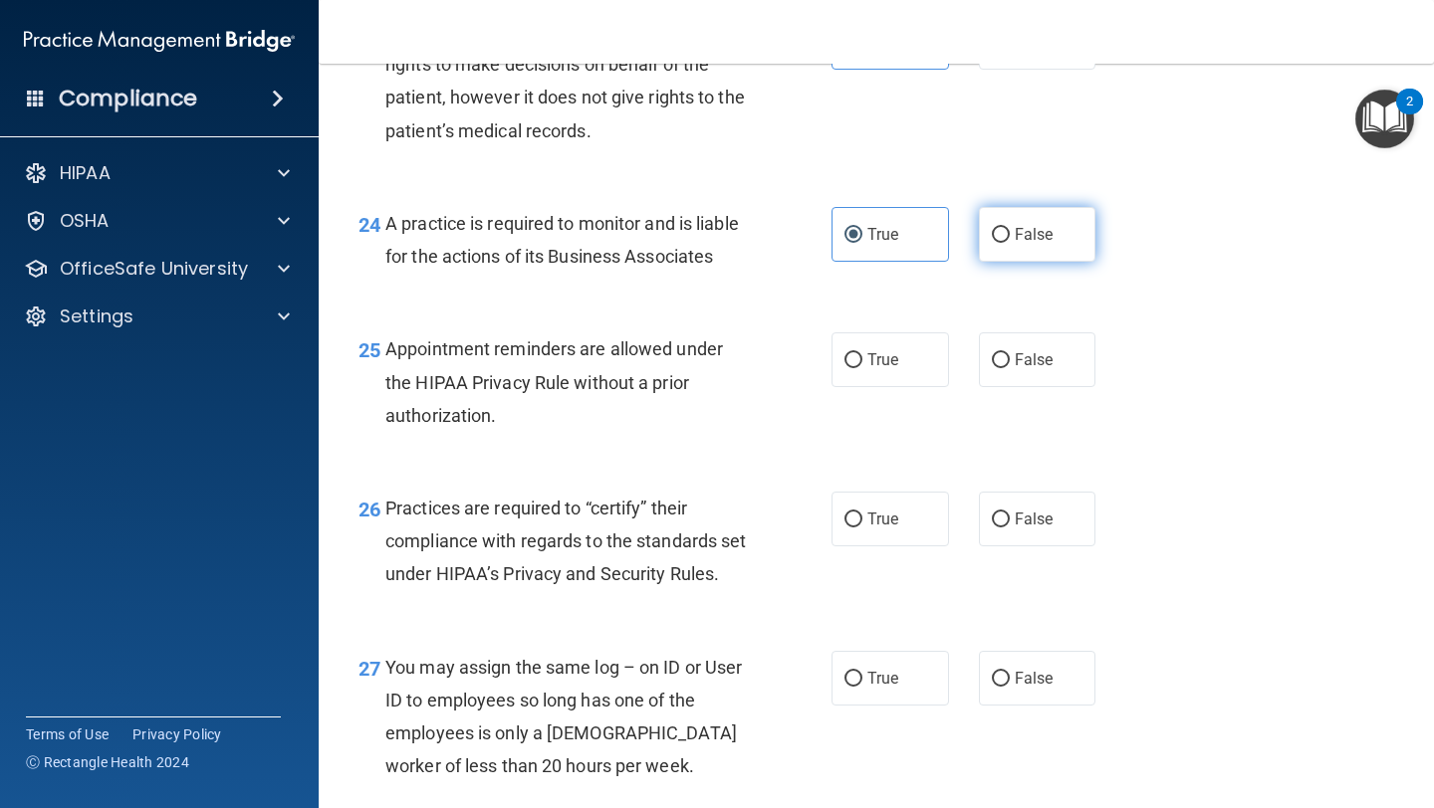
radio input "true"
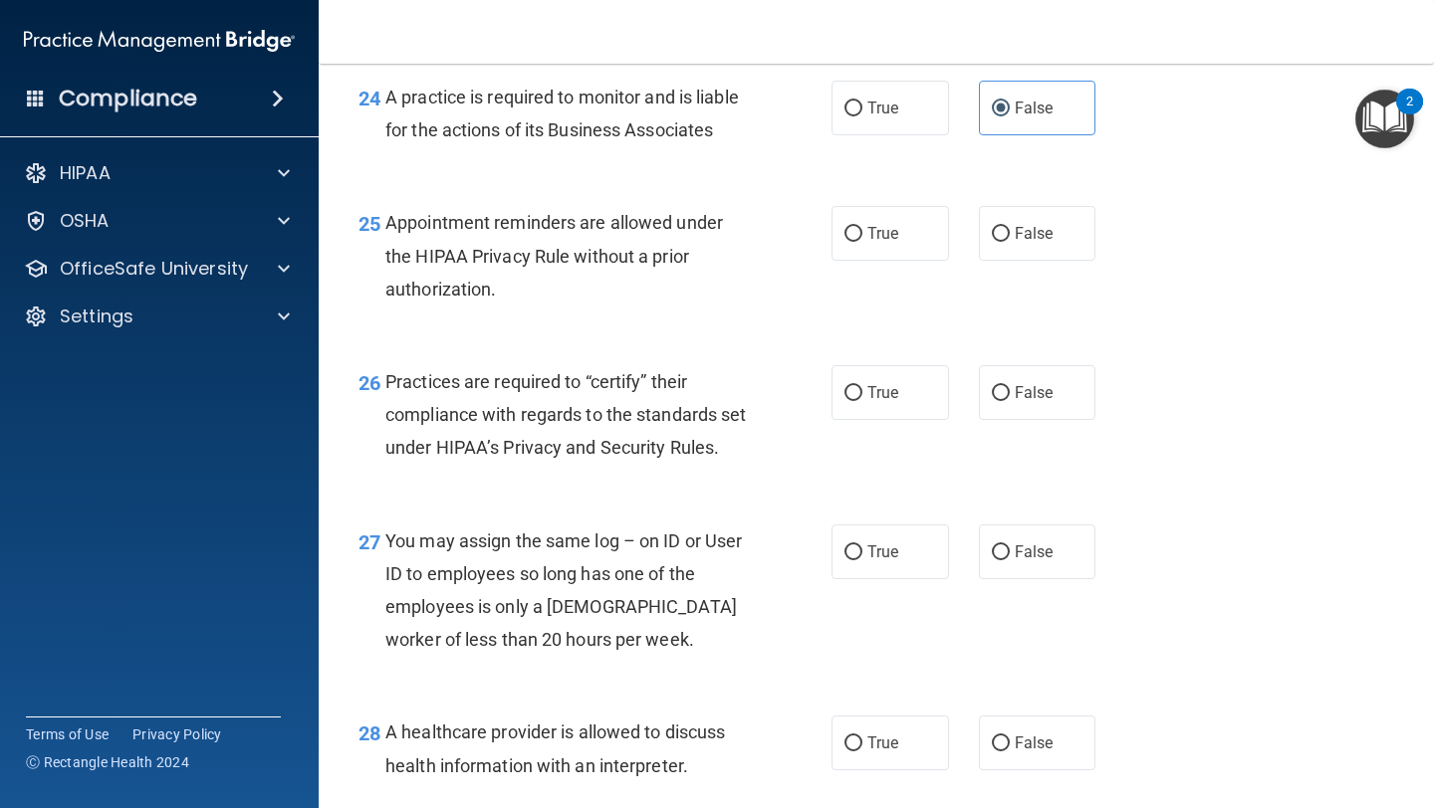
scroll to position [4322, 0]
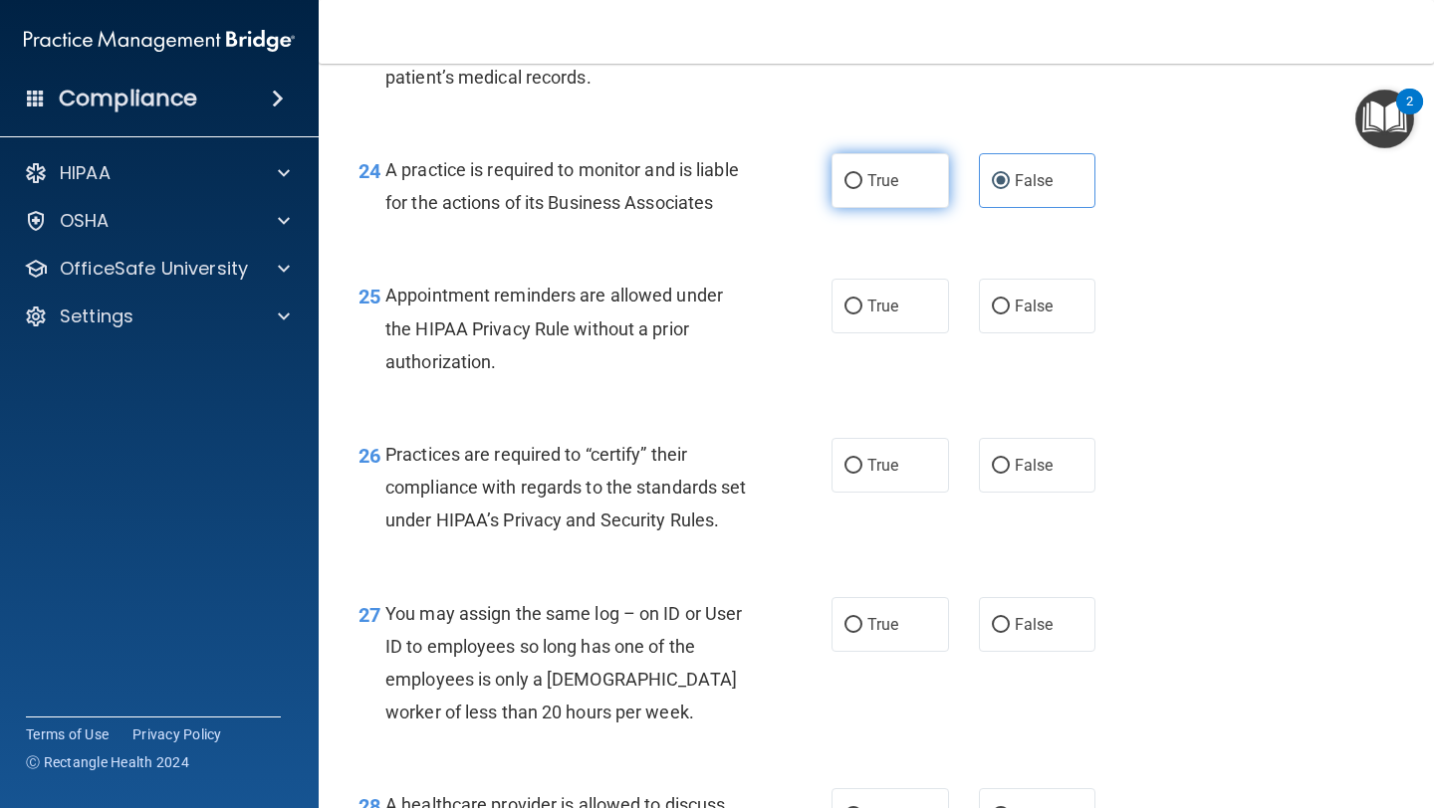
click at [894, 164] on label "True" at bounding box center [889, 180] width 117 height 55
click at [862, 174] on input "True" at bounding box center [853, 181] width 18 height 15
radio input "true"
radio input "false"
click at [871, 332] on label "True" at bounding box center [889, 306] width 117 height 55
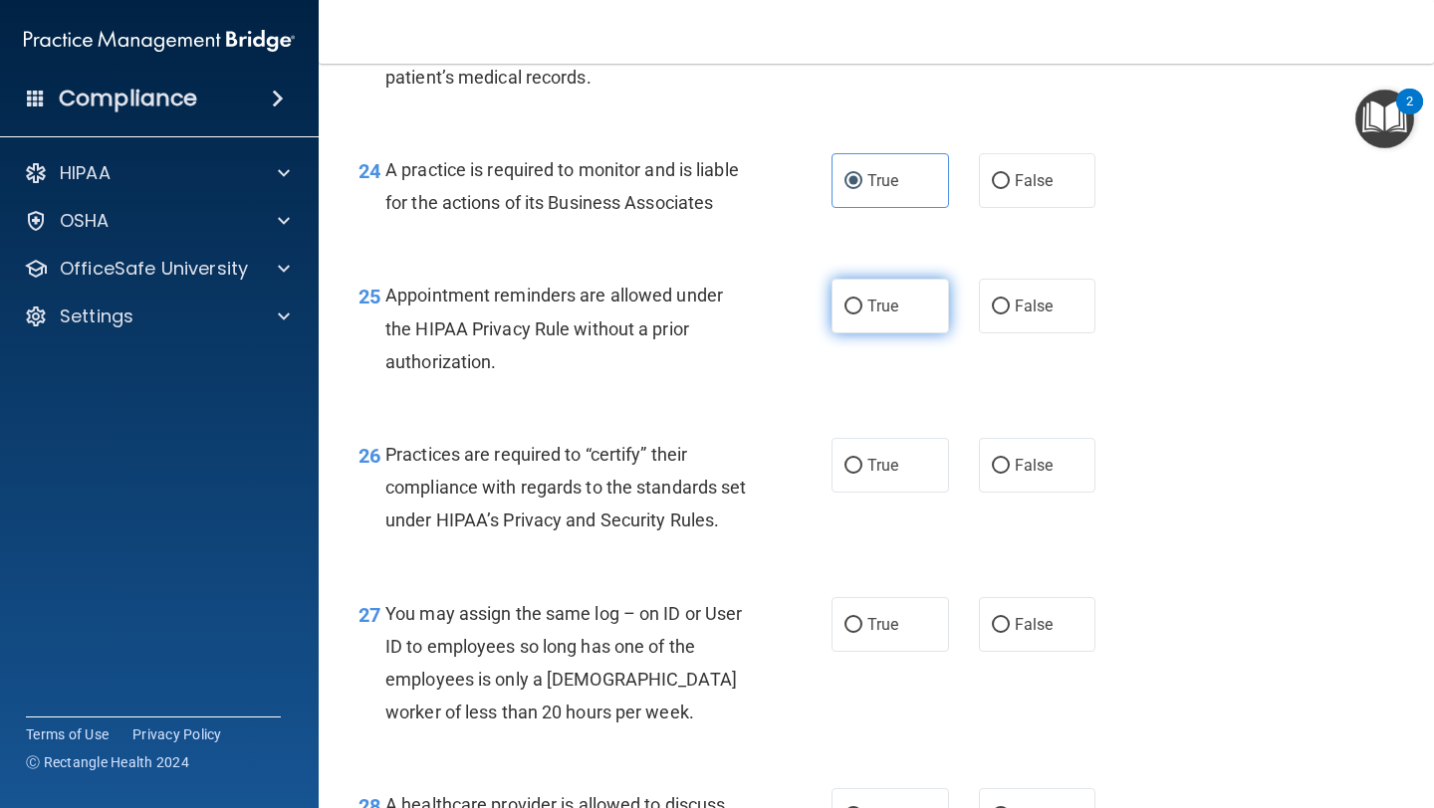
click at [862, 315] on input "True" at bounding box center [853, 307] width 18 height 15
radio input "true"
click at [1022, 297] on span "False" at bounding box center [1034, 306] width 39 height 19
click at [1010, 300] on input "False" at bounding box center [1001, 307] width 18 height 15
radio input "true"
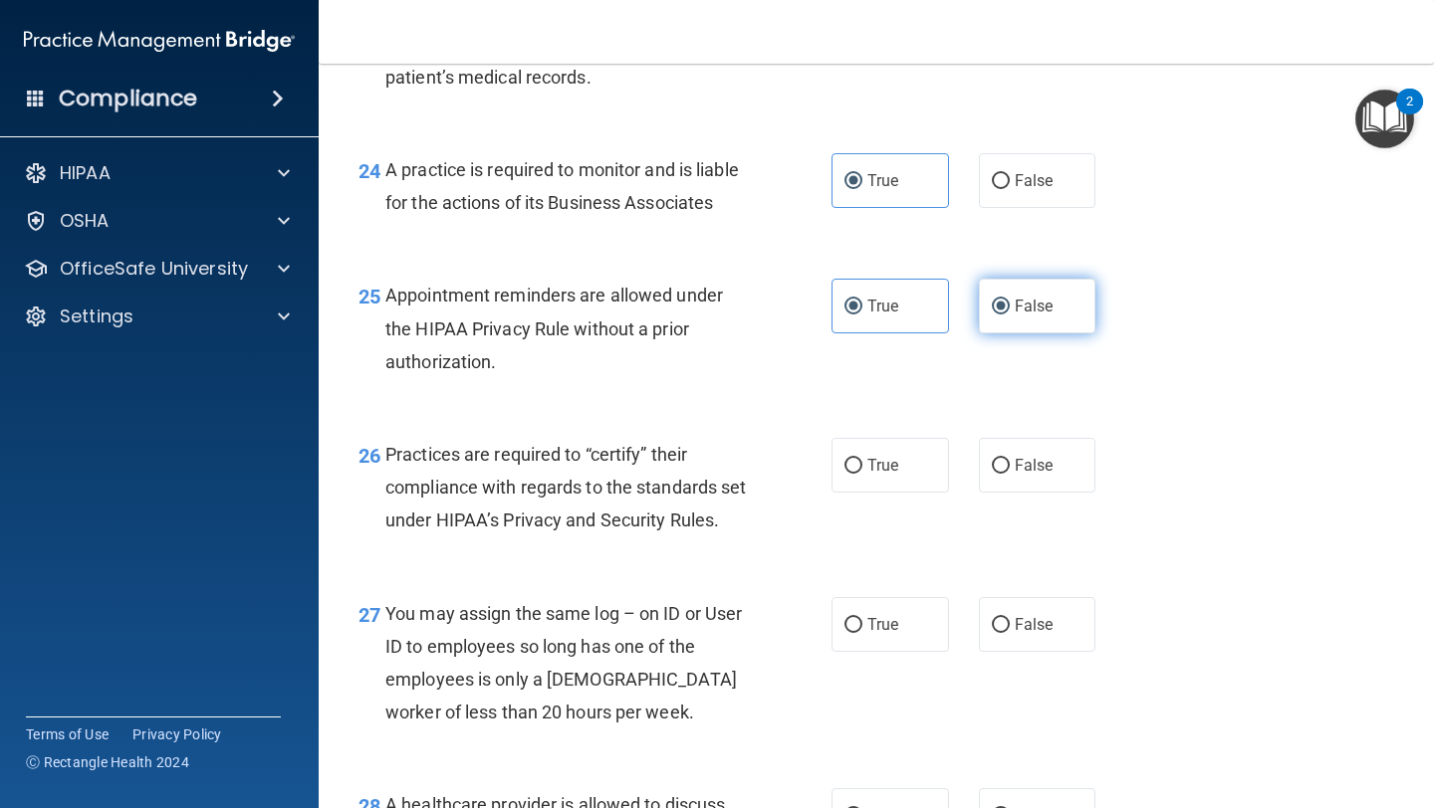
radio input "false"
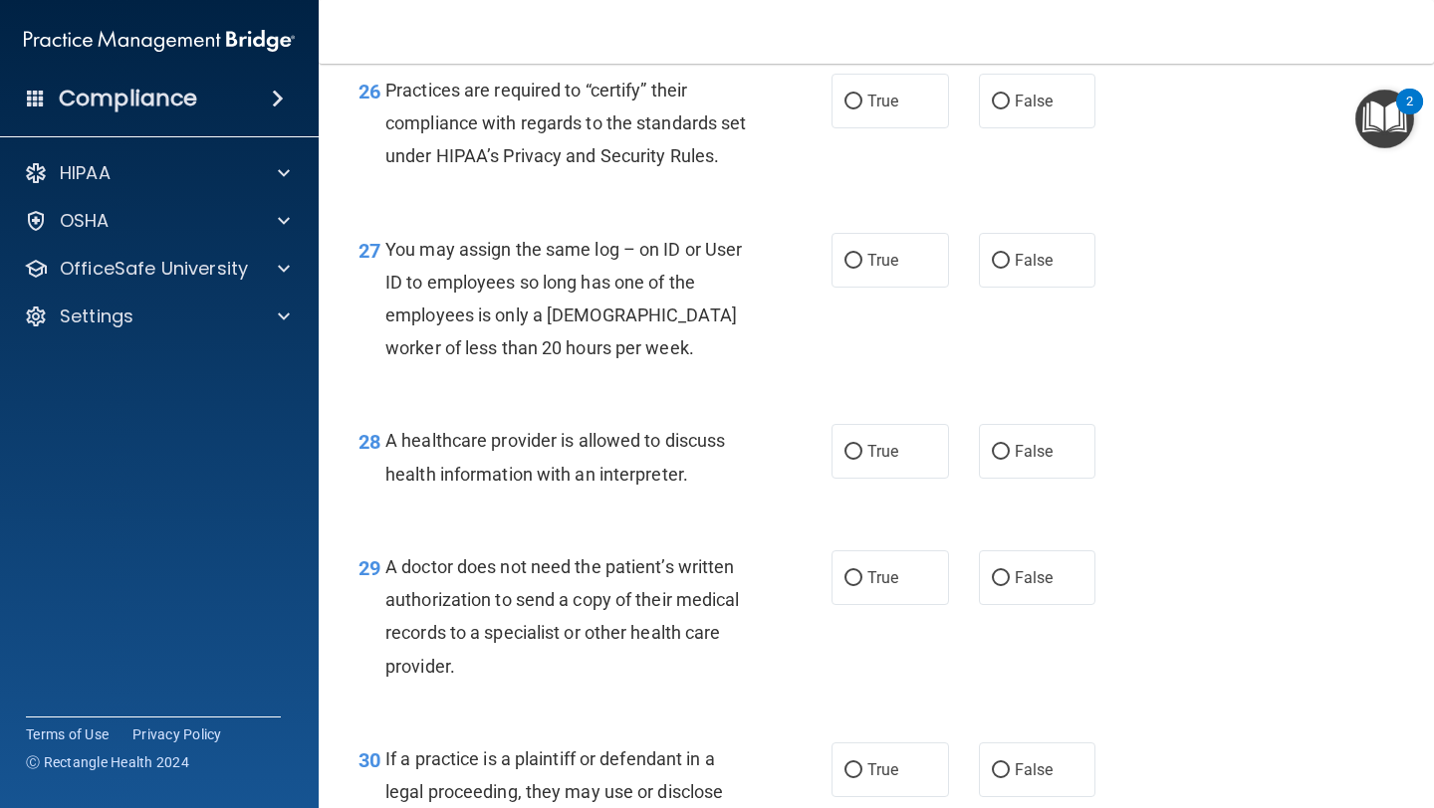
scroll to position [4690, 0]
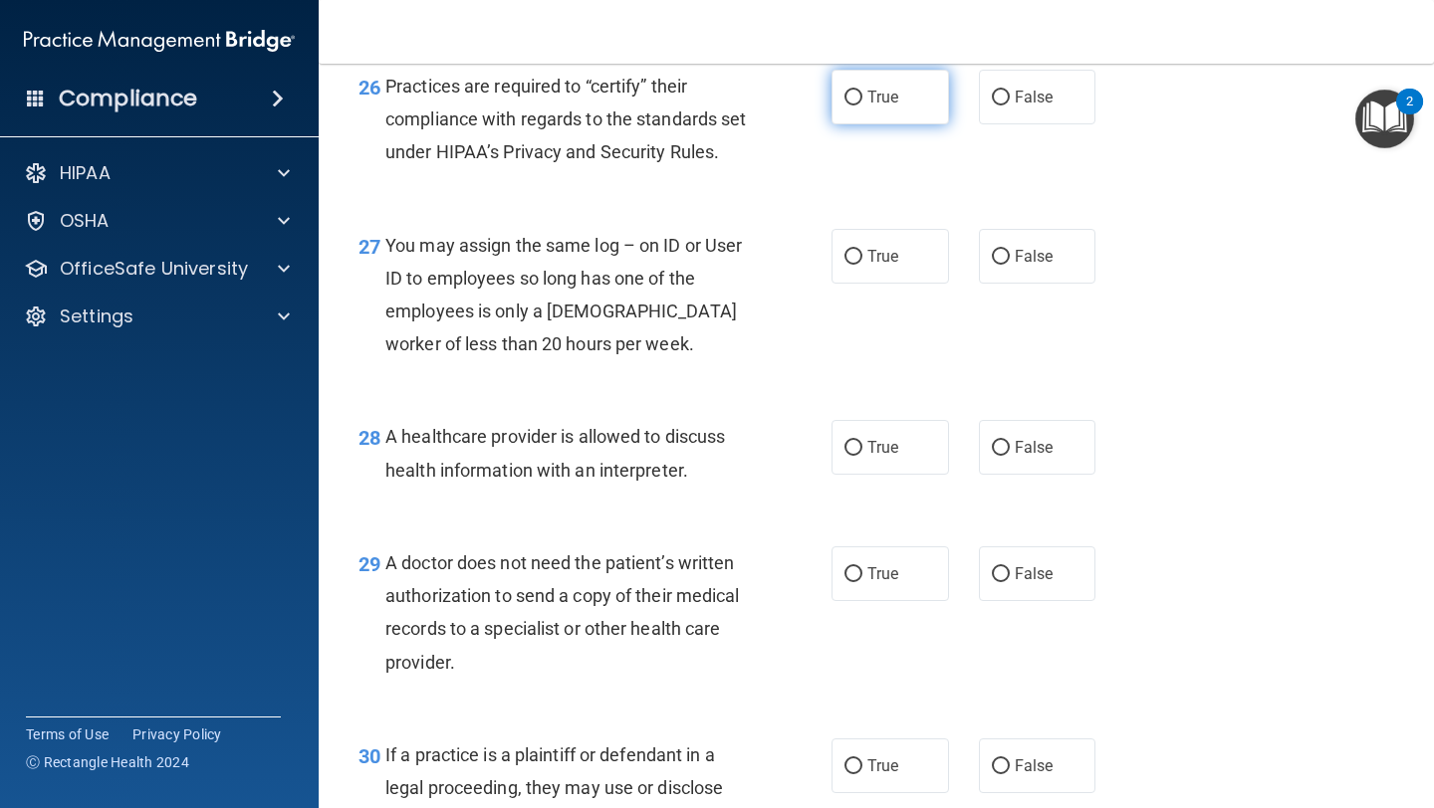
click at [851, 101] on input "True" at bounding box center [853, 98] width 18 height 15
radio input "true"
click at [1009, 274] on label "False" at bounding box center [1037, 256] width 117 height 55
click at [1009, 265] on input "False" at bounding box center [1001, 257] width 18 height 15
radio input "true"
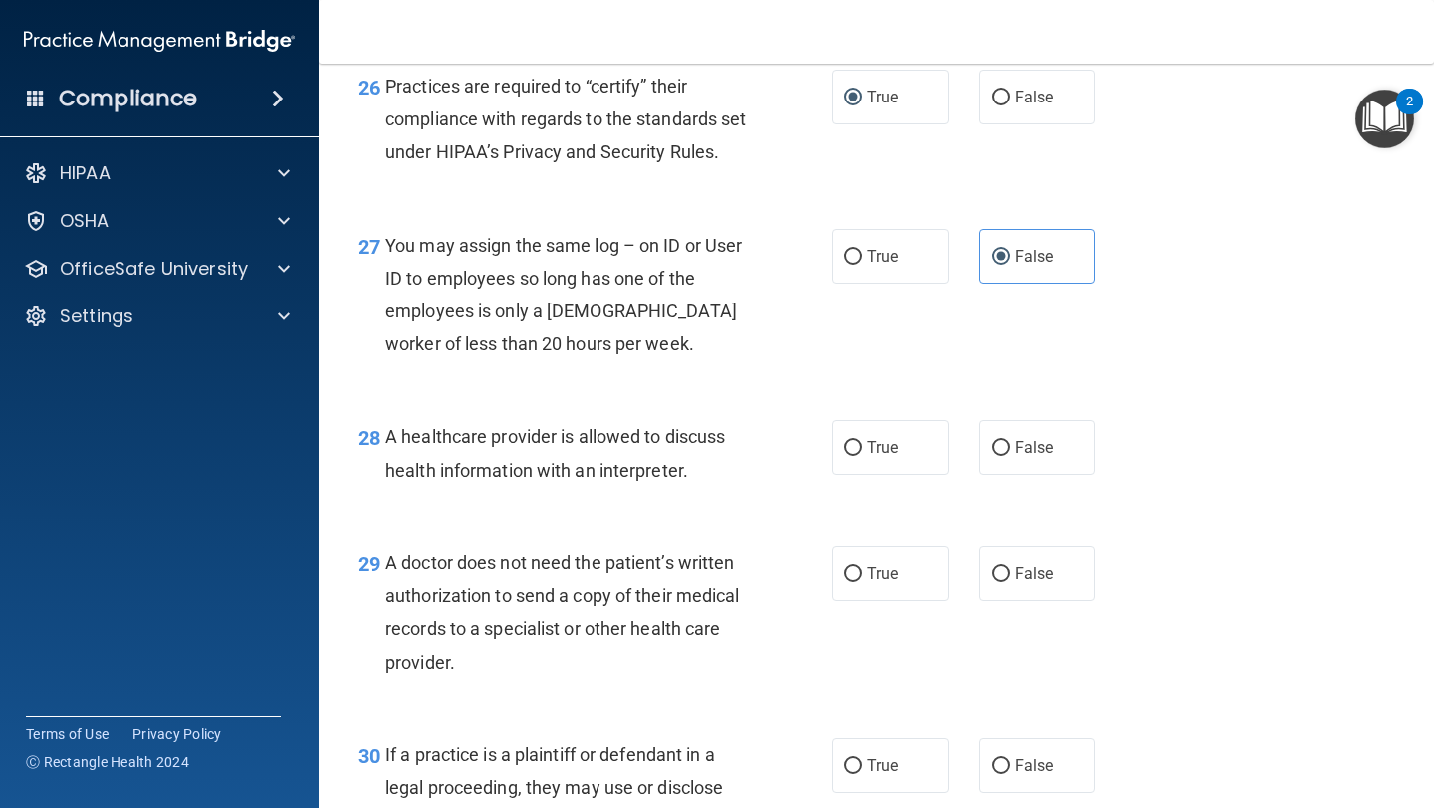
scroll to position [4951, 0]
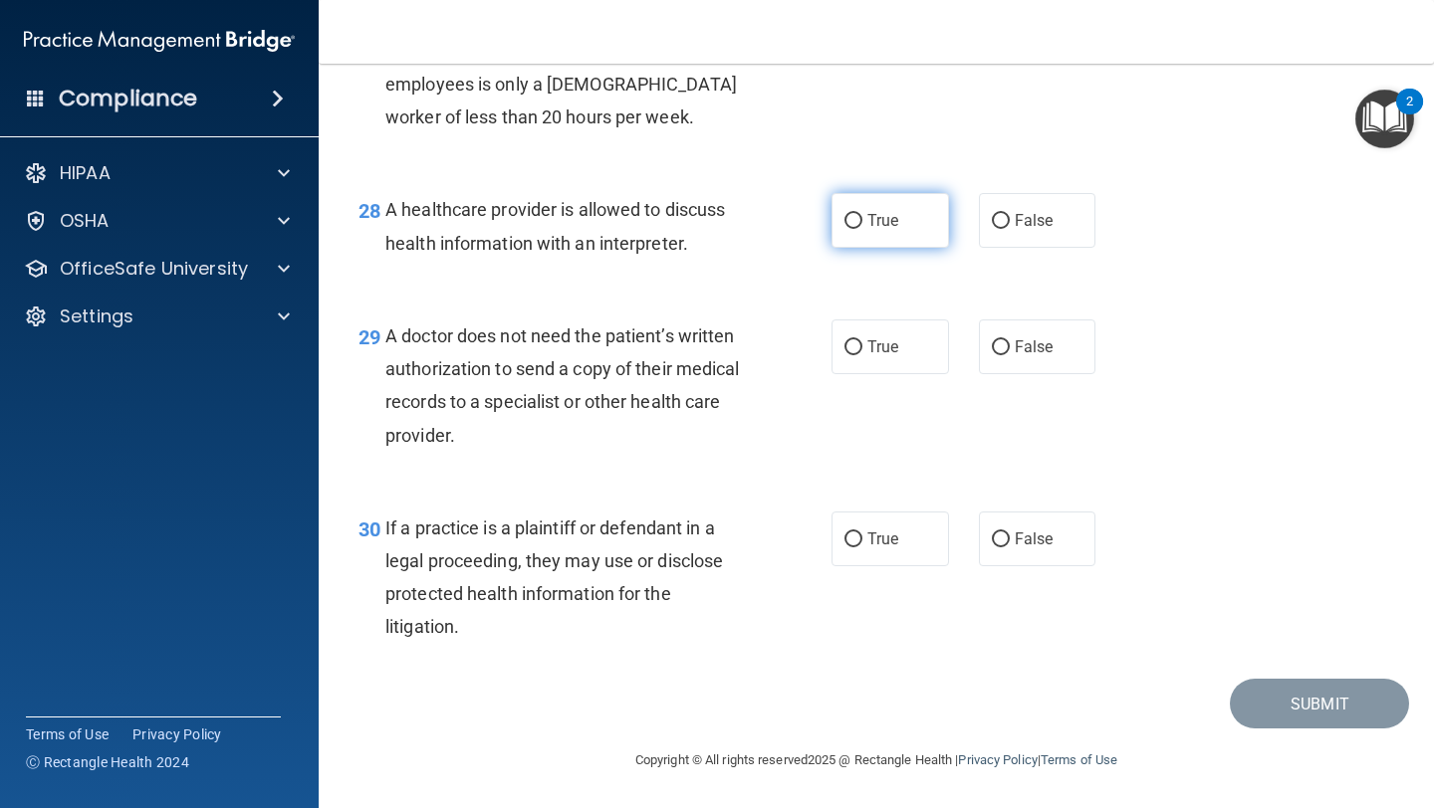
click at [905, 214] on label "True" at bounding box center [889, 220] width 117 height 55
click at [862, 214] on input "True" at bounding box center [853, 221] width 18 height 15
radio input "true"
click at [1054, 232] on label "False" at bounding box center [1037, 220] width 117 height 55
click at [1010, 229] on input "False" at bounding box center [1001, 221] width 18 height 15
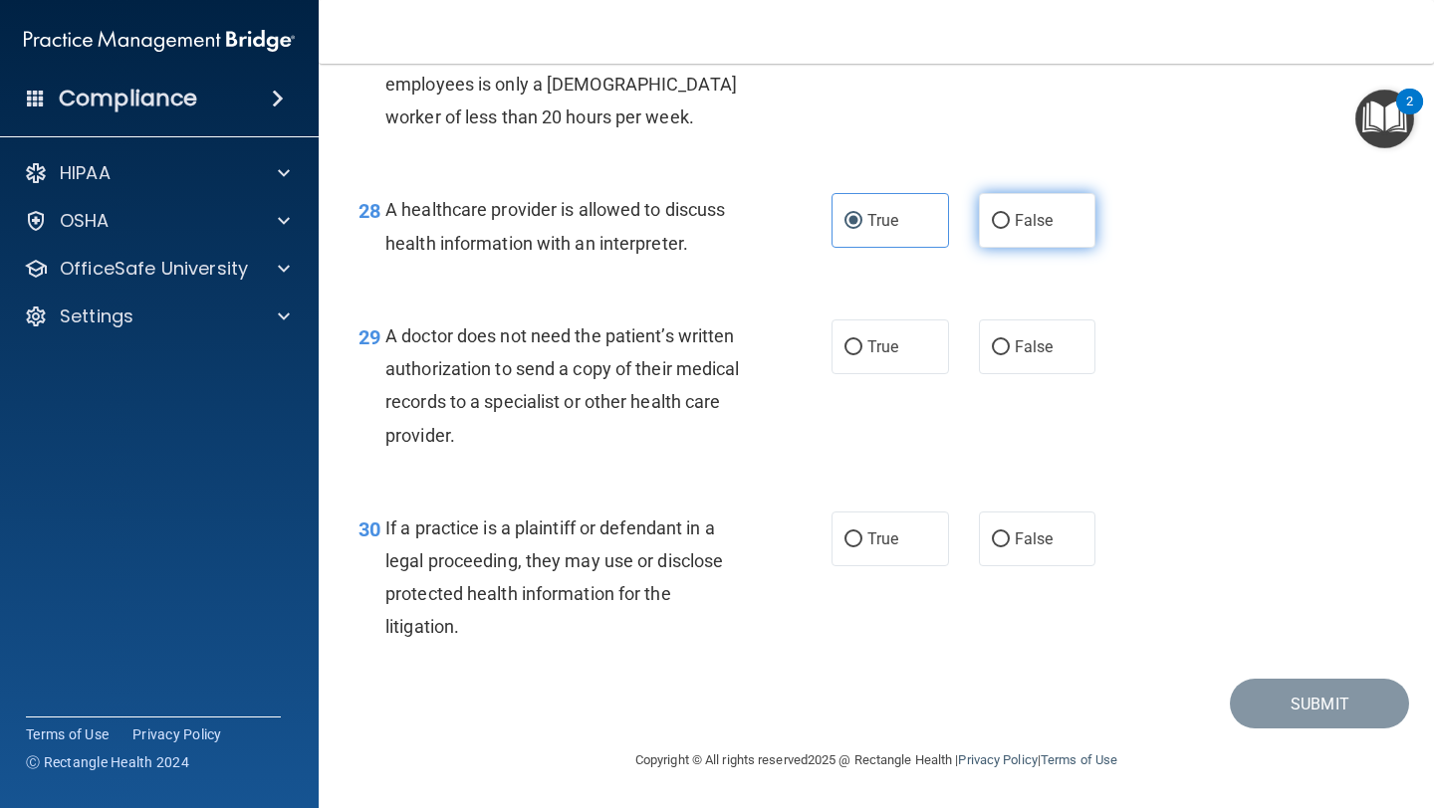
radio input "true"
radio input "false"
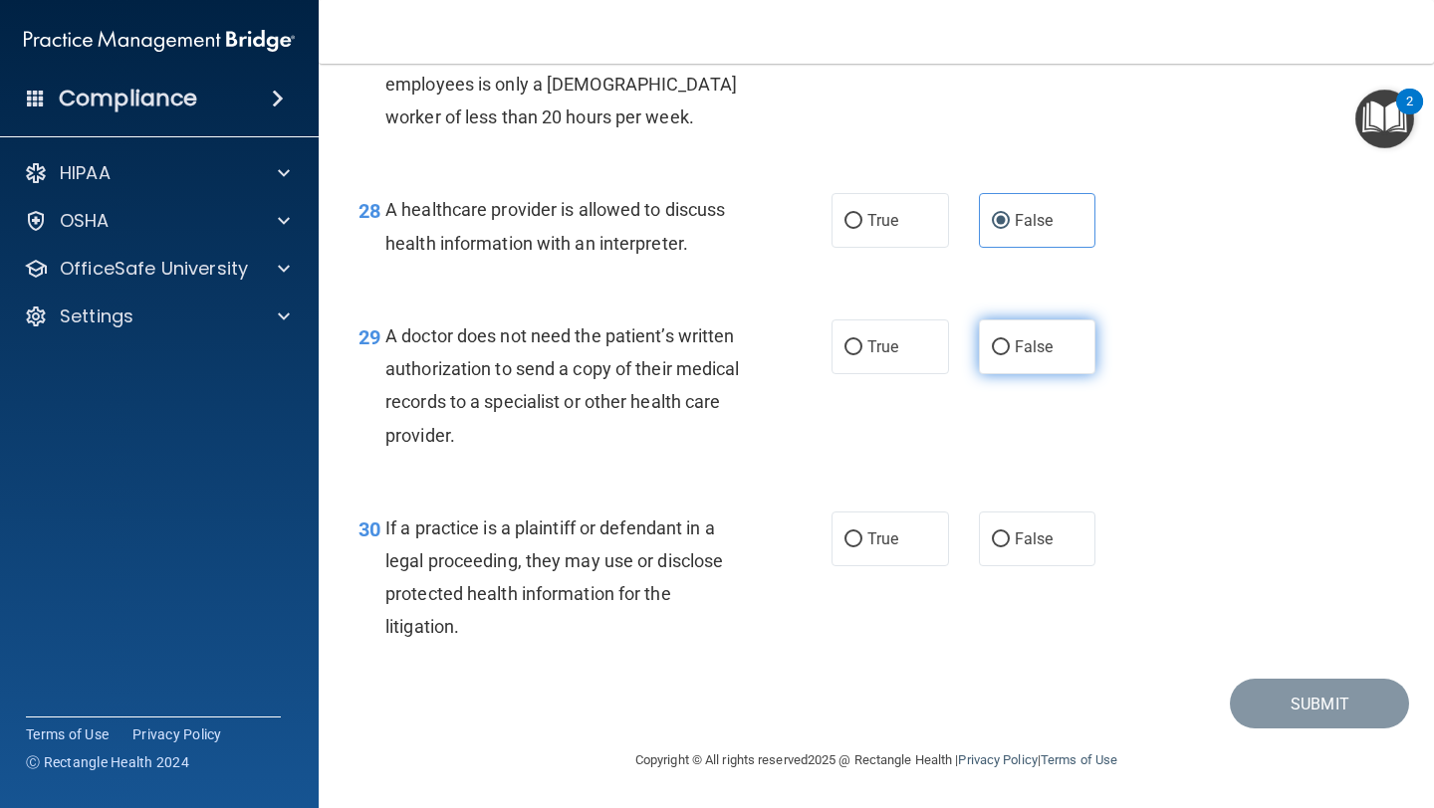
click at [1048, 359] on label "False" at bounding box center [1037, 347] width 117 height 55
click at [1010, 355] on input "False" at bounding box center [1001, 348] width 18 height 15
radio input "true"
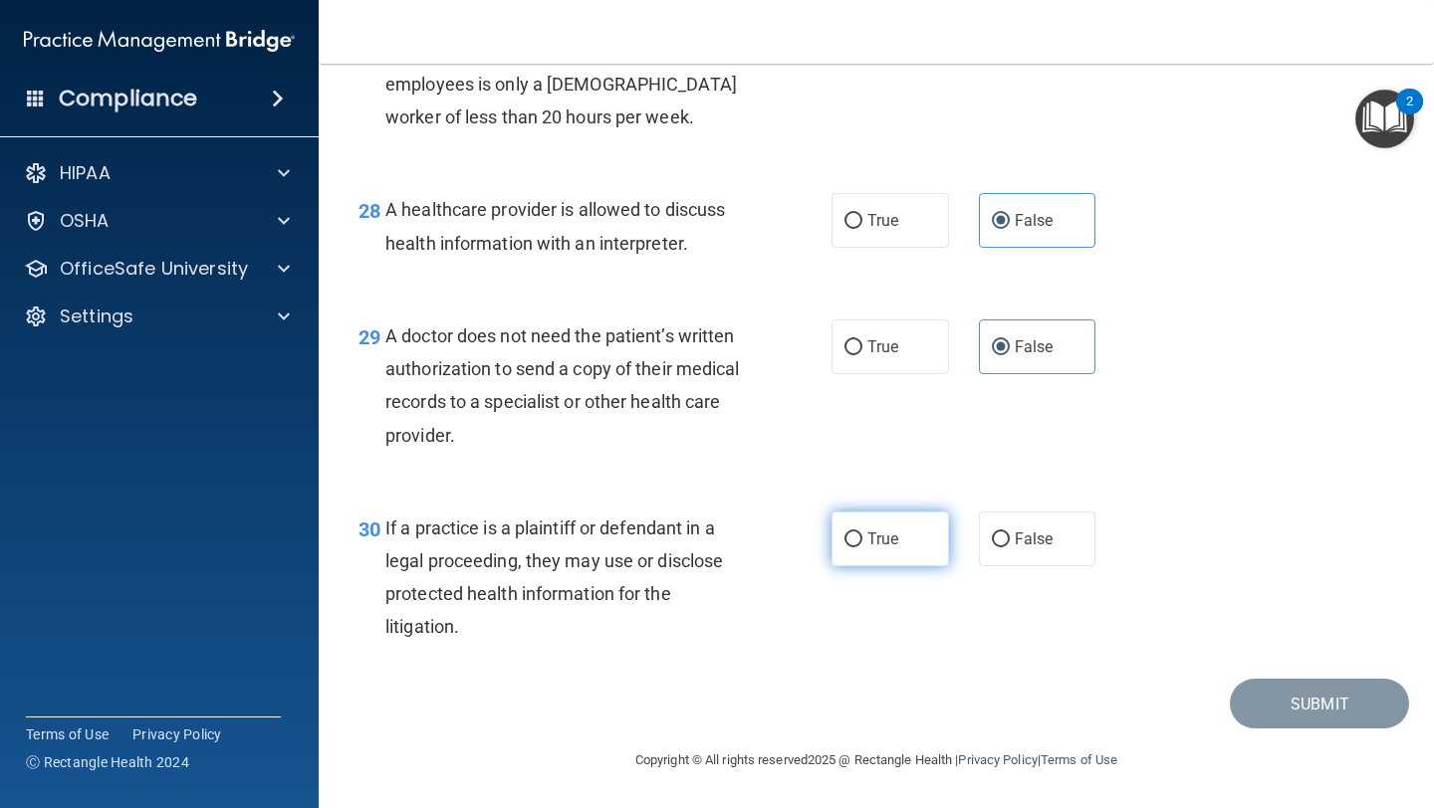
click at [868, 534] on span "True" at bounding box center [882, 539] width 31 height 19
click at [862, 534] on input "True" at bounding box center [853, 540] width 18 height 15
radio input "true"
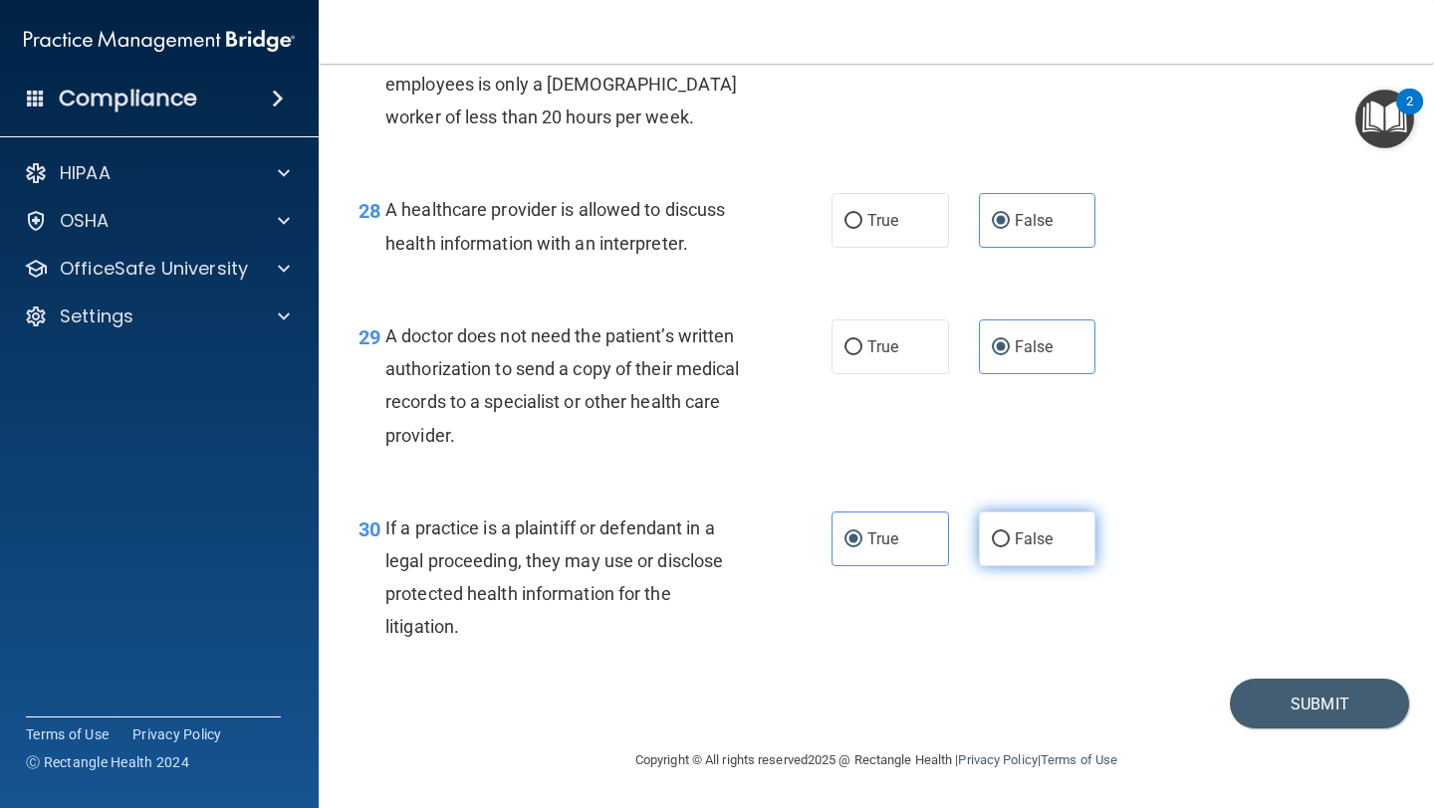
click at [1043, 530] on span "False" at bounding box center [1034, 539] width 39 height 19
click at [1010, 533] on input "False" at bounding box center [1001, 540] width 18 height 15
radio input "true"
radio input "false"
click at [1251, 691] on button "Submit" at bounding box center [1319, 704] width 179 height 51
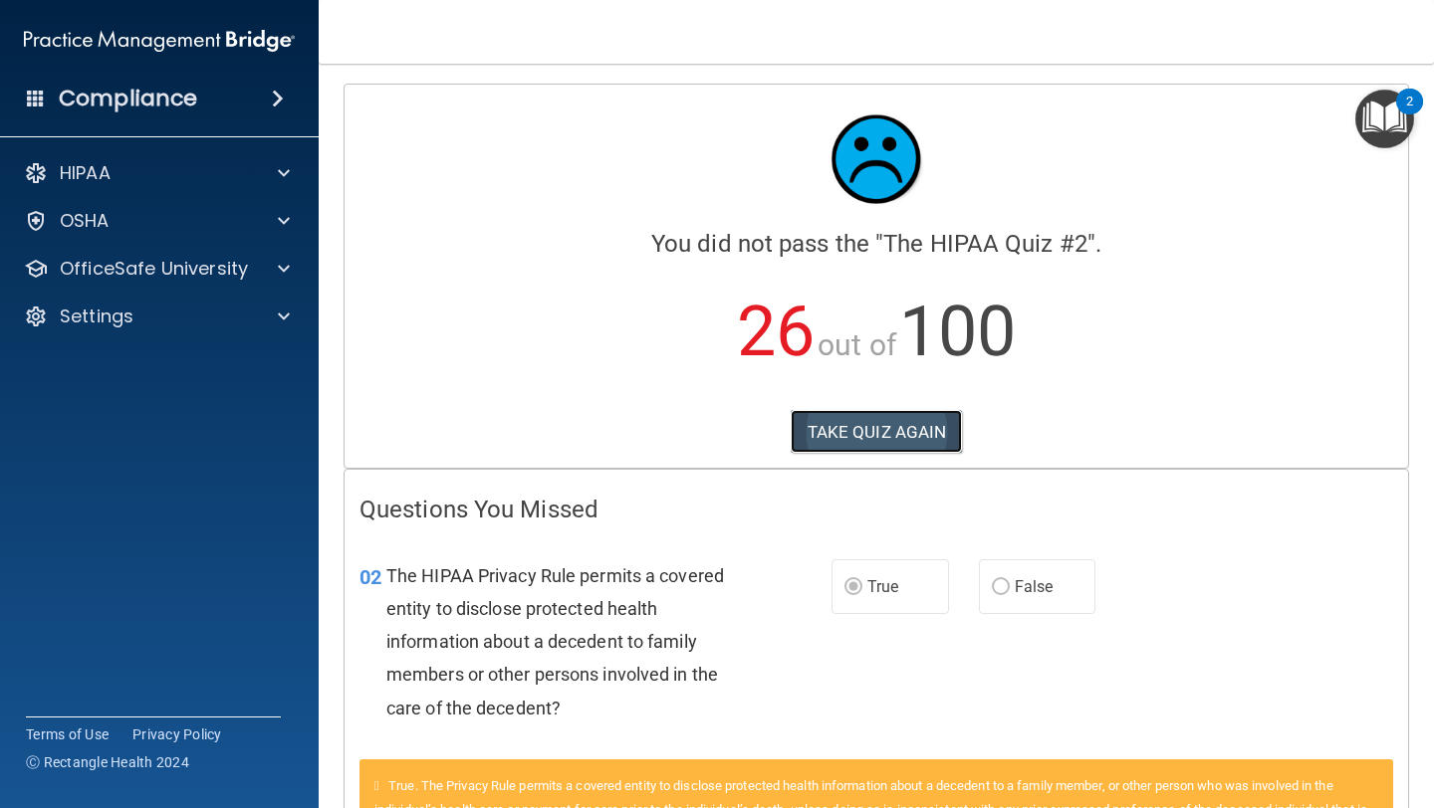
click at [900, 429] on button "TAKE QUIZ AGAIN" at bounding box center [877, 432] width 172 height 44
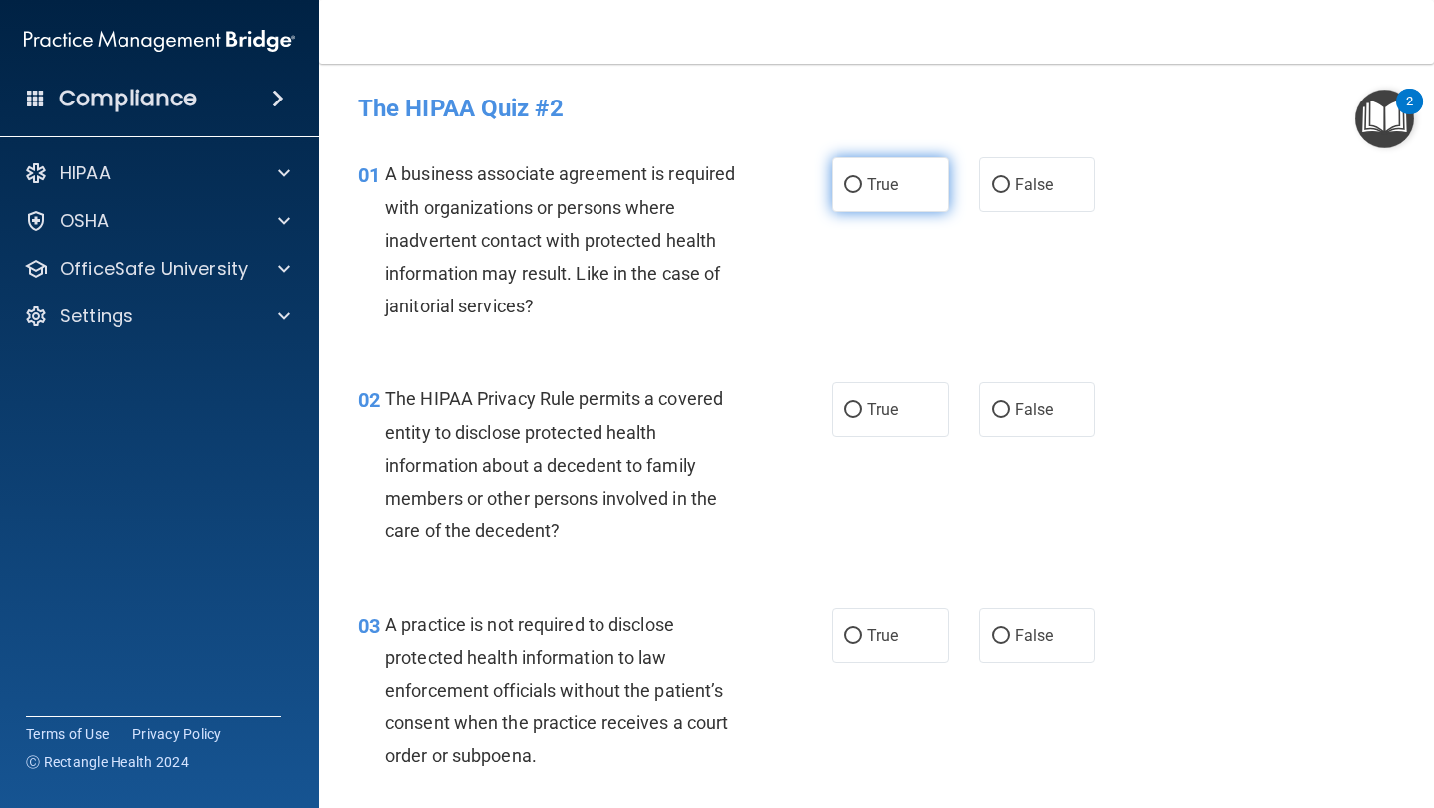
click at [933, 188] on label "True" at bounding box center [889, 184] width 117 height 55
click at [862, 188] on input "True" at bounding box center [853, 185] width 18 height 15
radio input "true"
click at [927, 407] on label "True" at bounding box center [889, 409] width 117 height 55
click at [862, 407] on input "True" at bounding box center [853, 410] width 18 height 15
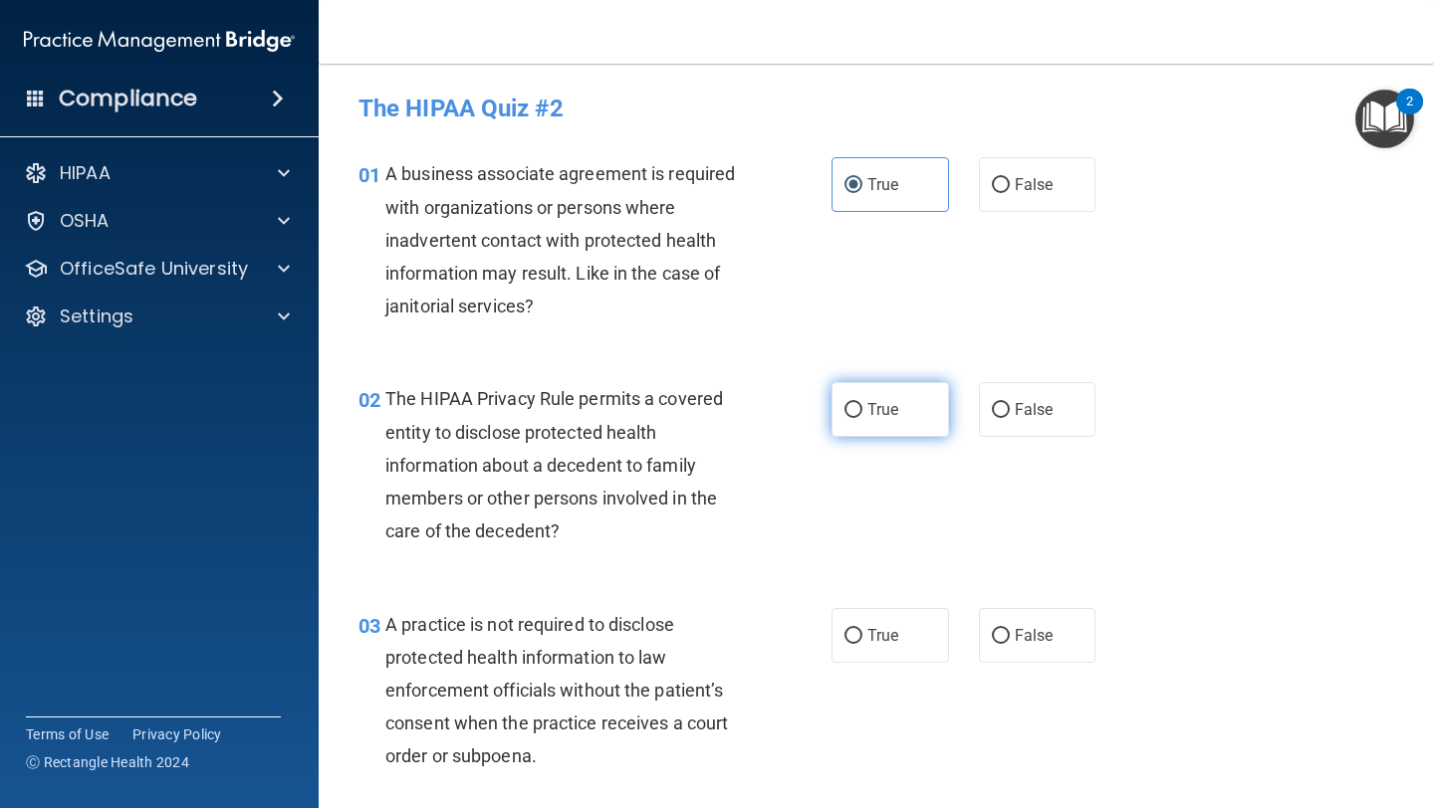
radio input "true"
click at [1010, 636] on label "False" at bounding box center [1037, 635] width 117 height 55
click at [1010, 636] on input "False" at bounding box center [1001, 636] width 18 height 15
radio input "true"
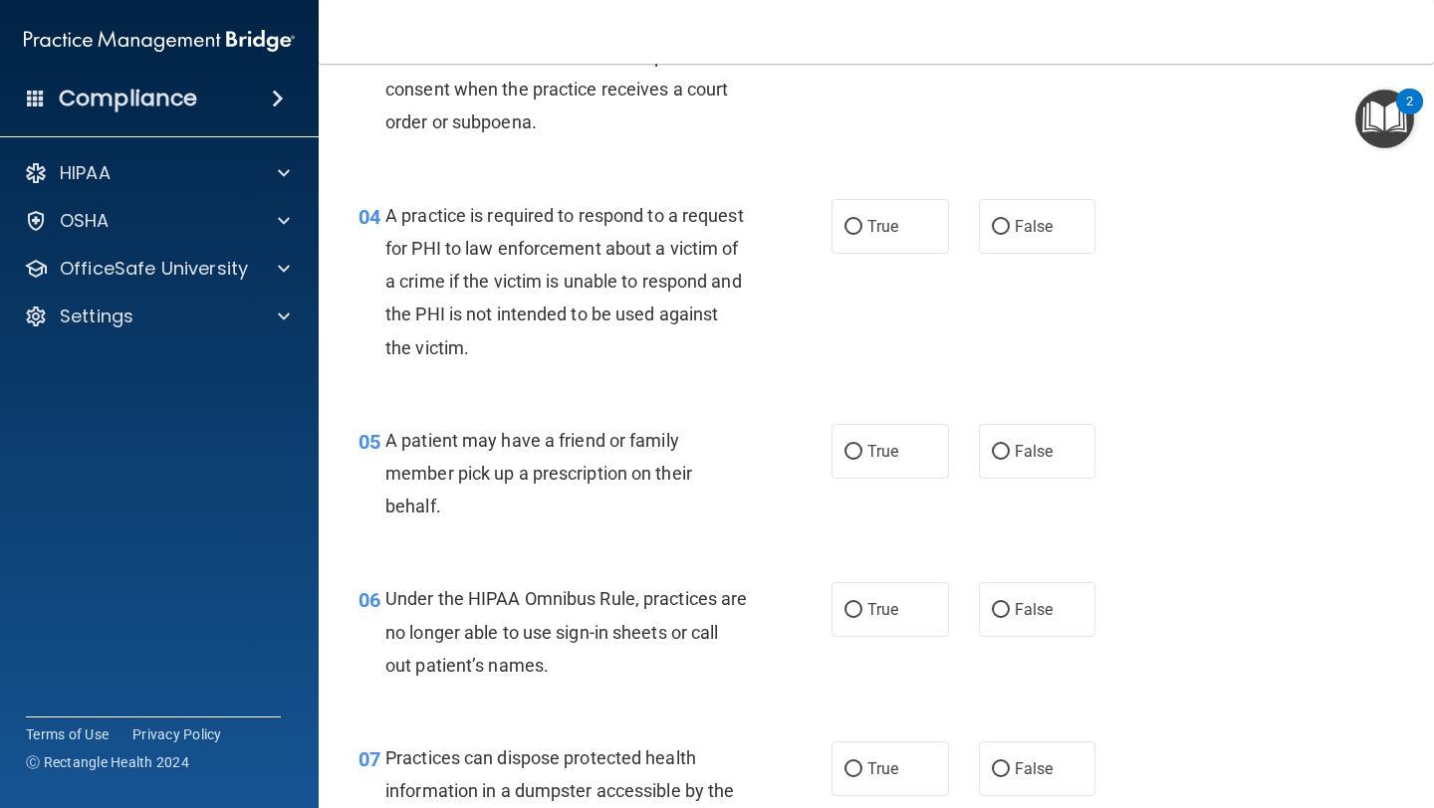
scroll to position [647, 0]
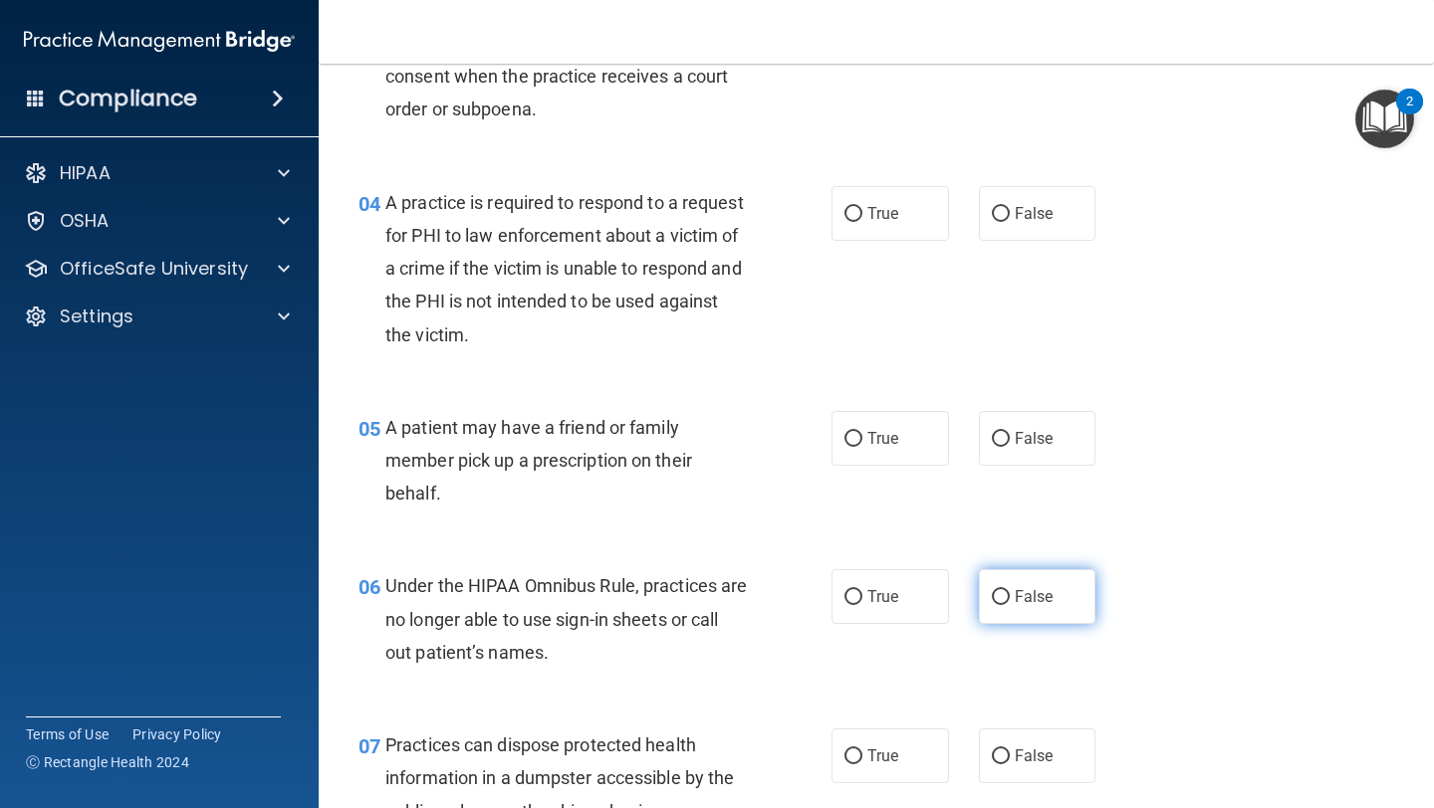
click at [1013, 605] on label "False" at bounding box center [1037, 596] width 117 height 55
click at [1010, 605] on input "False" at bounding box center [1001, 597] width 18 height 15
radio input "true"
click at [1062, 218] on label "False" at bounding box center [1037, 213] width 117 height 55
click at [1010, 218] on input "False" at bounding box center [1001, 214] width 18 height 15
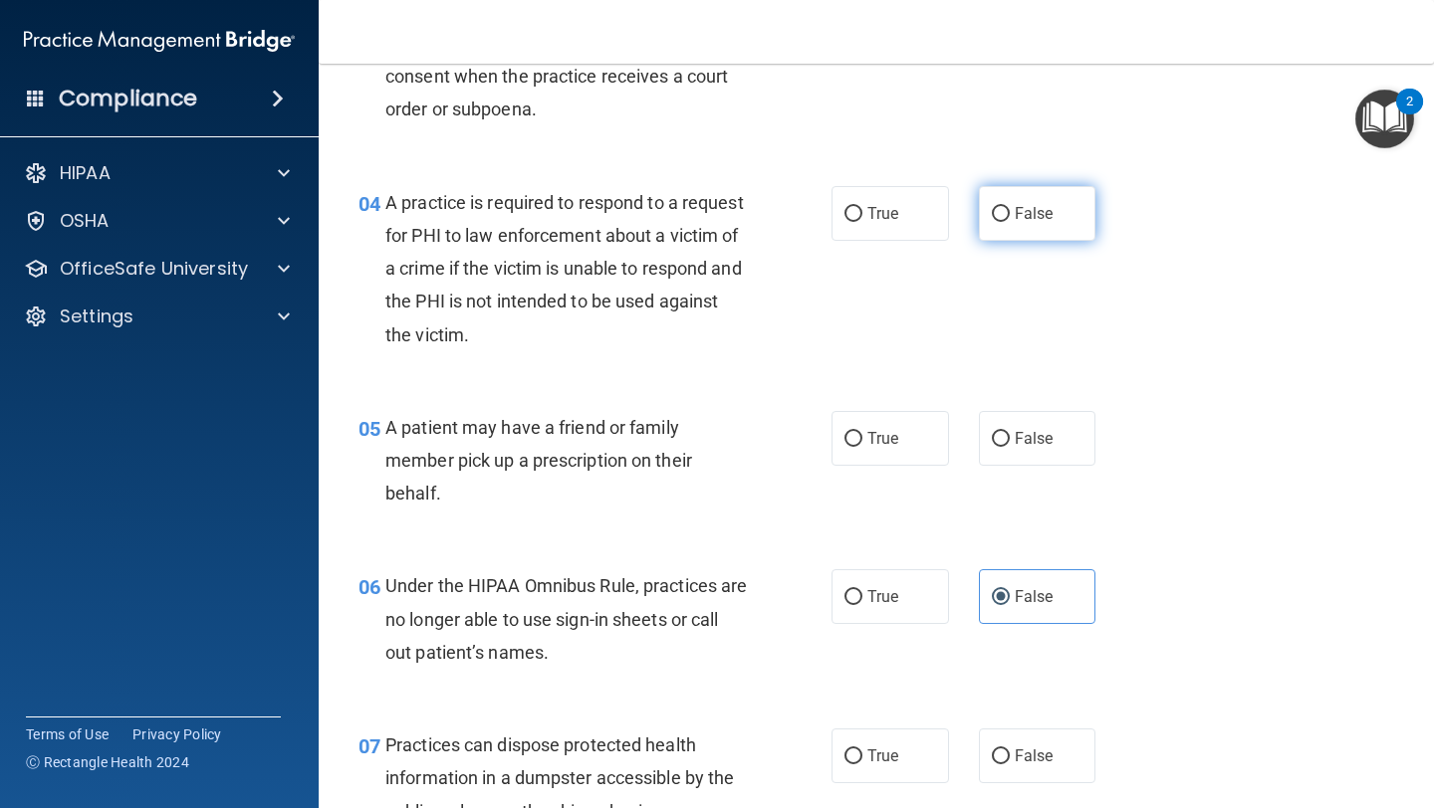
radio input "true"
click at [952, 231] on div "True False" at bounding box center [972, 213] width 282 height 55
click at [937, 216] on label "True" at bounding box center [889, 213] width 117 height 55
click at [862, 216] on input "True" at bounding box center [853, 214] width 18 height 15
radio input "true"
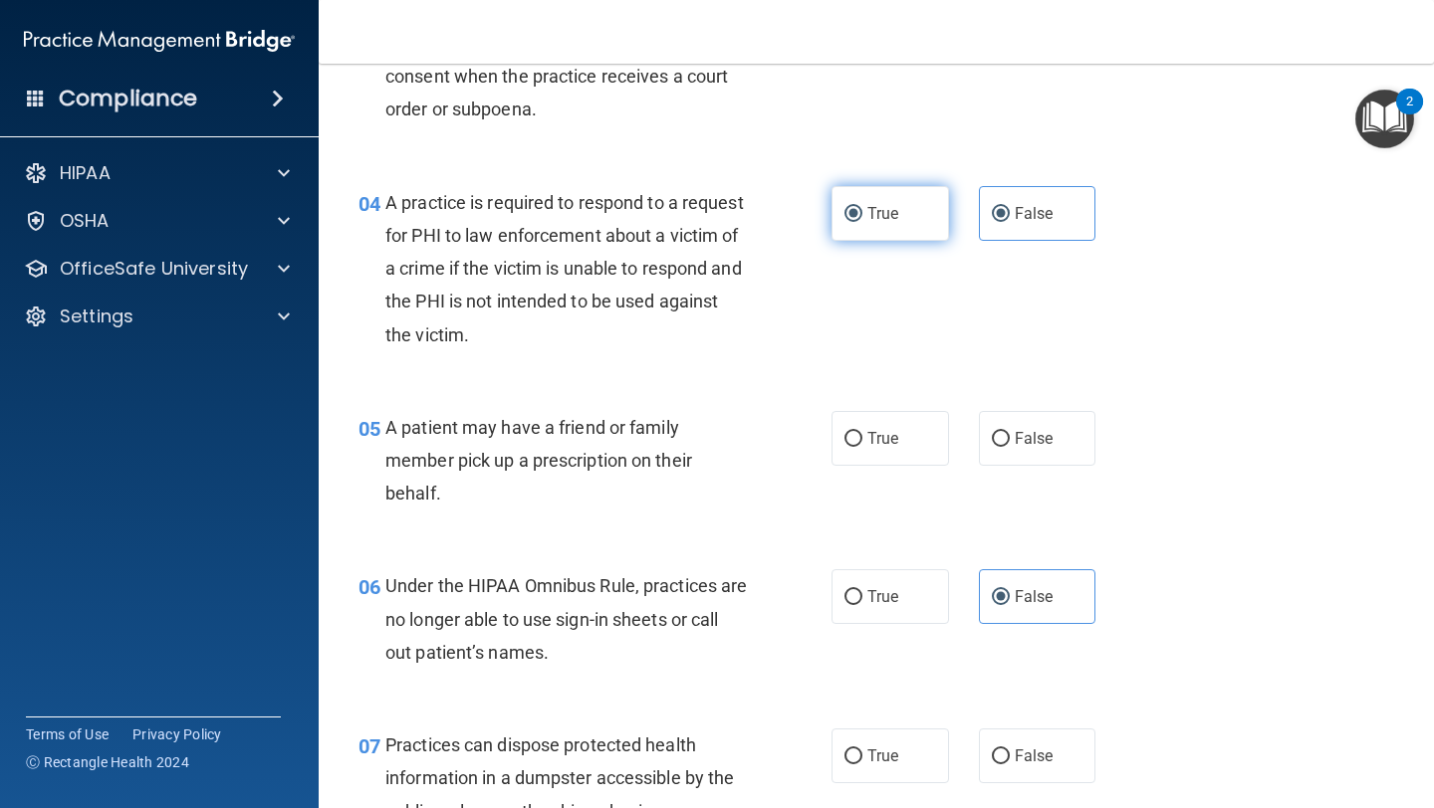
radio input "false"
click at [1053, 447] on label "False" at bounding box center [1037, 438] width 117 height 55
click at [1010, 447] on input "False" at bounding box center [1001, 439] width 18 height 15
radio input "true"
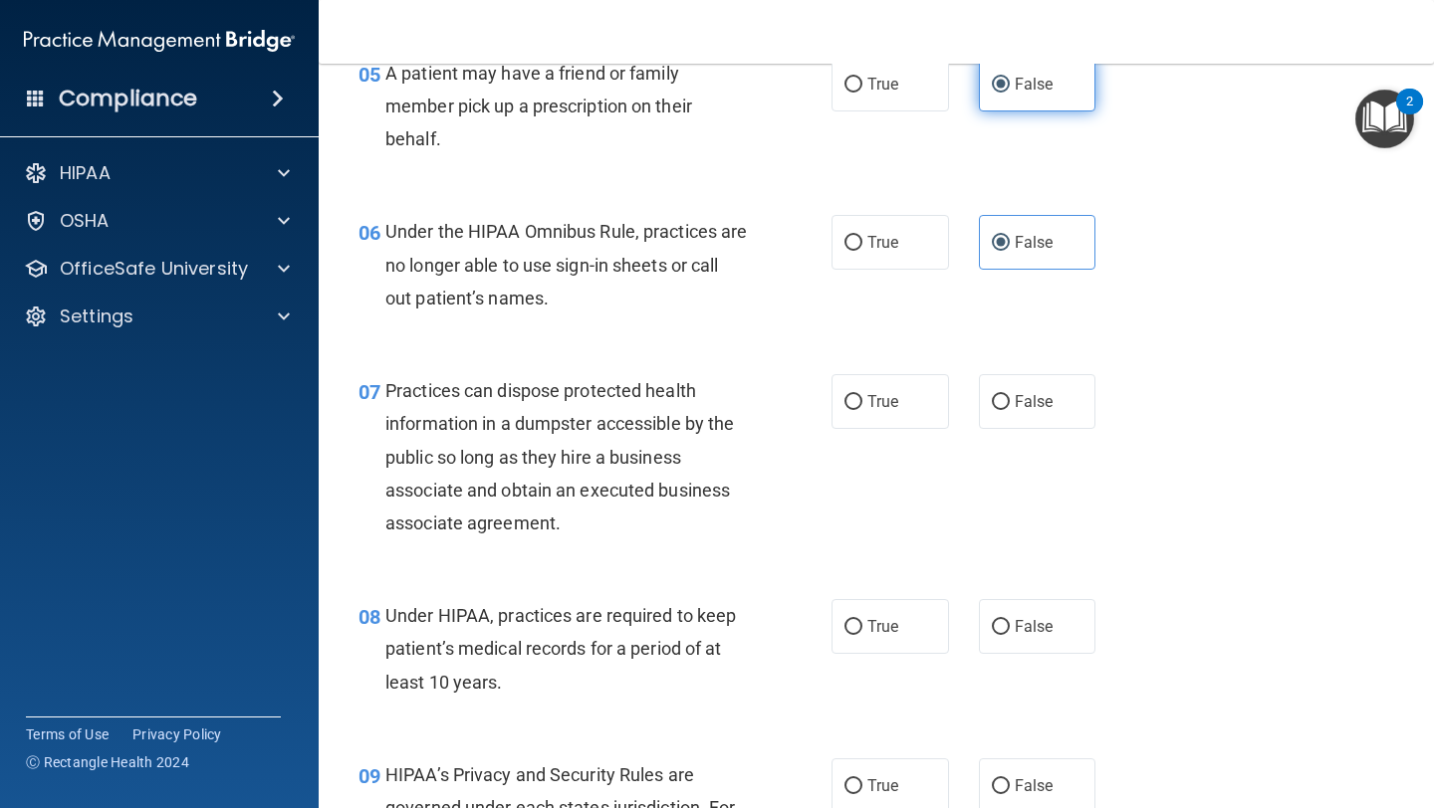
scroll to position [1000, 0]
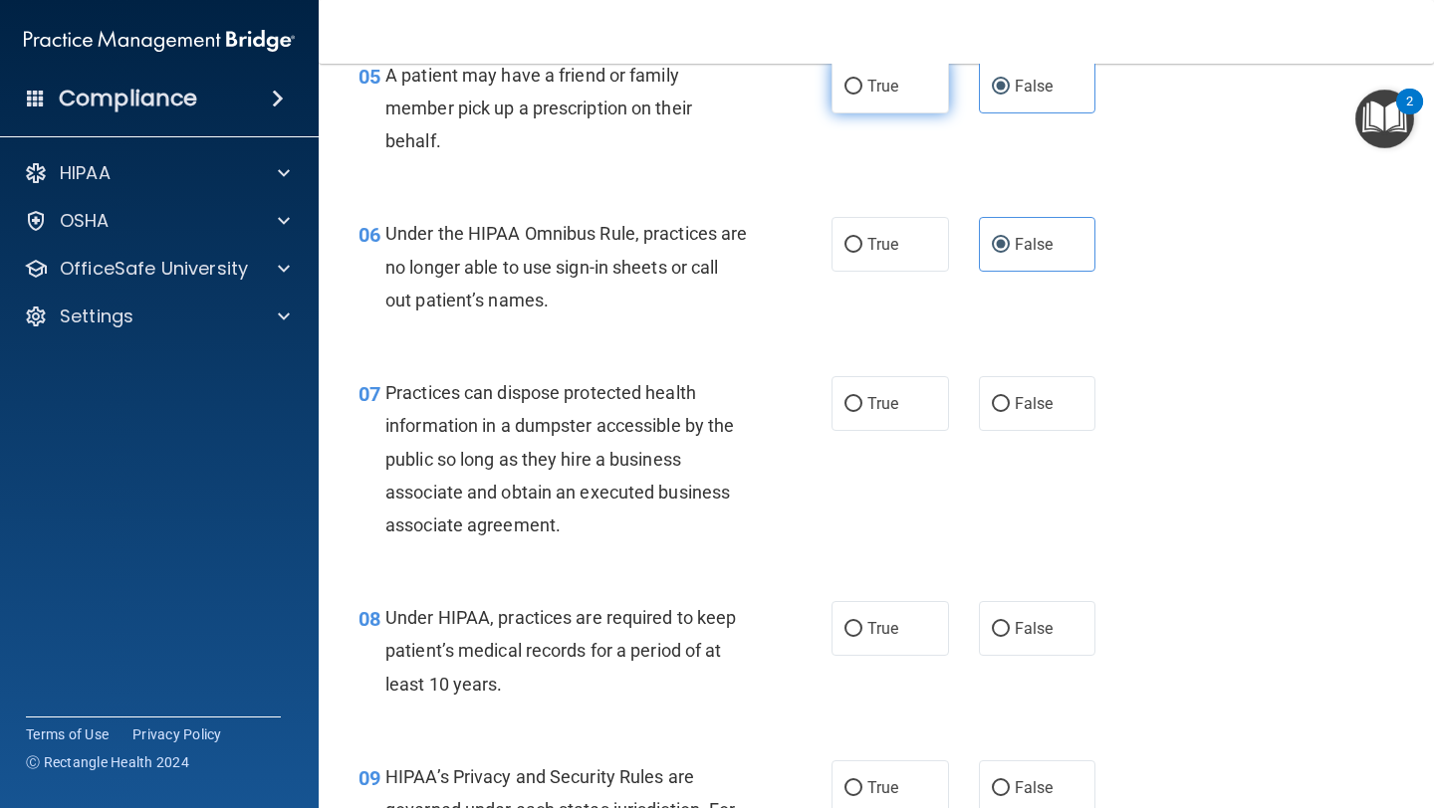
click at [883, 82] on span "True" at bounding box center [882, 86] width 31 height 19
click at [862, 82] on input "True" at bounding box center [853, 87] width 18 height 15
radio input "true"
radio input "false"
click at [1030, 619] on span "False" at bounding box center [1034, 628] width 39 height 19
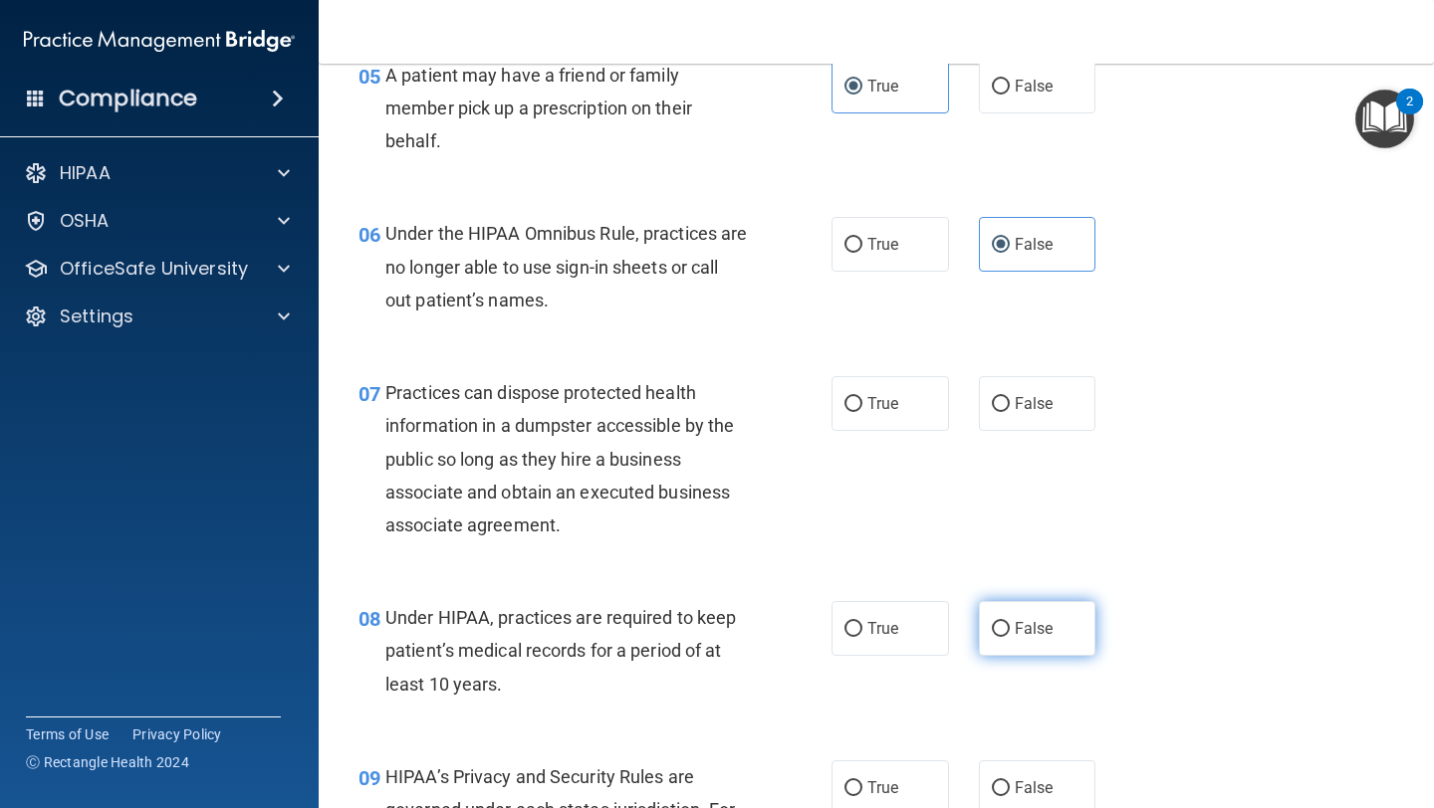
click at [1010, 622] on input "False" at bounding box center [1001, 629] width 18 height 15
radio input "true"
click at [1021, 783] on span "False" at bounding box center [1034, 788] width 39 height 19
click at [1010, 783] on input "False" at bounding box center [1001, 789] width 18 height 15
radio input "true"
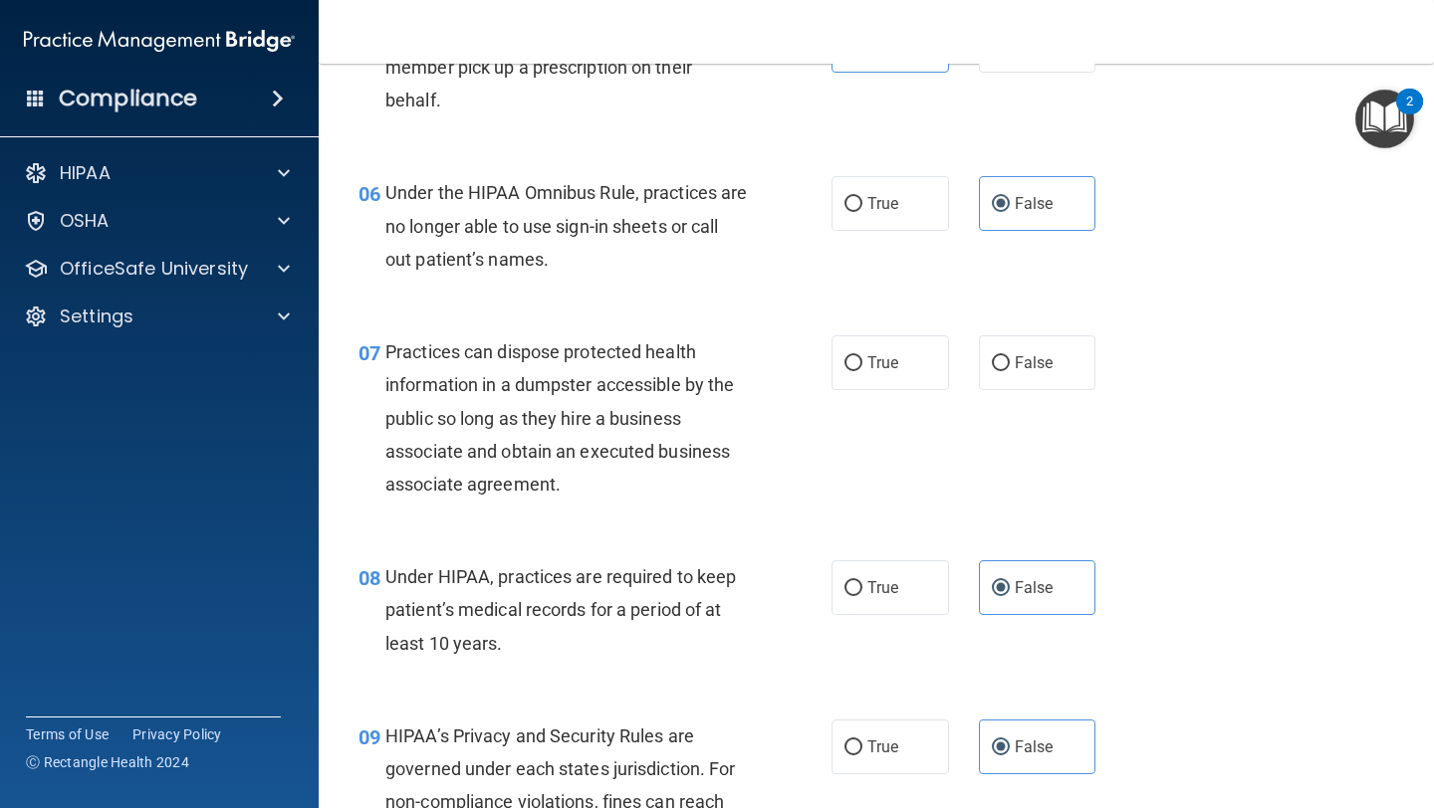
scroll to position [1055, 0]
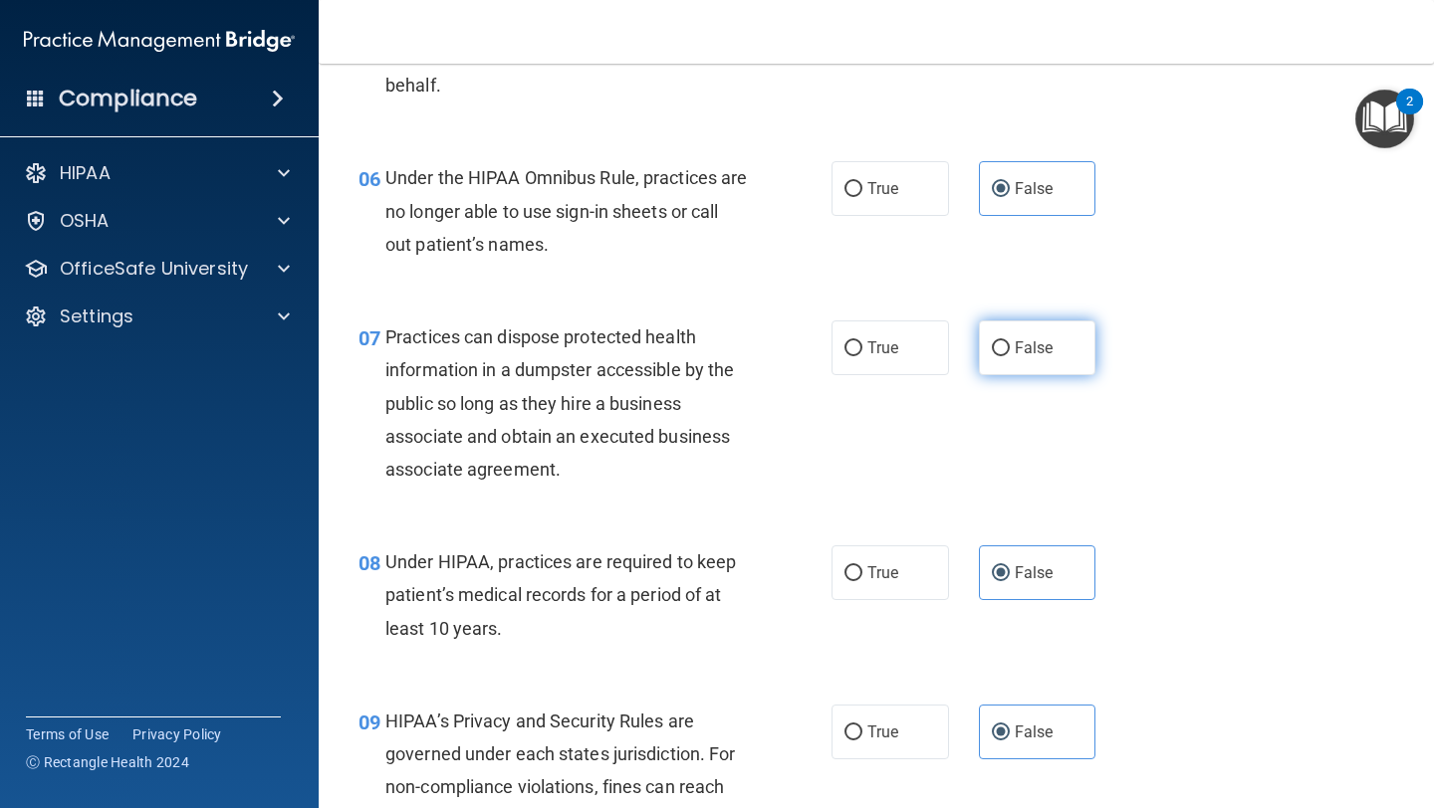
click at [992, 348] on input "False" at bounding box center [1001, 348] width 18 height 15
radio input "true"
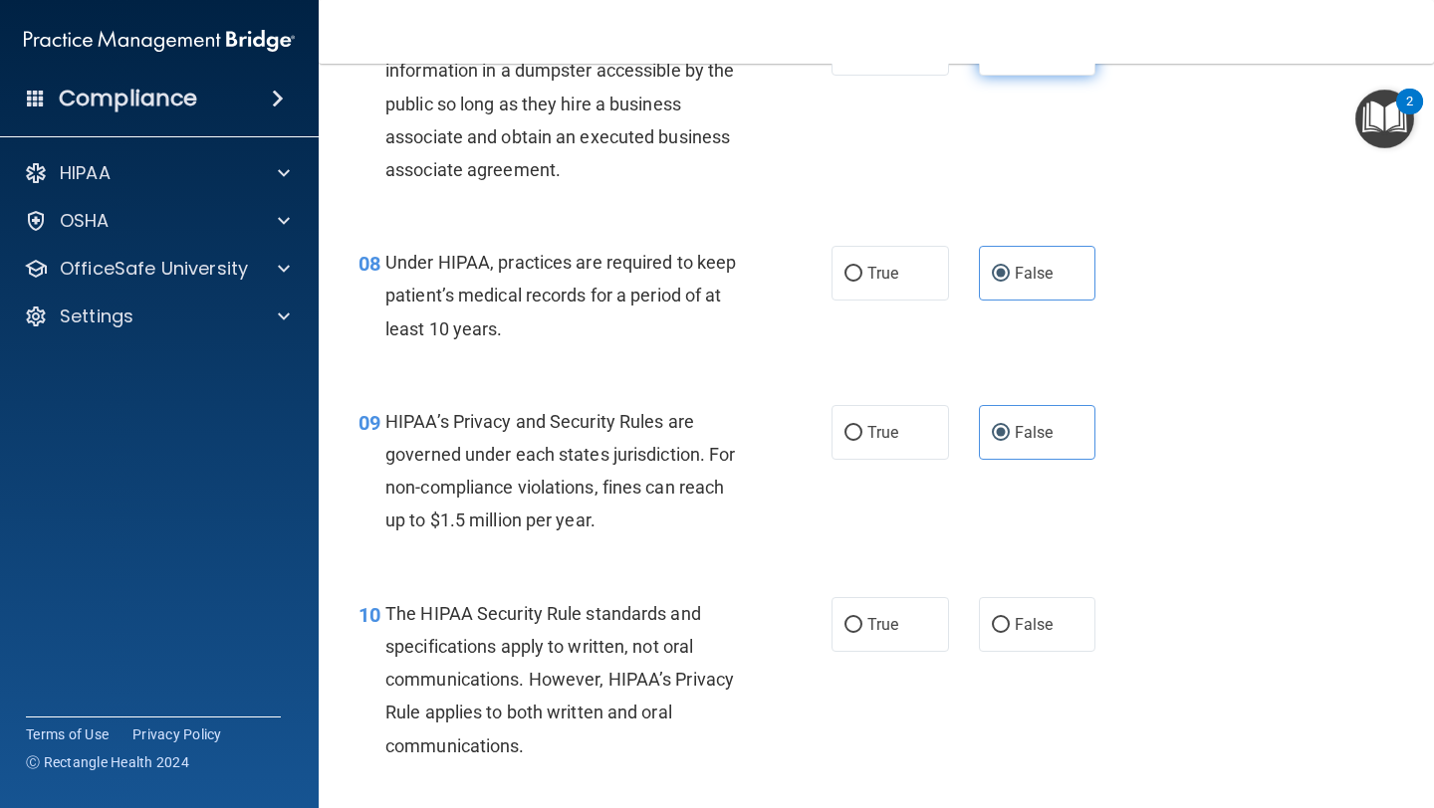
scroll to position [1449, 0]
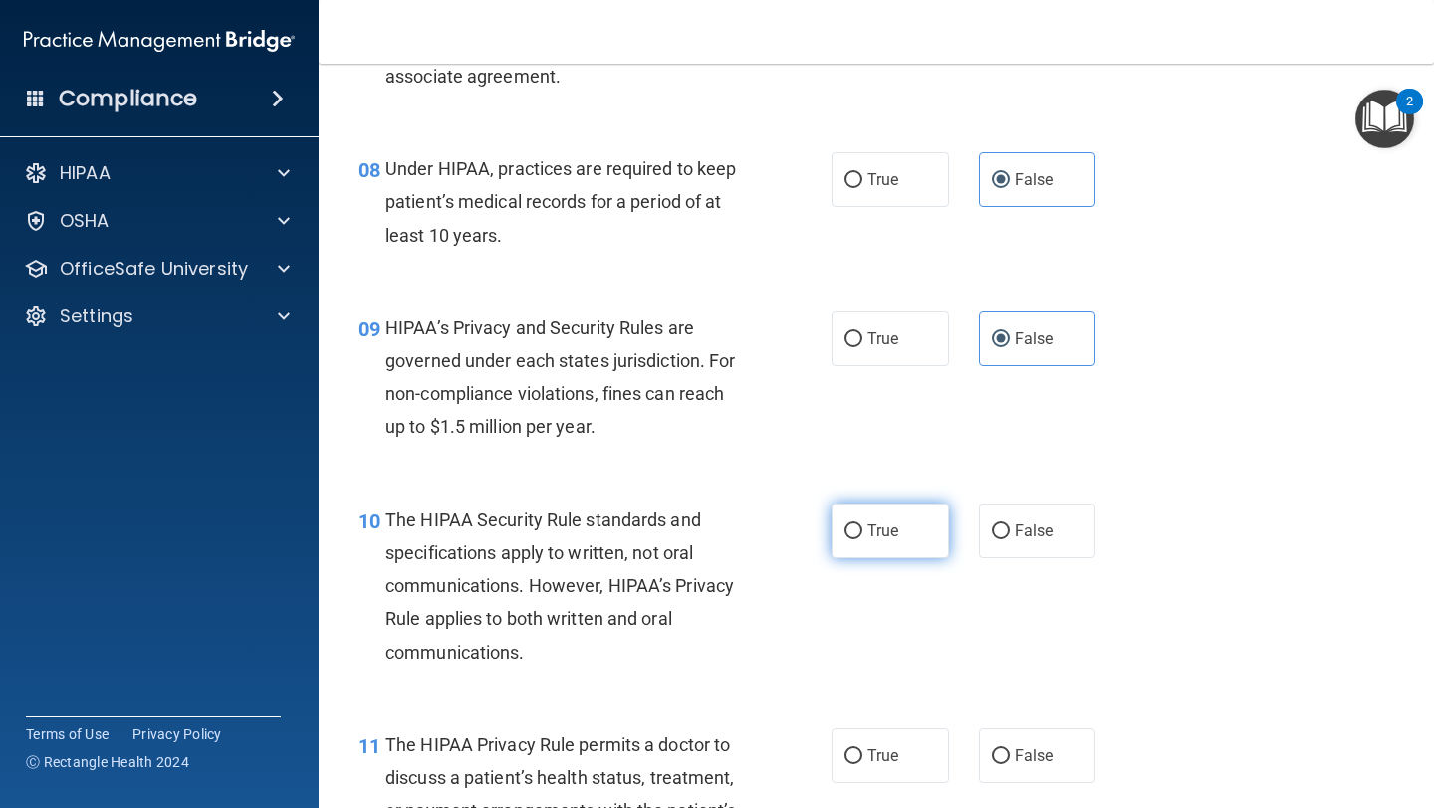
click at [894, 540] on span "True" at bounding box center [882, 531] width 31 height 19
click at [862, 540] on input "True" at bounding box center [853, 532] width 18 height 15
radio input "true"
click at [872, 754] on span "True" at bounding box center [882, 756] width 31 height 19
click at [862, 754] on input "True" at bounding box center [853, 757] width 18 height 15
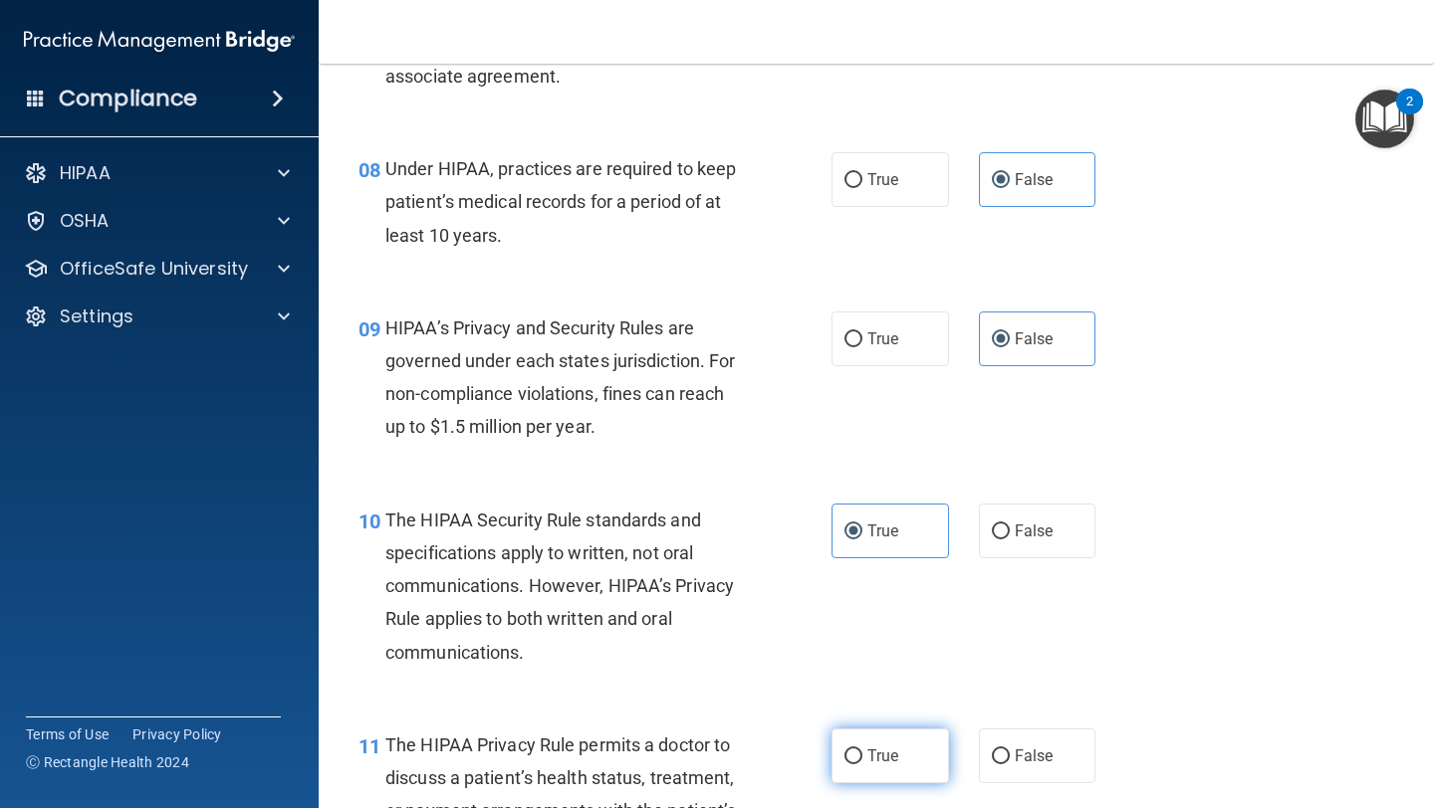
radio input "true"
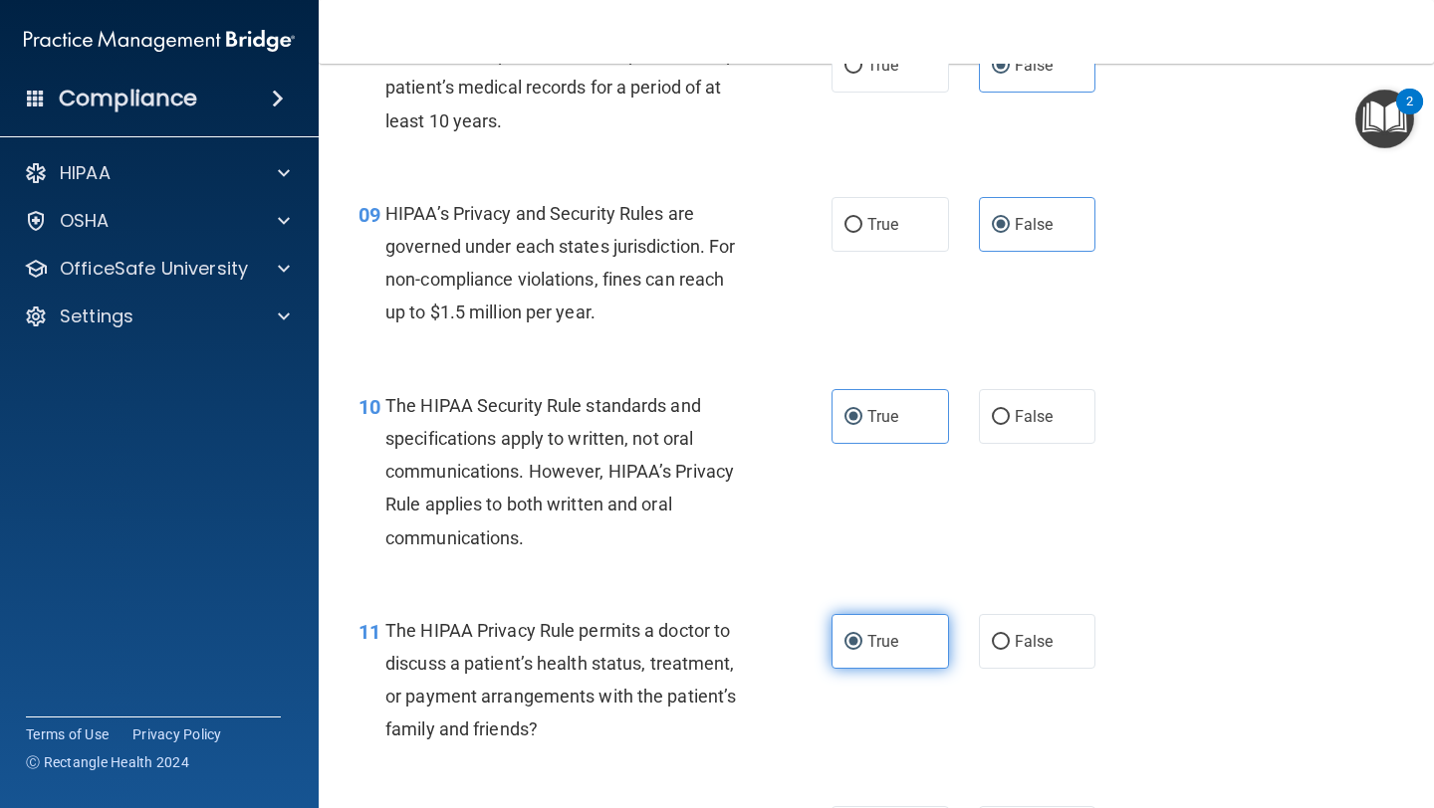
scroll to position [1744, 0]
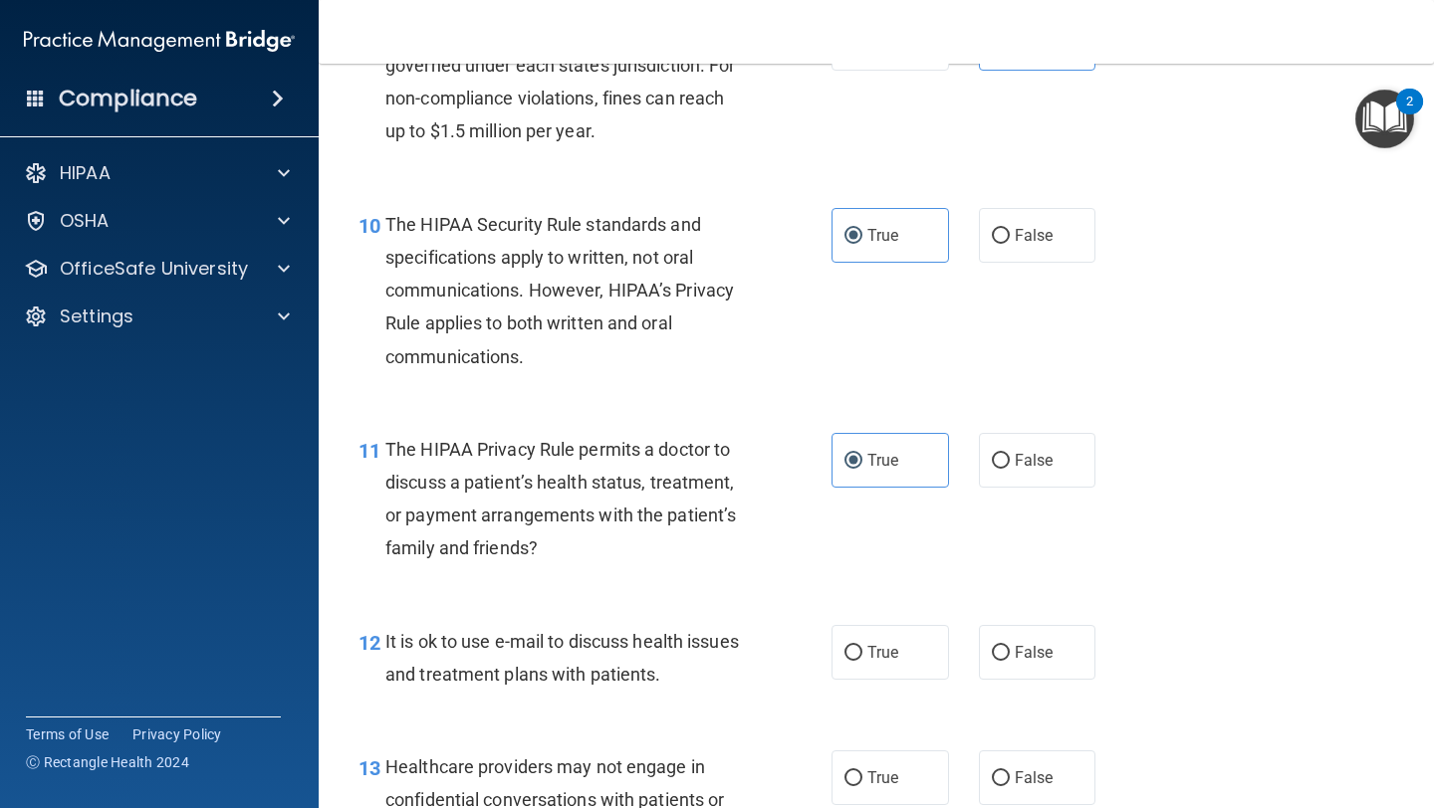
click at [876, 681] on div "12 It is ok to use e-mail to discuss health issues and treatment plans with pat…" at bounding box center [875, 662] width 1065 height 125
click at [879, 664] on label "True" at bounding box center [889, 652] width 117 height 55
click at [862, 661] on input "True" at bounding box center [853, 653] width 18 height 15
radio input "true"
click at [1041, 773] on span "False" at bounding box center [1034, 778] width 39 height 19
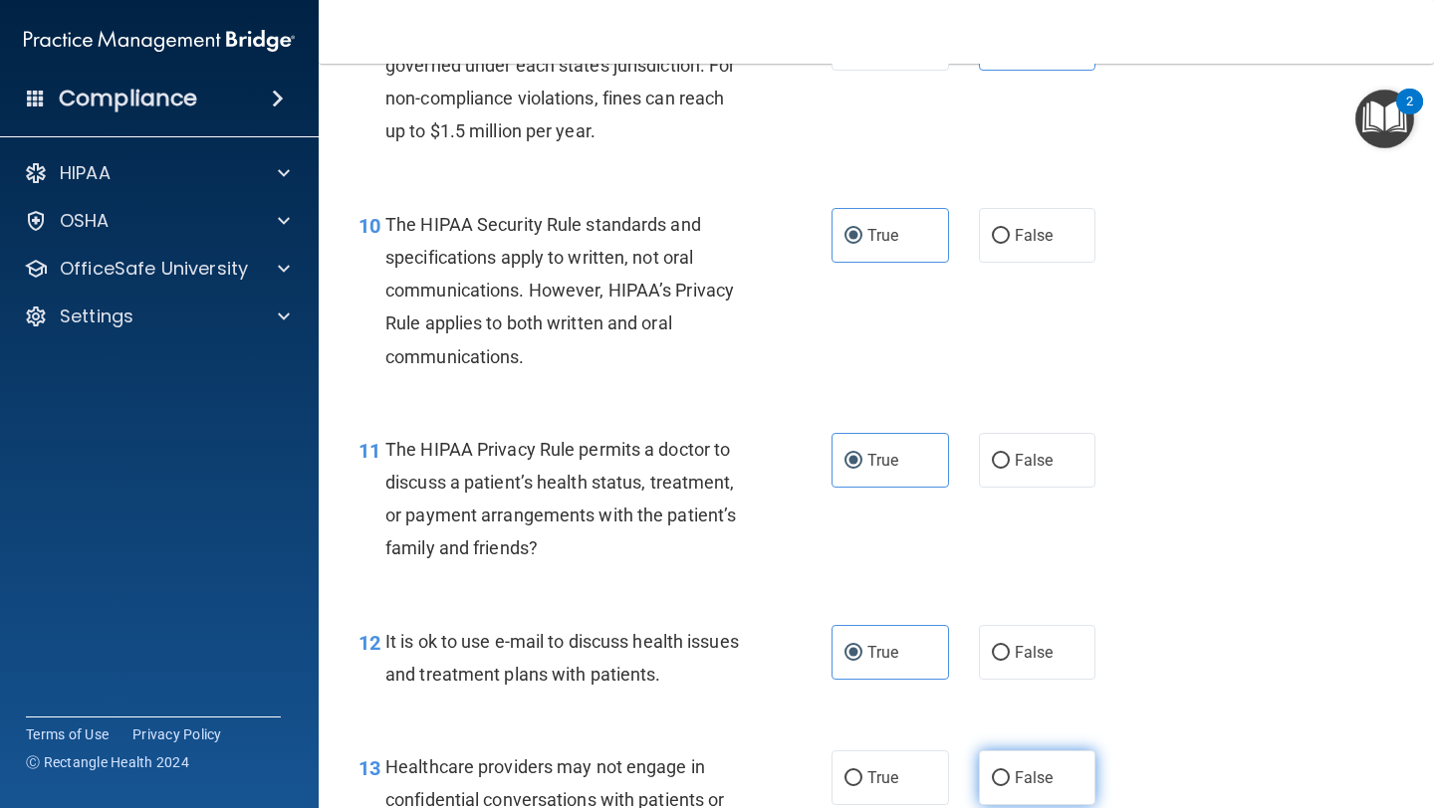
click at [1010, 773] on input "False" at bounding box center [1001, 779] width 18 height 15
radio input "true"
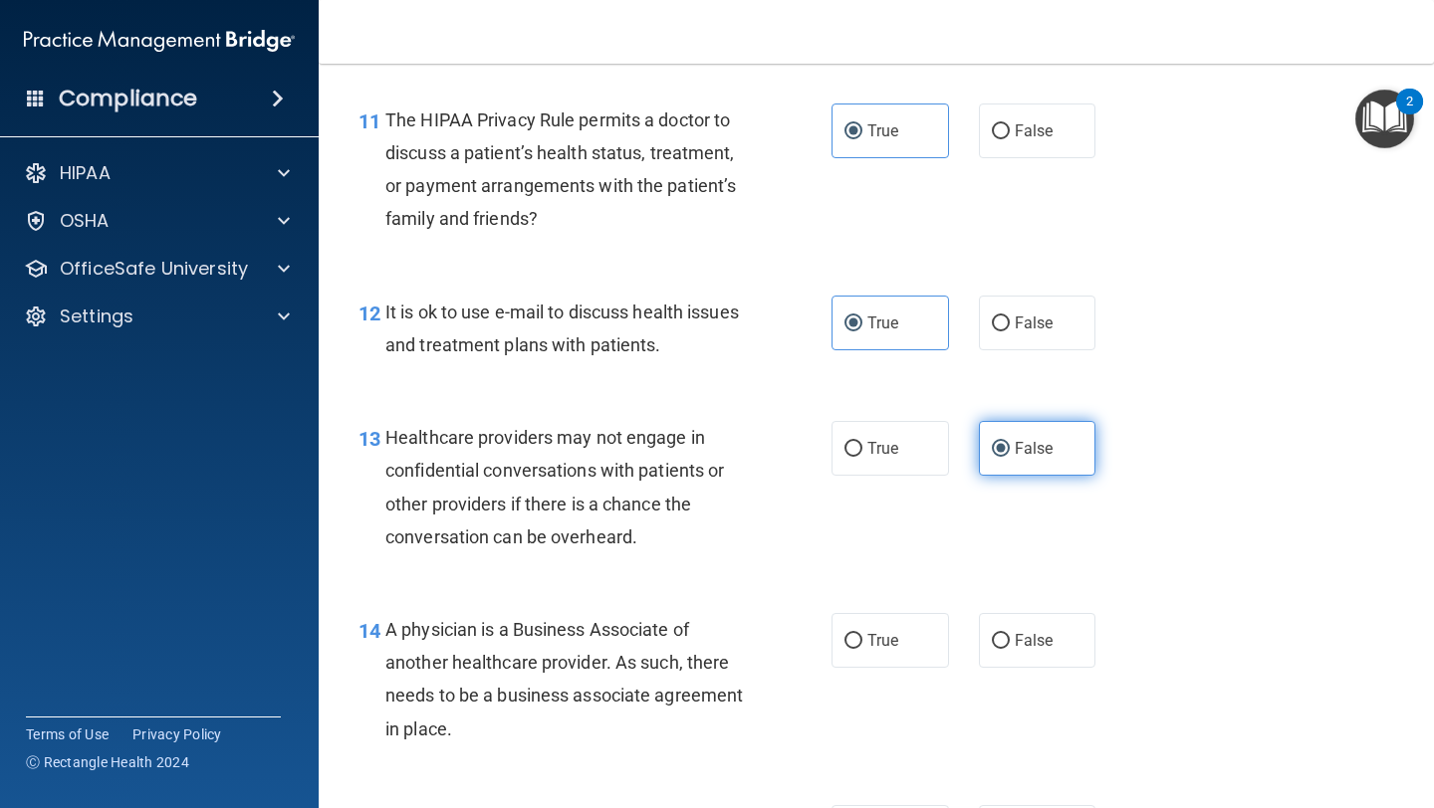
scroll to position [2080, 0]
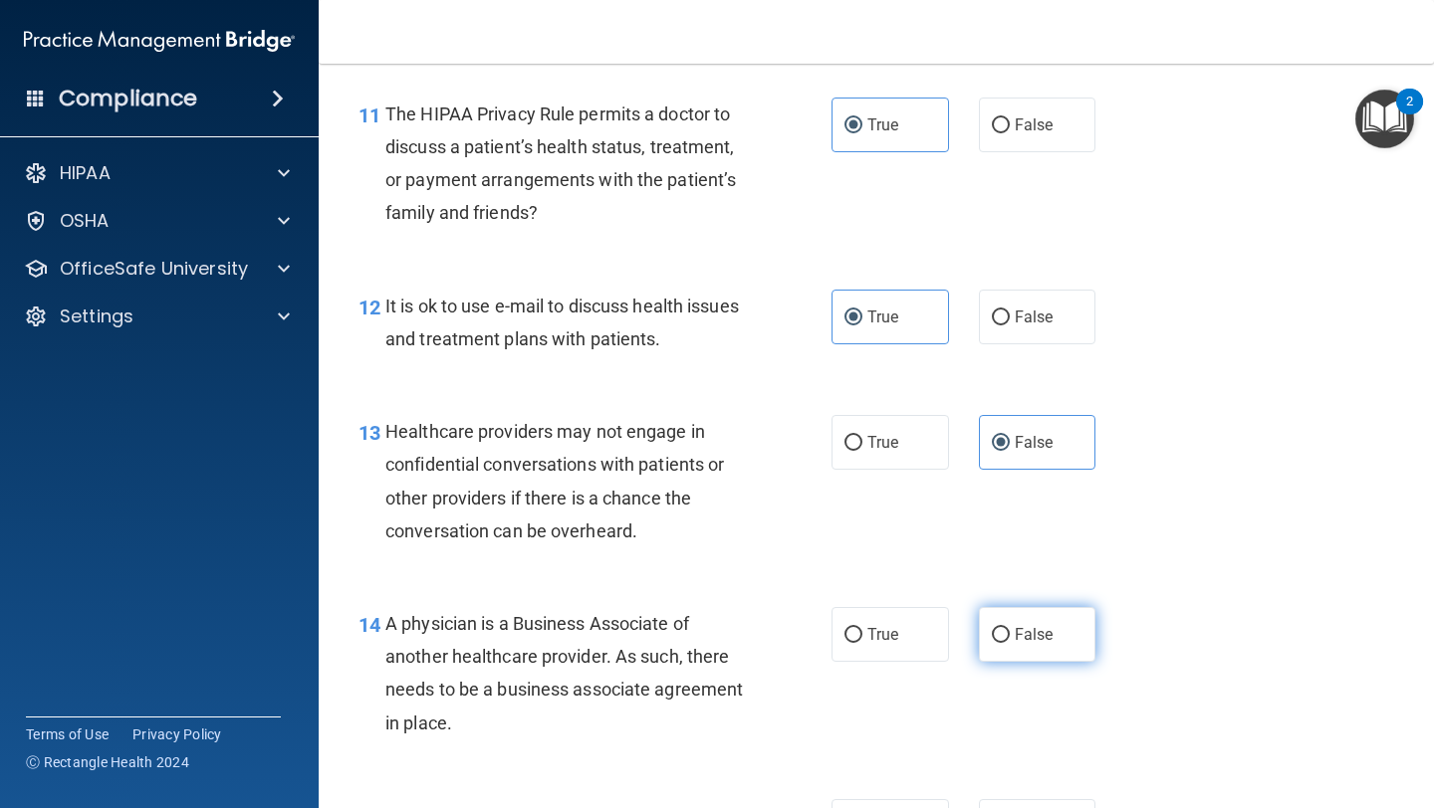
click at [1027, 645] on label "False" at bounding box center [1037, 634] width 117 height 55
click at [1010, 643] on input "False" at bounding box center [1001, 635] width 18 height 15
radio input "true"
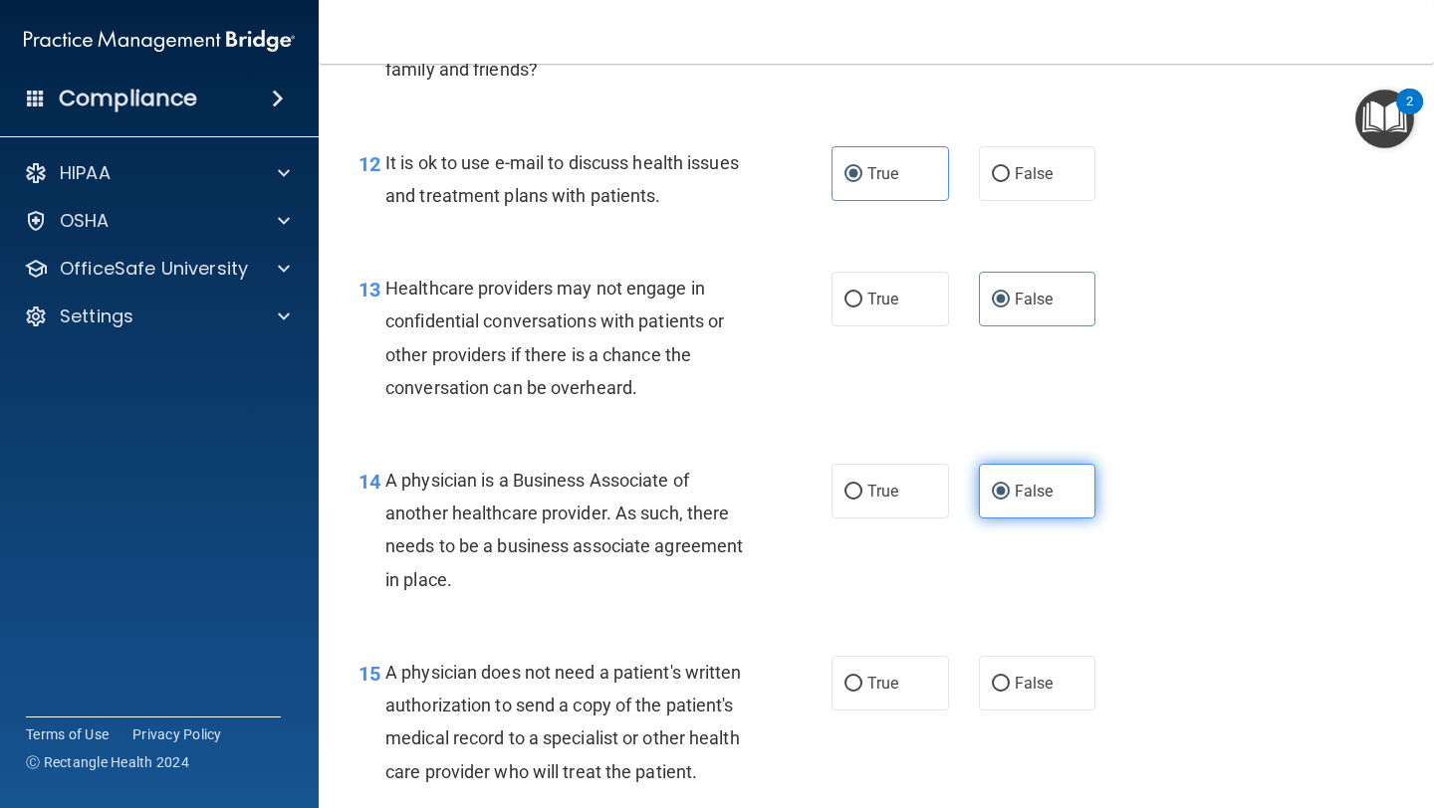
scroll to position [2269, 0]
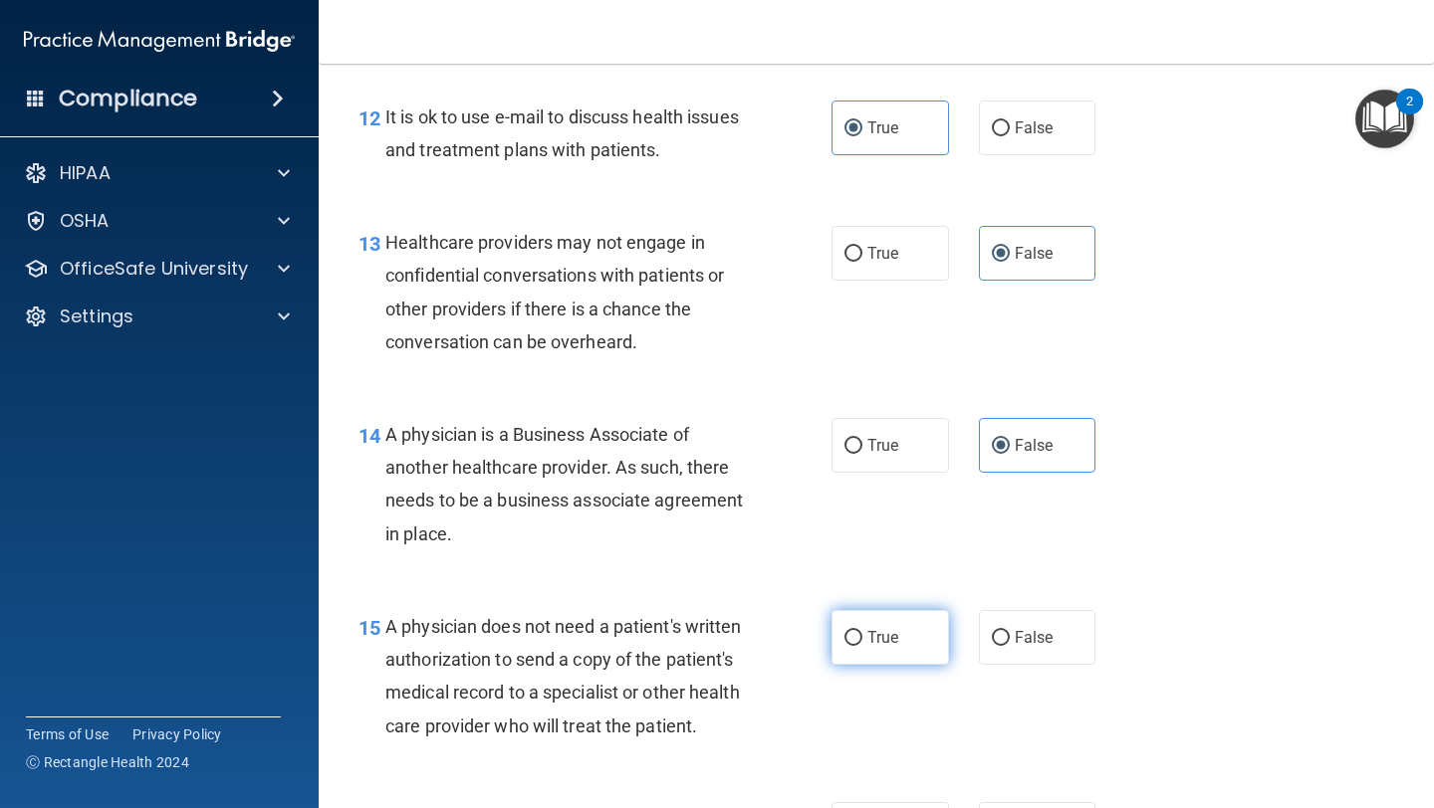
click at [884, 635] on span "True" at bounding box center [882, 637] width 31 height 19
click at [862, 635] on input "True" at bounding box center [853, 638] width 18 height 15
radio input "true"
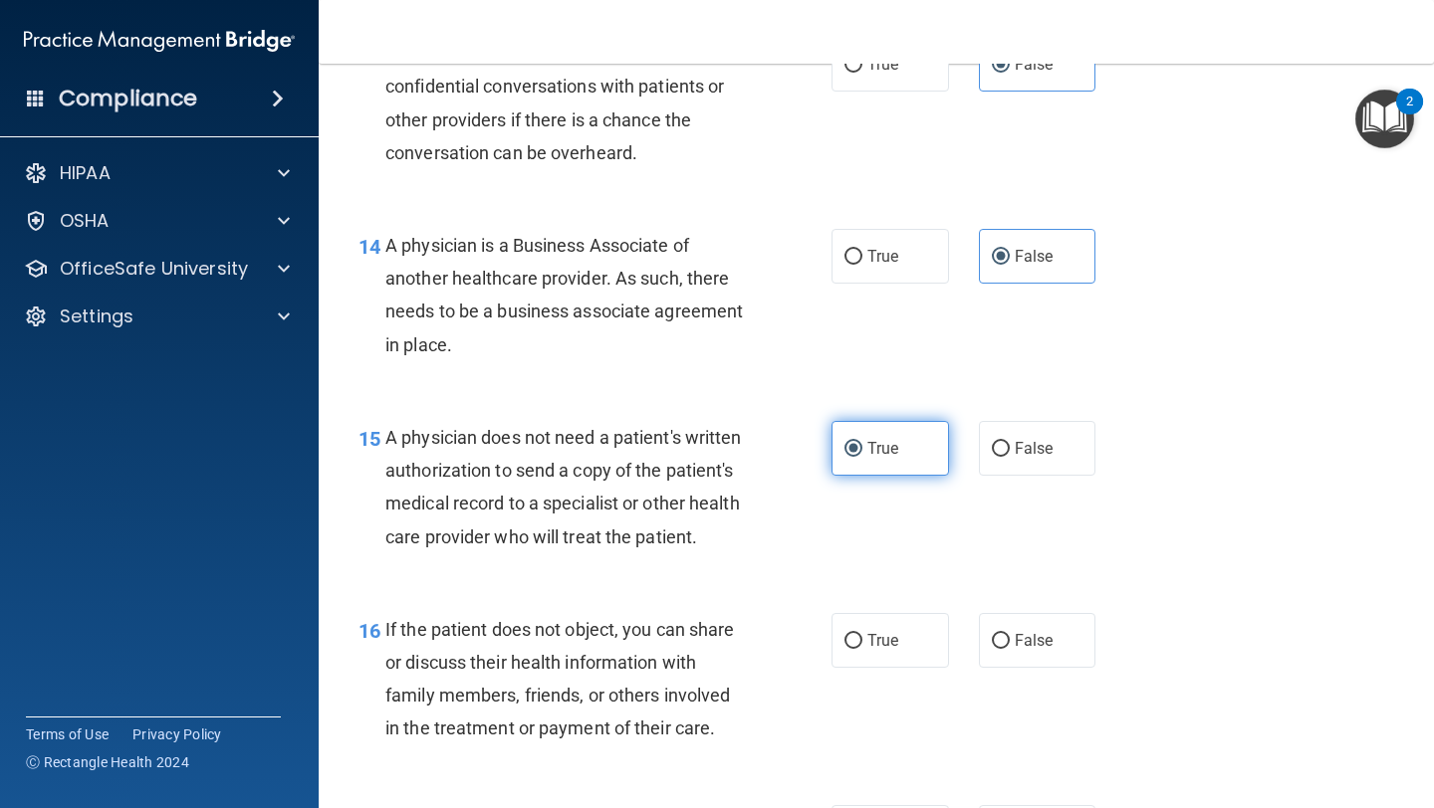
click at [884, 635] on span "True" at bounding box center [882, 640] width 31 height 19
click at [862, 635] on input "True" at bounding box center [853, 641] width 18 height 15
radio input "true"
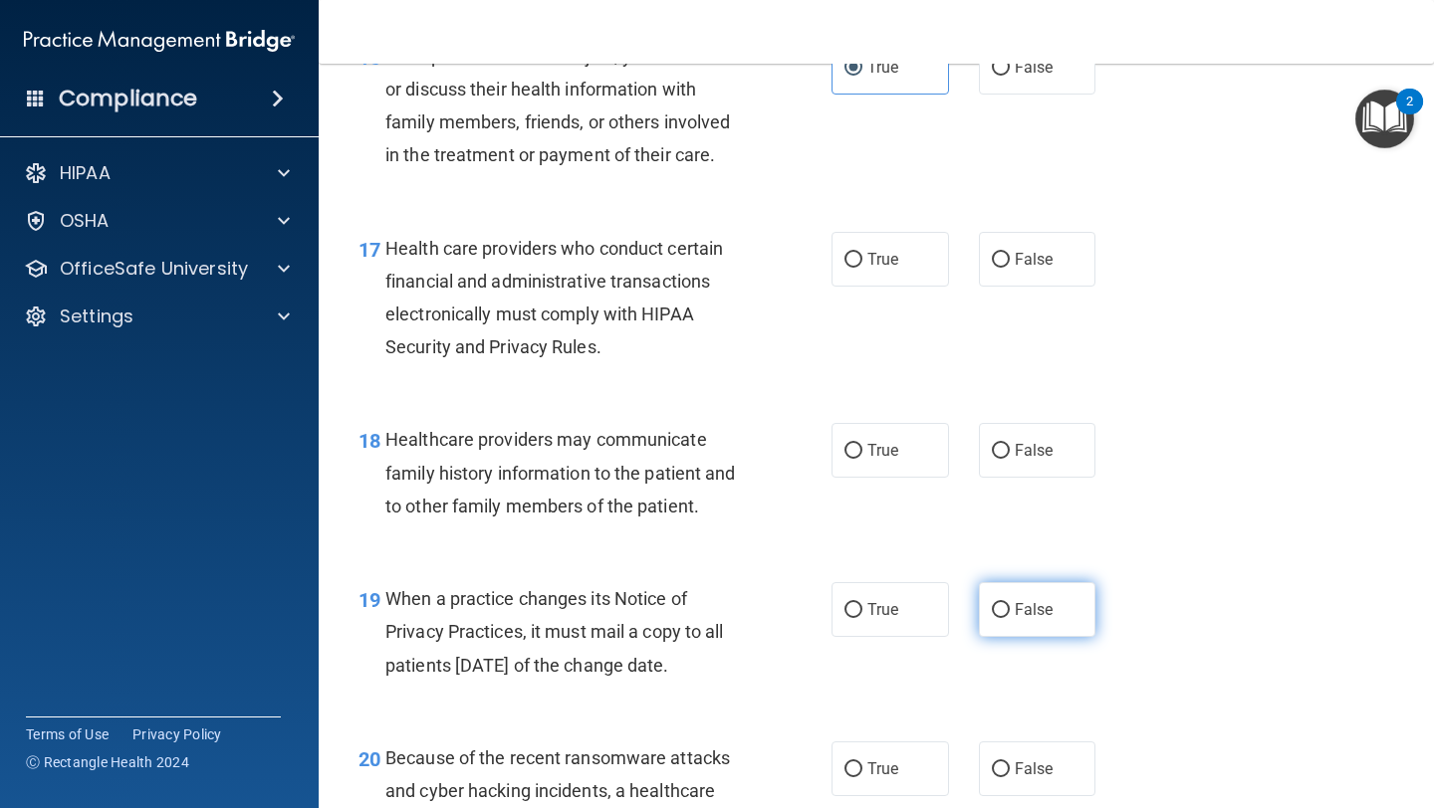
scroll to position [3094, 0]
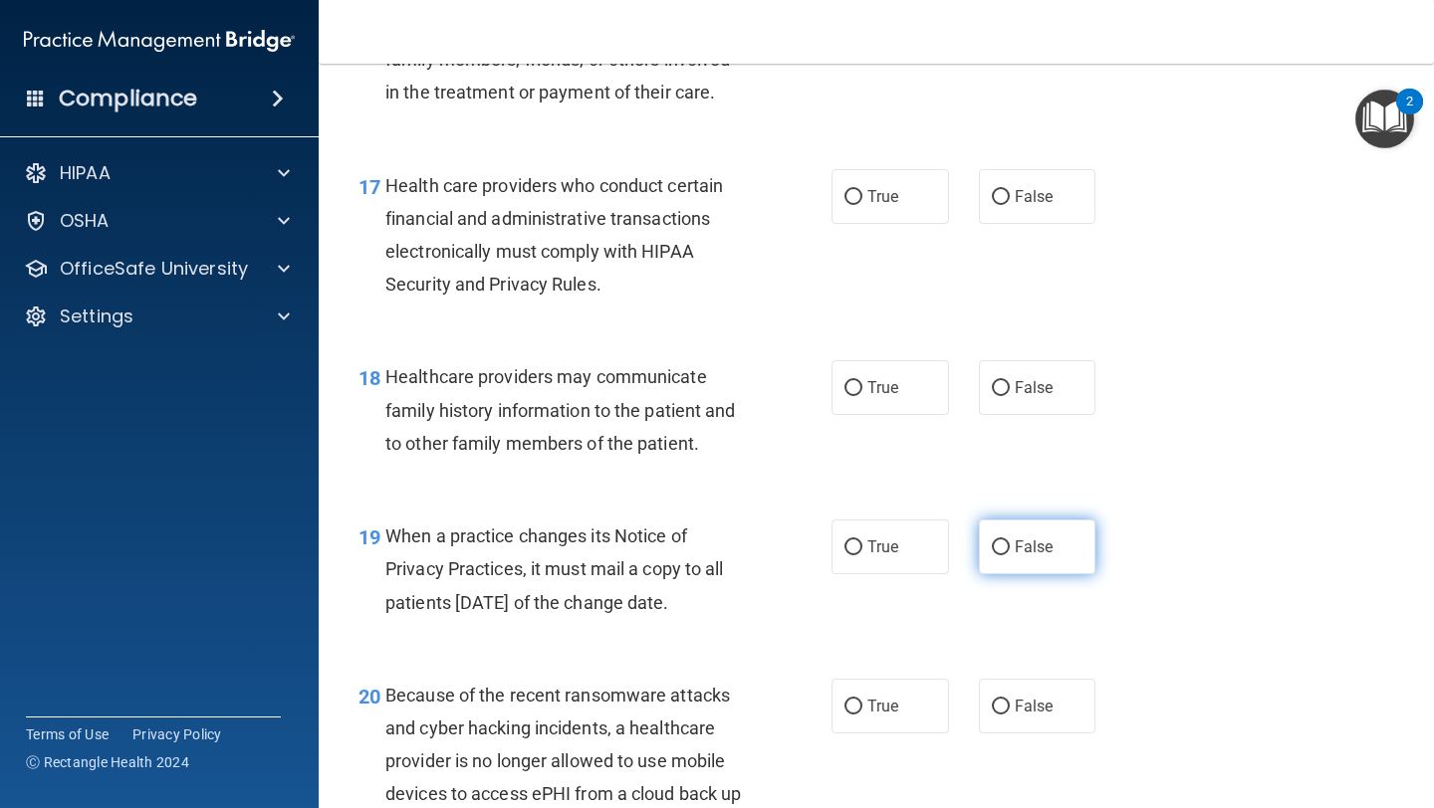
click at [1014, 696] on label "False" at bounding box center [1037, 706] width 117 height 55
click at [1010, 700] on input "False" at bounding box center [1001, 707] width 18 height 15
radio input "true"
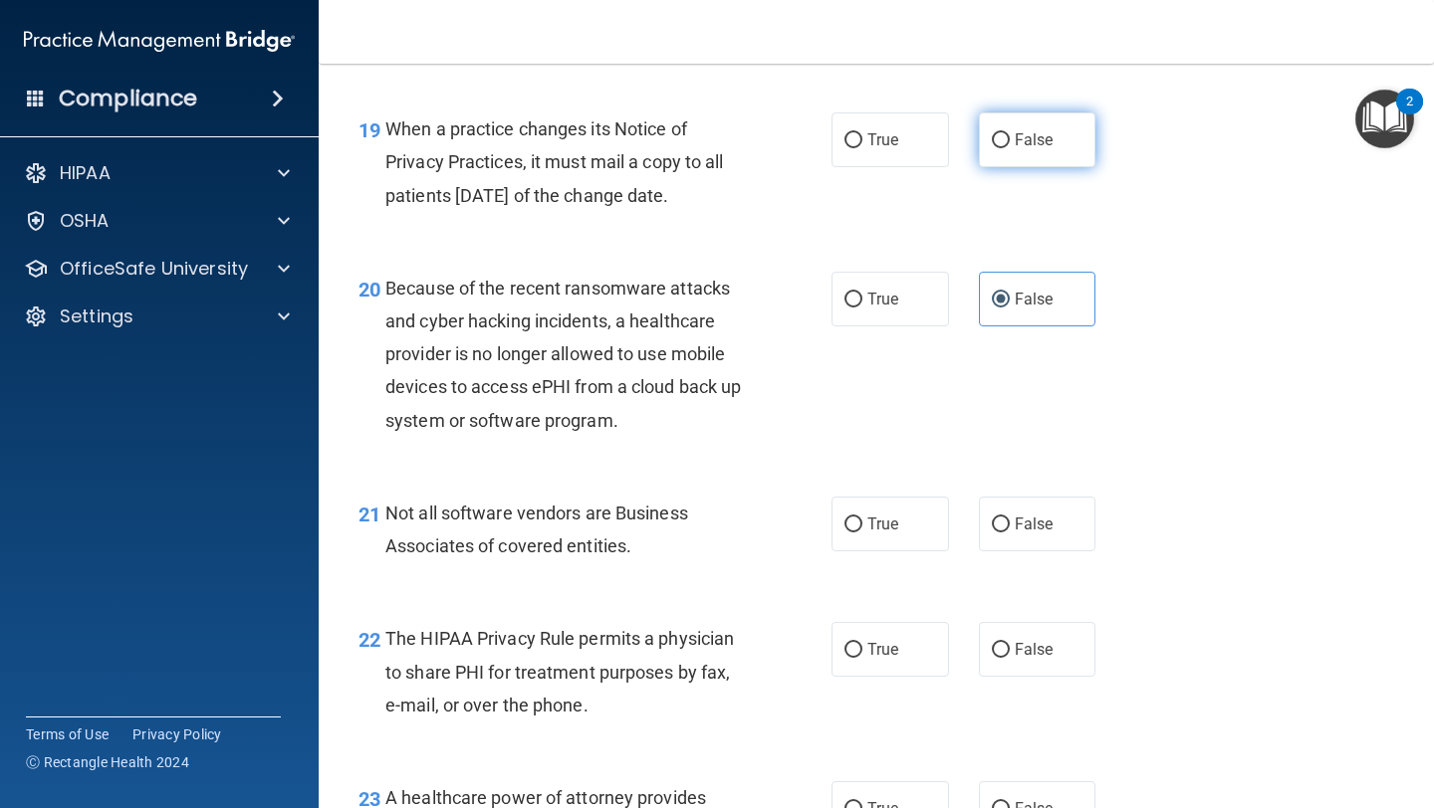
scroll to position [3512, 0]
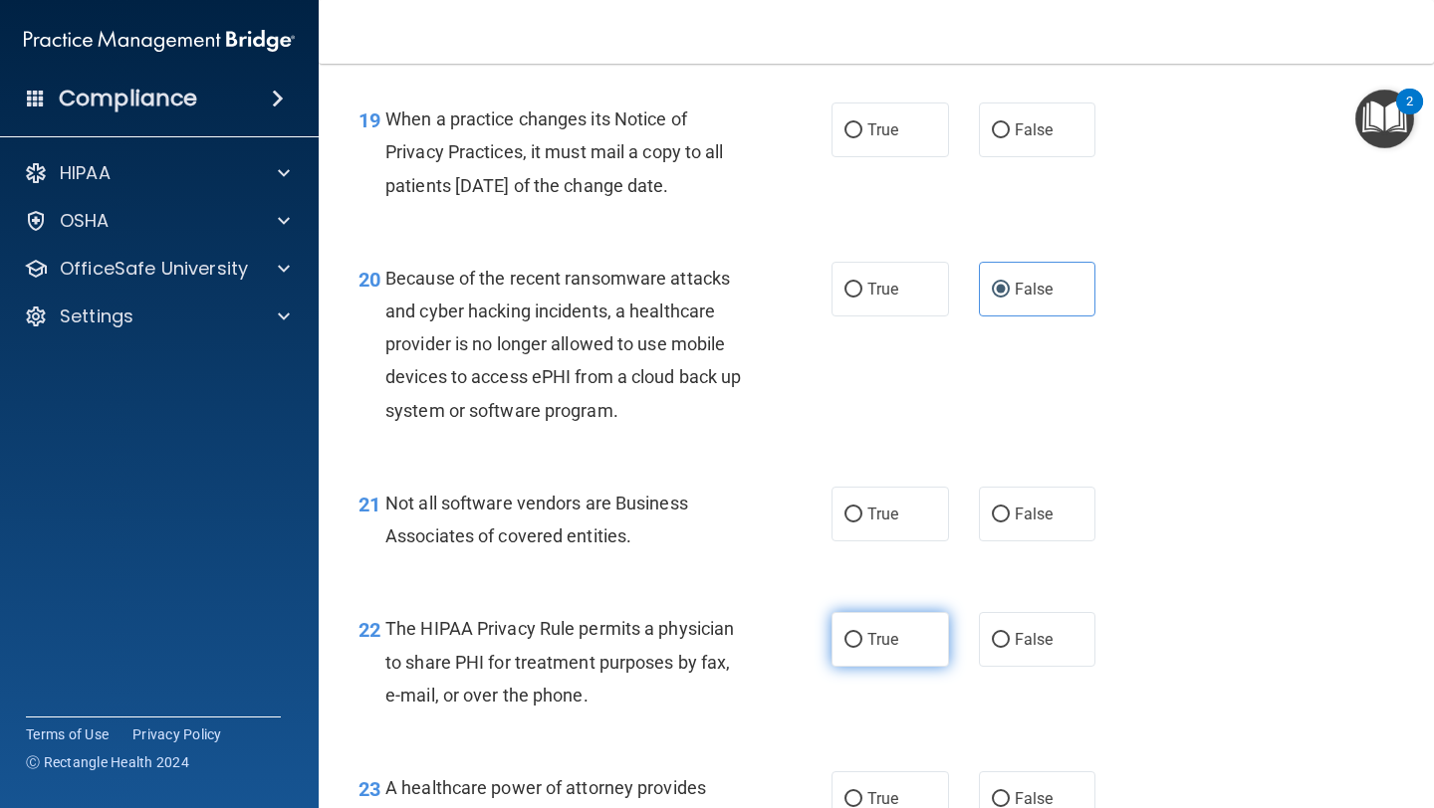
click at [869, 661] on label "True" at bounding box center [889, 639] width 117 height 55
click at [862, 648] on input "True" at bounding box center [853, 640] width 18 height 15
radio input "true"
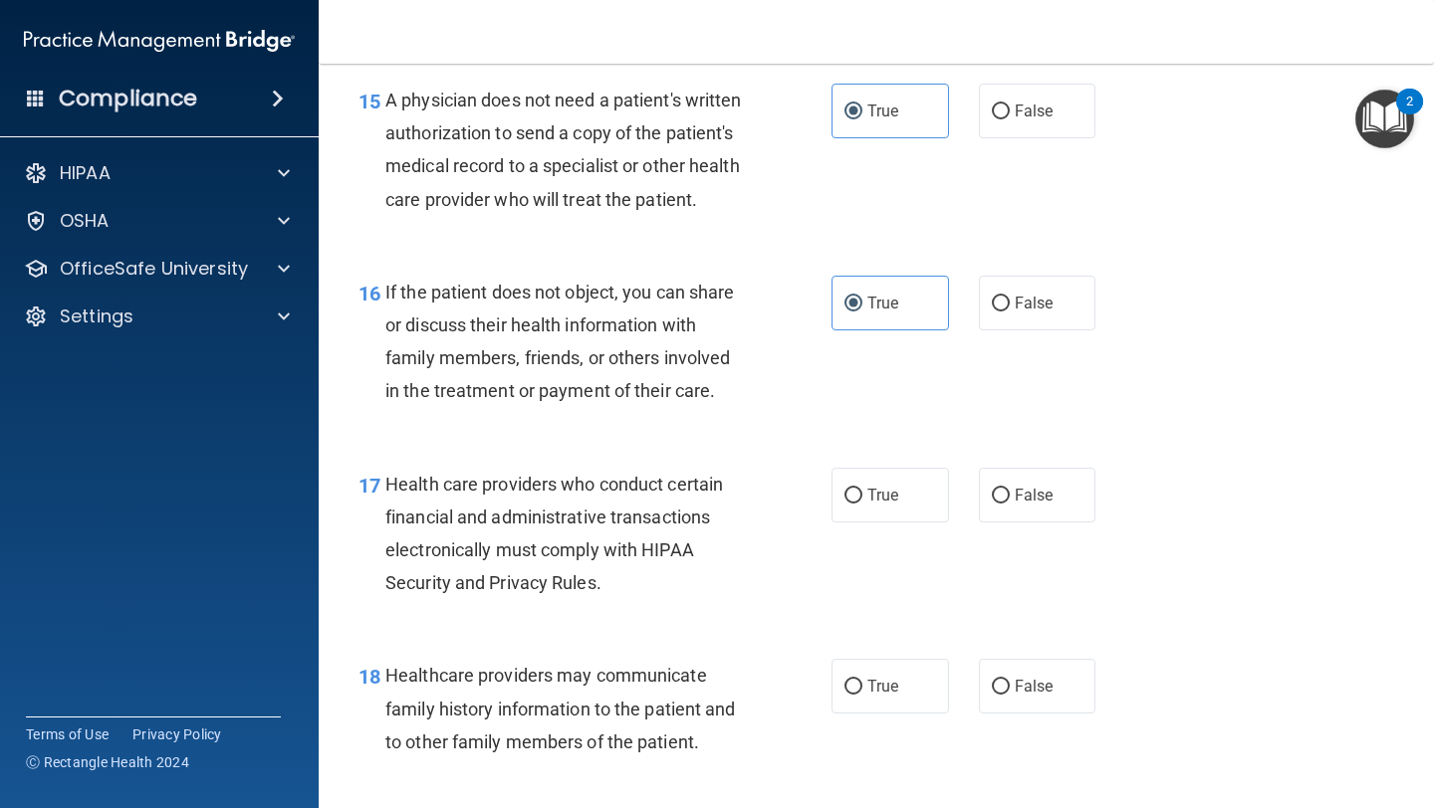
scroll to position [2802, 0]
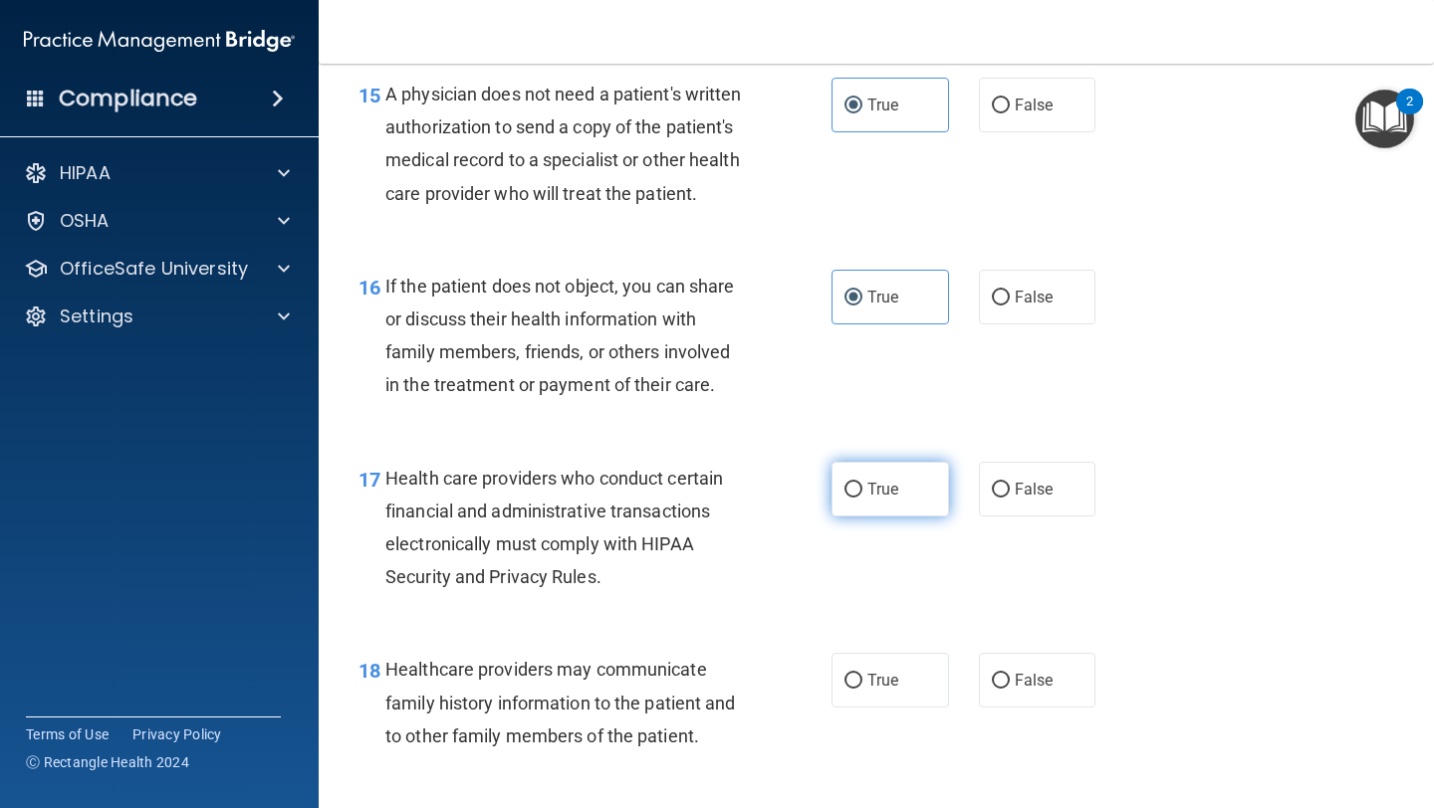
click at [915, 488] on label "True" at bounding box center [889, 489] width 117 height 55
click at [862, 488] on input "True" at bounding box center [853, 490] width 18 height 15
radio input "true"
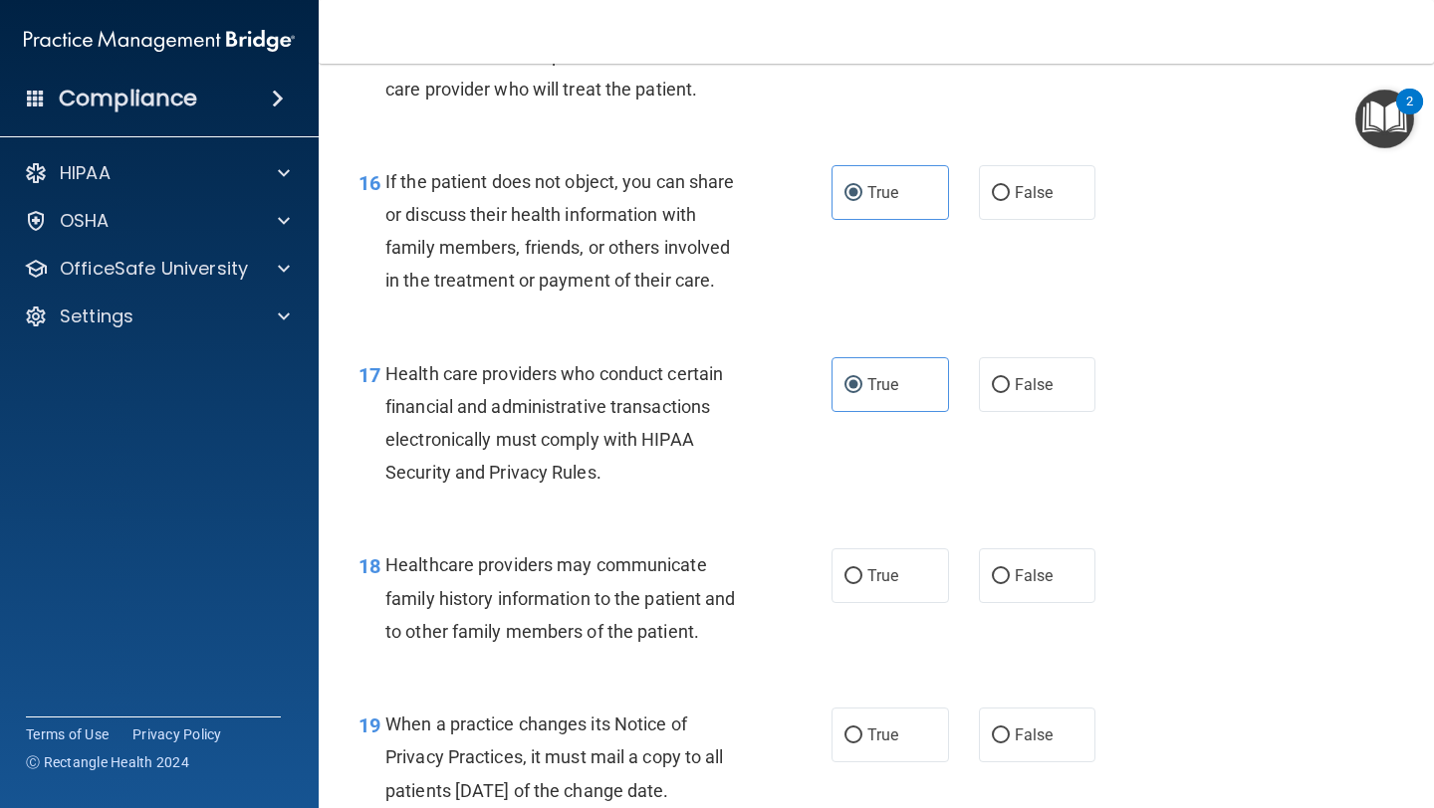
scroll to position [2923, 0]
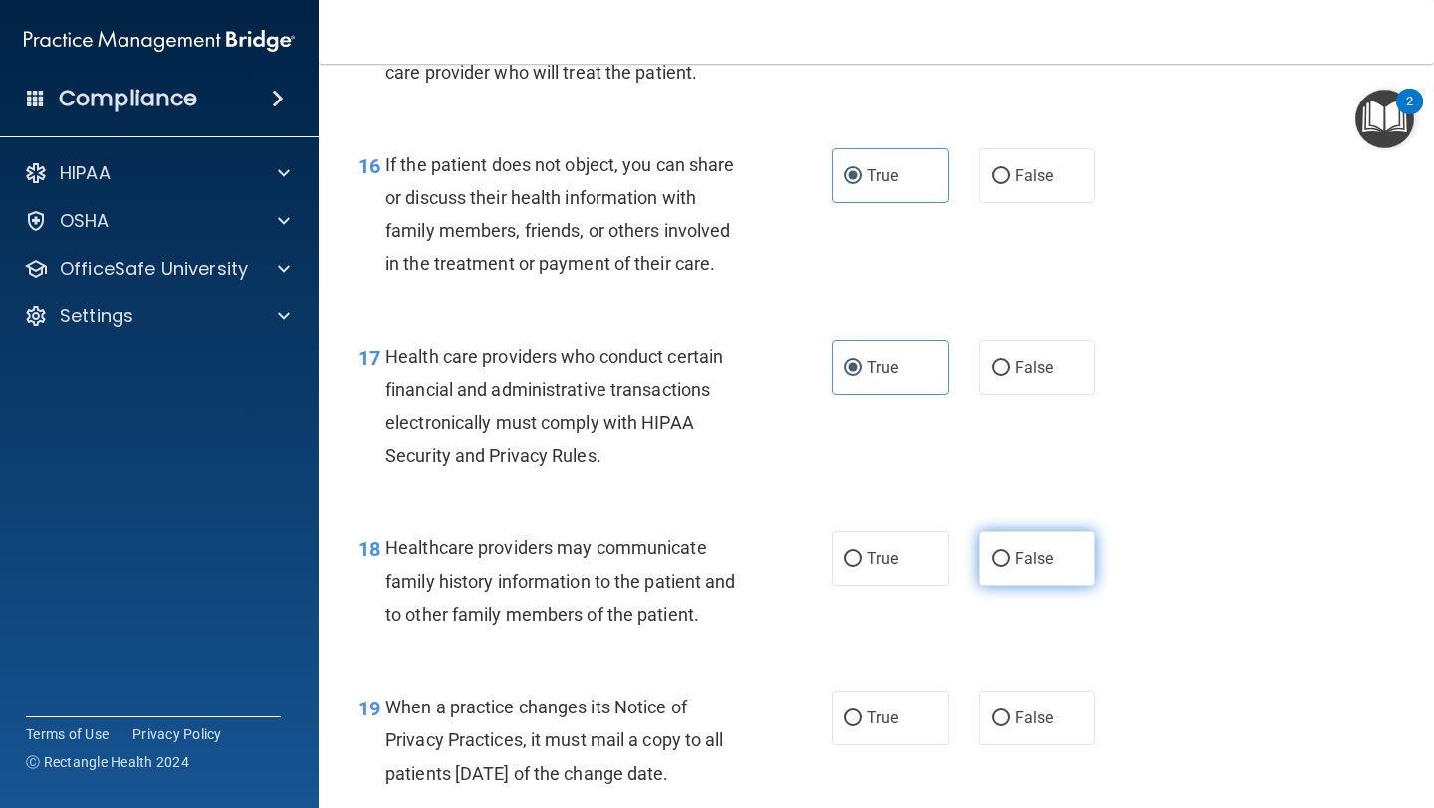
click at [1047, 569] on label "False" at bounding box center [1037, 559] width 117 height 55
click at [1010, 568] on input "False" at bounding box center [1001, 560] width 18 height 15
radio input "true"
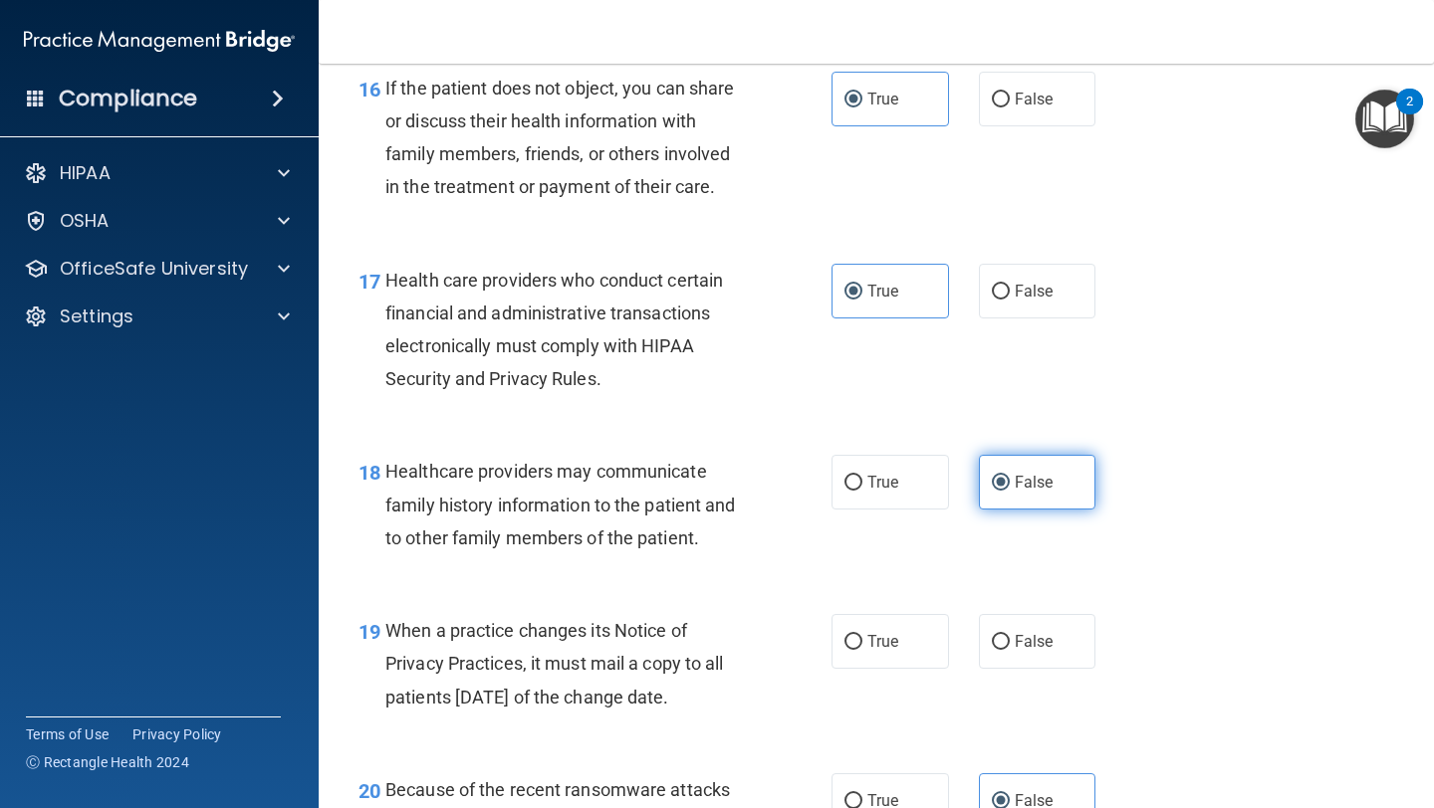
scroll to position [3135, 0]
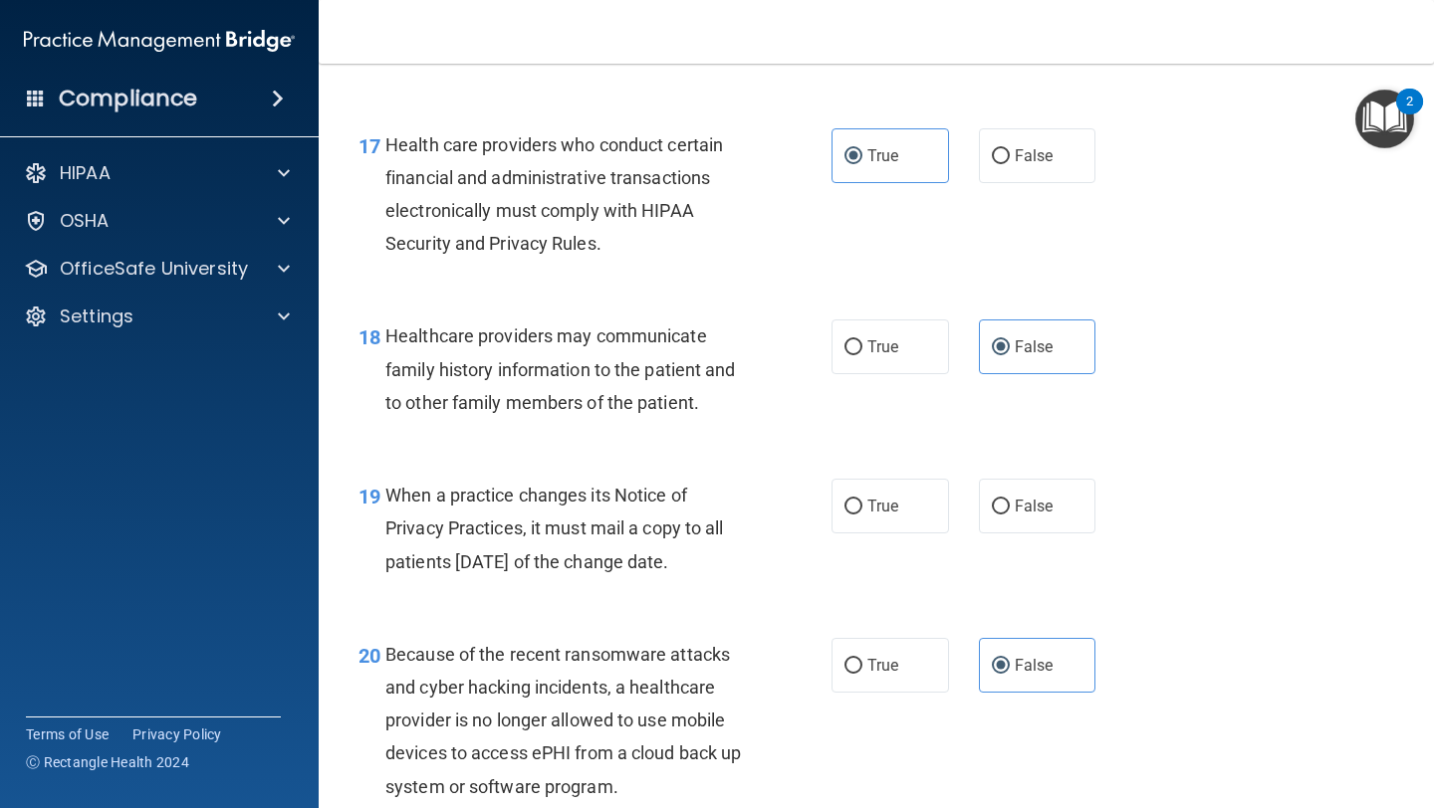
click at [960, 479] on div at bounding box center [964, 479] width 30 height 1
click at [922, 491] on label "True" at bounding box center [889, 506] width 117 height 55
click at [862, 500] on input "True" at bounding box center [853, 507] width 18 height 15
radio input "true"
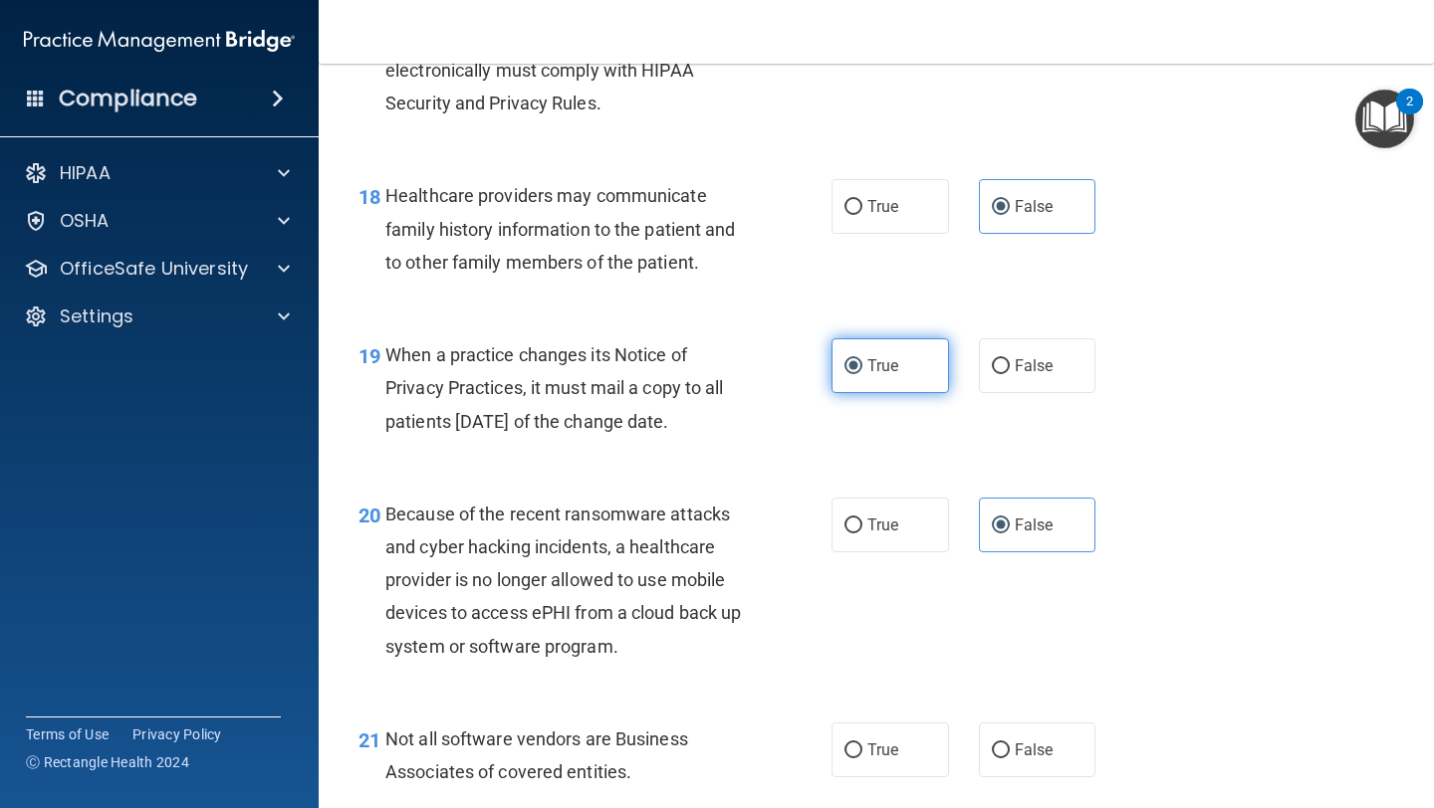
scroll to position [3510, 0]
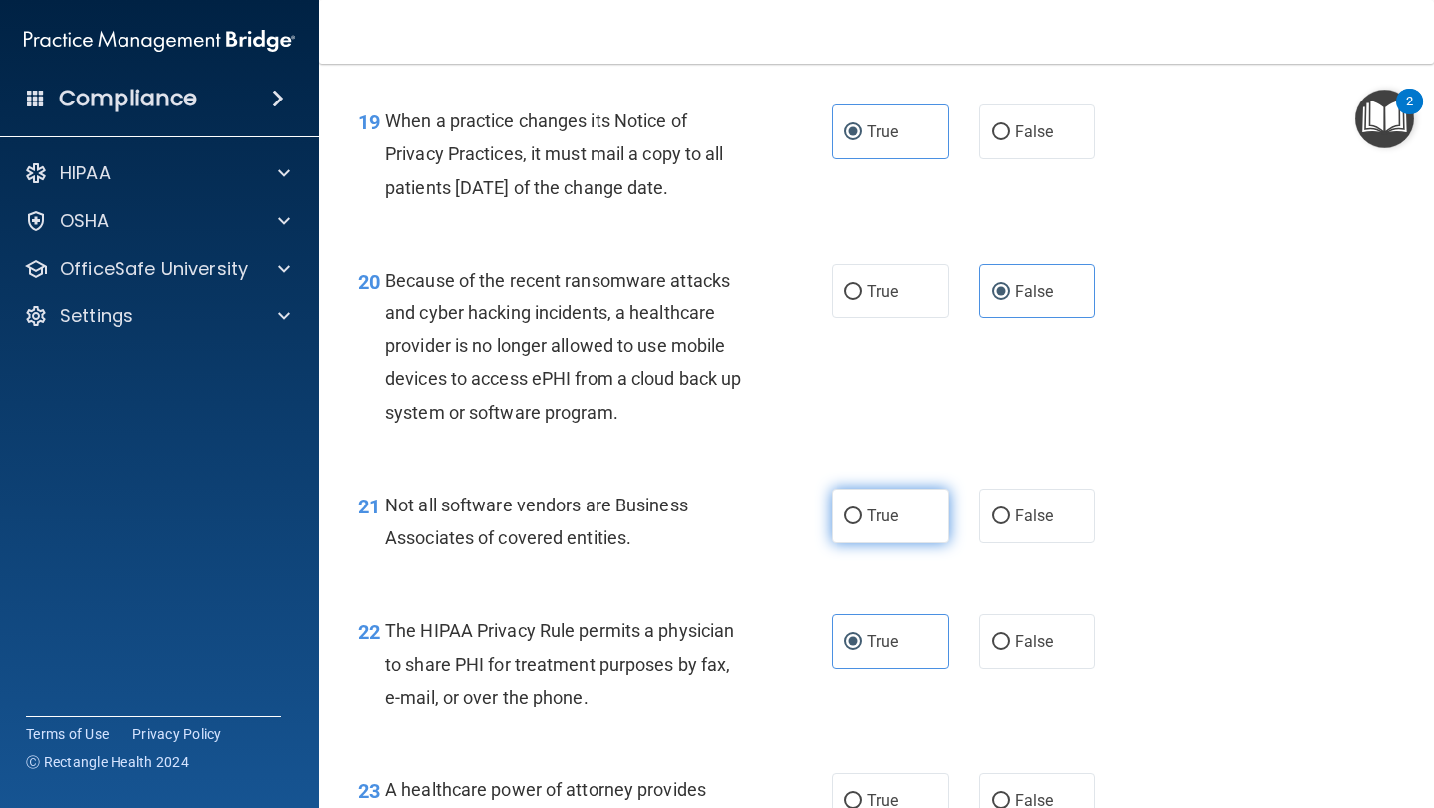
click at [917, 512] on label "True" at bounding box center [889, 516] width 117 height 55
click at [862, 512] on input "True" at bounding box center [853, 517] width 18 height 15
radio input "true"
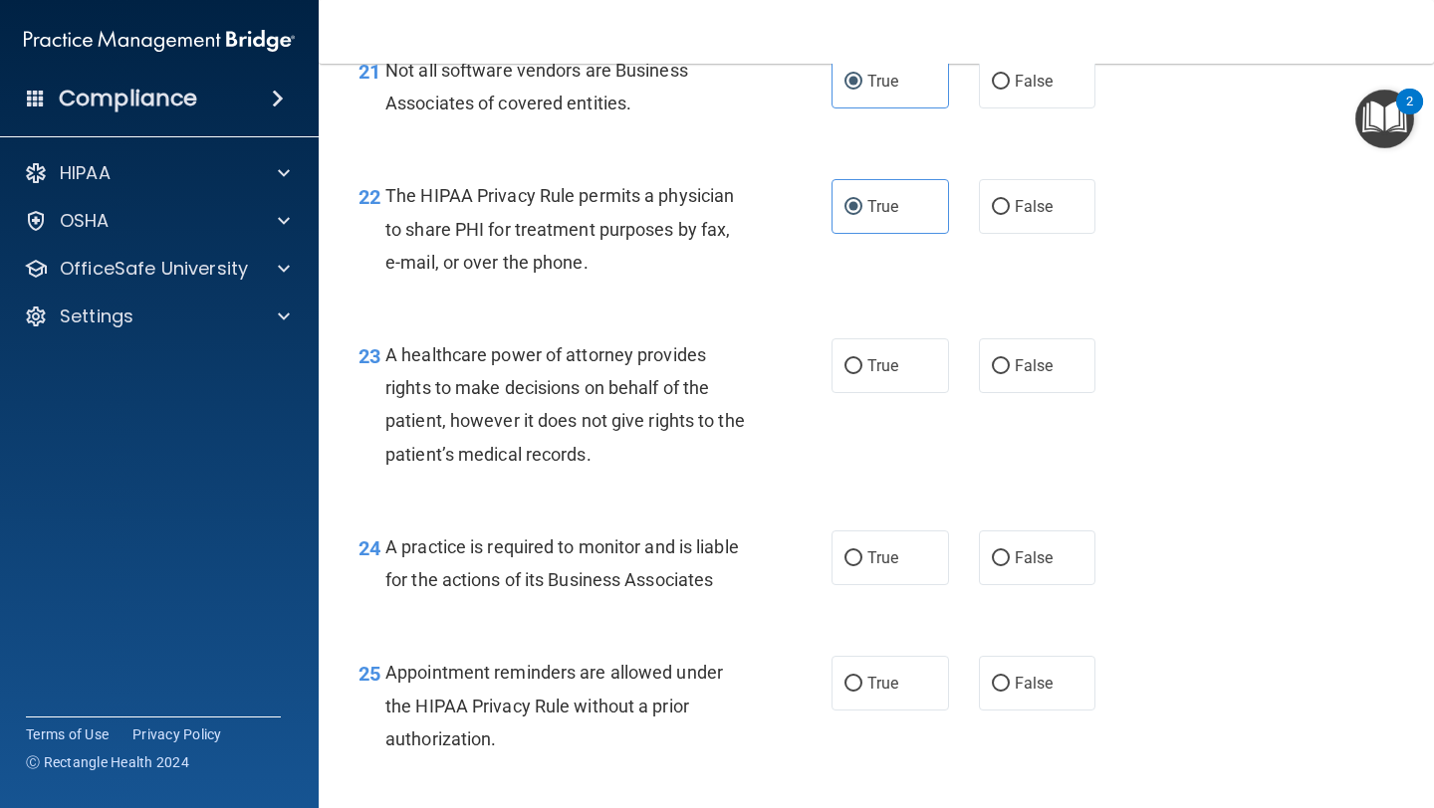
scroll to position [3999, 0]
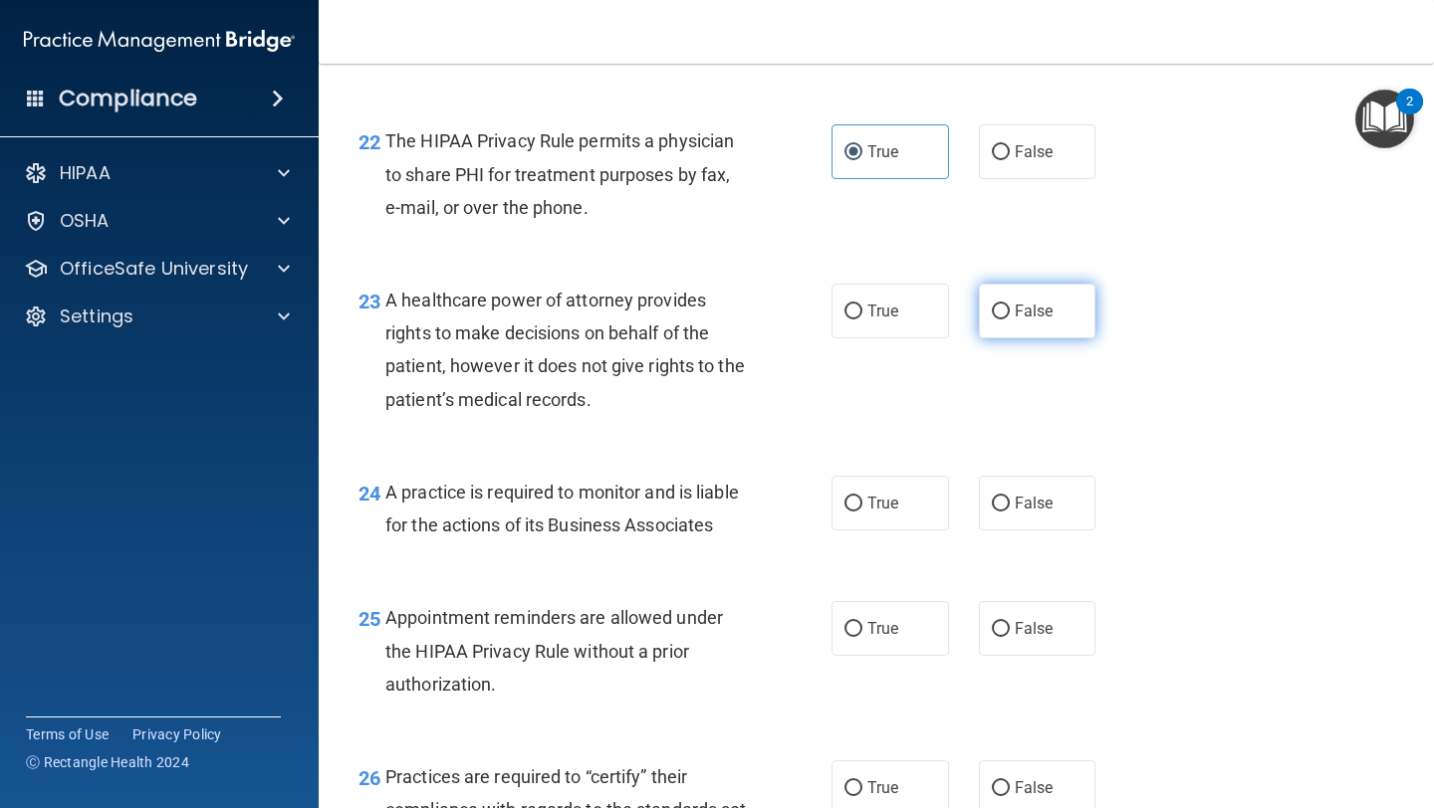
click at [1058, 321] on label "False" at bounding box center [1037, 311] width 117 height 55
click at [1010, 320] on input "False" at bounding box center [1001, 312] width 18 height 15
radio input "true"
click at [1041, 523] on label "False" at bounding box center [1037, 503] width 117 height 55
click at [1010, 512] on input "False" at bounding box center [1001, 504] width 18 height 15
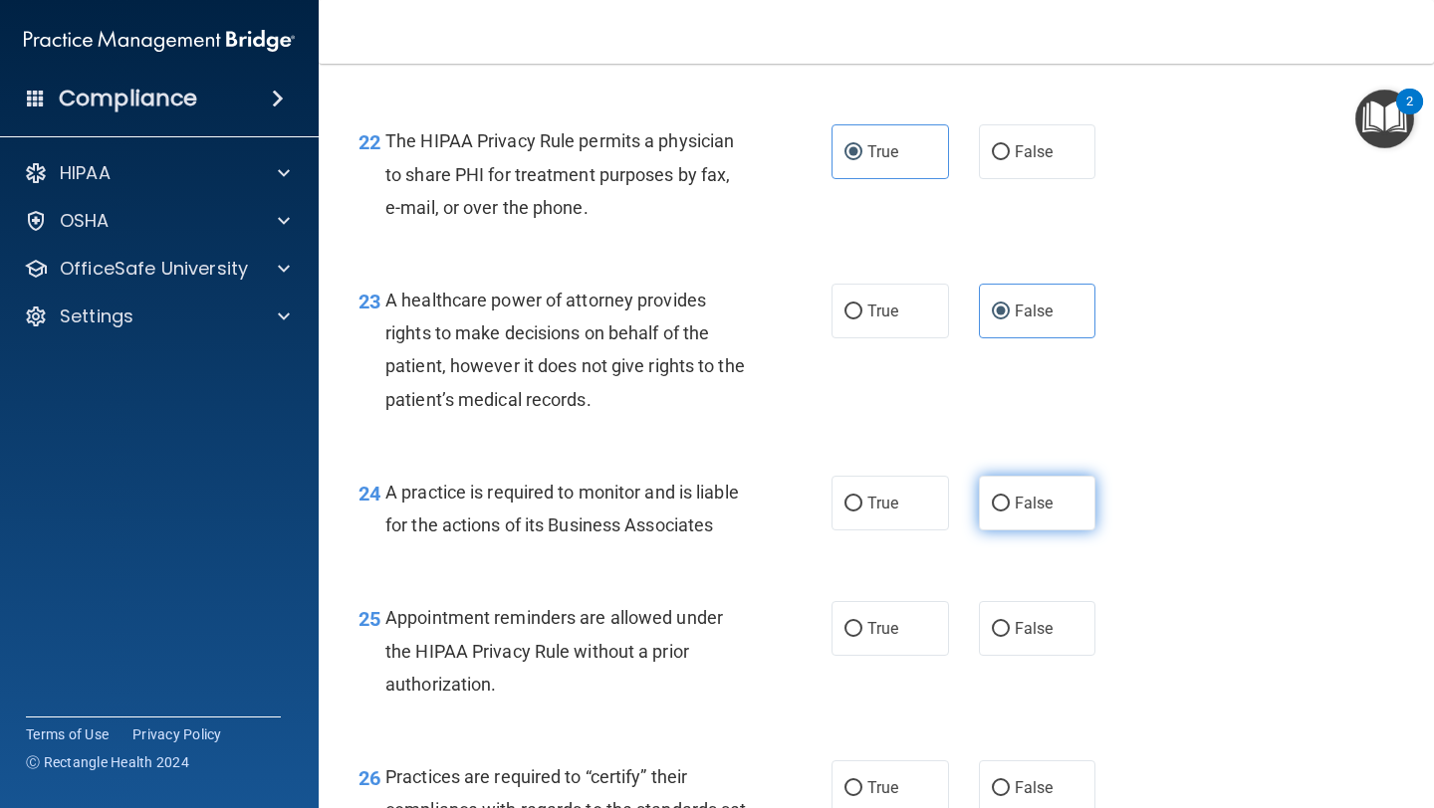
radio input "true"
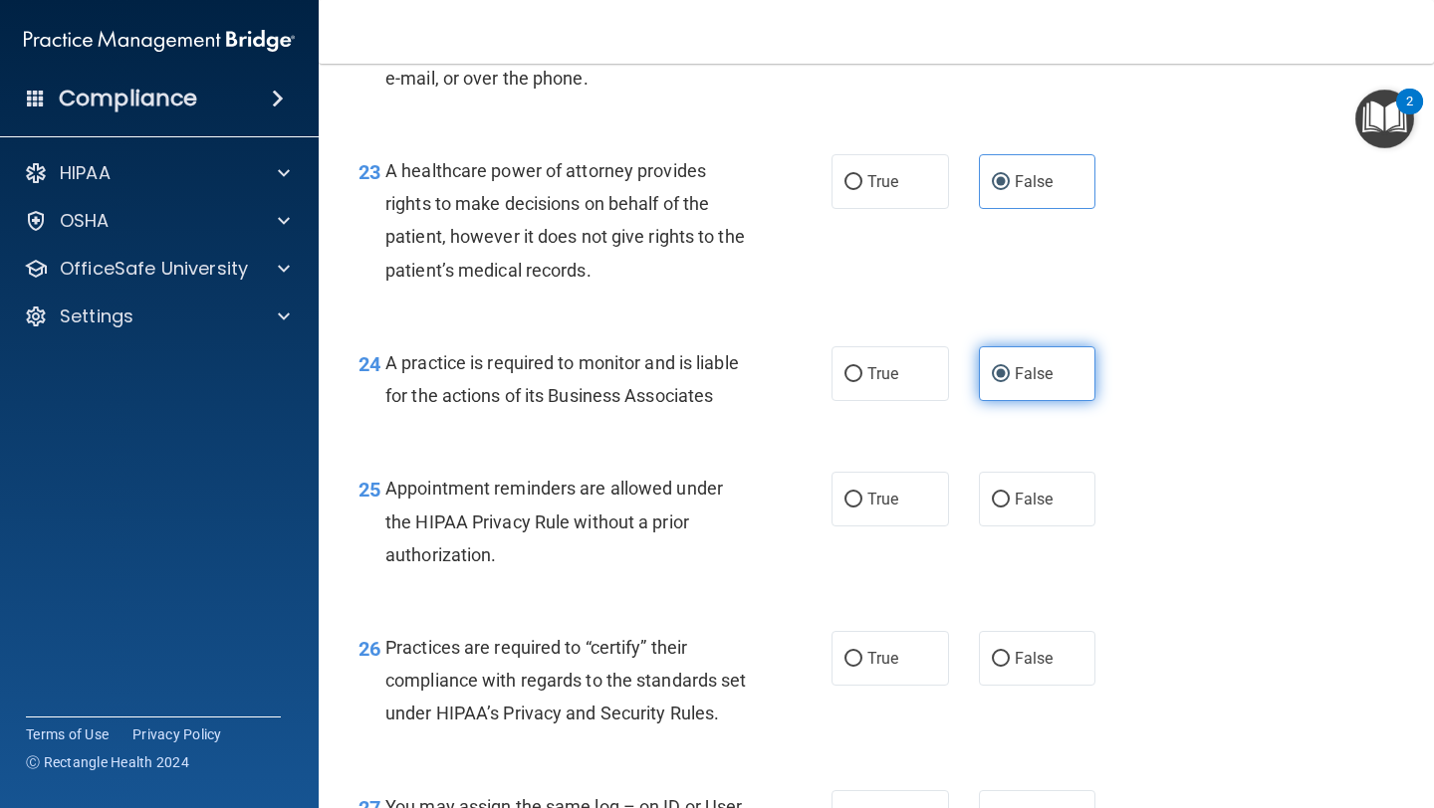
scroll to position [4140, 0]
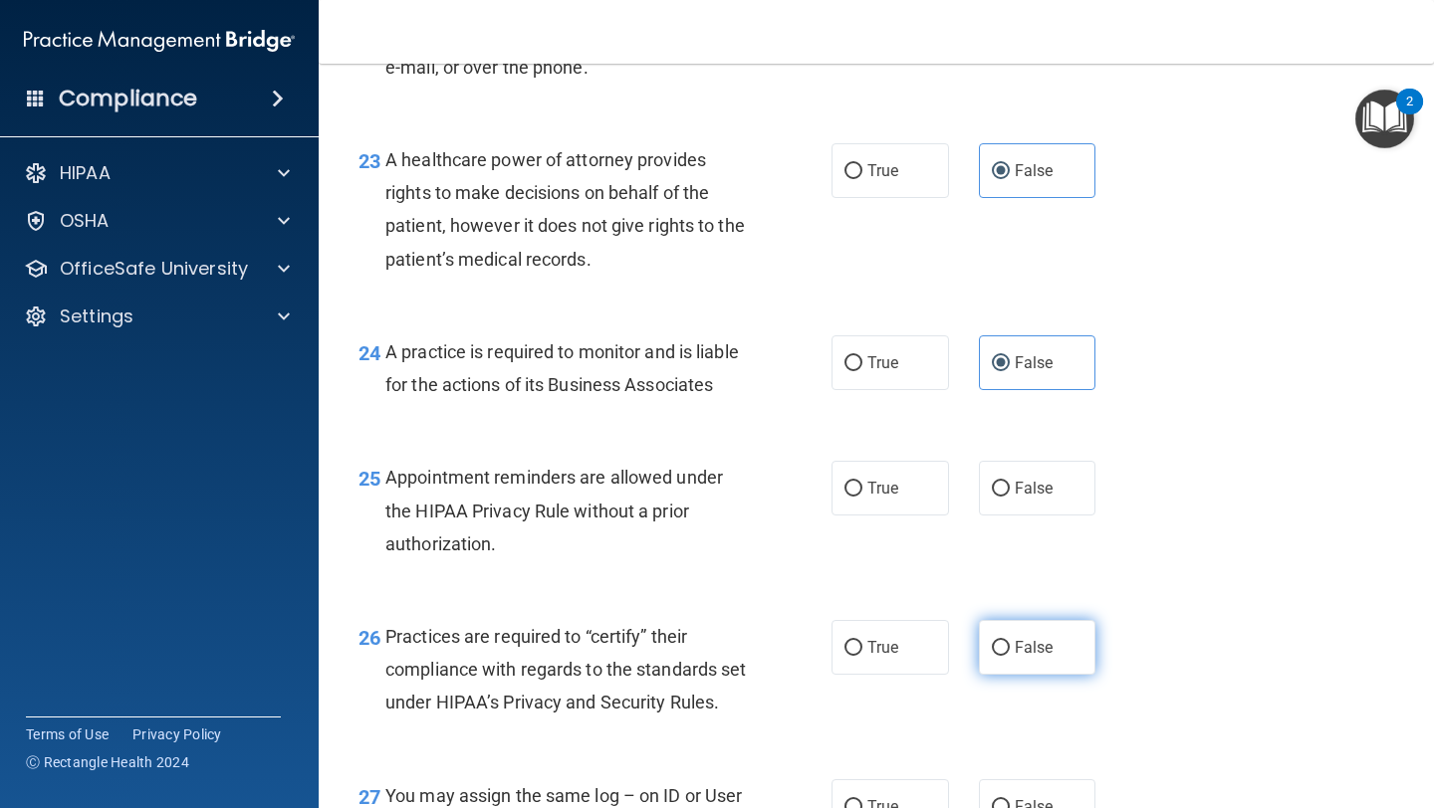
click at [1020, 643] on span "False" at bounding box center [1034, 647] width 39 height 19
click at [1010, 643] on input "False" at bounding box center [1001, 648] width 18 height 15
radio input "true"
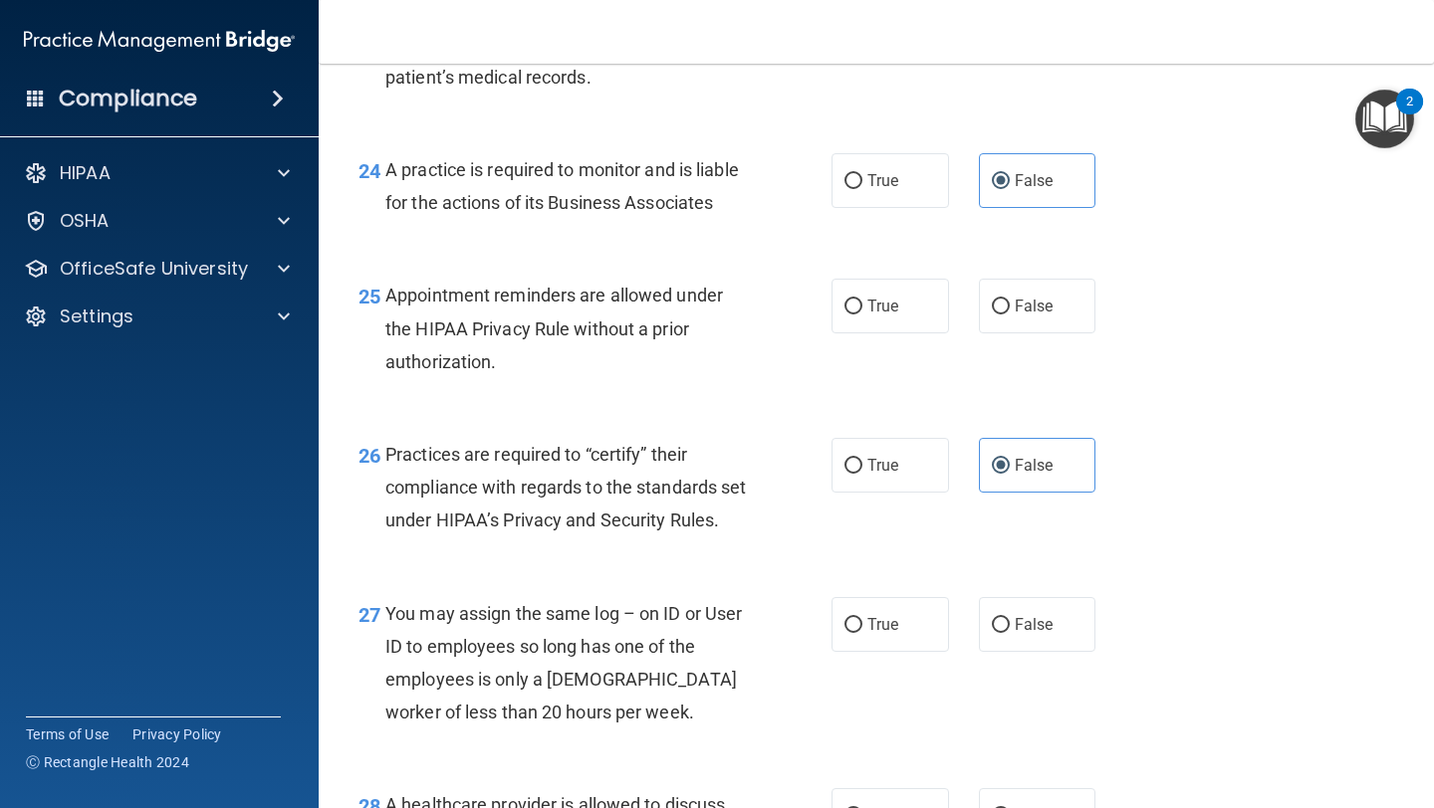
scroll to position [4397, 0]
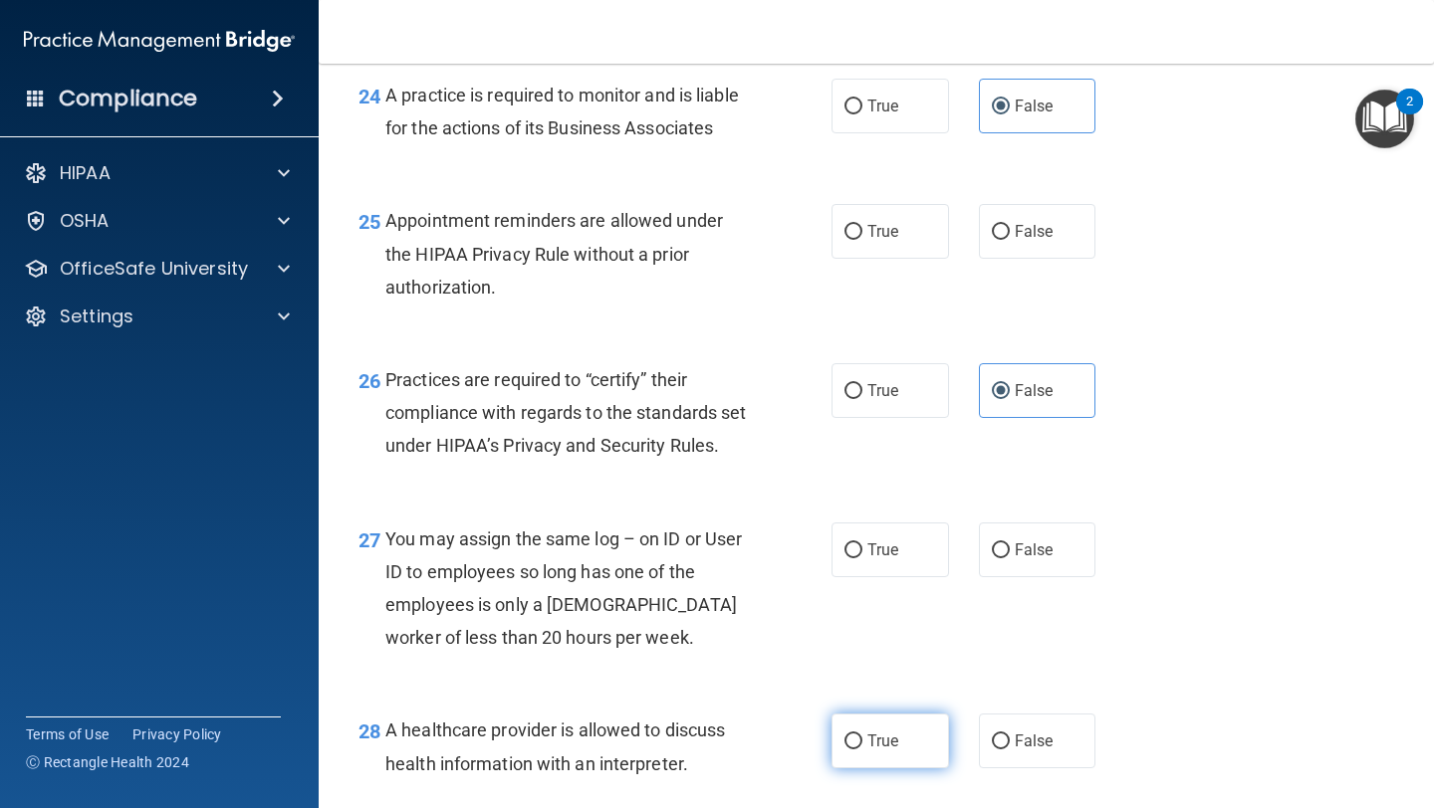
click at [858, 765] on label "True" at bounding box center [889, 741] width 117 height 55
click at [858, 750] on input "True" at bounding box center [853, 742] width 18 height 15
radio input "true"
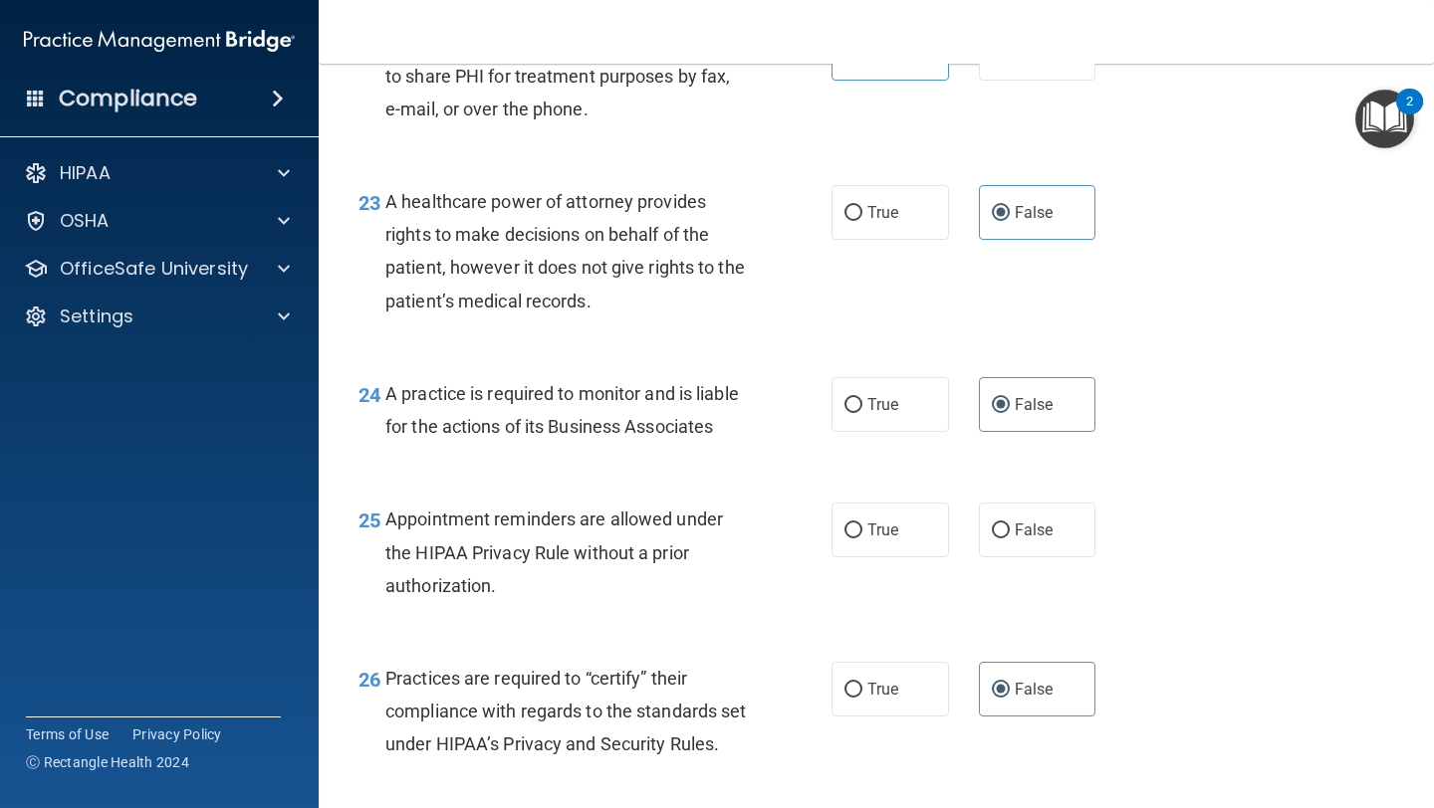
scroll to position [4103, 0]
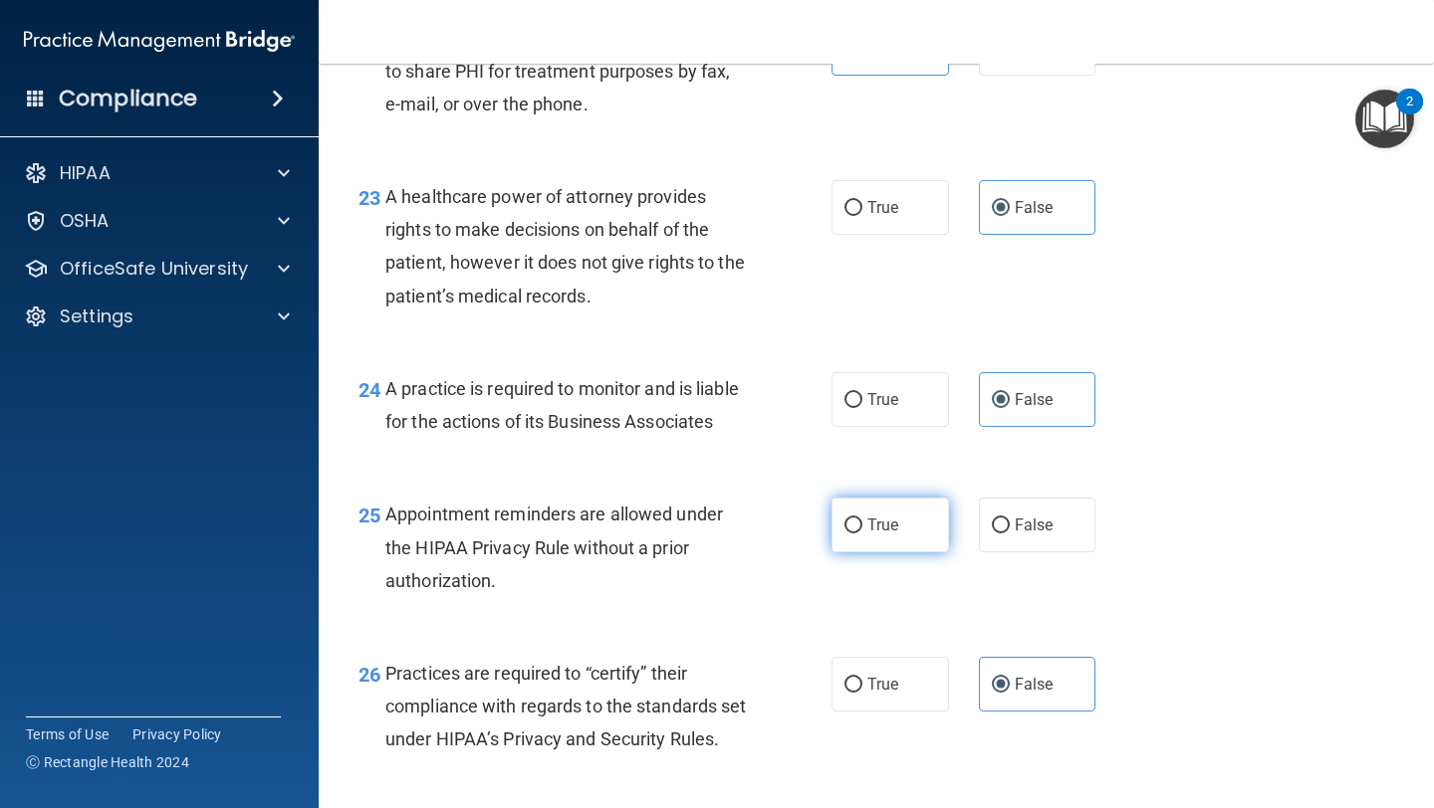
click at [919, 525] on label "True" at bounding box center [889, 525] width 117 height 55
click at [862, 525] on input "True" at bounding box center [853, 526] width 18 height 15
radio input "true"
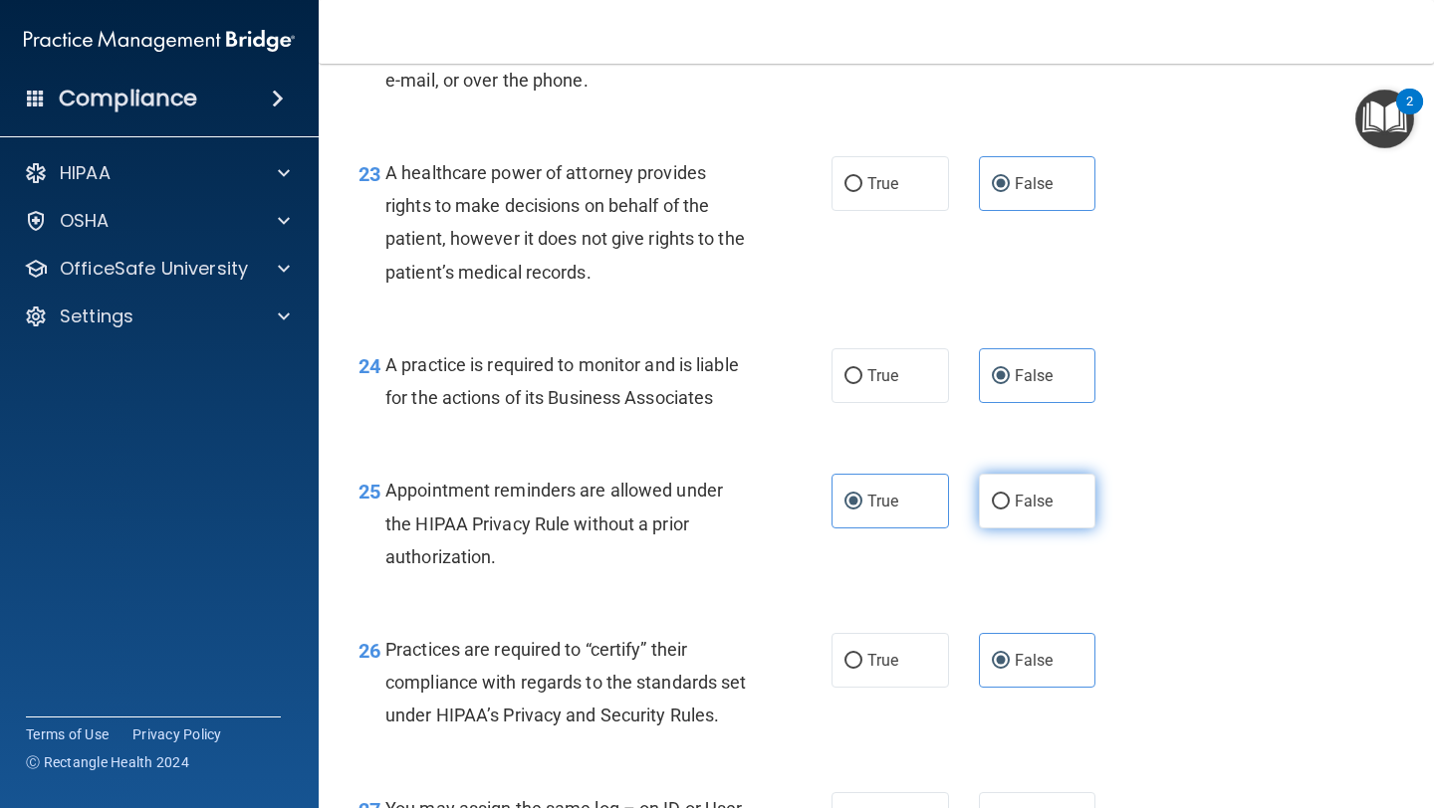
click at [1031, 492] on span "False" at bounding box center [1034, 501] width 39 height 19
click at [1010, 495] on input "False" at bounding box center [1001, 502] width 18 height 15
radio input "true"
radio input "false"
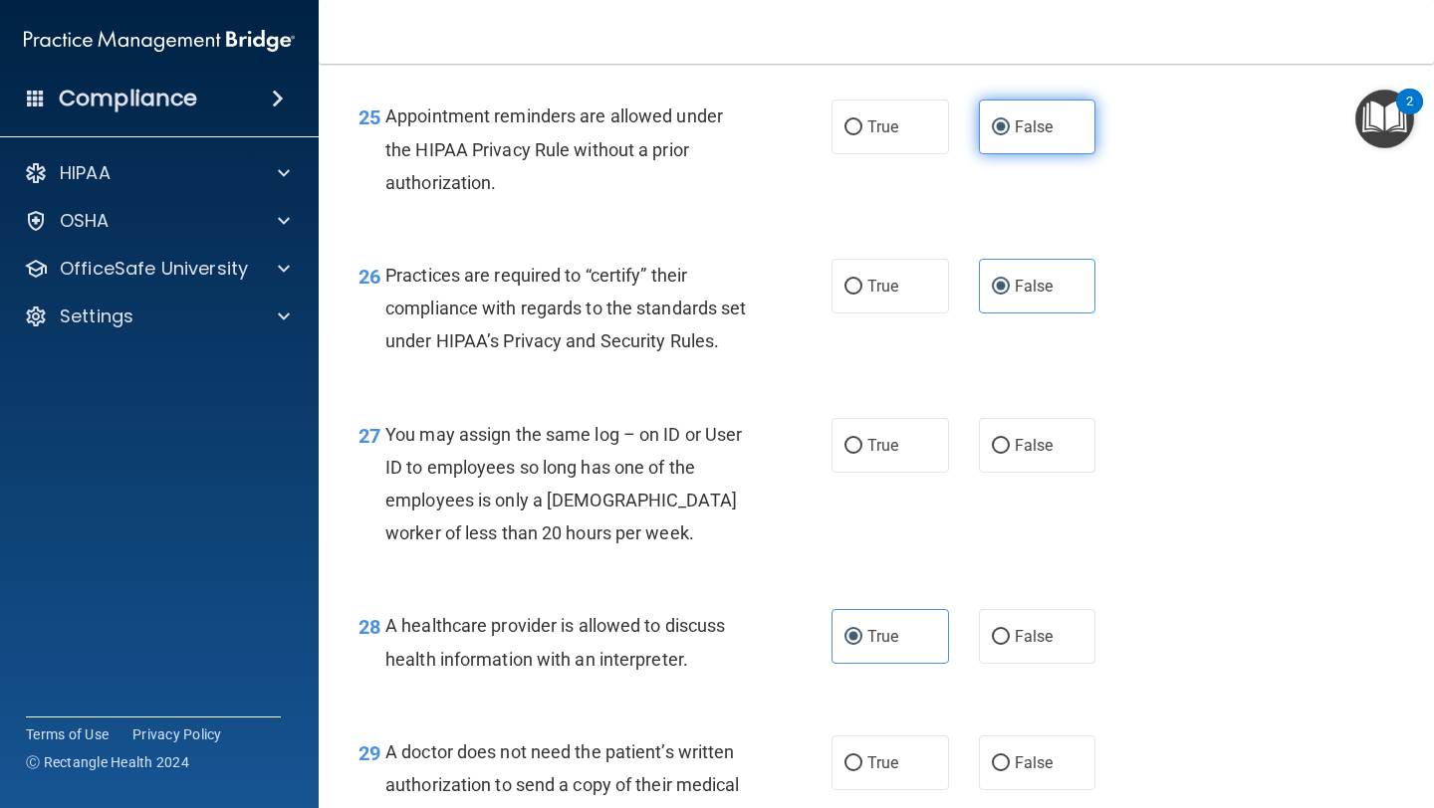
scroll to position [4503, 0]
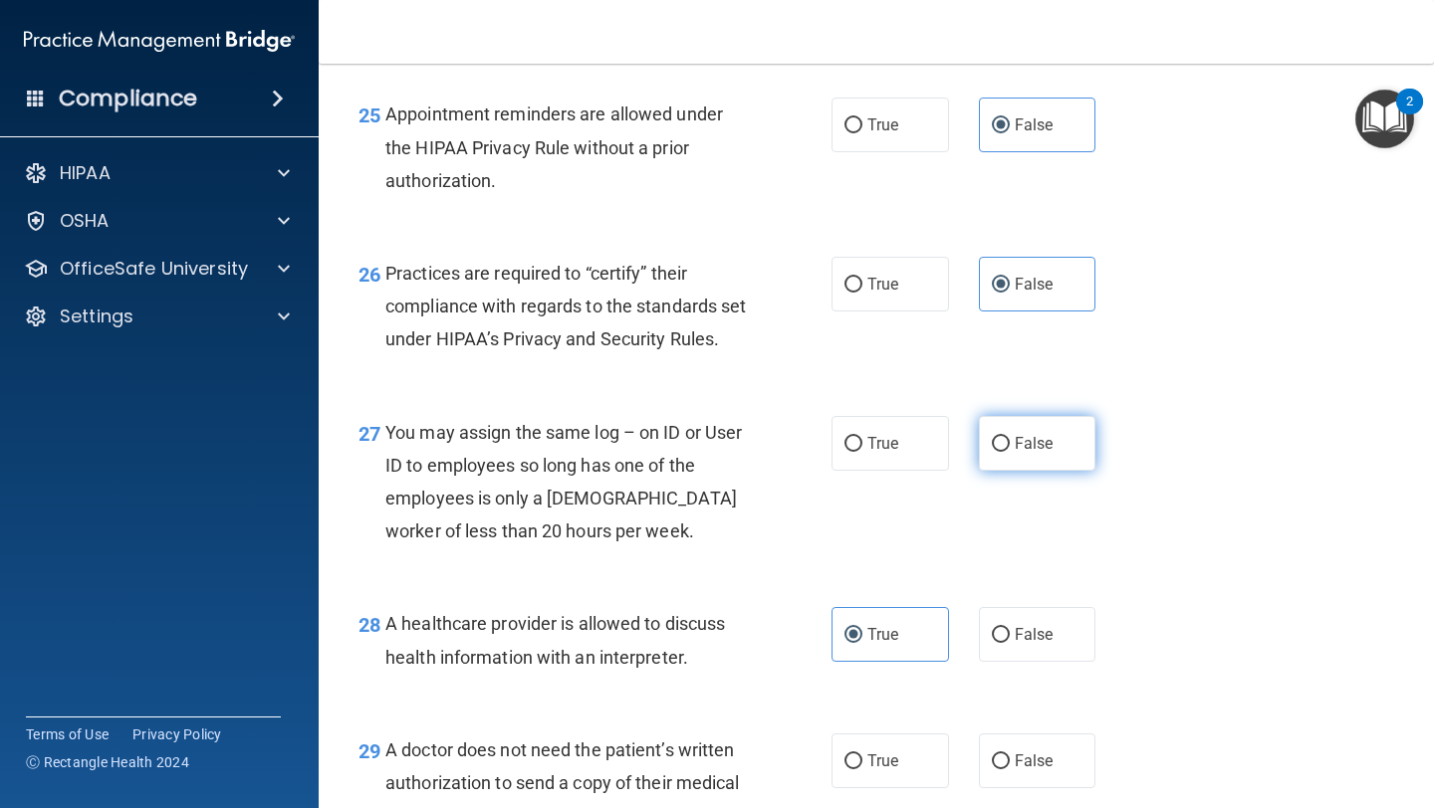
click at [1013, 471] on label "False" at bounding box center [1037, 443] width 117 height 55
click at [1010, 452] on input "False" at bounding box center [1001, 444] width 18 height 15
radio input "true"
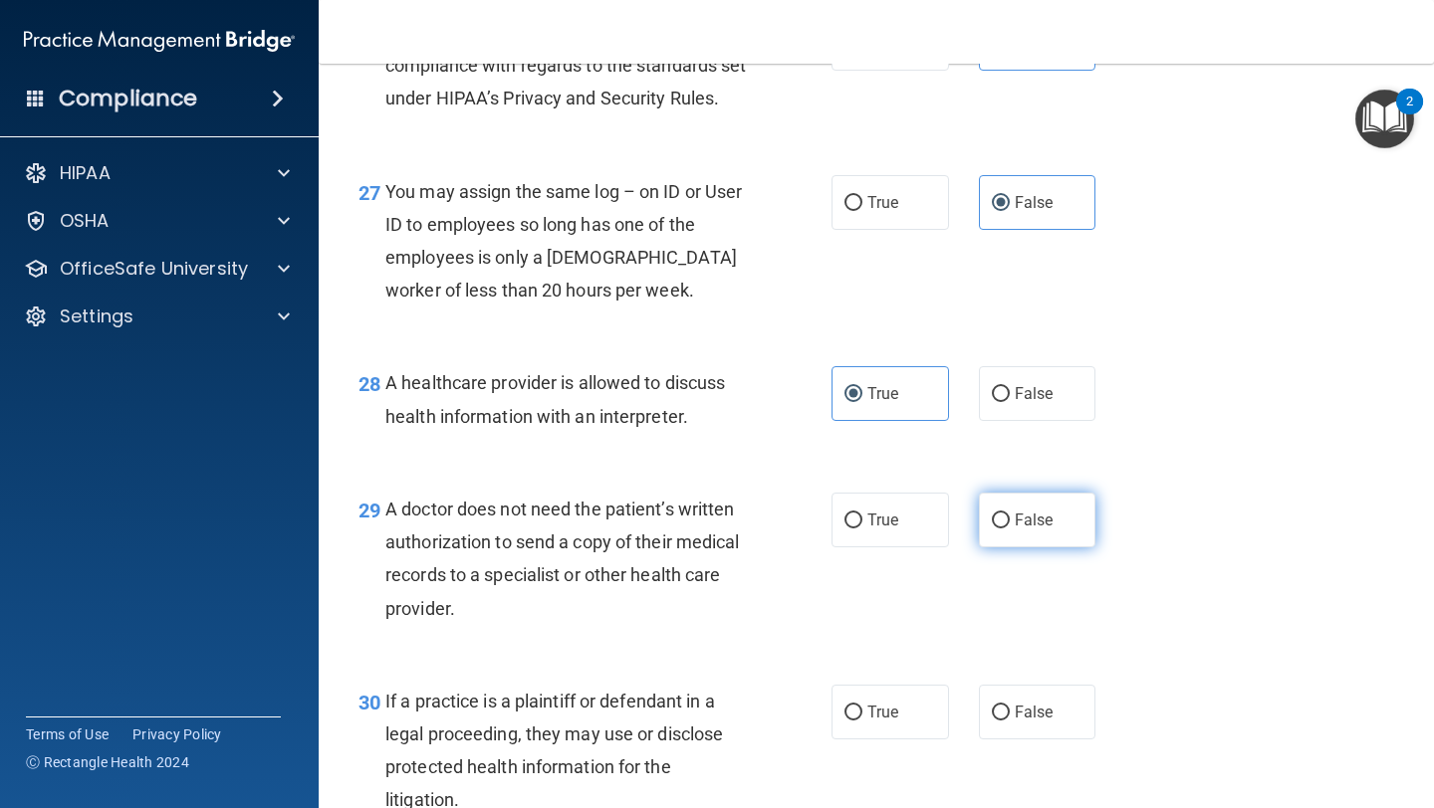
click at [1026, 530] on span "False" at bounding box center [1034, 520] width 39 height 19
click at [1010, 529] on input "False" at bounding box center [1001, 521] width 18 height 15
radio input "true"
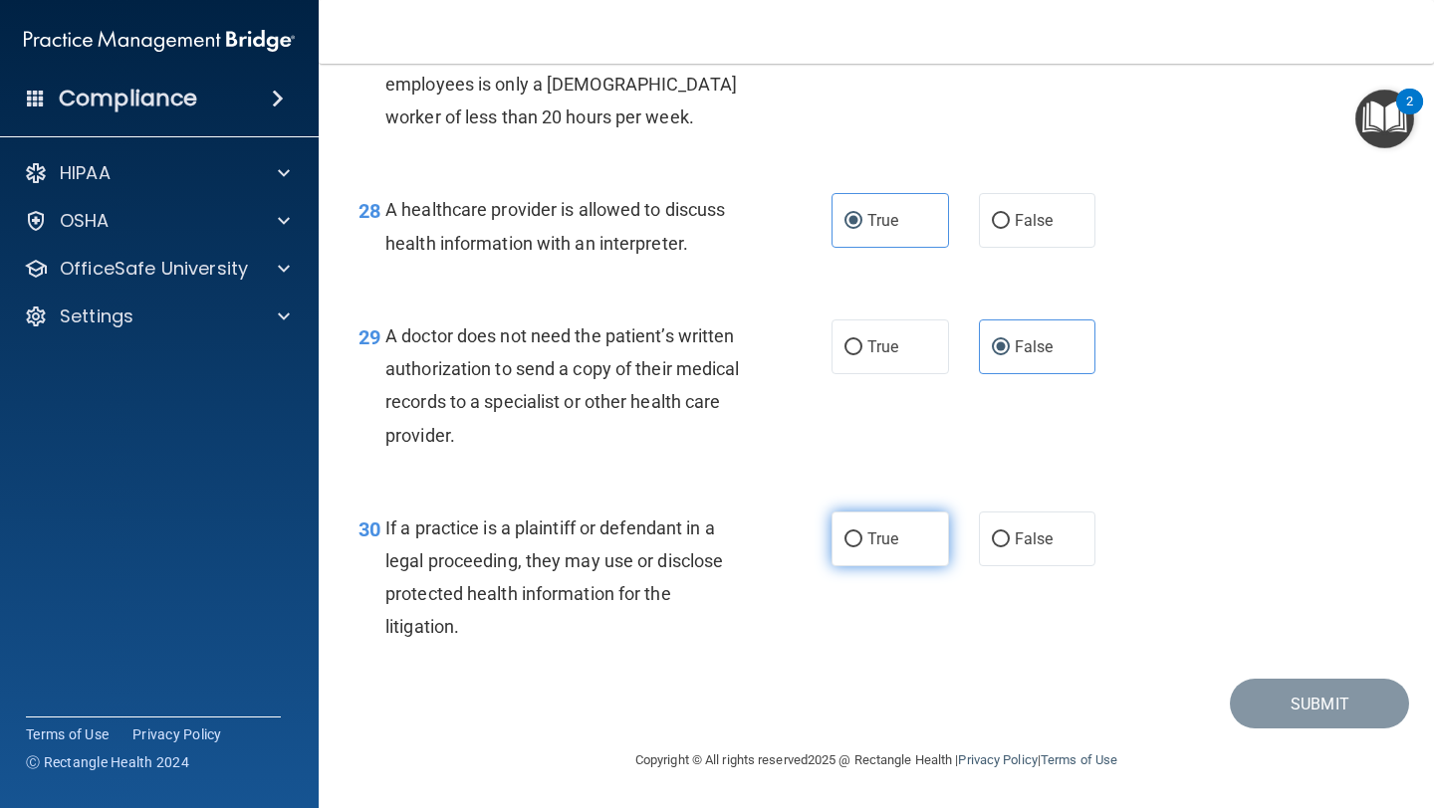
click at [937, 553] on label "True" at bounding box center [889, 539] width 117 height 55
click at [862, 548] on input "True" at bounding box center [853, 540] width 18 height 15
radio input "true"
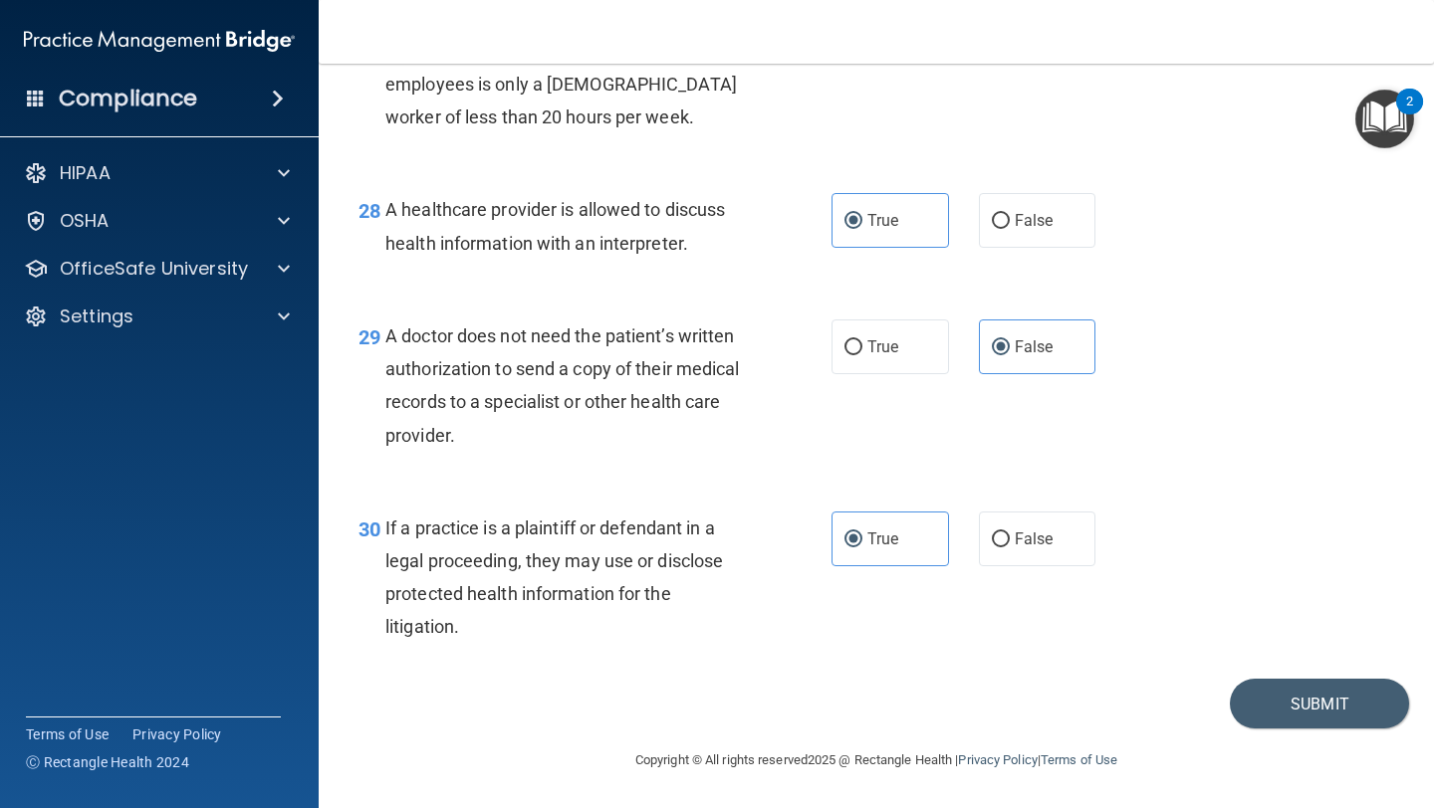
click at [1225, 636] on div "30 If a practice is a plaintiff or defendant in a legal proceeding, they may us…" at bounding box center [875, 583] width 1065 height 192
click at [1065, 562] on label "False" at bounding box center [1037, 539] width 117 height 55
click at [1010, 548] on input "False" at bounding box center [1001, 540] width 18 height 15
radio input "true"
radio input "false"
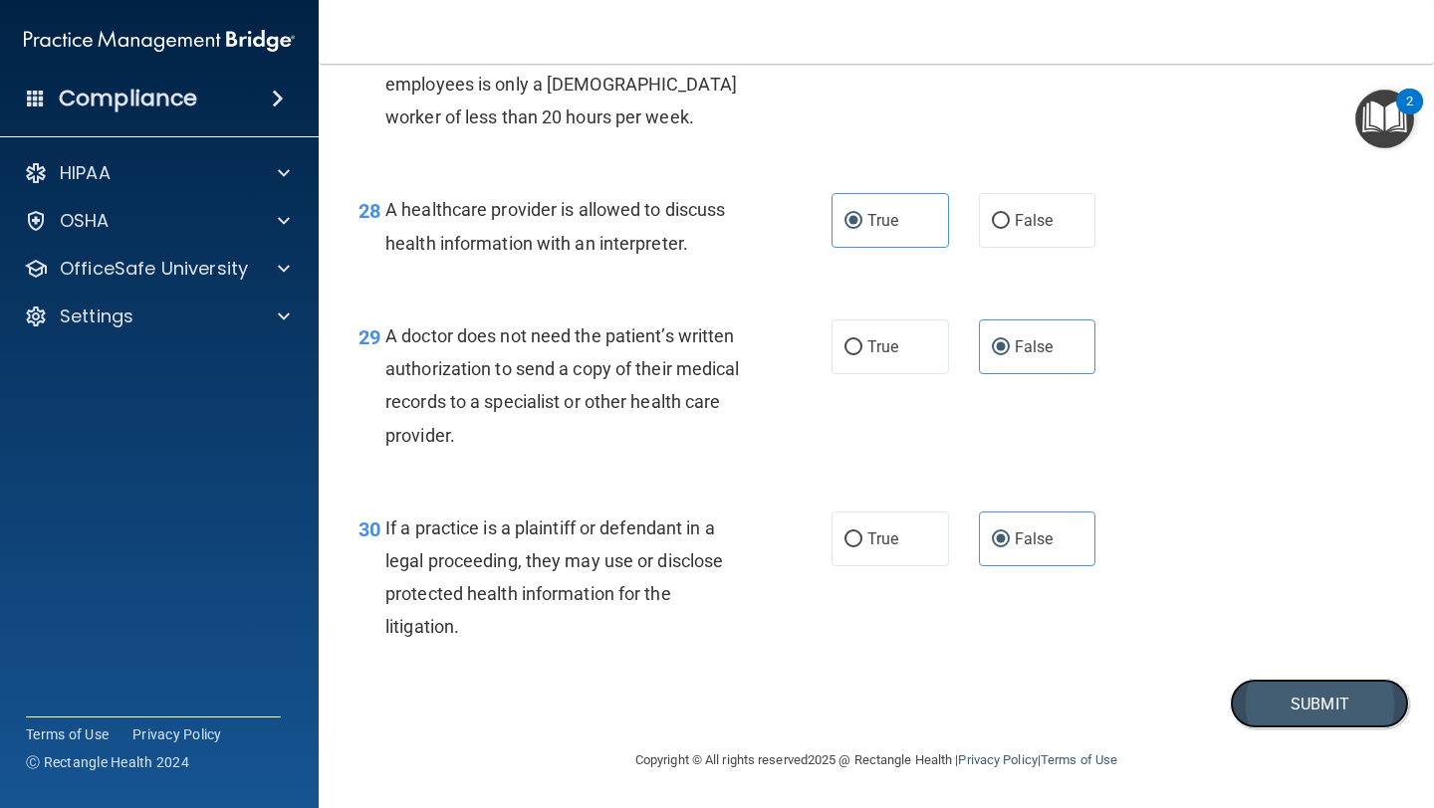
click at [1271, 683] on button "Submit" at bounding box center [1319, 704] width 179 height 51
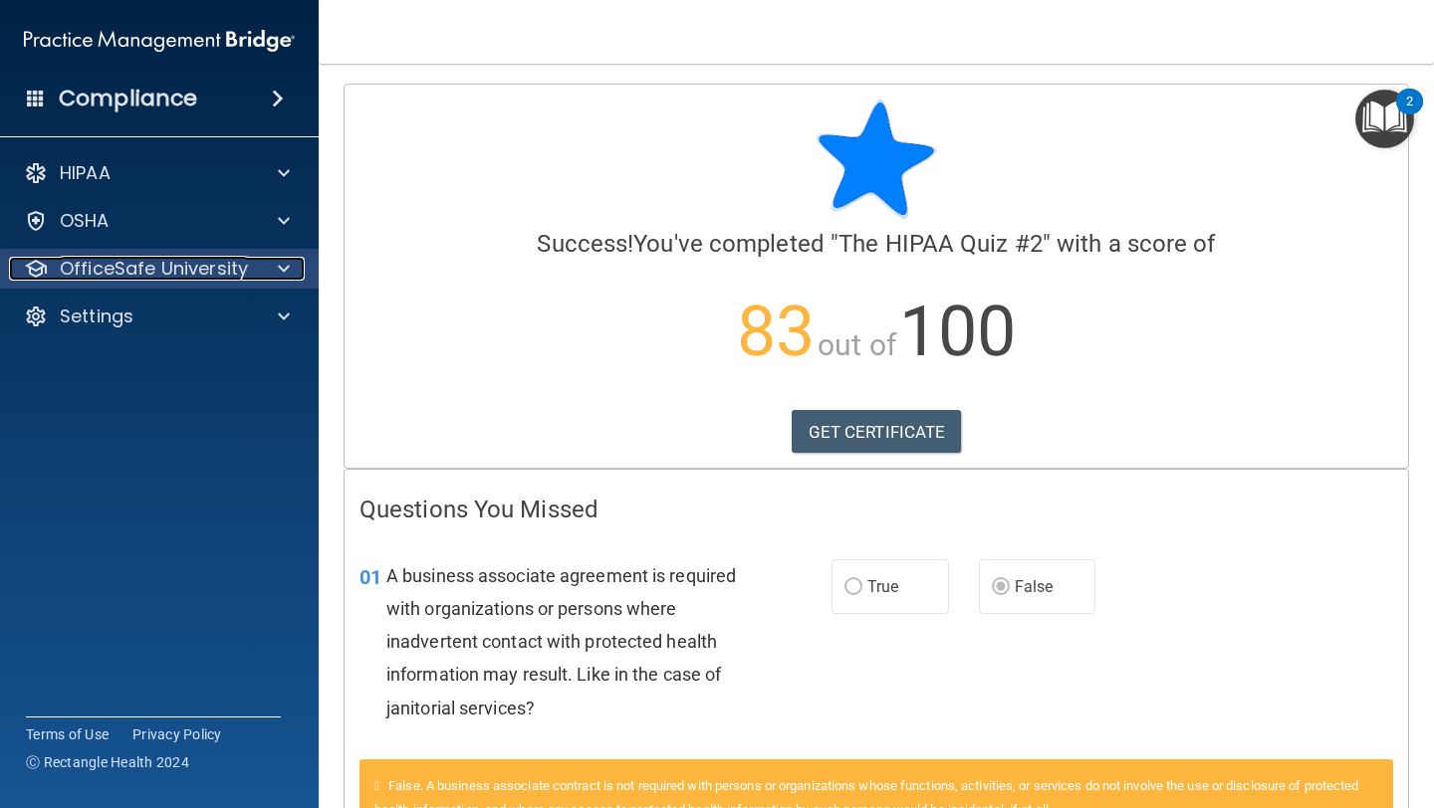
click at [278, 260] on span at bounding box center [284, 269] width 12 height 24
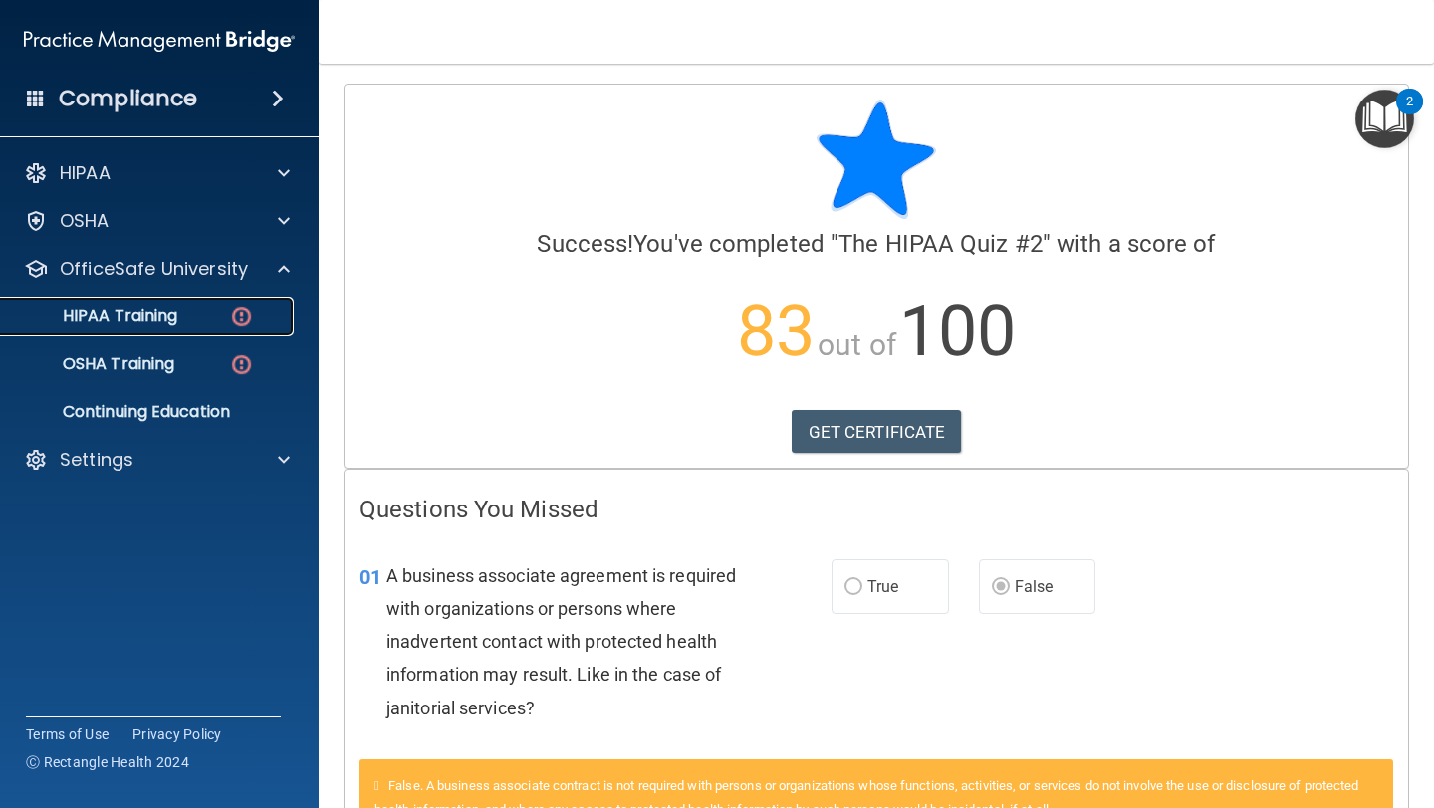
click at [194, 324] on div "HIPAA Training" at bounding box center [149, 317] width 272 height 20
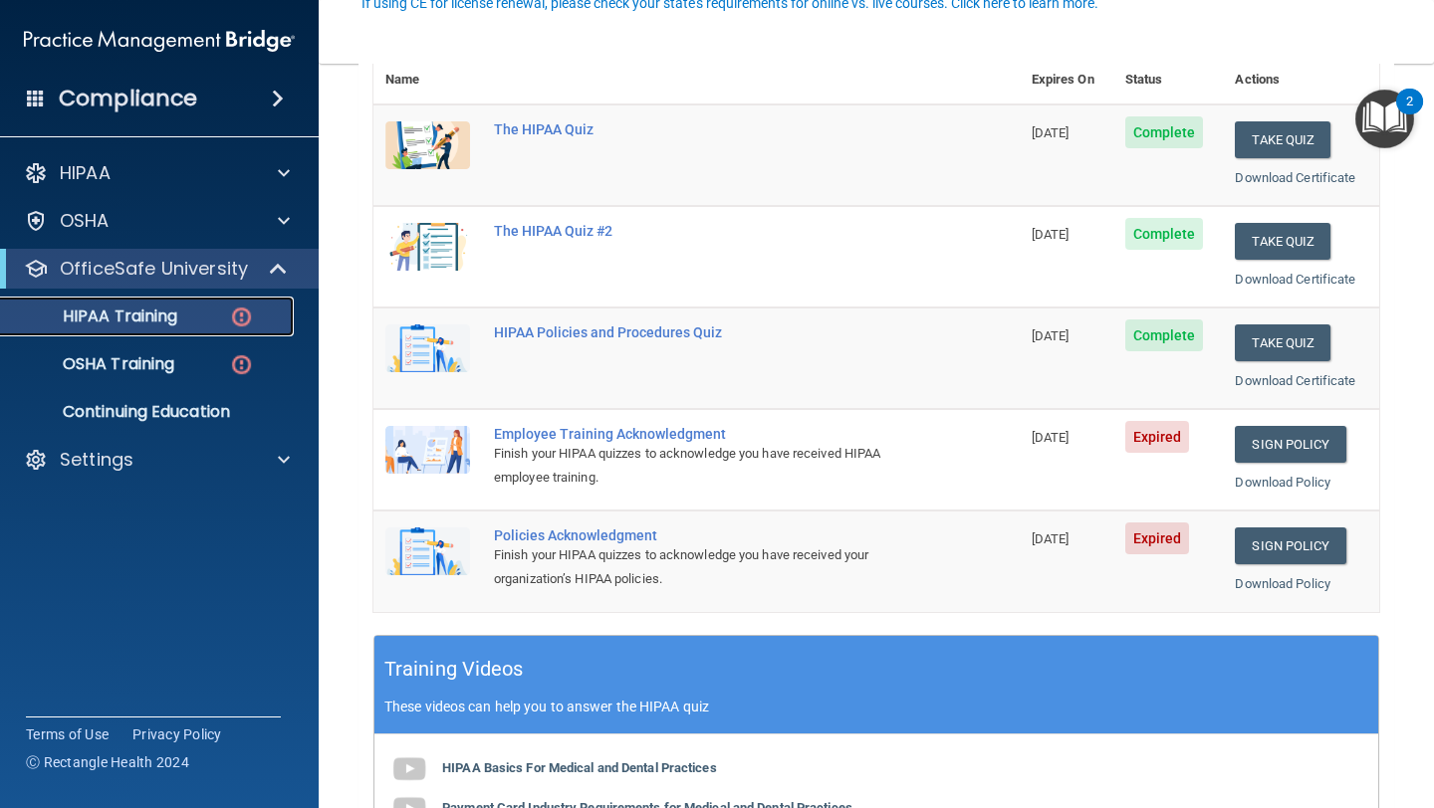
scroll to position [292, 0]
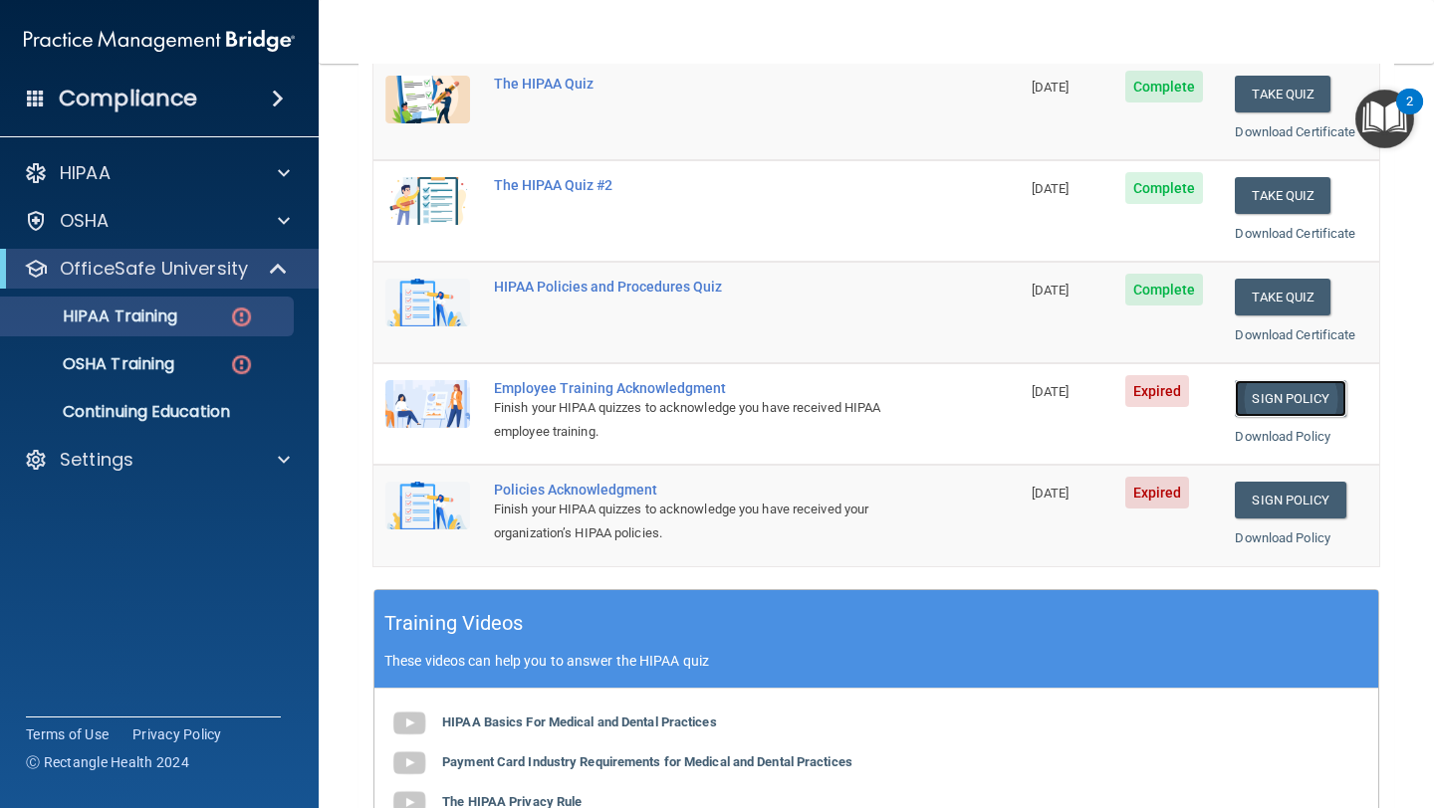
click at [1289, 398] on link "Sign Policy" at bounding box center [1290, 398] width 111 height 37
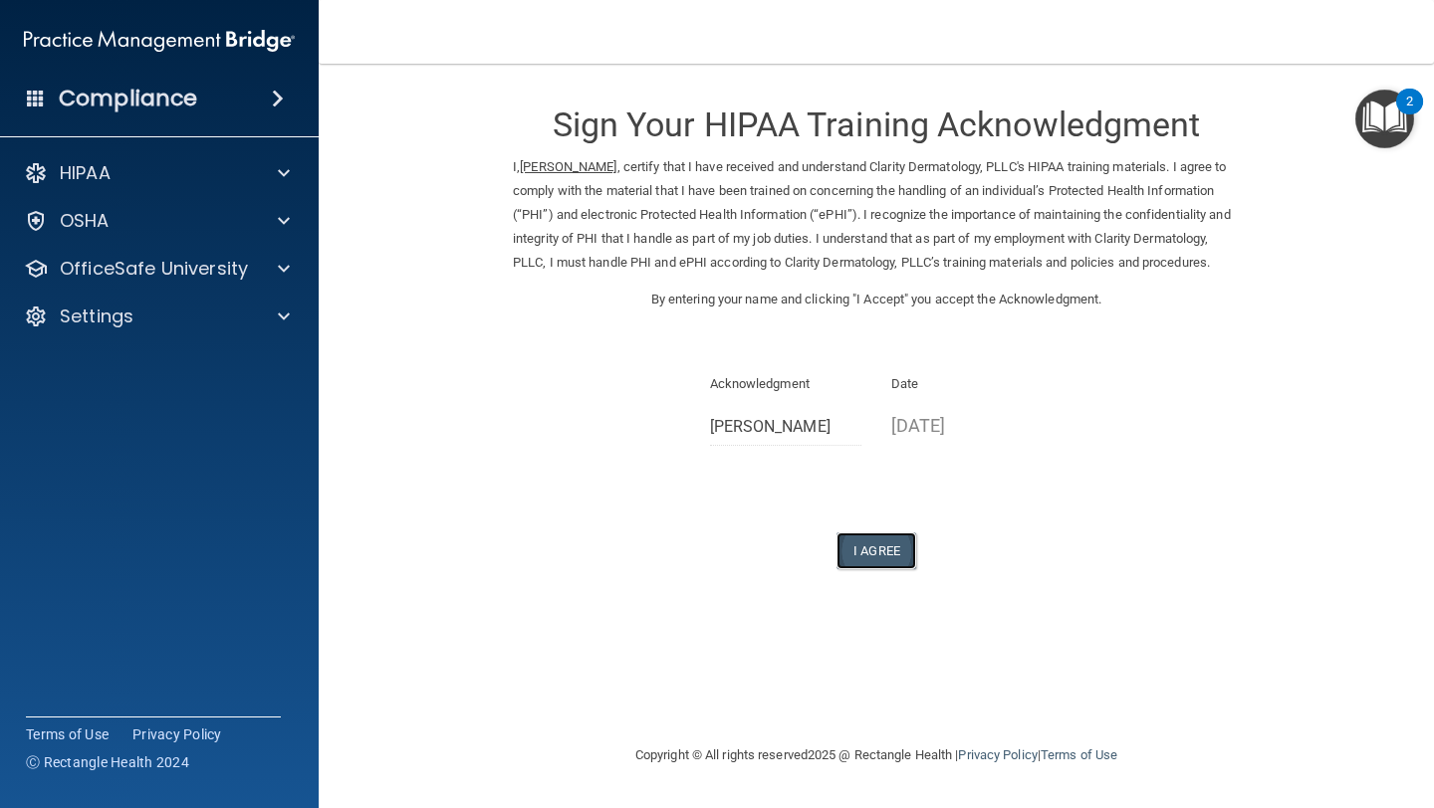
click at [899, 568] on button "I Agree" at bounding box center [876, 551] width 80 height 37
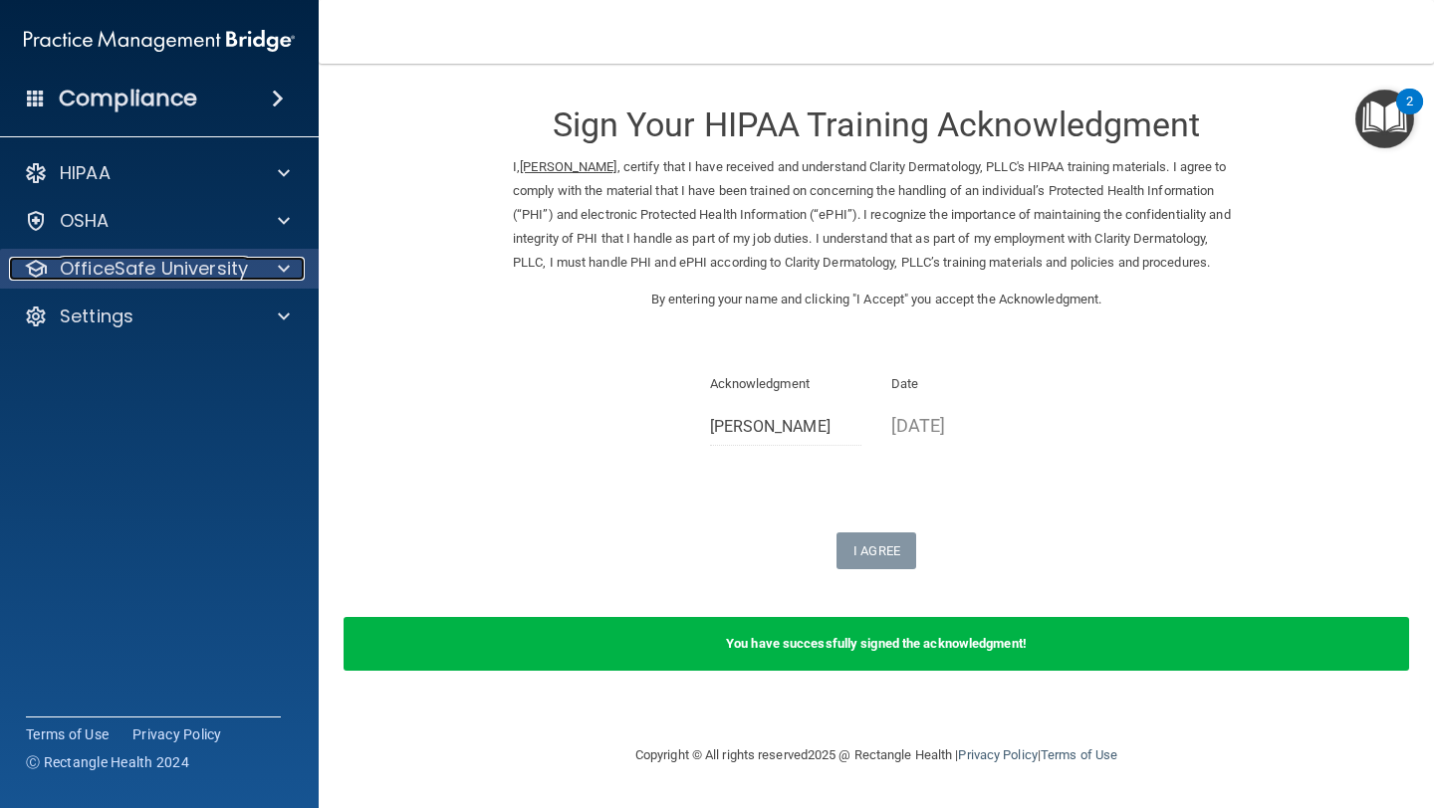
click at [281, 266] on span at bounding box center [284, 269] width 12 height 24
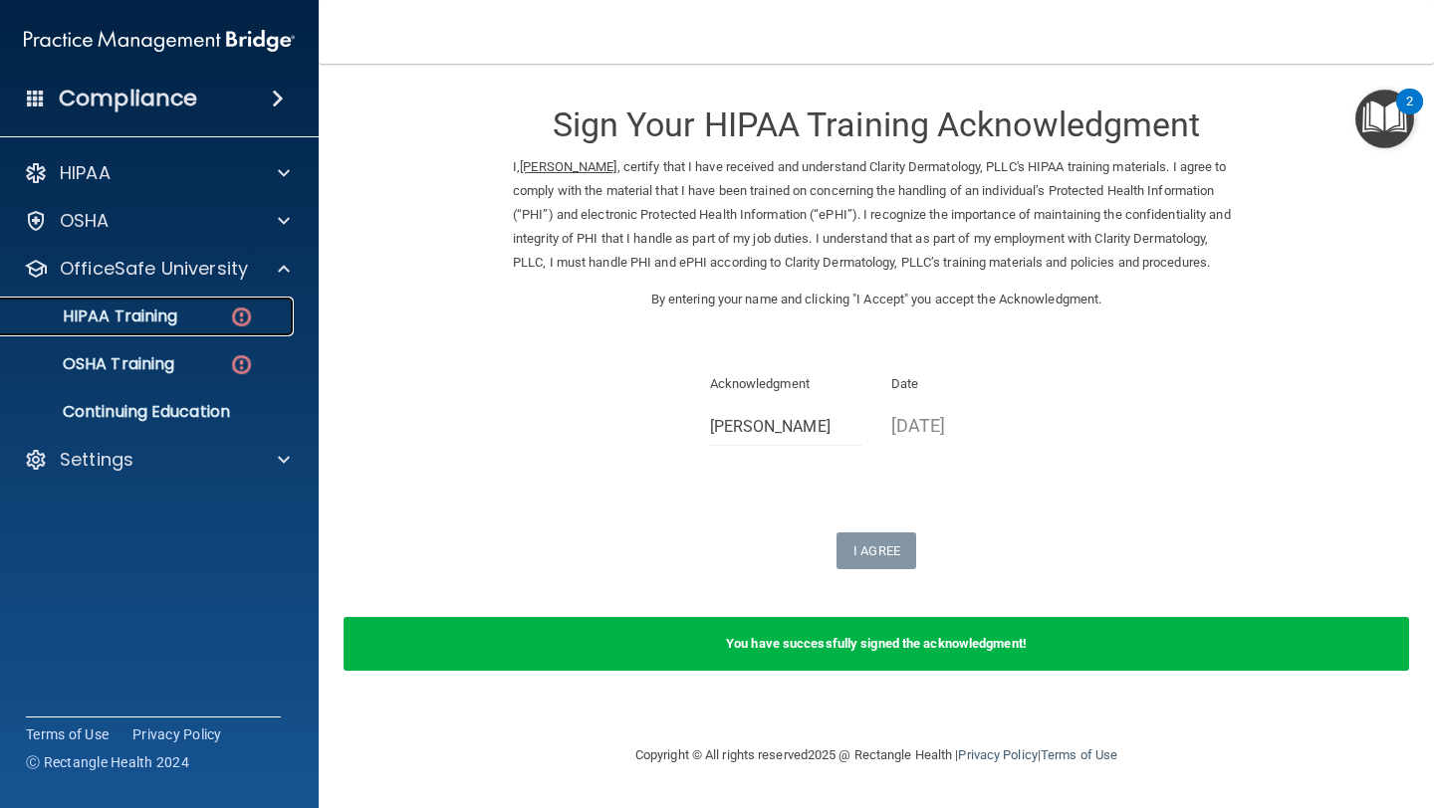
click at [172, 318] on p "HIPAA Training" at bounding box center [95, 317] width 164 height 20
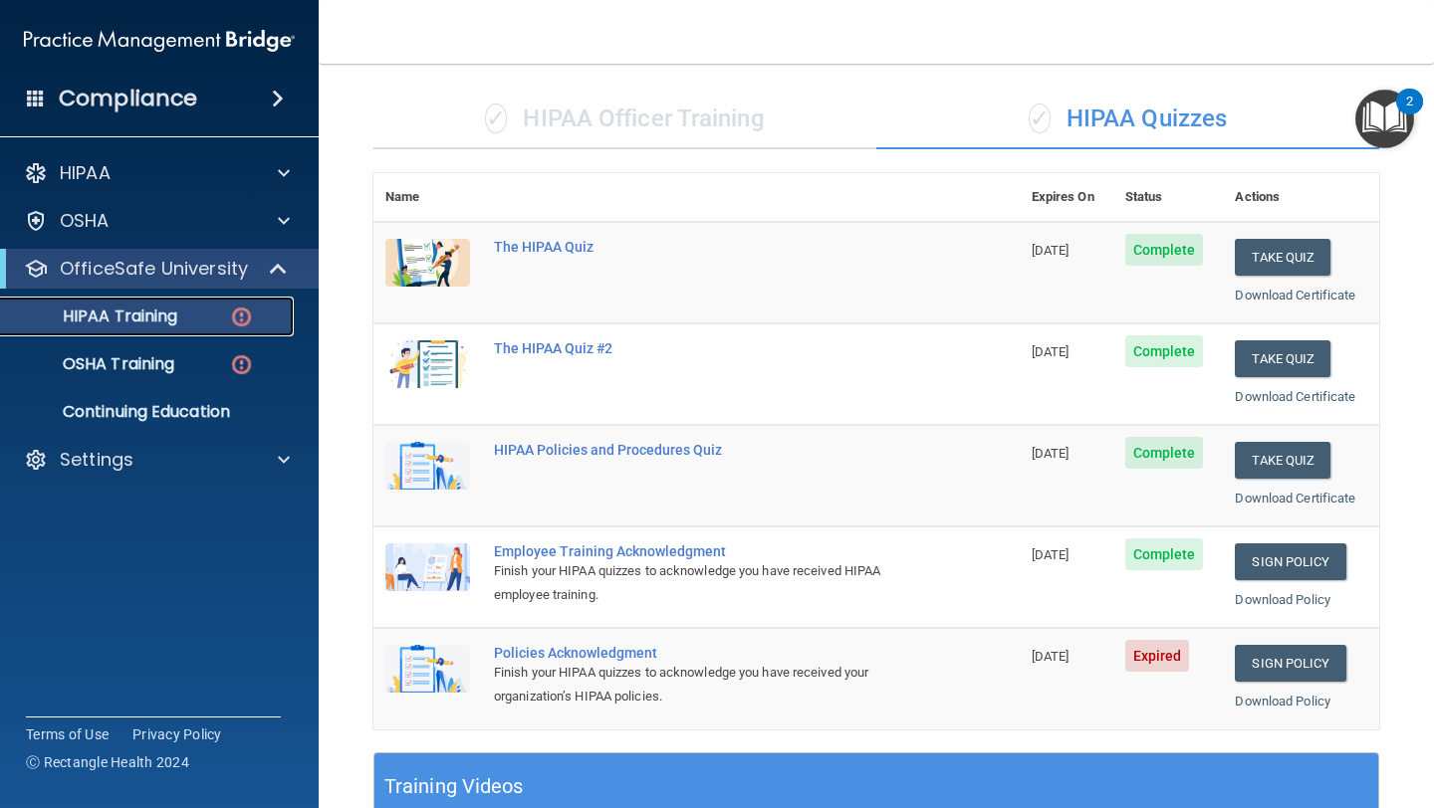
scroll to position [421, 0]
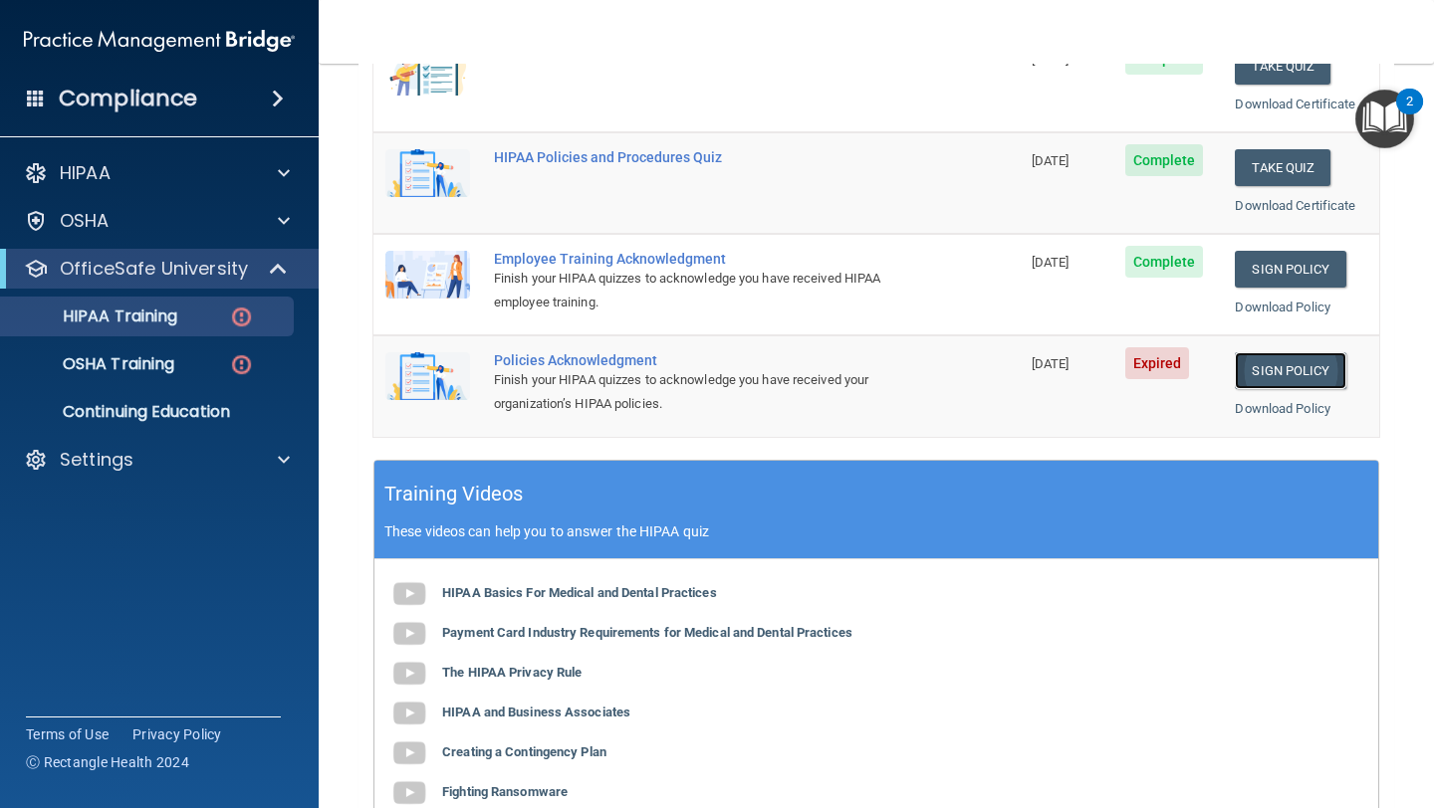
click at [1307, 377] on link "Sign Policy" at bounding box center [1290, 370] width 111 height 37
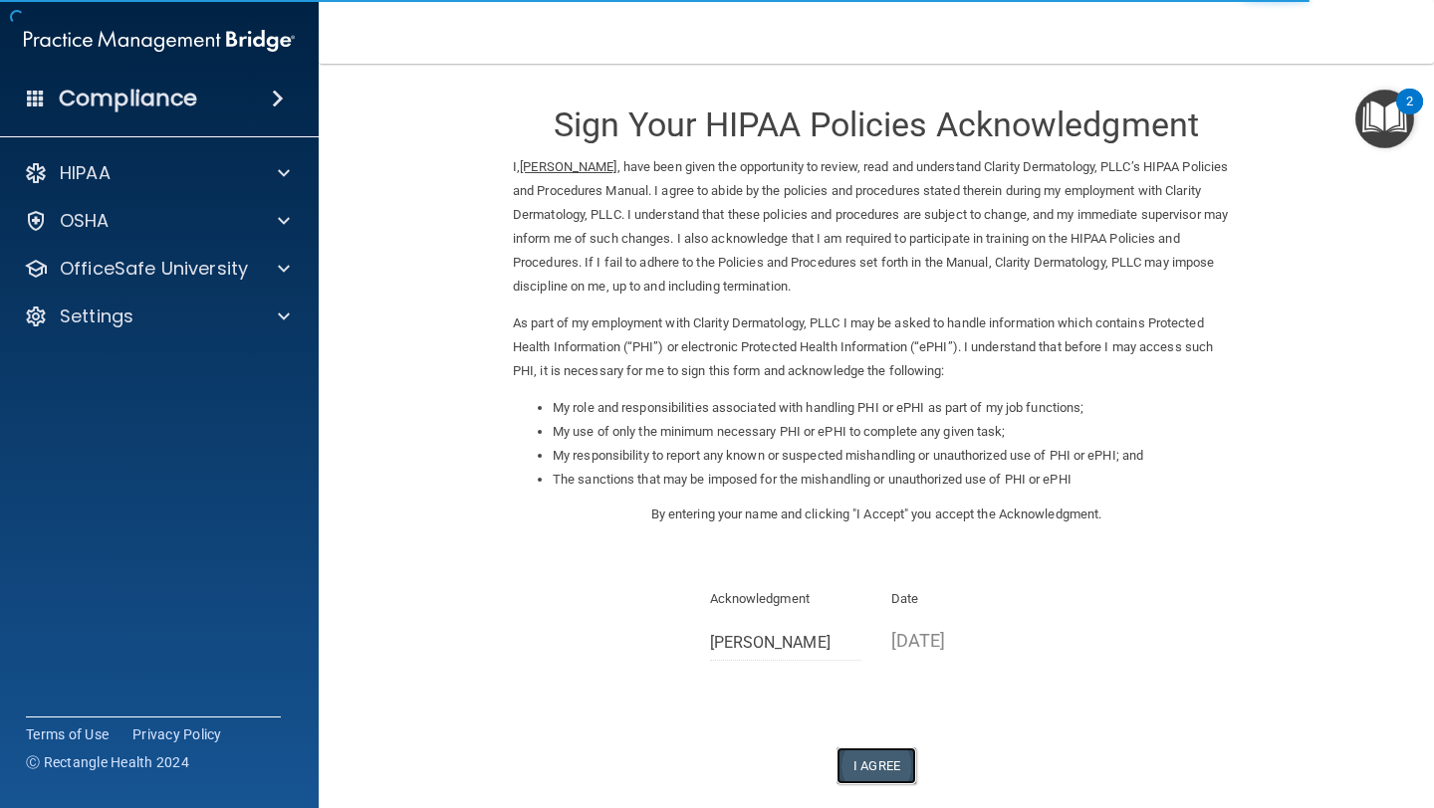
click at [880, 775] on button "I Agree" at bounding box center [876, 766] width 80 height 37
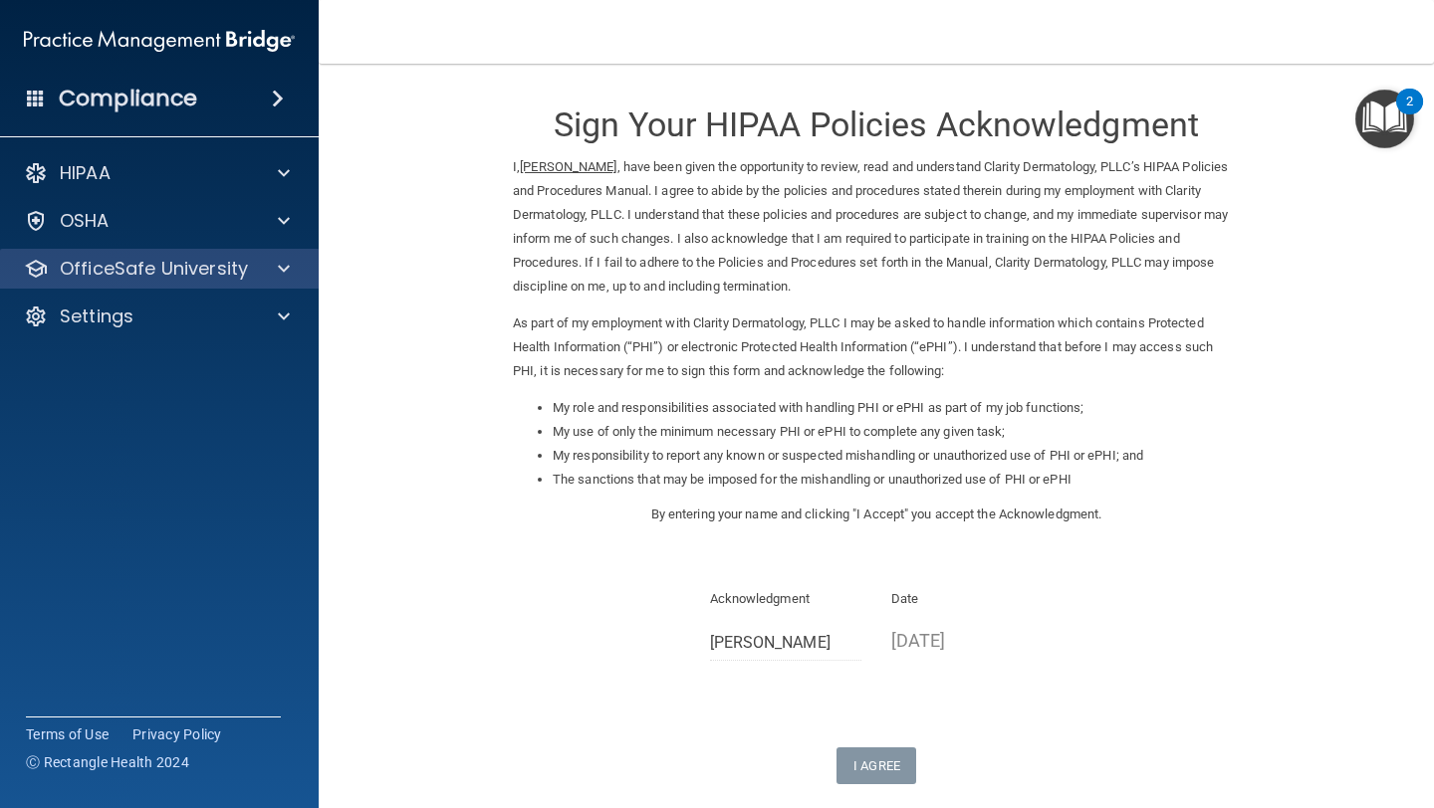
click at [283, 281] on div "OfficeSafe University" at bounding box center [160, 269] width 320 height 40
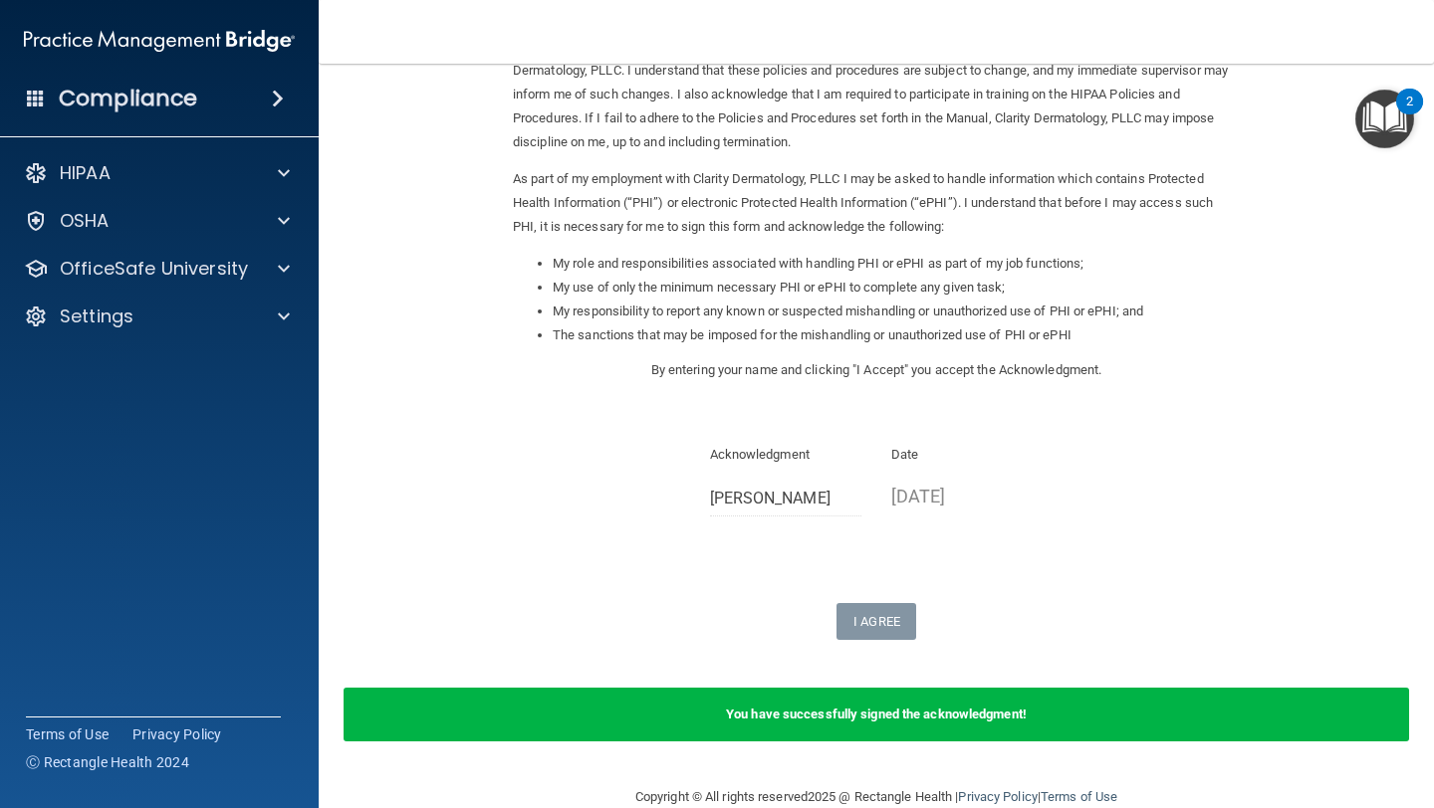
scroll to position [181, 0]
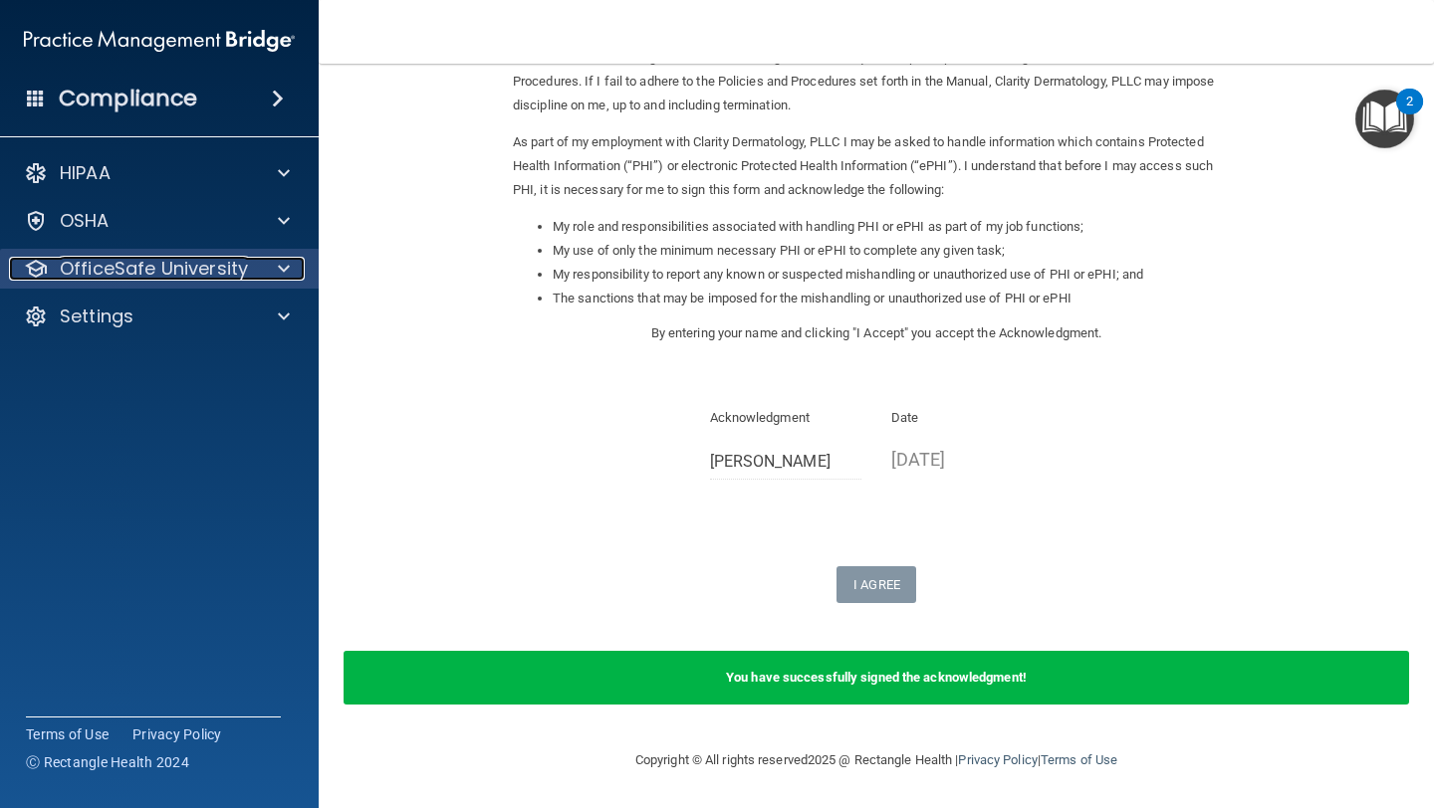
click at [281, 269] on span at bounding box center [284, 269] width 12 height 24
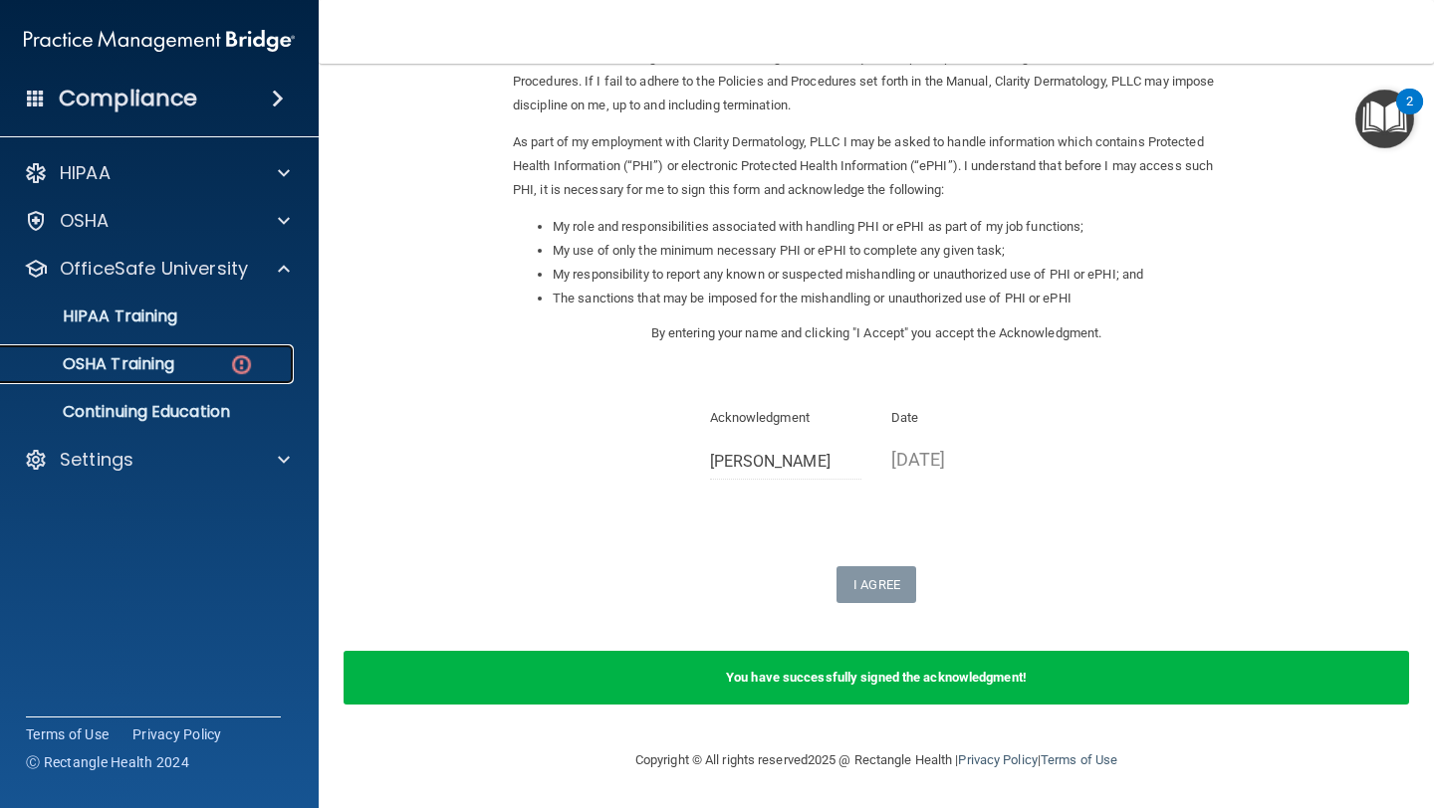
click at [154, 367] on p "OSHA Training" at bounding box center [93, 364] width 161 height 20
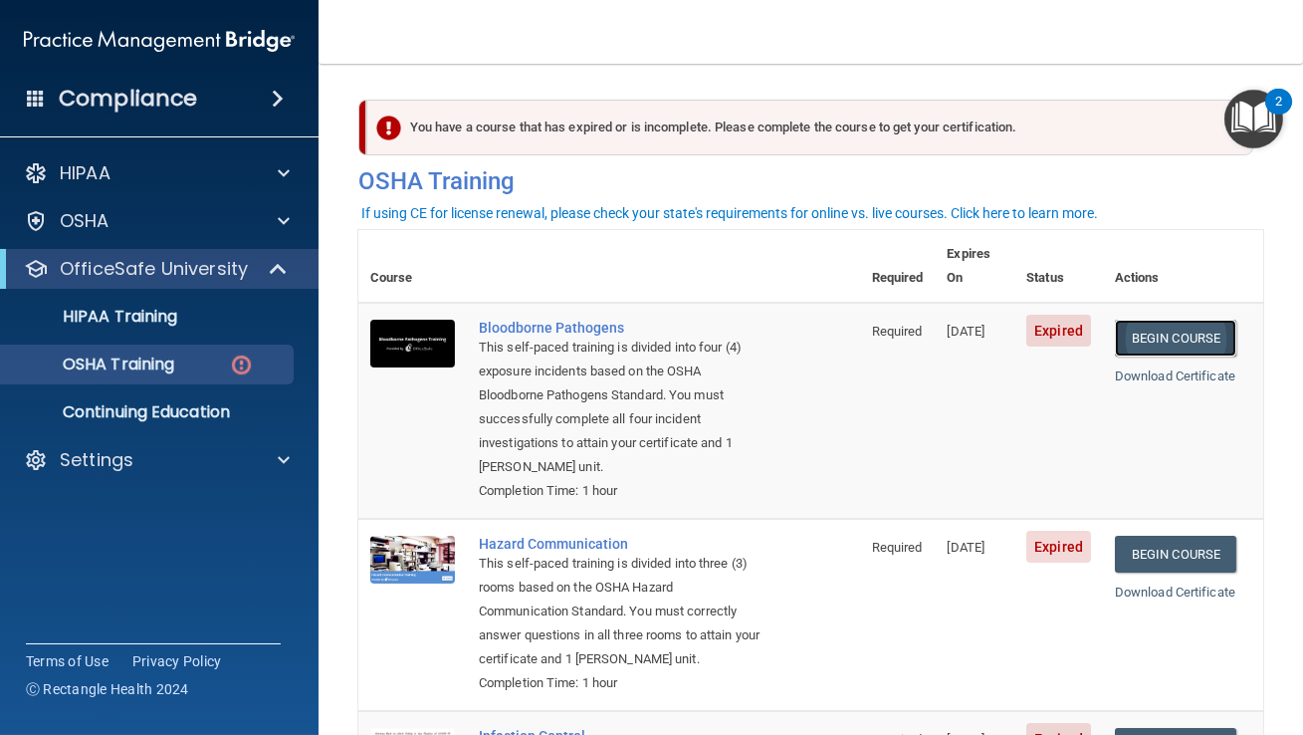
click at [1179, 320] on link "Begin Course" at bounding box center [1175, 338] width 121 height 37
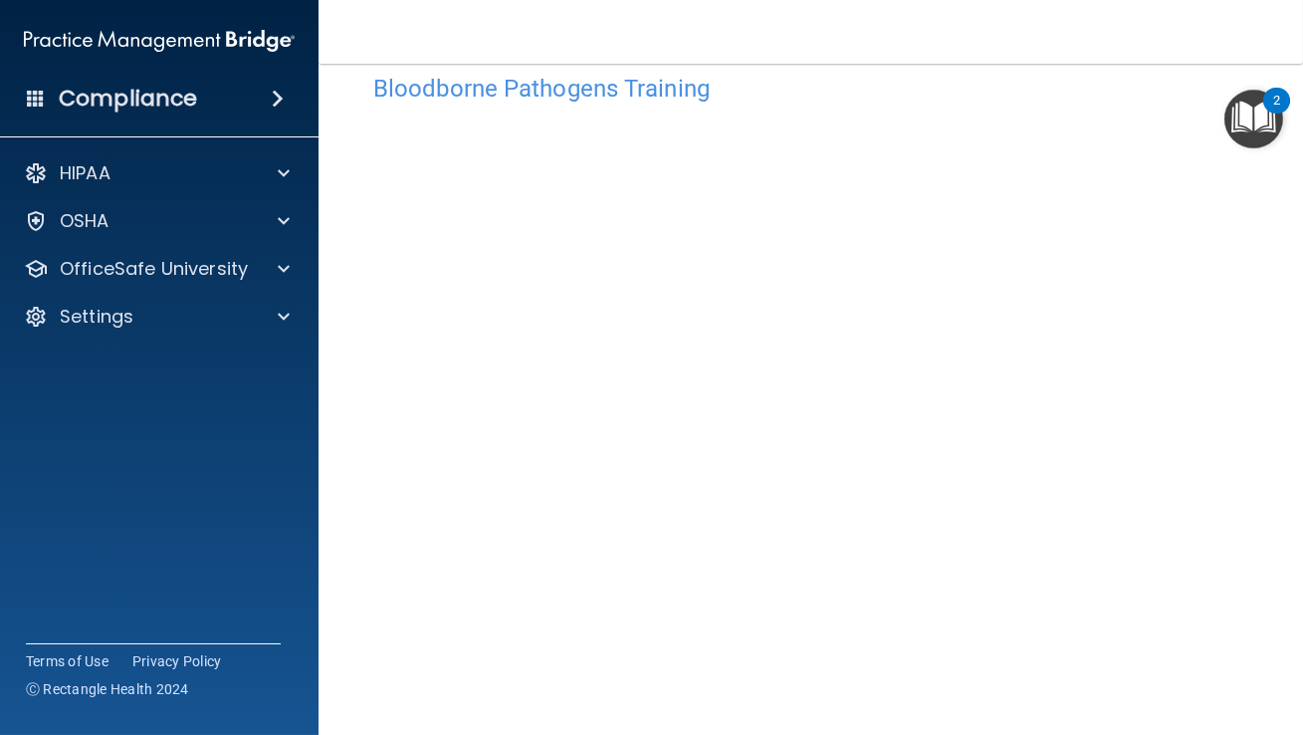
scroll to position [67, 0]
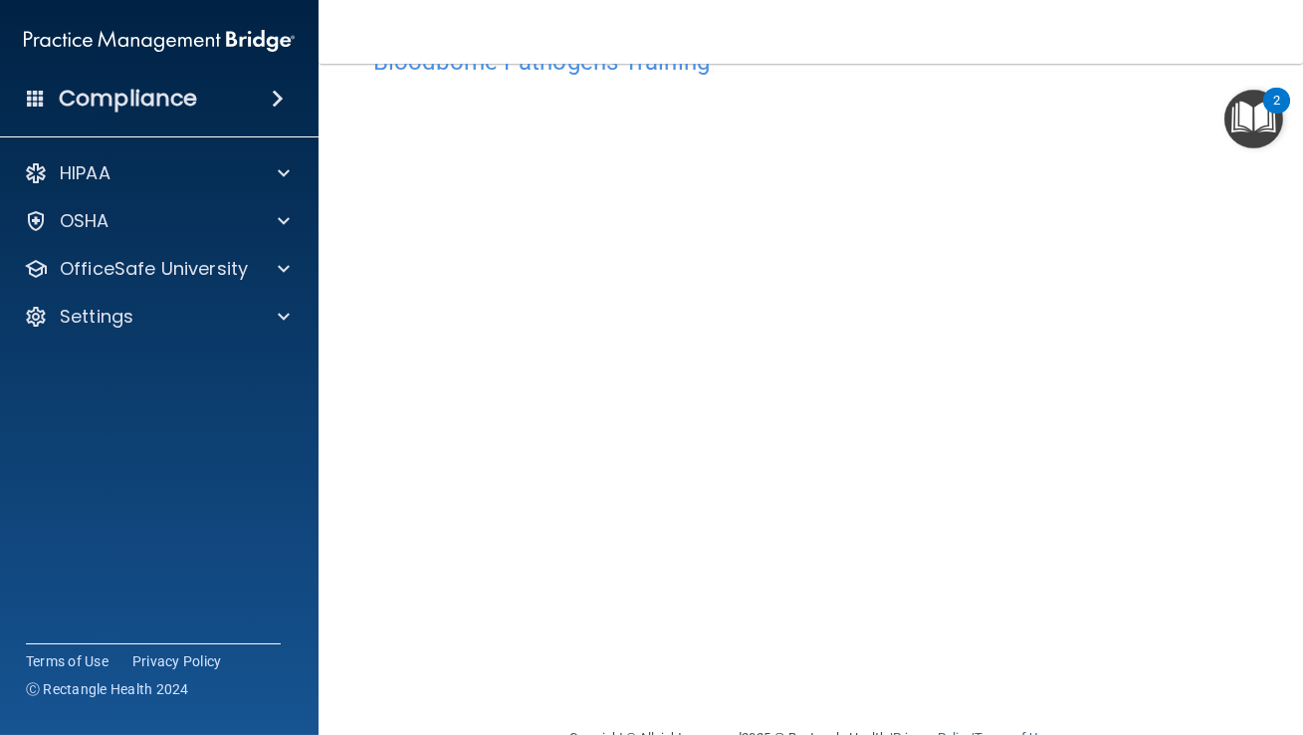
click at [1233, 141] on img "Open Resource Center, 2 new notifications" at bounding box center [1254, 119] width 59 height 59
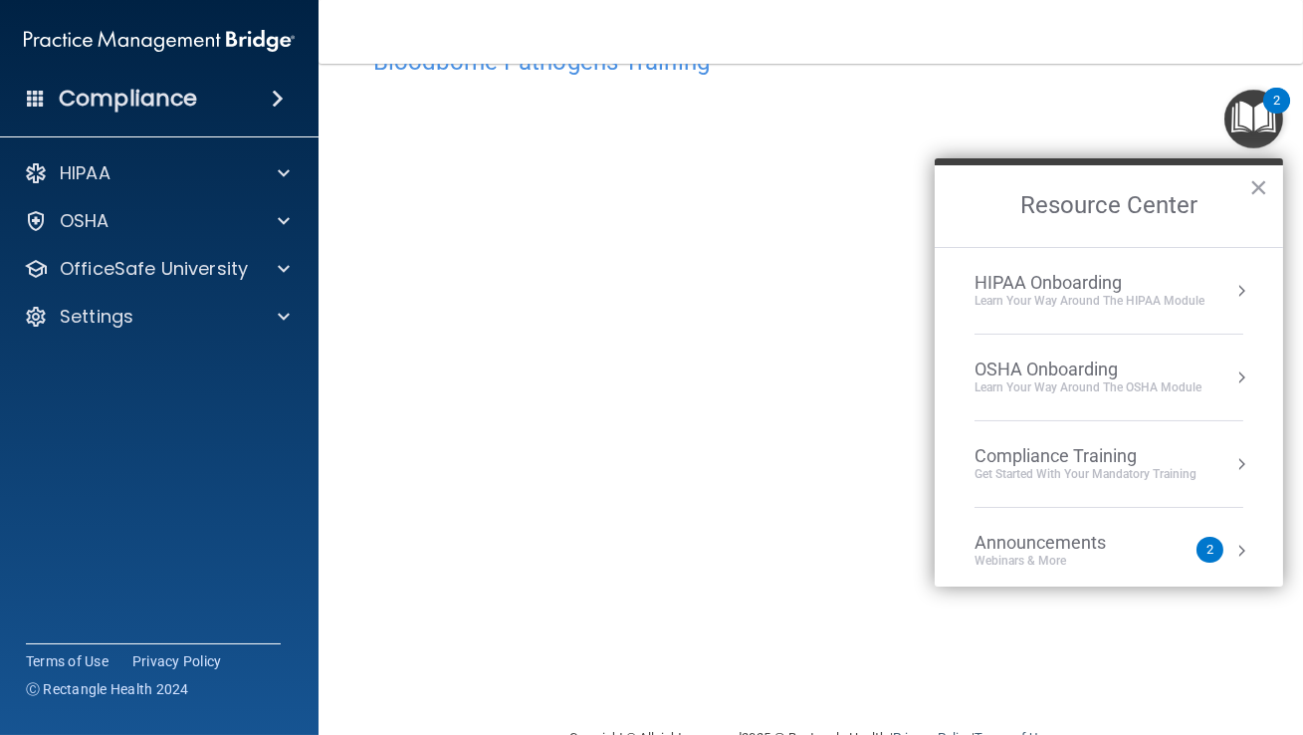
click at [1221, 158] on div "Resource Center ×" at bounding box center [1109, 202] width 348 height 89
click at [1259, 182] on button "×" at bounding box center [1258, 187] width 19 height 32
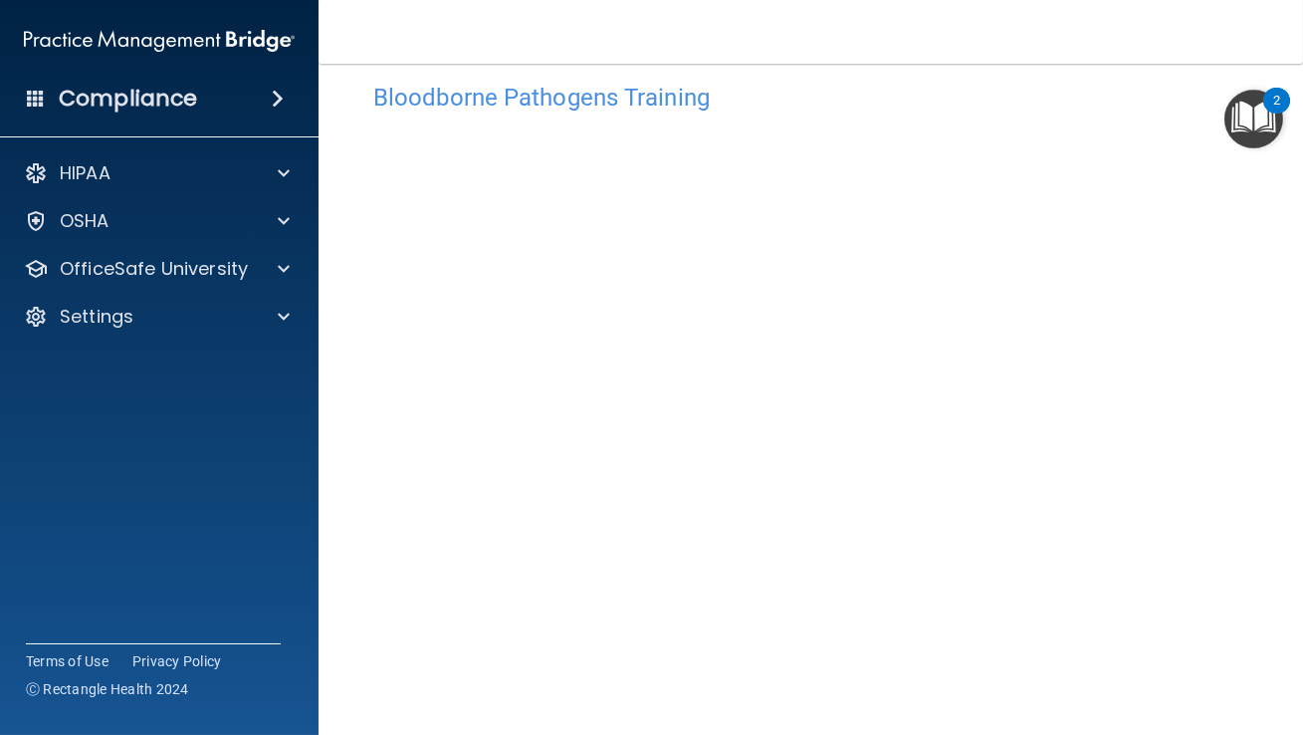
scroll to position [17, 0]
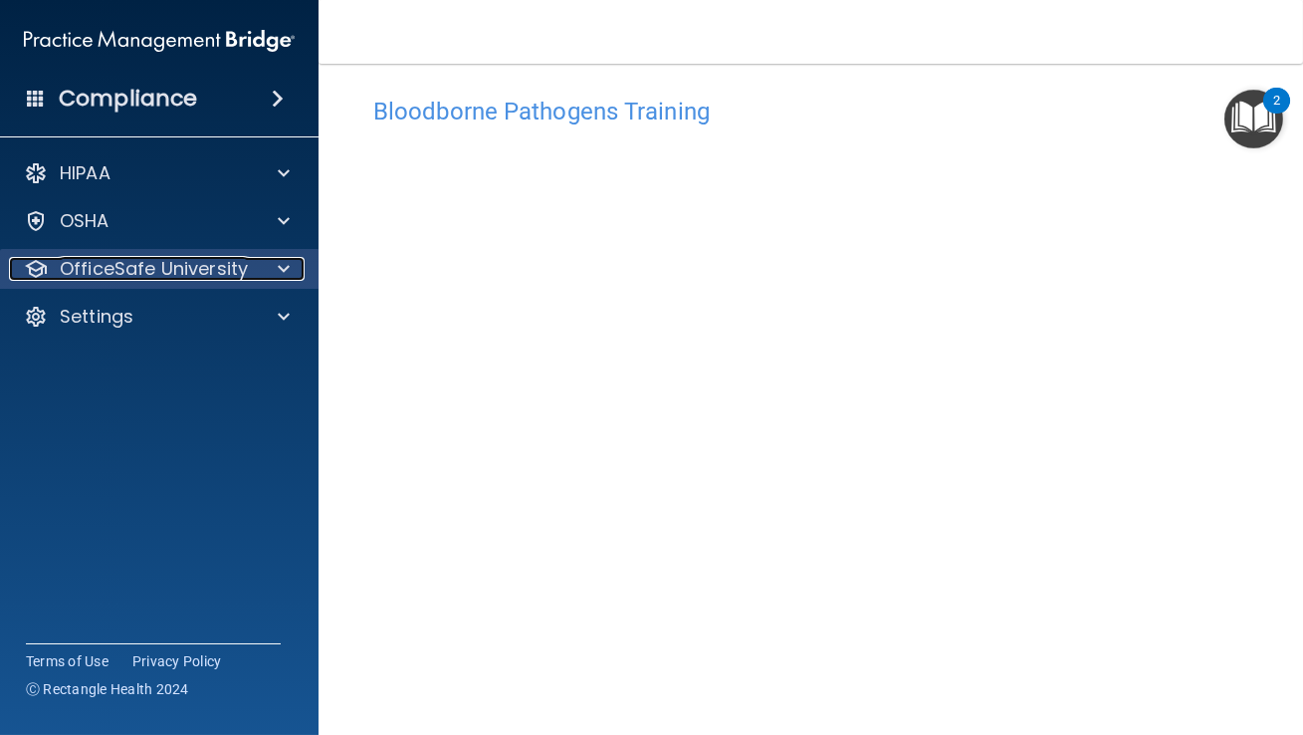
click at [290, 271] on div at bounding box center [281, 269] width 50 height 24
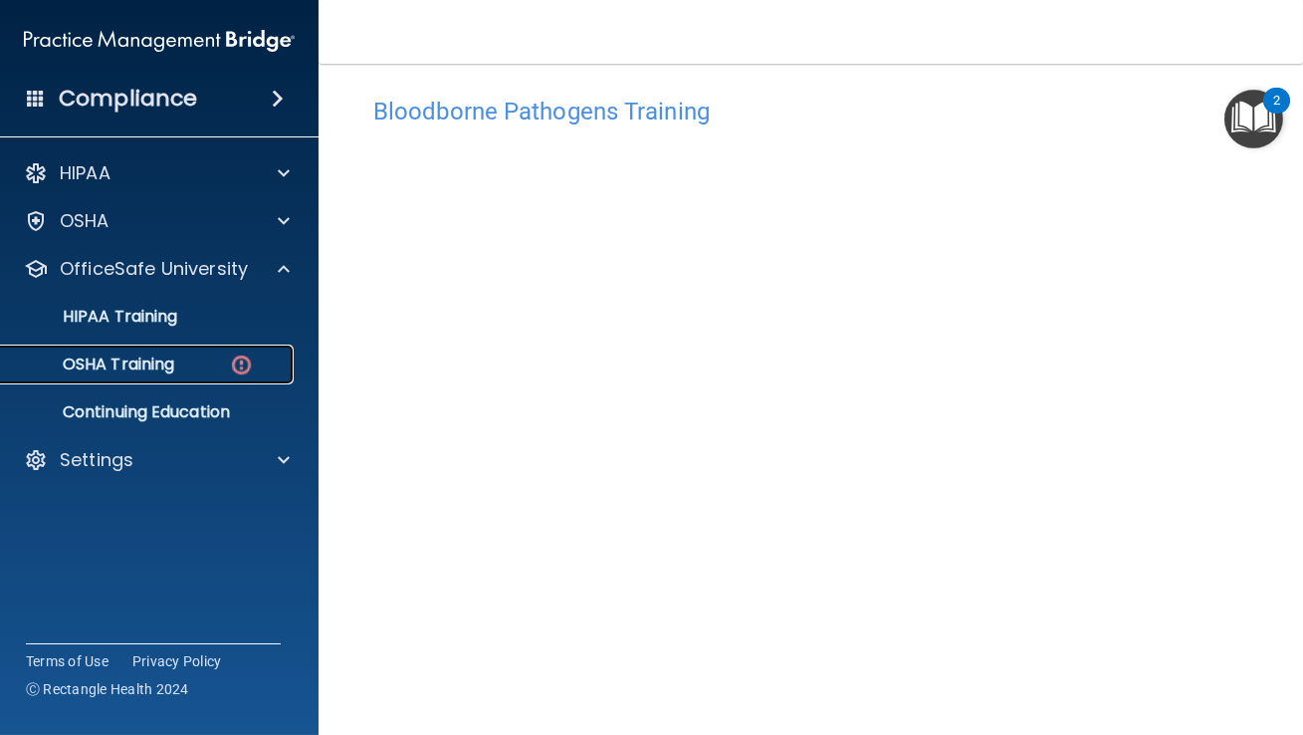
click at [166, 367] on p "OSHA Training" at bounding box center [93, 364] width 161 height 20
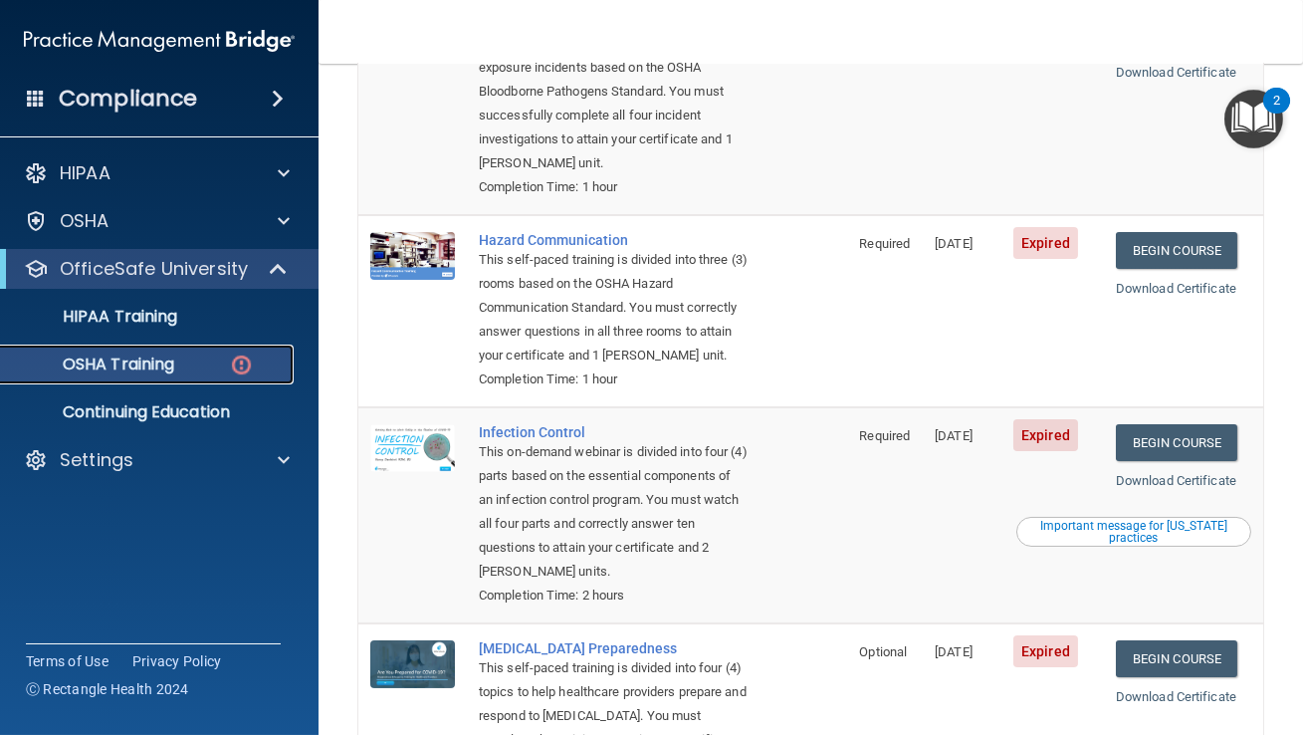
scroll to position [304, 0]
click at [1207, 232] on link "Begin Course" at bounding box center [1176, 250] width 121 height 37
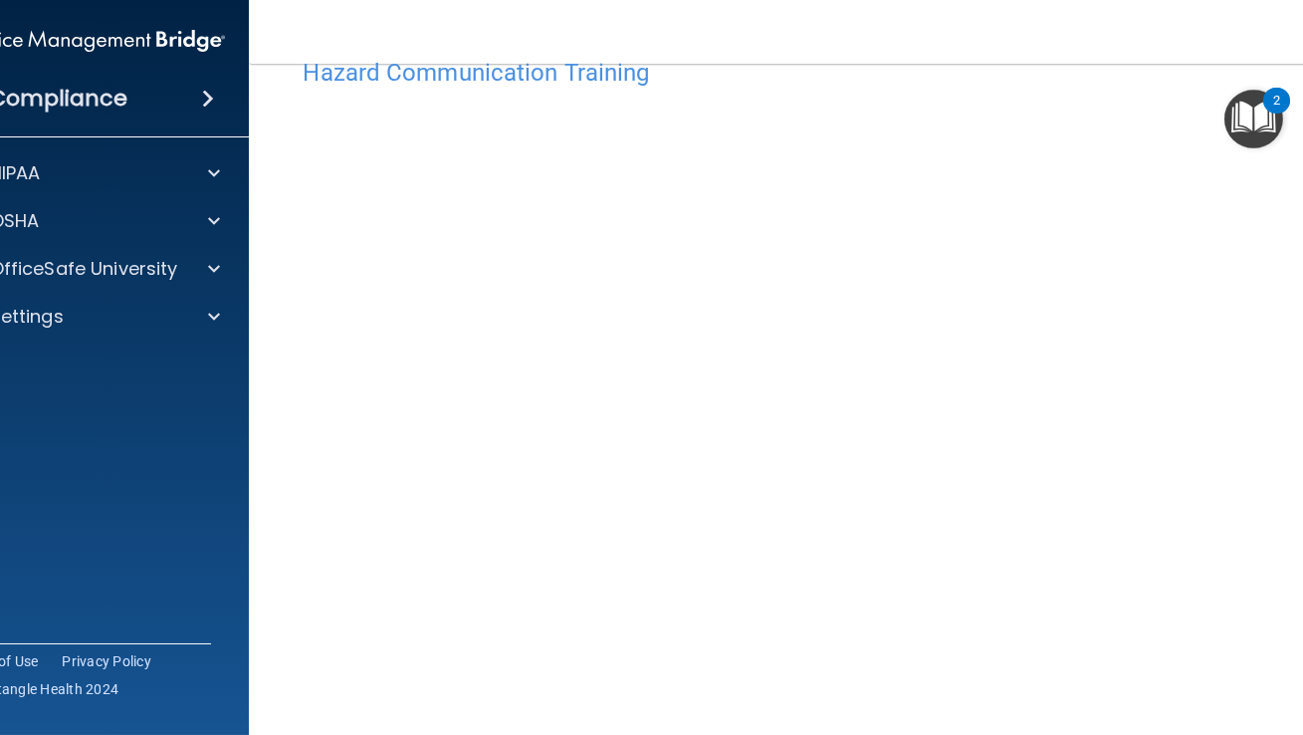
scroll to position [80, 0]
click at [857, 732] on div "Hazard Communication Training This course doesn’t expire until 08/07/2025. Are …" at bounding box center [811, 391] width 1045 height 734
click at [1277, 142] on img "Open Resource Center, 2 new notifications" at bounding box center [1254, 119] width 59 height 59
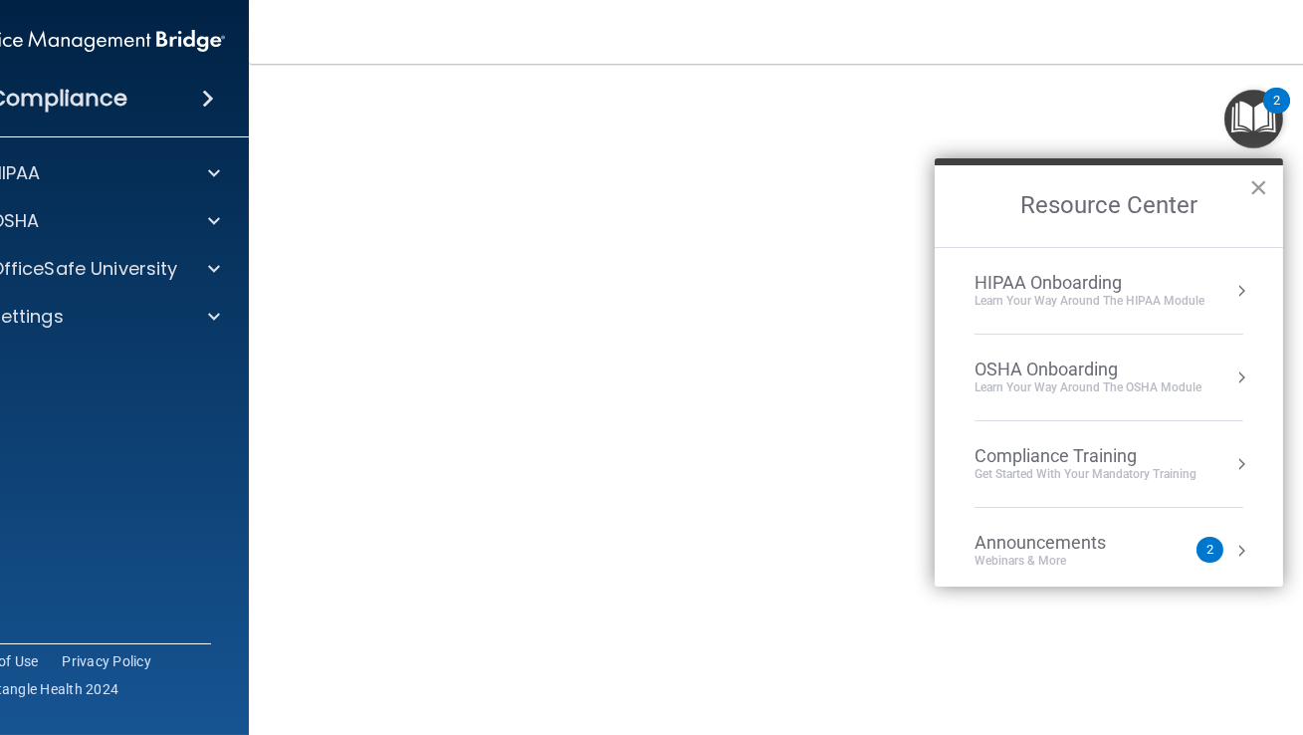
click at [1257, 190] on button "×" at bounding box center [1258, 187] width 19 height 32
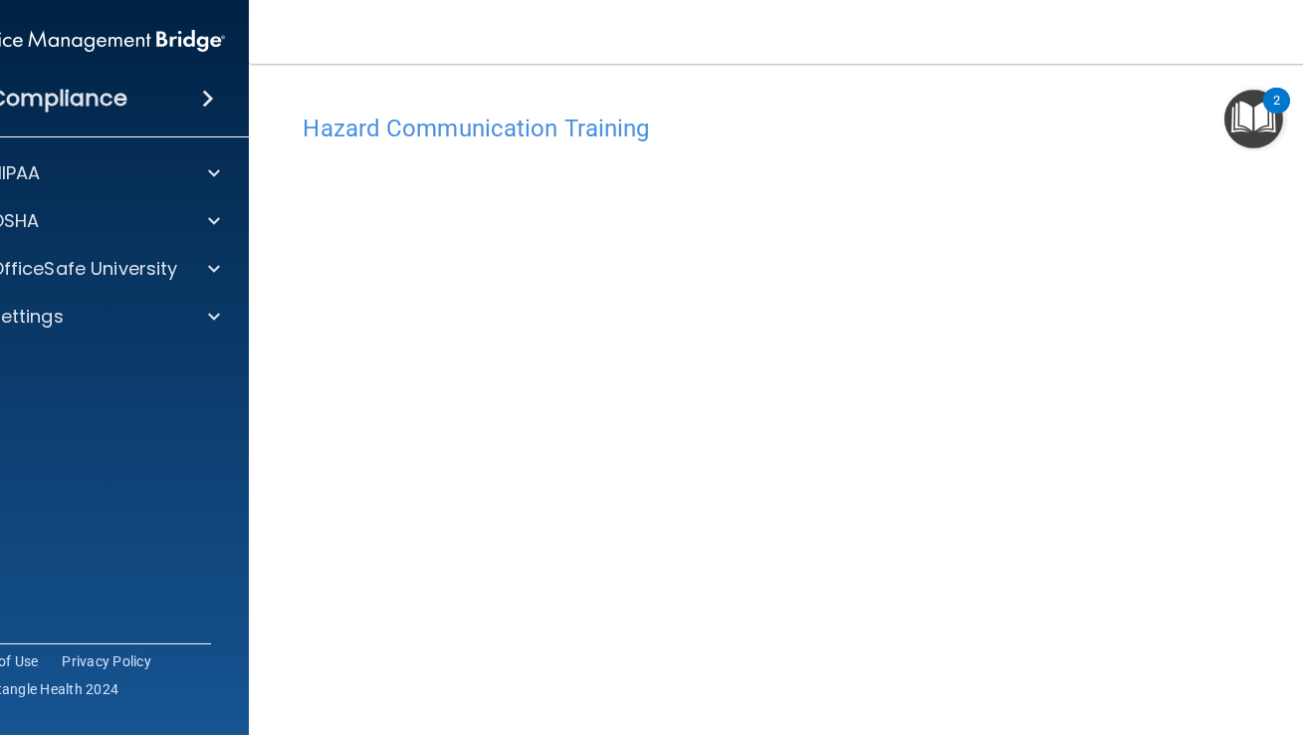
scroll to position [83, 0]
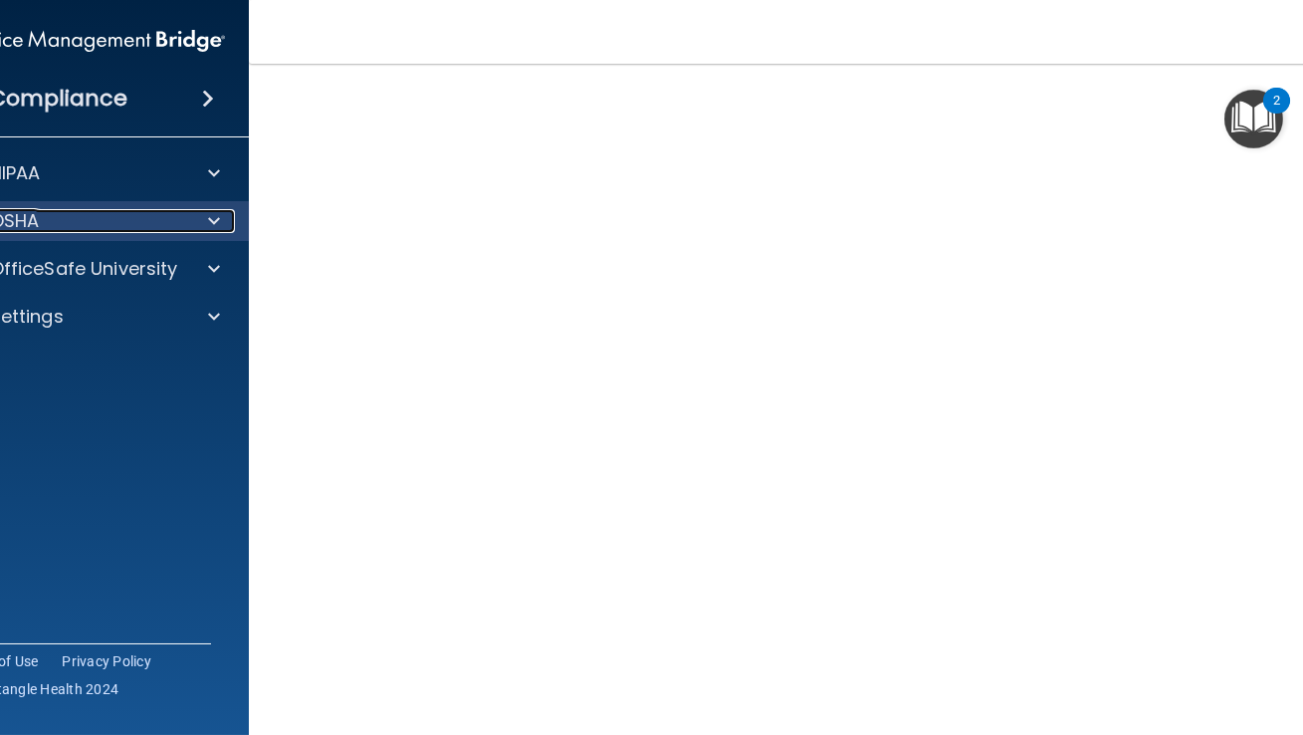
click at [222, 214] on div at bounding box center [210, 221] width 50 height 24
click at [86, 234] on div "OSHA" at bounding box center [90, 221] width 320 height 40
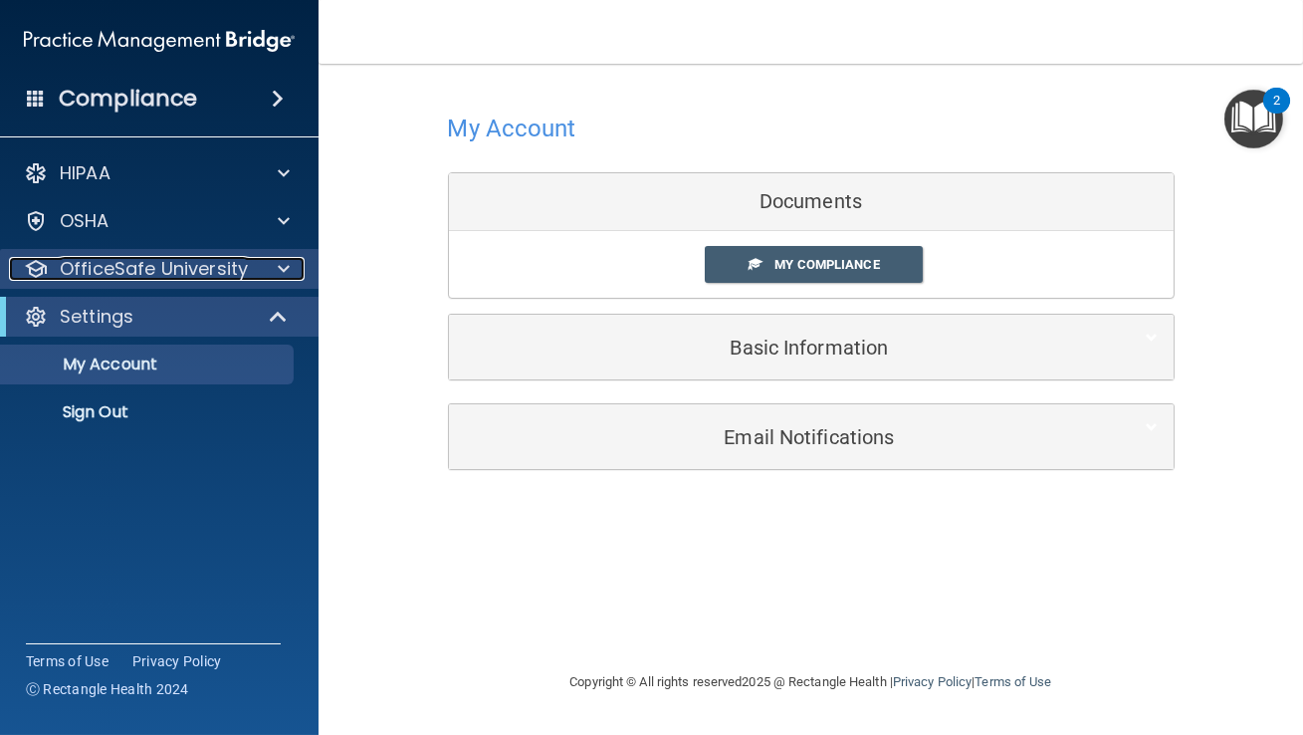
click at [253, 273] on div "OfficeSafe University" at bounding box center [132, 269] width 247 height 24
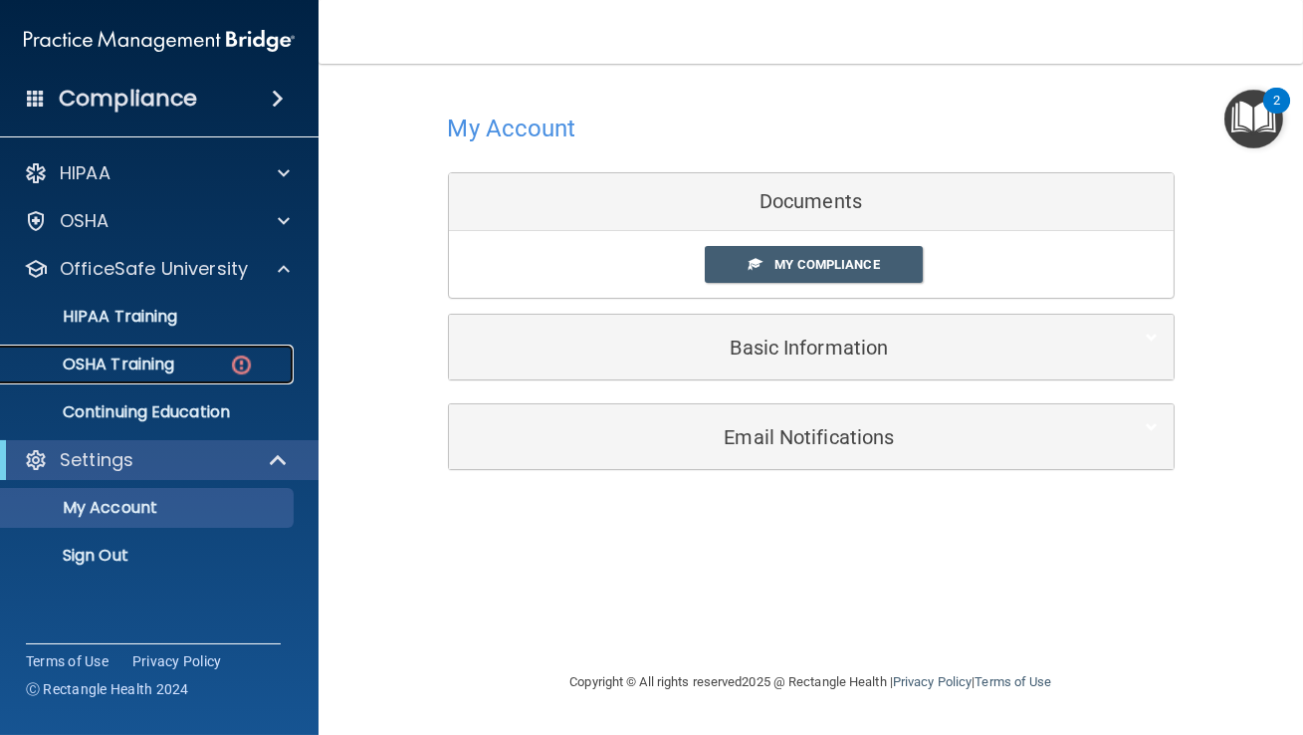
click at [140, 364] on p "OSHA Training" at bounding box center [93, 364] width 161 height 20
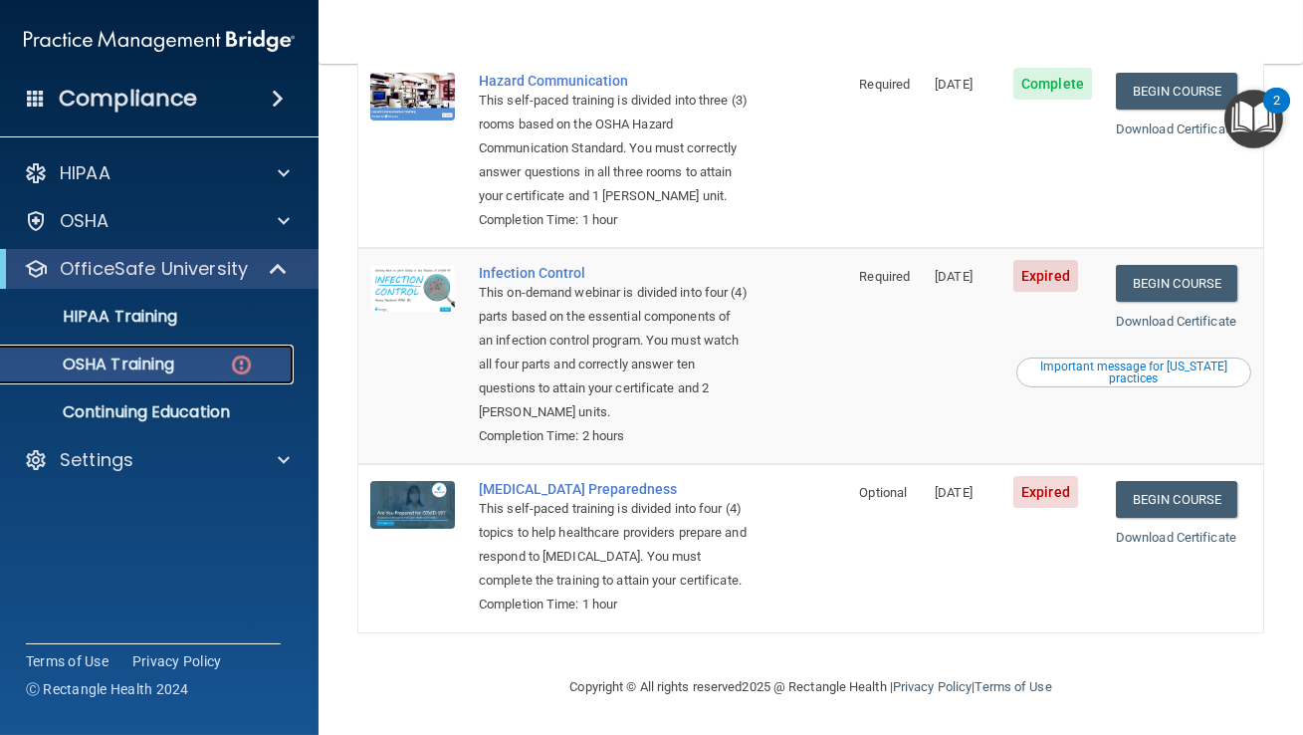
scroll to position [478, 0]
click at [1213, 267] on link "Begin Course" at bounding box center [1176, 283] width 121 height 37
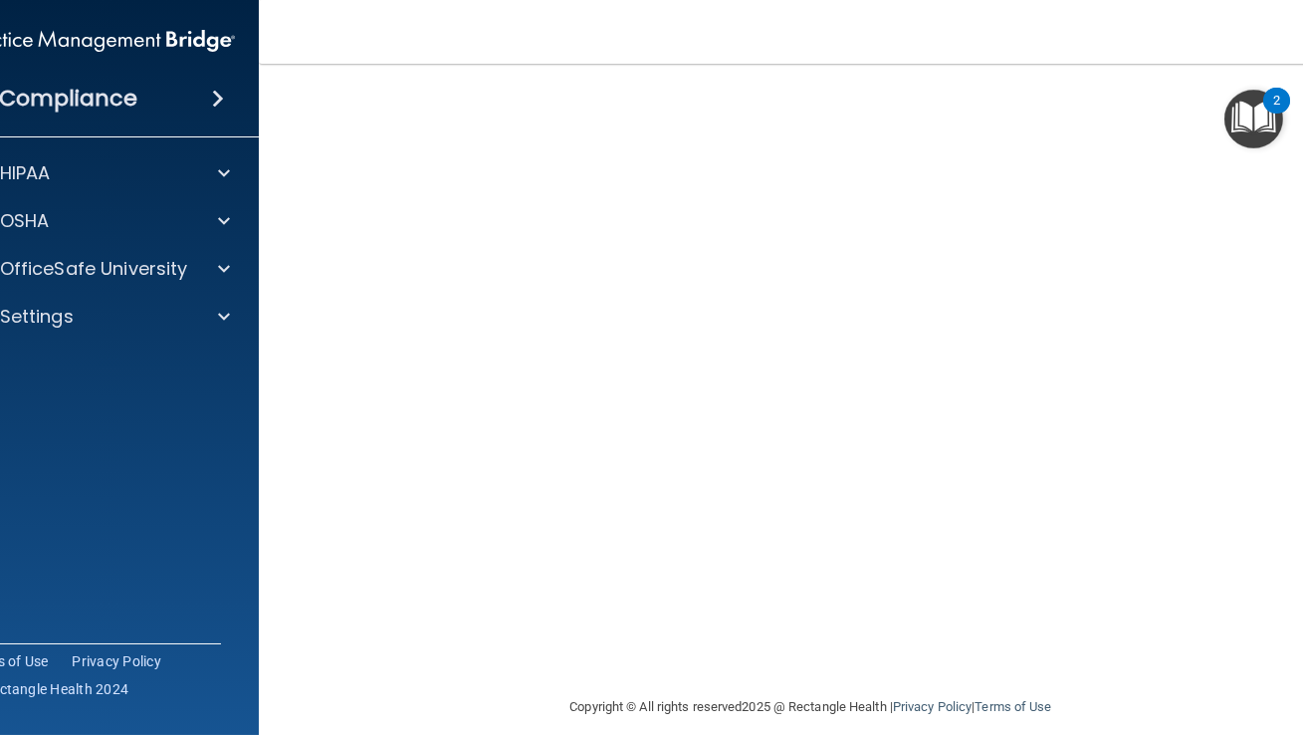
scroll to position [116, 0]
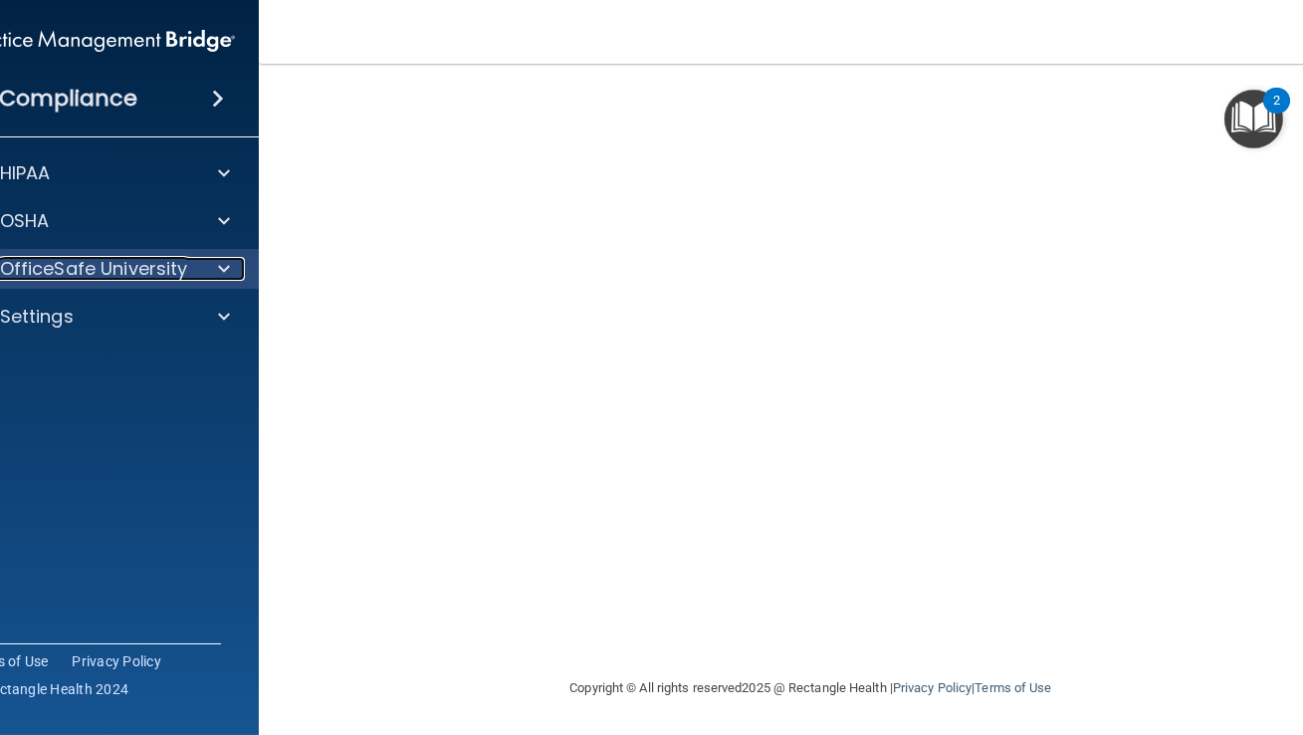
click at [226, 264] on span at bounding box center [224, 269] width 12 height 24
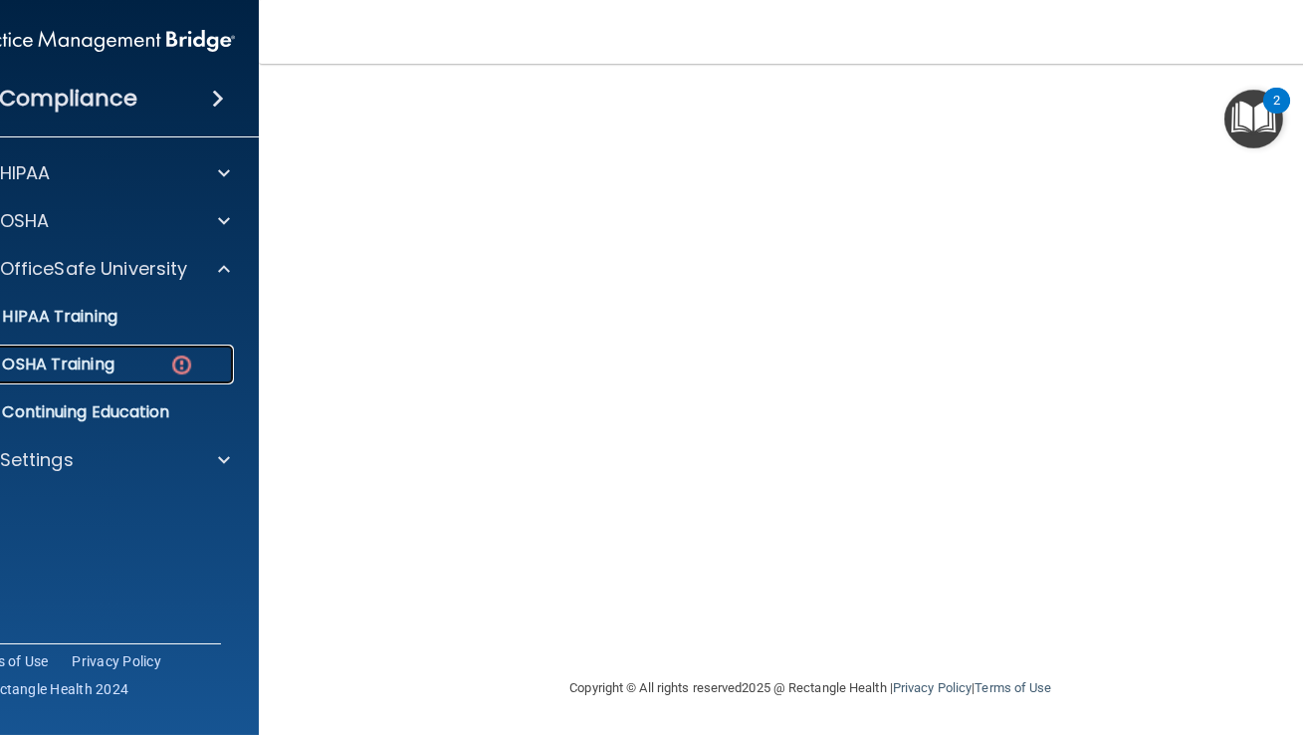
click at [116, 372] on div "OSHA Training" at bounding box center [89, 364] width 272 height 20
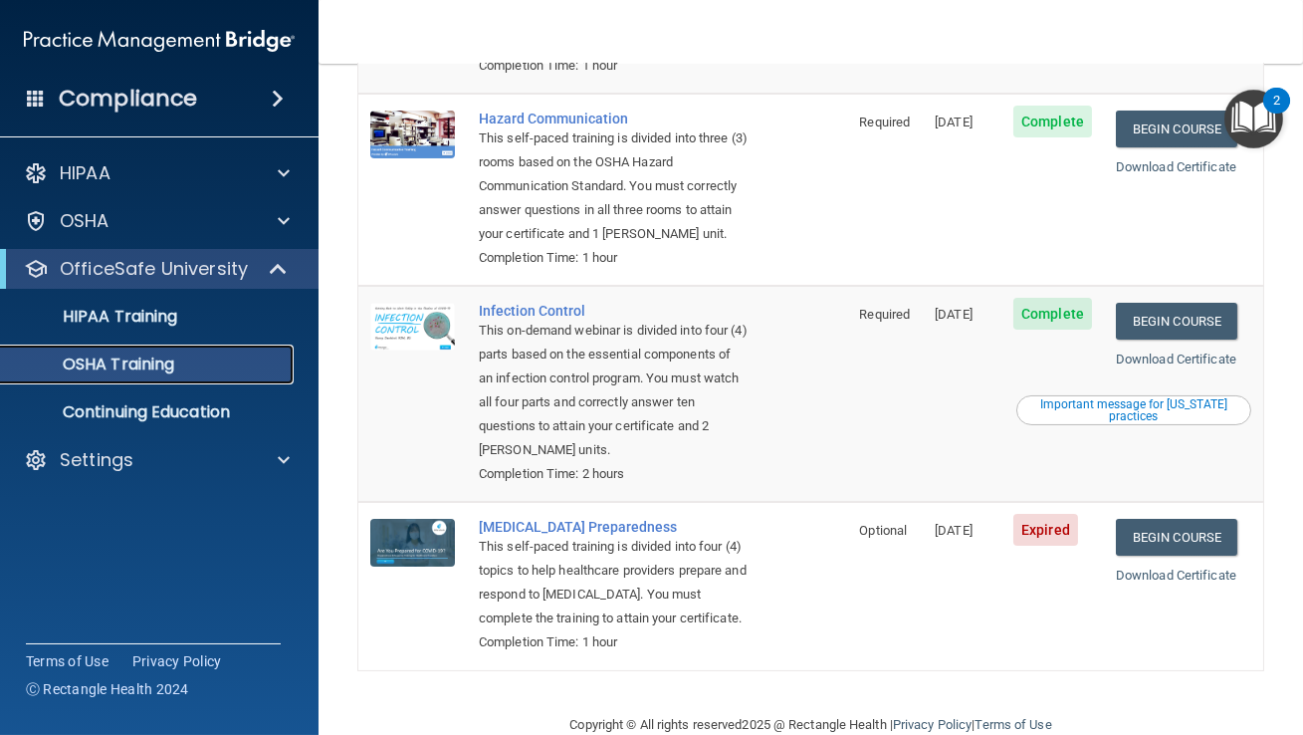
scroll to position [433, 0]
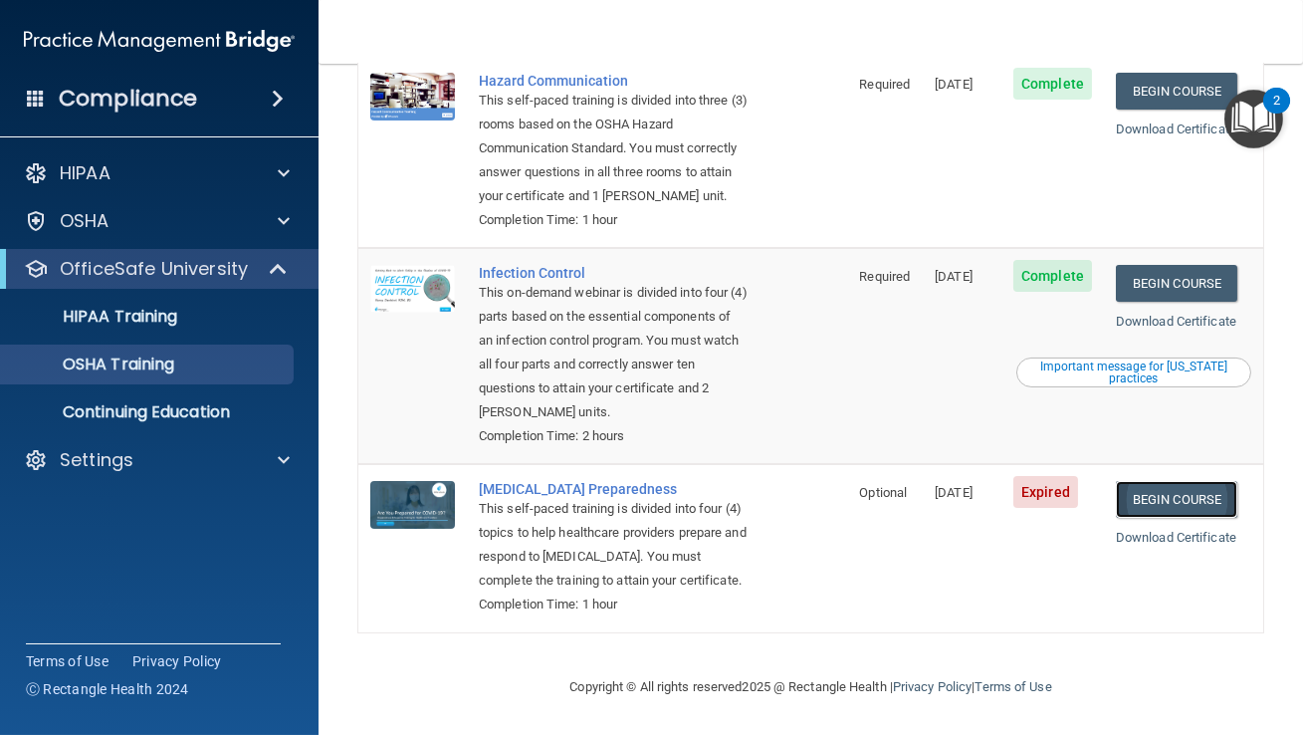
click at [1144, 481] on link "Begin Course" at bounding box center [1176, 499] width 121 height 37
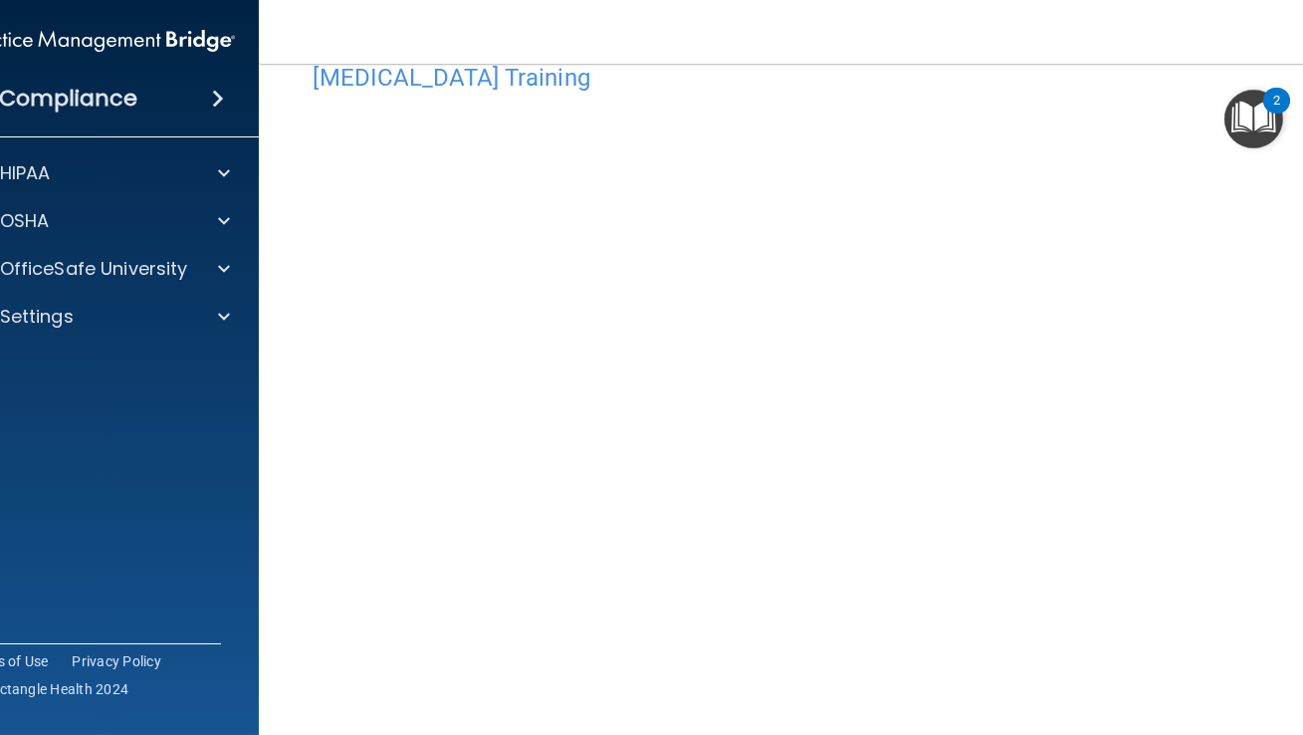
scroll to position [52, 0]
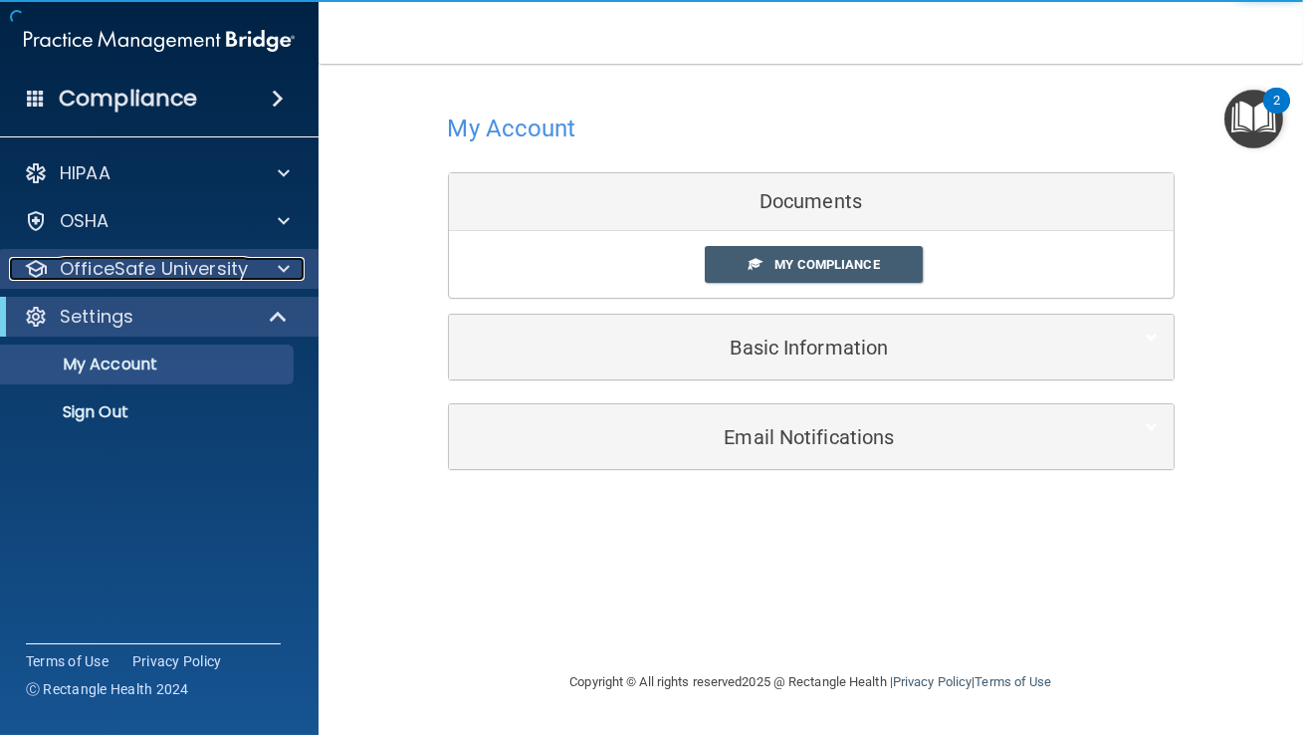
click at [296, 272] on div at bounding box center [281, 269] width 50 height 24
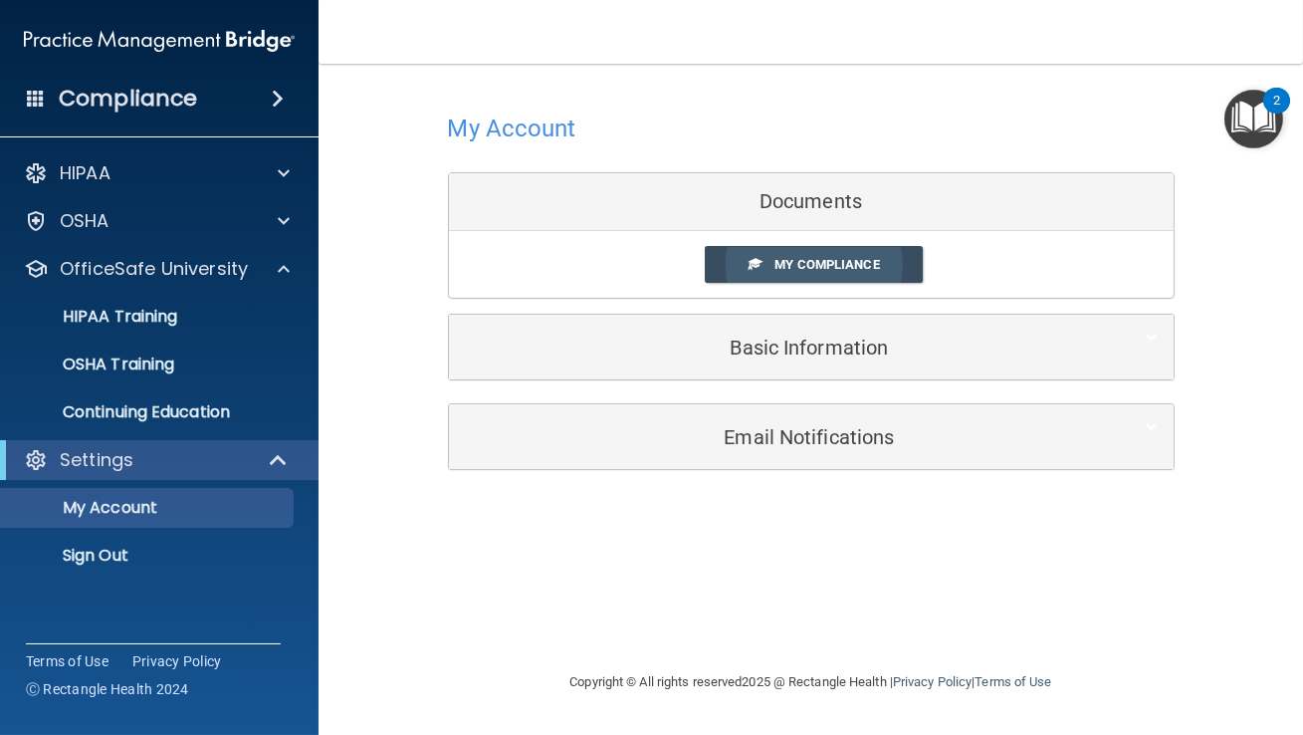
click at [806, 254] on link "My Compliance" at bounding box center [814, 264] width 218 height 37
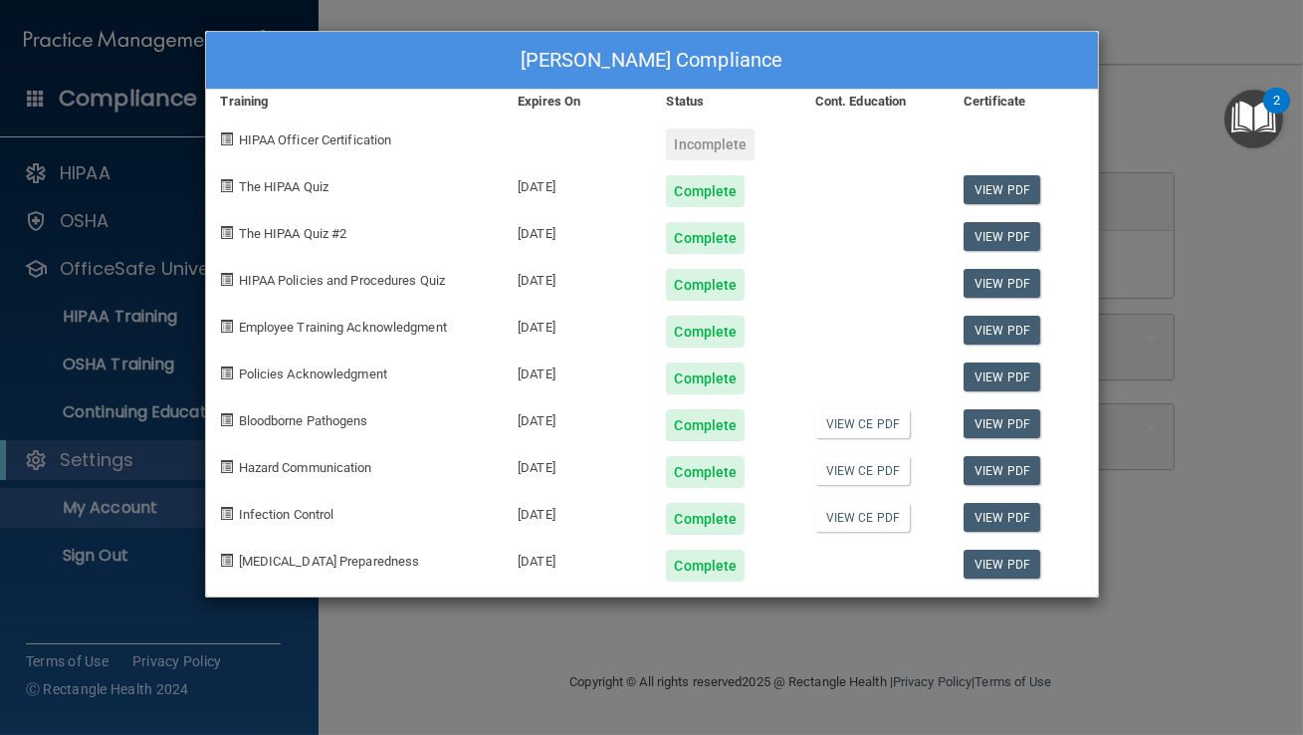
click at [1170, 142] on div "Breana Brettl's Compliance Training Expires On Status Cont. Education Certifica…" at bounding box center [651, 367] width 1303 height 735
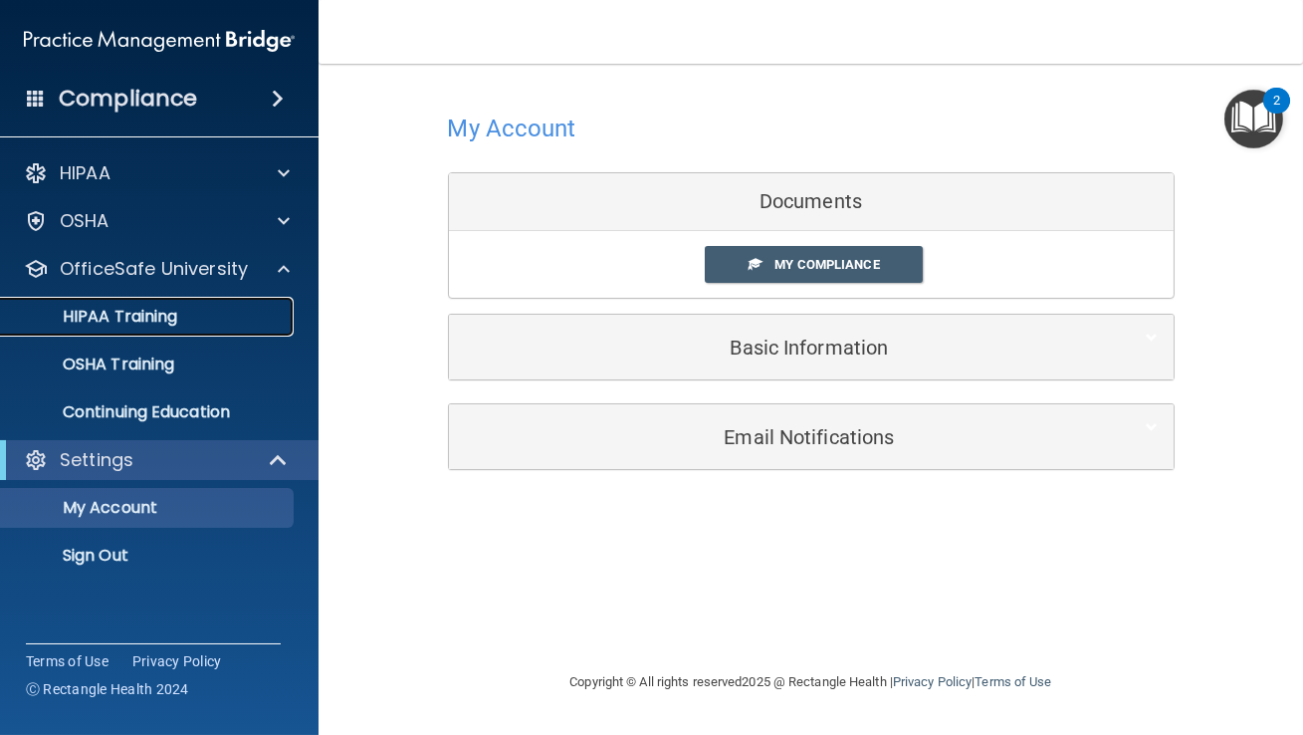
click at [131, 311] on p "HIPAA Training" at bounding box center [95, 317] width 164 height 20
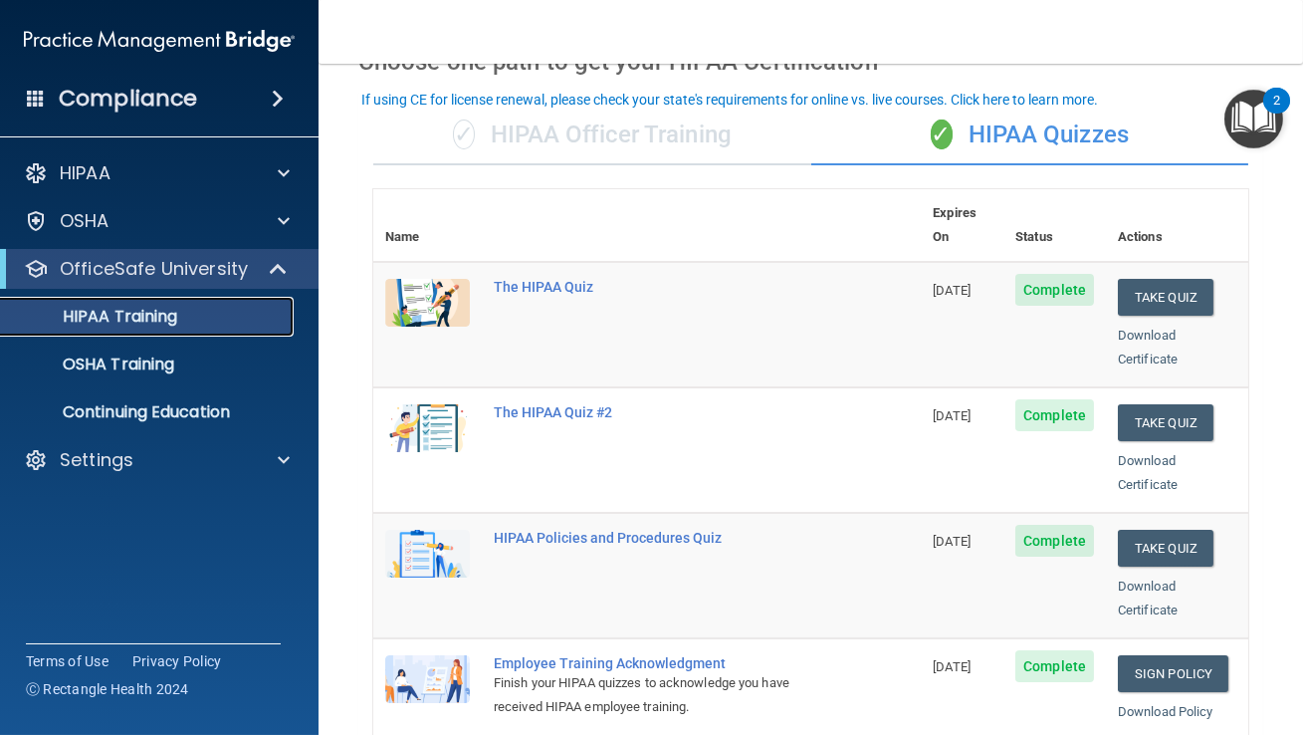
scroll to position [89, 0]
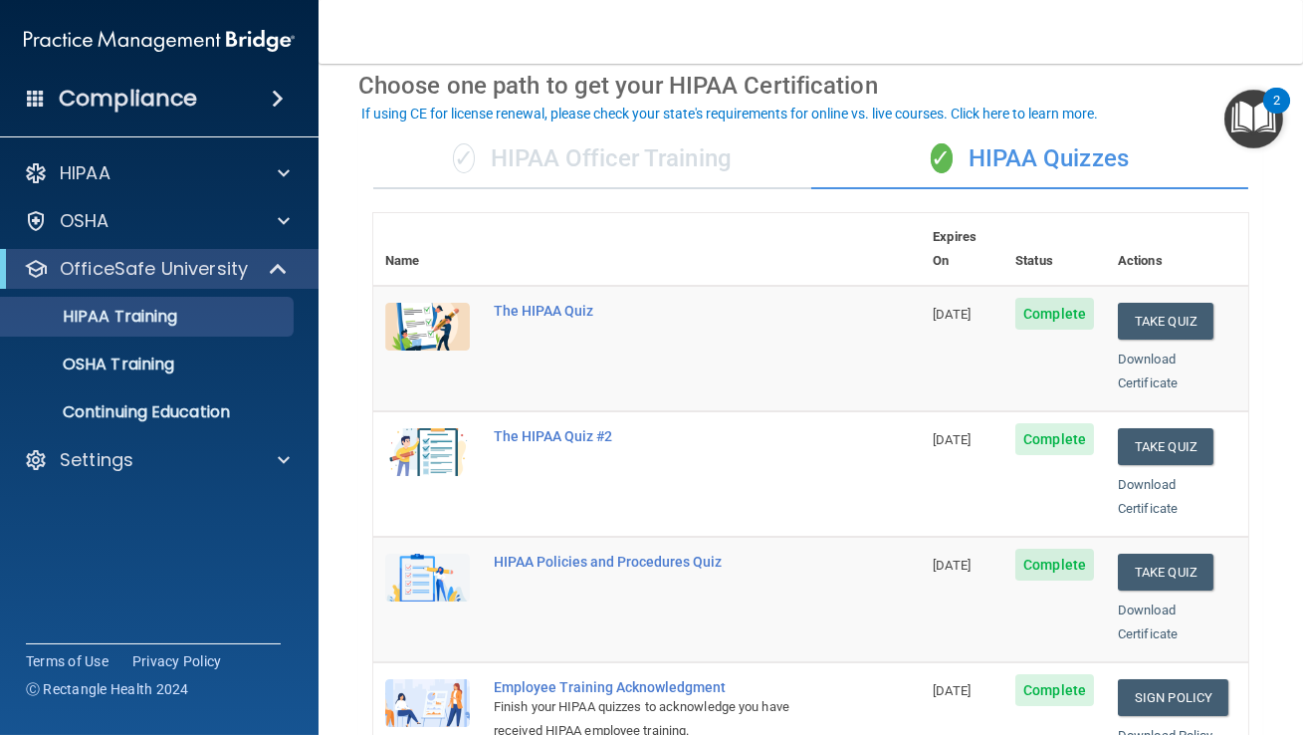
click at [657, 174] on div "✓ HIPAA Officer Training" at bounding box center [592, 159] width 438 height 60
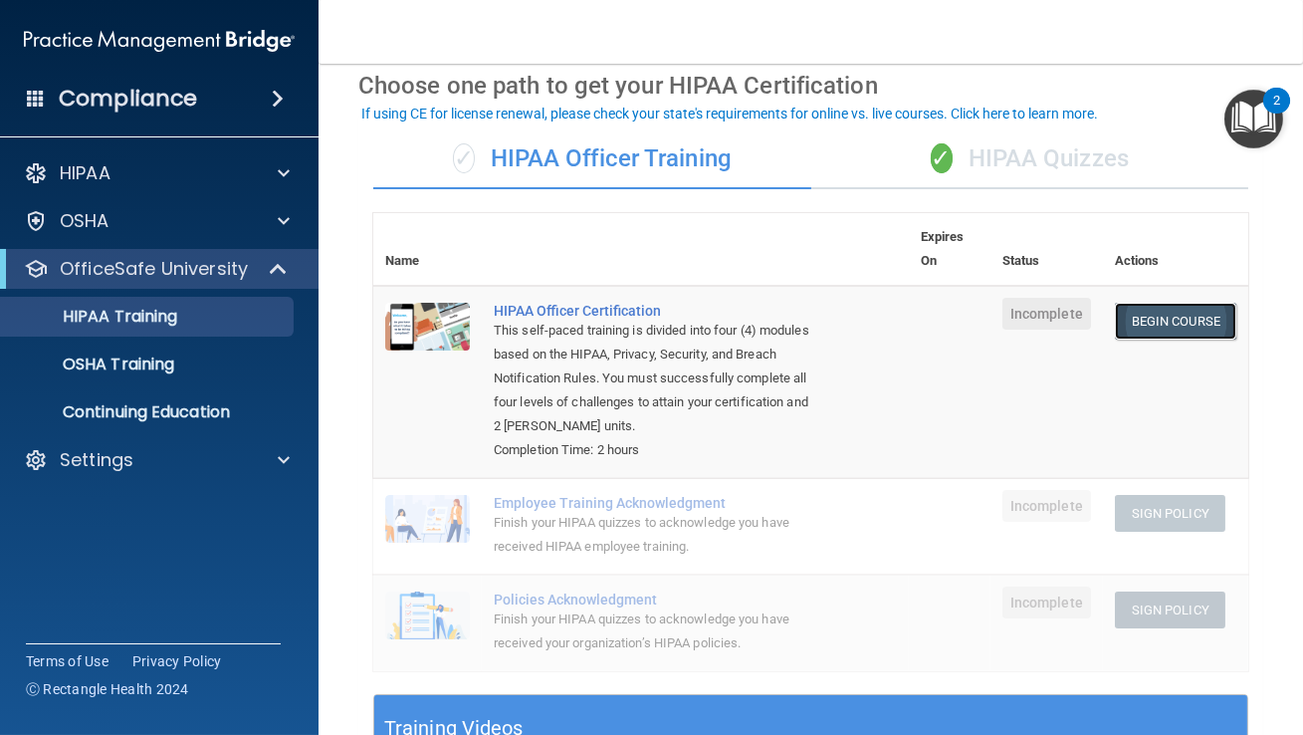
click at [1122, 303] on link "Begin Course" at bounding box center [1175, 321] width 121 height 37
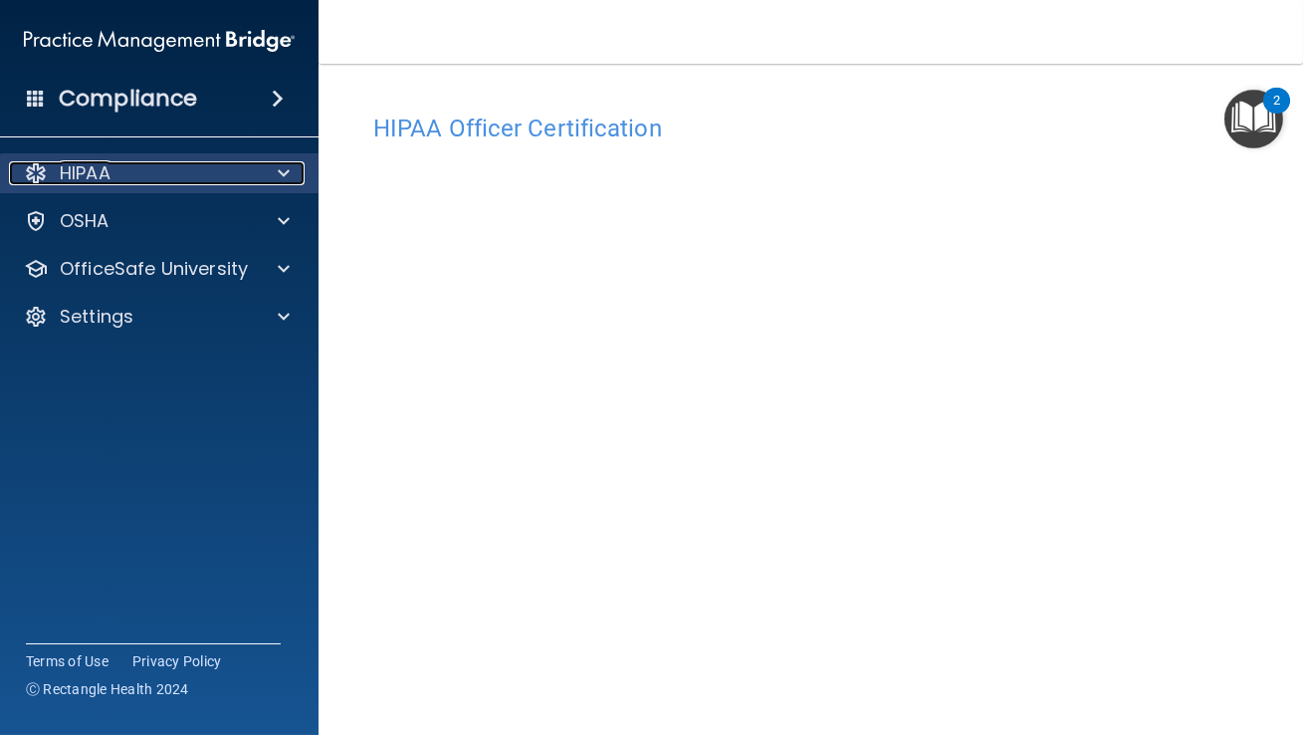
click at [269, 176] on div at bounding box center [281, 173] width 50 height 24
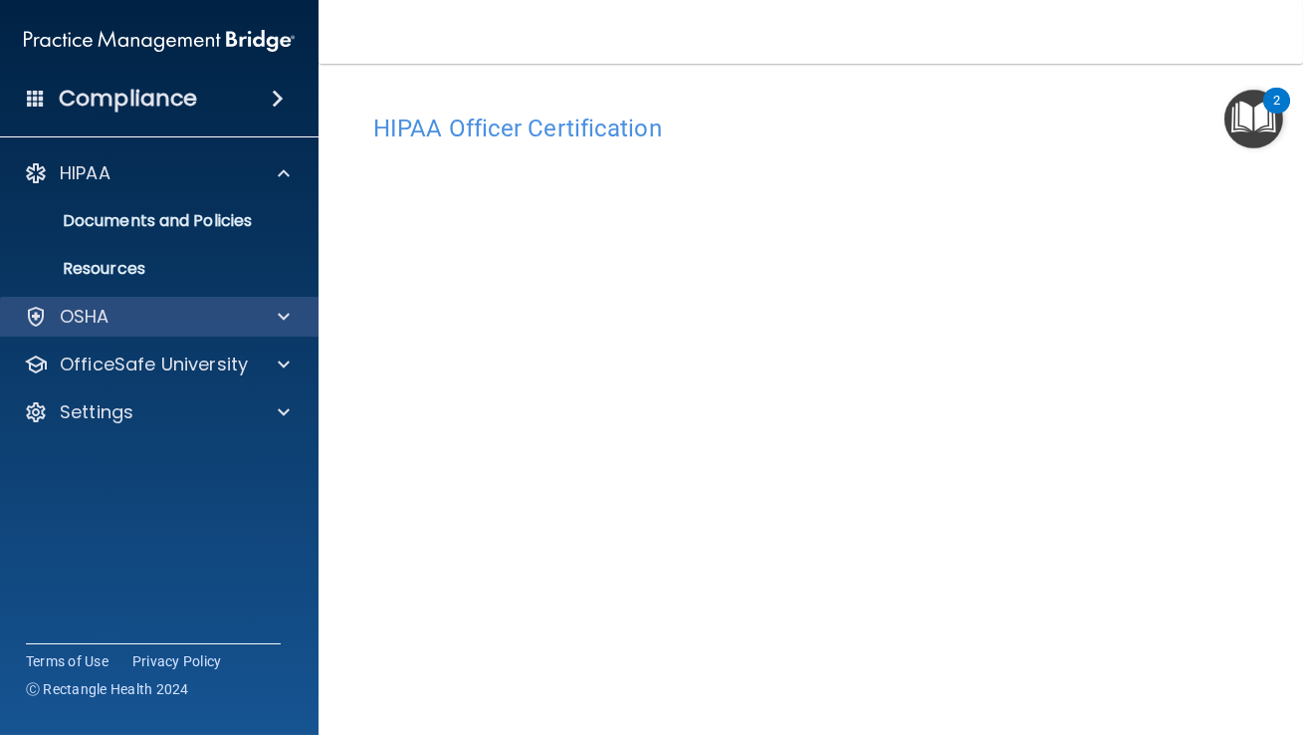
click at [278, 330] on div "OSHA" at bounding box center [160, 317] width 320 height 40
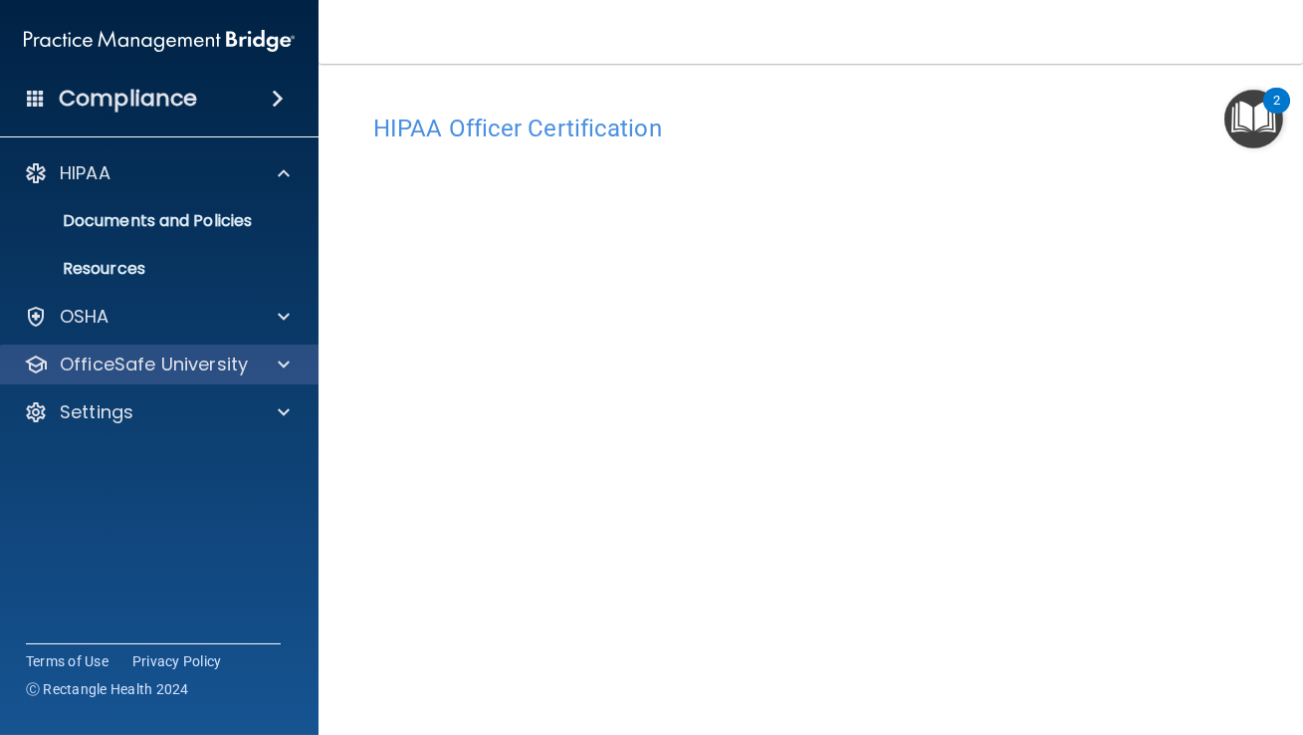
click at [279, 351] on div "OfficeSafe University" at bounding box center [160, 364] width 320 height 40
click at [277, 360] on div at bounding box center [281, 364] width 50 height 24
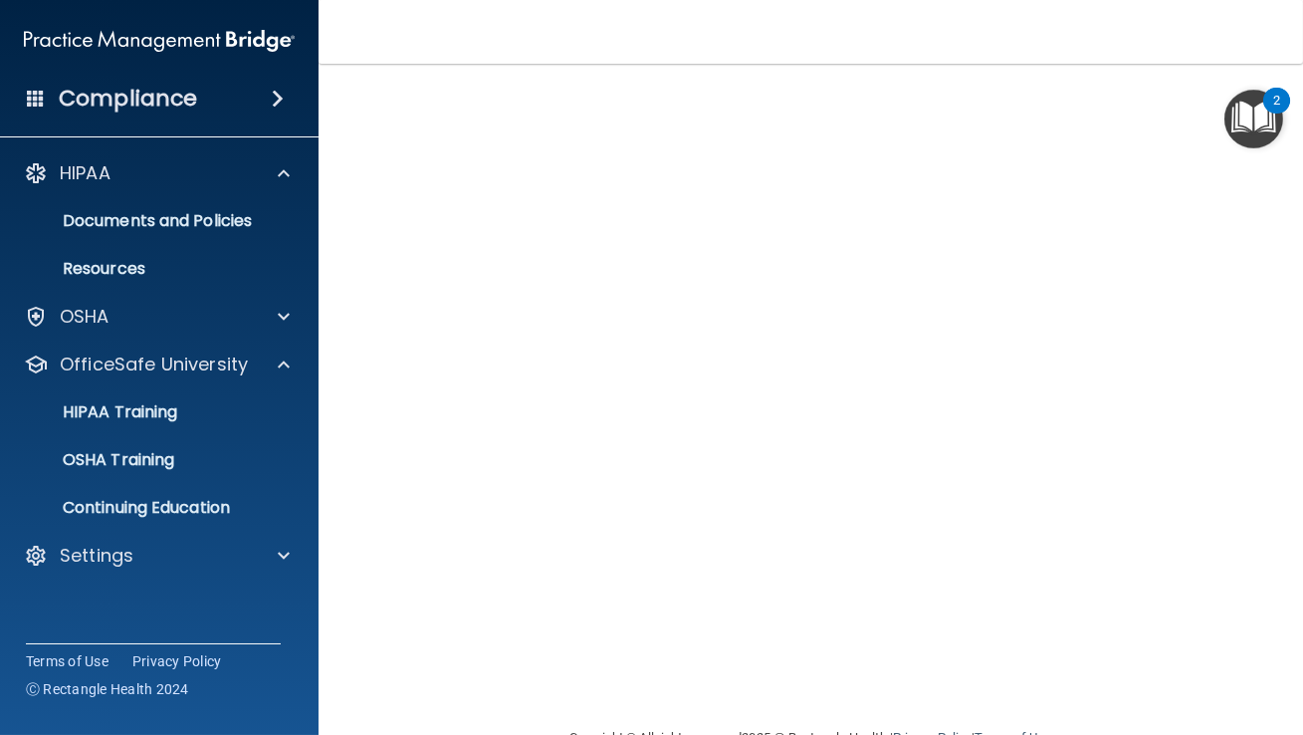
scroll to position [151, 0]
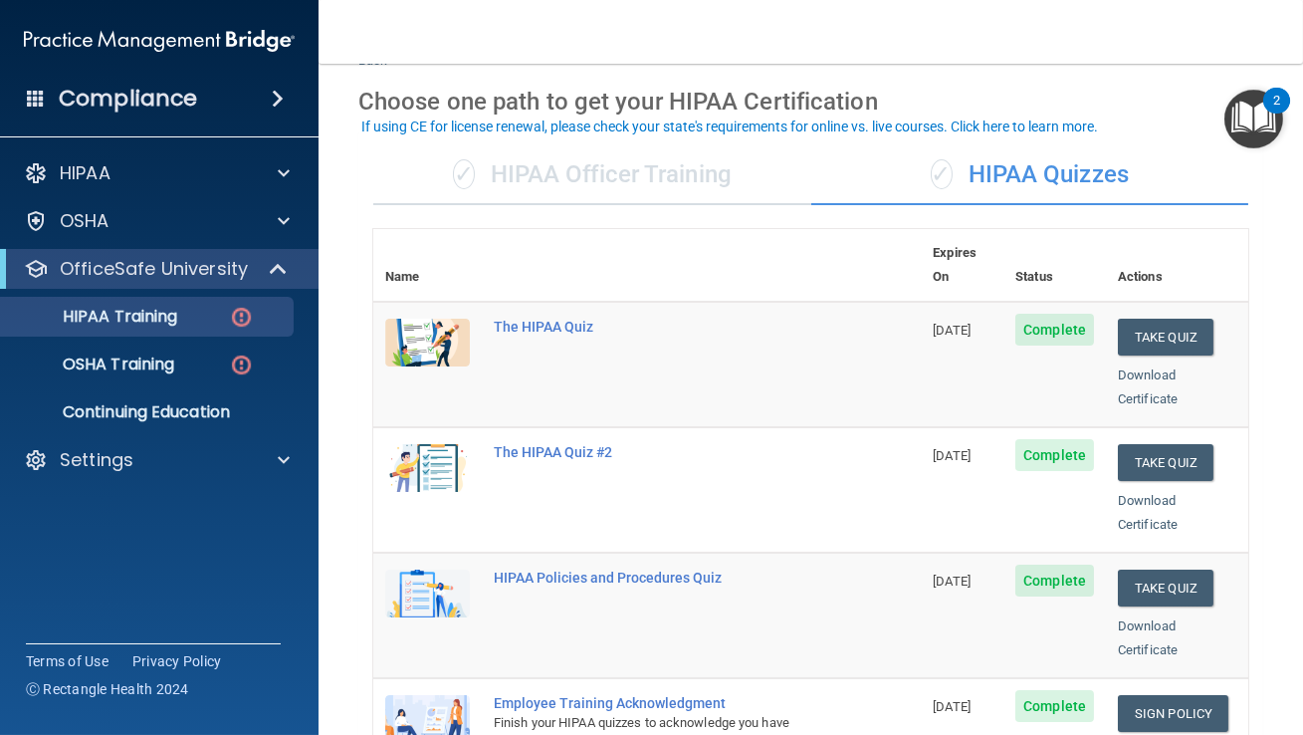
scroll to position [77, 0]
